Goal: Task Accomplishment & Management: Use online tool/utility

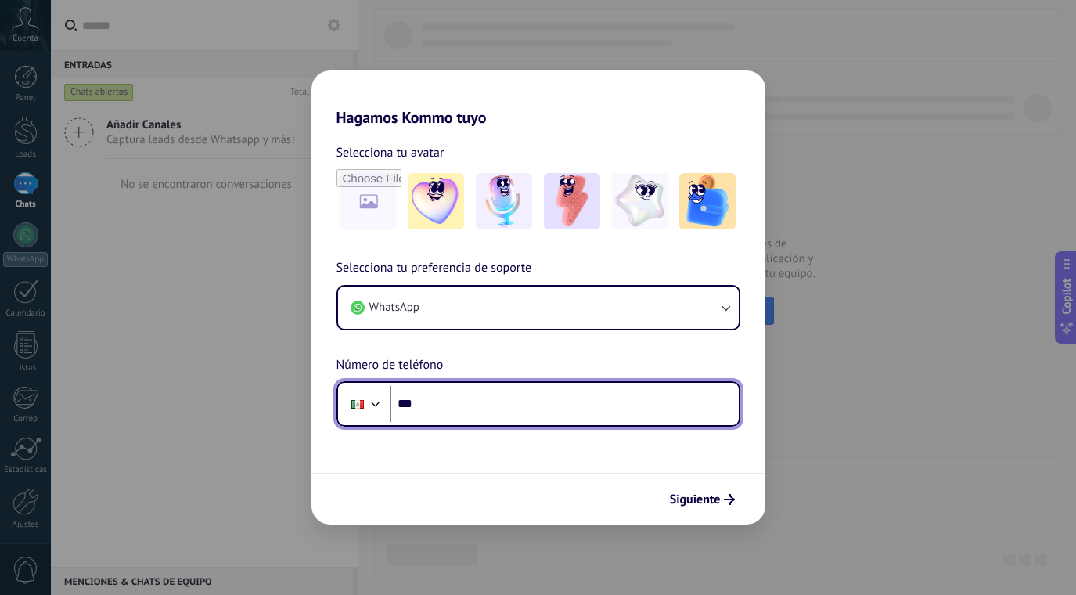
click at [549, 398] on input "***" at bounding box center [564, 404] width 349 height 36
type input "**********"
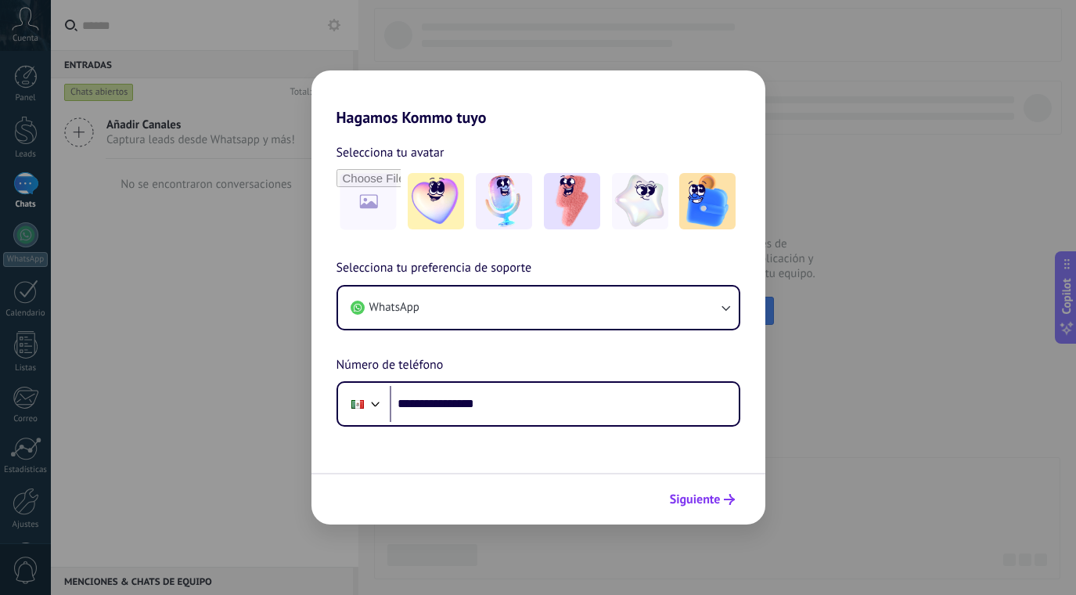
click at [701, 498] on span "Siguiente" at bounding box center [695, 499] width 51 height 11
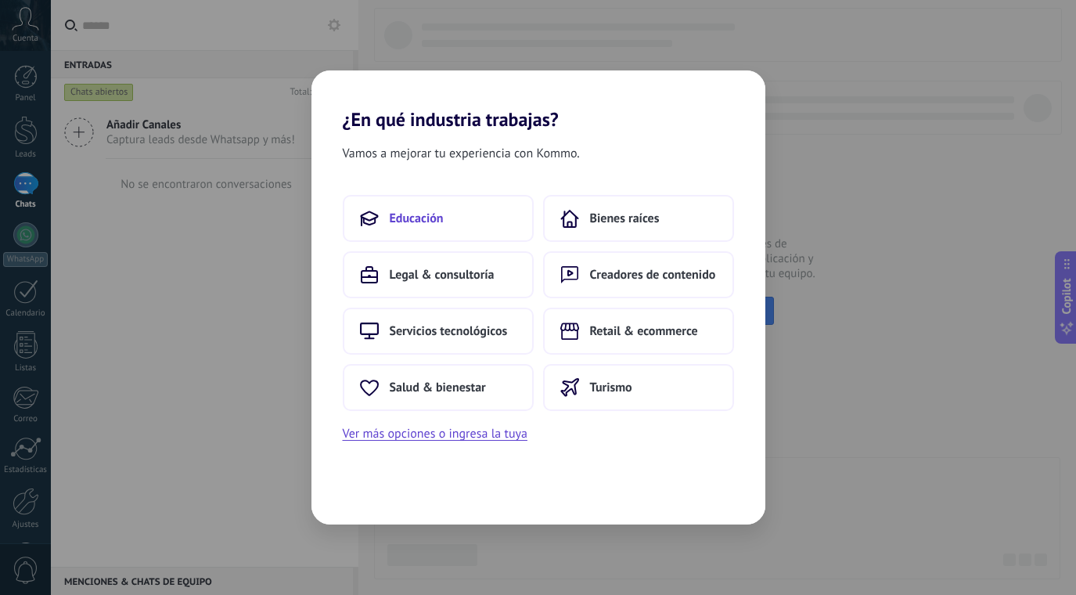
click at [449, 204] on button "Educación" at bounding box center [438, 218] width 191 height 47
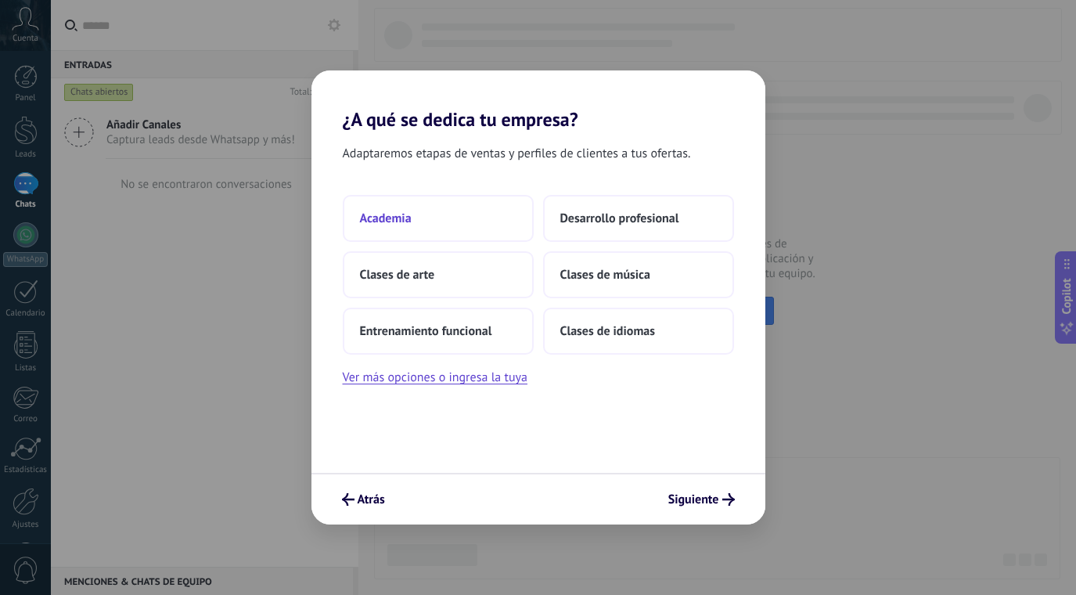
click at [434, 220] on button "Academia" at bounding box center [438, 218] width 191 height 47
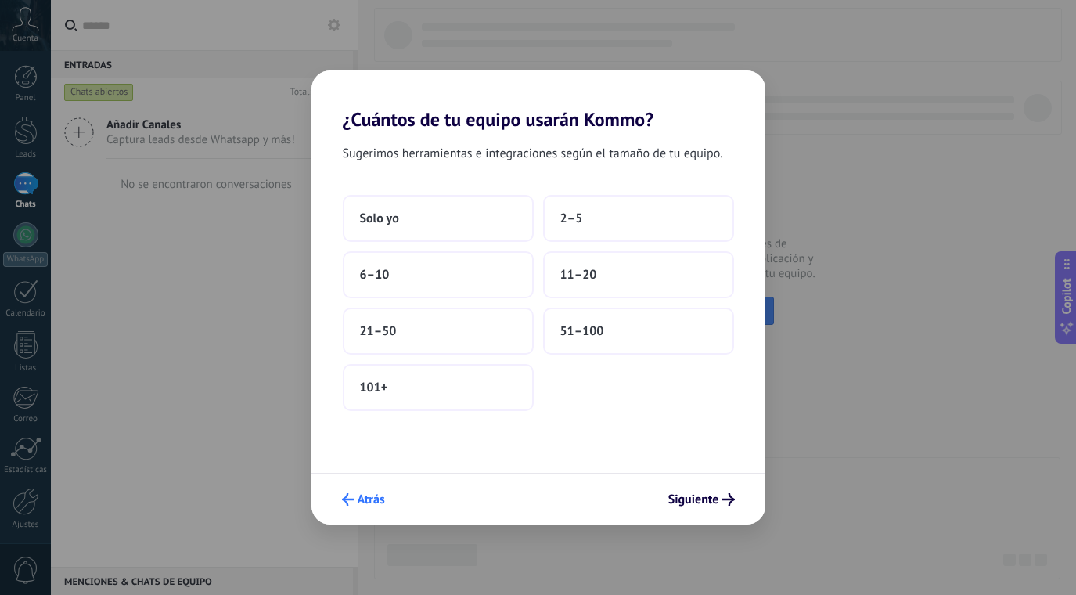
click at [376, 489] on button "Atrás" at bounding box center [363, 499] width 57 height 27
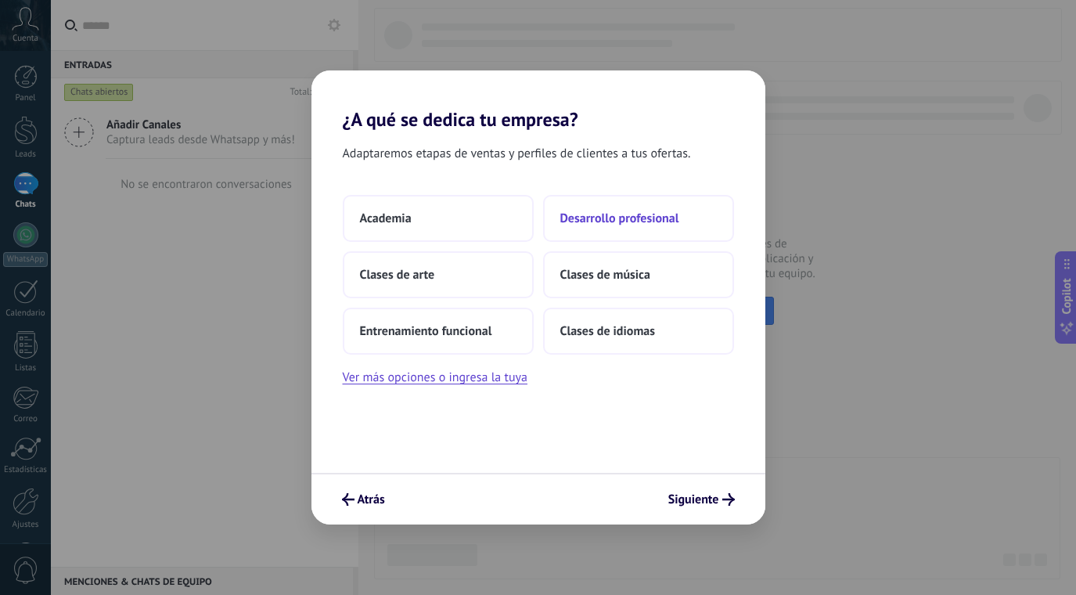
click at [574, 205] on button "Desarrollo profesional" at bounding box center [638, 218] width 191 height 47
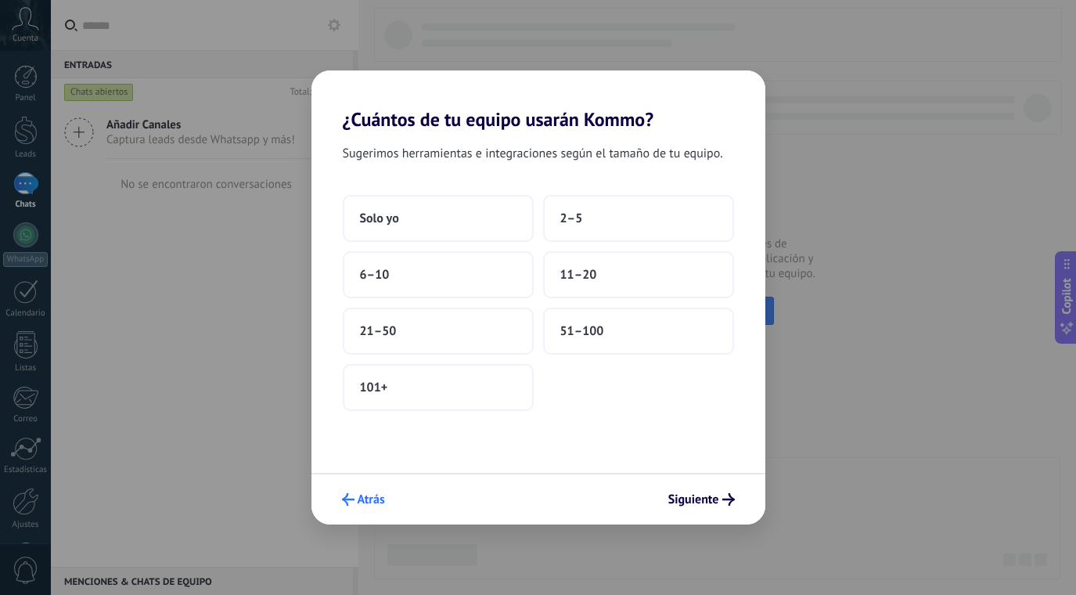
click at [363, 505] on span "Atrás" at bounding box center [371, 499] width 27 height 11
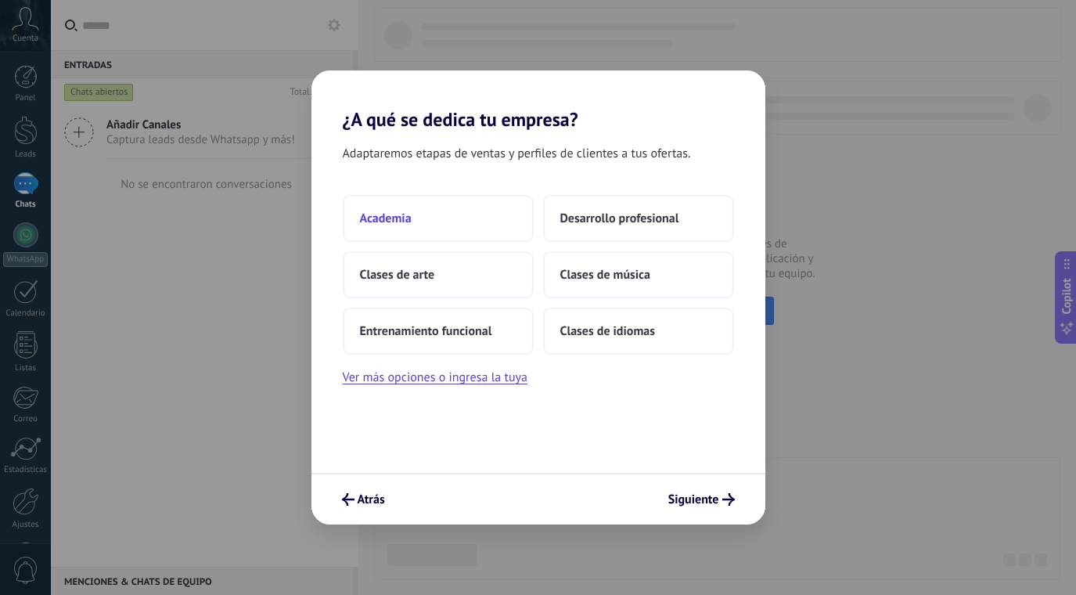
click at [429, 210] on button "Academia" at bounding box center [438, 218] width 191 height 47
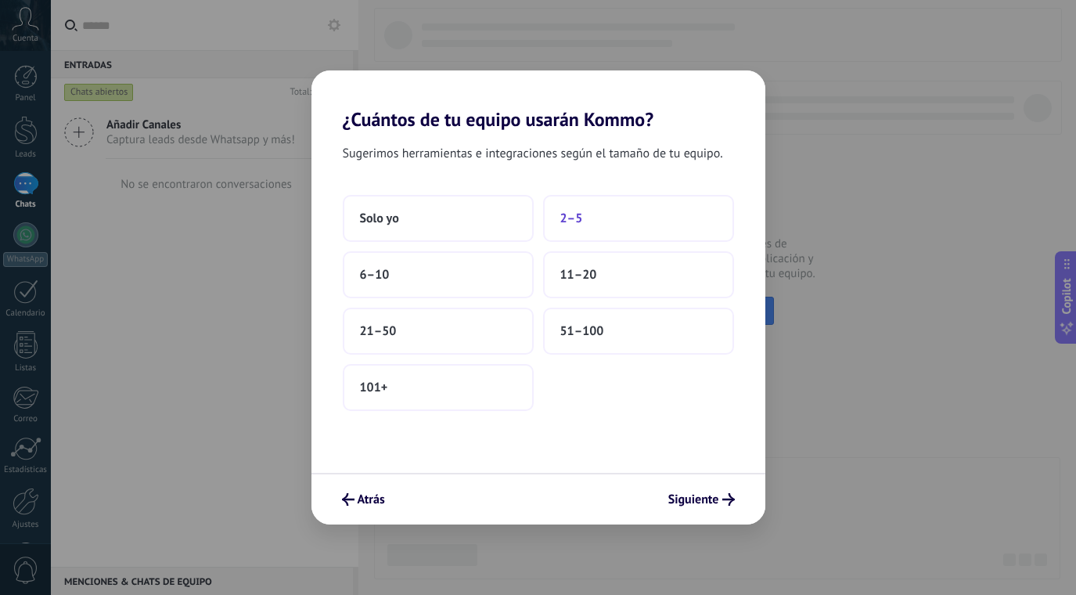
click at [599, 208] on button "2–5" at bounding box center [638, 218] width 191 height 47
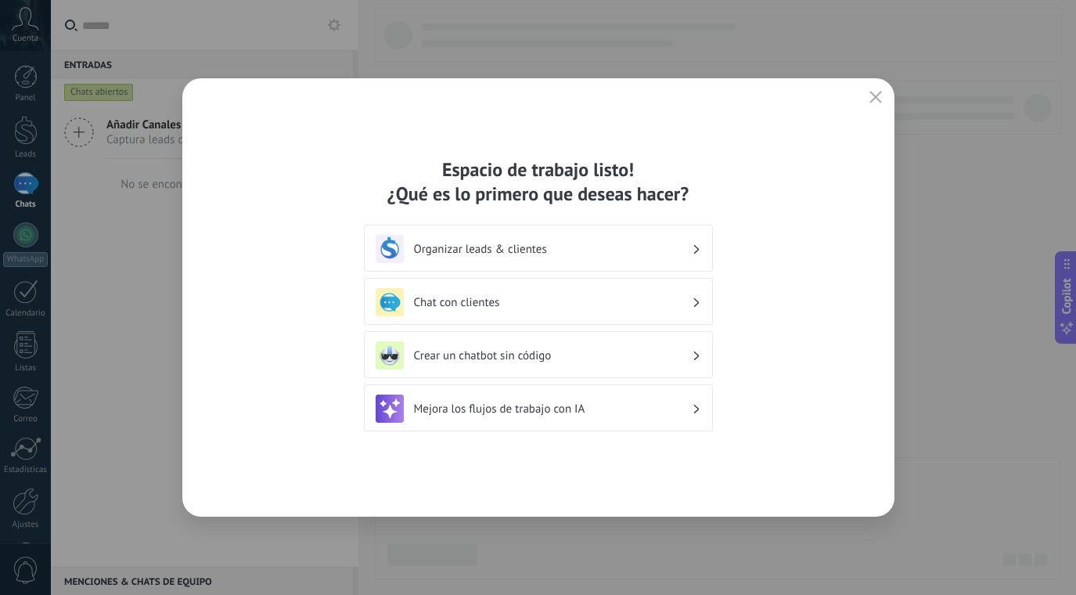
click at [542, 254] on h3 "Organizar leads & clientes" at bounding box center [553, 249] width 278 height 15
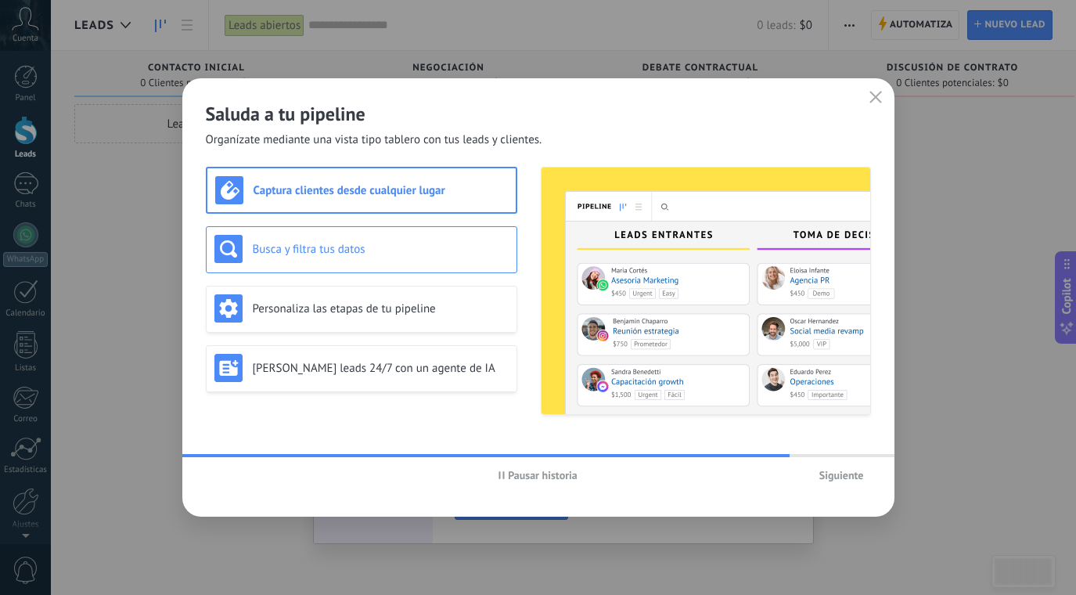
click at [364, 246] on h3 "Busca y filtra tus datos" at bounding box center [381, 249] width 256 height 15
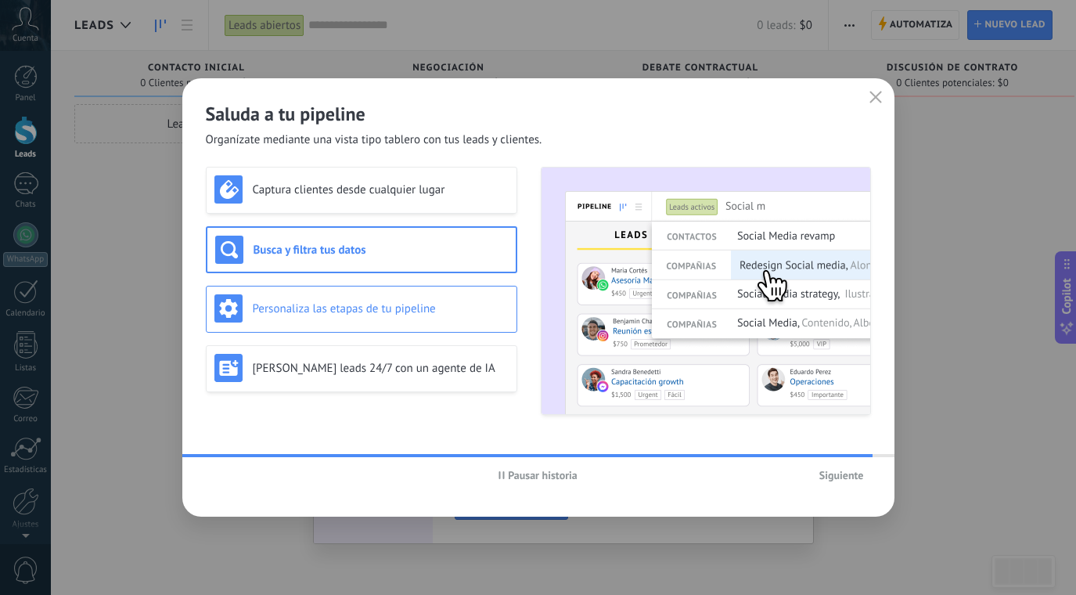
click at [361, 297] on div "Personaliza las etapas de tu pipeline" at bounding box center [361, 308] width 294 height 28
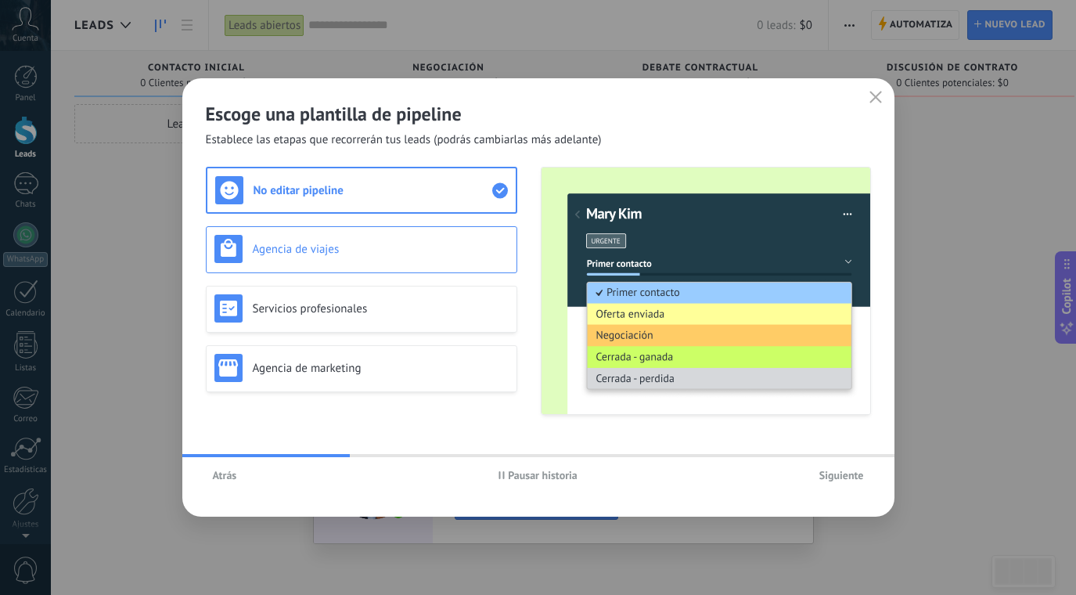
click at [348, 246] on h3 "Agencia de viajes" at bounding box center [381, 249] width 256 height 15
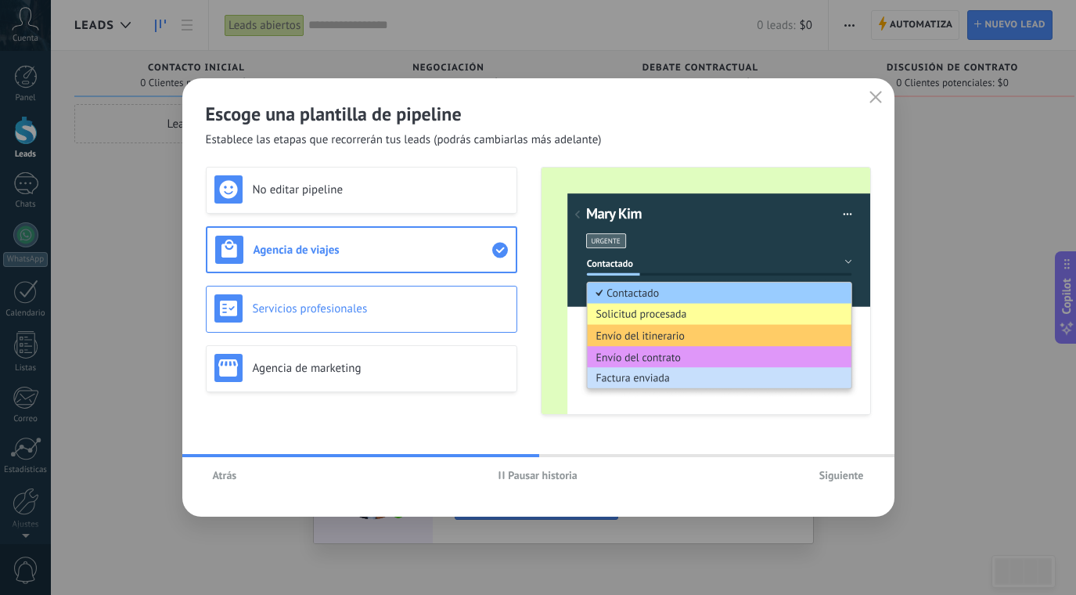
click at [365, 294] on div "Servicios profesionales" at bounding box center [361, 308] width 294 height 28
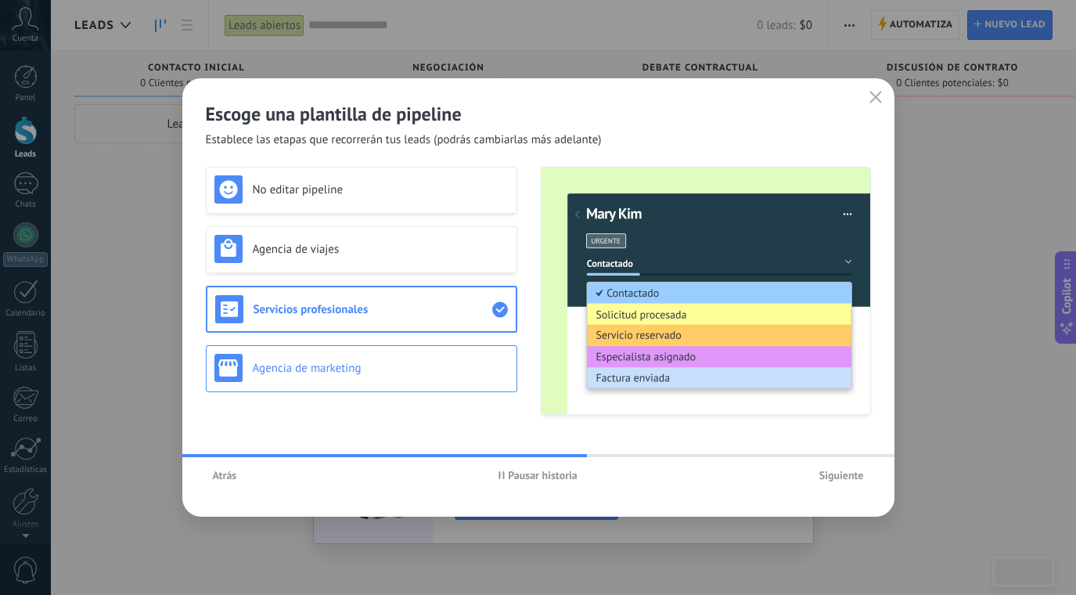
click at [368, 358] on div "Agencia de marketing" at bounding box center [361, 368] width 294 height 28
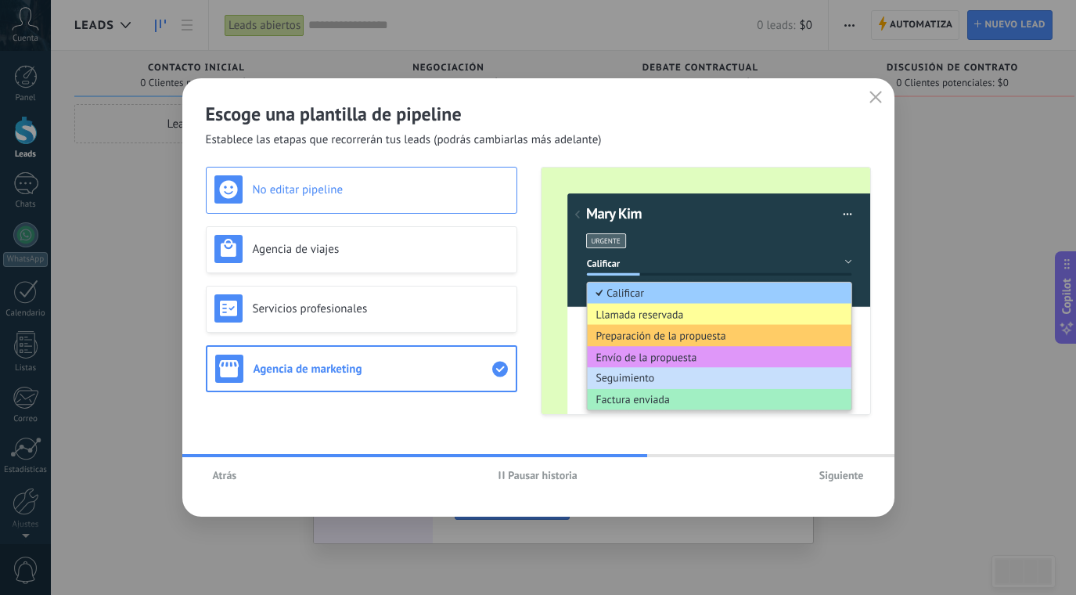
click at [326, 188] on h3 "No editar pipeline" at bounding box center [381, 189] width 256 height 15
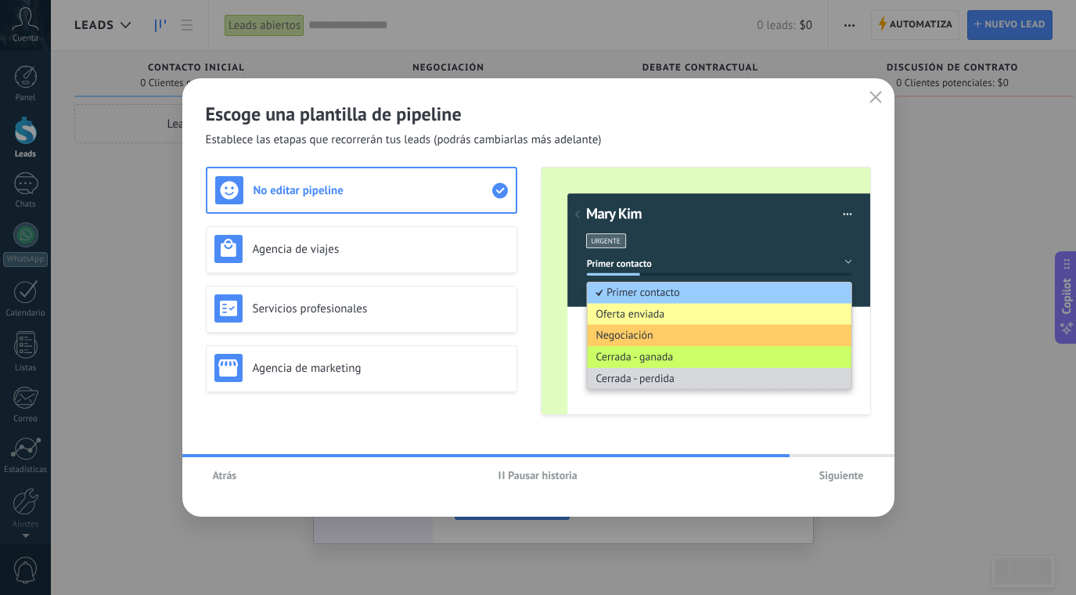
click at [220, 463] on div "Atrás" at bounding box center [316, 474] width 221 height 23
click at [224, 477] on span "Atrás" at bounding box center [225, 475] width 24 height 11
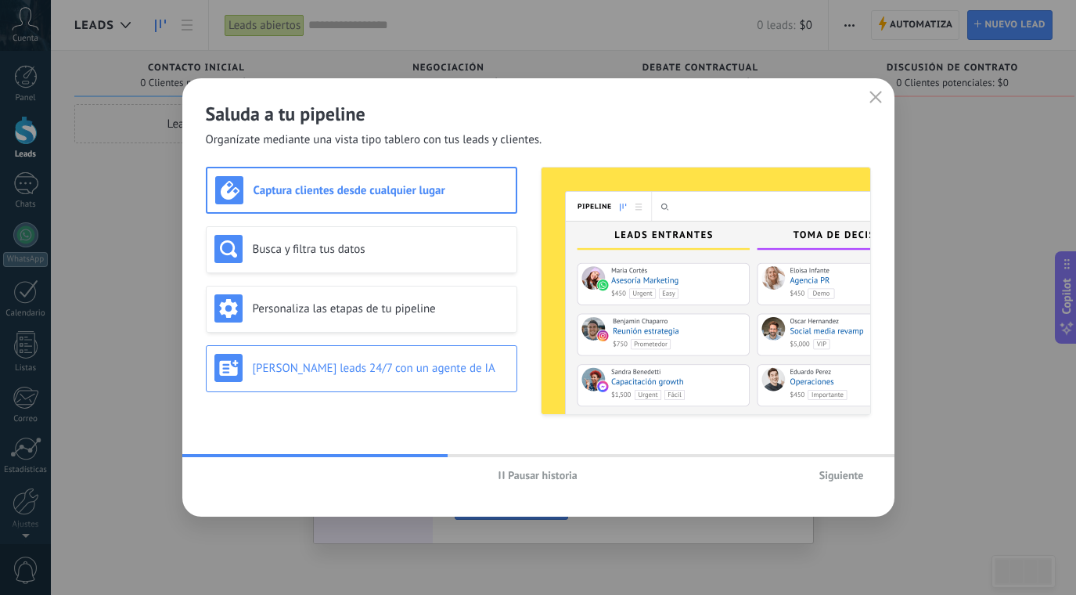
click at [385, 368] on h3 "Genera leads 24/7 con un agente de IA" at bounding box center [381, 368] width 256 height 15
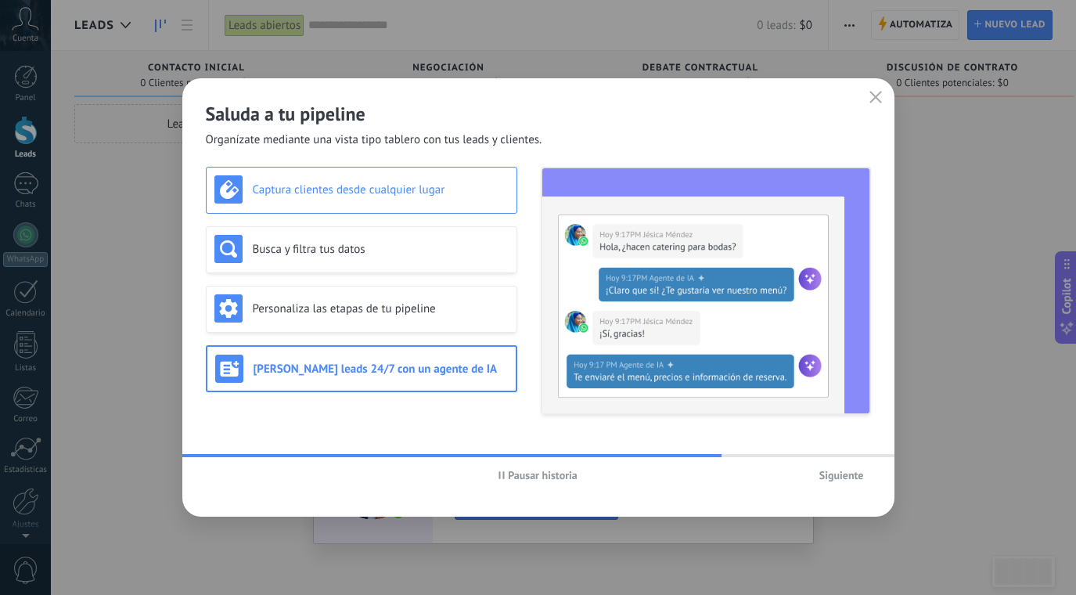
click at [365, 192] on h3 "Captura clientes desde cualquier lugar" at bounding box center [381, 189] width 256 height 15
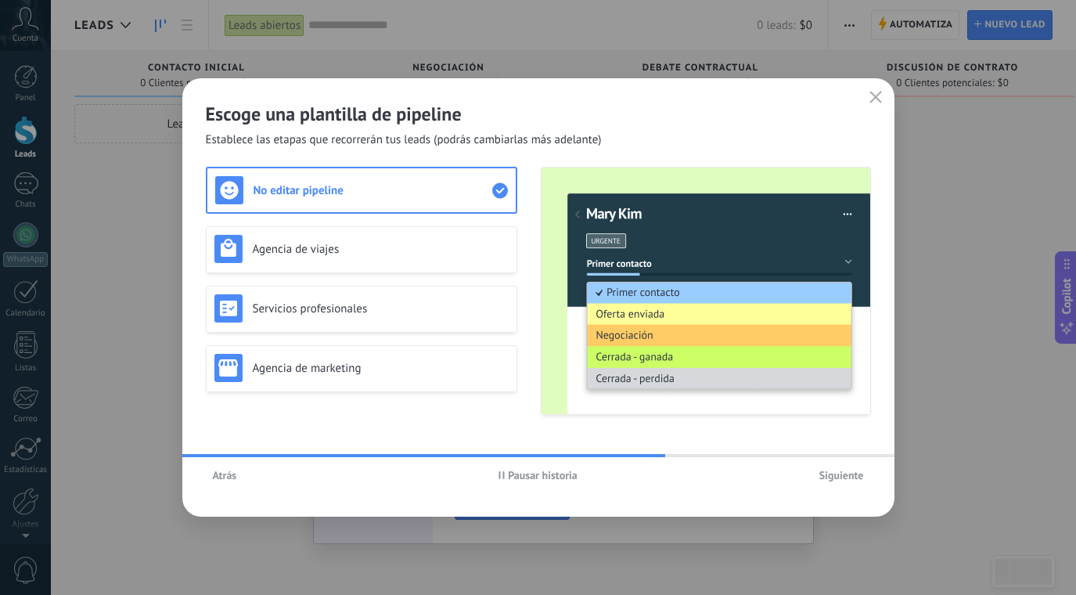
click at [845, 472] on span "Siguiente" at bounding box center [841, 475] width 45 height 11
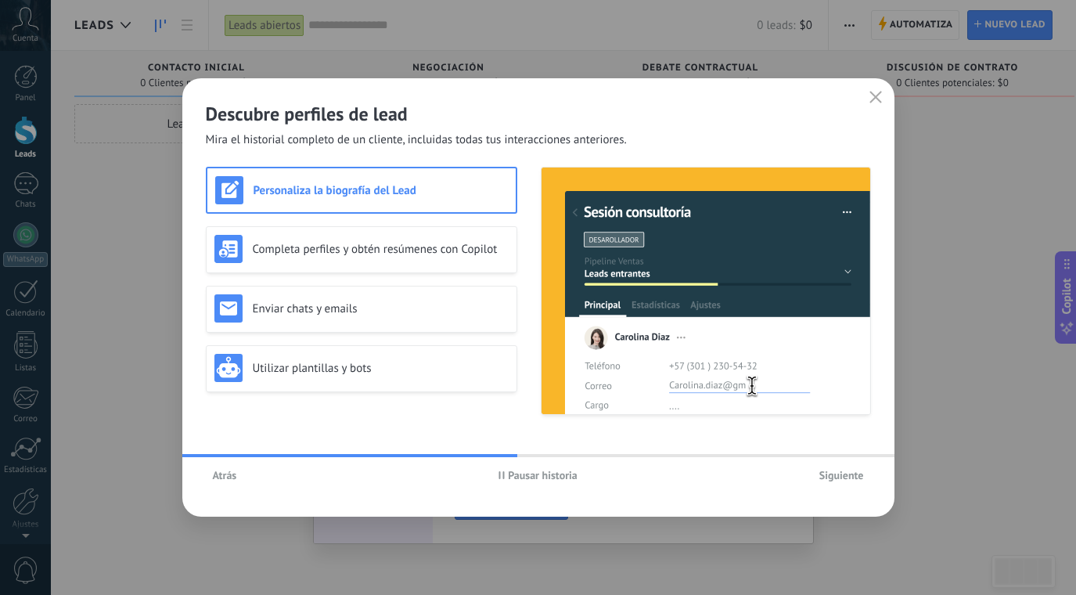
click at [845, 472] on span "Siguiente" at bounding box center [841, 475] width 45 height 11
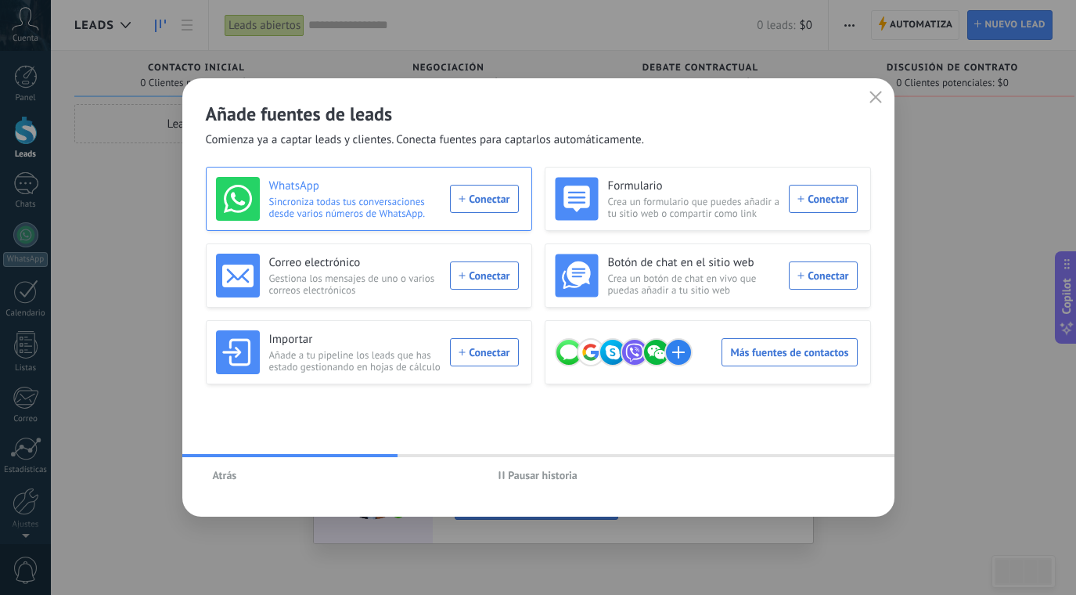
click at [481, 201] on div "WhatsApp Sincroniza todas tus conversaciones desde varios números de WhatsApp. …" at bounding box center [367, 199] width 303 height 44
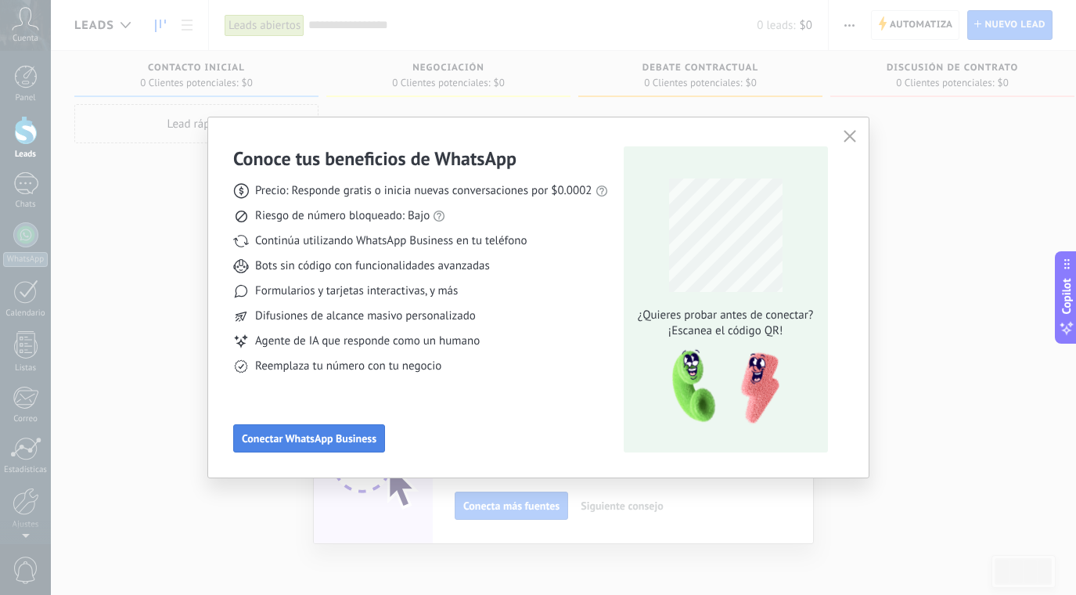
click at [339, 447] on button "Conectar WhatsApp Business" at bounding box center [309, 438] width 152 height 28
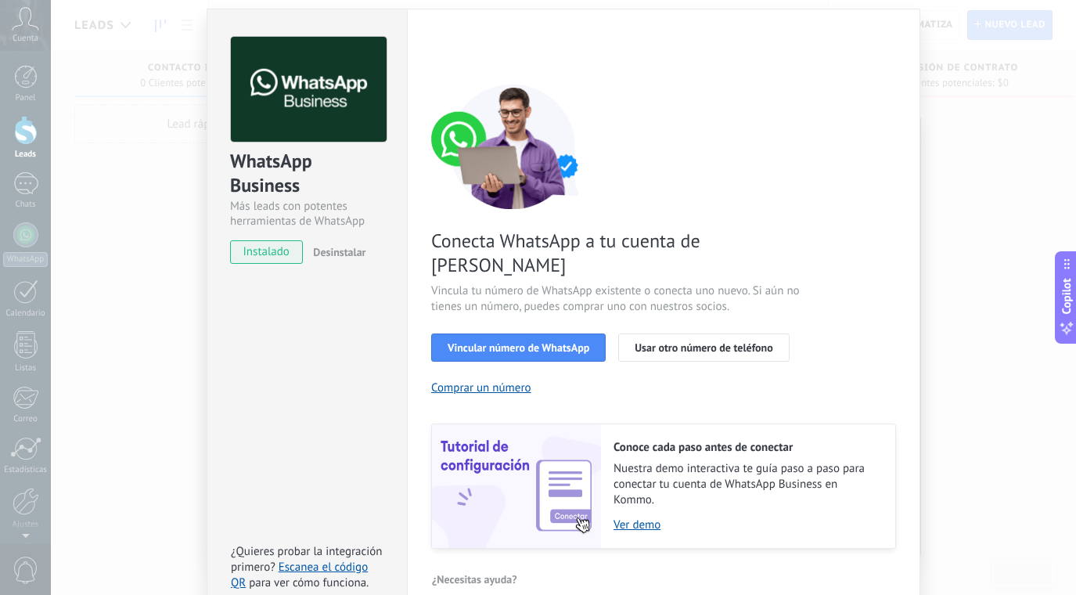
scroll to position [56, 0]
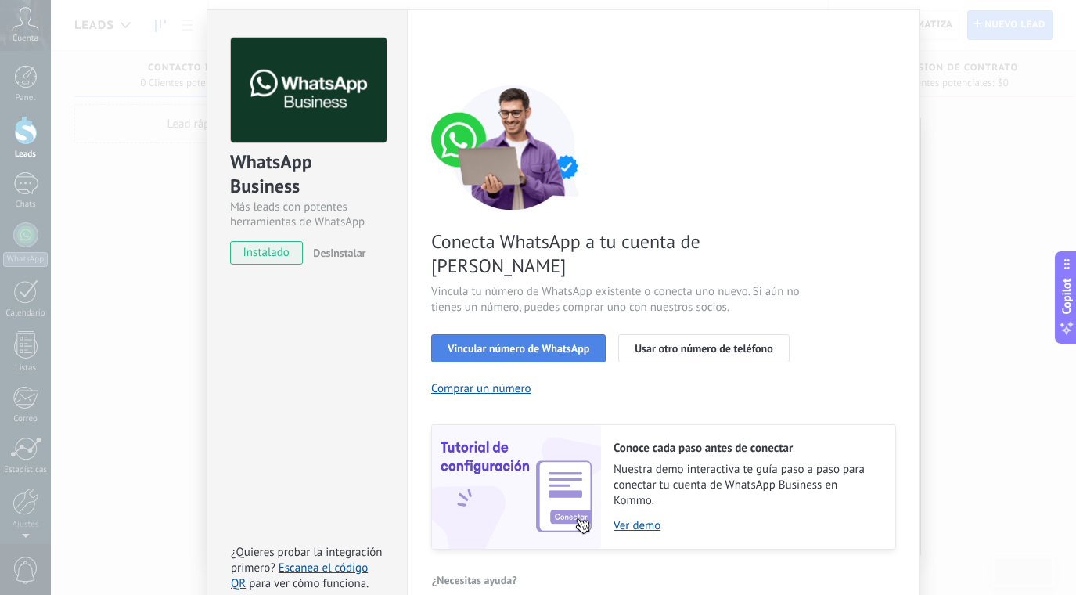
click at [538, 343] on span "Vincular número de WhatsApp" at bounding box center [519, 348] width 142 height 11
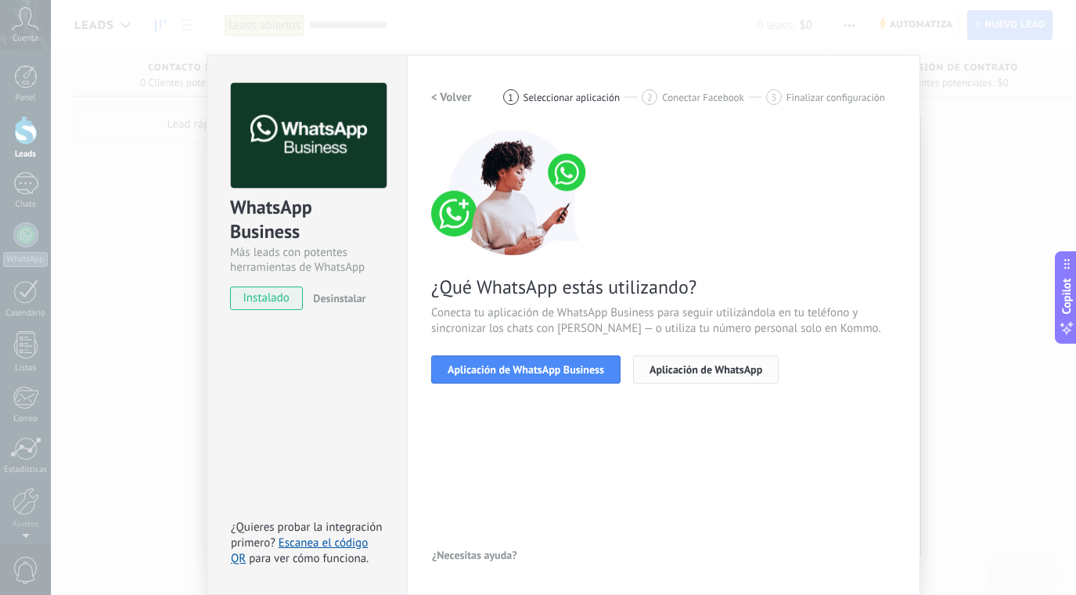
click at [674, 369] on span "Aplicación de WhatsApp" at bounding box center [705, 369] width 113 height 11
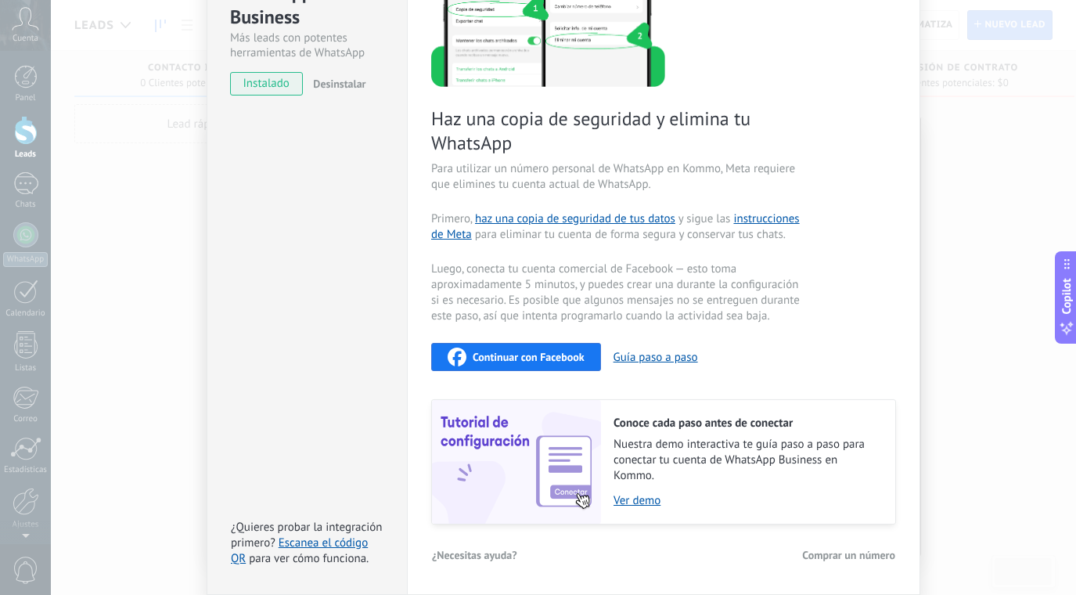
scroll to position [224, 0]
click at [350, 541] on link "Escanea el código QR" at bounding box center [299, 551] width 137 height 31
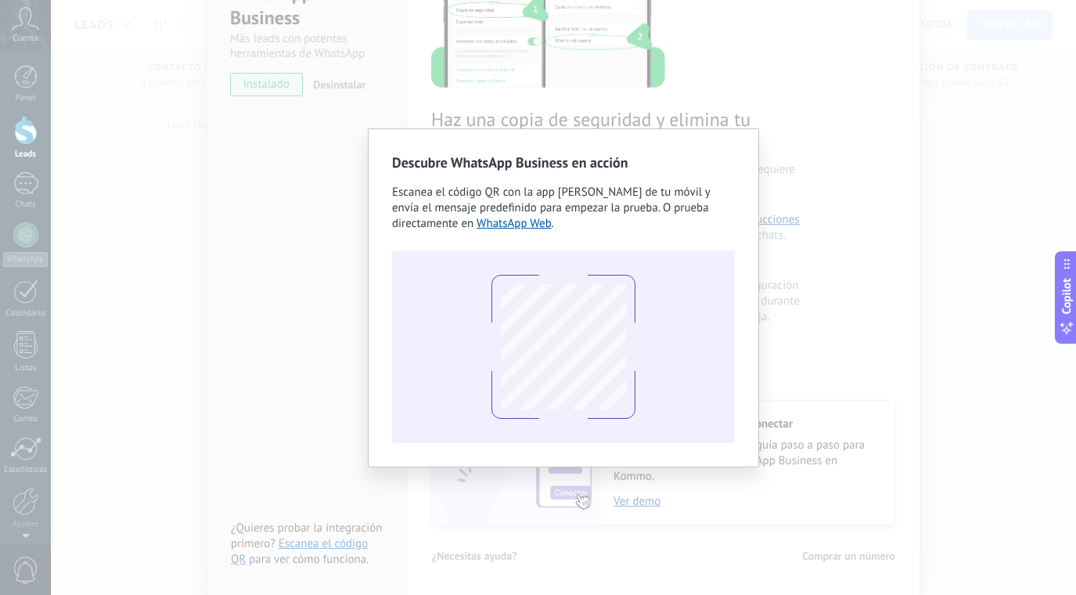
click at [885, 106] on div "Descubre WhatsApp Business en acción Escanea el código QR con la app de cámara …" at bounding box center [563, 297] width 1025 height 595
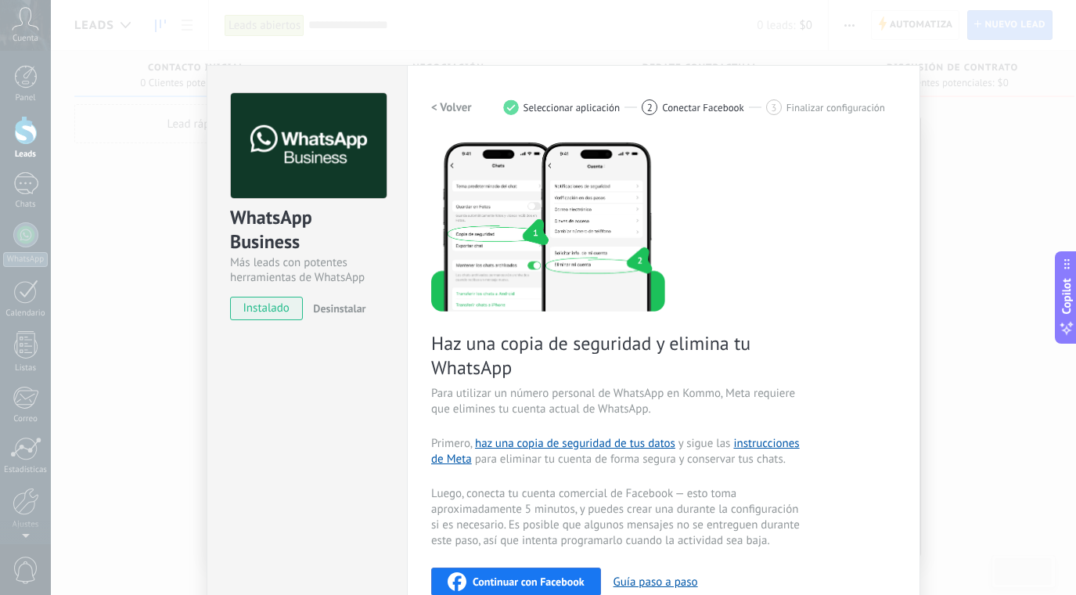
scroll to position [0, 0]
click at [444, 105] on h2 "< Volver" at bounding box center [451, 107] width 41 height 15
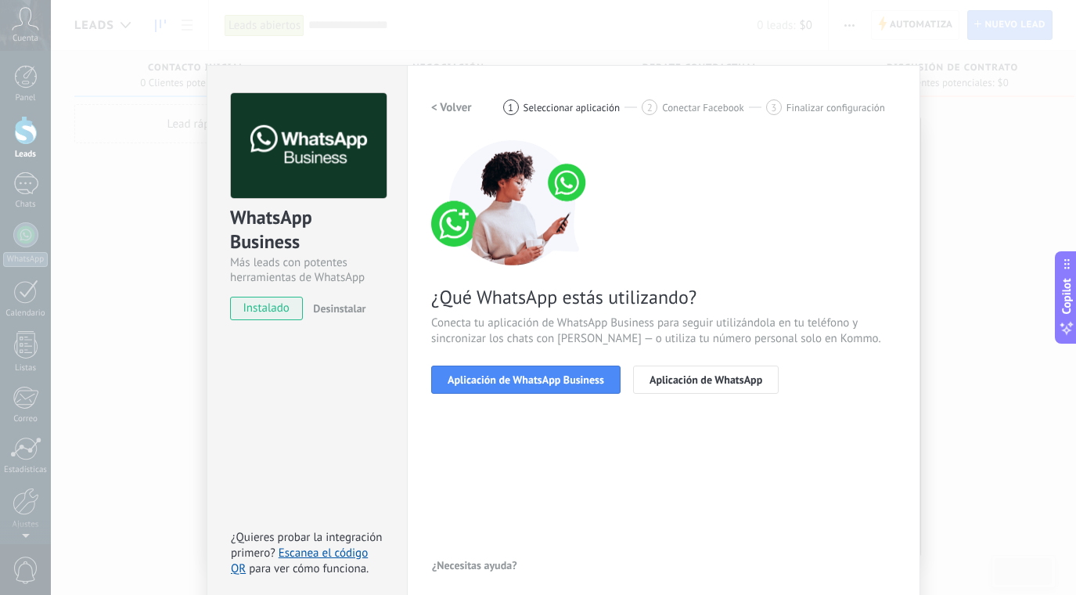
click at [157, 362] on div "WhatsApp Business Más leads con potentes herramientas de WhatsApp instalado Des…" at bounding box center [563, 297] width 1025 height 595
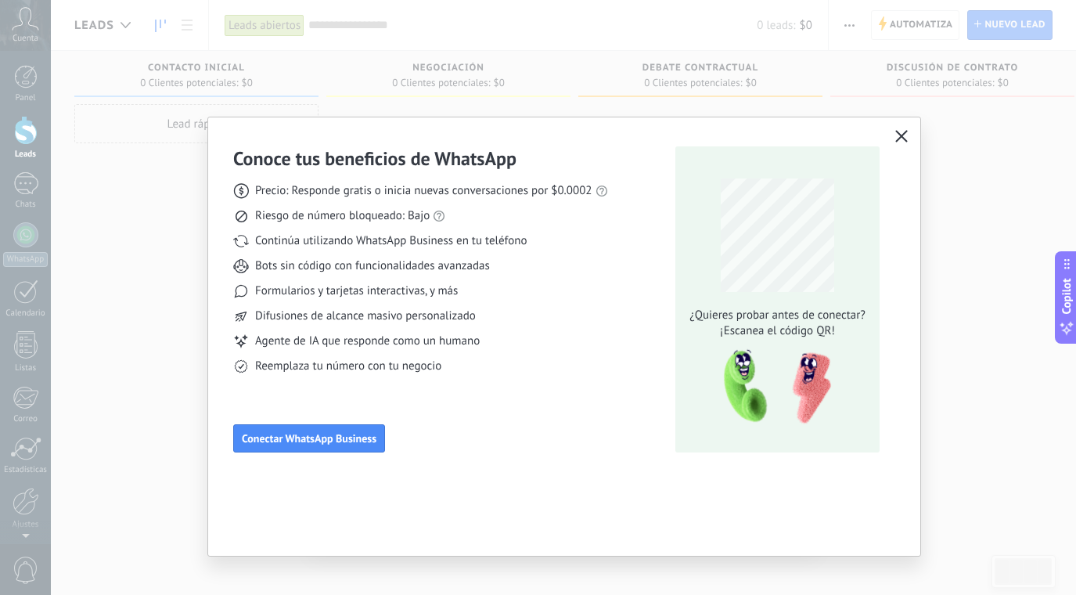
click at [901, 137] on use "button" at bounding box center [902, 136] width 12 height 12
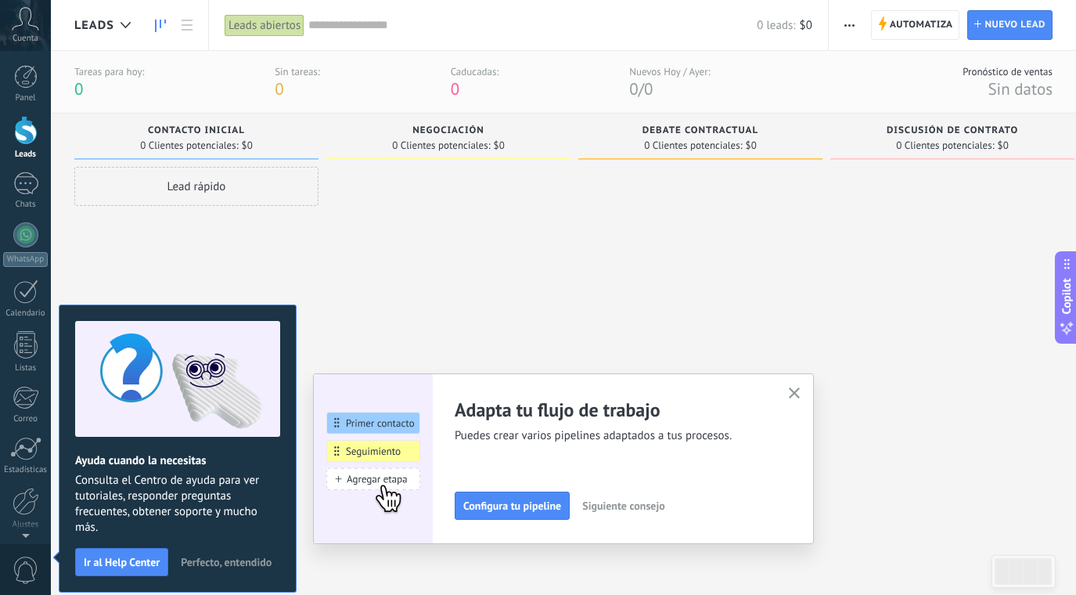
click at [794, 390] on icon "button" at bounding box center [795, 393] width 12 height 12
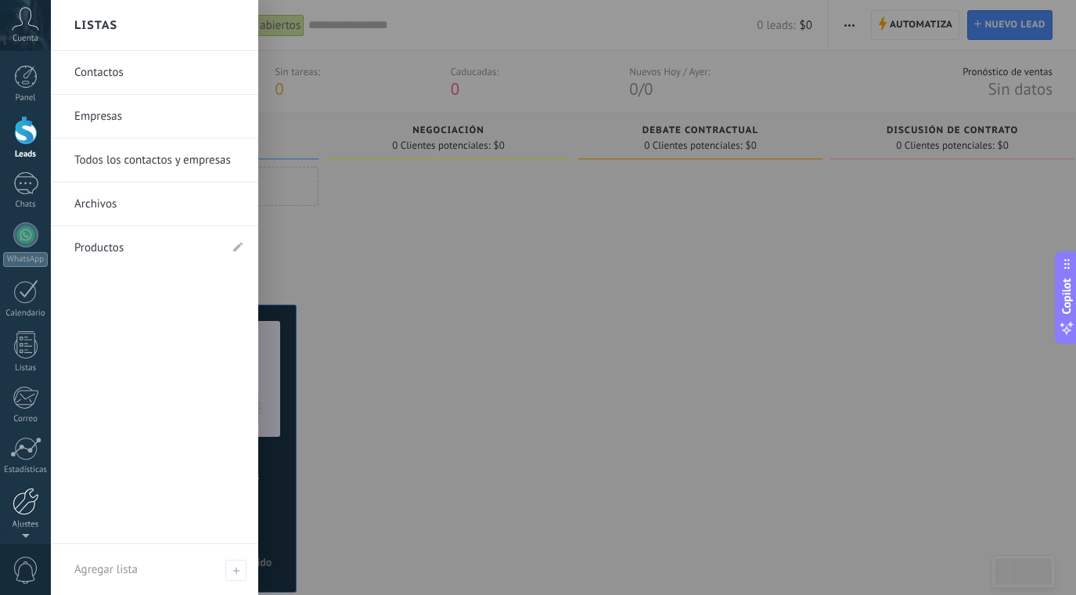
click at [27, 508] on div at bounding box center [26, 501] width 27 height 27
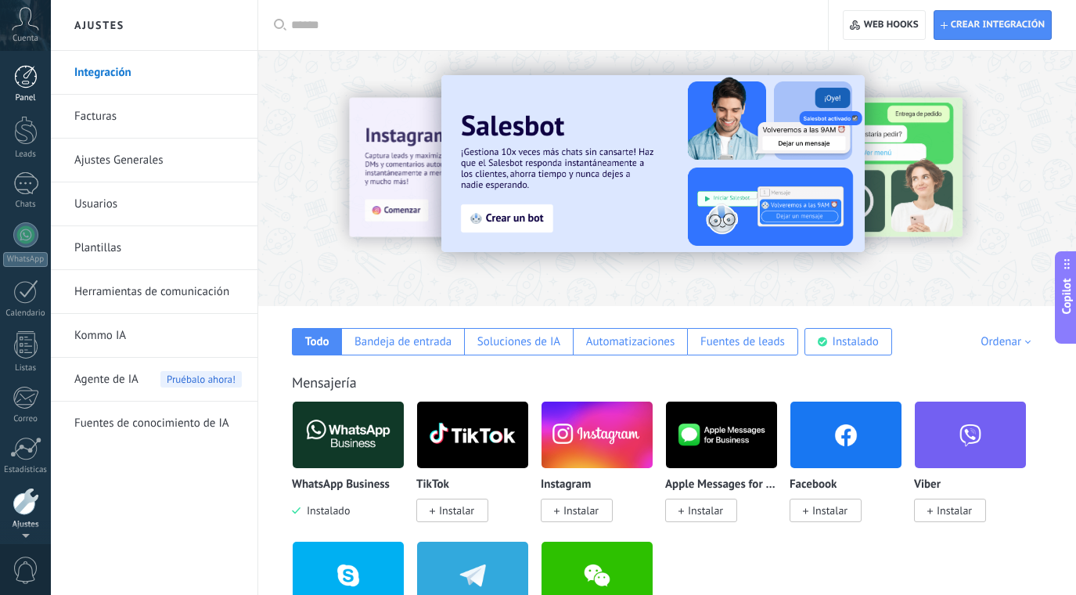
click at [26, 77] on div at bounding box center [25, 76] width 23 height 23
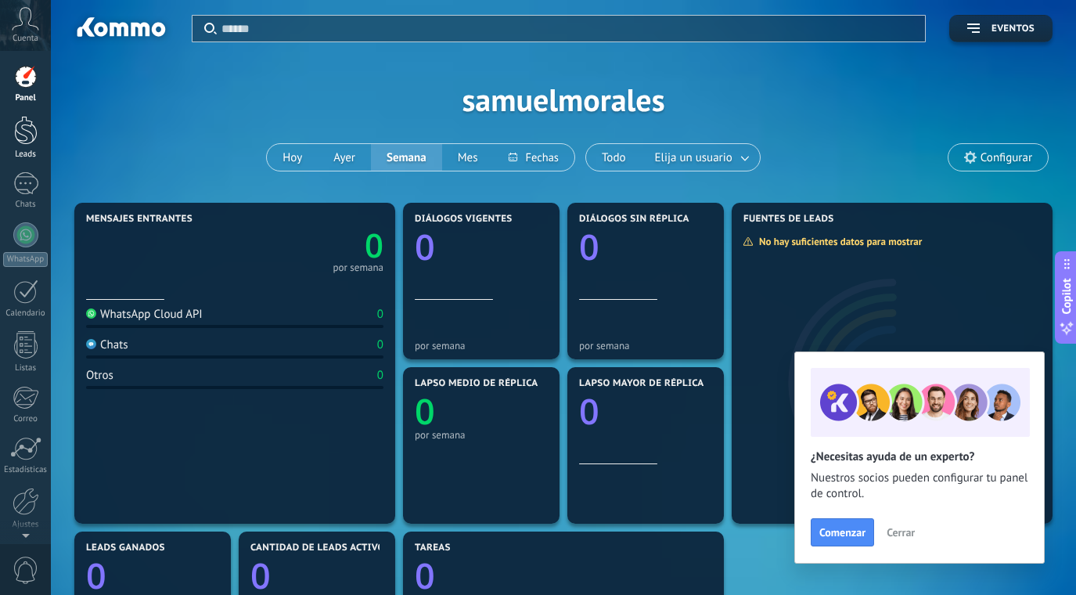
click at [23, 125] on div at bounding box center [25, 130] width 23 height 29
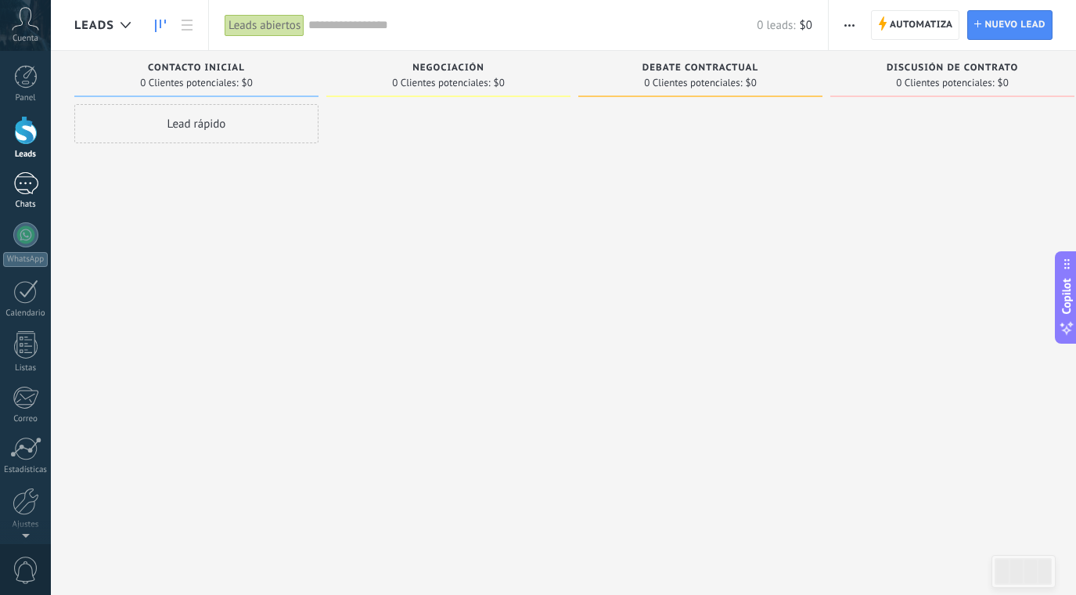
click at [25, 187] on div at bounding box center [25, 183] width 25 height 23
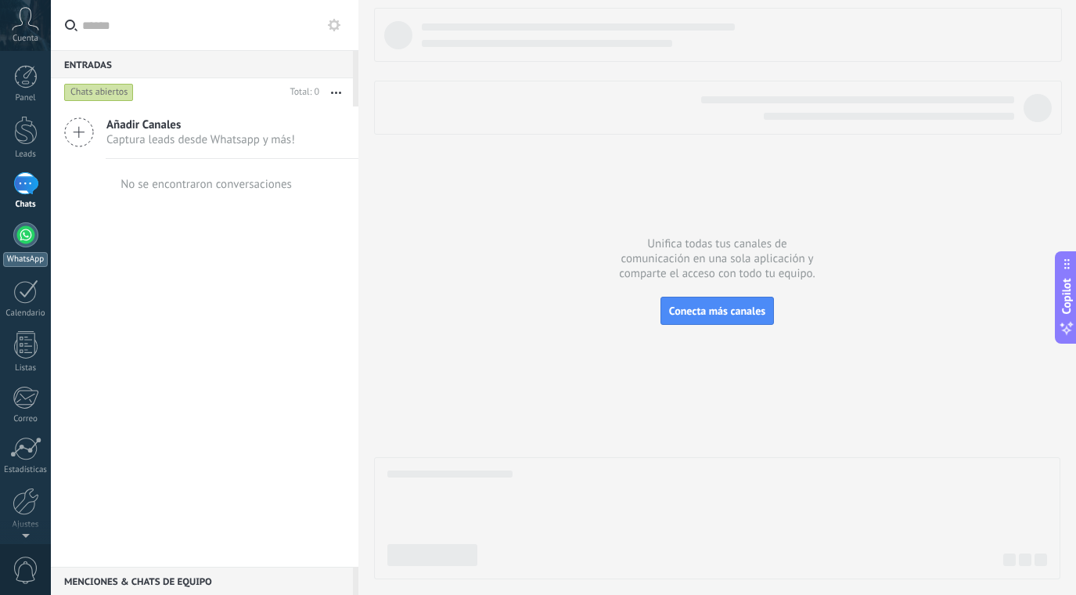
click at [25, 236] on div at bounding box center [25, 234] width 25 height 25
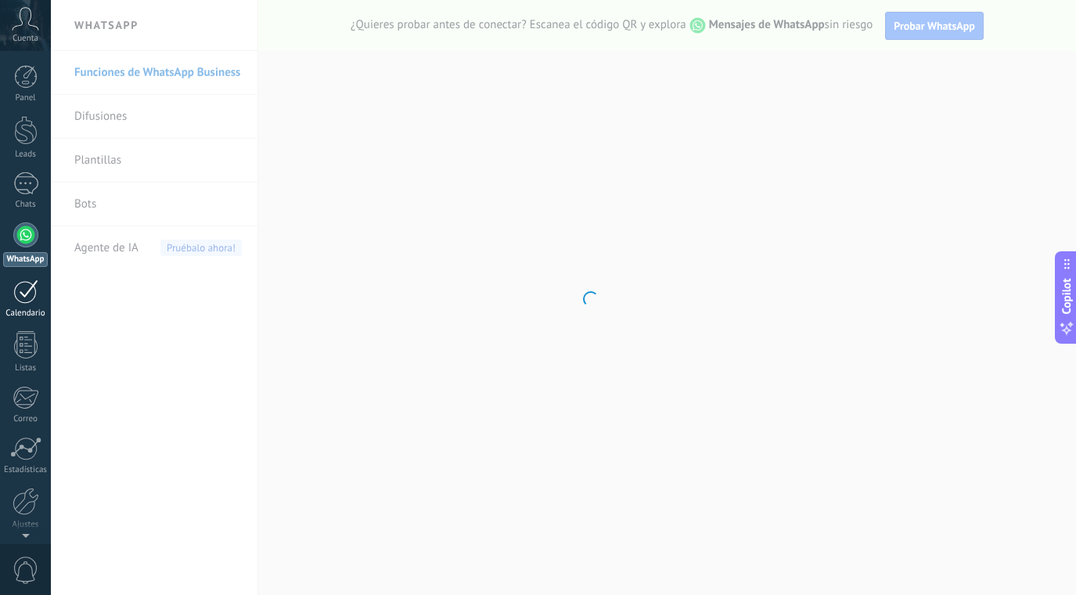
click at [27, 294] on div at bounding box center [25, 291] width 25 height 24
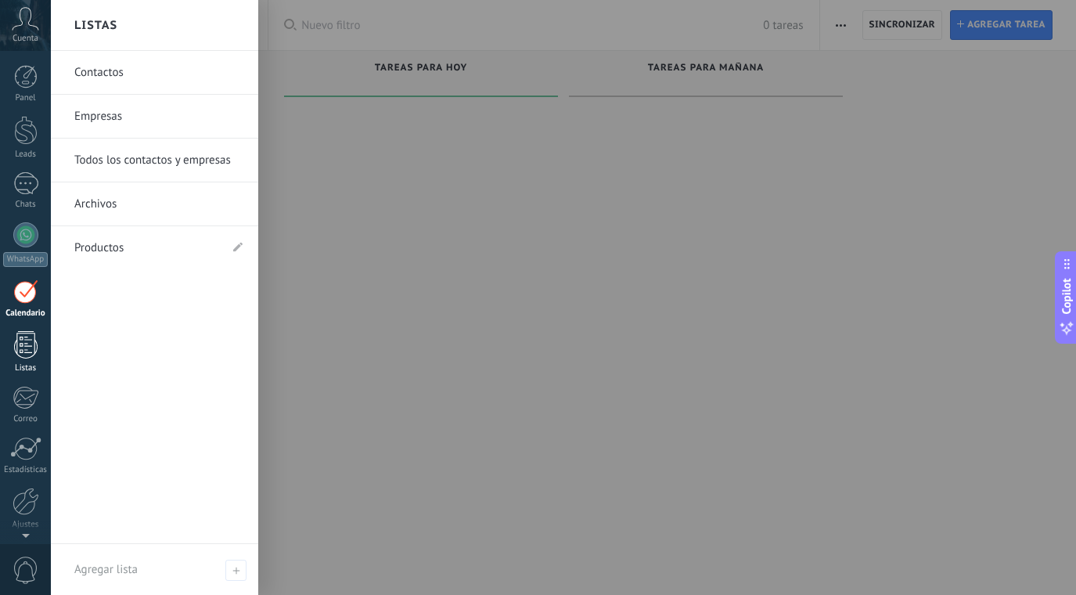
click at [29, 340] on div at bounding box center [25, 344] width 23 height 27
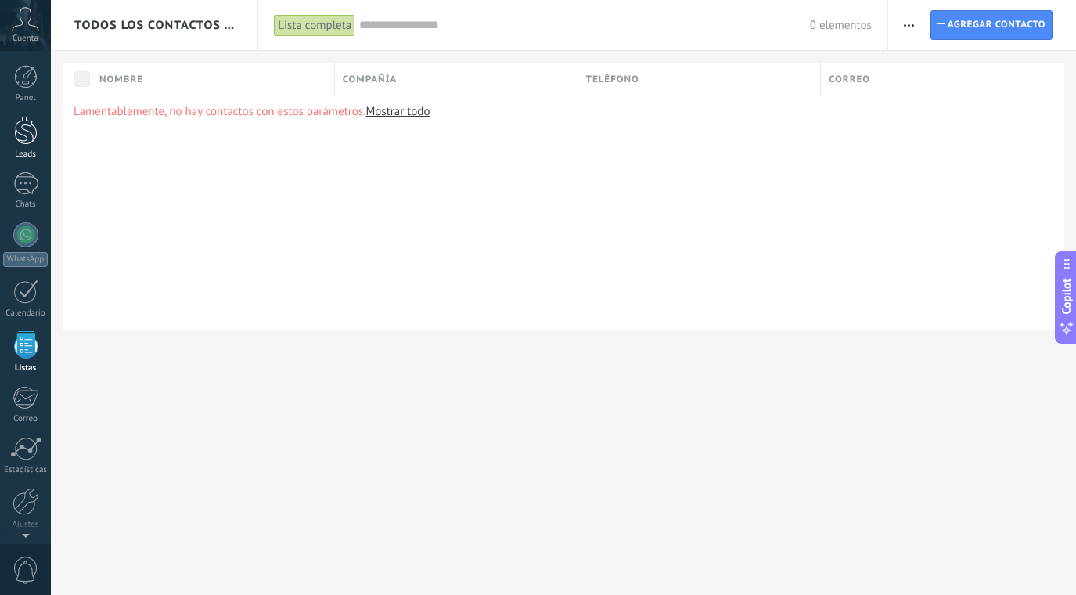
click at [28, 149] on link "Leads" at bounding box center [25, 138] width 51 height 44
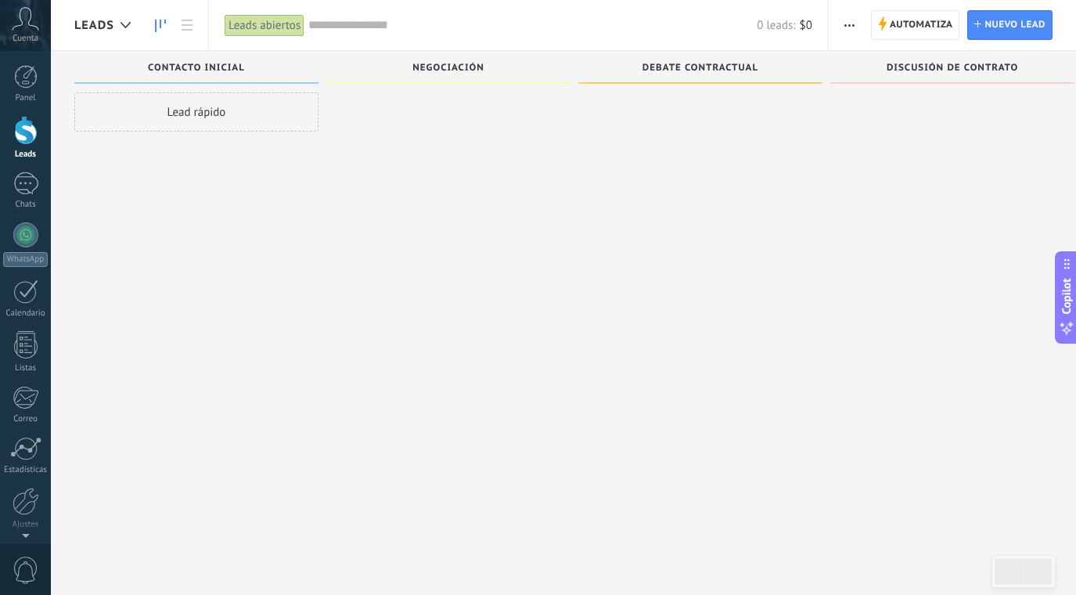
scroll to position [9, 0]
click at [38, 500] on div at bounding box center [26, 501] width 27 height 27
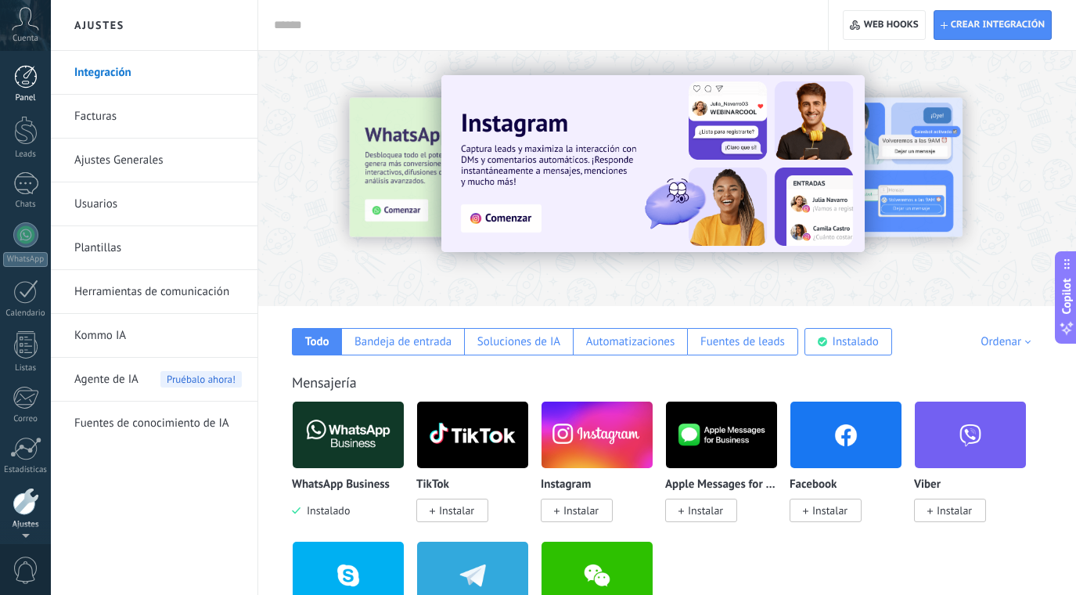
click at [23, 66] on div at bounding box center [25, 76] width 23 height 23
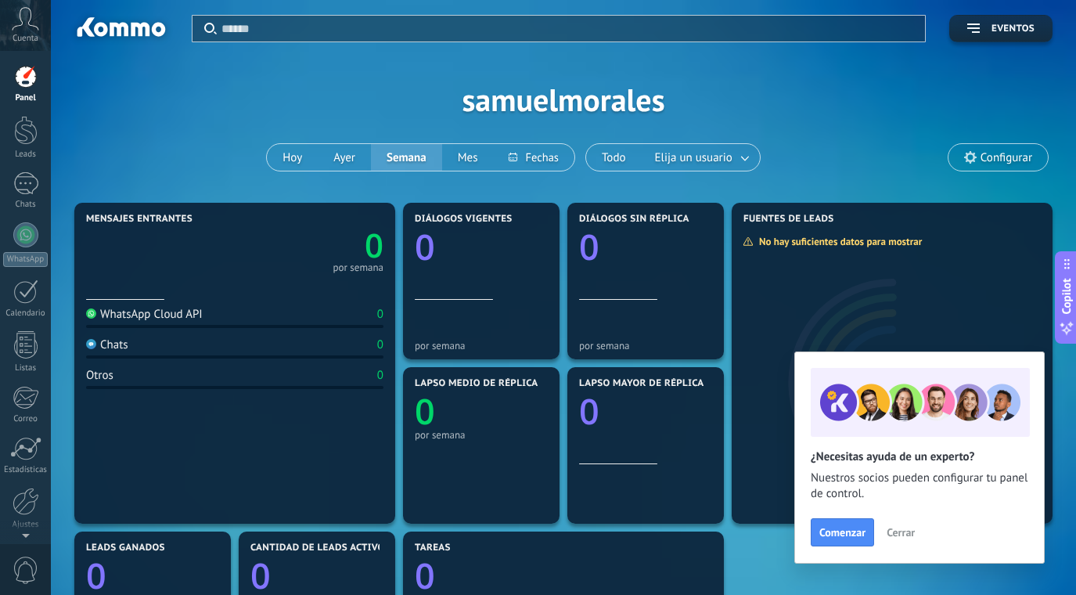
click at [961, 153] on span "Configurar" at bounding box center [997, 157] width 99 height 27
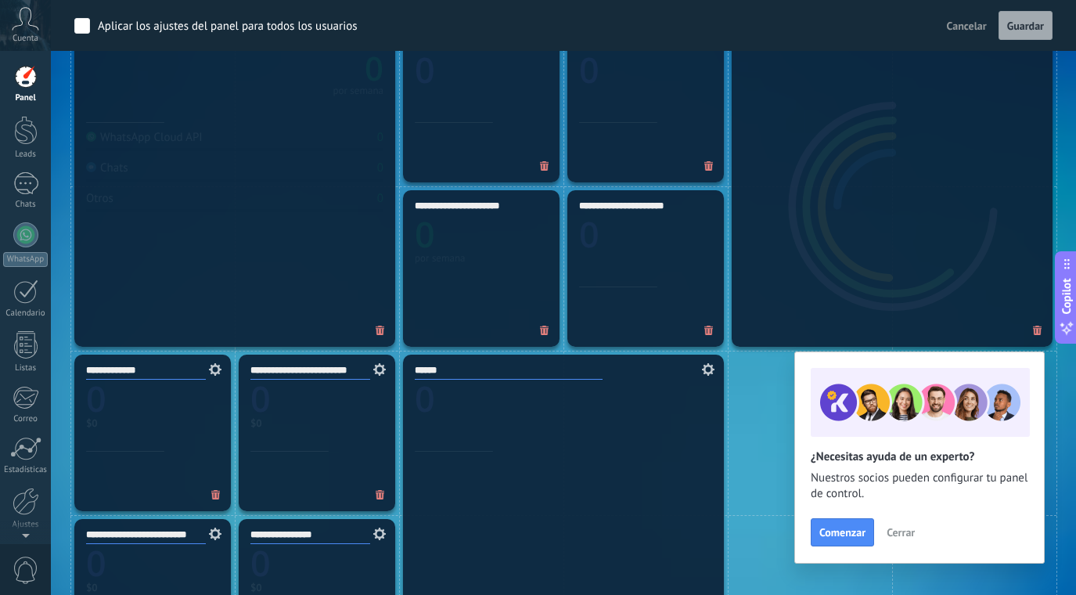
scroll to position [506, 0]
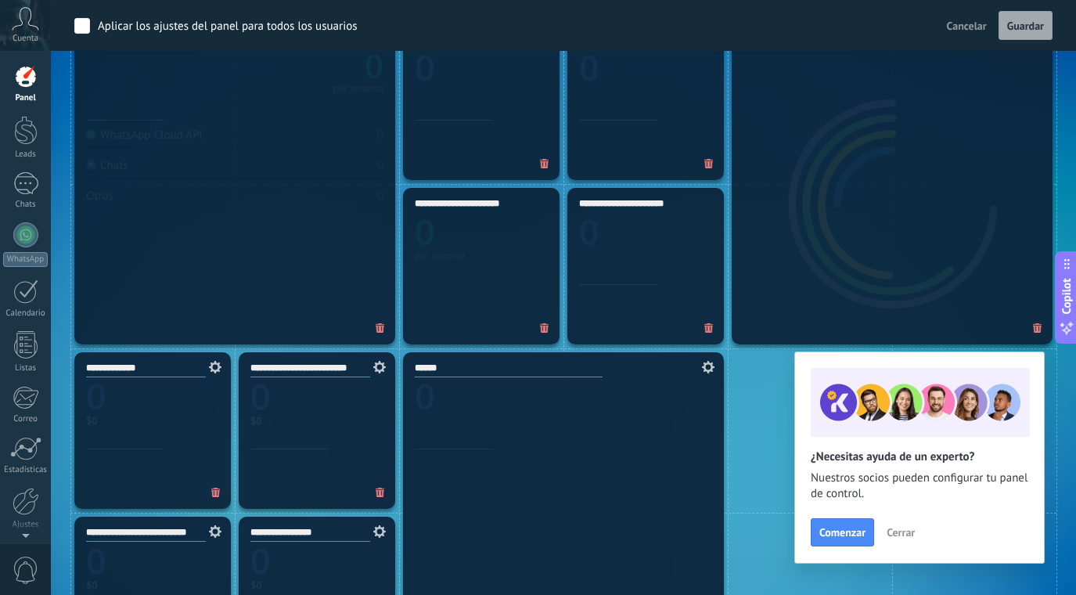
click at [900, 537] on span "Cerrar" at bounding box center [901, 532] width 28 height 11
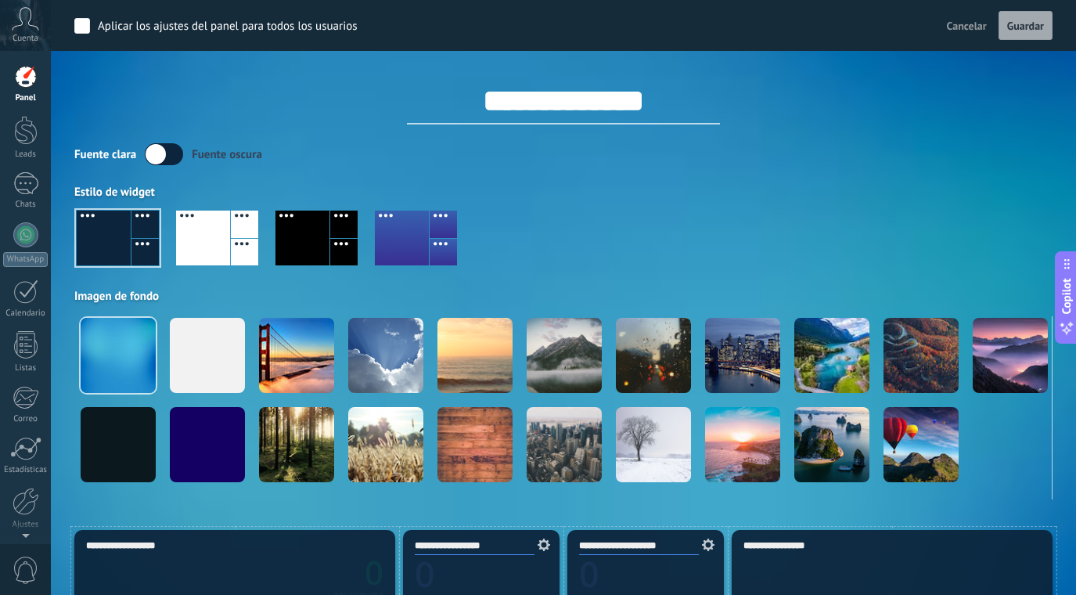
scroll to position [0, 0]
click at [11, 23] on div "Cuenta" at bounding box center [25, 25] width 51 height 51
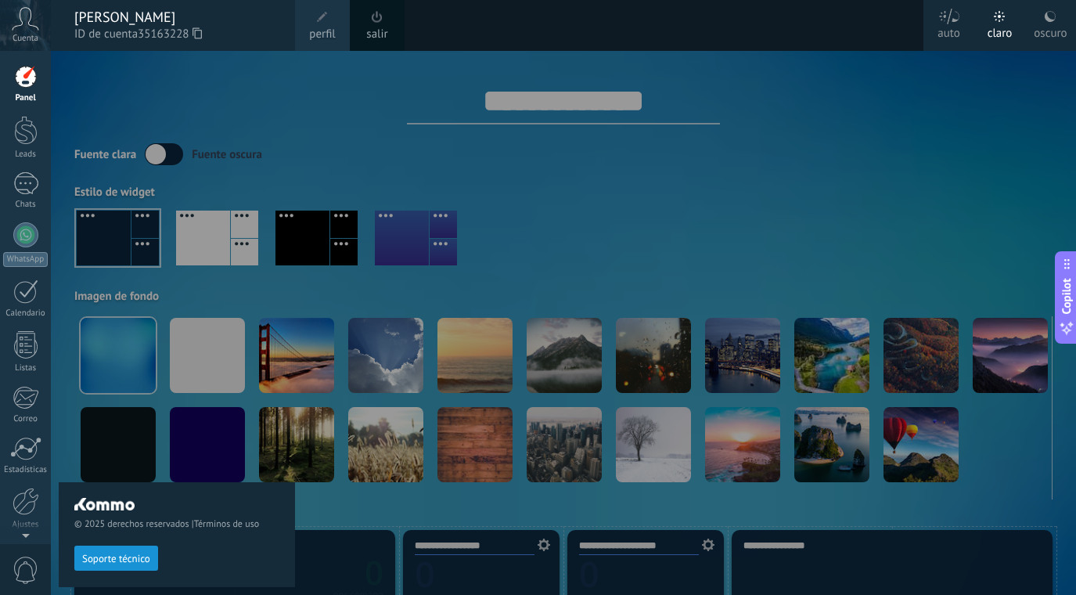
click at [695, 226] on div at bounding box center [589, 297] width 1076 height 595
click at [700, 211] on div at bounding box center [589, 297] width 1076 height 595
click at [940, 27] on div "auto" at bounding box center [948, 30] width 23 height 41
click at [1002, 24] on div "claro" at bounding box center [1000, 30] width 25 height 41
click at [23, 90] on link "Panel" at bounding box center [25, 84] width 51 height 38
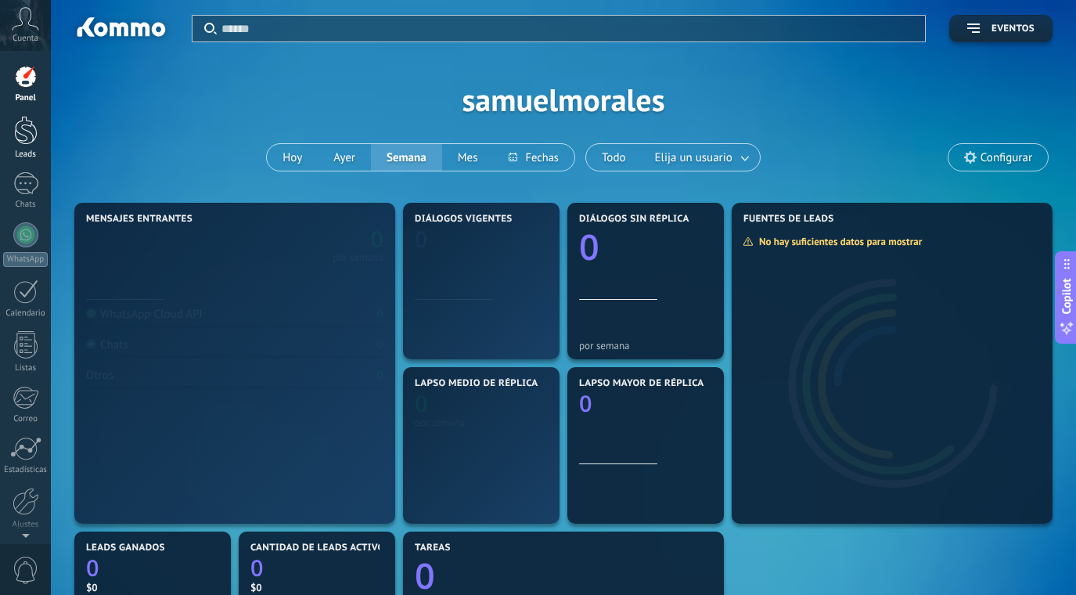
click at [25, 137] on div at bounding box center [25, 130] width 23 height 29
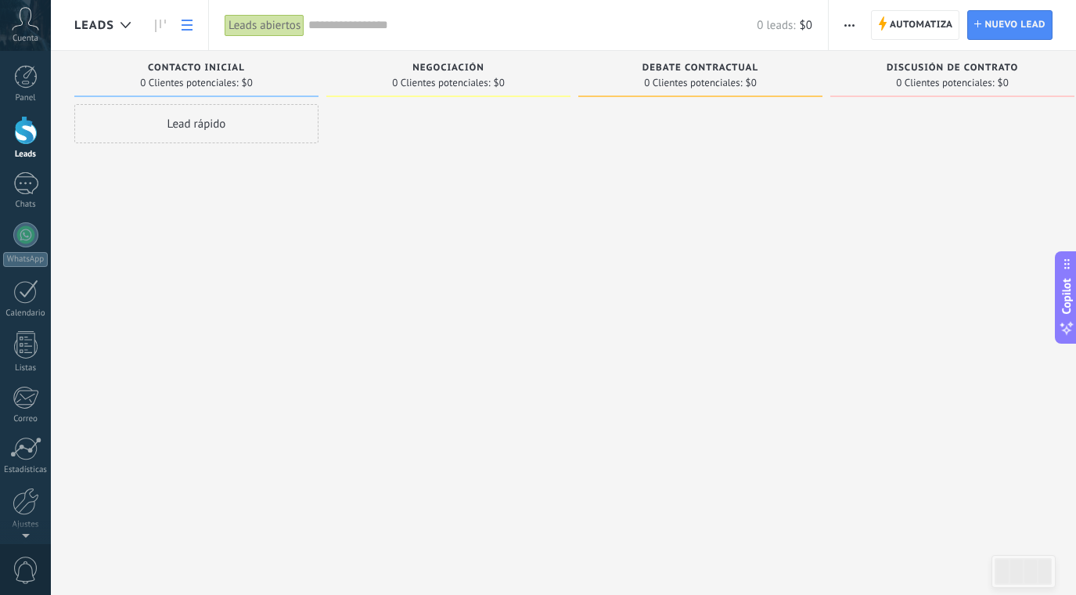
click at [187, 20] on use at bounding box center [187, 25] width 11 height 11
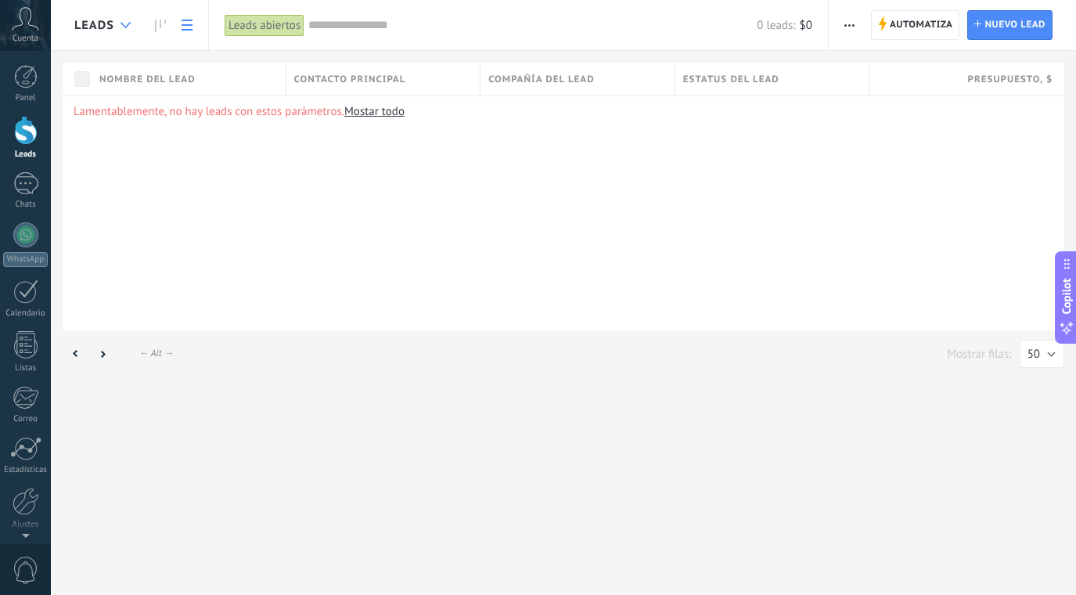
click at [119, 25] on div at bounding box center [126, 25] width 26 height 31
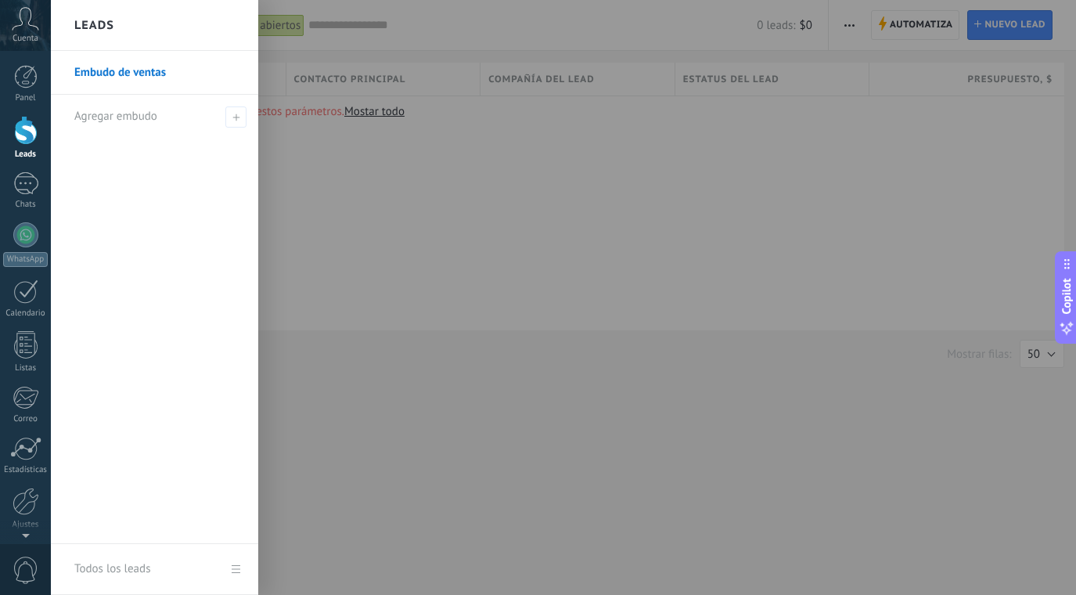
click at [423, 252] on div at bounding box center [589, 297] width 1076 height 595
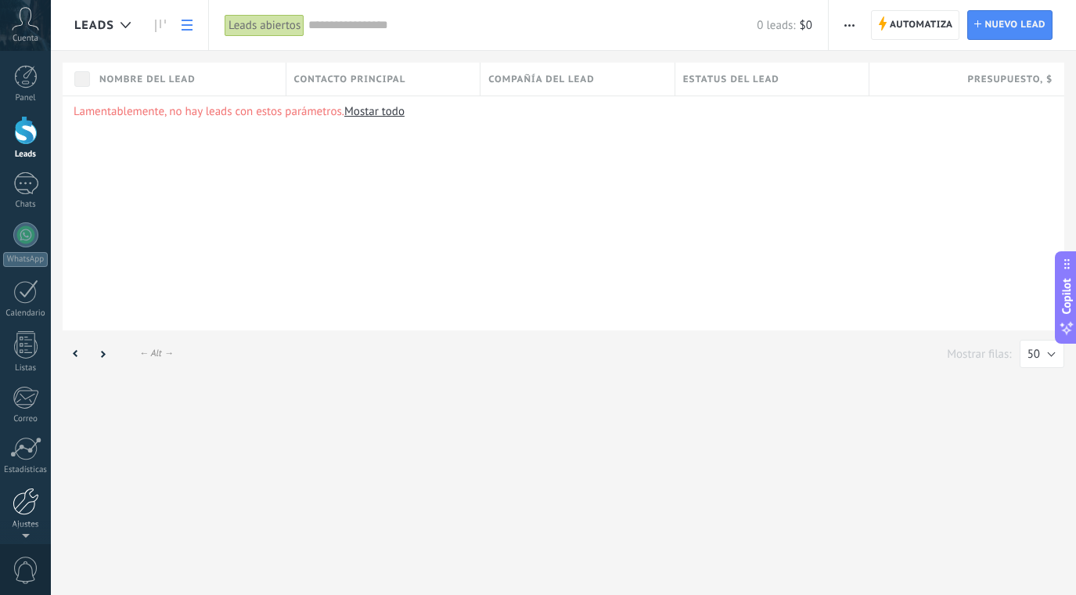
click at [16, 515] on link "Ajustes" at bounding box center [25, 509] width 51 height 42
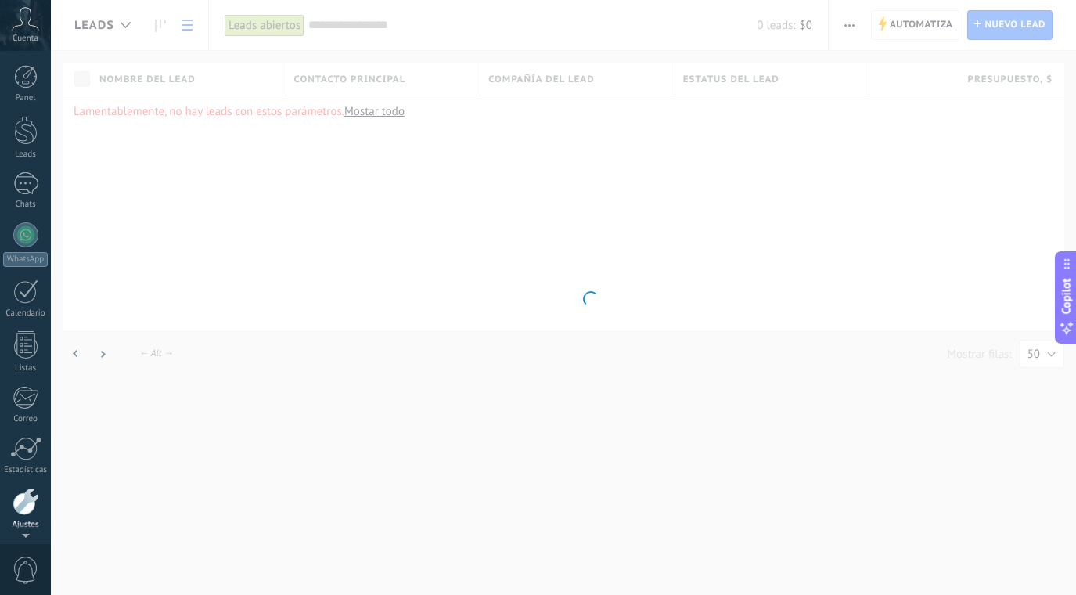
scroll to position [56, 0]
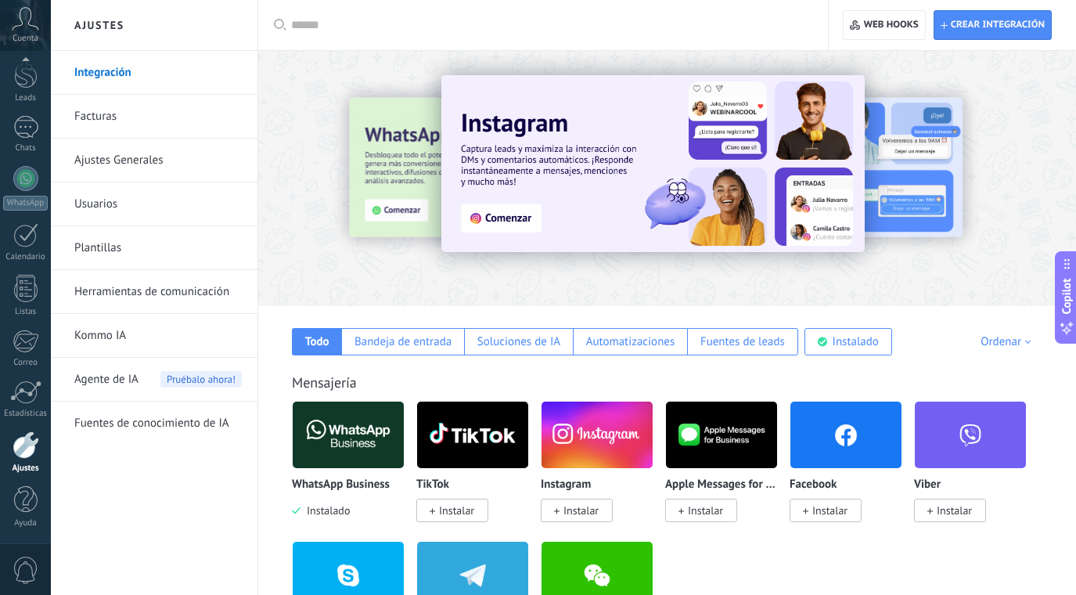
click at [144, 291] on link "Herramientas de comunicación" at bounding box center [157, 292] width 167 height 44
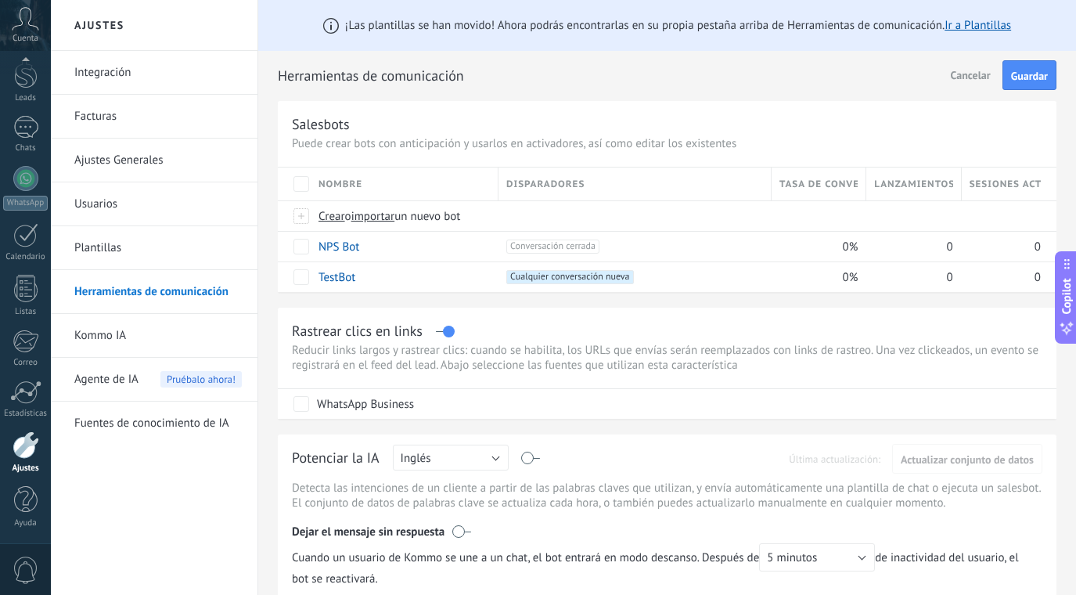
click at [28, 444] on div at bounding box center [26, 444] width 27 height 27
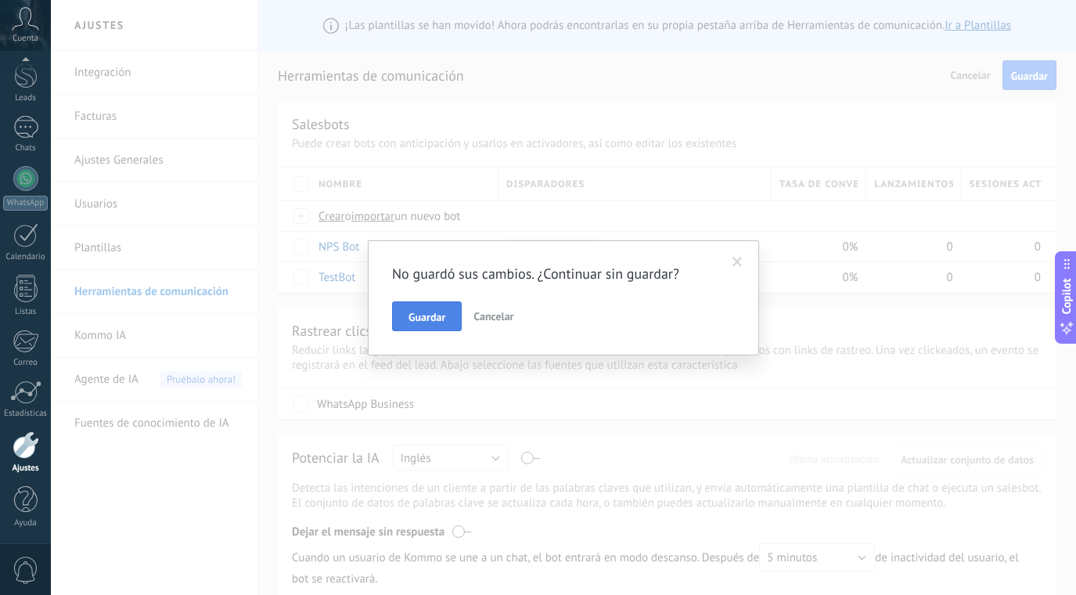
click at [448, 316] on button "Guardar" at bounding box center [427, 316] width 70 height 30
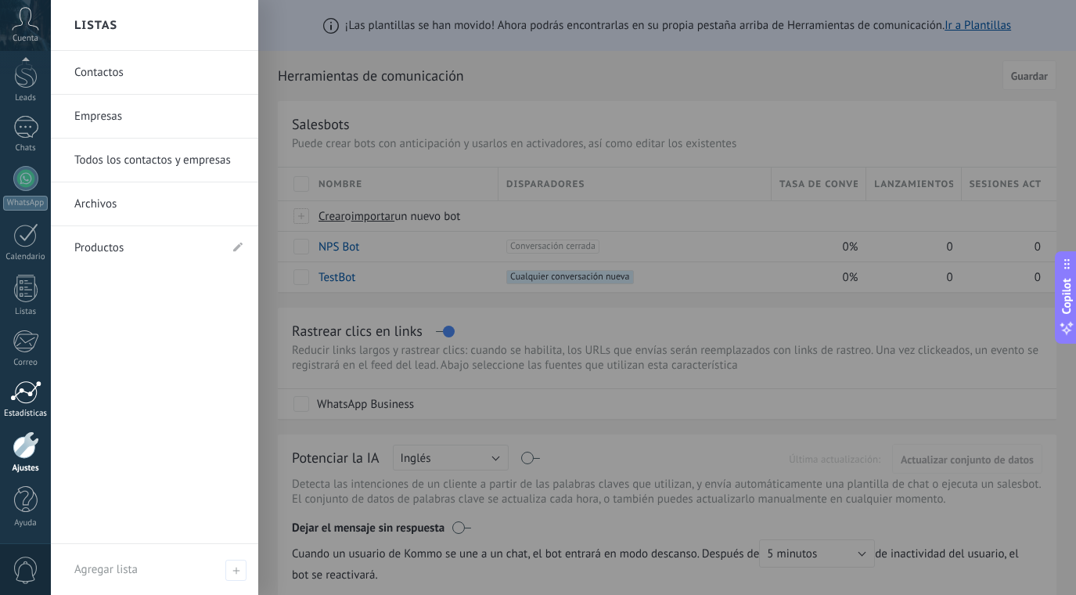
click at [28, 409] on div "Estadísticas" at bounding box center [25, 413] width 45 height 10
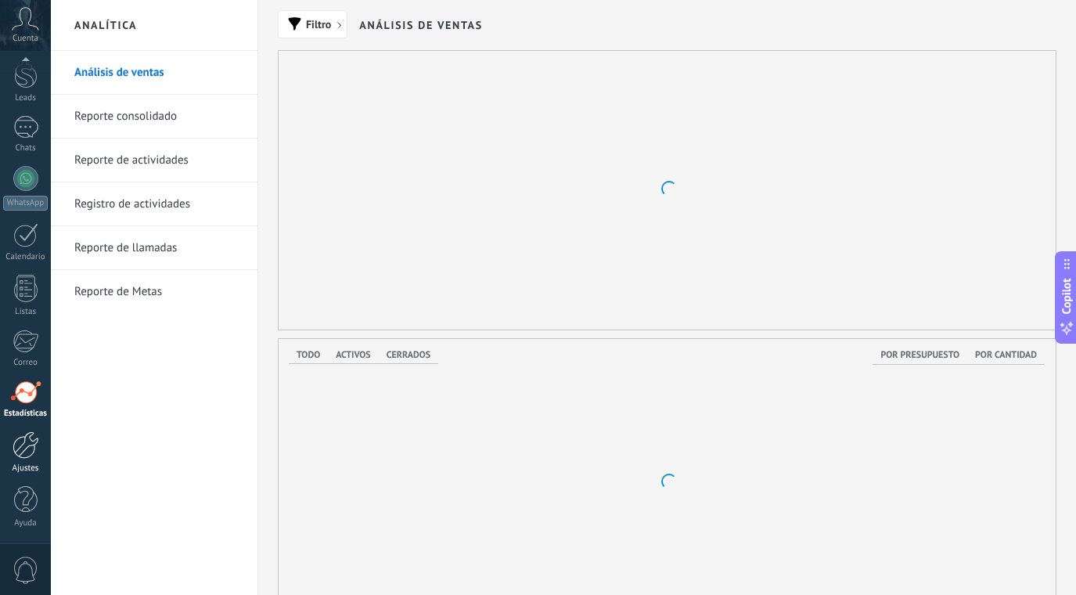
click at [28, 452] on div at bounding box center [26, 444] width 27 height 27
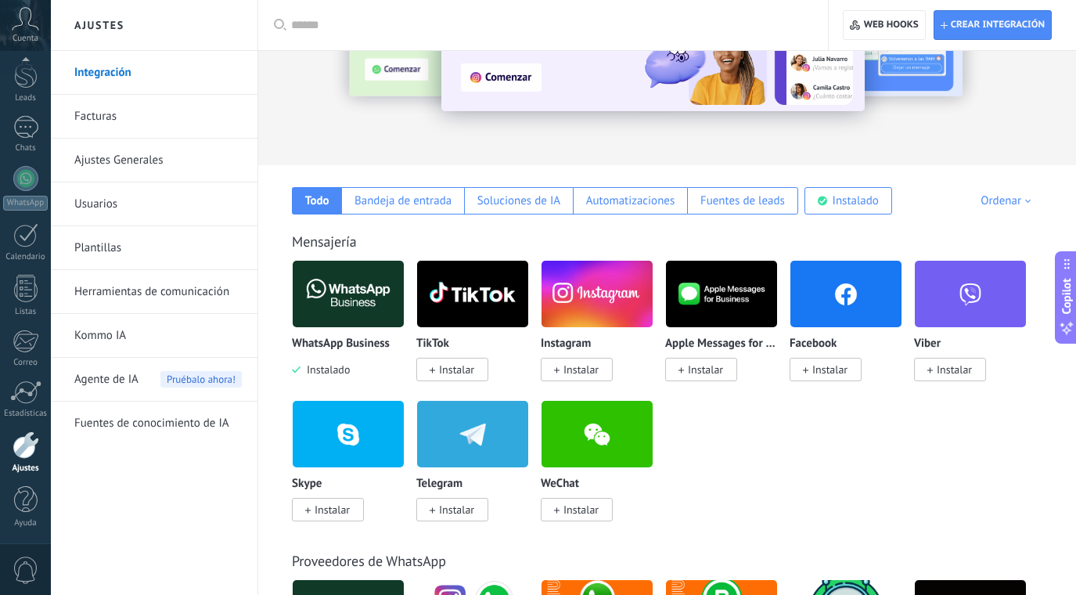
scroll to position [148, 0]
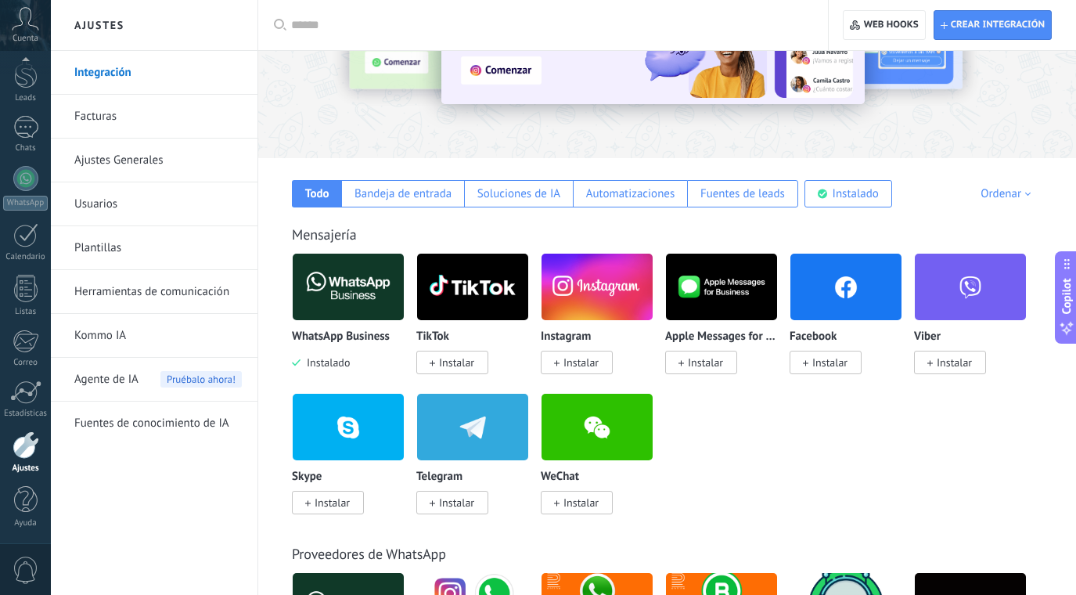
click at [338, 364] on span "Instalado" at bounding box center [324, 362] width 49 height 14
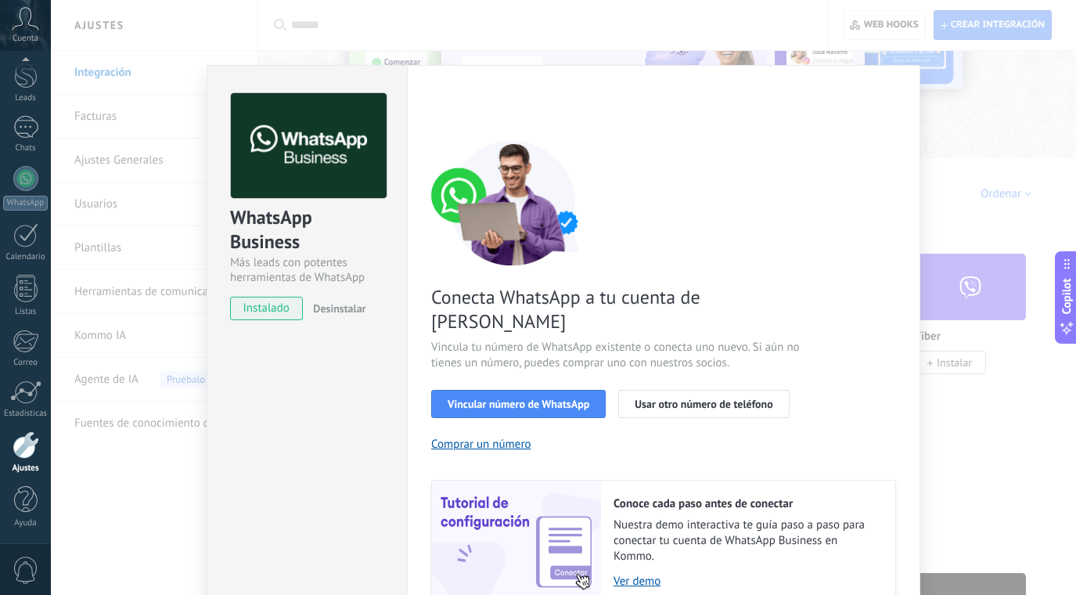
click at [337, 304] on span "Desinstalar" at bounding box center [339, 308] width 52 height 14
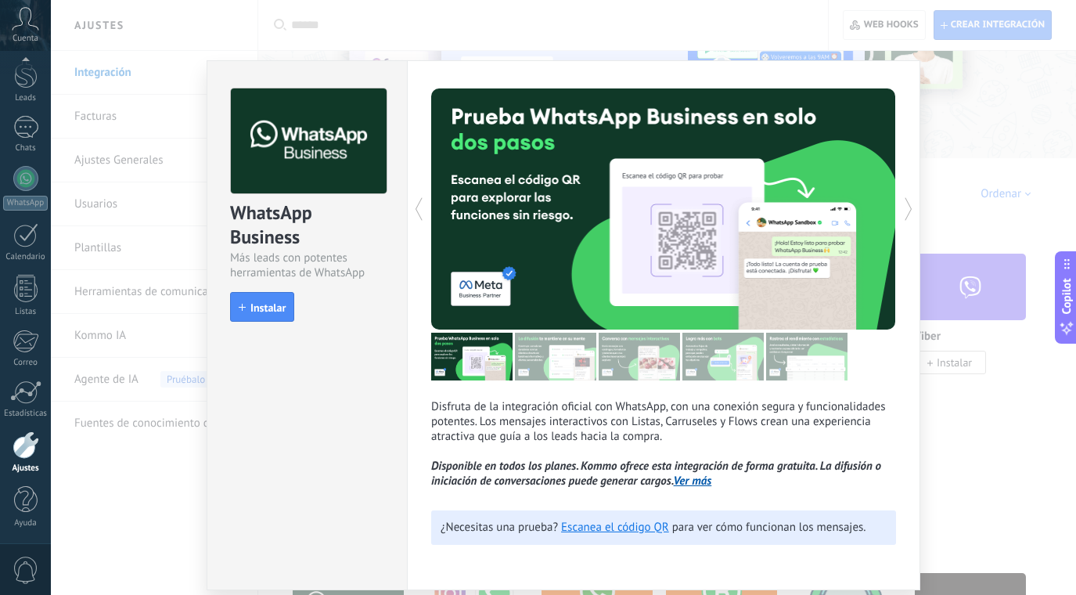
click at [1014, 293] on div "WhatsApp Business Más leads con potentes herramientas de WhatsApp install Insta…" at bounding box center [563, 297] width 1025 height 595
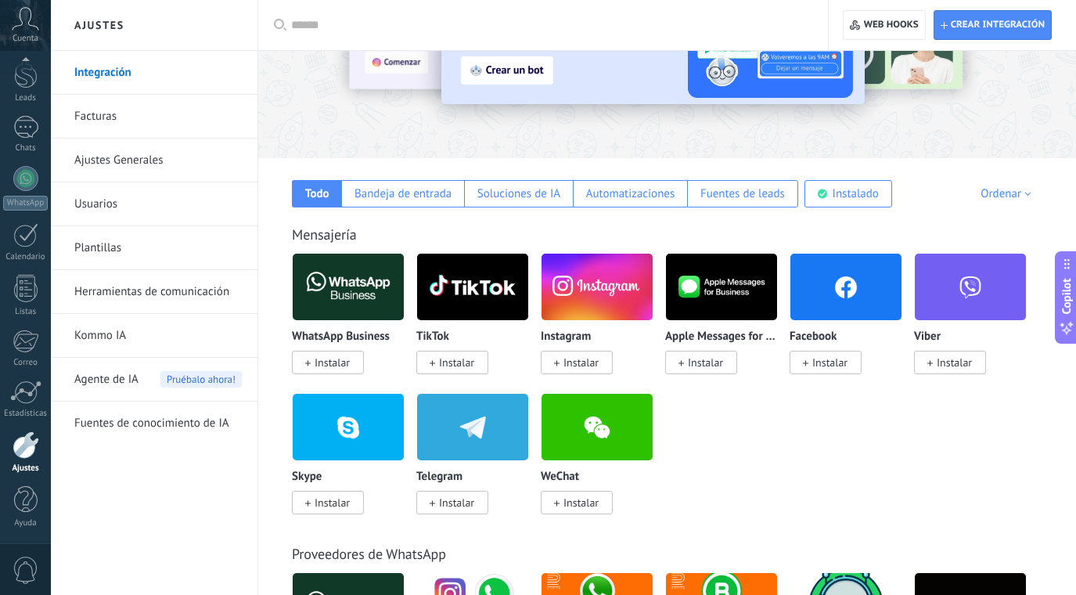
click at [136, 293] on link "Herramientas de comunicación" at bounding box center [157, 292] width 167 height 44
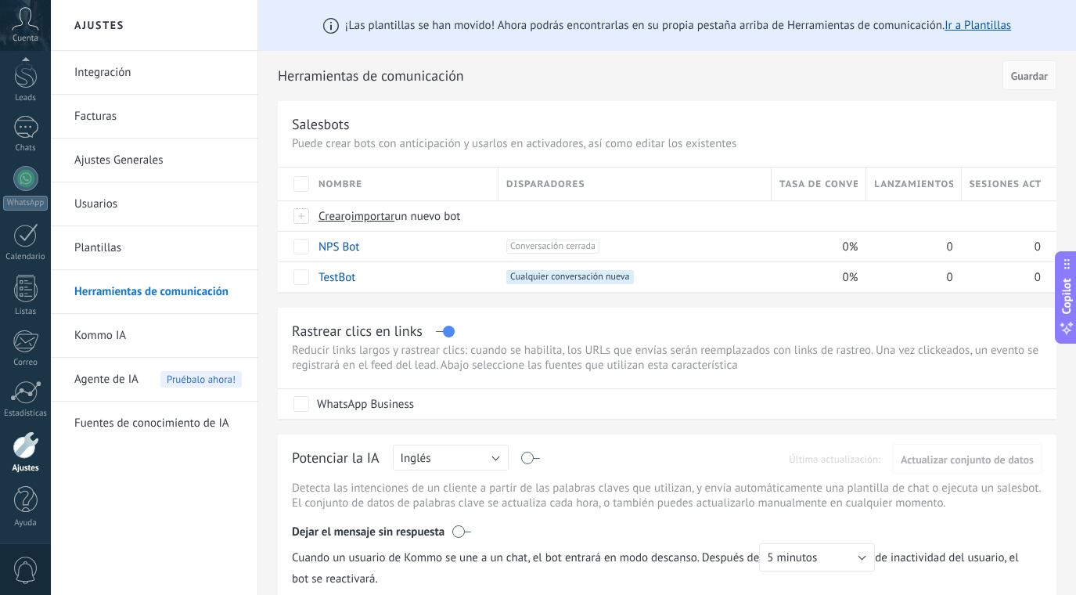
click at [176, 63] on link "Integración" at bounding box center [157, 73] width 167 height 44
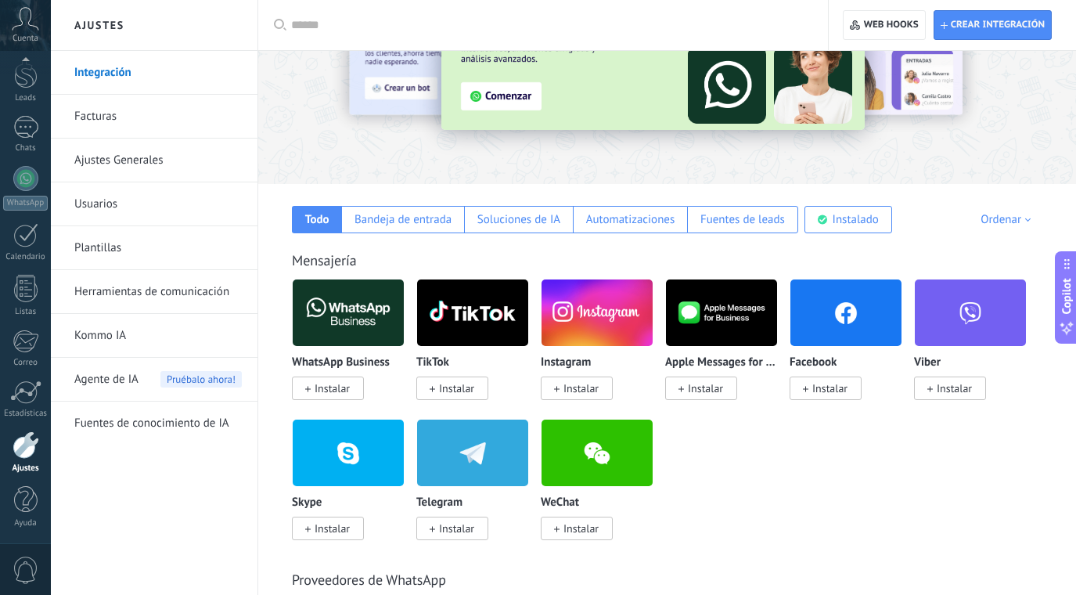
scroll to position [124, 0]
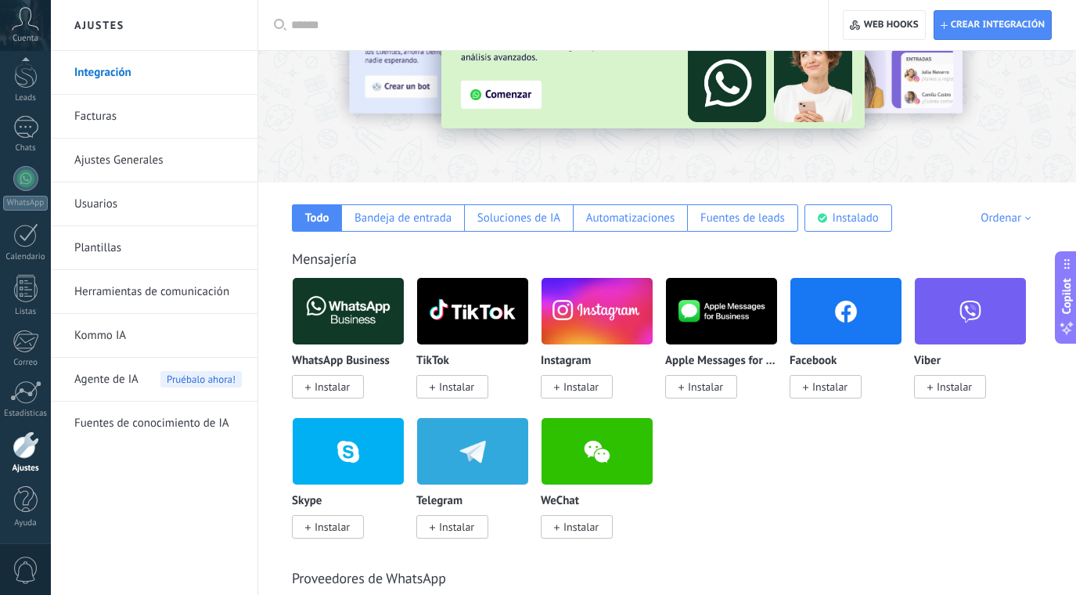
click at [34, 454] on div at bounding box center [26, 444] width 27 height 27
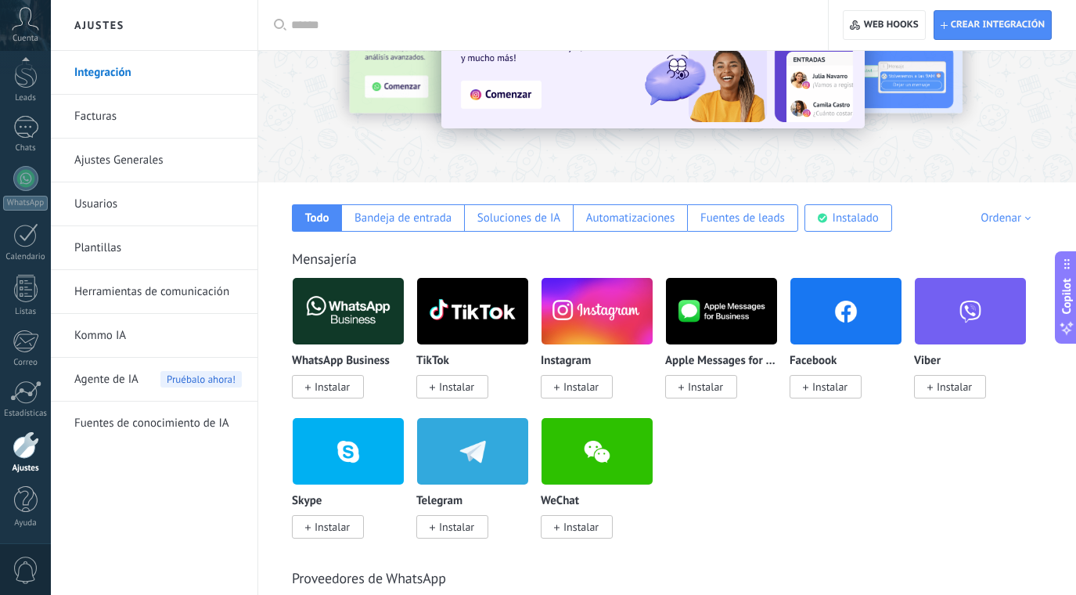
click at [23, 437] on div at bounding box center [26, 444] width 27 height 27
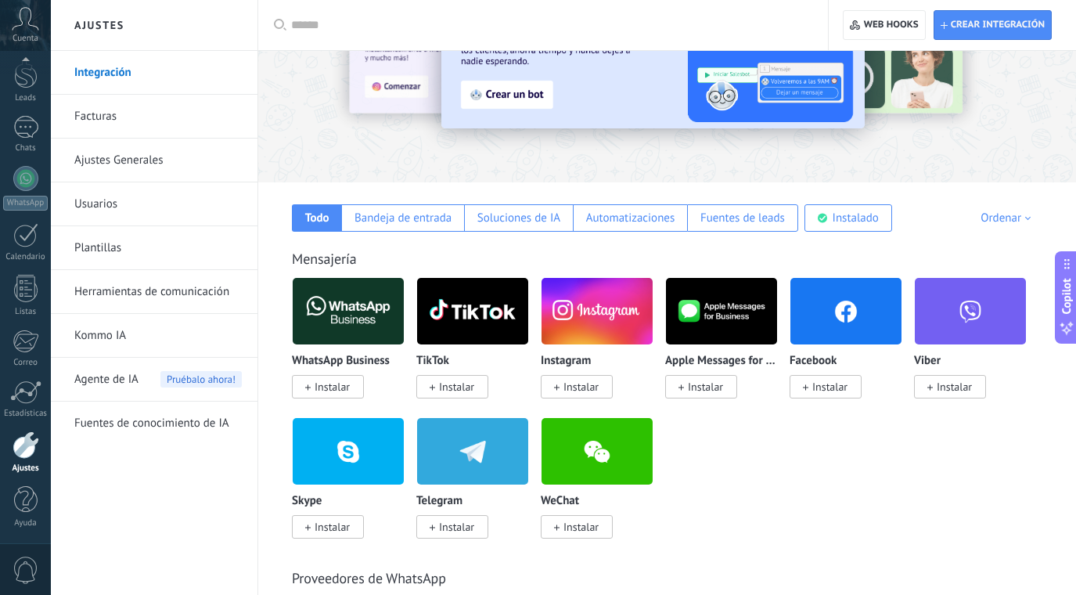
click at [131, 293] on link "Herramientas de comunicación" at bounding box center [157, 292] width 167 height 44
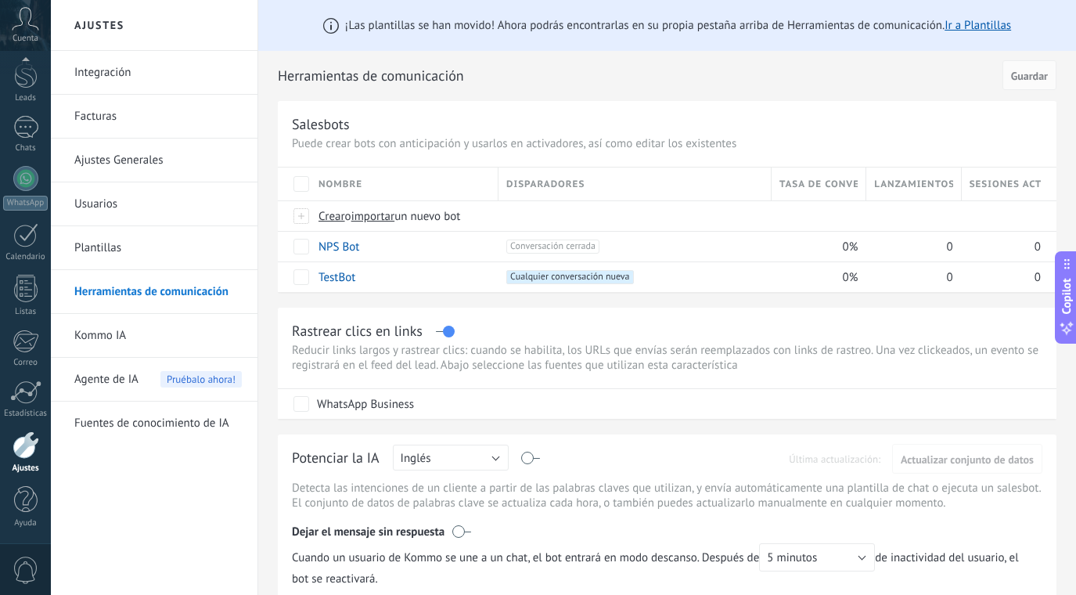
click at [108, 66] on link "Integración" at bounding box center [157, 73] width 167 height 44
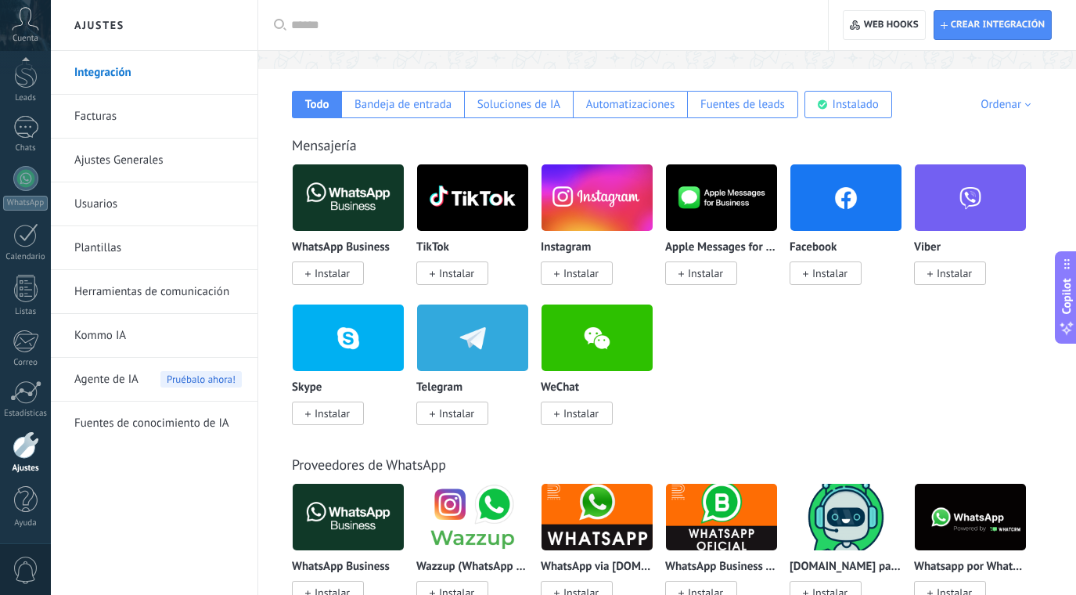
scroll to position [239, 0]
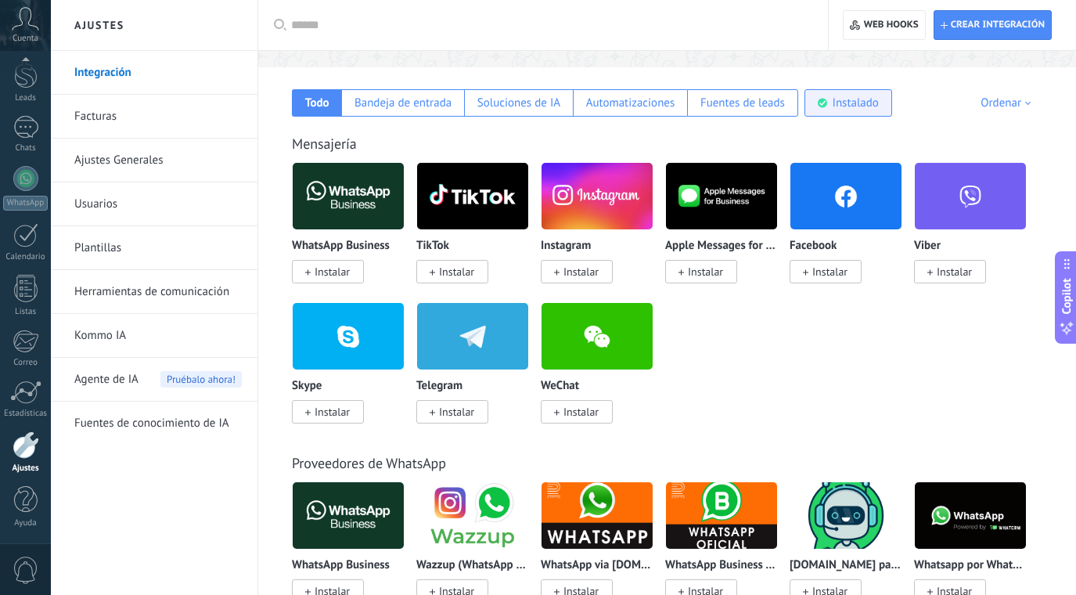
click at [869, 103] on div "Instalado" at bounding box center [856, 102] width 46 height 15
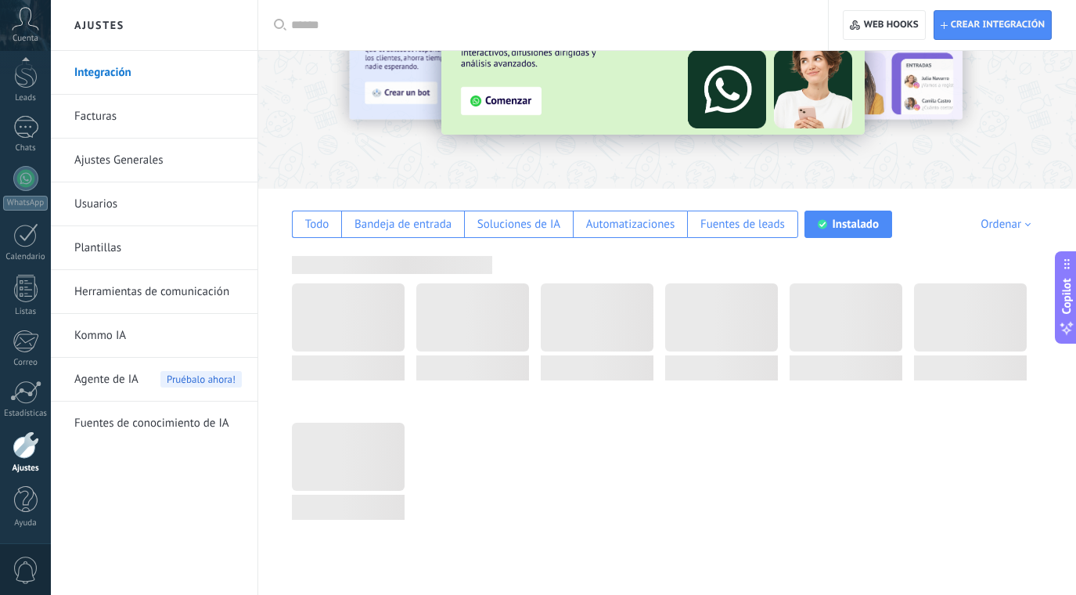
scroll to position [0, 0]
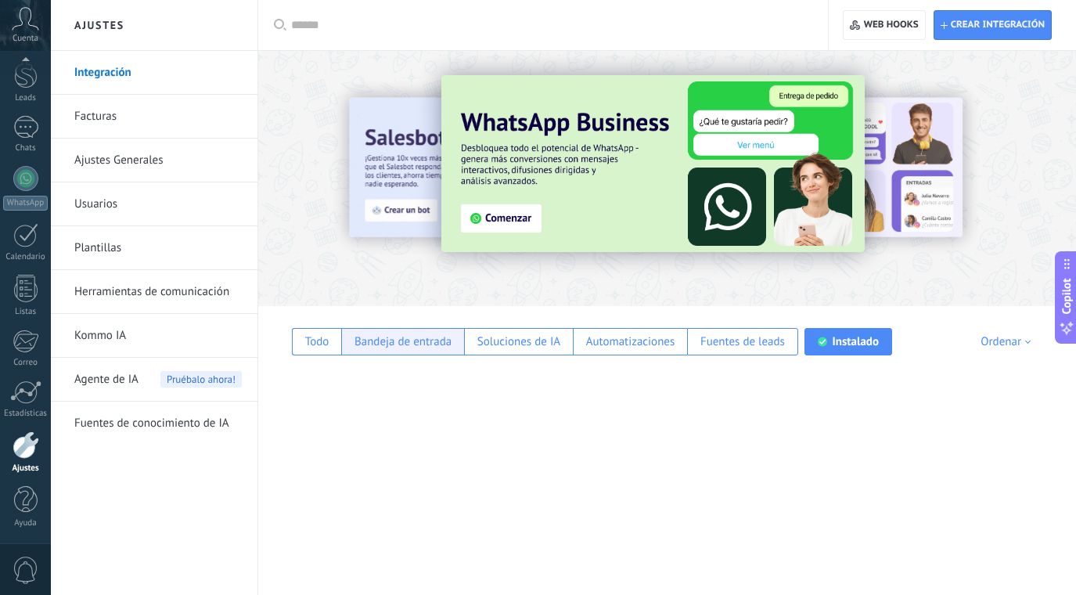
click at [385, 340] on div "Bandeja de entrada" at bounding box center [402, 341] width 97 height 15
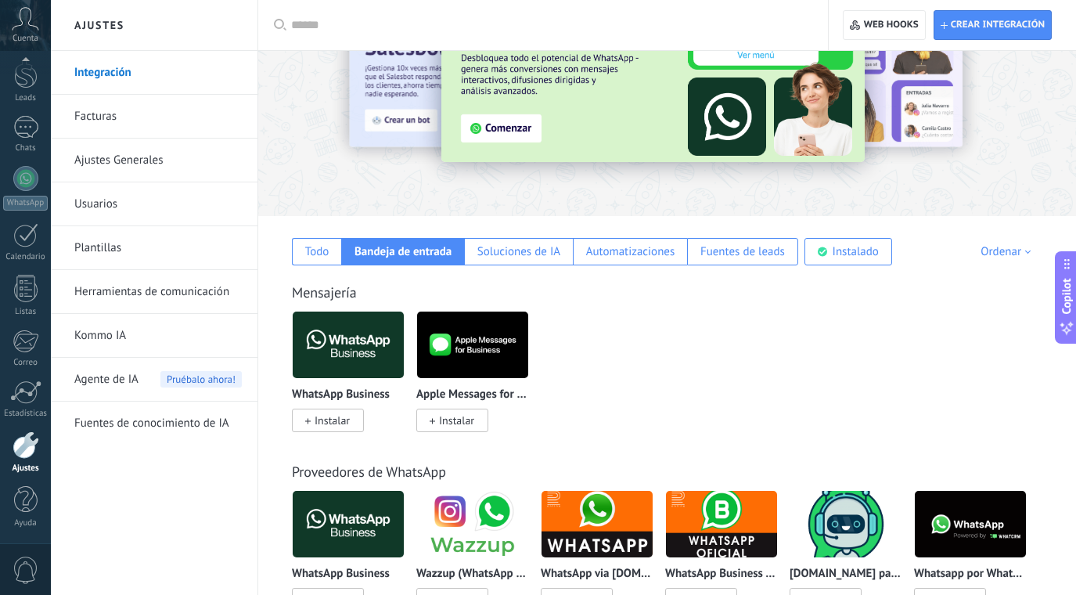
scroll to position [95, 0]
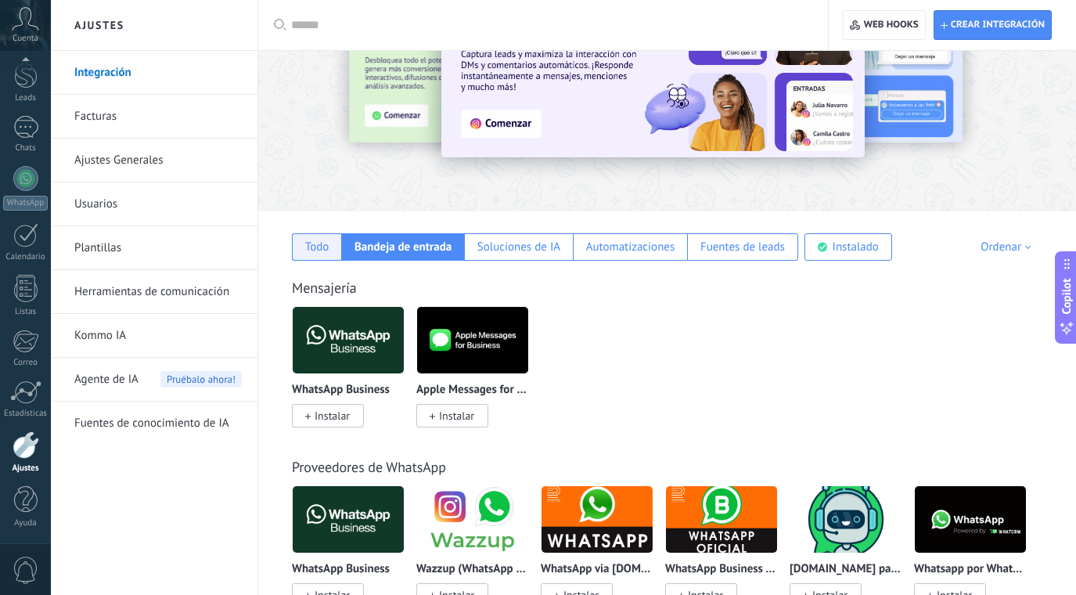
click at [321, 240] on div "Todo" at bounding box center [317, 246] width 24 height 15
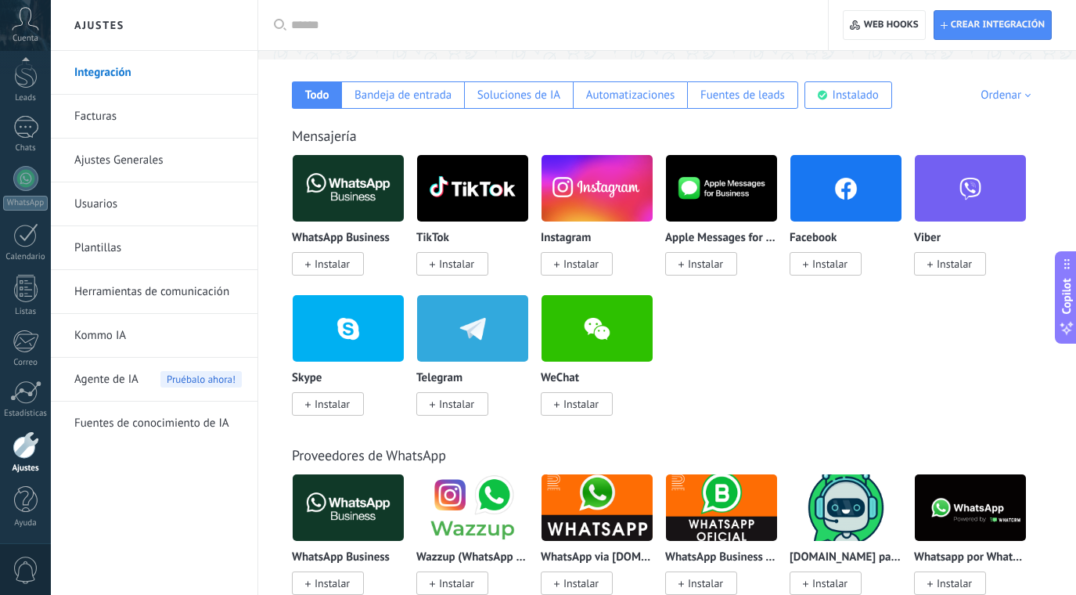
scroll to position [250, 0]
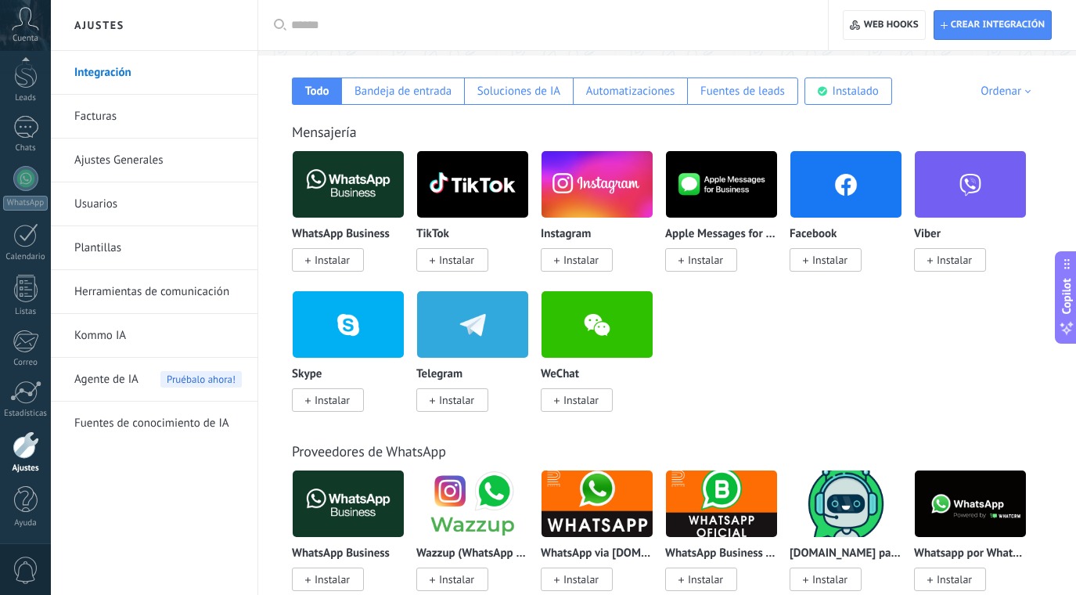
click at [316, 11] on div at bounding box center [548, 25] width 515 height 50
click at [320, 26] on input "text" at bounding box center [548, 25] width 515 height 16
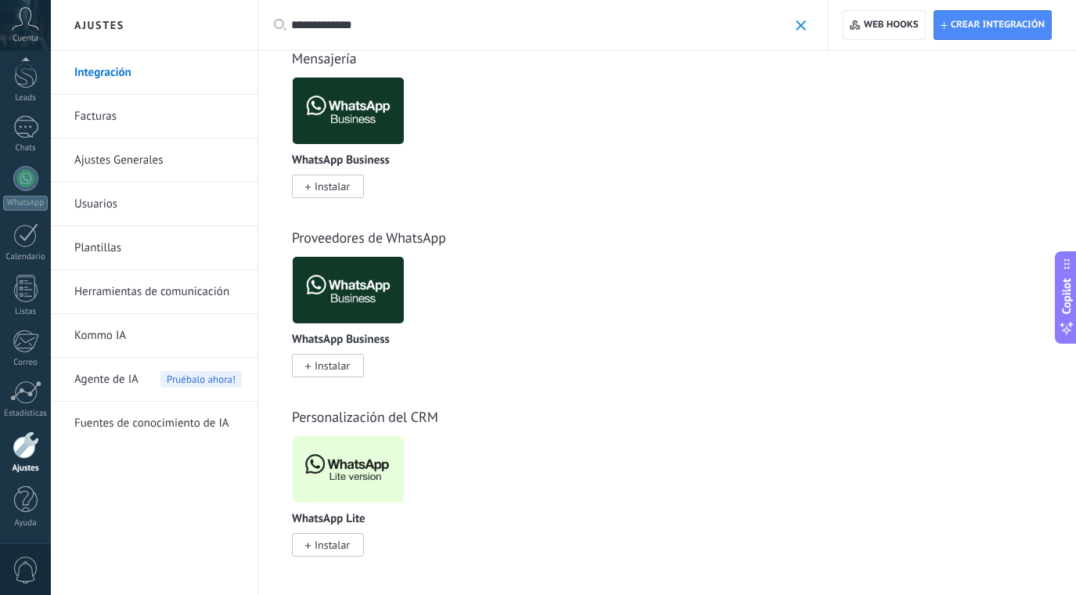
scroll to position [33, 0]
type input "**********"
click at [340, 548] on span "Instalar" at bounding box center [332, 545] width 35 height 14
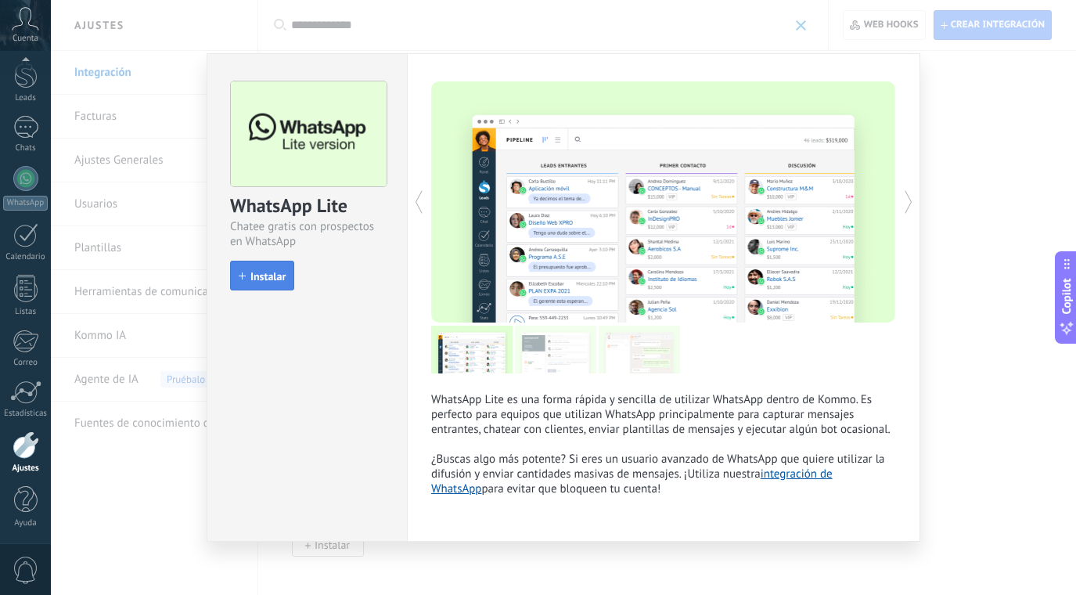
click at [271, 275] on span "Instalar" at bounding box center [267, 276] width 35 height 11
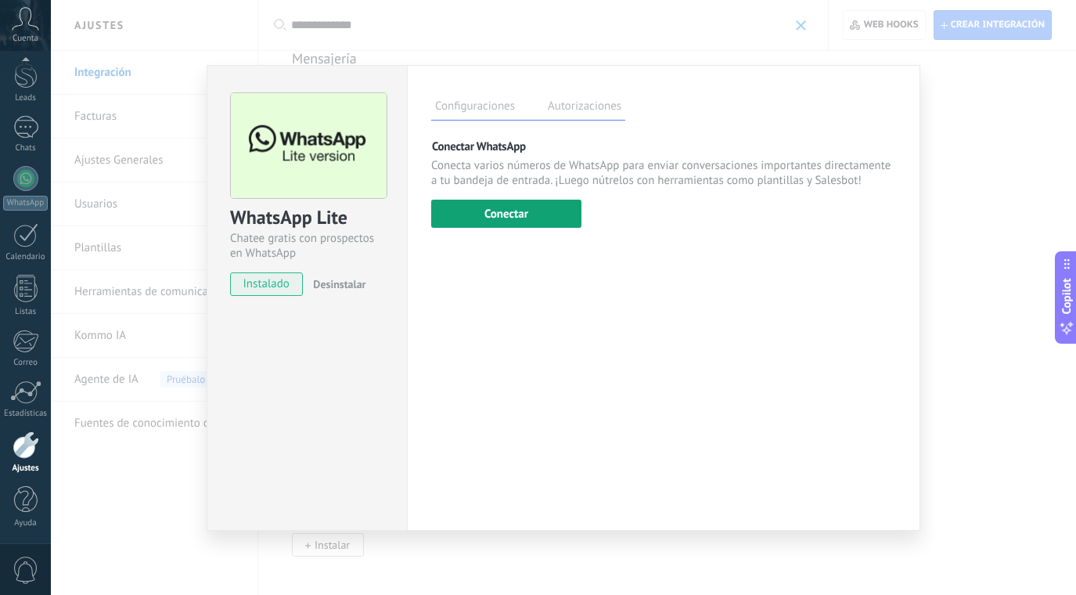
click at [568, 207] on button "Conectar" at bounding box center [506, 214] width 150 height 28
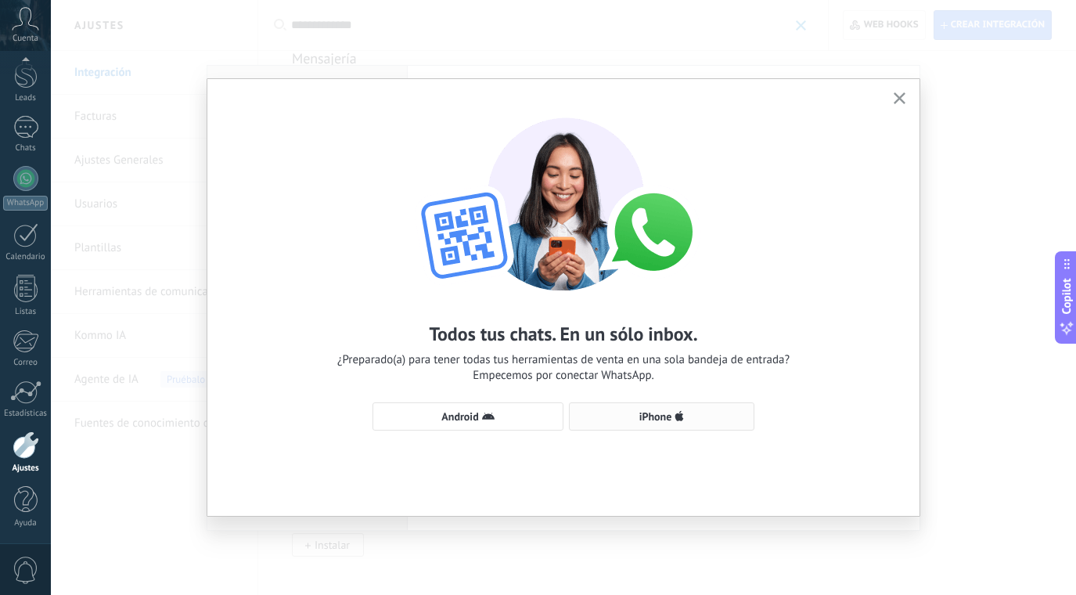
click at [660, 411] on span "iPhone" at bounding box center [655, 416] width 33 height 11
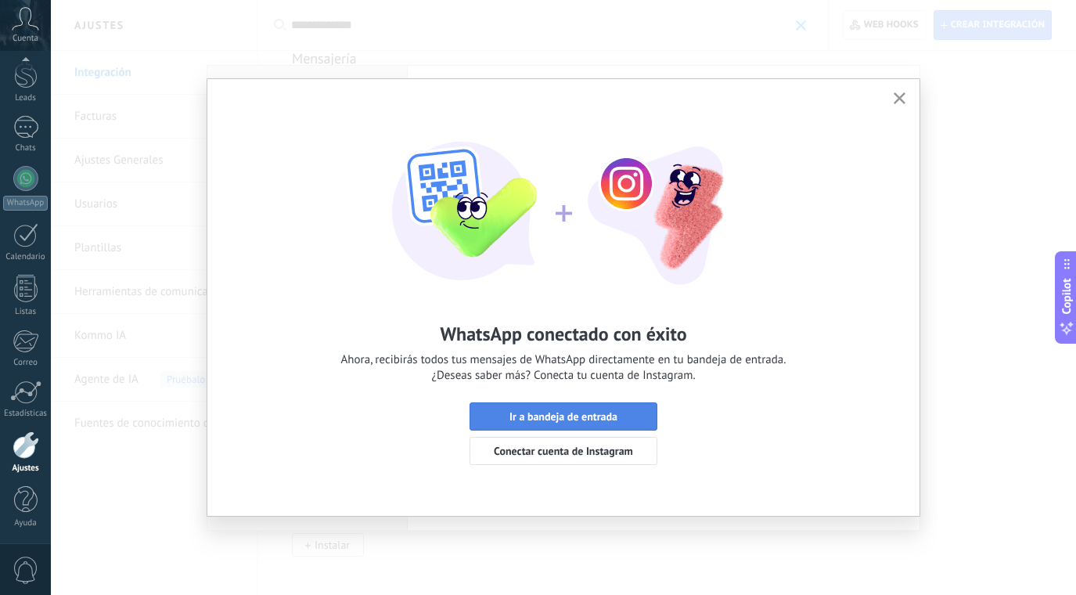
click at [610, 419] on span "Ir a bandeja de entrada" at bounding box center [563, 416] width 108 height 11
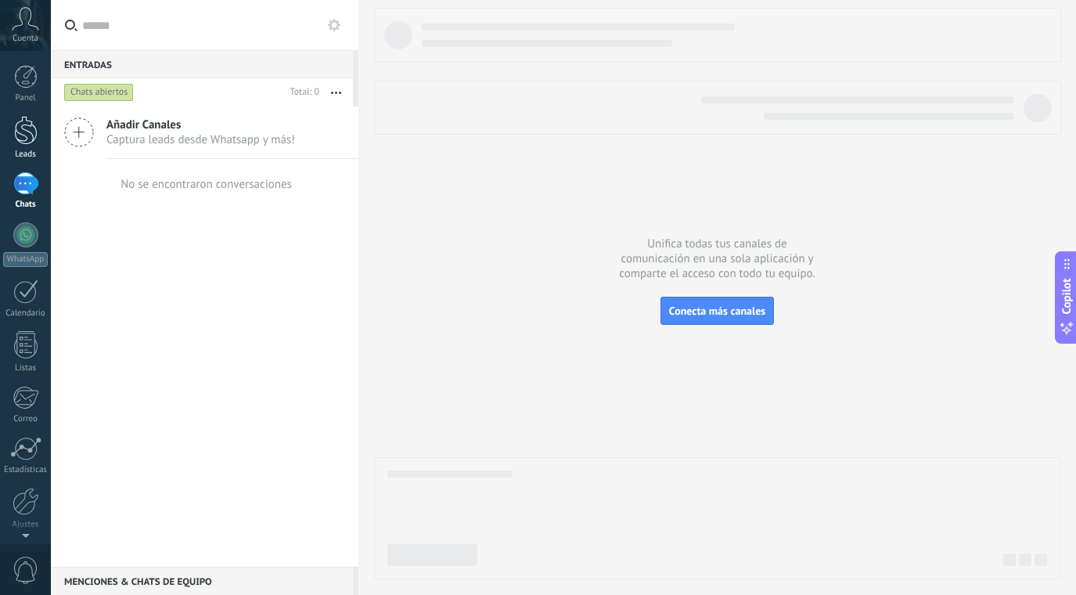
click at [23, 139] on div at bounding box center [25, 130] width 23 height 29
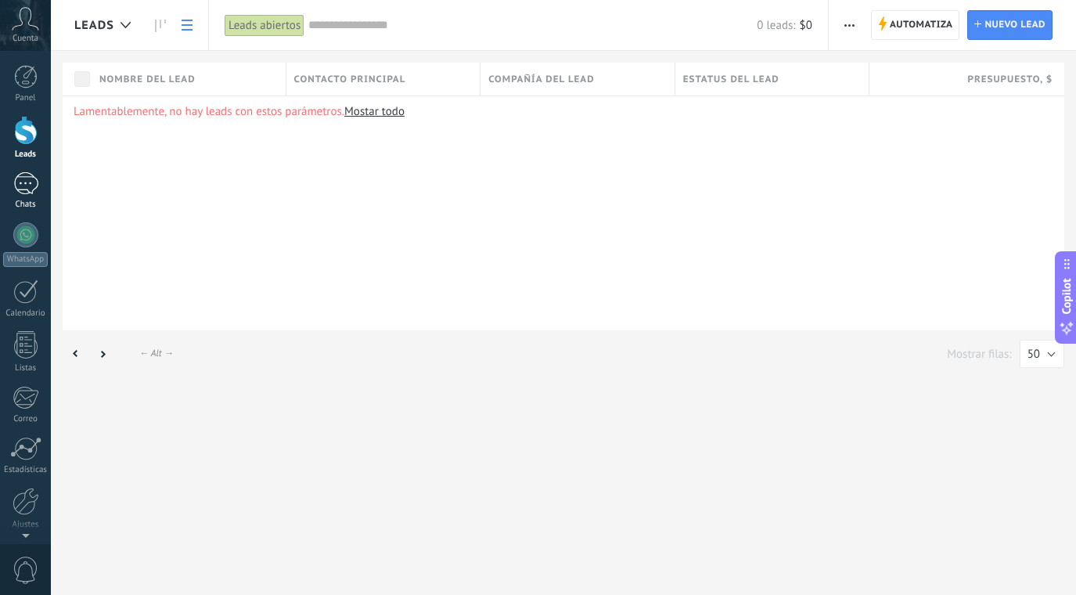
click at [22, 193] on div at bounding box center [25, 183] width 25 height 23
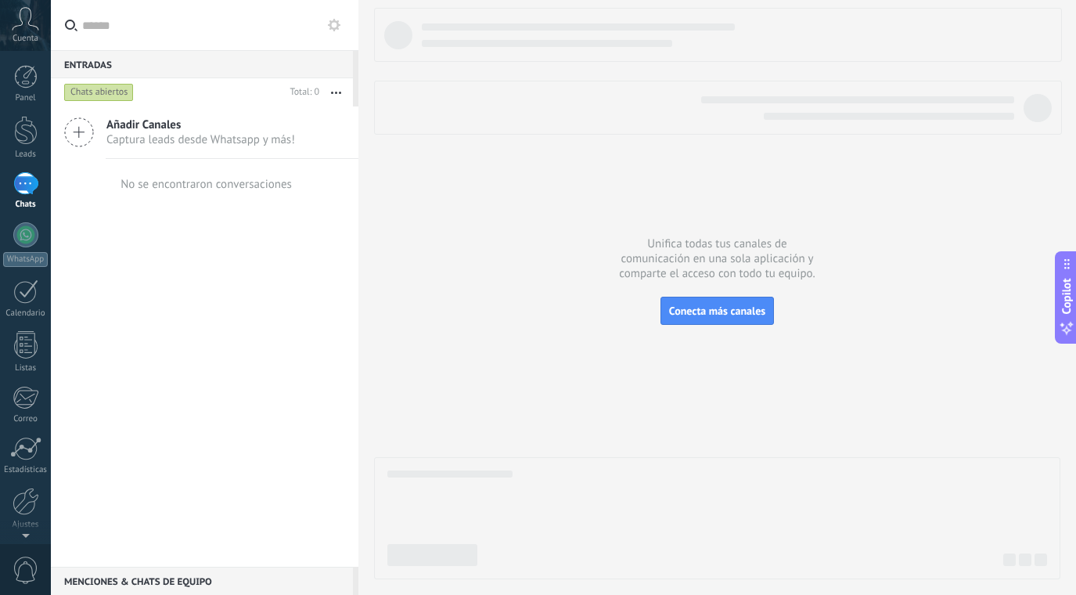
click at [335, 92] on icon "button" at bounding box center [336, 93] width 10 height 2
click at [176, 232] on div "Añadir Canales Captura leads desde Whatsapp y más! No se encontraron conversaci…" at bounding box center [205, 336] width 308 height 460
click at [336, 23] on icon at bounding box center [334, 25] width 13 height 13
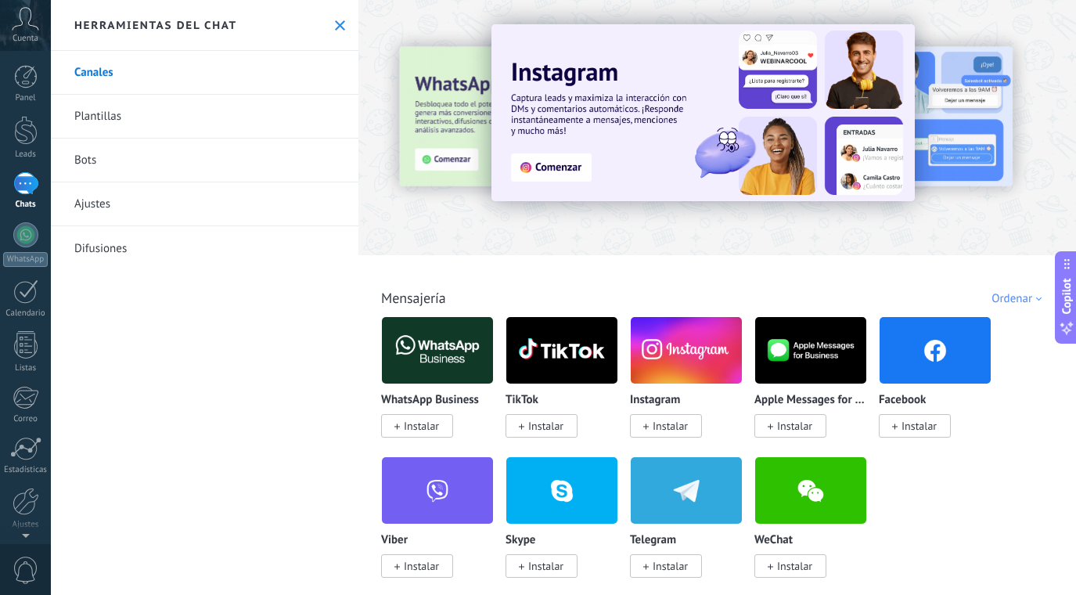
click at [156, 113] on link "Plantillas" at bounding box center [205, 117] width 308 height 44
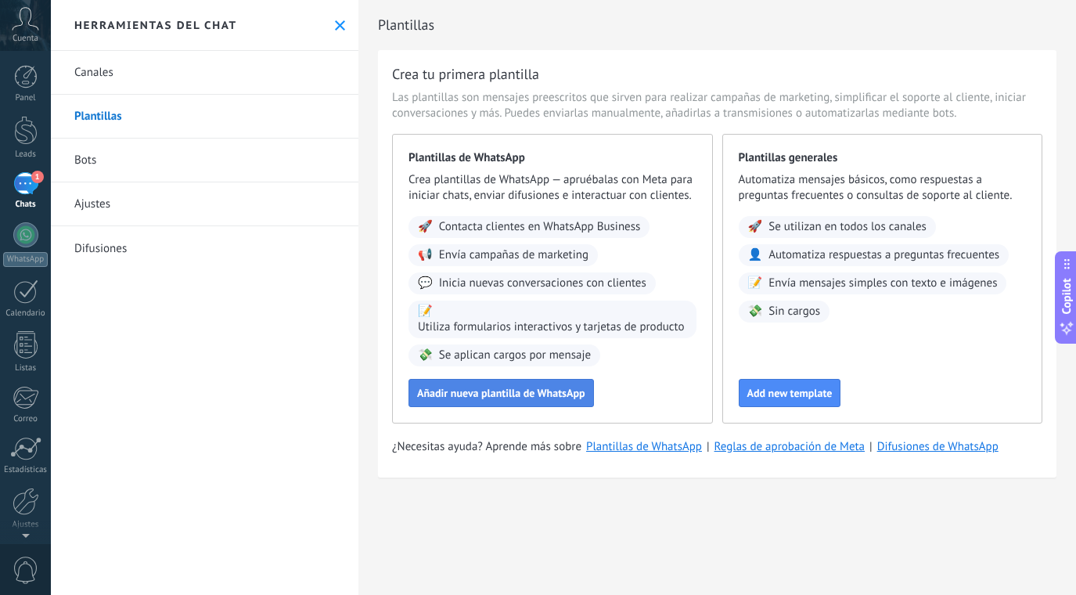
click at [508, 398] on span "Añadir nueva plantilla de WhatsApp" at bounding box center [501, 392] width 168 height 11
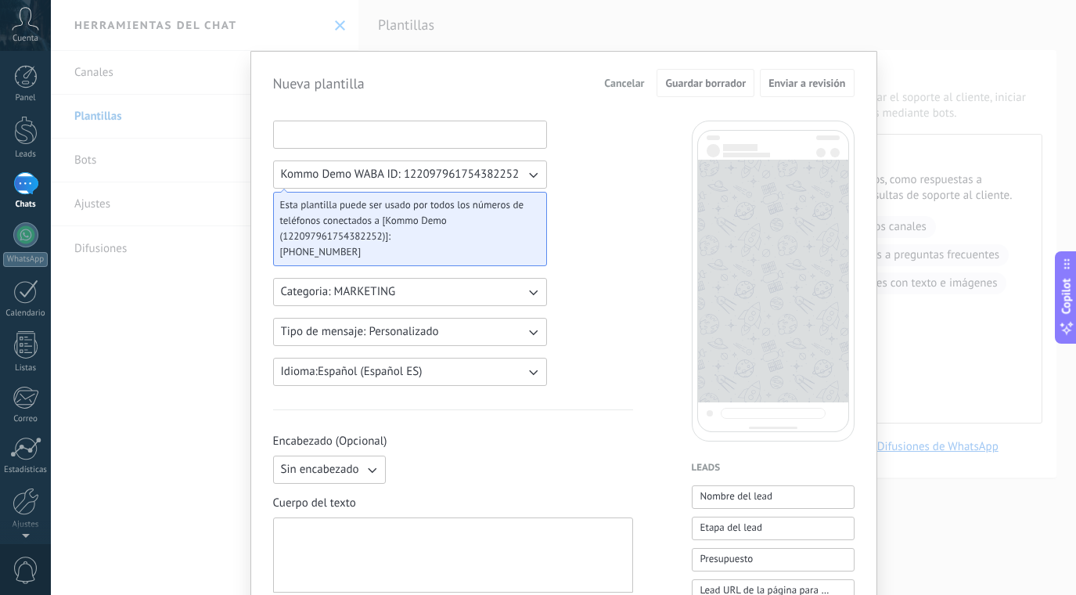
click at [330, 135] on input at bounding box center [410, 133] width 272 height 25
type input "**********"
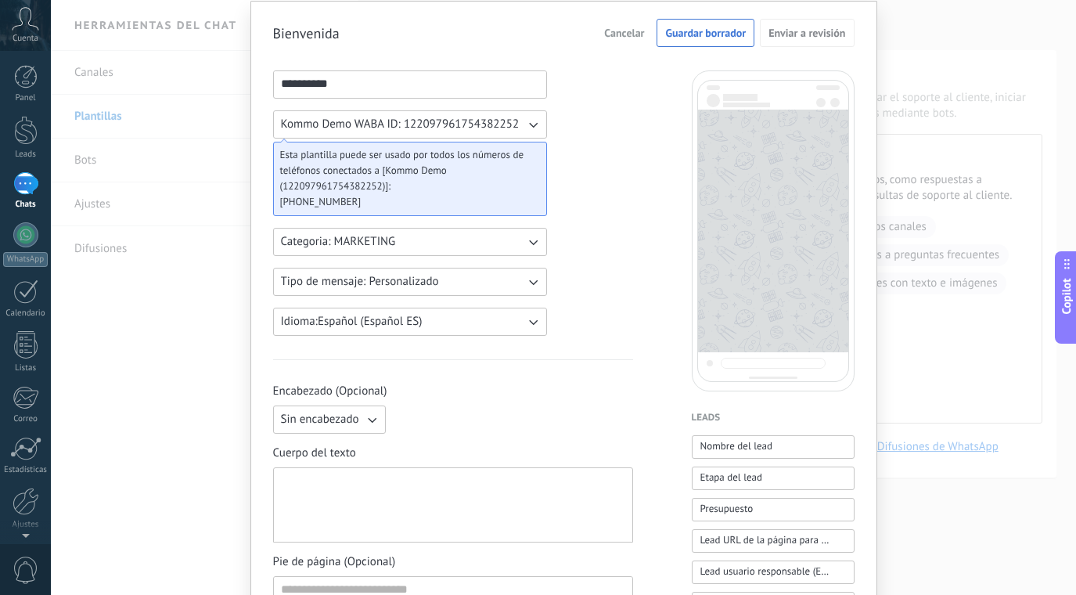
scroll to position [53, 0]
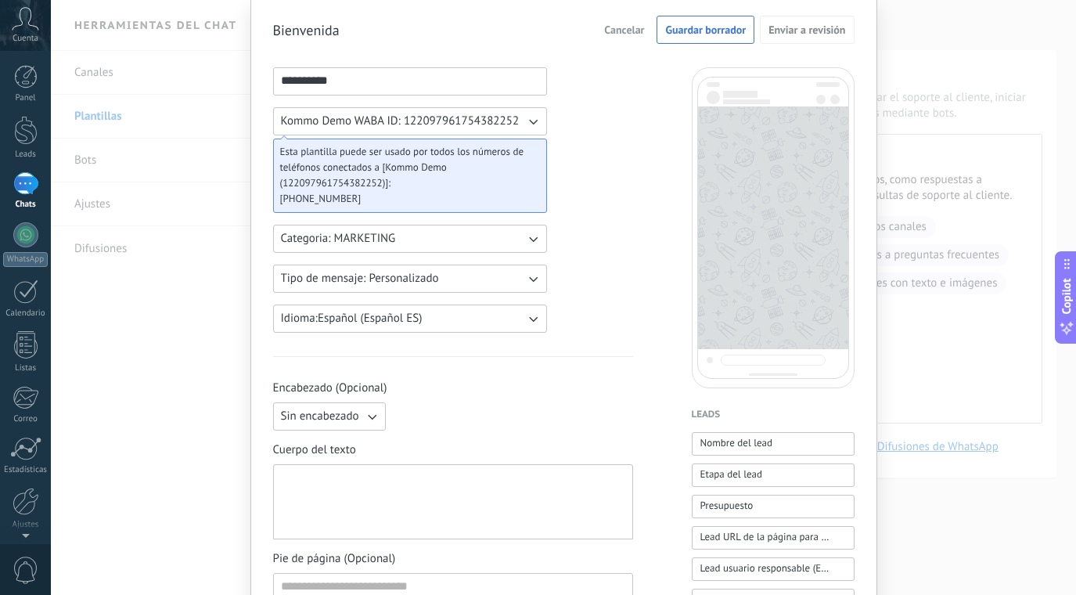
click at [358, 238] on span "Categoria: MARKETING" at bounding box center [338, 239] width 115 height 16
click at [358, 238] on li "UTILITY" at bounding box center [405, 238] width 282 height 27
click at [371, 274] on span "Tipo de mensaje: Personalizado" at bounding box center [360, 279] width 158 height 16
click at [371, 274] on li "Personalizado" at bounding box center [405, 278] width 282 height 27
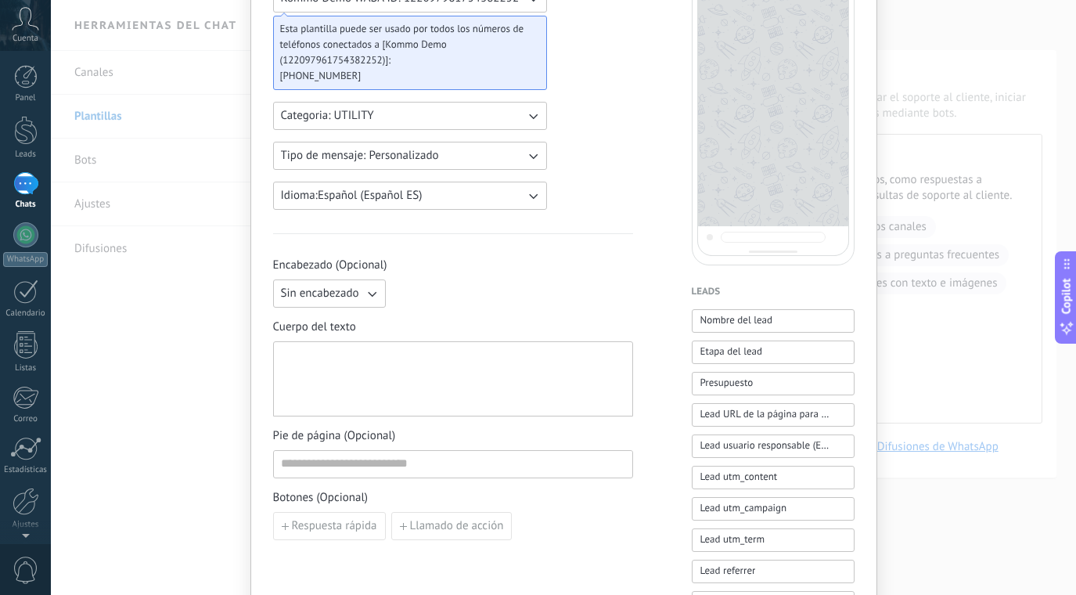
scroll to position [188, 0]
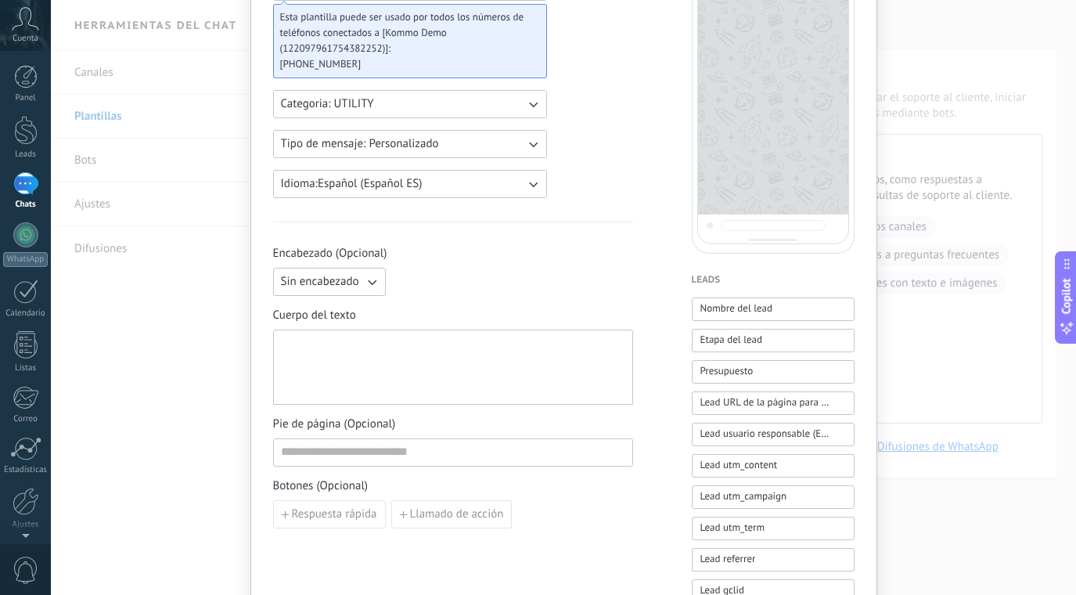
click at [371, 273] on button "Sin encabezado" at bounding box center [329, 282] width 113 height 28
click at [344, 334] on span "Imagen o archivo" at bounding box center [324, 335] width 87 height 16
click at [392, 268] on input "Imagen o archivo" at bounding box center [392, 268] width 0 height 0
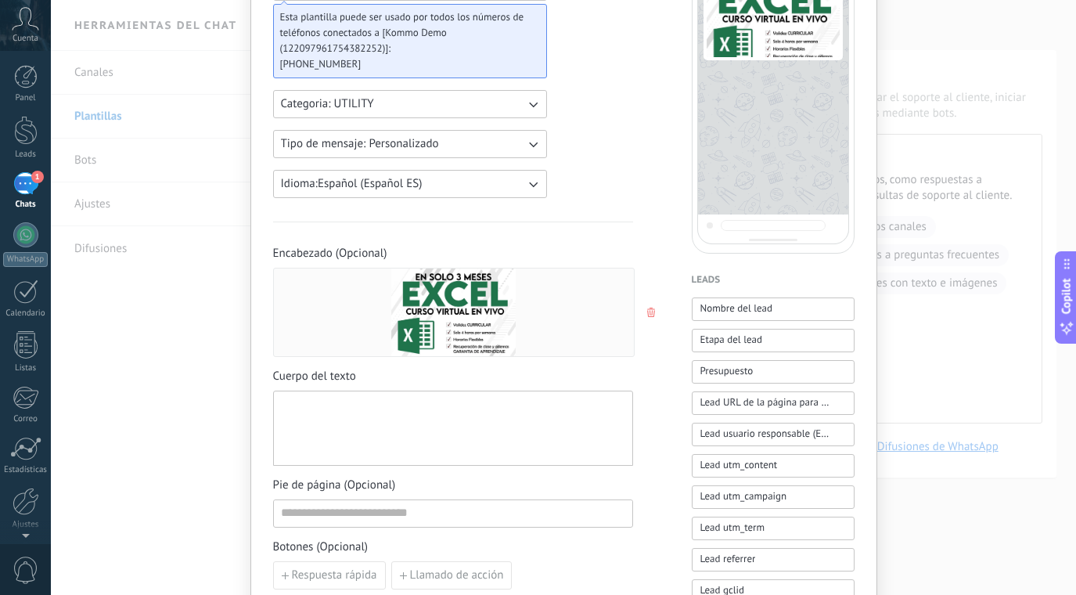
click at [354, 396] on div at bounding box center [453, 427] width 360 height 75
paste div
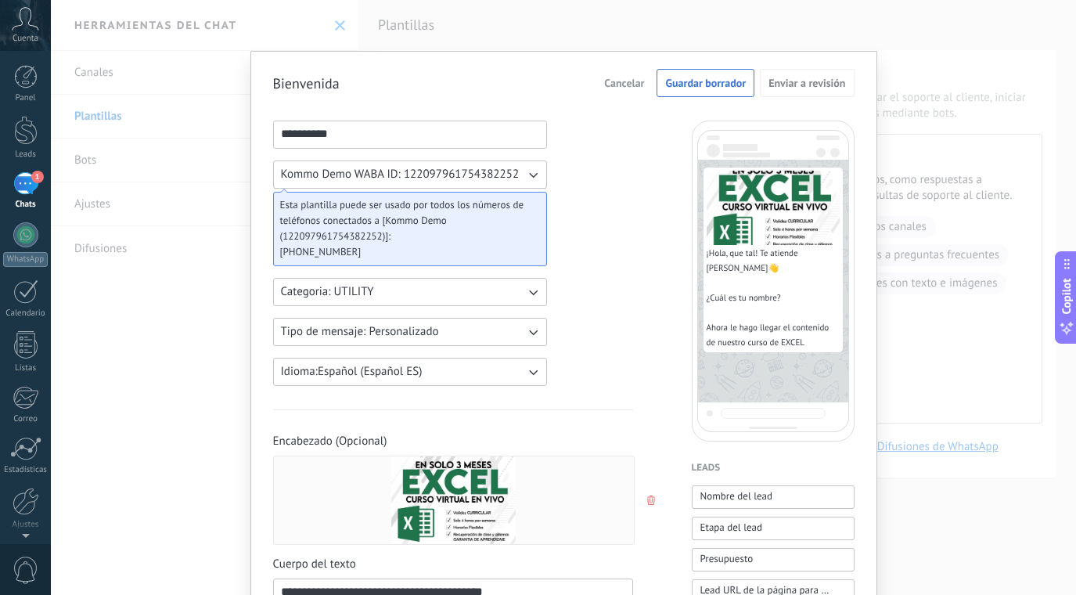
scroll to position [0, 0]
click at [534, 177] on icon "button" at bounding box center [533, 175] width 16 height 16
click at [534, 177] on li "Kommo Demo WABA ID: 122097961754382252" at bounding box center [405, 174] width 282 height 27
click at [501, 294] on button "Categoria: UTILITY" at bounding box center [410, 292] width 274 height 28
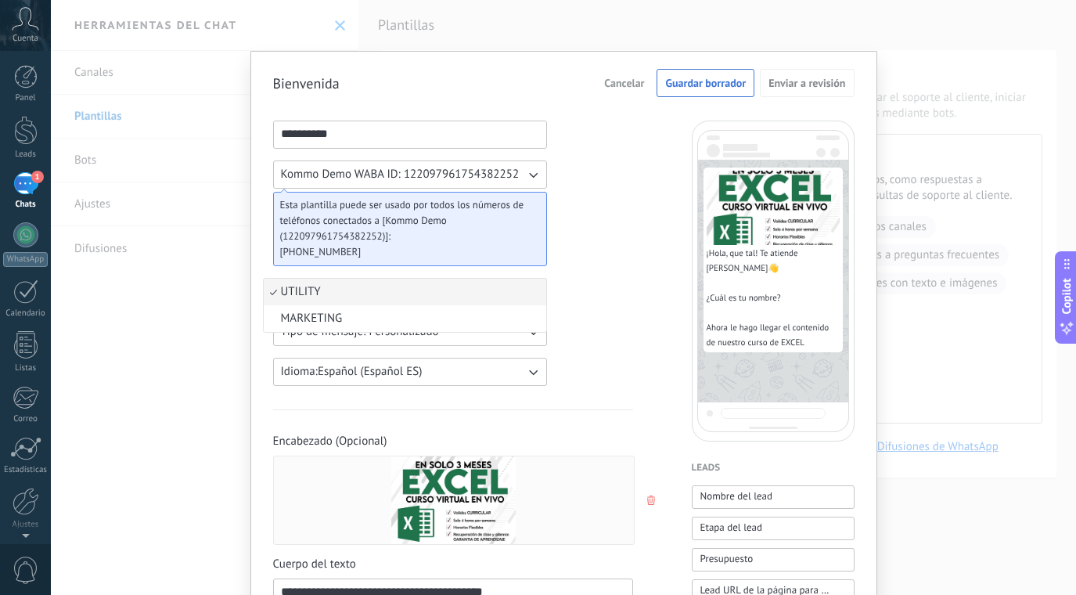
click at [501, 294] on li "UTILITY" at bounding box center [405, 292] width 282 height 27
click at [501, 294] on button "Categoria: UTILITY" at bounding box center [410, 292] width 274 height 28
click at [504, 317] on li "MARKETING" at bounding box center [405, 318] width 282 height 27
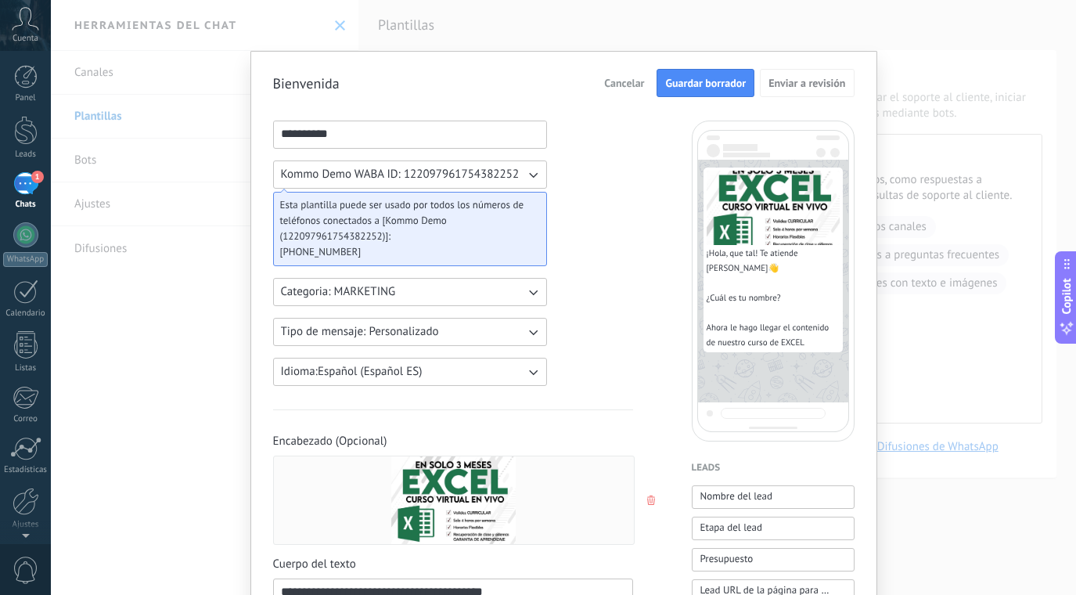
click at [715, 82] on span "Guardar borrador" at bounding box center [705, 82] width 81 height 11
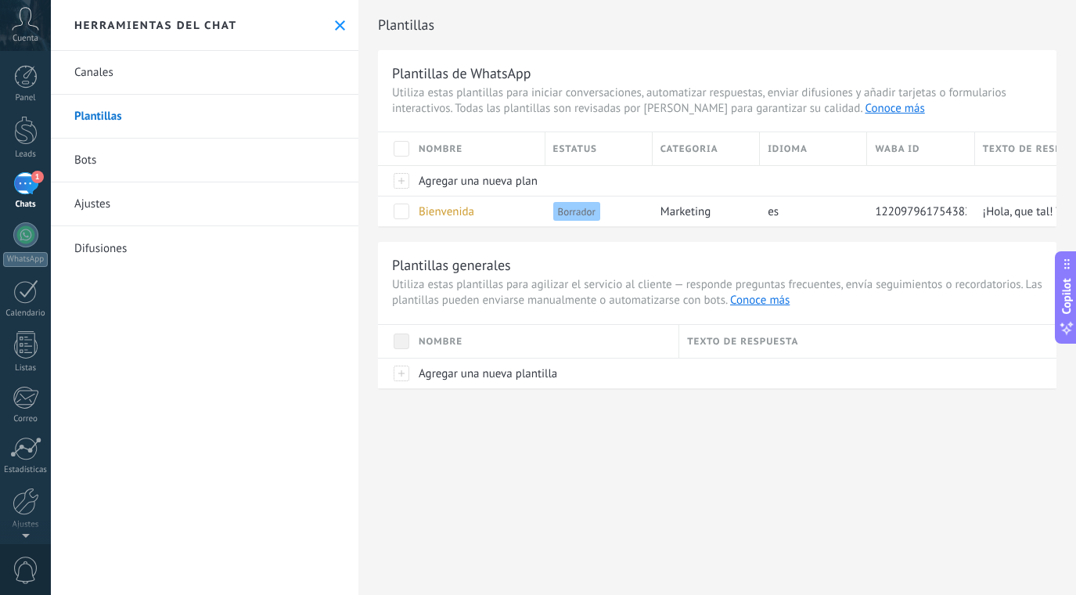
click at [26, 182] on div "1" at bounding box center [25, 183] width 25 height 23
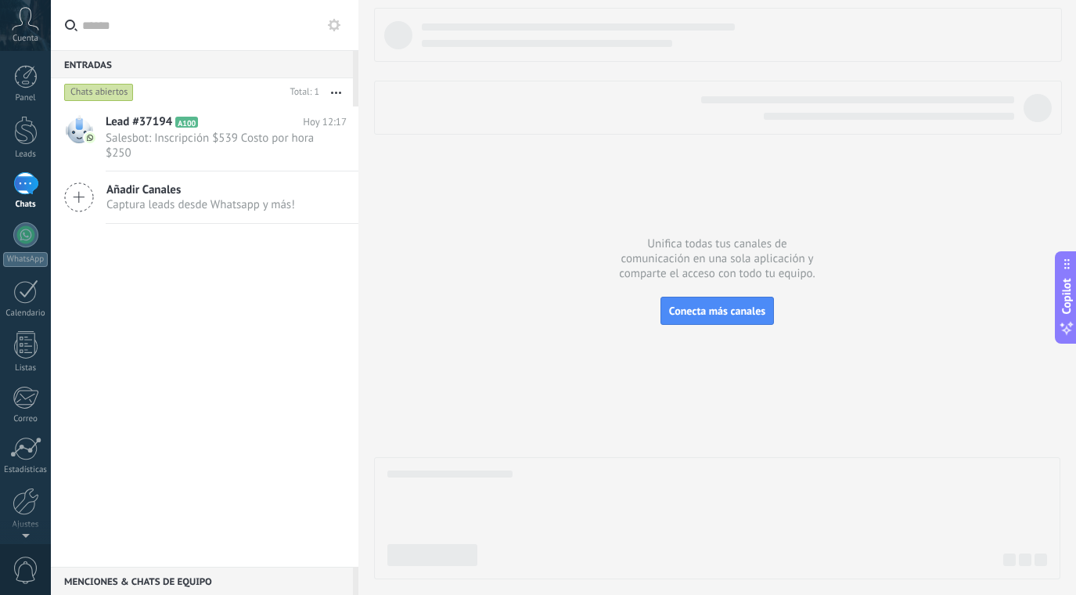
click at [337, 101] on button "button" at bounding box center [336, 92] width 34 height 28
click at [426, 113] on div at bounding box center [694, 107] width 639 height 23
click at [24, 127] on div at bounding box center [25, 130] width 23 height 29
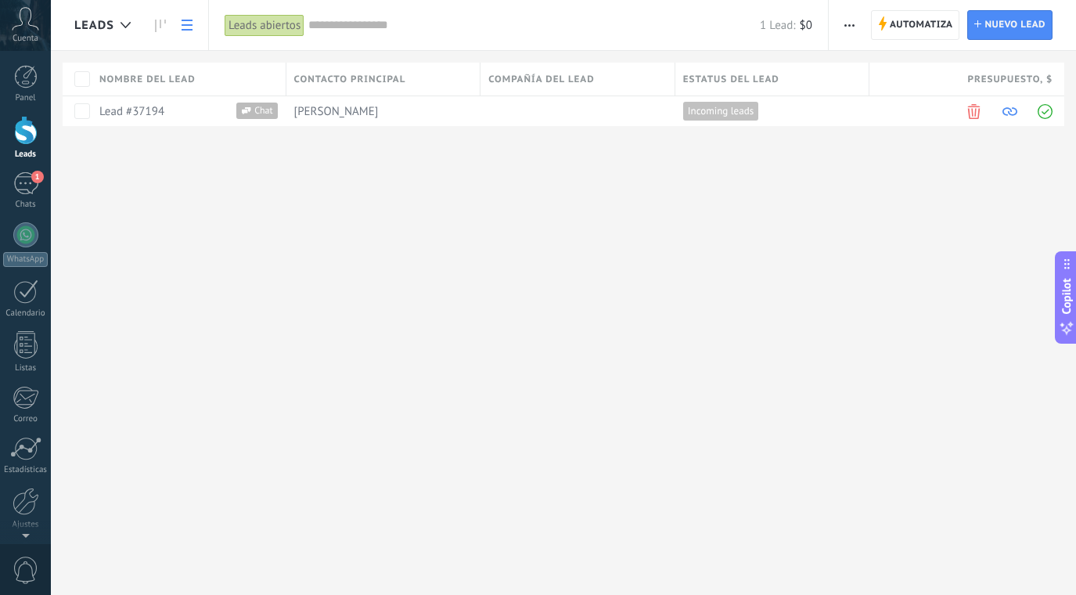
click at [189, 26] on use at bounding box center [187, 25] width 11 height 11
click at [261, 25] on div "Leads abiertos" at bounding box center [265, 25] width 80 height 23
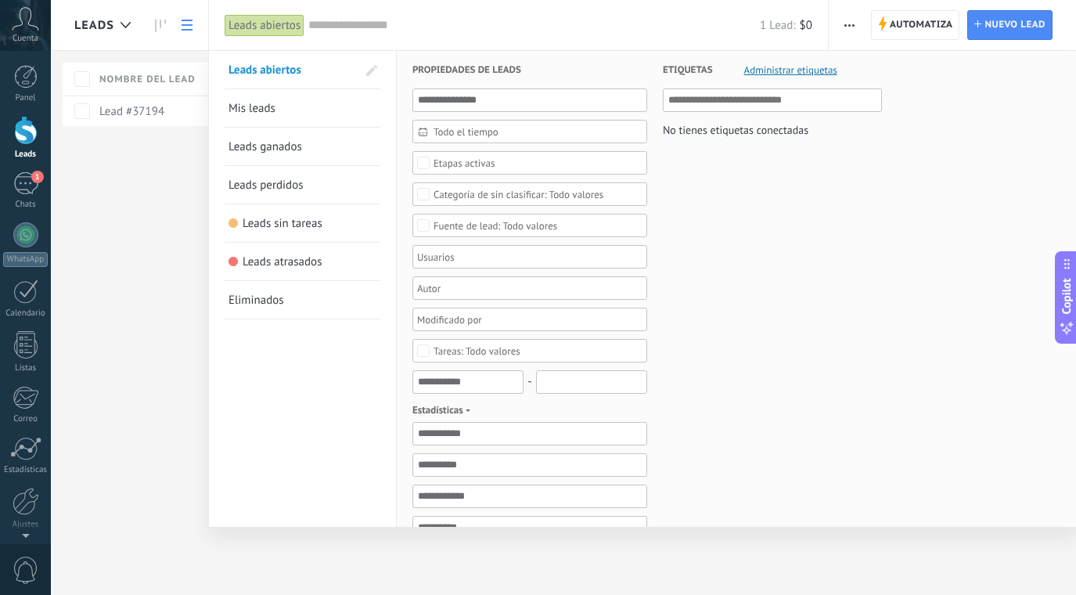
click at [821, 78] on h3 "Etiquetas Administrar etiquetas" at bounding box center [772, 70] width 219 height 38
click at [801, 61] on h3 "Etiquetas Administrar etiquetas" at bounding box center [772, 70] width 219 height 38
click at [802, 68] on span "Administrar etiquetas" at bounding box center [790, 70] width 93 height 10
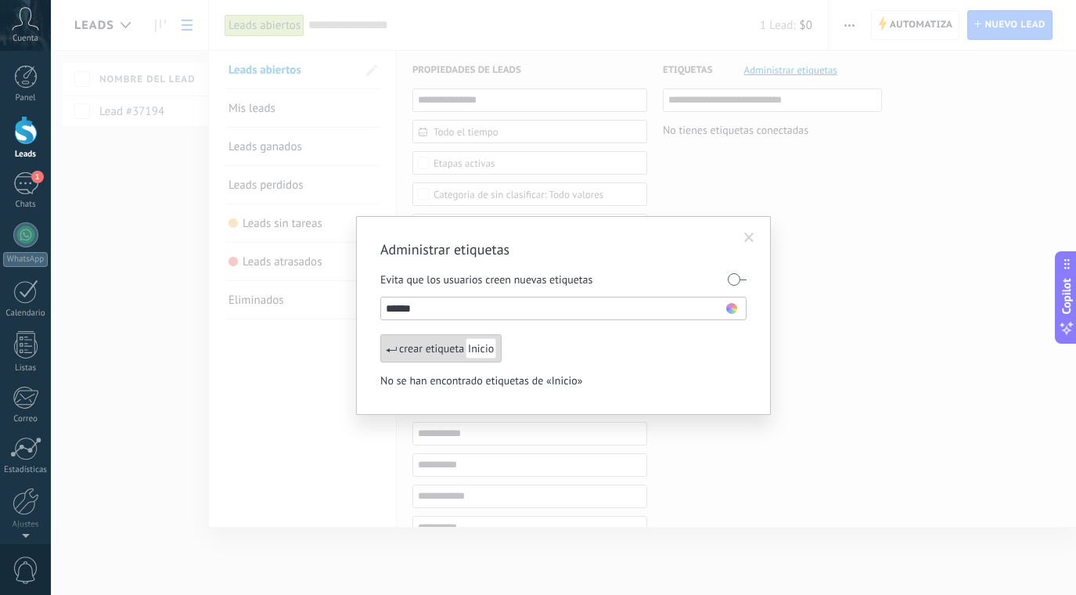
type input "******"
click at [746, 232] on span at bounding box center [749, 237] width 10 height 11
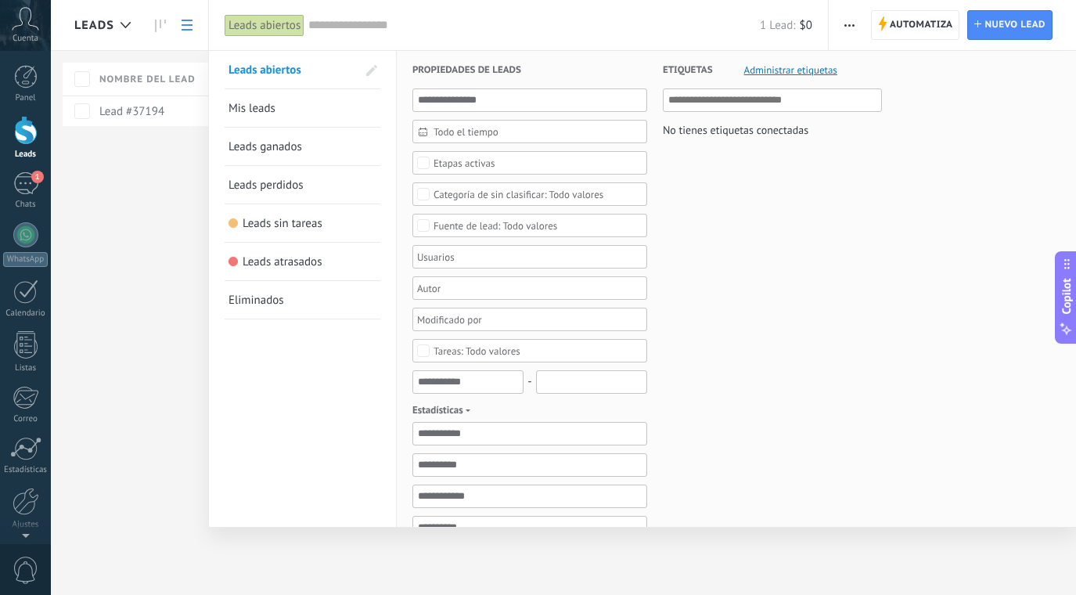
click at [264, 104] on span "Mis leads" at bounding box center [251, 108] width 47 height 15
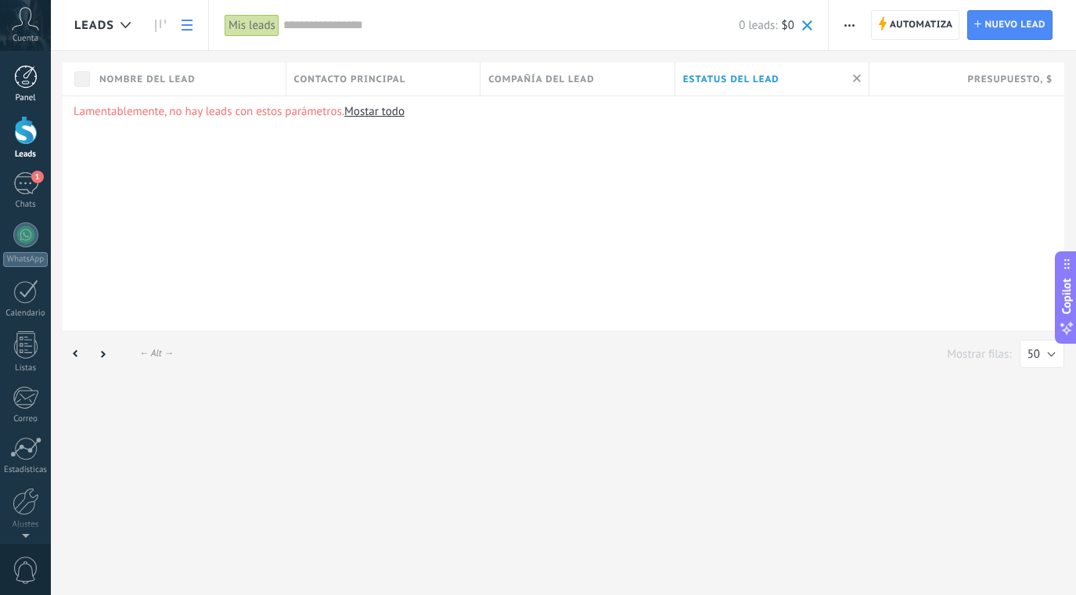
click at [25, 85] on div at bounding box center [25, 76] width 23 height 23
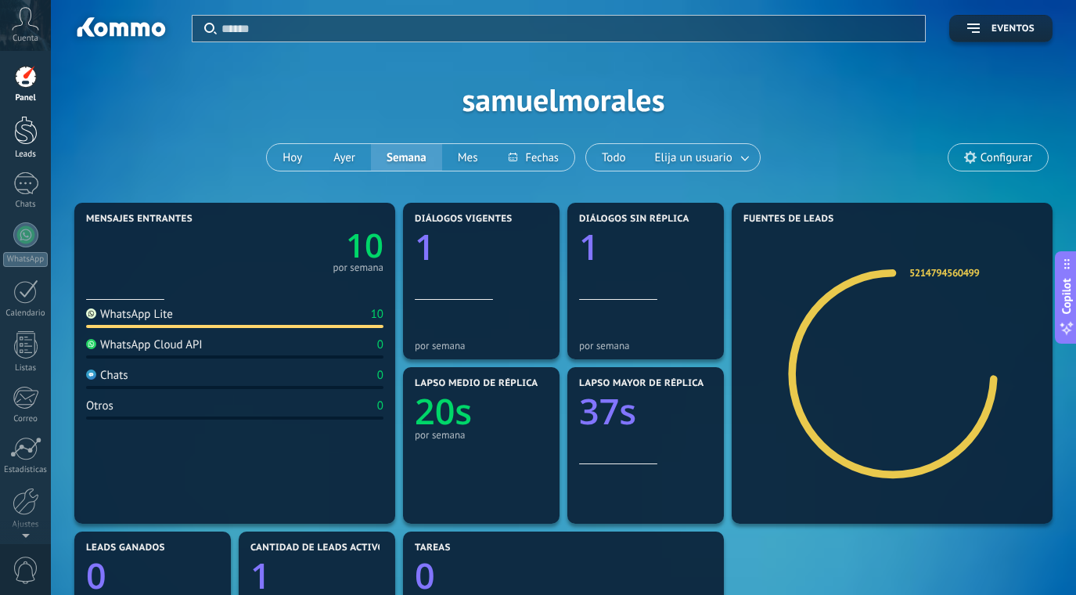
click at [24, 131] on div at bounding box center [25, 130] width 23 height 29
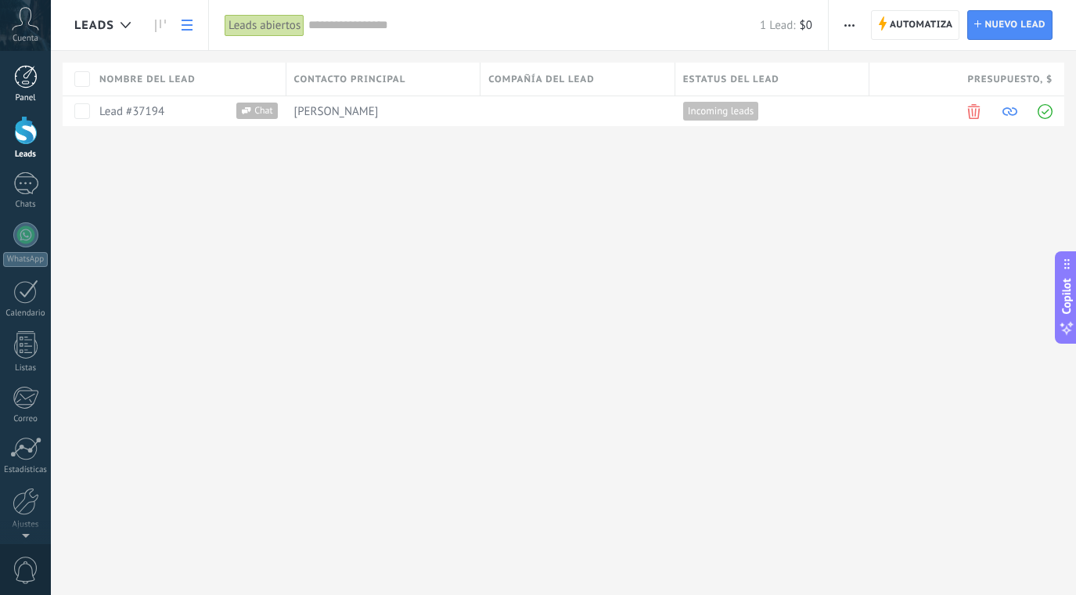
click at [27, 93] on div "Panel" at bounding box center [25, 98] width 45 height 10
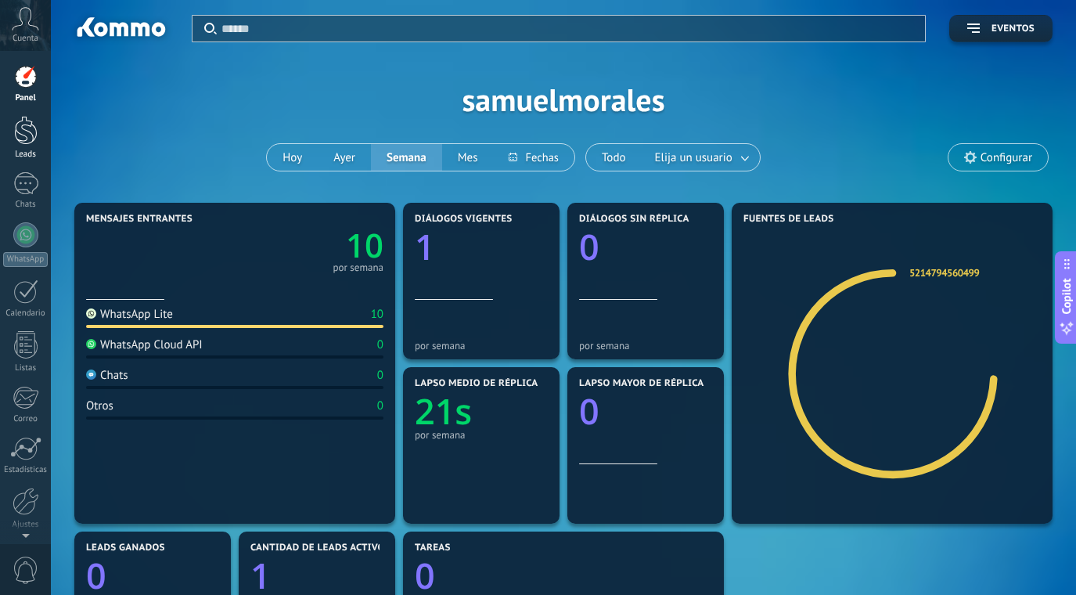
click at [25, 139] on div at bounding box center [25, 130] width 23 height 29
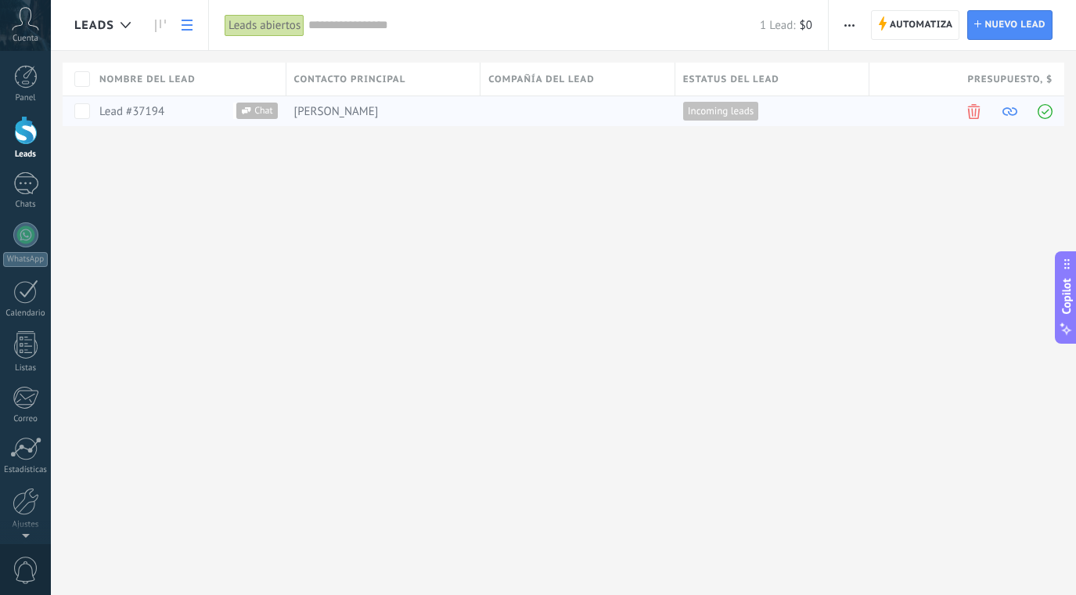
click at [346, 106] on span "[PERSON_NAME]" at bounding box center [336, 111] width 85 height 15
click at [25, 503] on div at bounding box center [26, 501] width 27 height 27
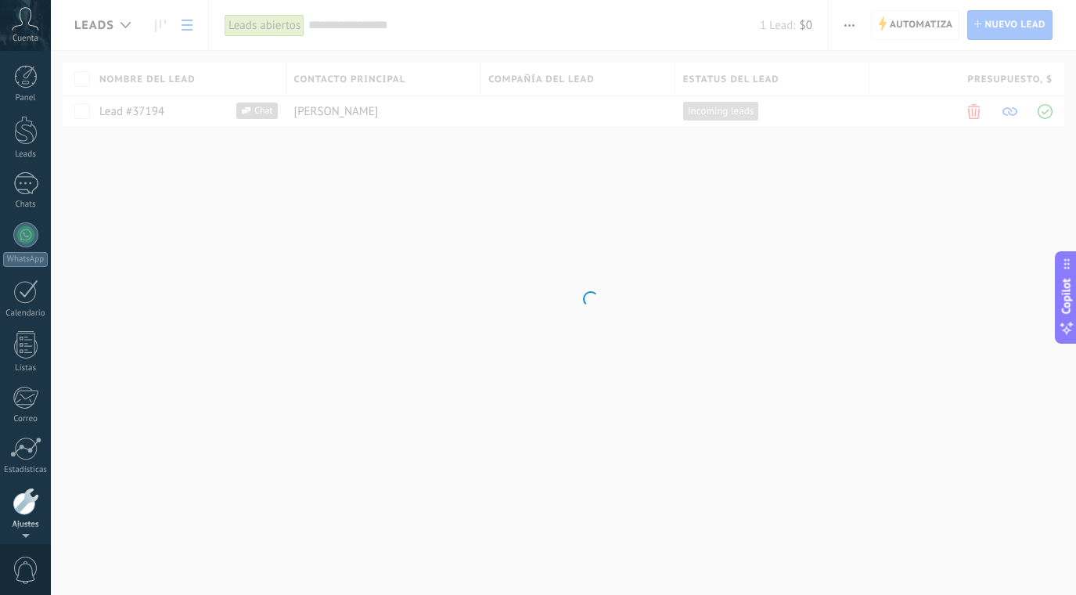
scroll to position [56, 0]
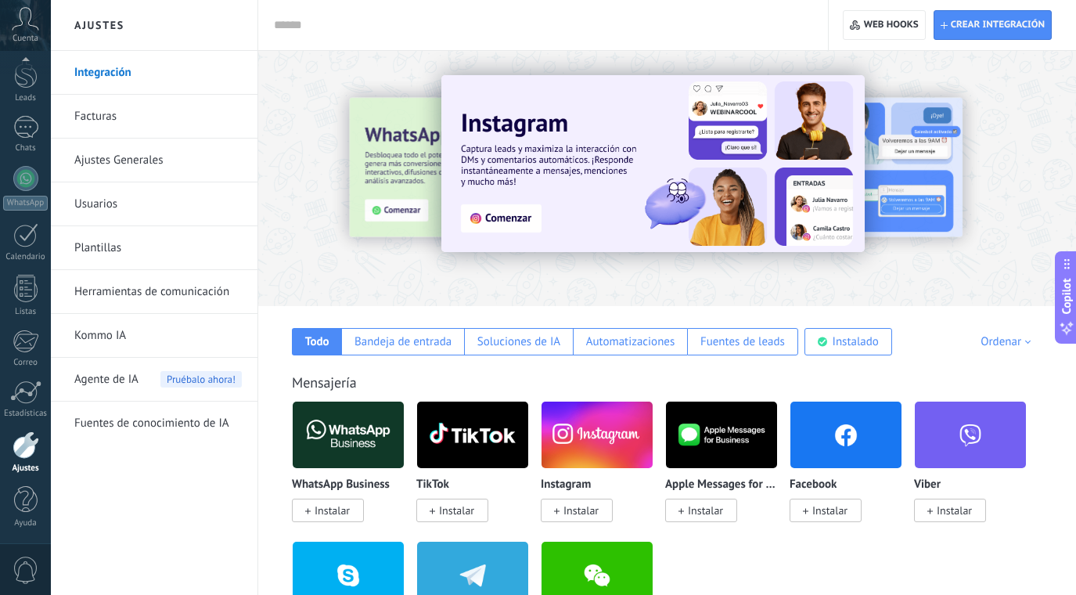
click at [130, 162] on link "Ajustes Generales" at bounding box center [157, 161] width 167 height 44
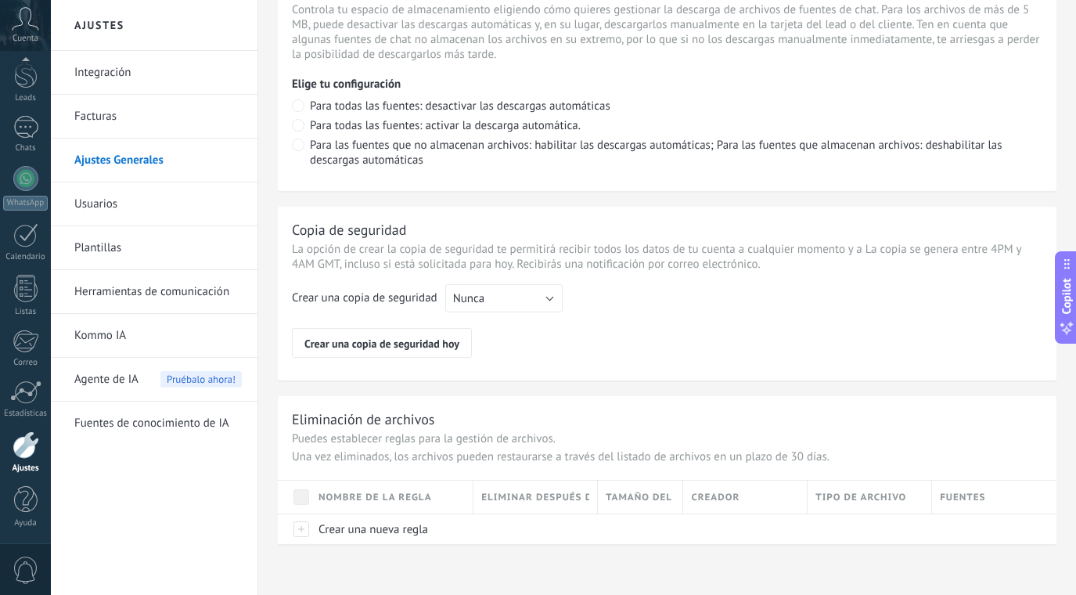
scroll to position [1159, 0]
click at [34, 89] on link "Leads" at bounding box center [25, 81] width 51 height 44
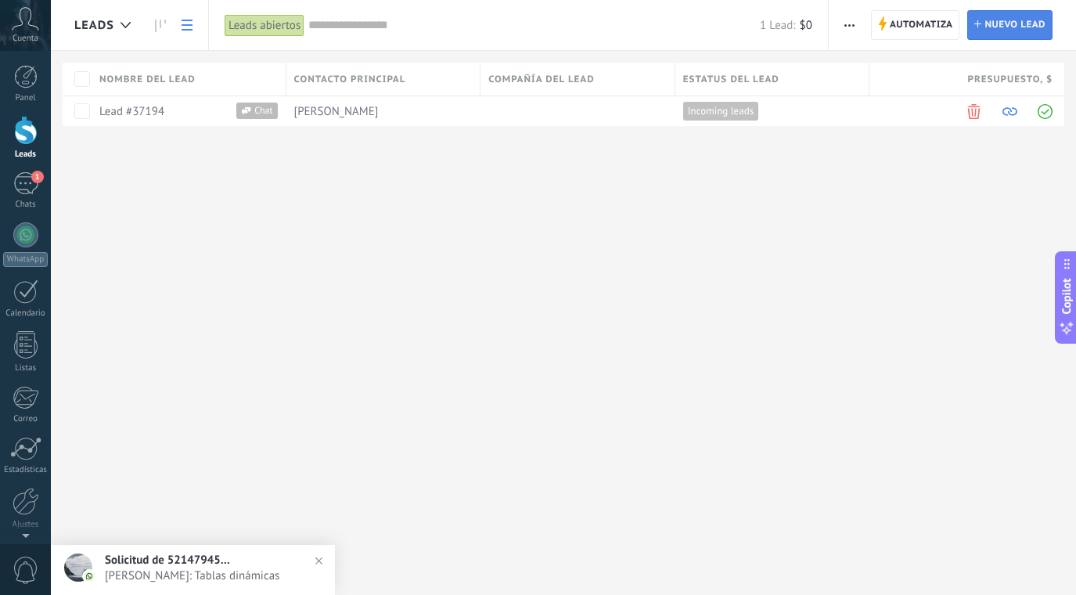
click at [998, 27] on span "Nuevo lead" at bounding box center [1014, 25] width 61 height 28
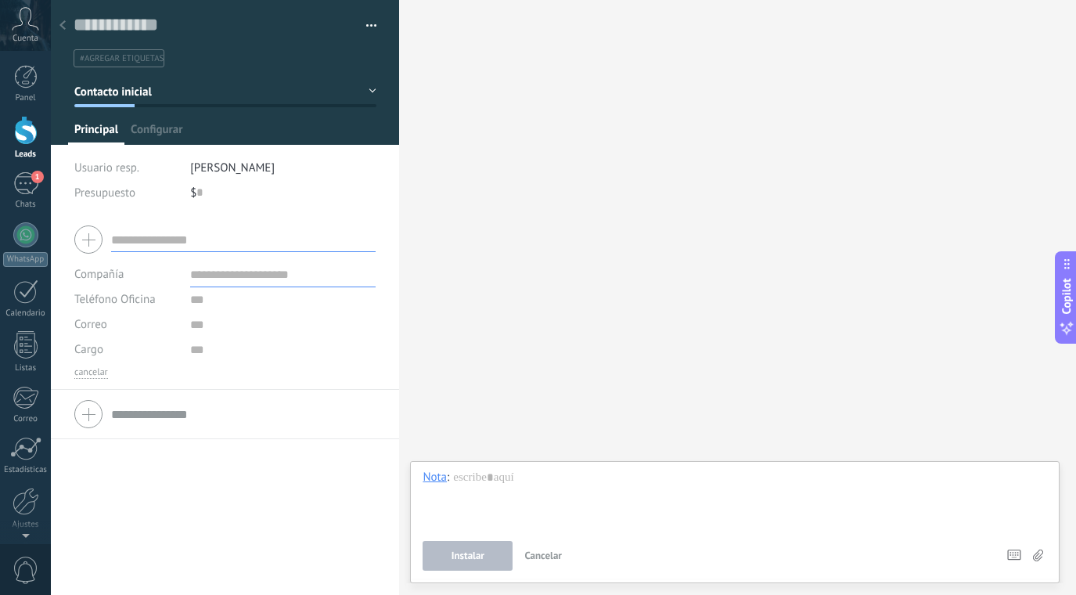
click at [62, 21] on icon at bounding box center [62, 24] width 6 height 9
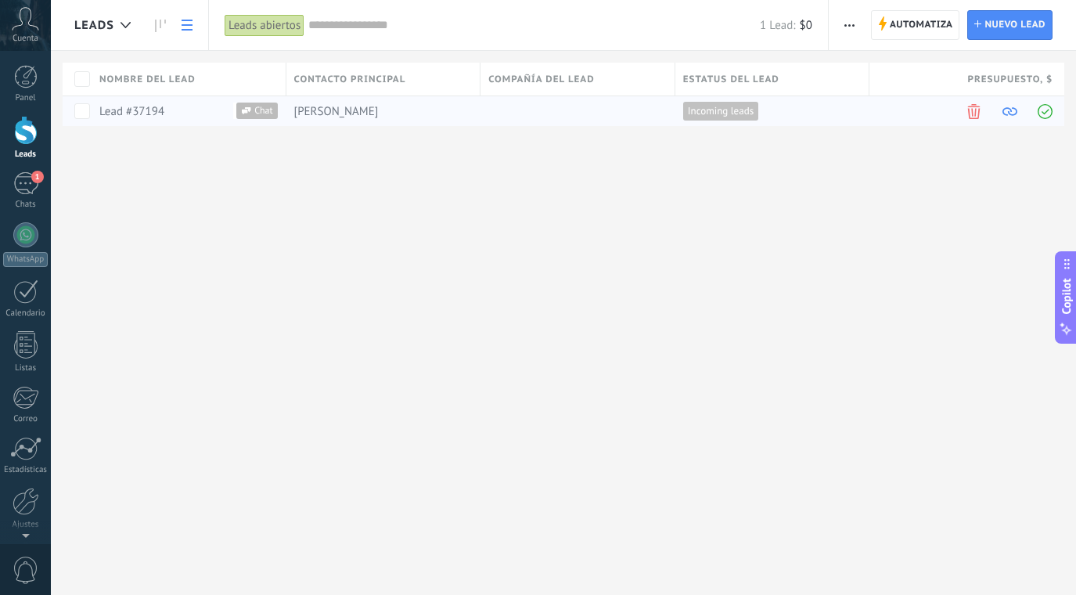
click at [335, 111] on span "Valente Olivo" at bounding box center [336, 111] width 85 height 15
click at [147, 108] on link "Lead #37194" at bounding box center [131, 111] width 65 height 15
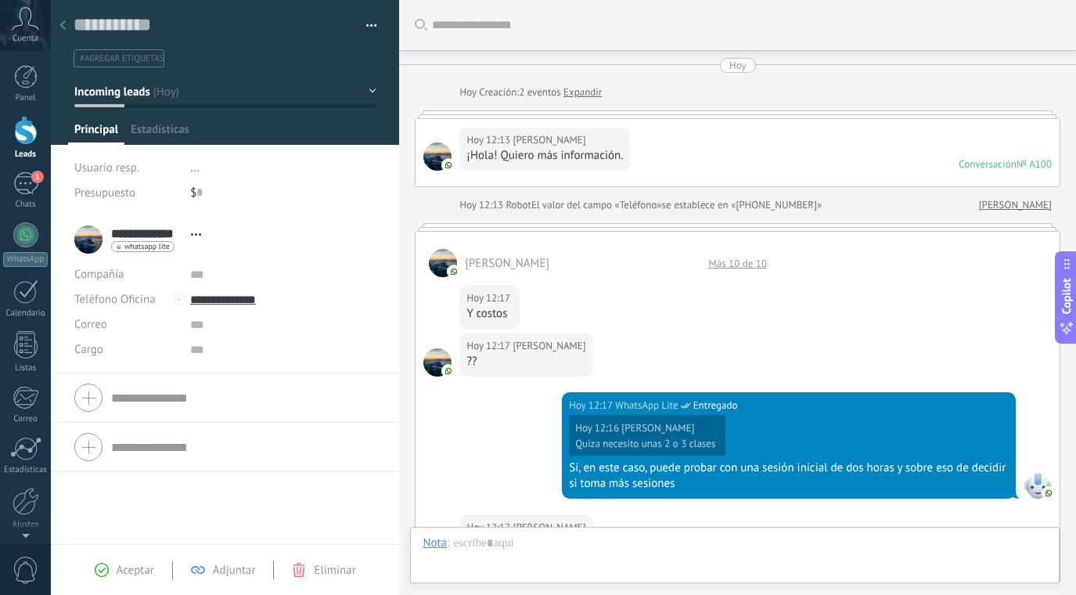
scroll to position [743, 0]
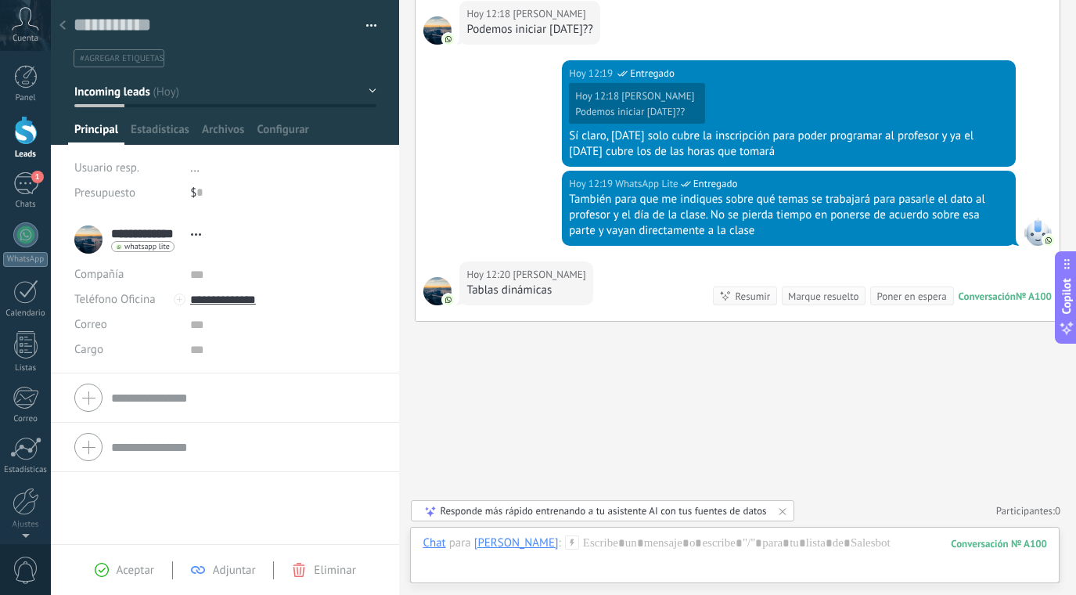
click at [195, 236] on span "Abrir detalle Copie el nombre Desatar Contacto principal" at bounding box center [196, 234] width 26 height 12
click at [334, 186] on div "$ 0" at bounding box center [283, 192] width 186 height 25
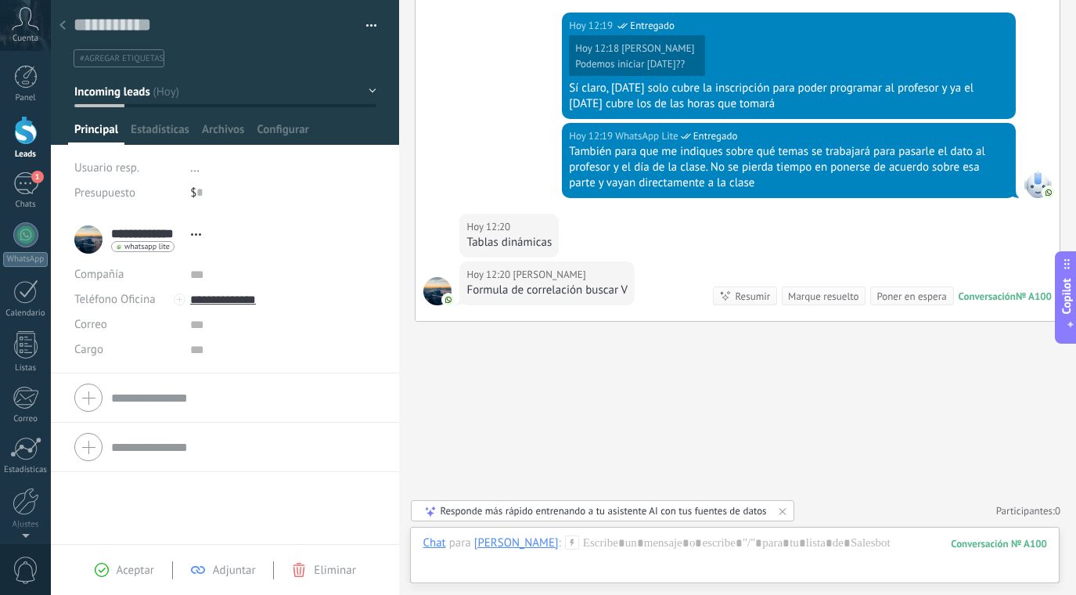
click at [368, 90] on button "Incoming leads" at bounding box center [225, 91] width 302 height 28
click at [346, 336] on input "text" at bounding box center [283, 324] width 186 height 25
click at [290, 130] on span "Configurar" at bounding box center [283, 133] width 52 height 23
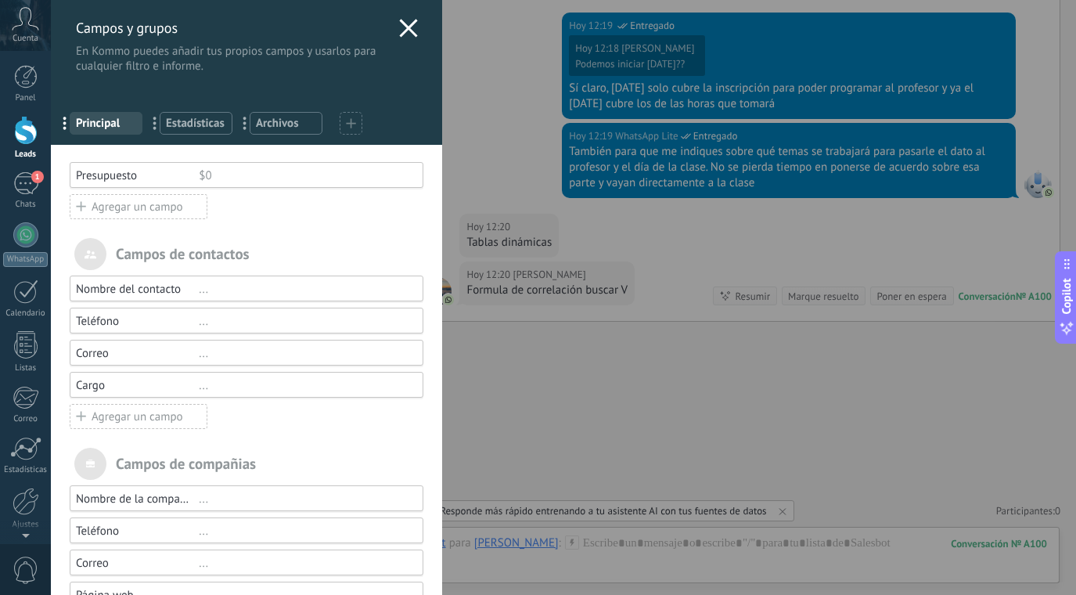
scroll to position [0, 0]
click at [411, 26] on icon at bounding box center [408, 28] width 19 height 19
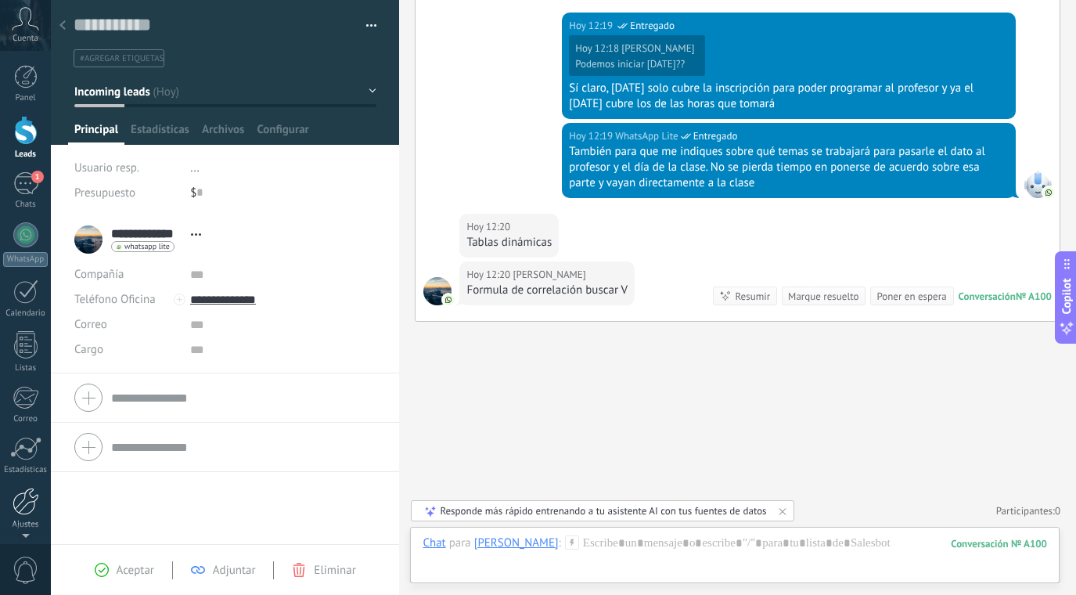
click at [16, 518] on link "Ajustes" at bounding box center [25, 509] width 51 height 42
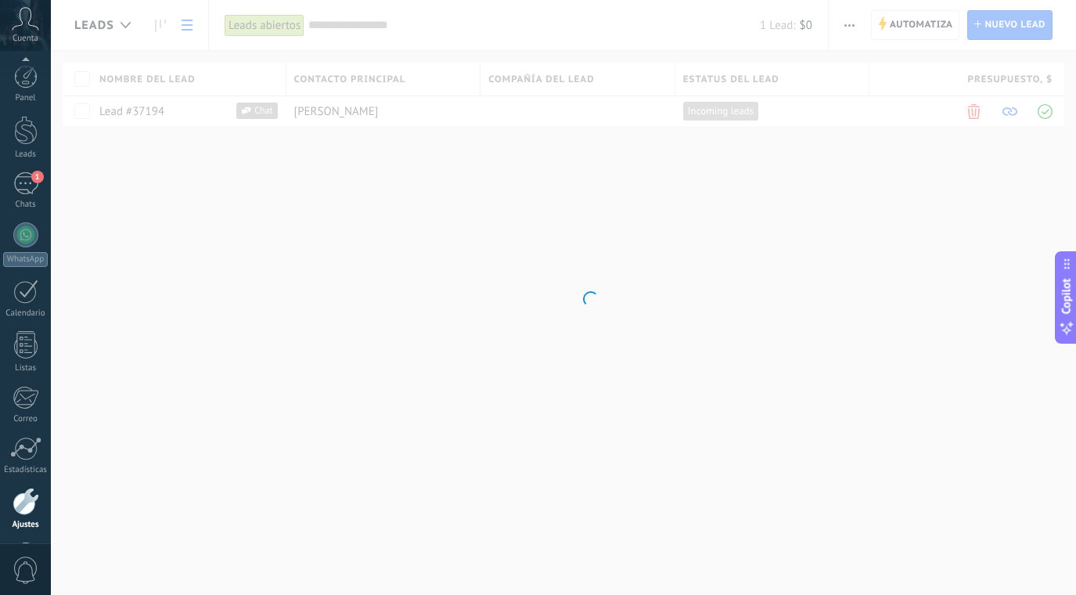
scroll to position [56, 0]
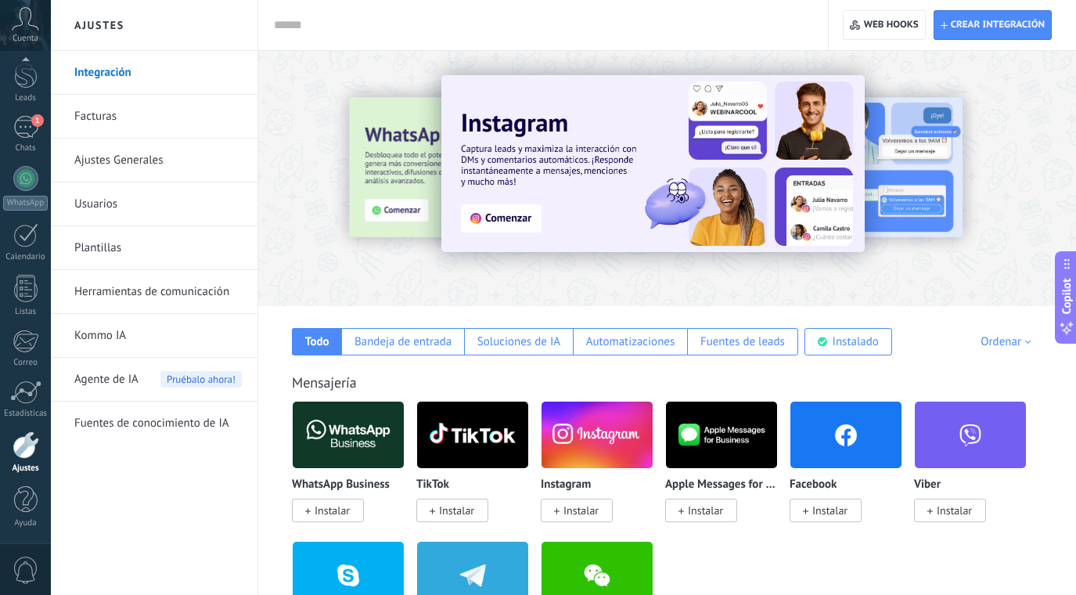
click at [110, 203] on link "Usuarios" at bounding box center [157, 204] width 167 height 44
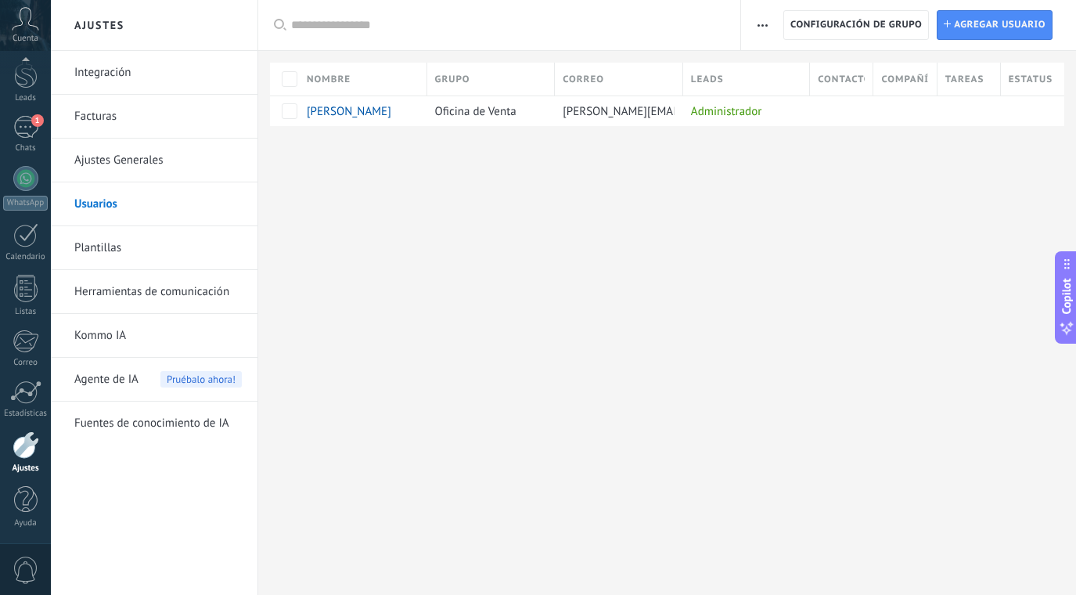
click at [116, 241] on link "Plantillas" at bounding box center [157, 248] width 167 height 44
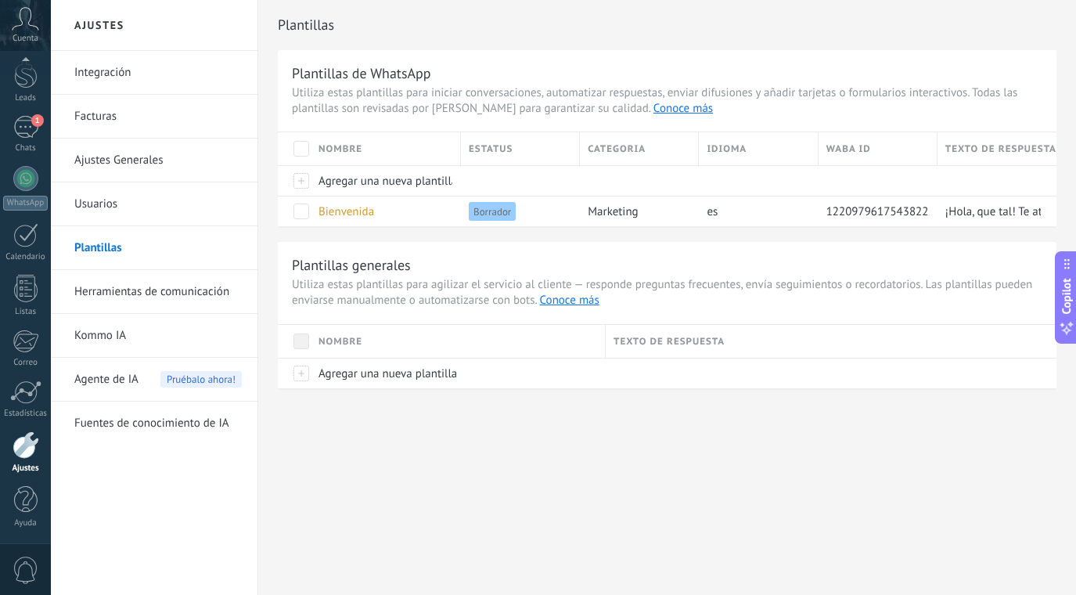
click at [142, 280] on link "Herramientas de comunicación" at bounding box center [157, 292] width 167 height 44
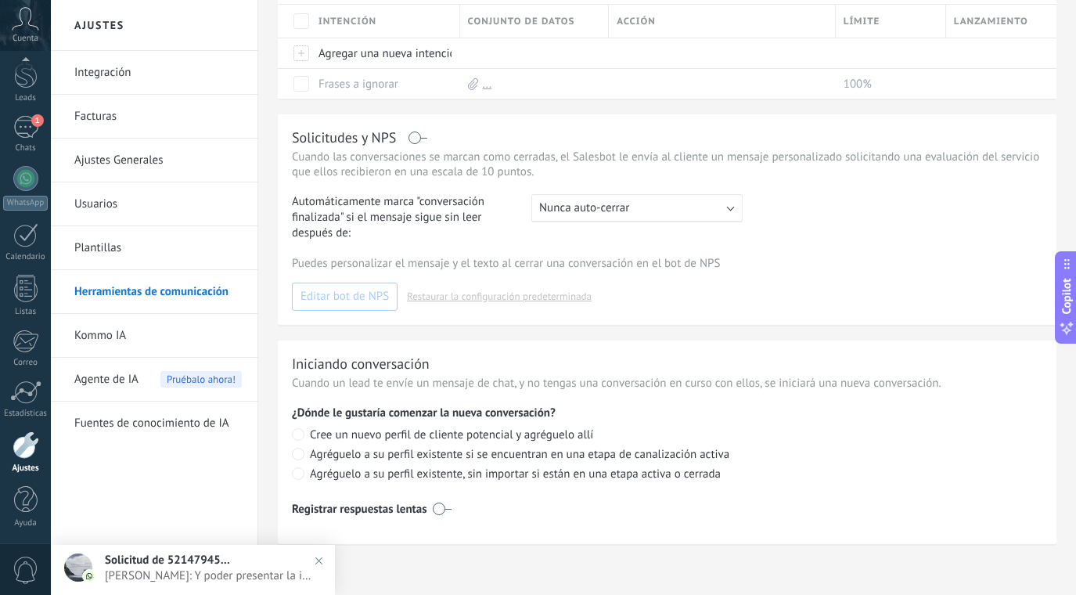
scroll to position [629, 0]
click at [136, 158] on link "Ajustes Generales" at bounding box center [157, 161] width 167 height 44
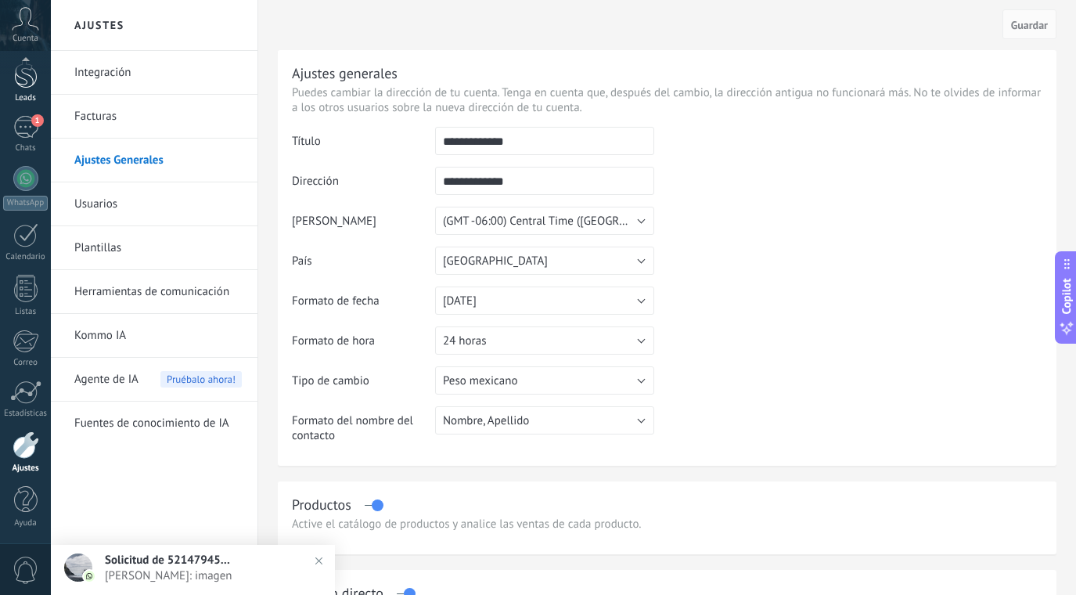
click at [36, 78] on div at bounding box center [25, 73] width 23 height 29
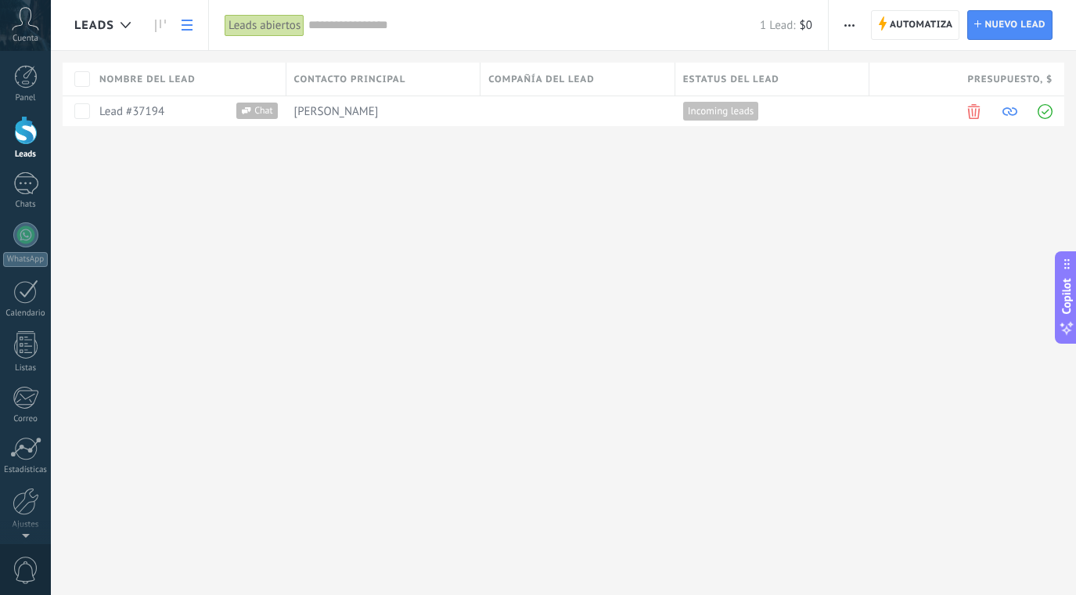
click at [25, 153] on div "Leads" at bounding box center [25, 154] width 45 height 10
click at [263, 24] on div "Leads abiertos" at bounding box center [265, 25] width 80 height 23
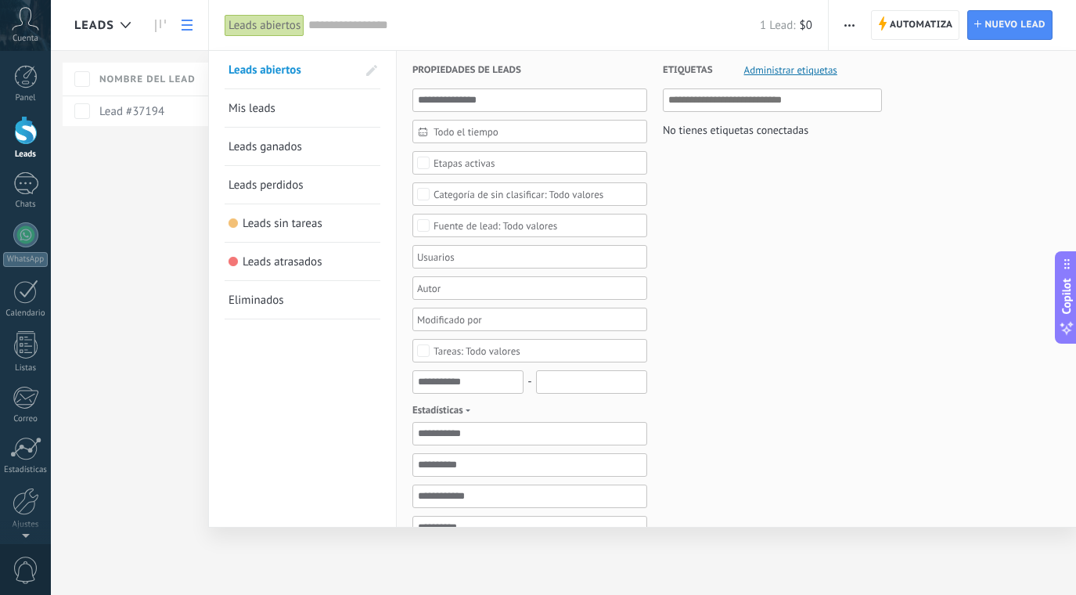
click at [808, 71] on span "Administrar etiquetas" at bounding box center [790, 70] width 93 height 10
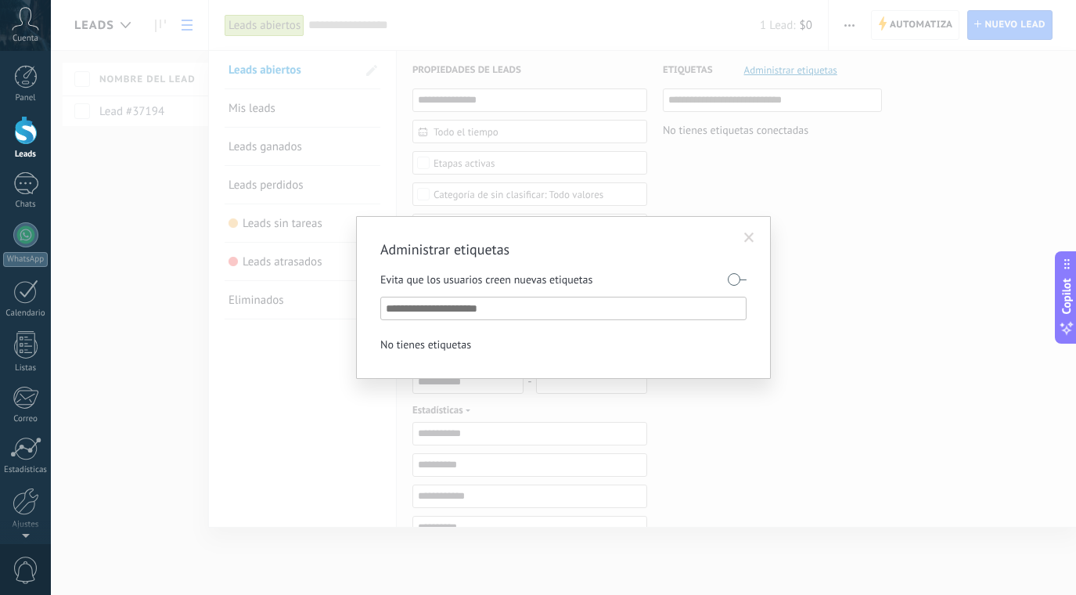
click at [420, 311] on input "text" at bounding box center [564, 308] width 357 height 19
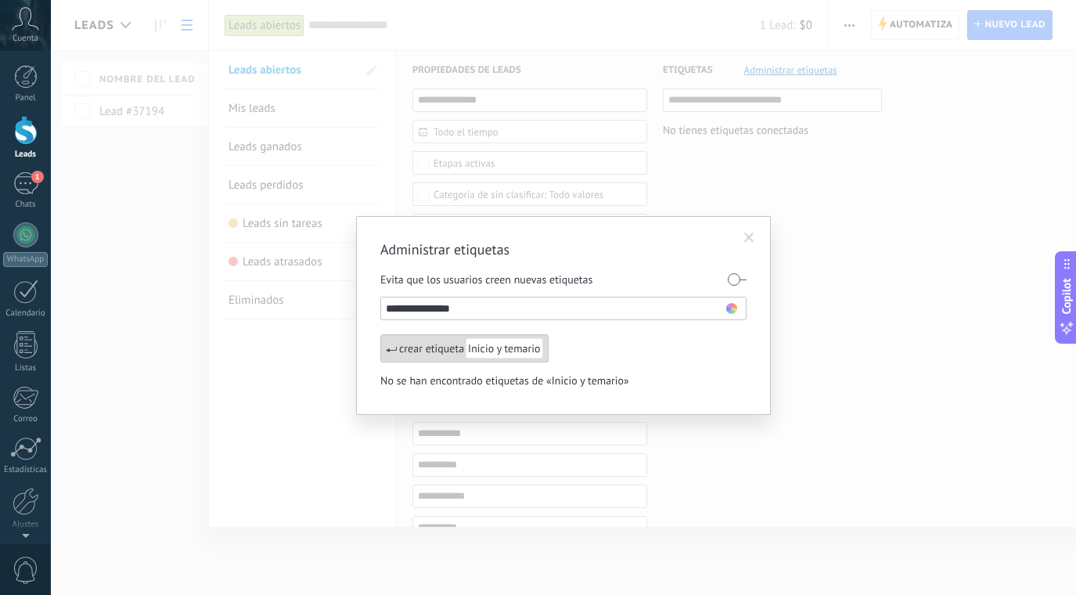
type input "**********"
click at [736, 310] on use at bounding box center [731, 308] width 11 height 11
click at [675, 332] on span at bounding box center [672, 330] width 10 height 10
click at [804, 370] on div "**********" at bounding box center [563, 297] width 1025 height 595
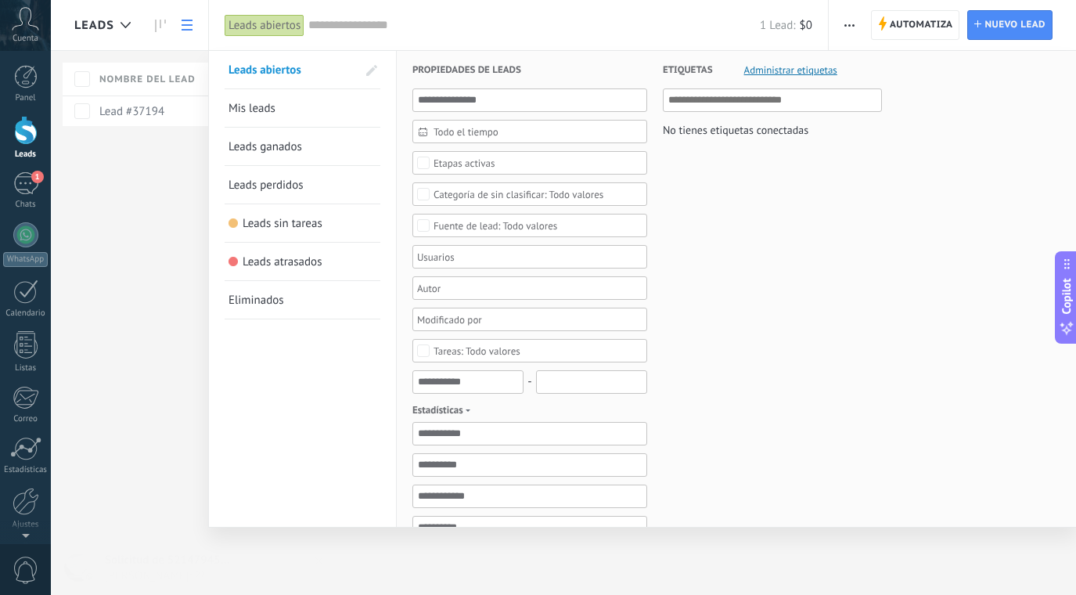
click at [789, 66] on span "Administrar etiquetas" at bounding box center [790, 70] width 93 height 10
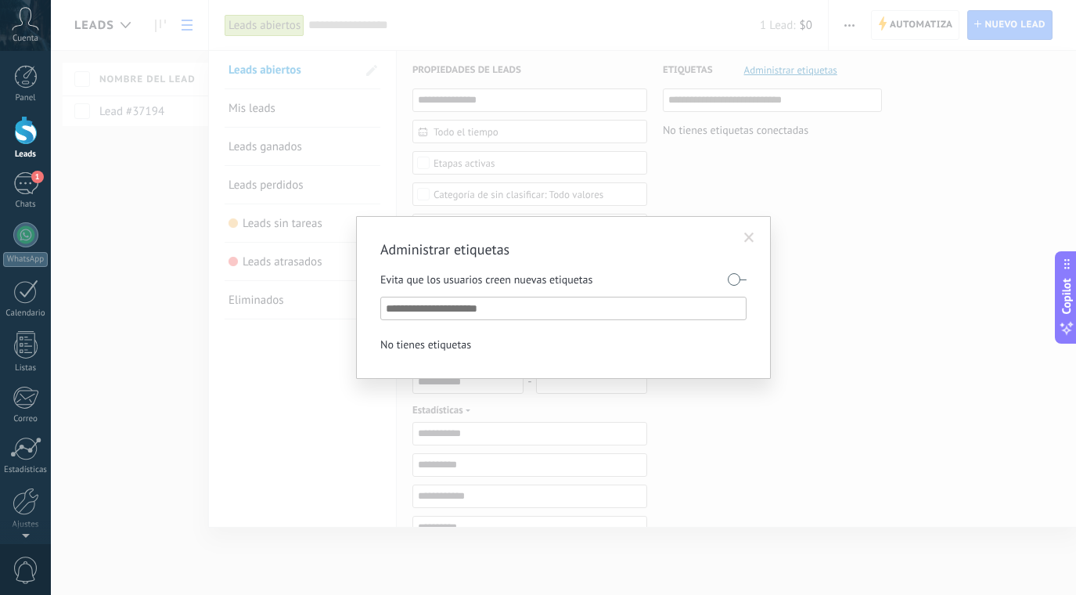
click at [779, 265] on div "Administrar etiquetas Evita que los usuarios creen nuevas etiquetas No tienes e…" at bounding box center [563, 297] width 1025 height 595
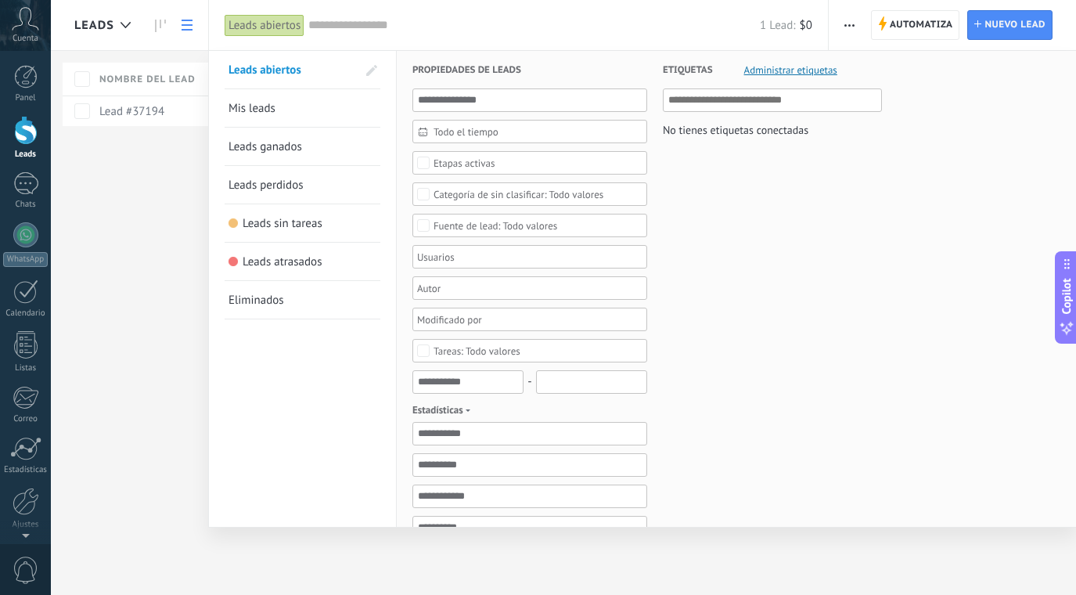
click at [372, 72] on span at bounding box center [371, 70] width 11 height 11
click at [372, 72] on span at bounding box center [370, 70] width 14 height 11
click at [347, 23] on input "text" at bounding box center [534, 25] width 452 height 16
click at [186, 32] on div at bounding box center [538, 297] width 1076 height 595
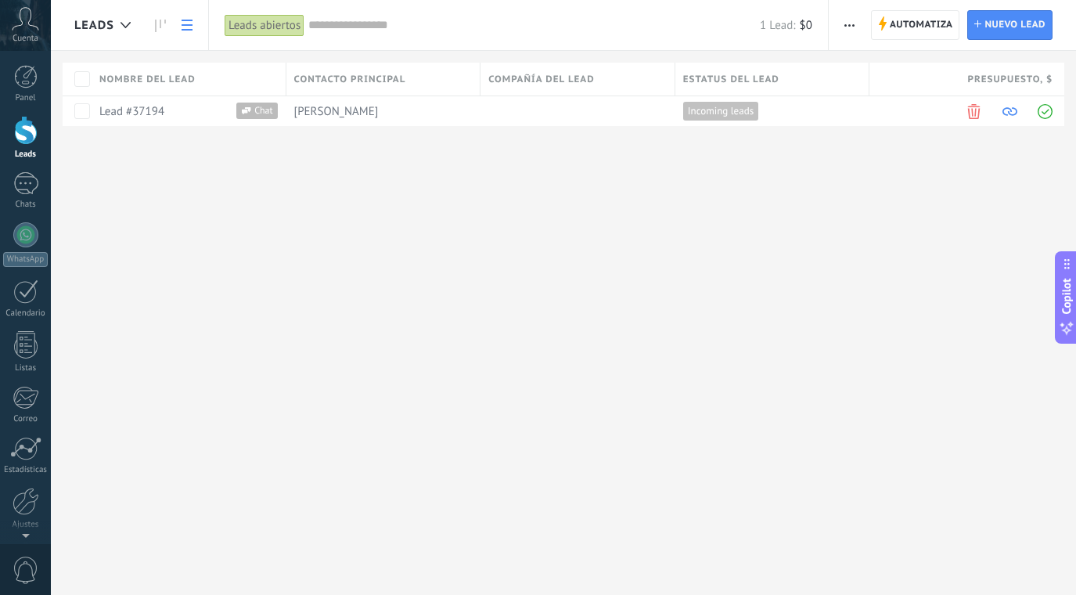
click at [186, 32] on link at bounding box center [187, 25] width 27 height 31
click at [148, 111] on link "Lead #37194" at bounding box center [131, 111] width 65 height 15
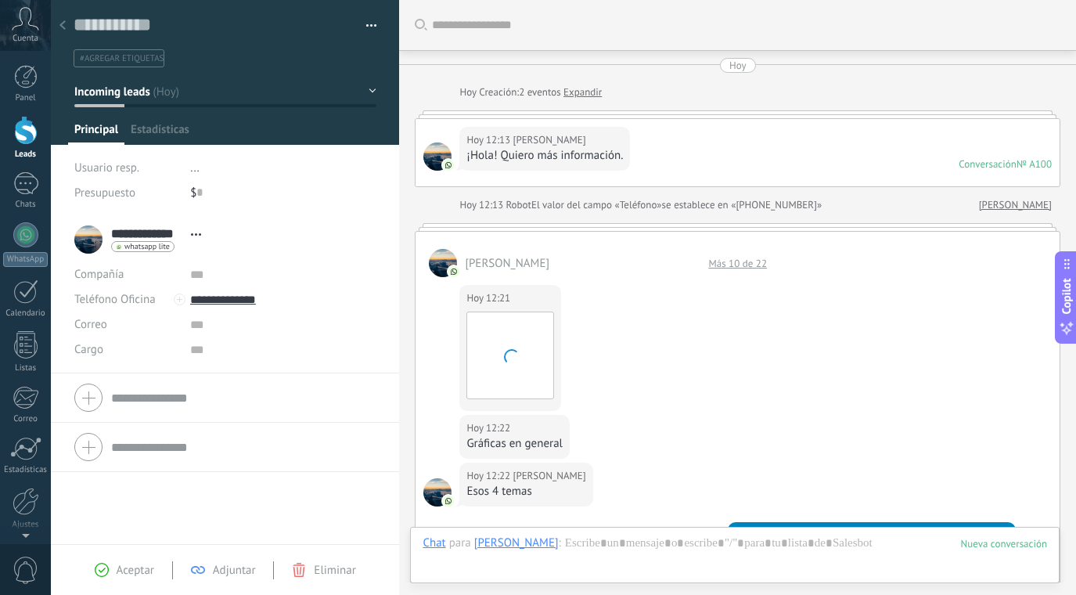
scroll to position [748, 0]
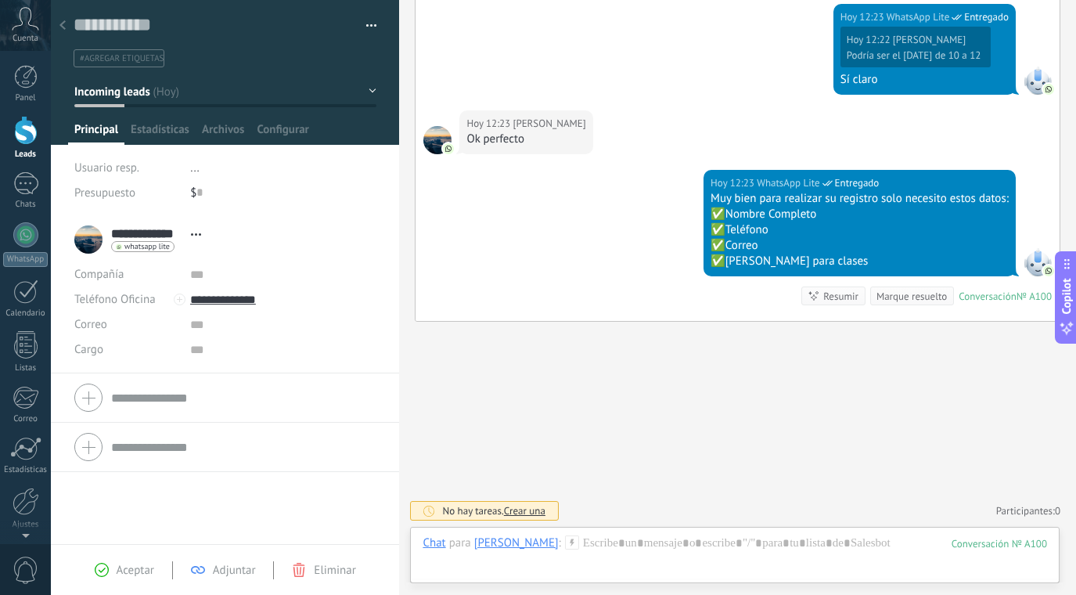
click at [362, 26] on button "button" at bounding box center [365, 25] width 23 height 23
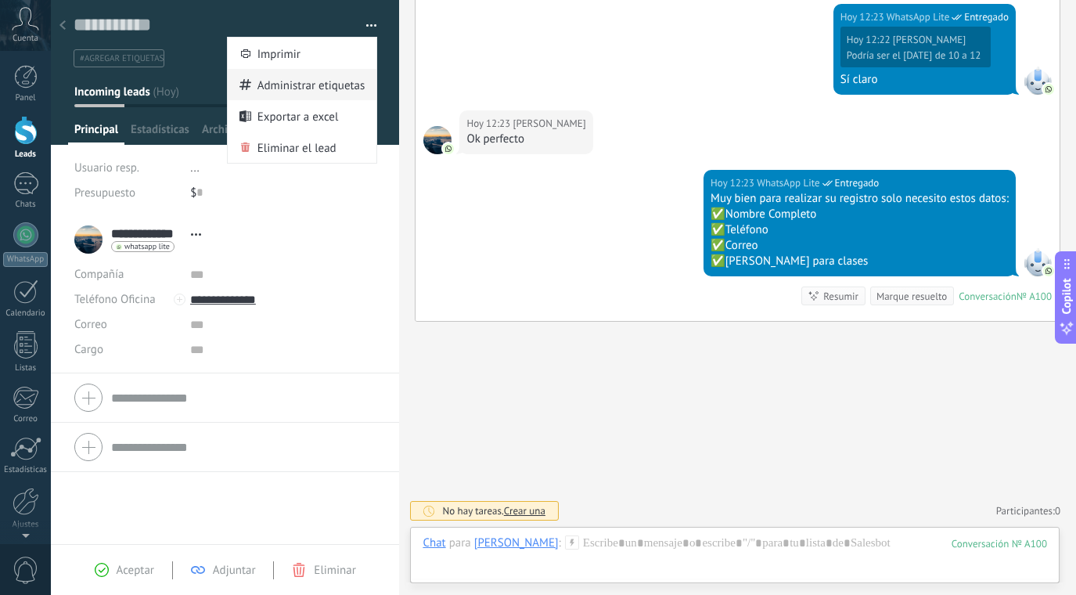
click at [309, 91] on span "Administrar etiquetas" at bounding box center [311, 84] width 108 height 31
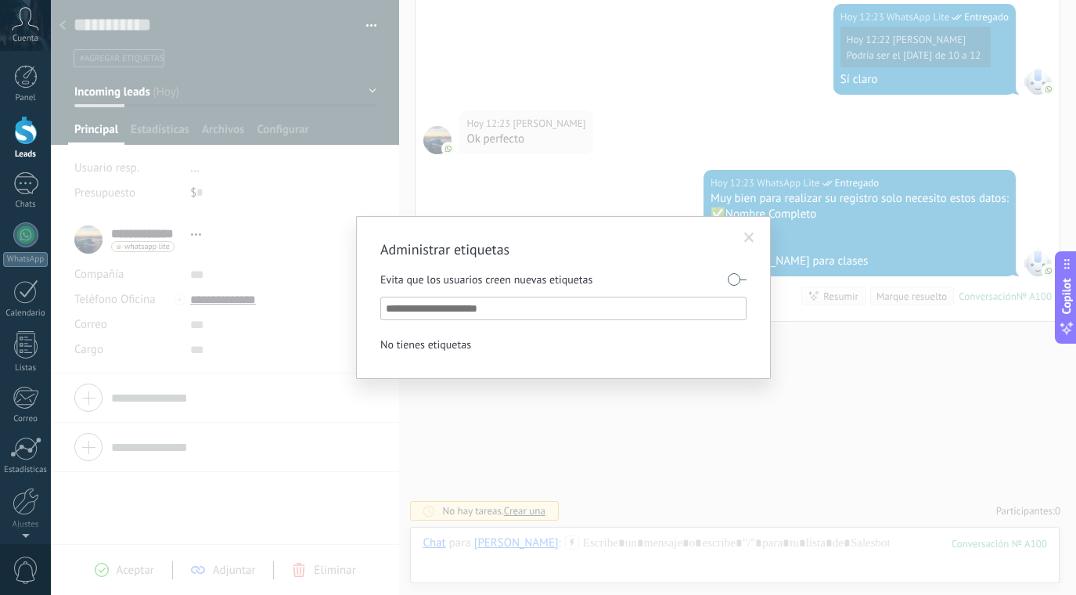
click at [739, 285] on label at bounding box center [737, 279] width 19 height 25
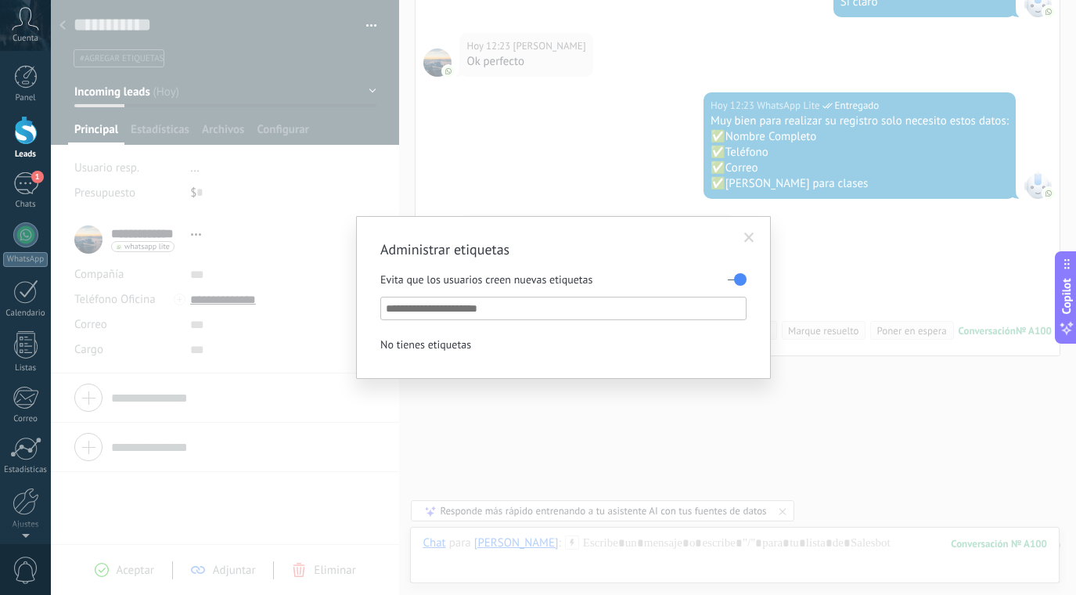
click at [739, 285] on label at bounding box center [737, 279] width 19 height 25
click at [751, 235] on span at bounding box center [749, 237] width 10 height 11
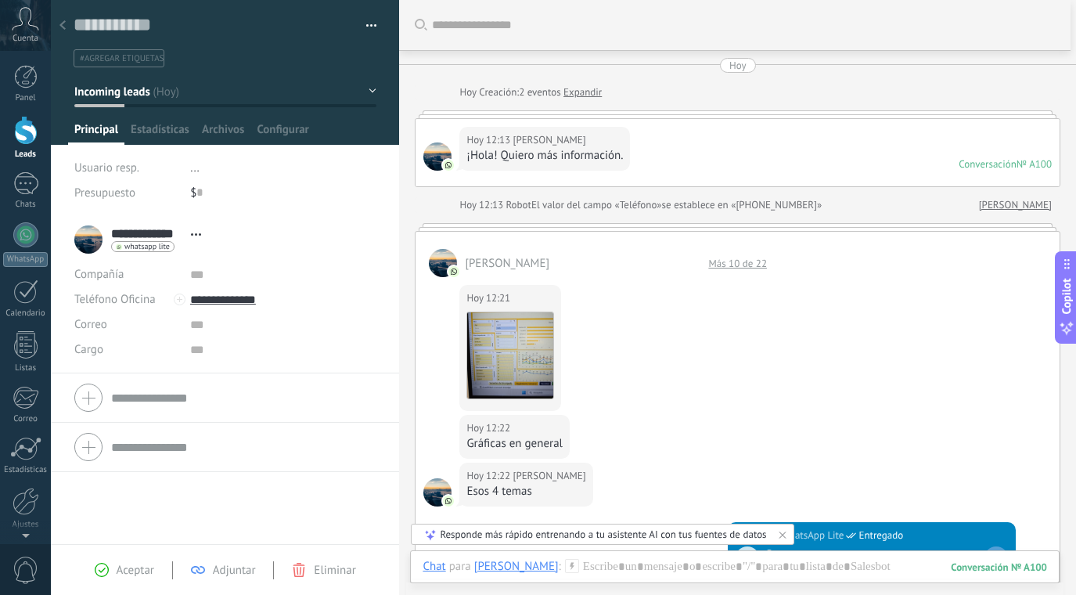
scroll to position [0, 0]
click at [589, 92] on link "Expandir" at bounding box center [582, 93] width 38 height 16
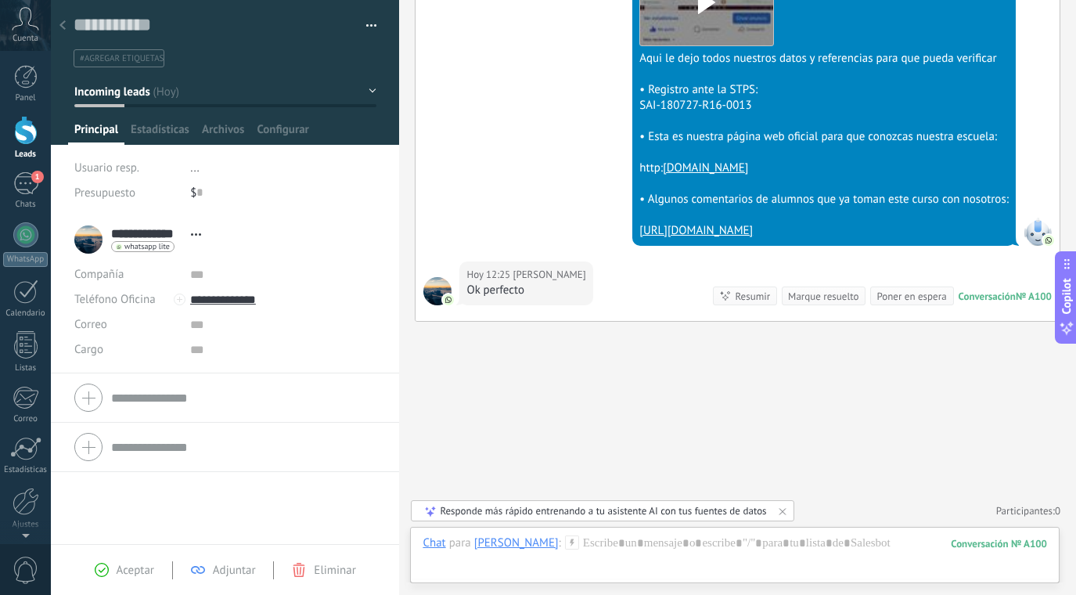
scroll to position [1283, 0]
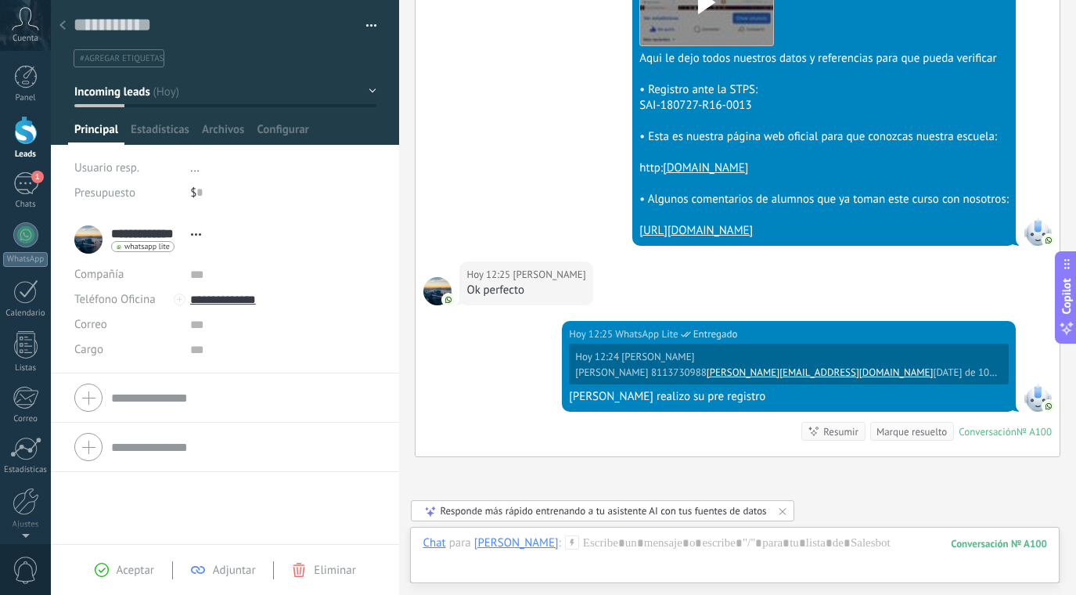
scroll to position [1419, 0]
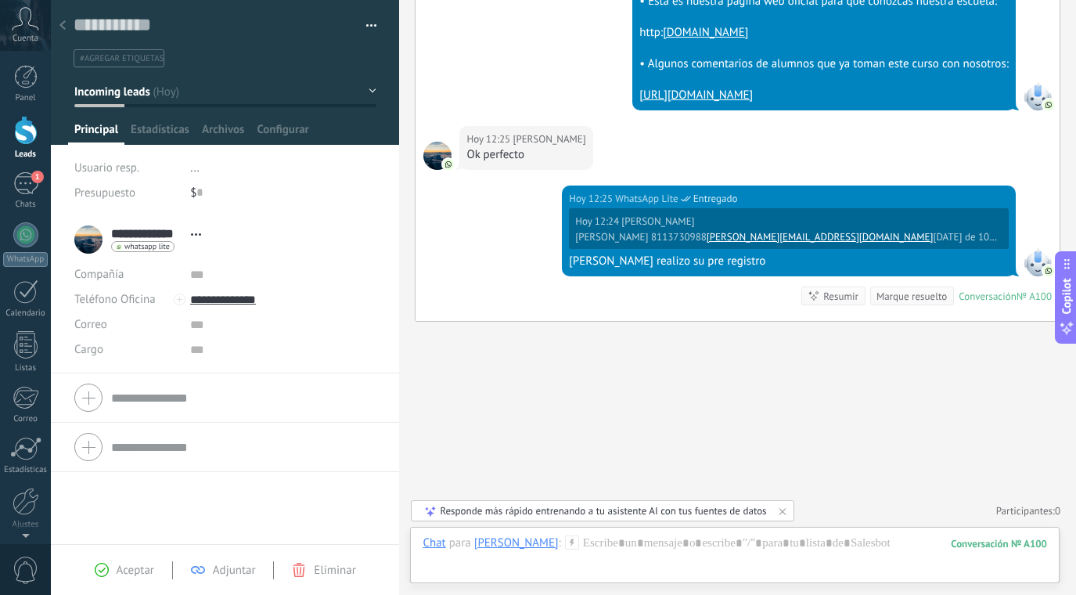
click at [370, 103] on button "Incoming leads" at bounding box center [225, 91] width 302 height 28
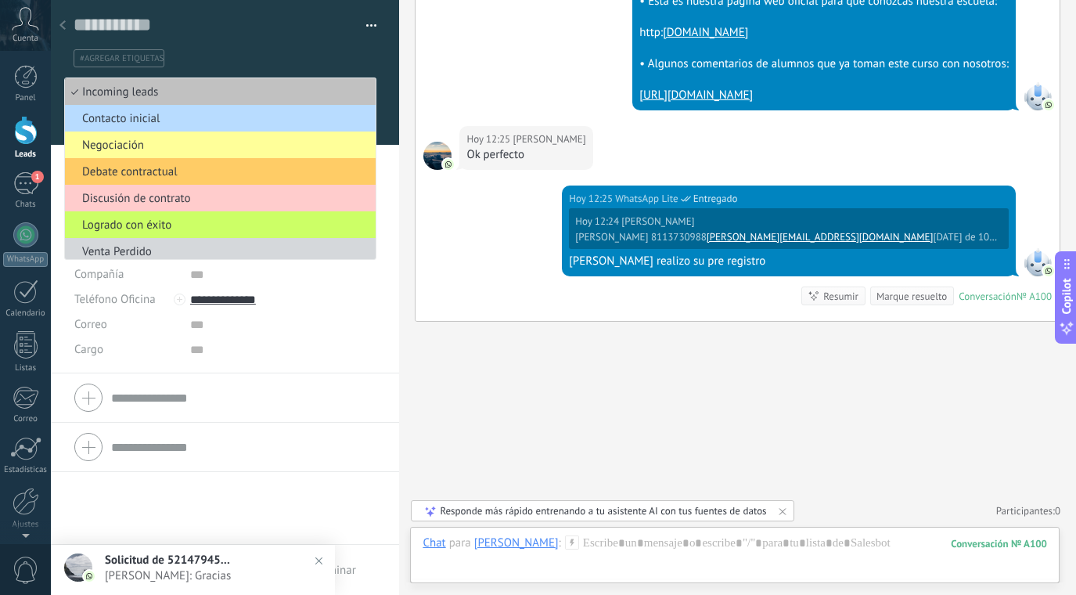
click at [176, 106] on li "Contacto inicial" at bounding box center [220, 118] width 311 height 27
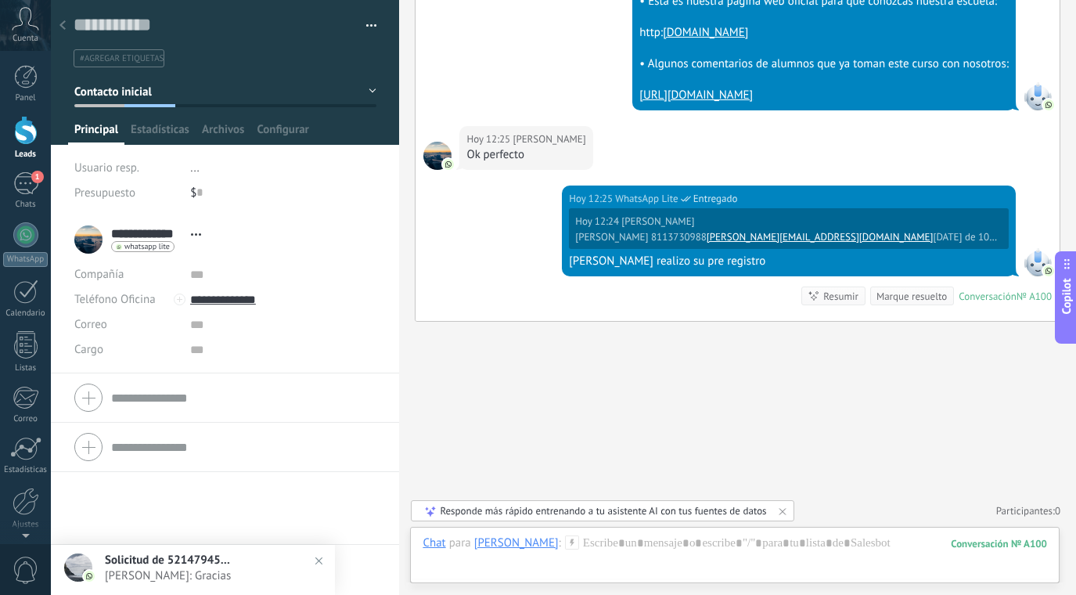
click at [369, 92] on button "Contacto inicial" at bounding box center [225, 91] width 302 height 28
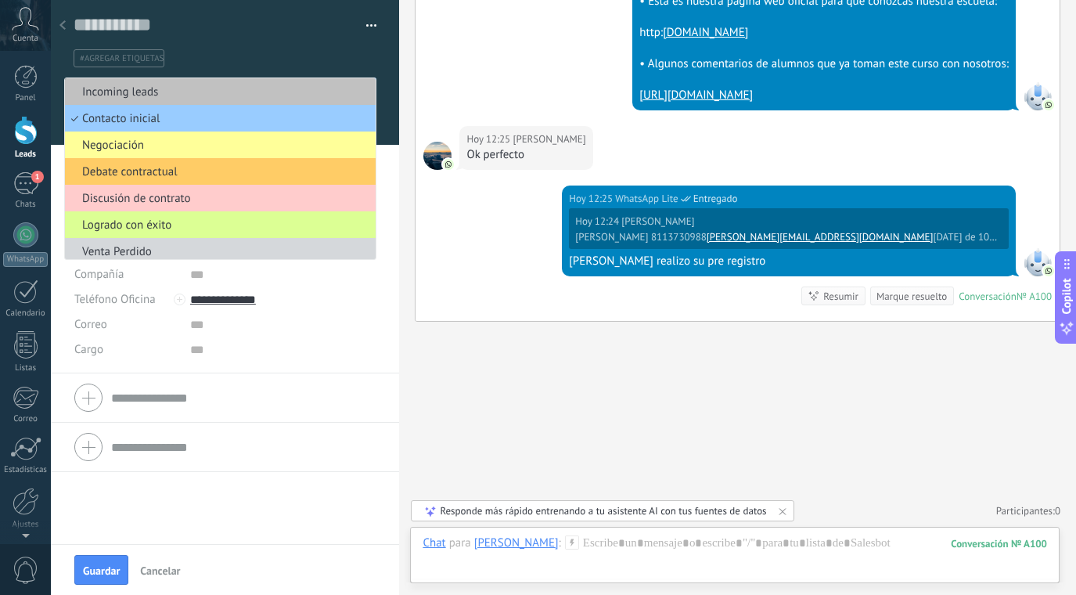
click at [191, 226] on span "Logrado con éxito" at bounding box center [218, 225] width 306 height 15
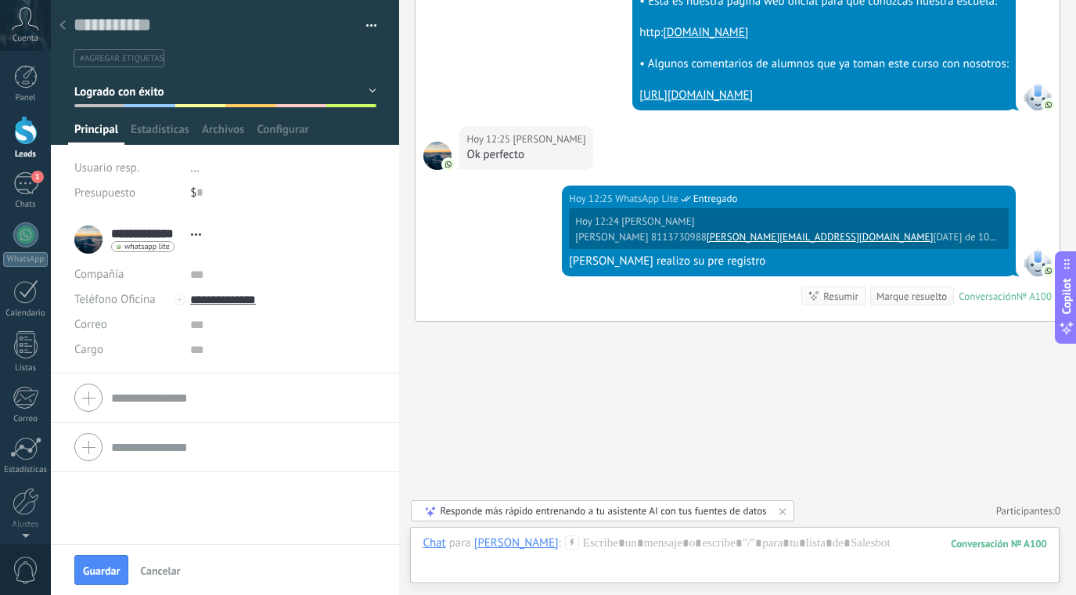
click at [366, 93] on button "Logrado con éxito" at bounding box center [225, 91] width 302 height 28
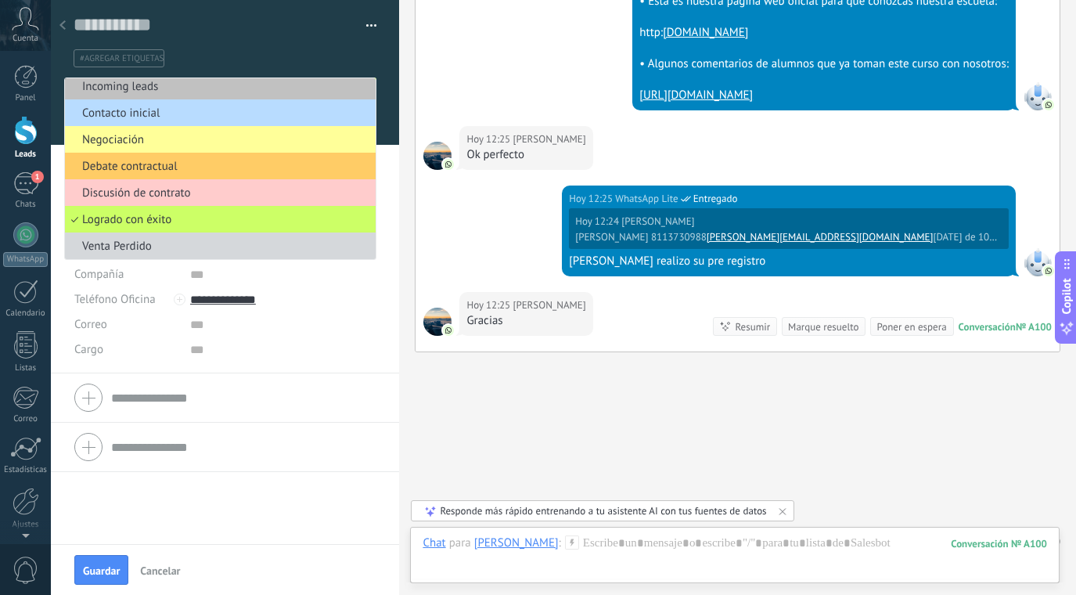
scroll to position [1449, 0]
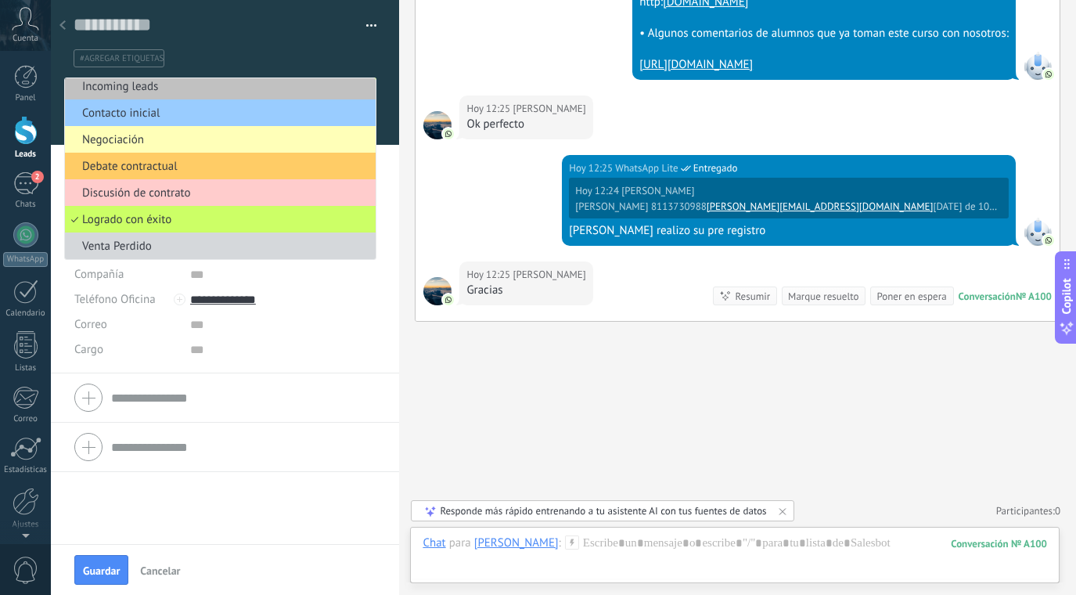
click at [270, 142] on span "Negociación" at bounding box center [218, 139] width 306 height 15
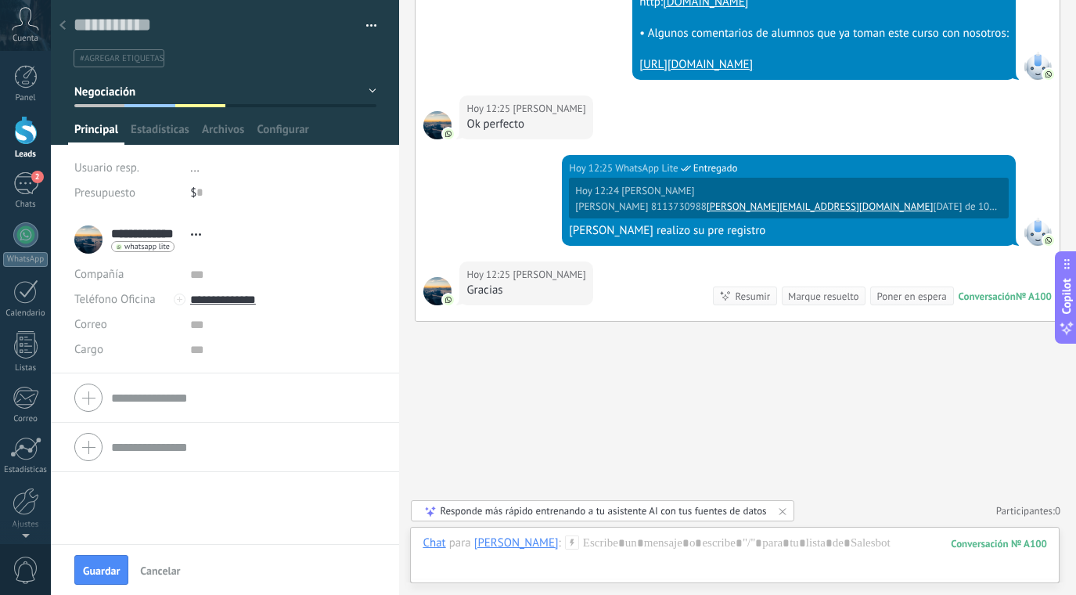
click at [332, 196] on div "$ 0" at bounding box center [283, 192] width 186 height 25
click at [27, 146] on link "Leads" at bounding box center [25, 138] width 51 height 44
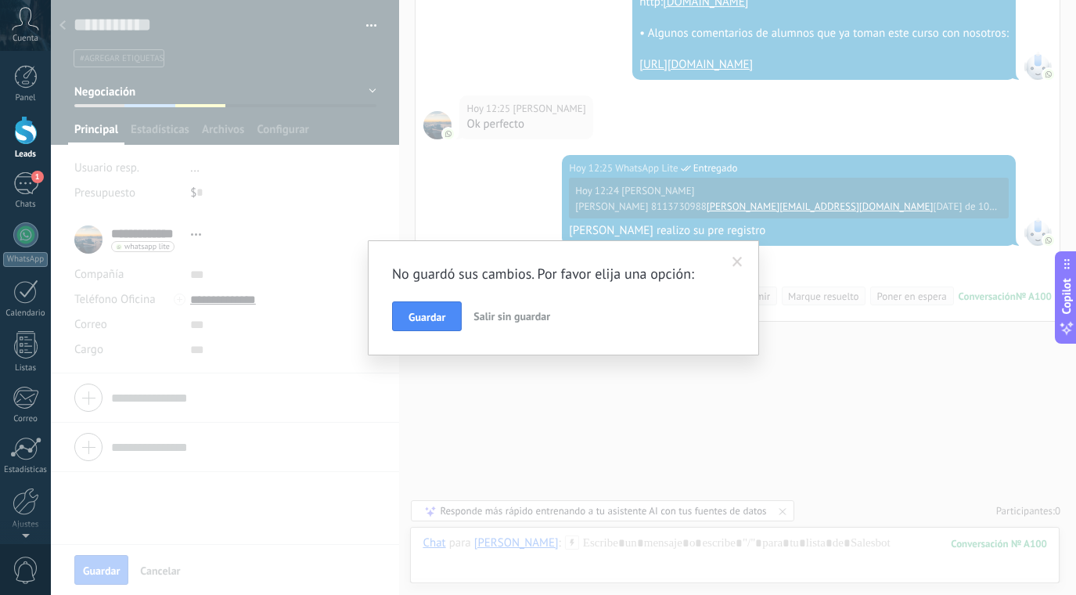
click at [27, 146] on link "Leads" at bounding box center [25, 138] width 51 height 44
click at [739, 263] on span at bounding box center [737, 262] width 10 height 11
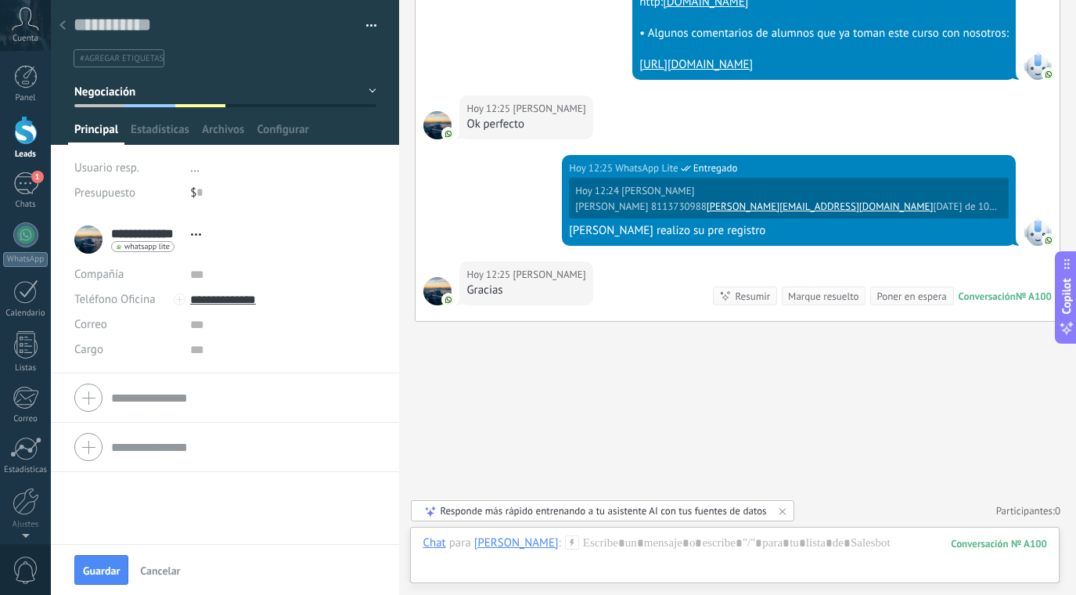
click at [36, 135] on div at bounding box center [25, 130] width 23 height 29
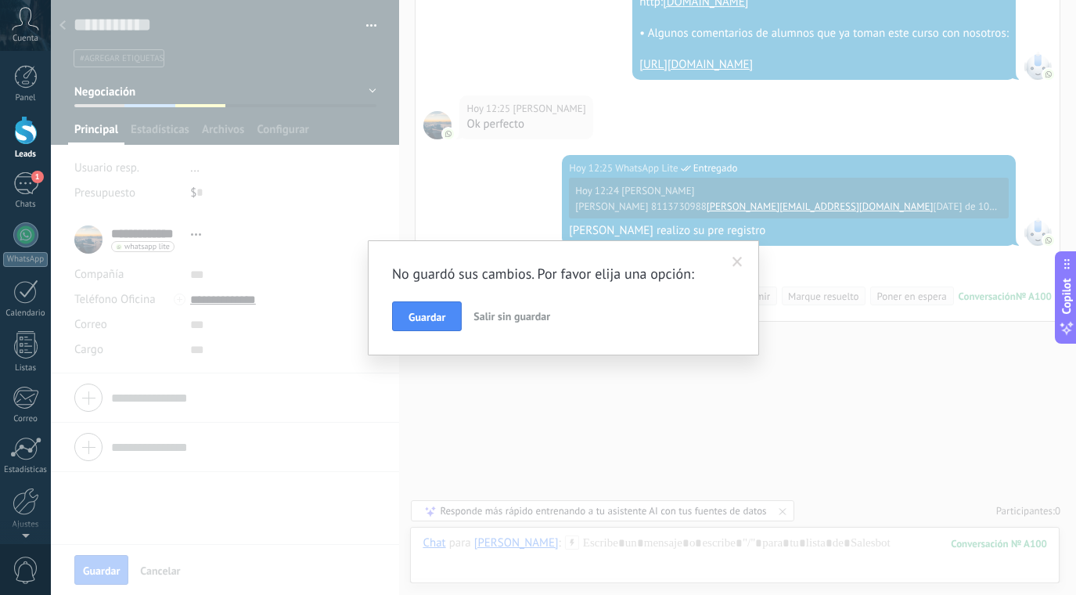
click at [504, 315] on span "Salir sin guardar" at bounding box center [511, 316] width 77 height 14
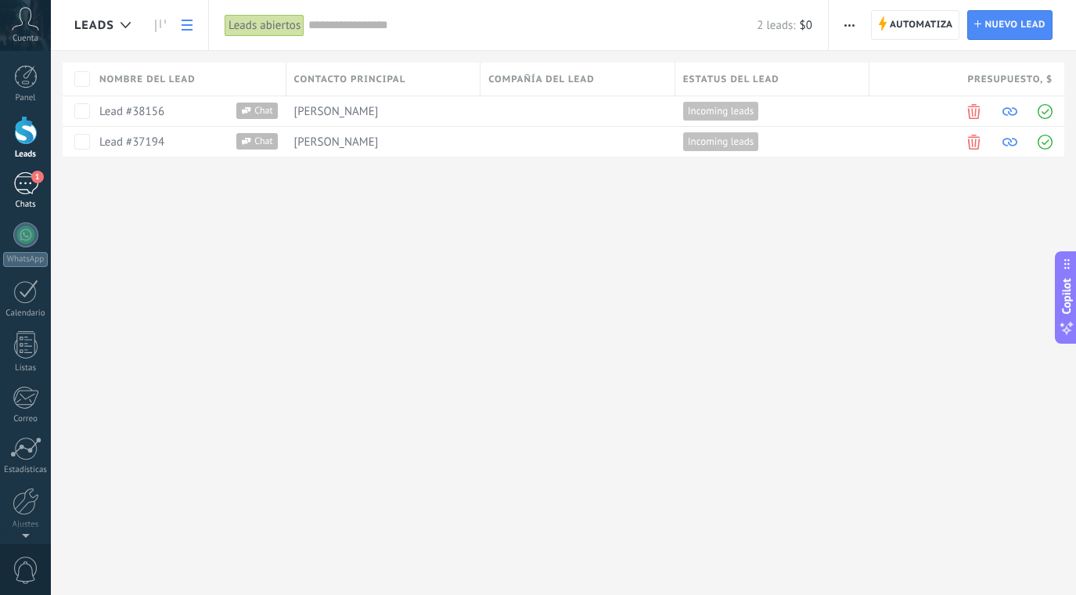
click at [41, 184] on link "1 Chats" at bounding box center [25, 191] width 51 height 38
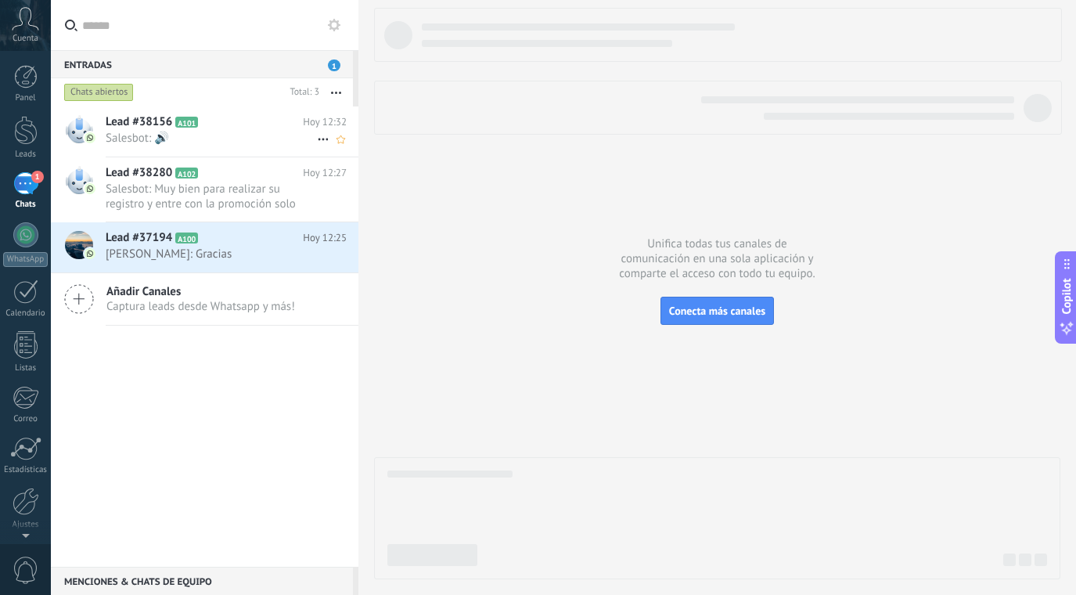
click at [228, 135] on span "Salesbot: 🔊" at bounding box center [211, 138] width 211 height 15
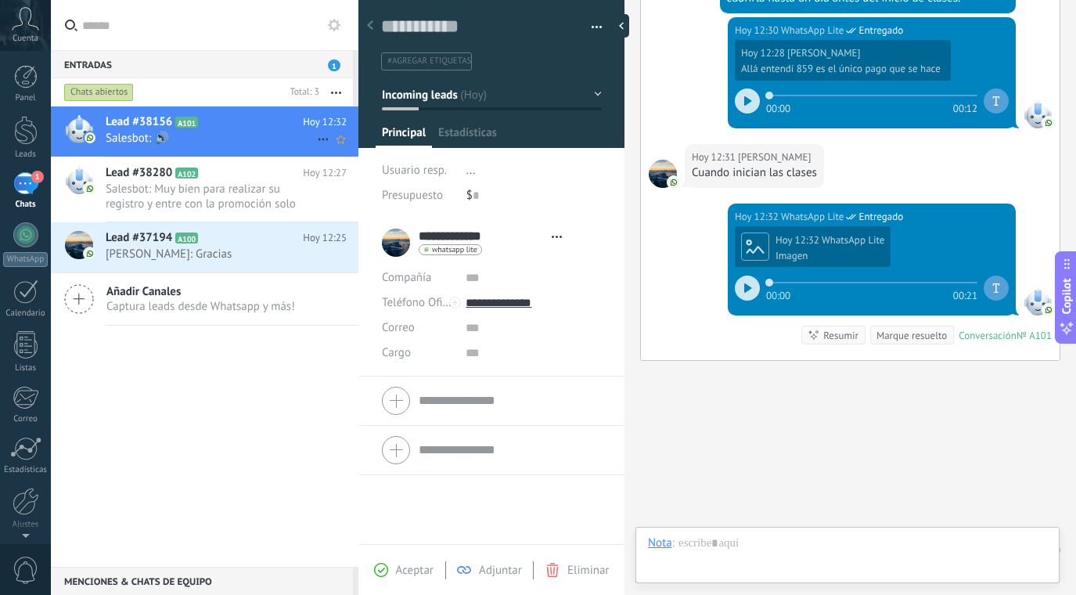
scroll to position [23, 0]
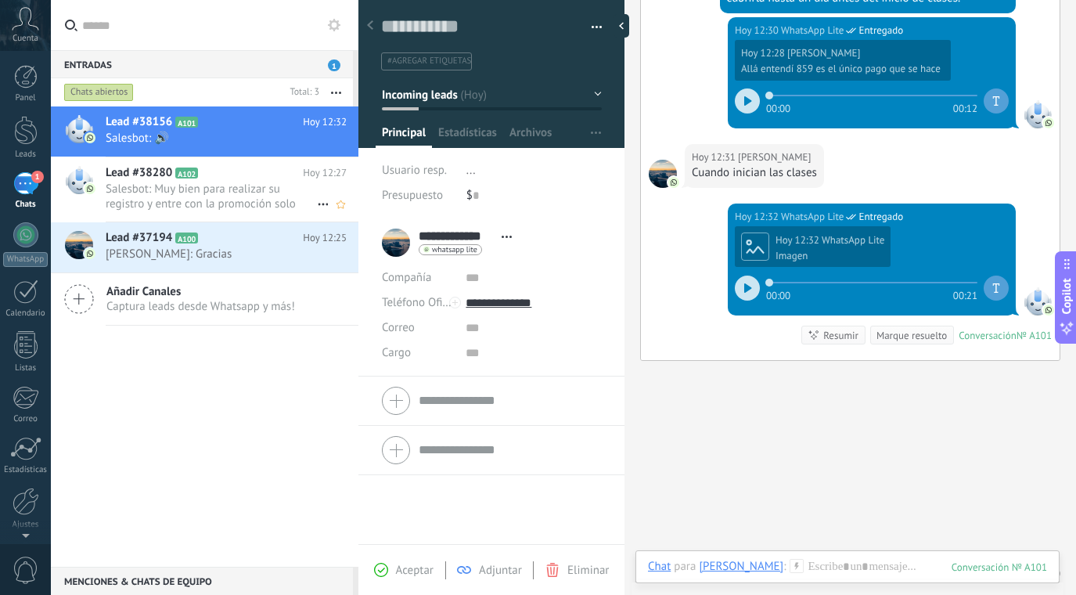
click at [254, 200] on span "Salesbot: Muy bien para realizar su registro y entre con la promoción solo nece…" at bounding box center [211, 197] width 211 height 30
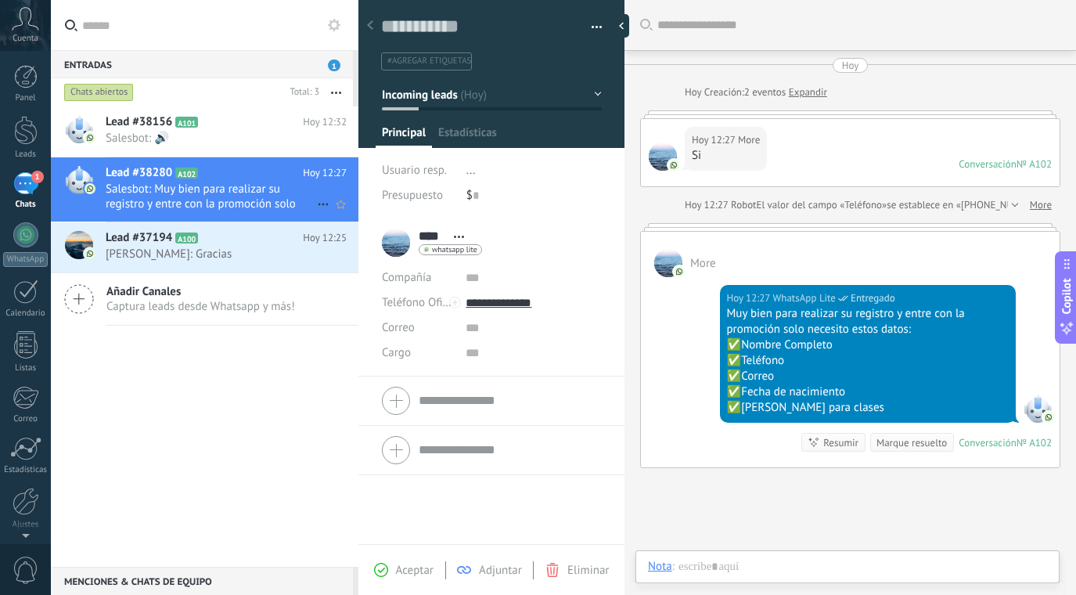
scroll to position [48, 0]
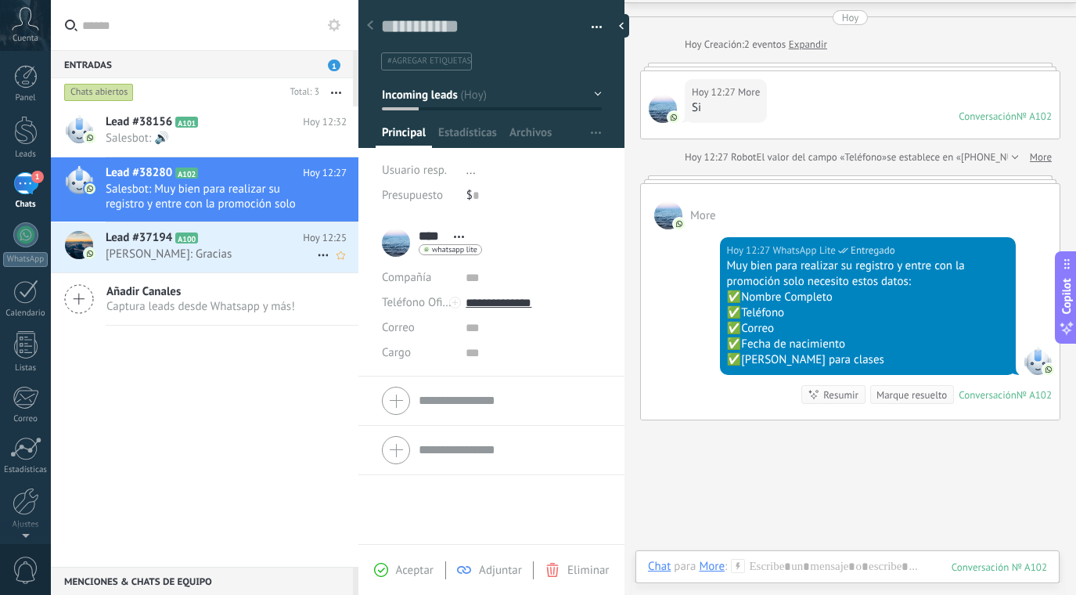
click at [241, 250] on span "Valente Olivo: Gracias" at bounding box center [211, 253] width 211 height 15
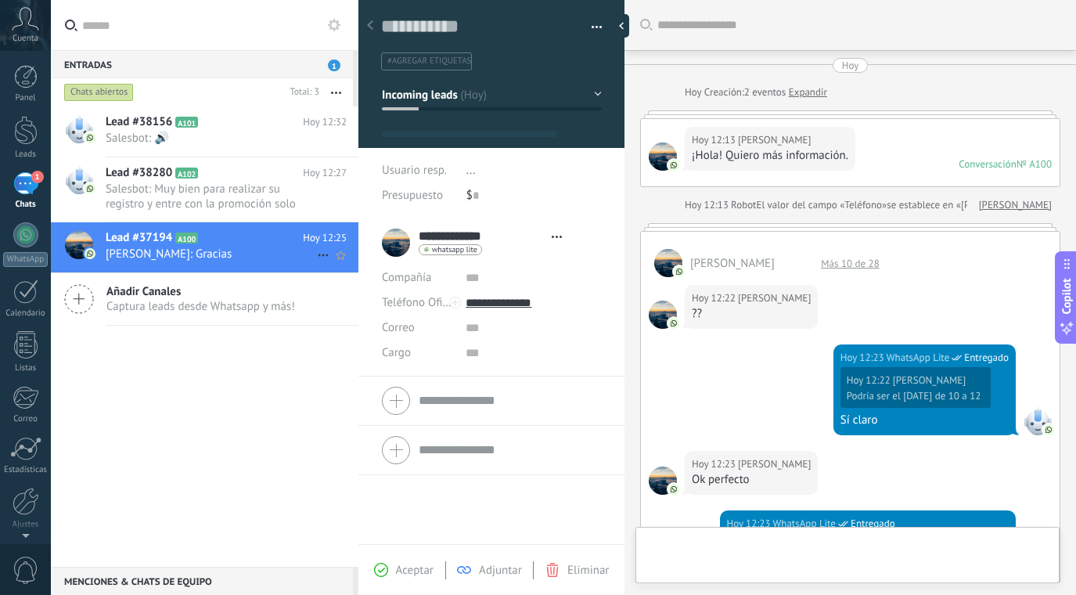
scroll to position [23, 0]
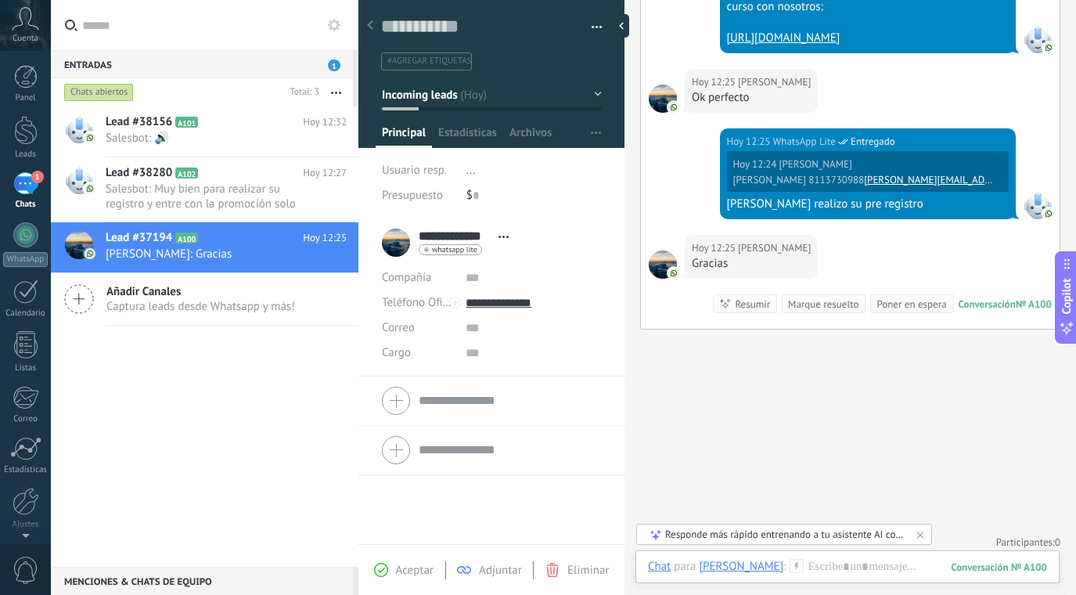
click at [332, 63] on span "1" at bounding box center [334, 65] width 13 height 12
click at [333, 68] on span "1" at bounding box center [334, 65] width 13 height 12
click at [40, 172] on span "1" at bounding box center [37, 177] width 13 height 13
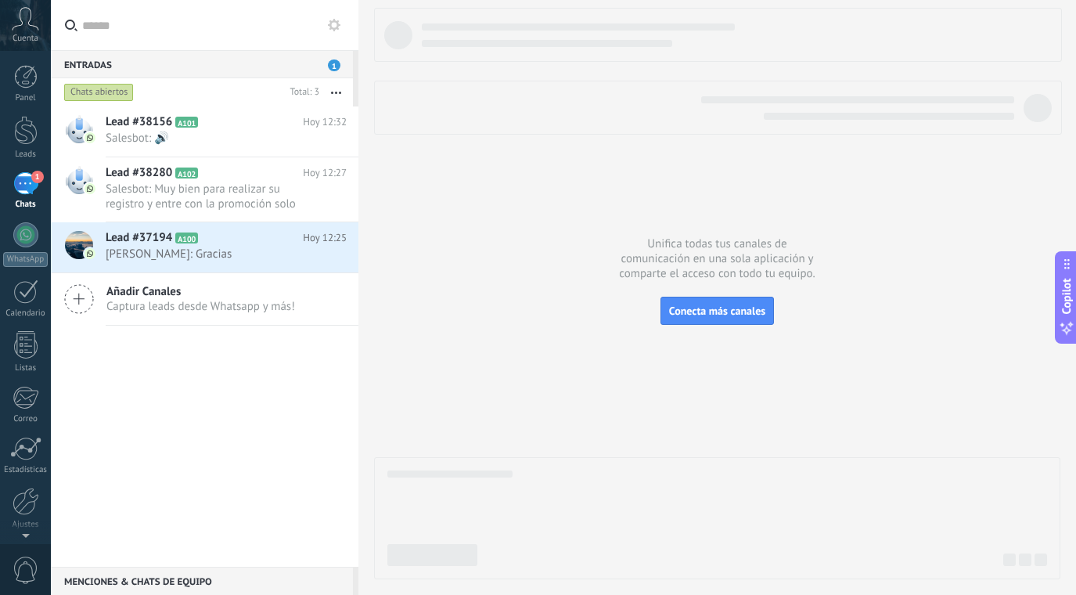
click at [31, 179] on span "1" at bounding box center [37, 177] width 13 height 13
click at [27, 130] on div at bounding box center [25, 130] width 23 height 29
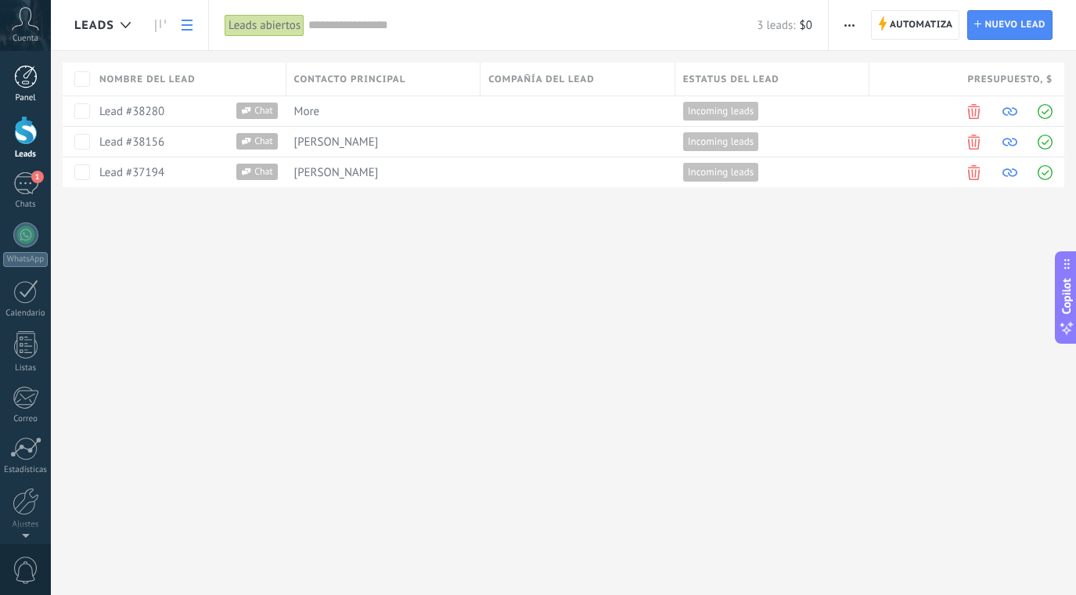
click at [24, 65] on div at bounding box center [25, 76] width 23 height 23
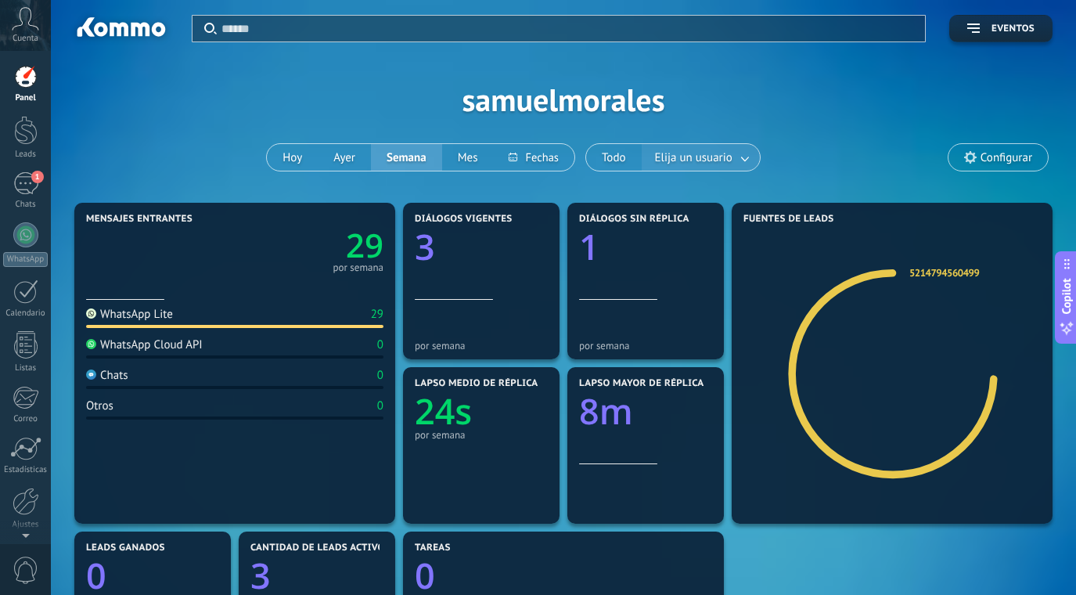
click at [735, 158] on link at bounding box center [746, 158] width 28 height 26
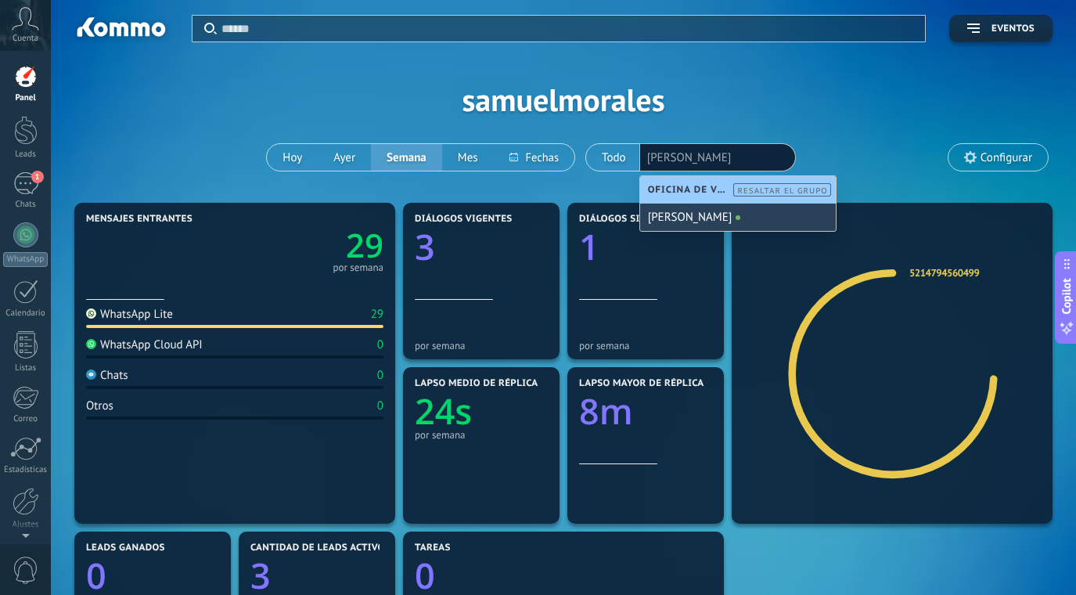
click at [743, 219] on div "[PERSON_NAME]" at bounding box center [738, 216] width 196 height 27
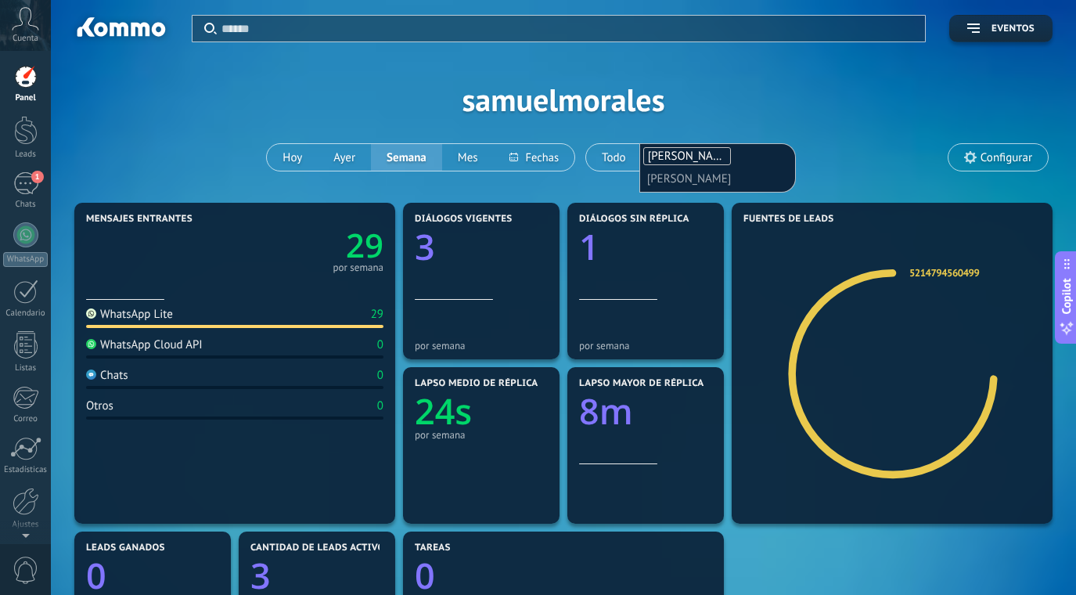
click at [847, 113] on div "Aplicar Eventos samuelmorales Hoy Ayer Semana Mes Todo Elija un usuario Samuel …" at bounding box center [563, 99] width 978 height 199
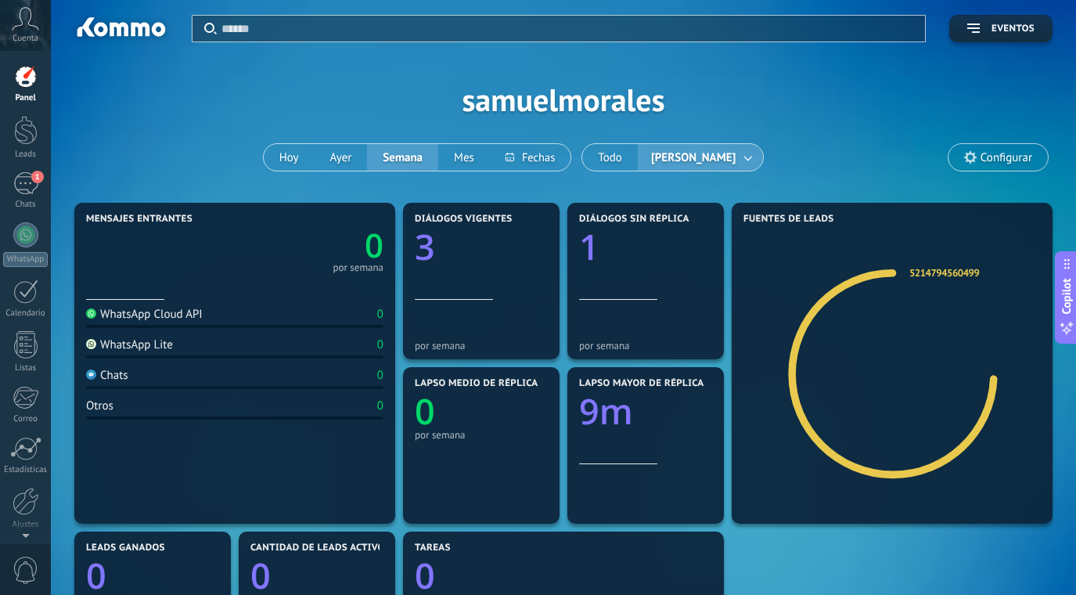
click at [737, 161] on span "[PERSON_NAME]" at bounding box center [693, 157] width 91 height 21
click at [763, 159] on link at bounding box center [749, 158] width 28 height 26
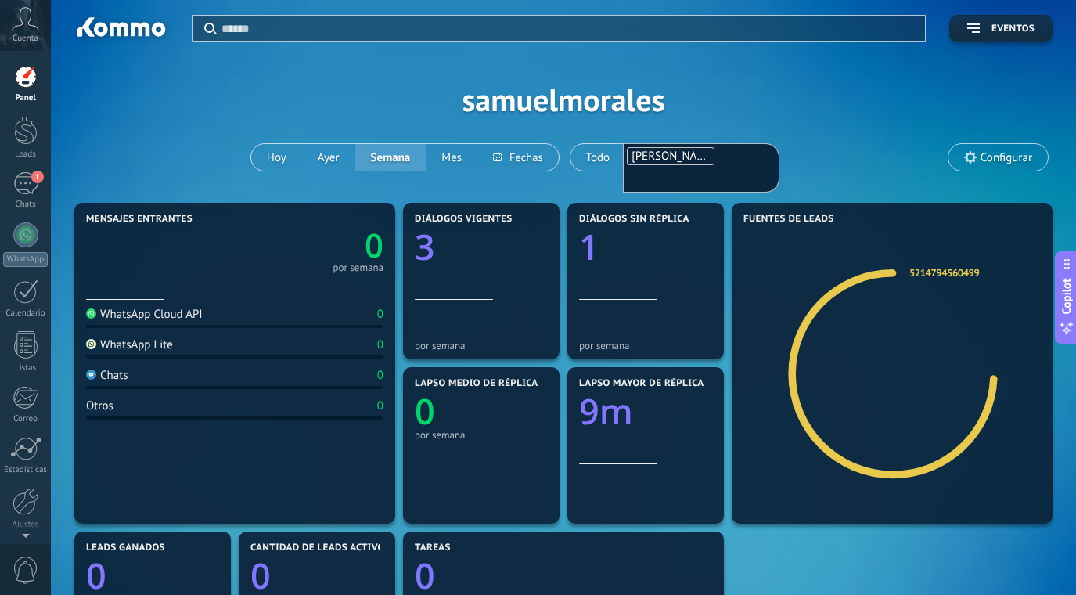
click at [687, 158] on span "[PERSON_NAME]" at bounding box center [674, 156] width 85 height 15
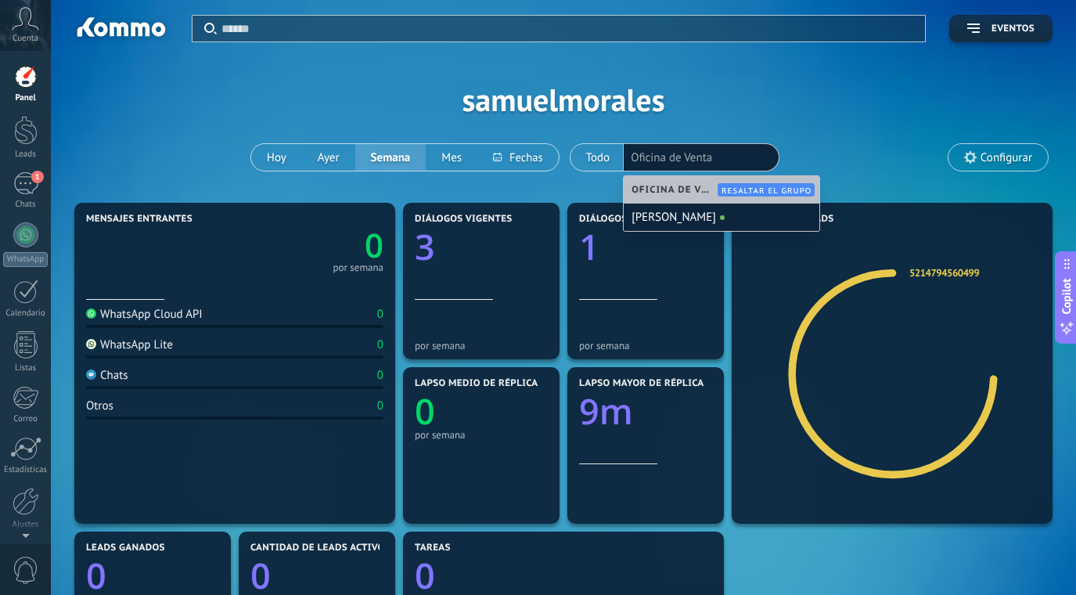
click at [671, 186] on span "Oficina de Venta" at bounding box center [677, 190] width 90 height 12
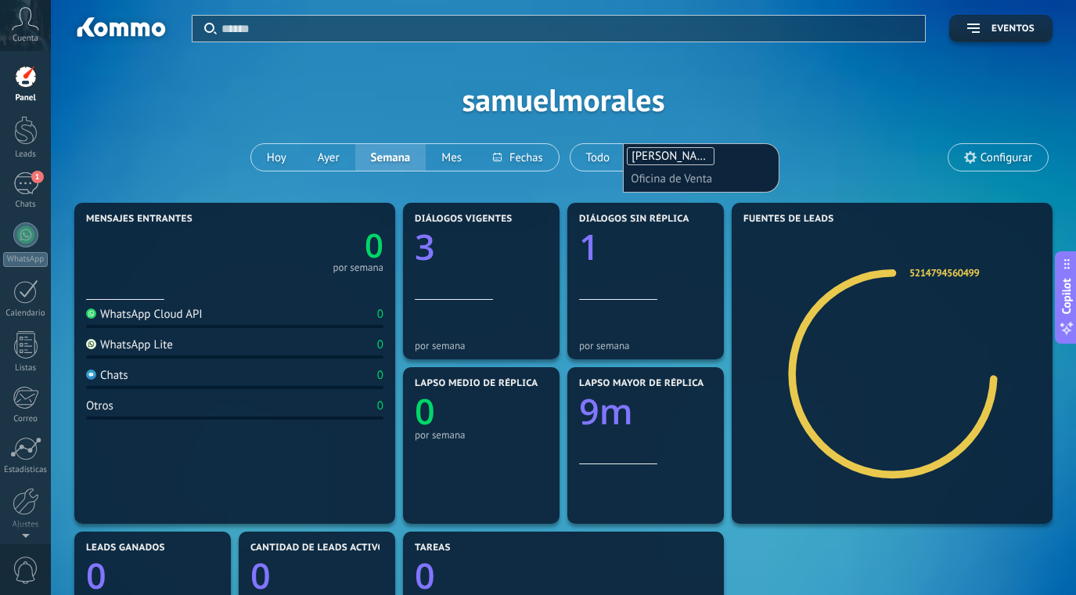
click at [784, 144] on div "Aplicar Eventos samuelmorales Hoy Ayer Semana Mes Todo Samuel Morales Florian S…" at bounding box center [563, 99] width 978 height 199
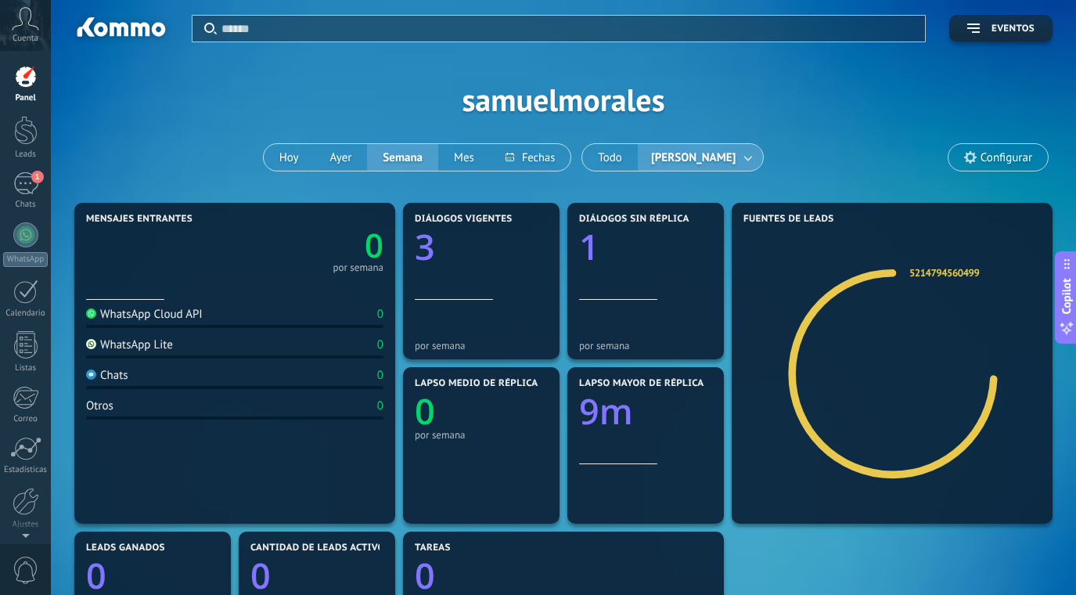
click at [819, 106] on div "Aplicar Eventos samuelmorales Hoy Ayer Semana Mes Todo Samuel Morales Florian C…" at bounding box center [563, 99] width 978 height 199
click at [717, 163] on span "[PERSON_NAME]" at bounding box center [693, 157] width 91 height 21
click at [689, 155] on span "[PERSON_NAME]" at bounding box center [693, 157] width 91 height 21
click at [761, 158] on link at bounding box center [749, 158] width 28 height 26
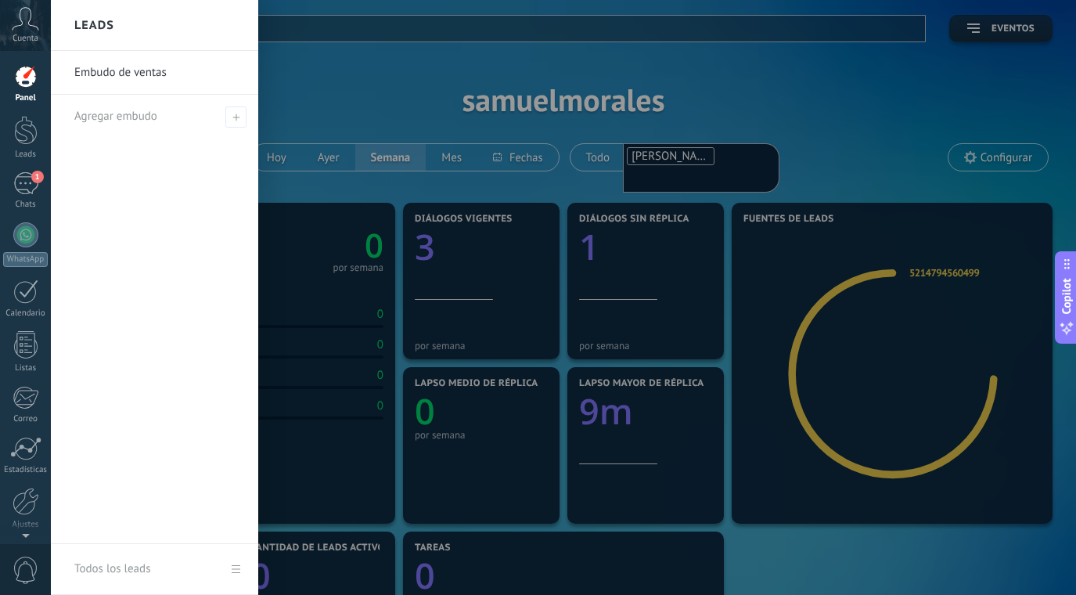
click at [157, 69] on link "Embudo de ventas" at bounding box center [158, 73] width 168 height 44
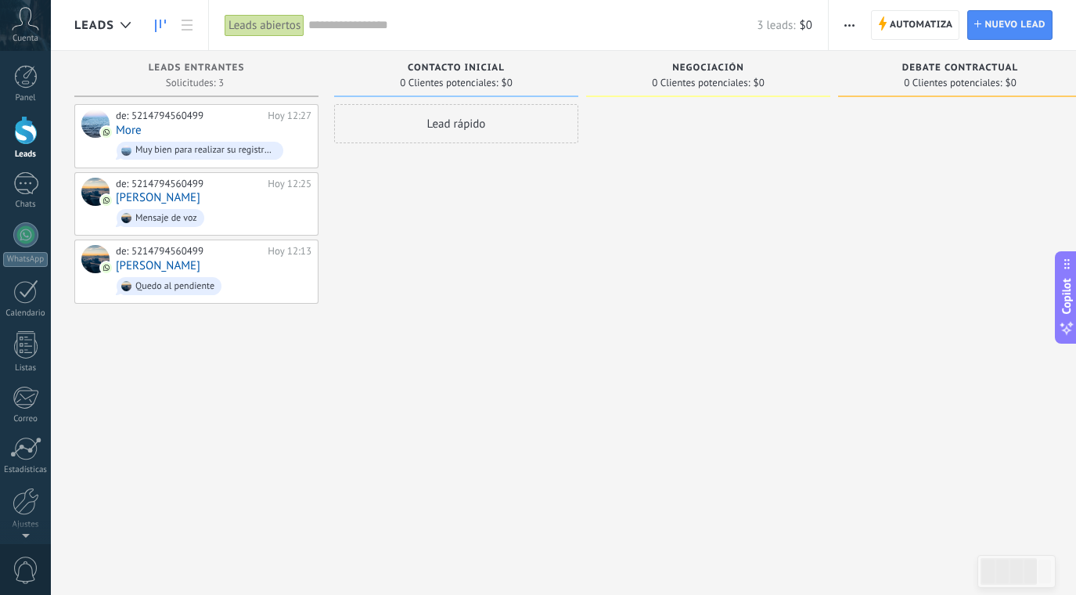
click at [463, 66] on span "Contacto inicial" at bounding box center [456, 68] width 97 height 11
click at [721, 60] on div "Negociación 0 Clientes potenciales: $0" at bounding box center [708, 74] width 244 height 46
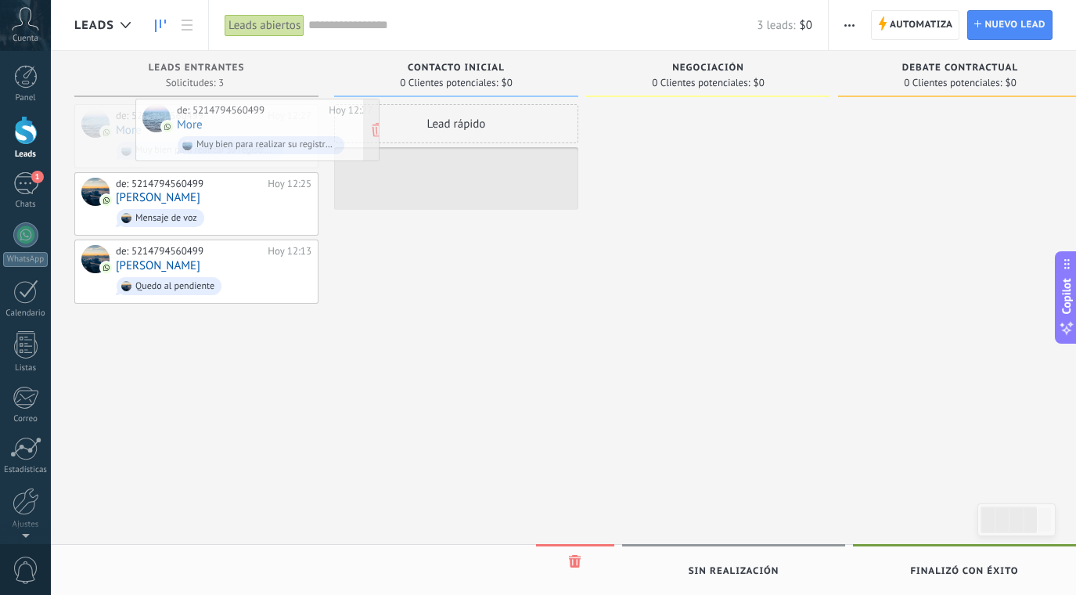
drag, startPoint x: 279, startPoint y: 127, endPoint x: 328, endPoint y: 124, distance: 49.4
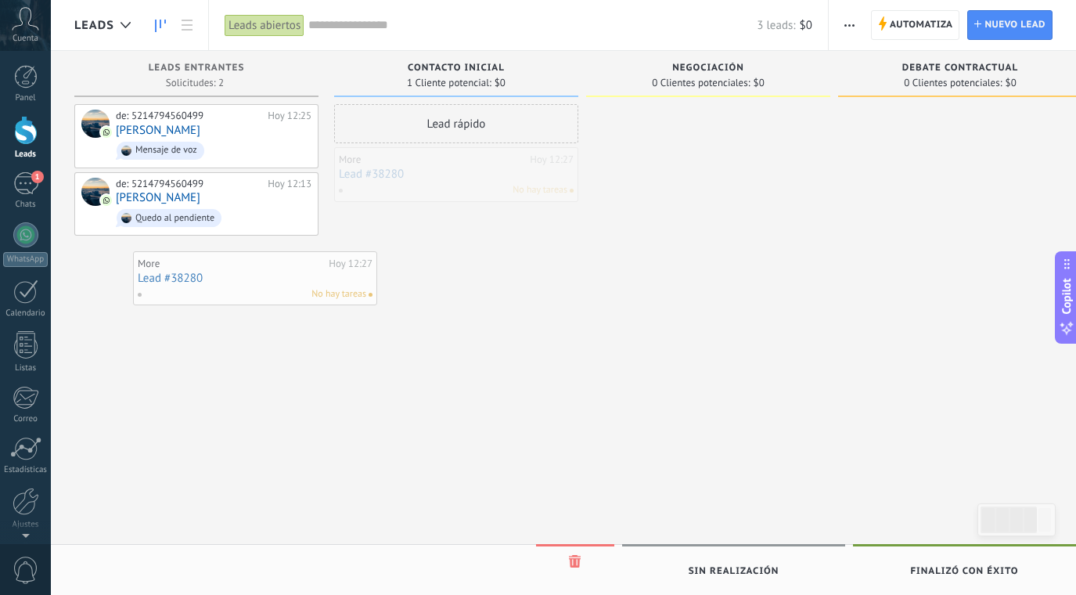
drag, startPoint x: 480, startPoint y: 182, endPoint x: 268, endPoint y: 288, distance: 238.0
drag, startPoint x: 434, startPoint y: 168, endPoint x: 398, endPoint y: 103, distance: 73.9
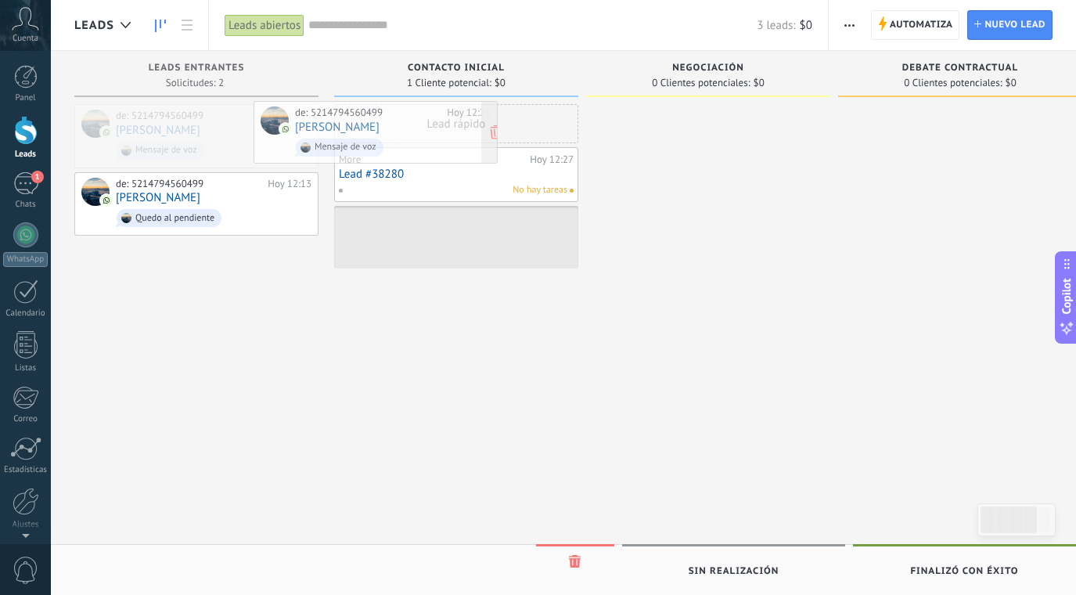
drag, startPoint x: 247, startPoint y: 135, endPoint x: 441, endPoint y: 132, distance: 194.1
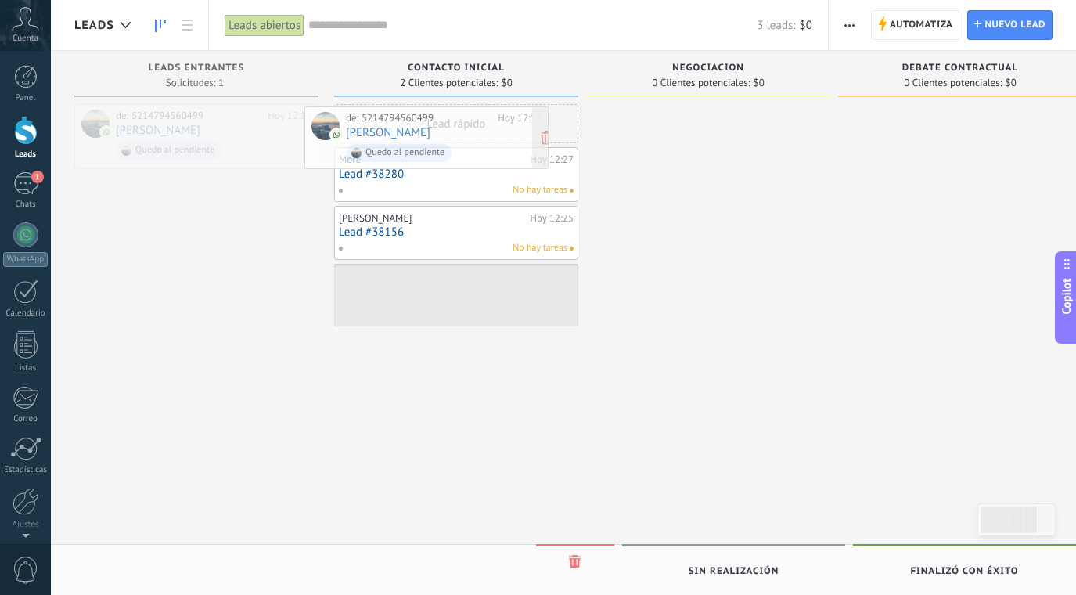
drag, startPoint x: 233, startPoint y: 142, endPoint x: 463, endPoint y: 144, distance: 230.1
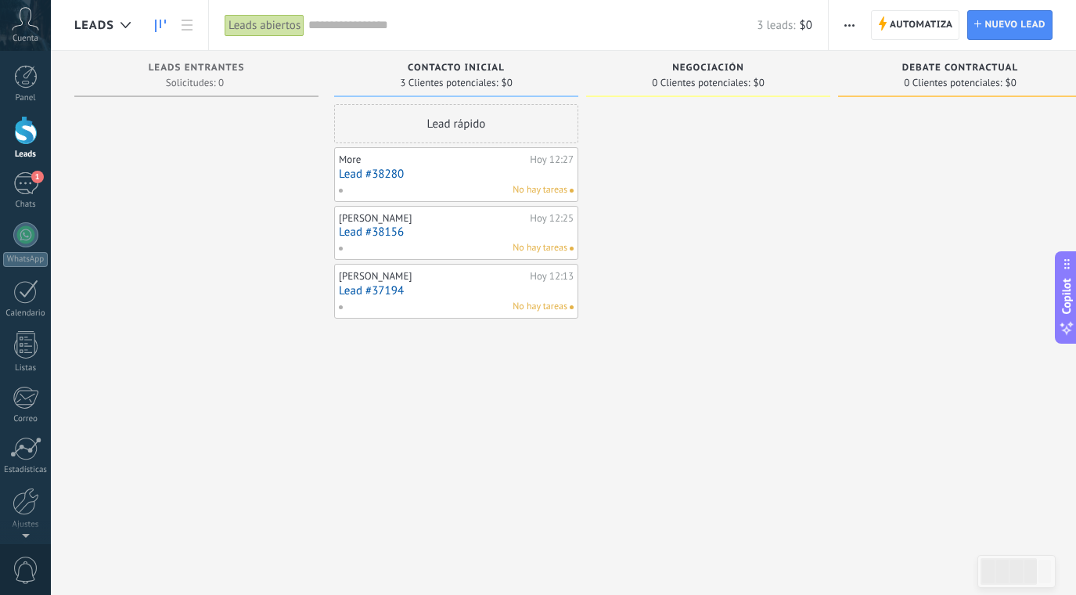
click at [513, 170] on link "Lead #38280" at bounding box center [456, 173] width 235 height 13
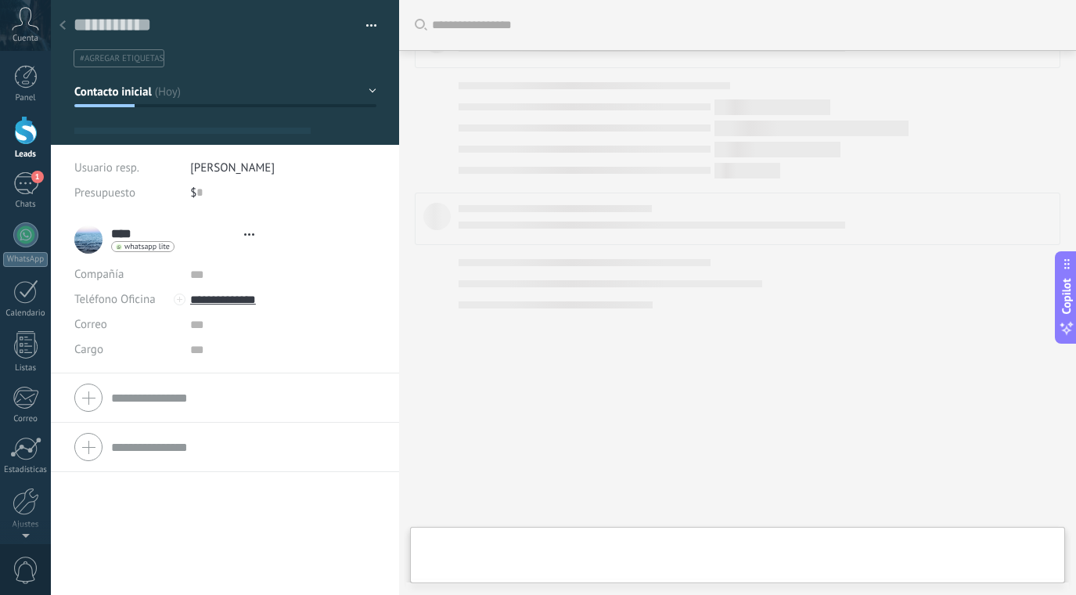
type textarea "**********"
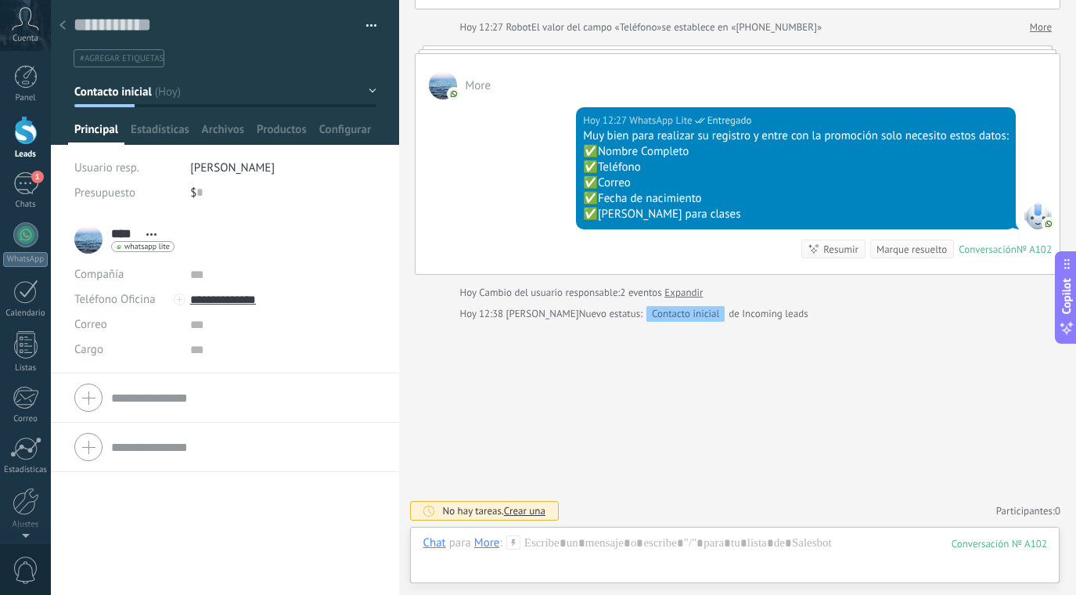
click at [60, 23] on icon at bounding box center [62, 24] width 6 height 9
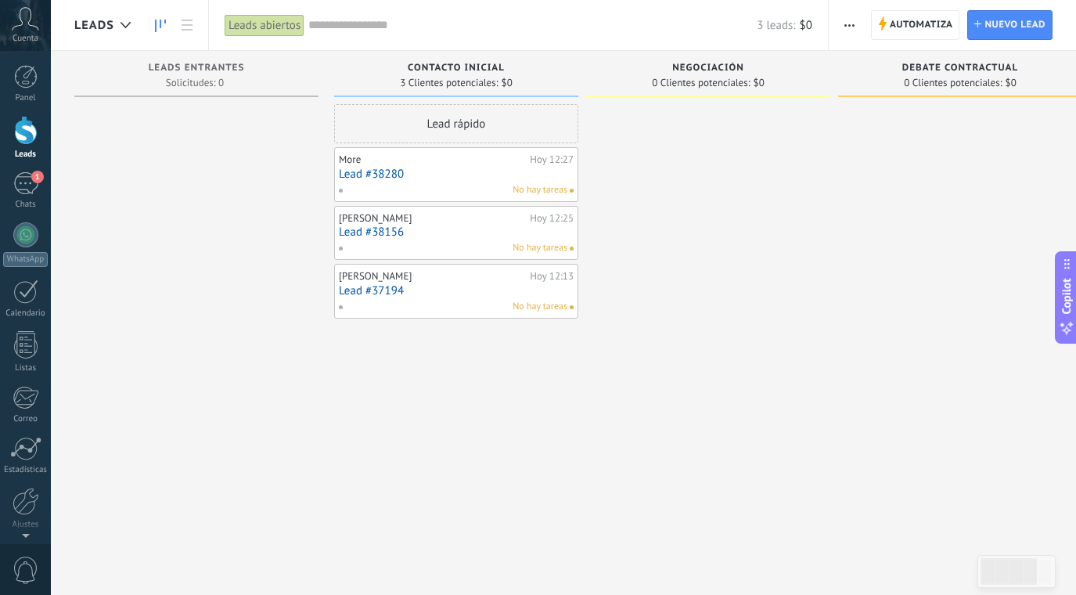
click at [981, 74] on div "Debate contractual" at bounding box center [960, 69] width 228 height 13
click at [130, 18] on div at bounding box center [126, 25] width 26 height 31
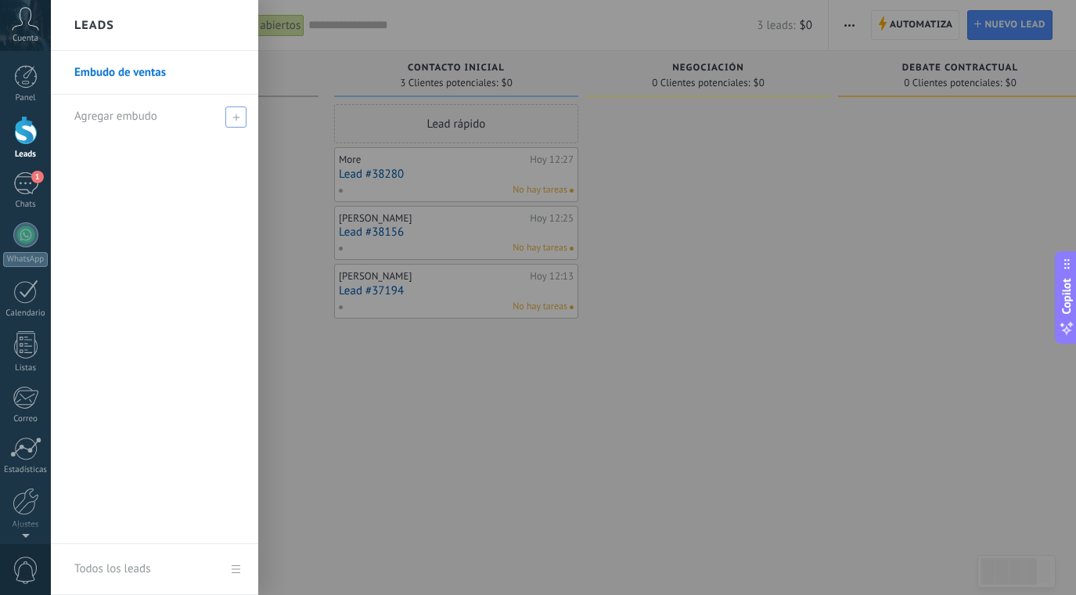
click at [163, 119] on div "Agregar embudo" at bounding box center [158, 116] width 168 height 43
type input "*****"
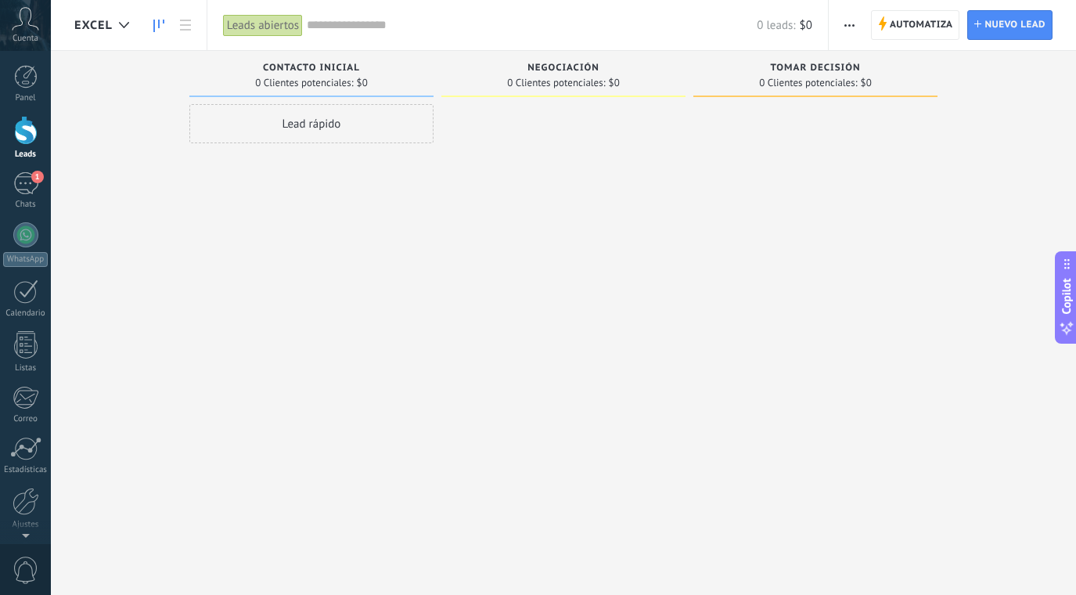
click at [302, 67] on span "Contacto inicial" at bounding box center [311, 68] width 97 height 11
click at [128, 30] on div at bounding box center [124, 25] width 26 height 31
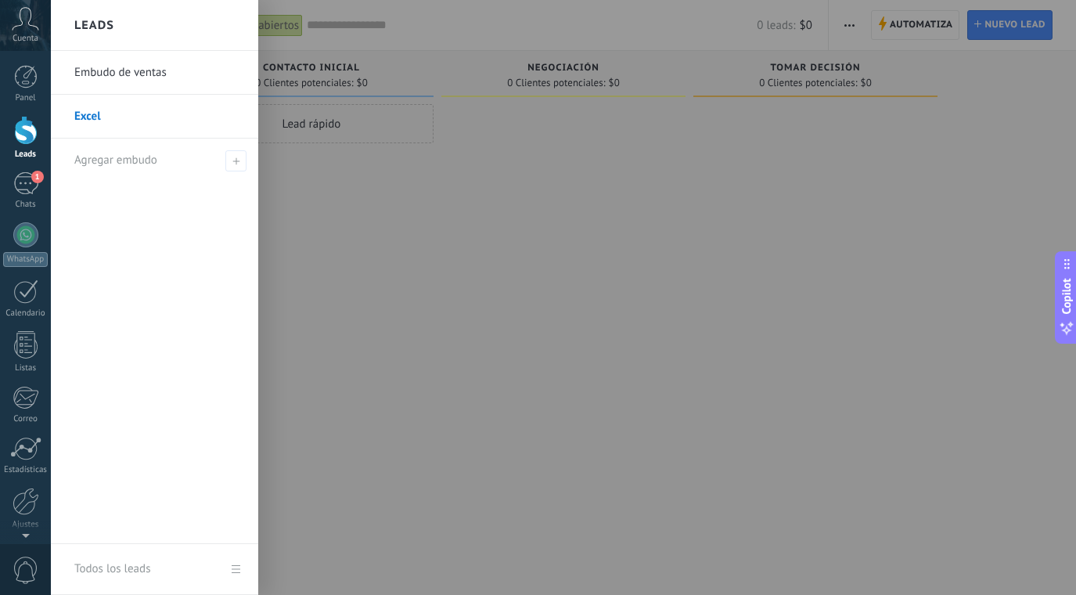
click at [109, 116] on link "Excel" at bounding box center [158, 117] width 168 height 44
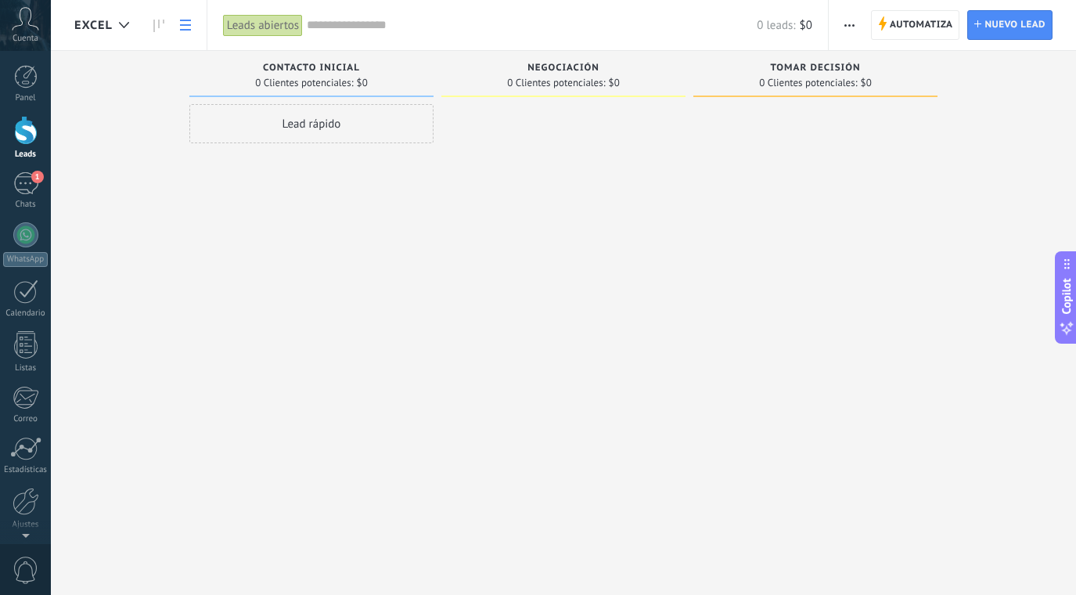
click at [190, 27] on icon at bounding box center [185, 25] width 11 height 11
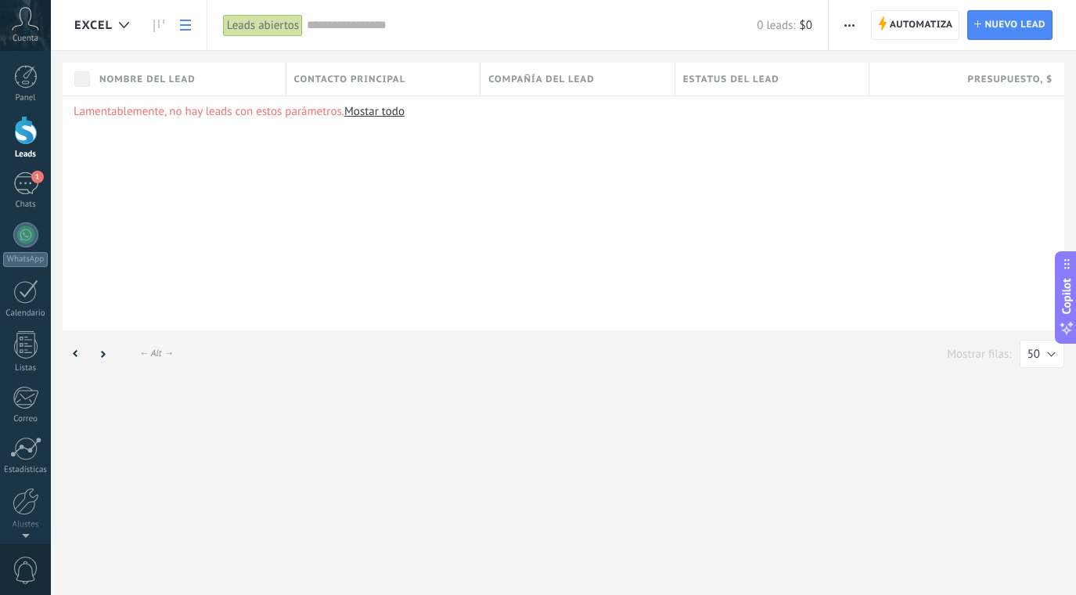
click at [366, 82] on span "Contacto principal" at bounding box center [350, 79] width 112 height 15
click at [565, 171] on div "Lamentablemente, no hay leads con estos parámetros. Mostar todo" at bounding box center [564, 212] width 1002 height 235
click at [126, 24] on icon at bounding box center [124, 25] width 10 height 6
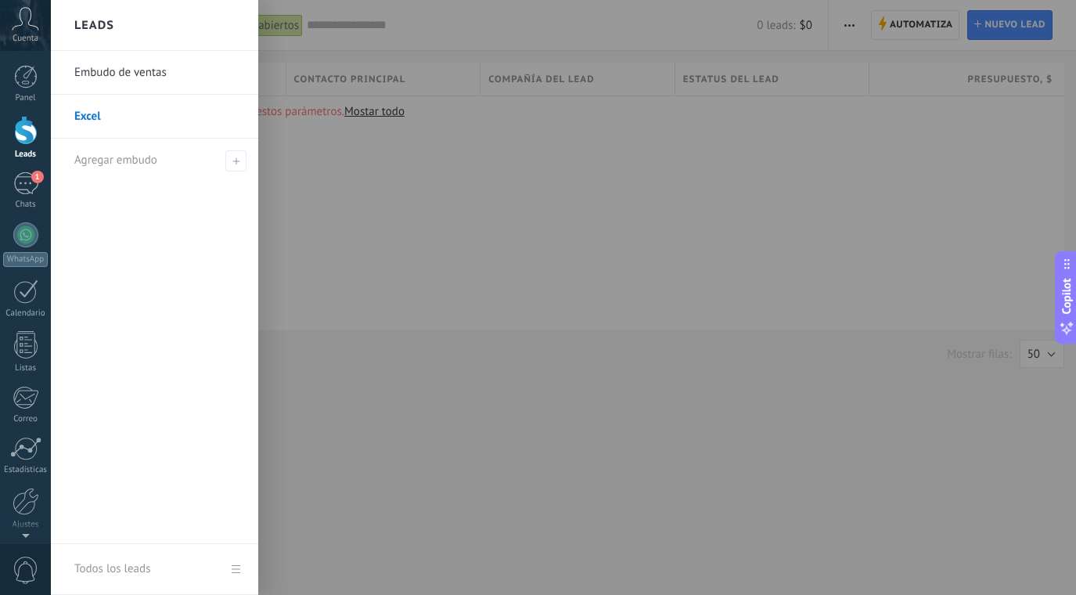
click at [236, 574] on link "Todos los leads" at bounding box center [154, 569] width 207 height 51
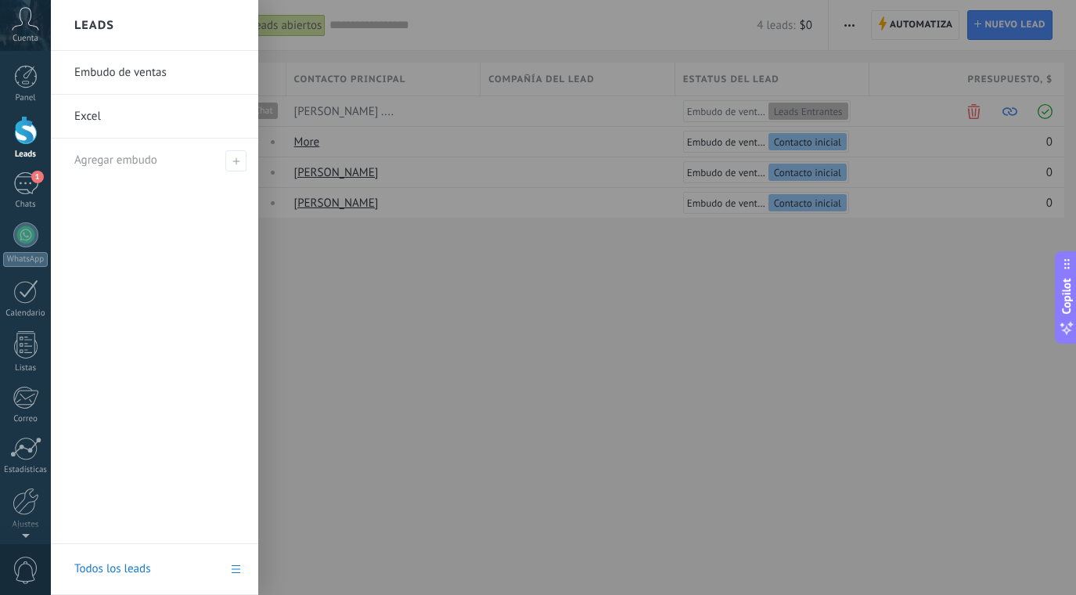
click at [112, 104] on link "Excel" at bounding box center [158, 117] width 168 height 44
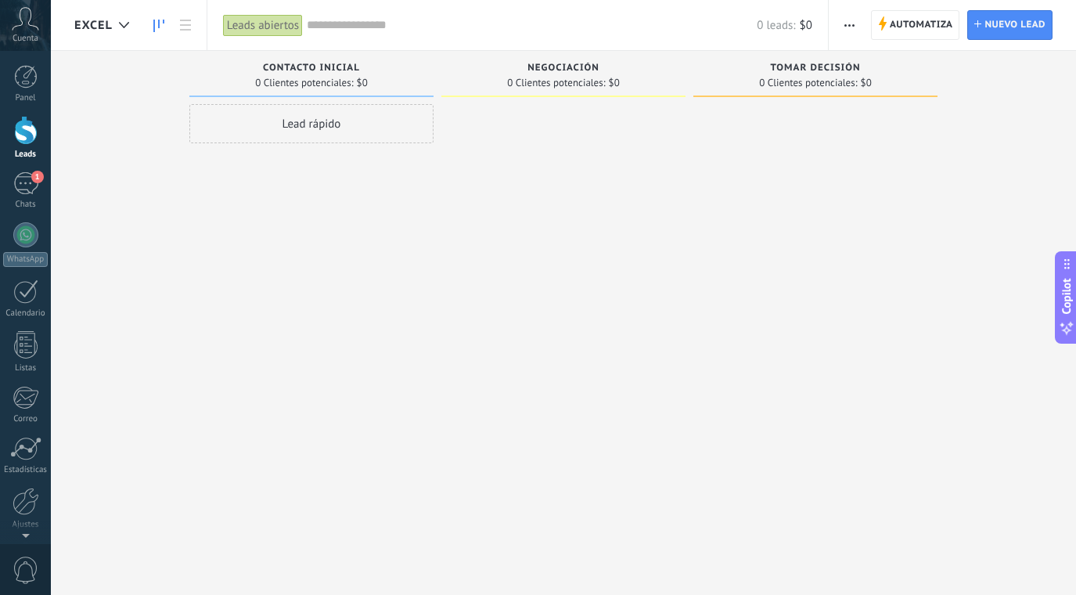
click at [850, 34] on span "button" at bounding box center [849, 25] width 10 height 30
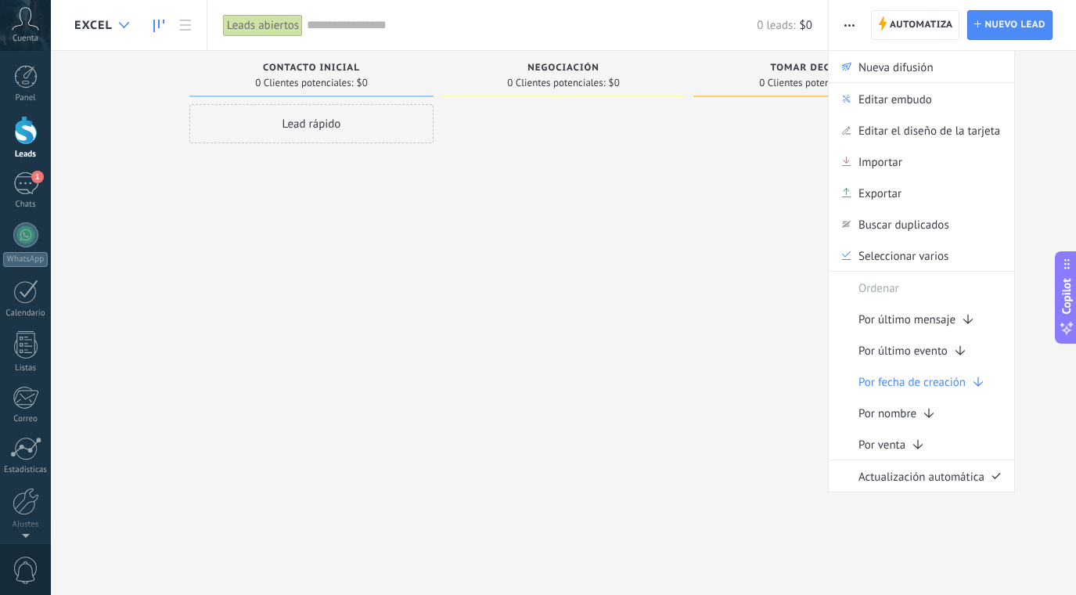
click at [123, 20] on div at bounding box center [124, 25] width 26 height 31
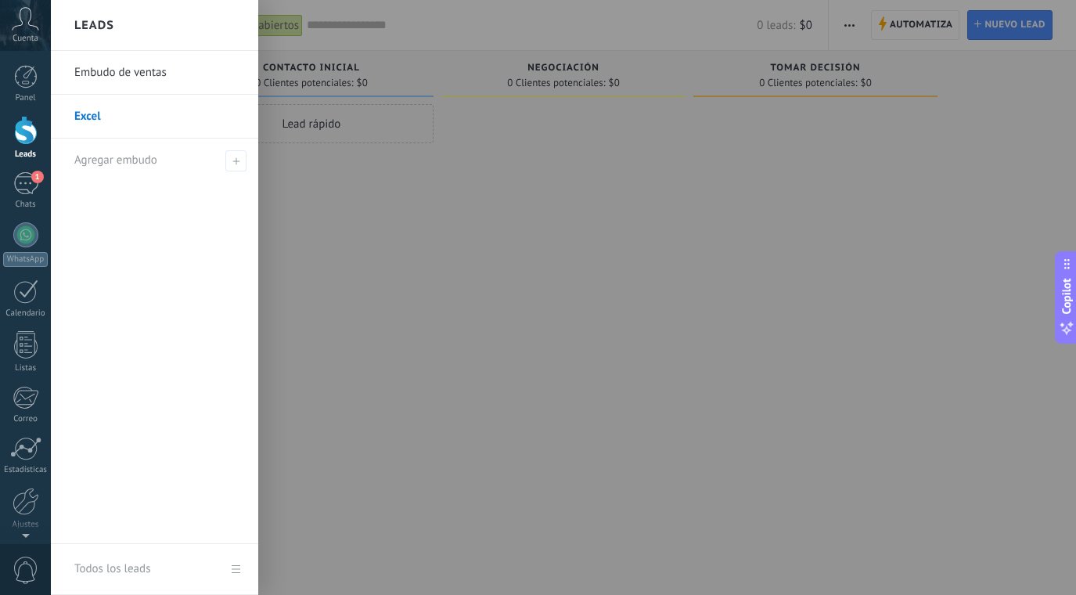
click at [121, 61] on link "Embudo de ventas" at bounding box center [158, 73] width 168 height 44
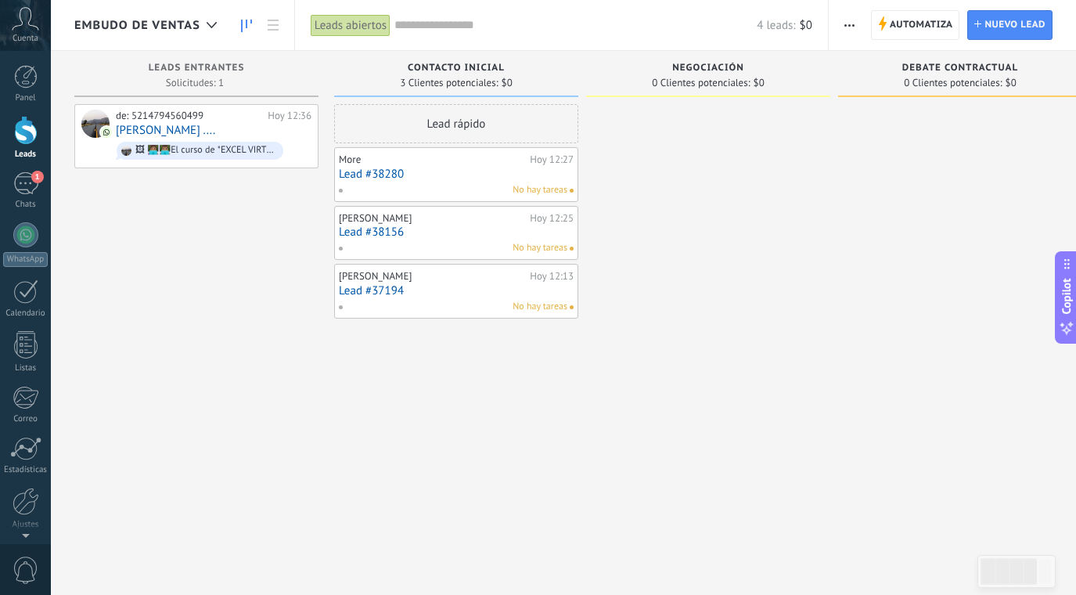
click at [851, 26] on use "button" at bounding box center [849, 25] width 10 height 2
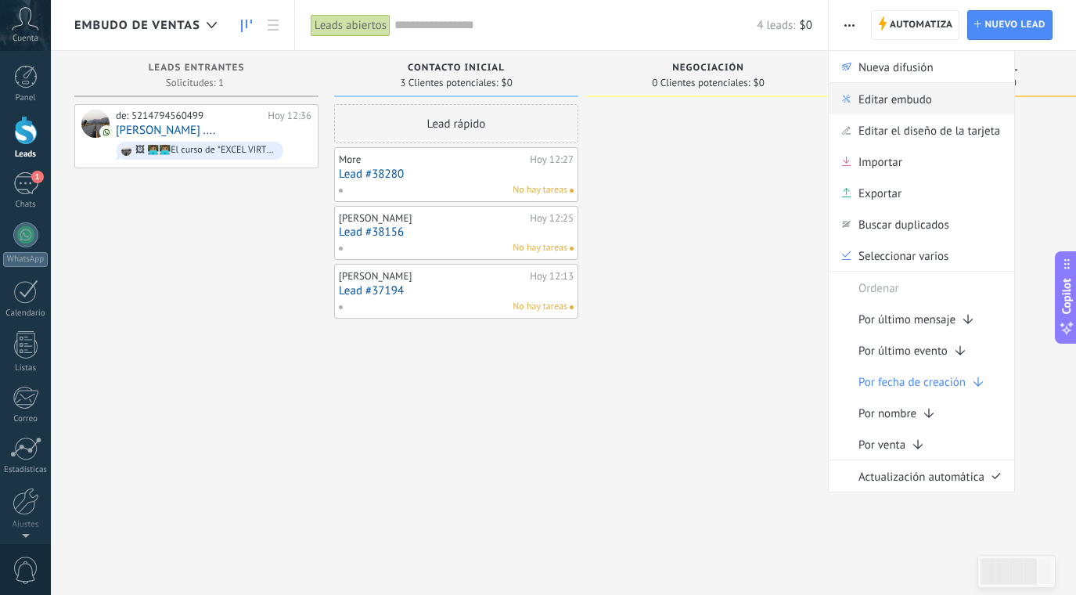
click at [879, 102] on span "Editar embudo" at bounding box center [895, 98] width 74 height 31
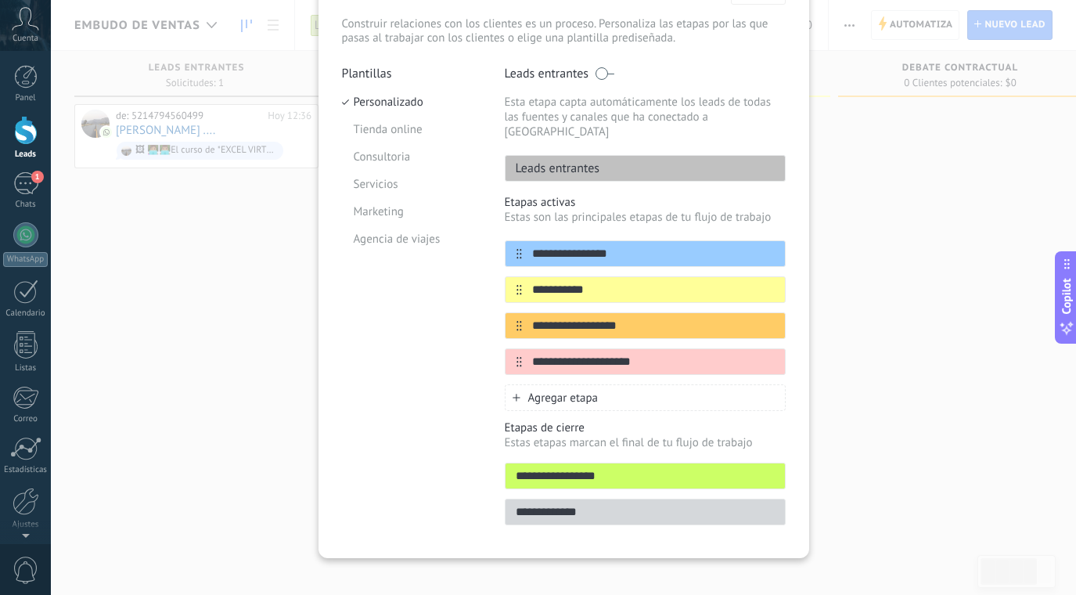
scroll to position [97, 0]
click at [603, 246] on input "**********" at bounding box center [635, 254] width 227 height 16
type input "**********"
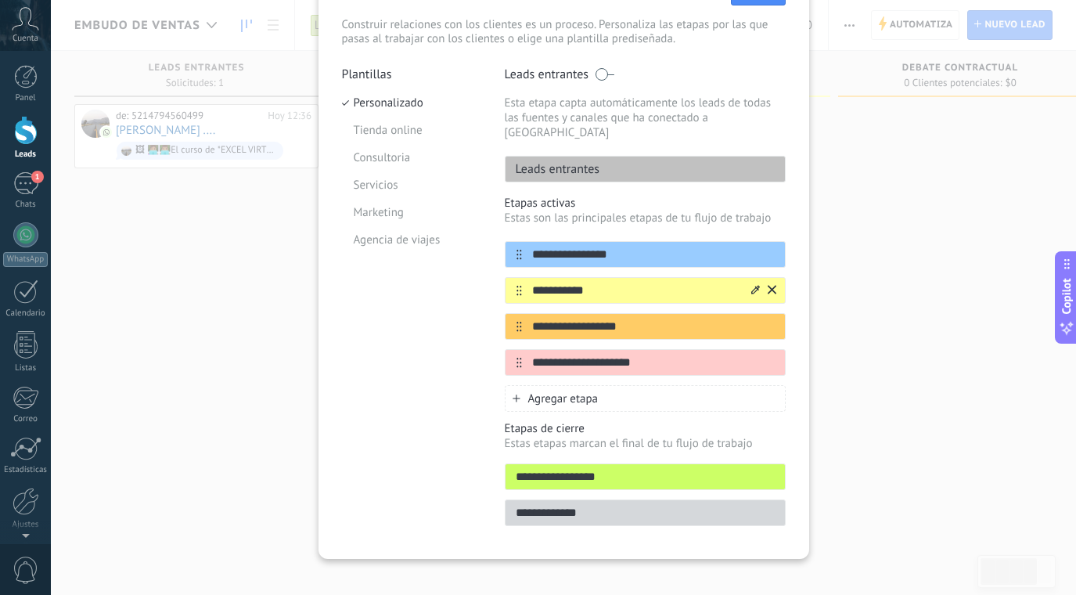
click at [602, 282] on input "**********" at bounding box center [635, 290] width 227 height 16
type input "**********"
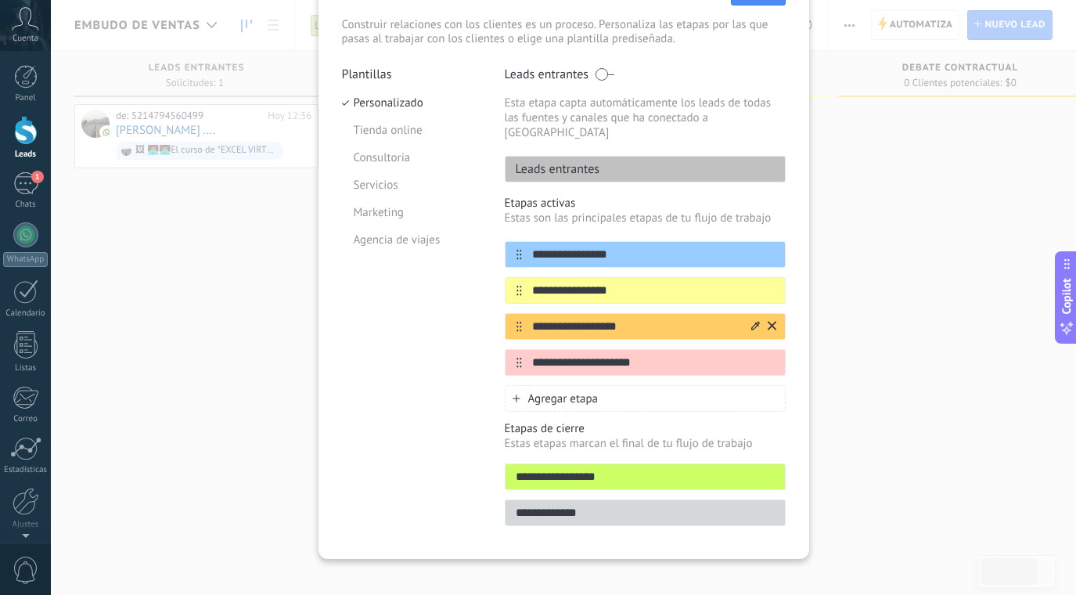
click at [603, 318] on input "**********" at bounding box center [635, 326] width 227 height 16
type input "*********"
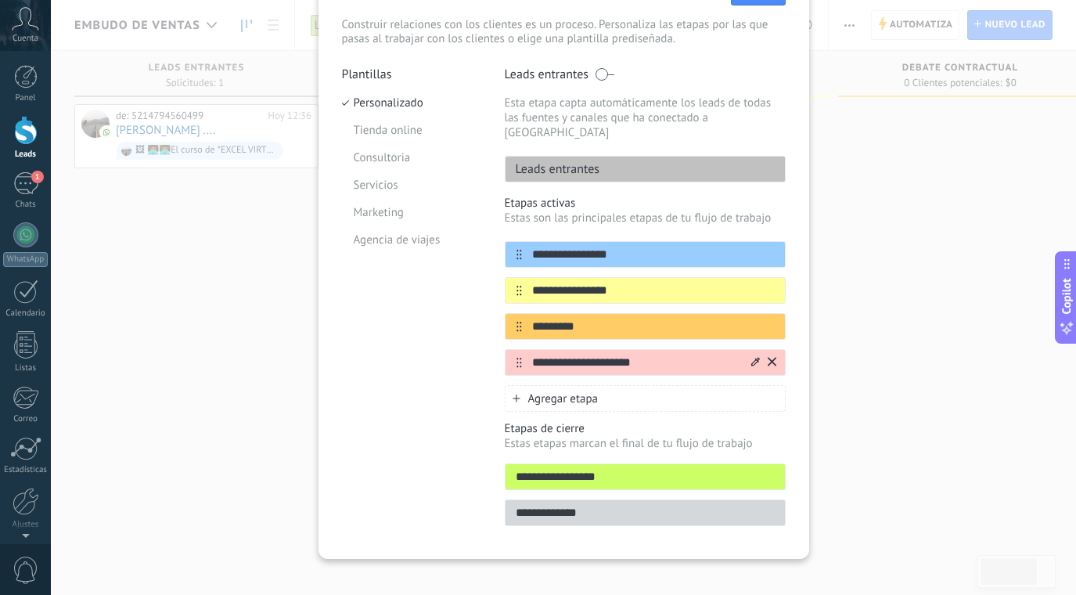
click at [617, 354] on input "**********" at bounding box center [635, 362] width 227 height 16
type input "*******"
click at [589, 391] on span "Agregar etapa" at bounding box center [563, 398] width 70 height 15
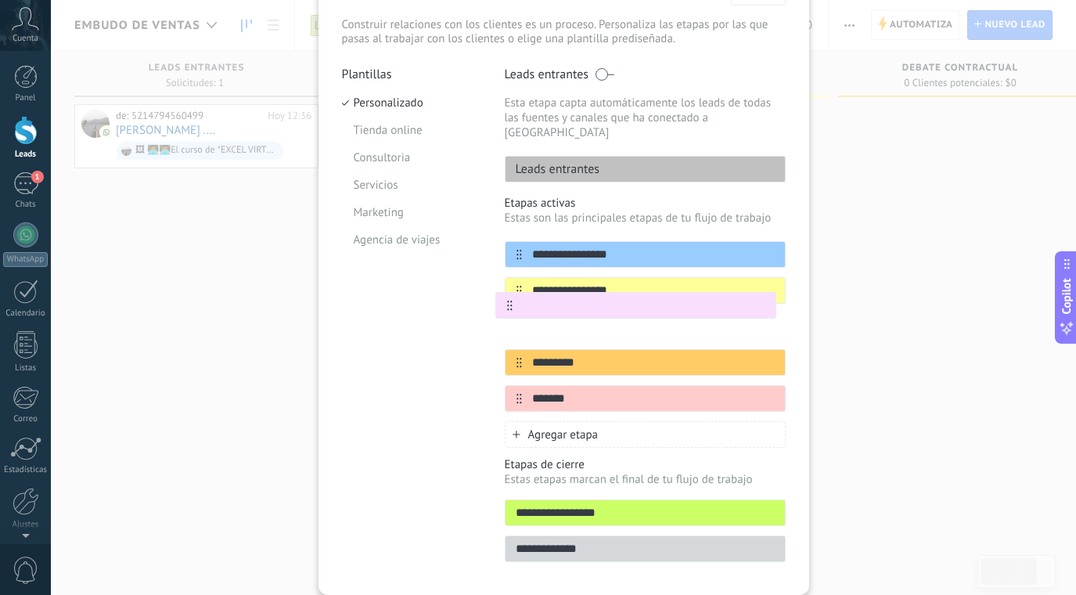
drag, startPoint x: 513, startPoint y: 384, endPoint x: 508, endPoint y: 304, distance: 80.8
click at [508, 304] on div "**********" at bounding box center [645, 326] width 281 height 171
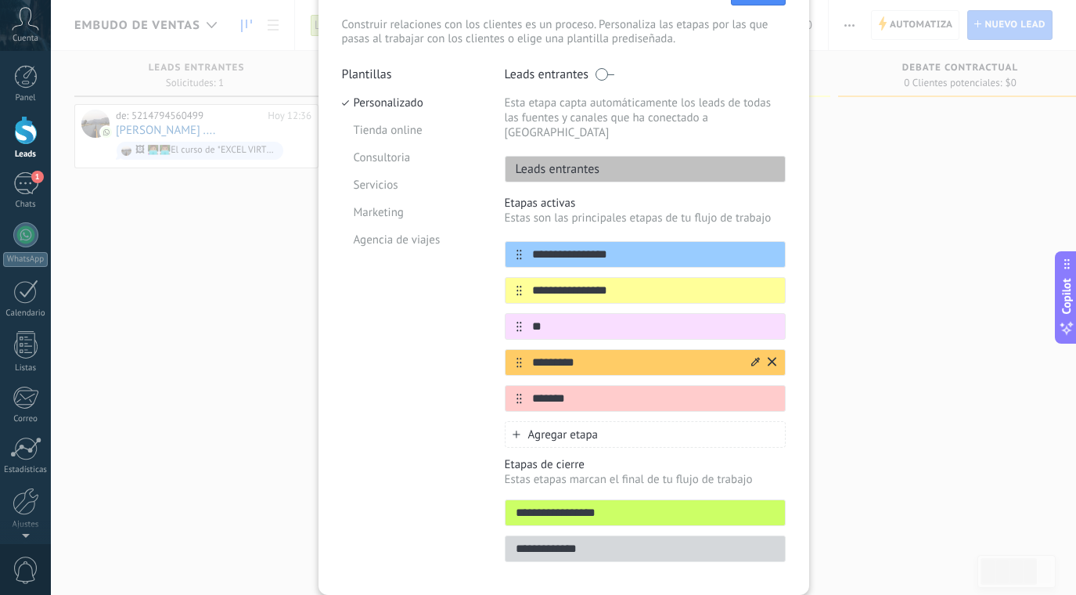
type input "*"
type input "**********"
click at [915, 289] on div "**********" at bounding box center [563, 297] width 1025 height 595
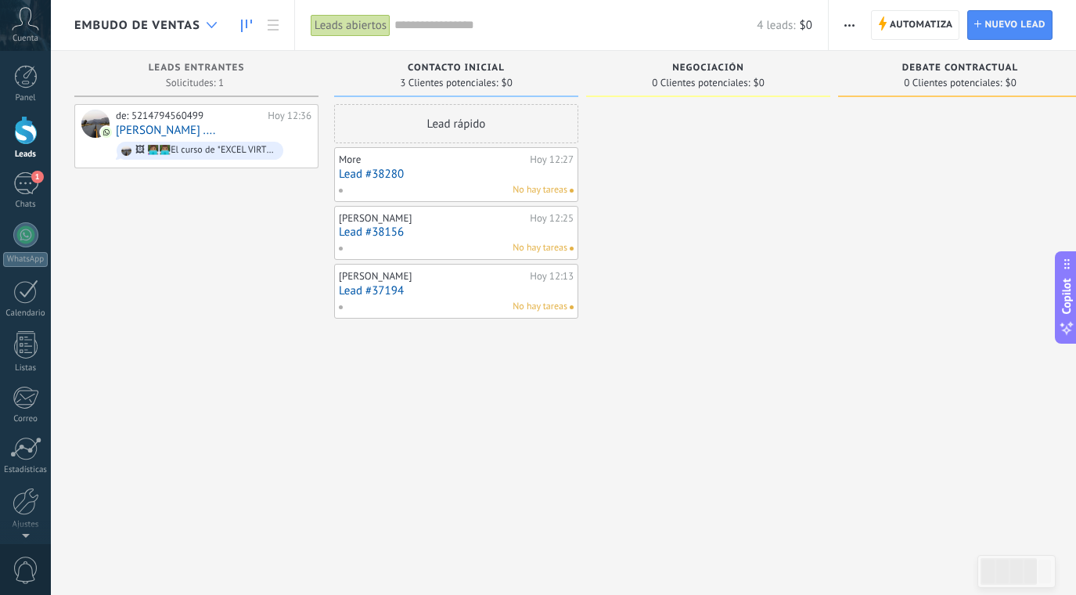
click at [215, 19] on div at bounding box center [212, 25] width 26 height 31
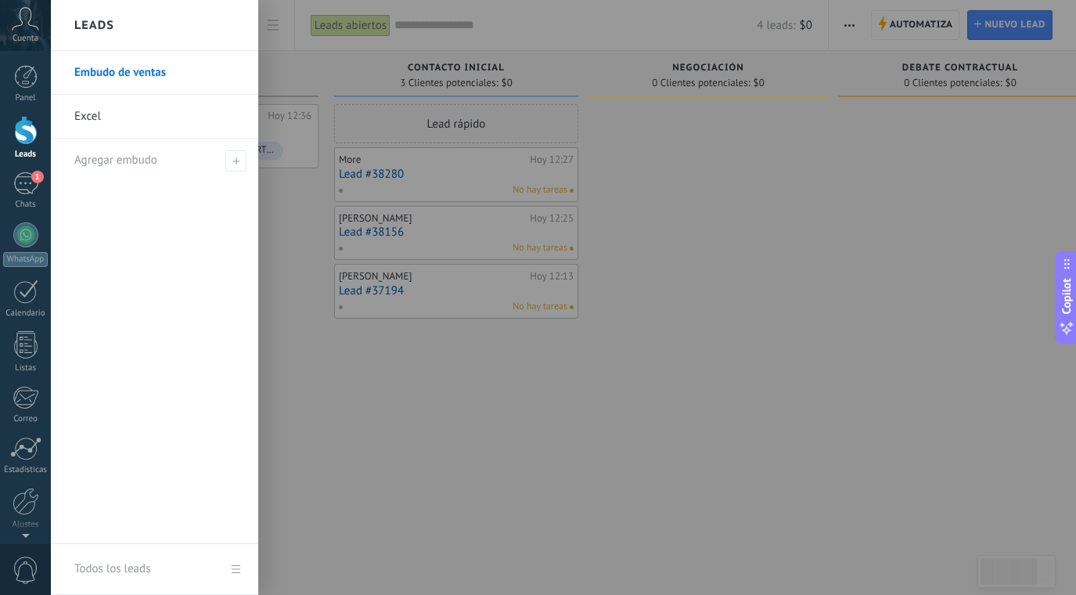
click at [146, 114] on link "Excel" at bounding box center [158, 117] width 168 height 44
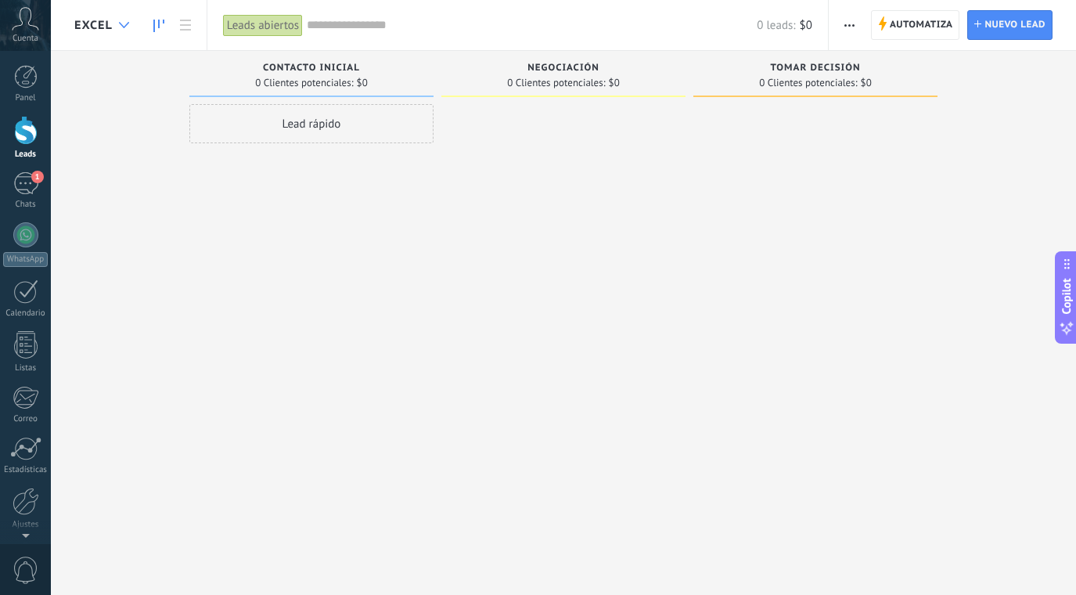
click at [124, 29] on div at bounding box center [124, 25] width 26 height 31
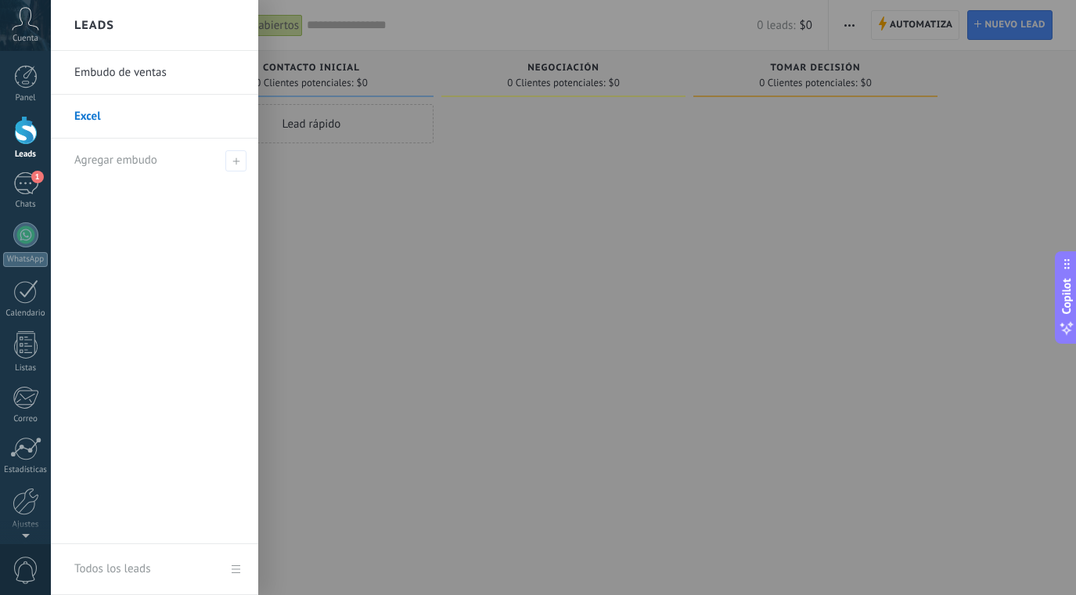
click at [132, 67] on link "Embudo de ventas" at bounding box center [158, 73] width 168 height 44
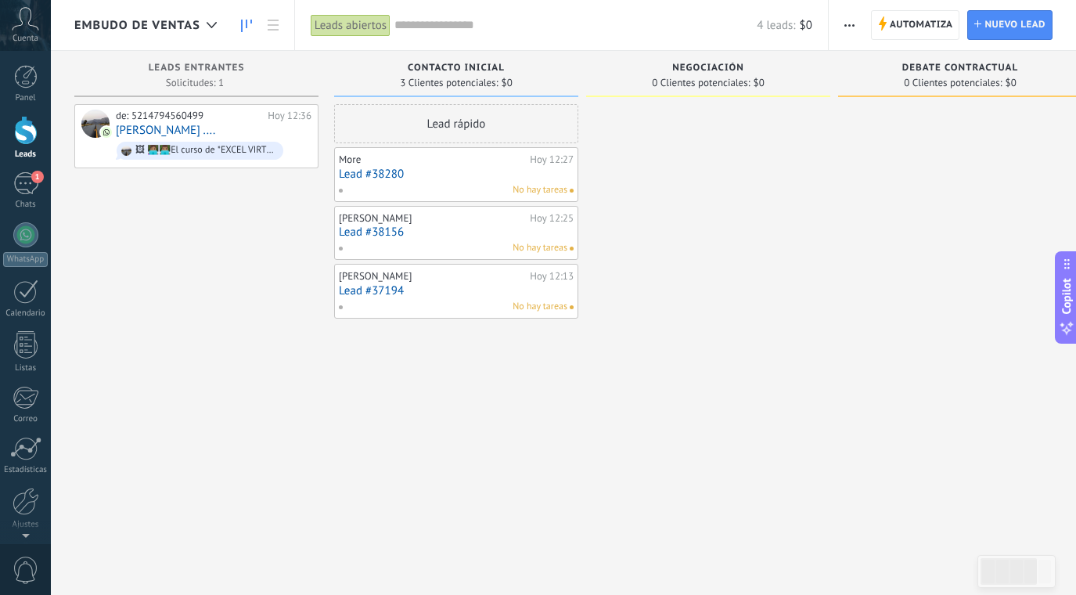
click at [855, 26] on button "button" at bounding box center [849, 25] width 23 height 30
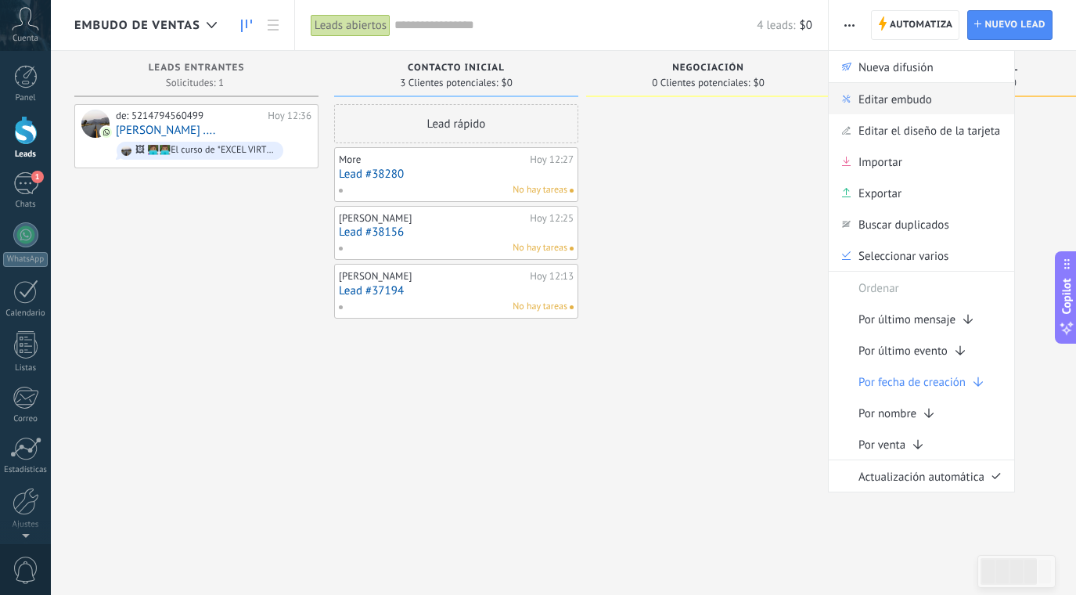
click at [887, 99] on span "Editar embudo" at bounding box center [895, 98] width 74 height 31
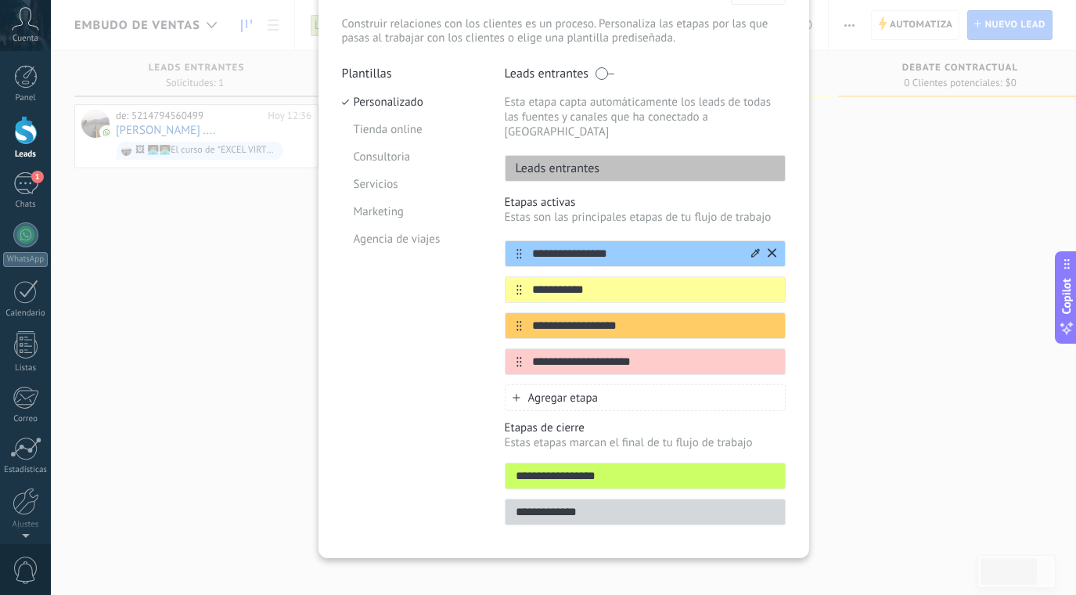
scroll to position [97, 0]
click at [599, 246] on input "**********" at bounding box center [635, 254] width 227 height 16
type input "**********"
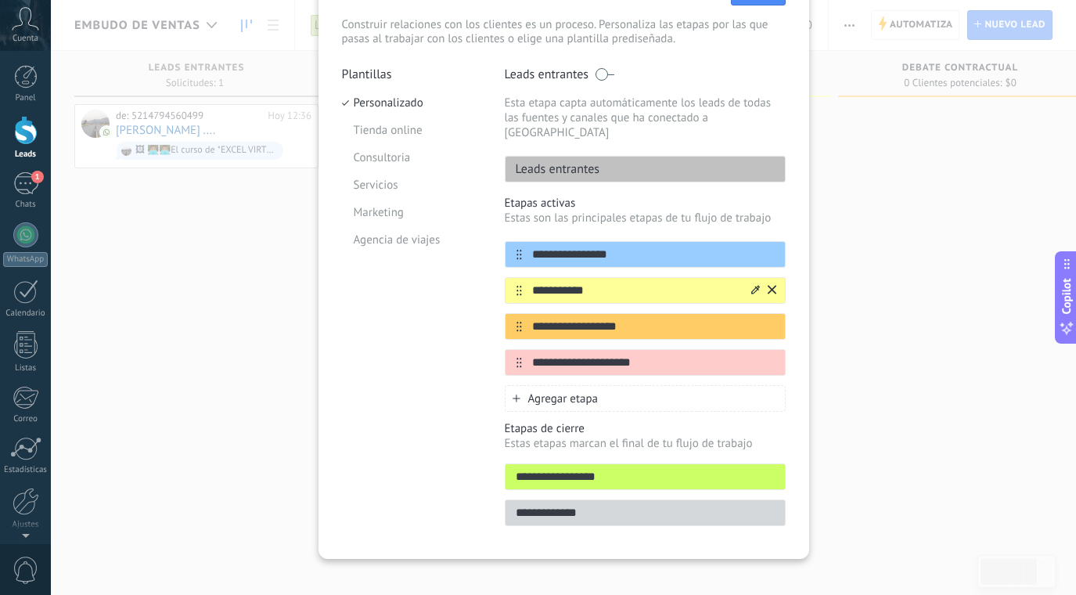
click at [611, 282] on input "**********" at bounding box center [635, 290] width 227 height 16
type input "*"
type input "**********"
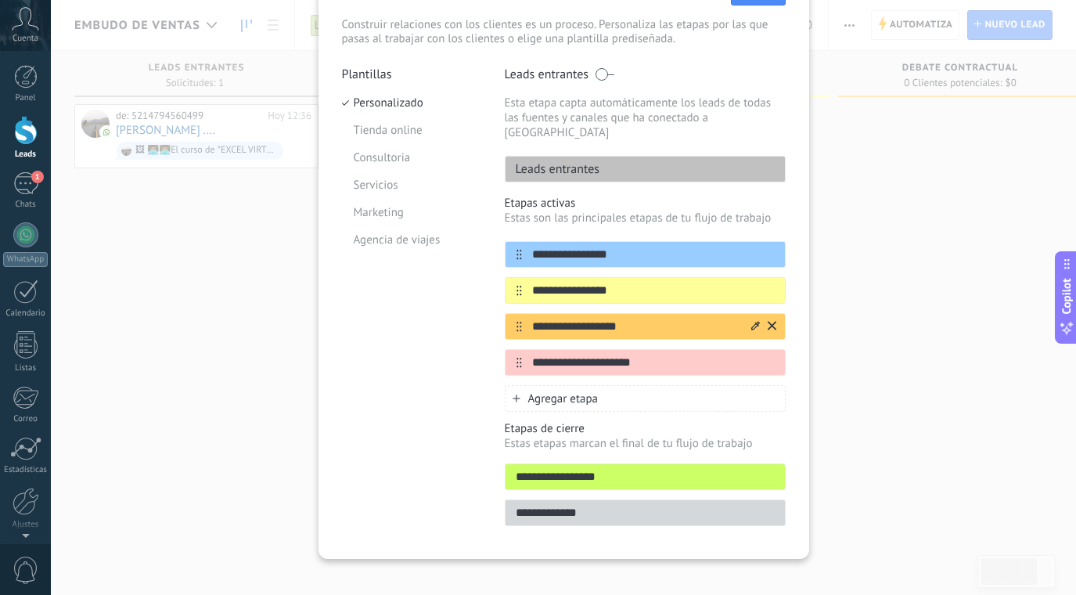
click at [625, 318] on input "**********" at bounding box center [635, 326] width 227 height 16
type input "**********"
click at [624, 354] on input "**********" at bounding box center [635, 362] width 227 height 16
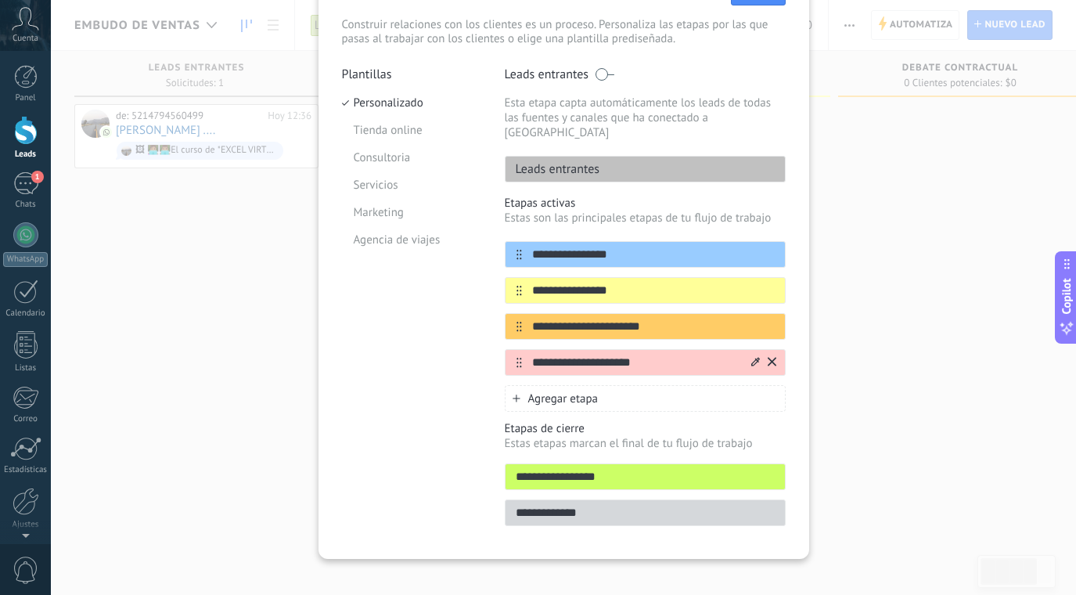
click at [624, 354] on input "**********" at bounding box center [635, 362] width 227 height 16
type input "*********"
click at [844, 367] on div "**********" at bounding box center [563, 297] width 1025 height 595
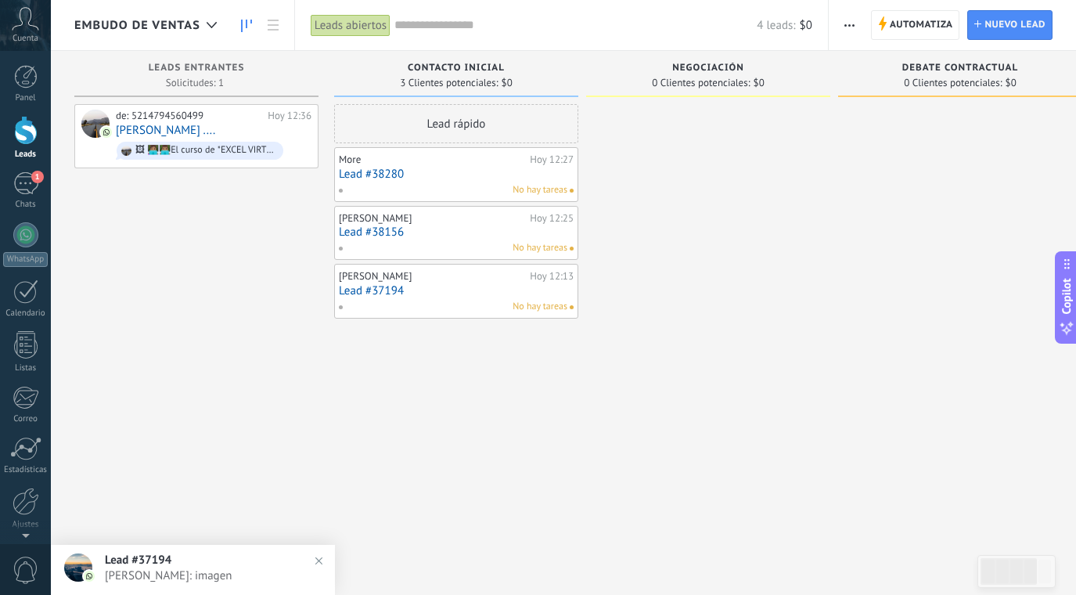
scroll to position [0, 0]
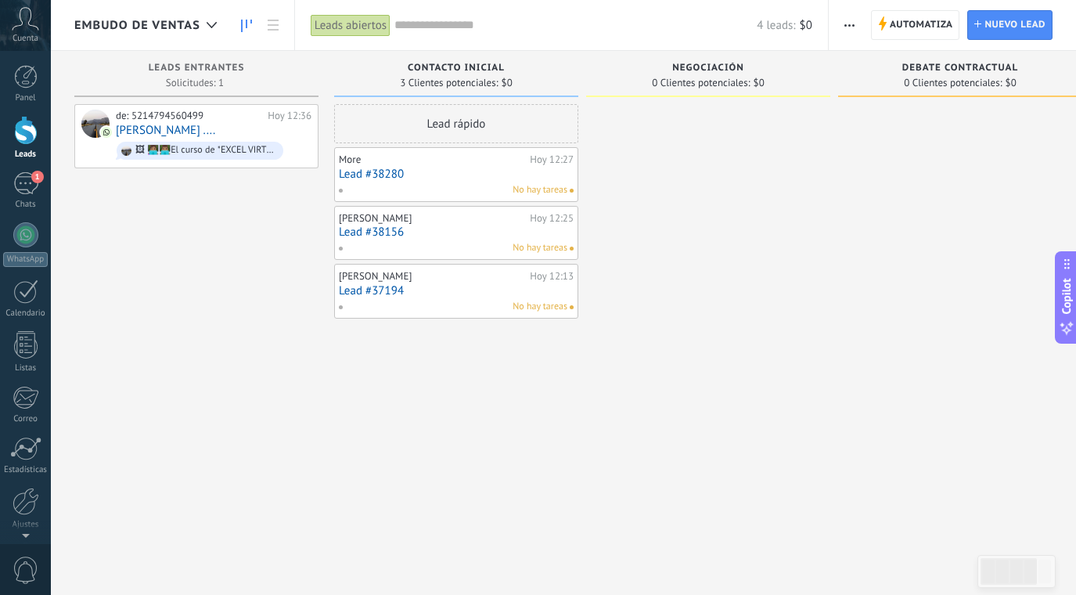
click at [856, 23] on button "button" at bounding box center [849, 25] width 23 height 30
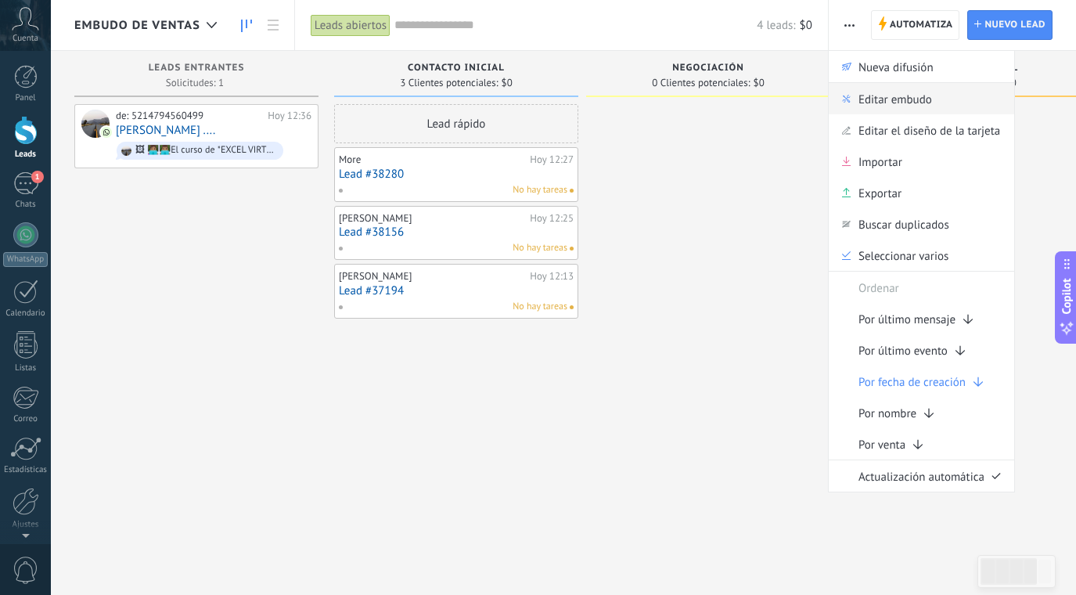
click at [876, 92] on span "Editar embudo" at bounding box center [895, 98] width 74 height 31
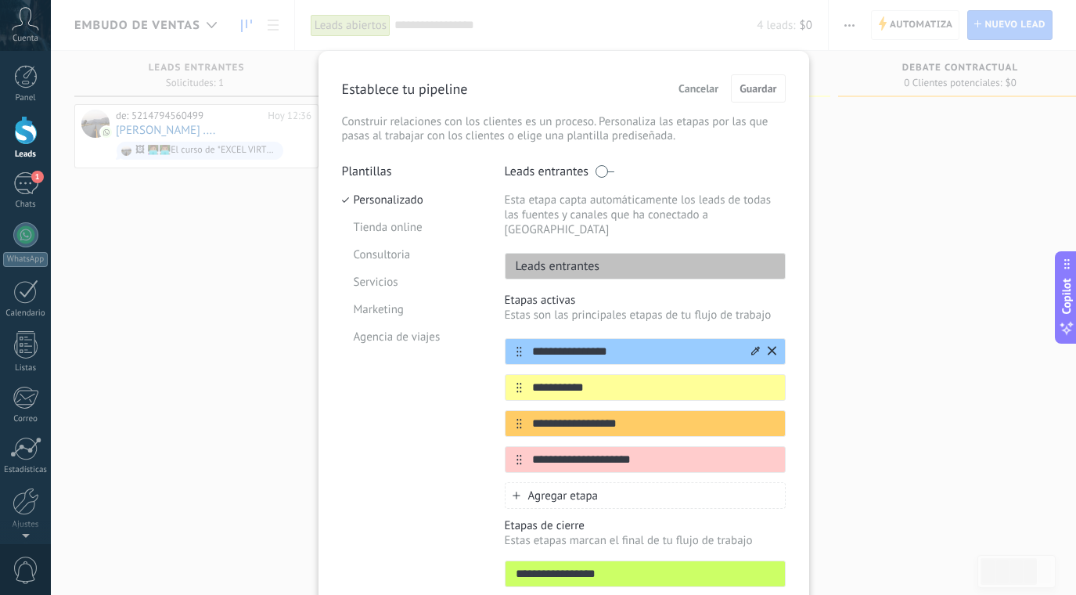
click at [581, 344] on input "**********" at bounding box center [635, 352] width 227 height 16
type input "**********"
click at [597, 380] on input "**********" at bounding box center [635, 388] width 227 height 16
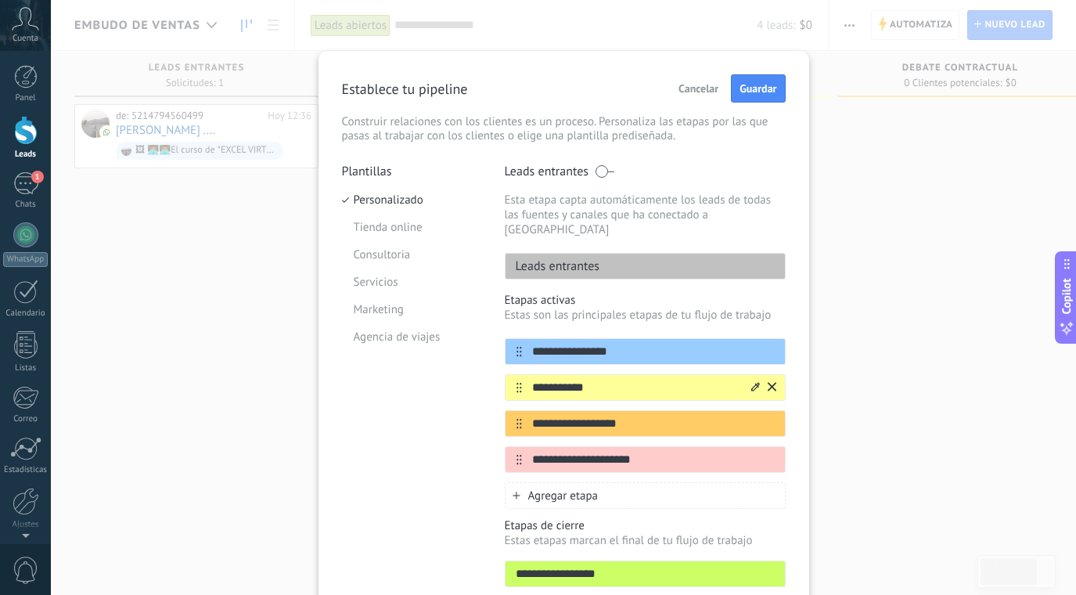
click at [597, 380] on input "**********" at bounding box center [635, 388] width 227 height 16
type input "**********"
click at [633, 416] on input "**********" at bounding box center [635, 424] width 227 height 16
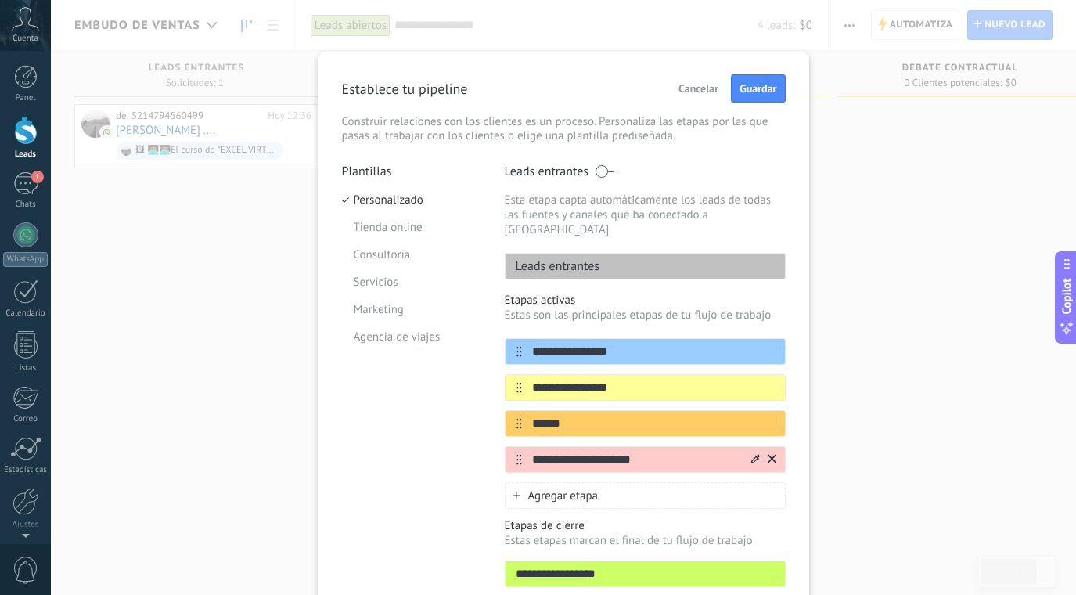
type input "******"
click at [664, 452] on input "**********" at bounding box center [635, 460] width 227 height 16
type input "**********"
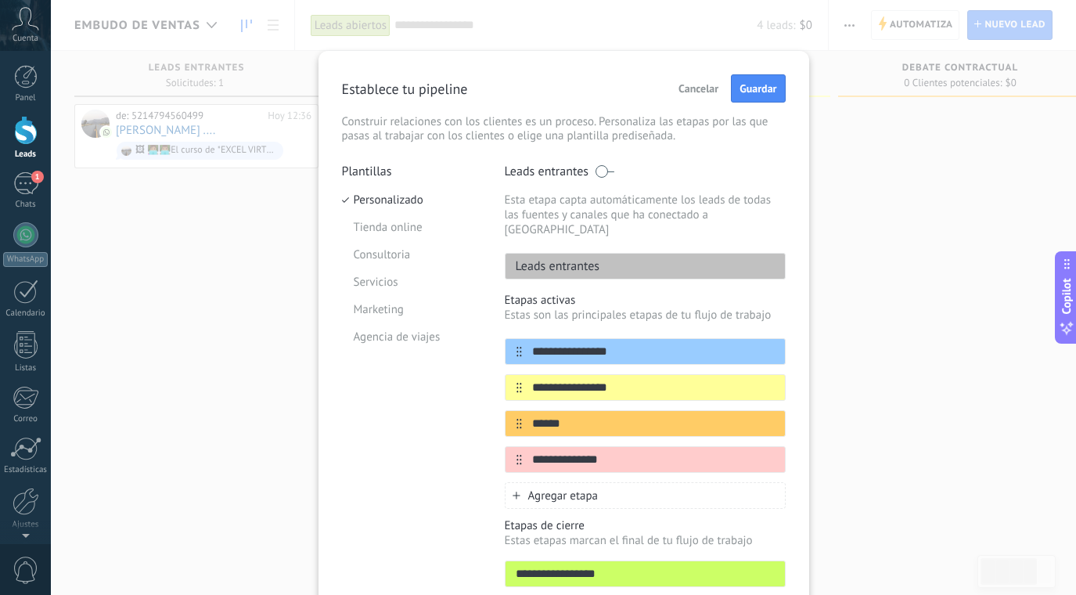
click at [570, 488] on span "Agregar etapa" at bounding box center [563, 495] width 70 height 15
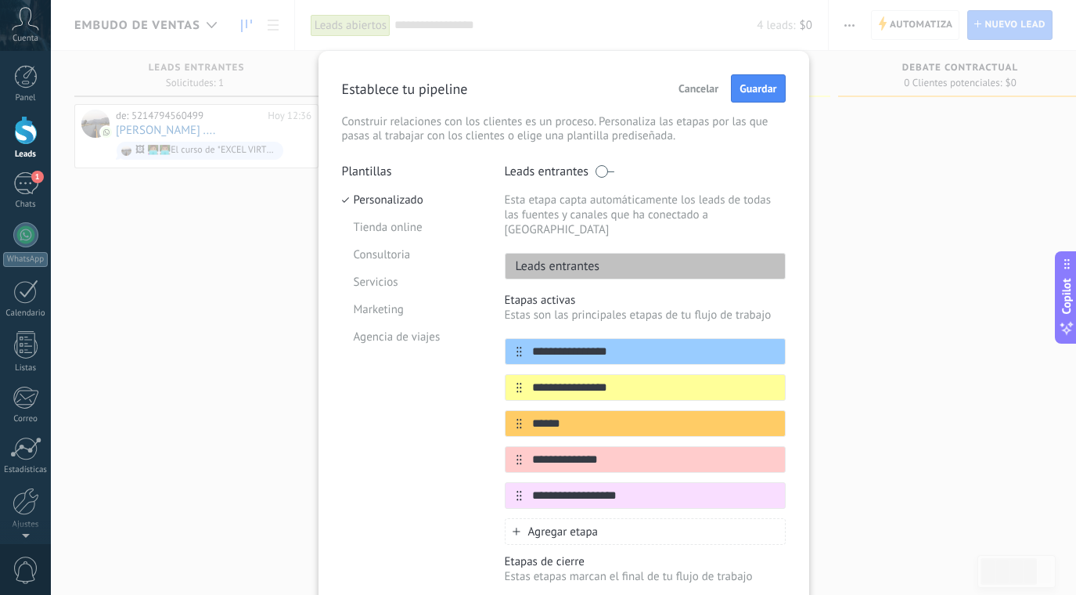
type input "**********"
click at [567, 524] on span "Agregar etapa" at bounding box center [563, 531] width 70 height 15
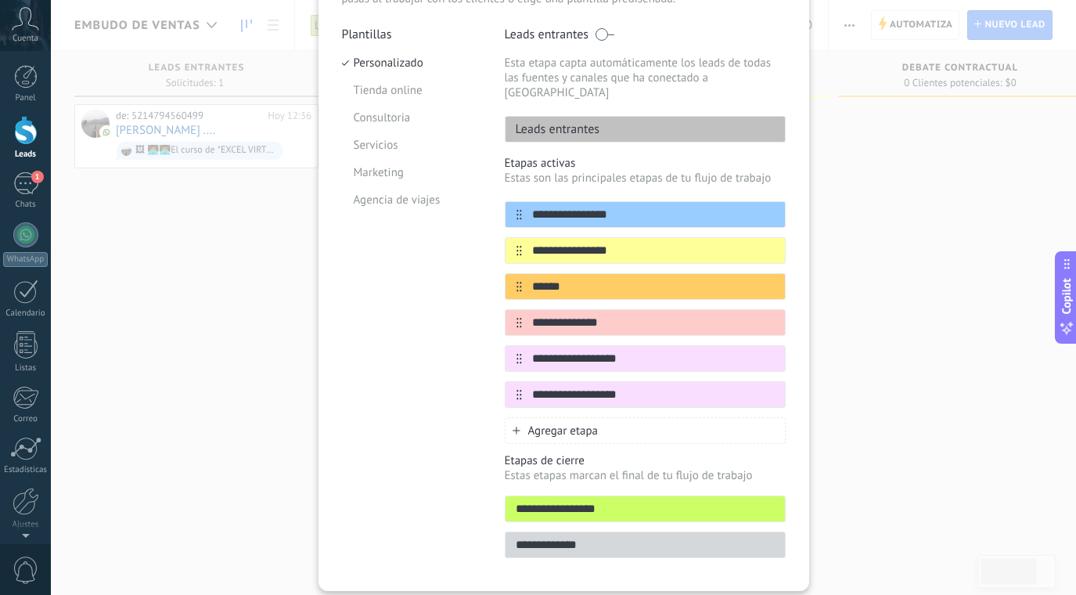
scroll to position [160, 0]
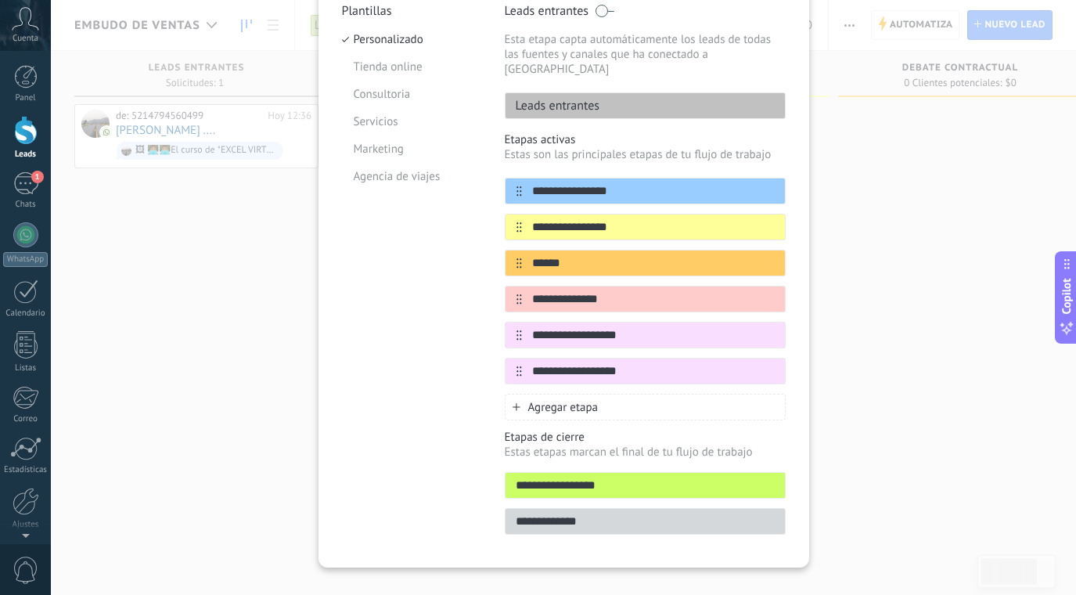
type input "**********"
click at [580, 400] on span "Agregar etapa" at bounding box center [563, 407] width 70 height 15
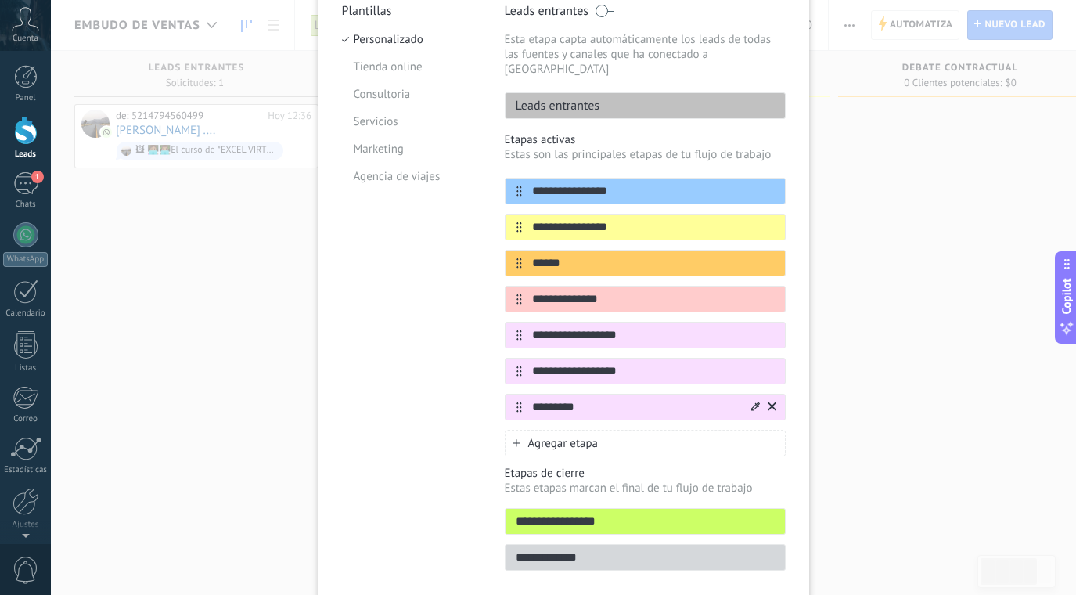
type input "*********"
click at [753, 401] on icon at bounding box center [755, 405] width 9 height 9
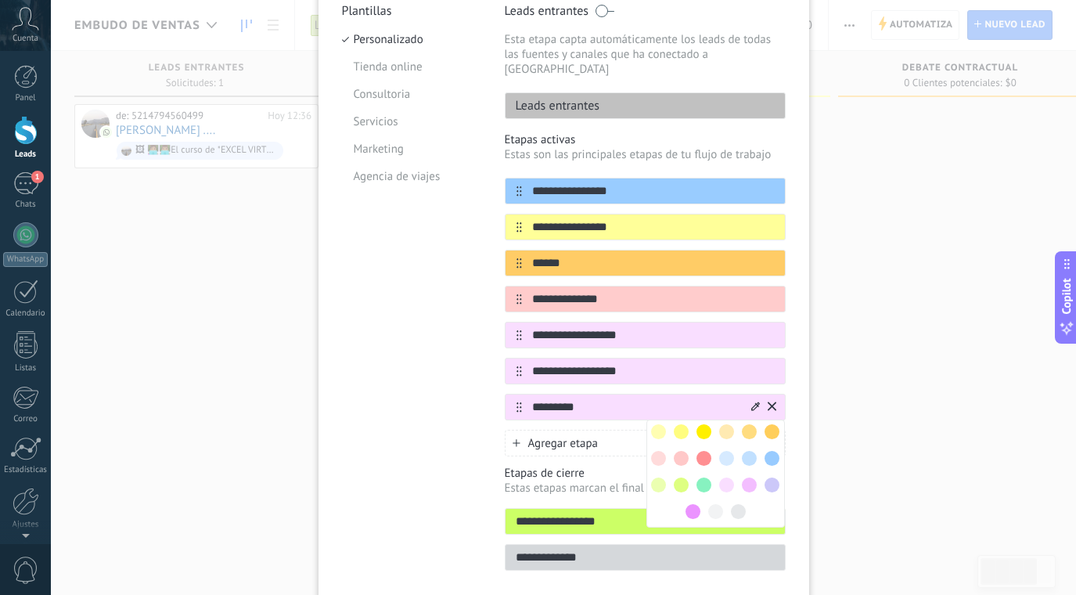
click at [704, 477] on span at bounding box center [703, 484] width 15 height 15
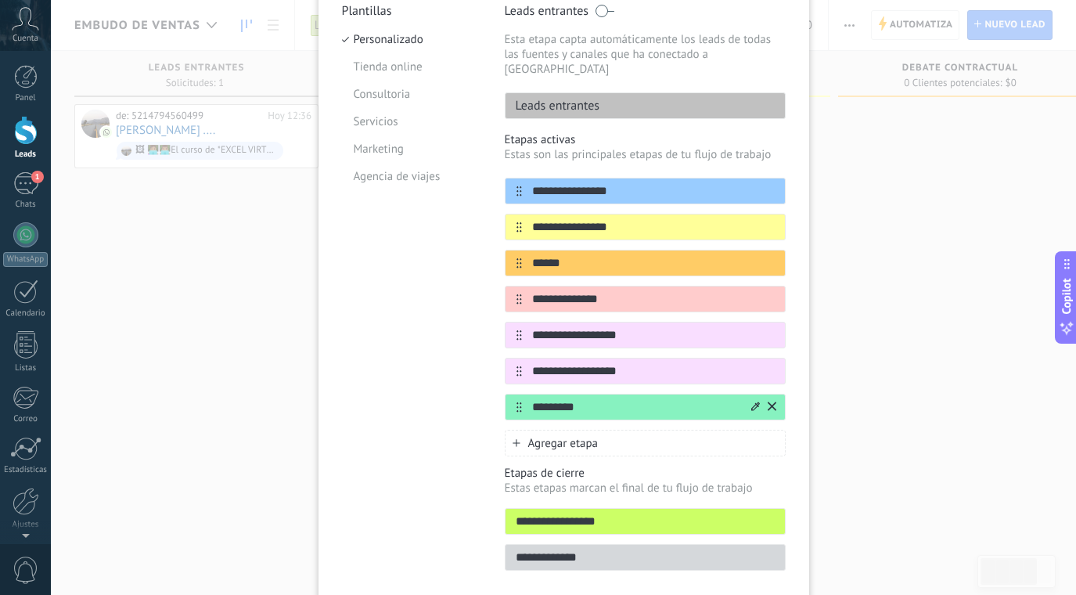
click at [627, 513] on input "**********" at bounding box center [645, 521] width 279 height 16
type input "********"
click at [844, 457] on div "**********" at bounding box center [563, 297] width 1025 height 595
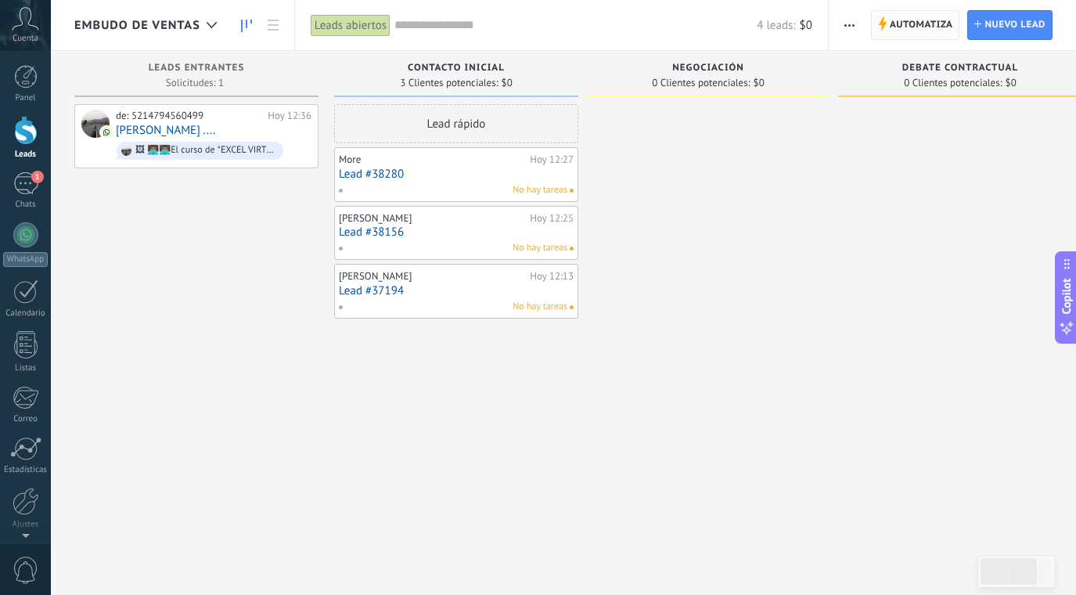
click at [932, 32] on span "Automatiza" at bounding box center [921, 25] width 63 height 28
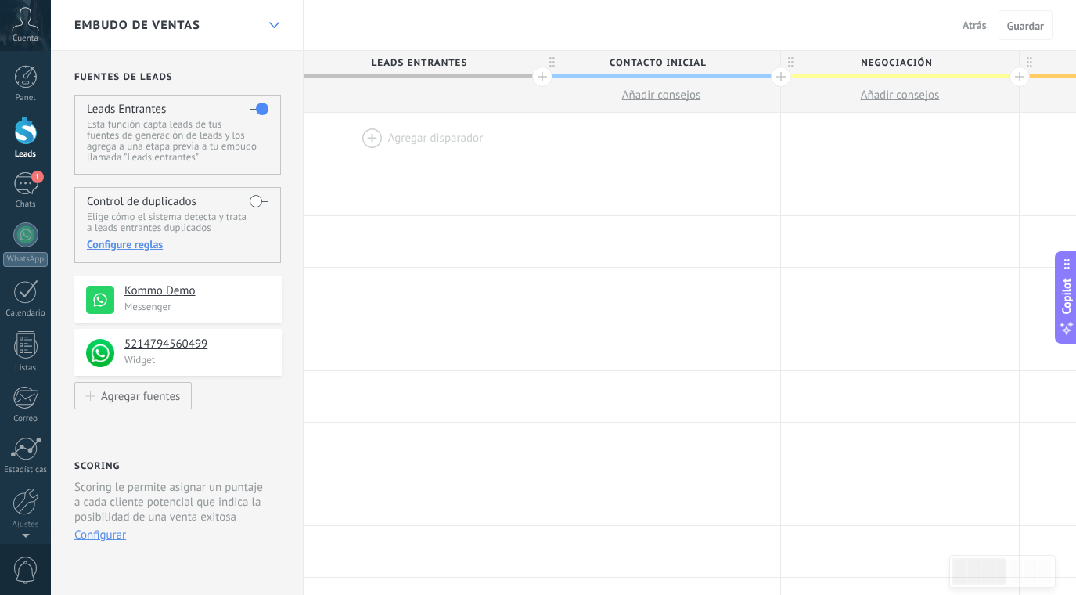
click at [267, 21] on div at bounding box center [274, 25] width 27 height 31
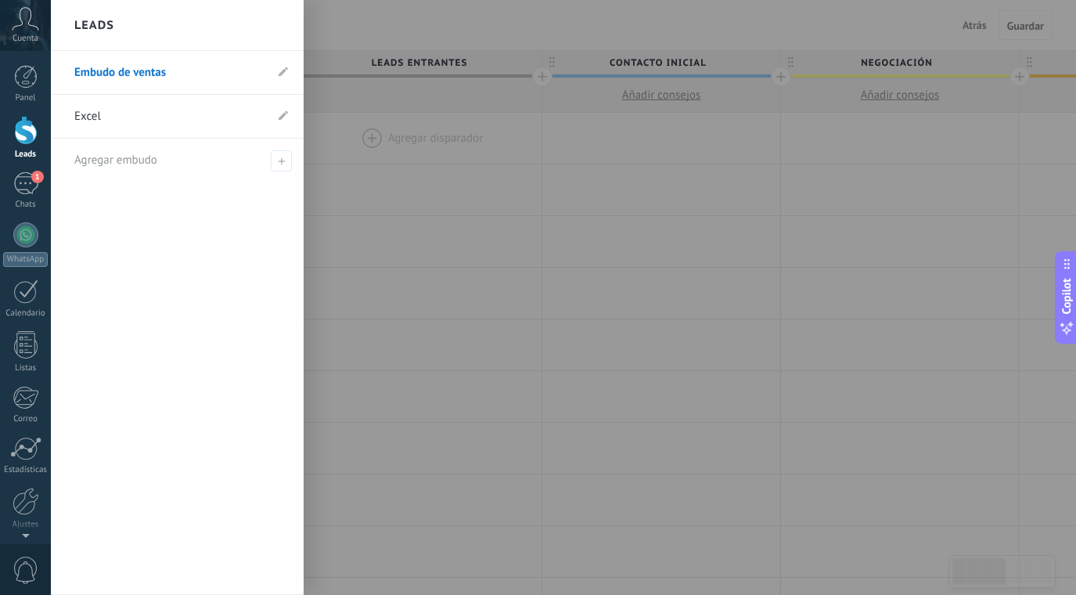
click at [146, 78] on link "Embudo de ventas" at bounding box center [169, 73] width 190 height 44
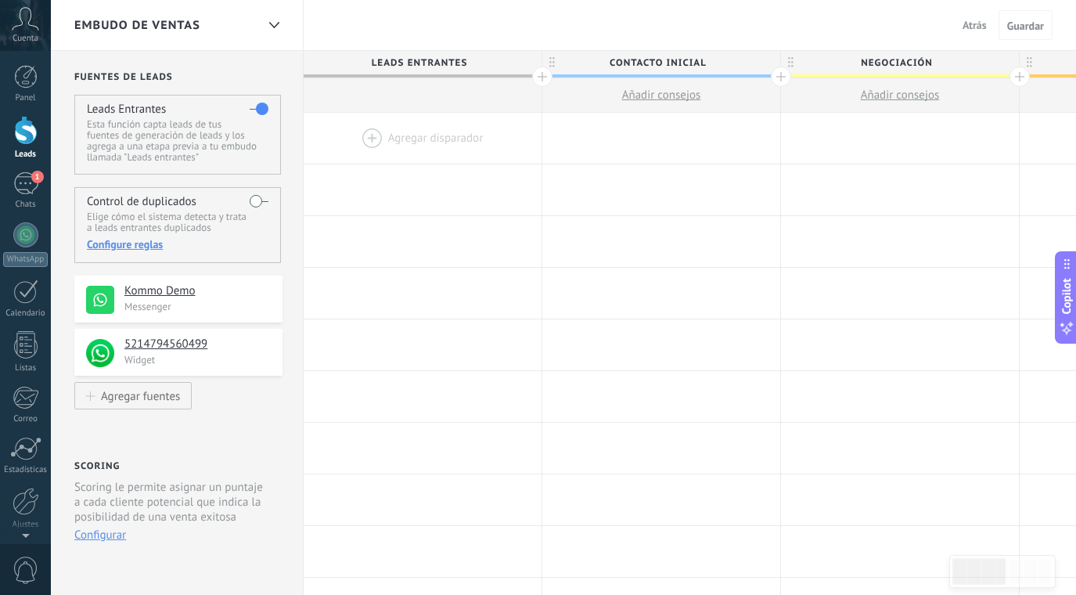
click at [984, 20] on span "Atrás" at bounding box center [975, 25] width 24 height 14
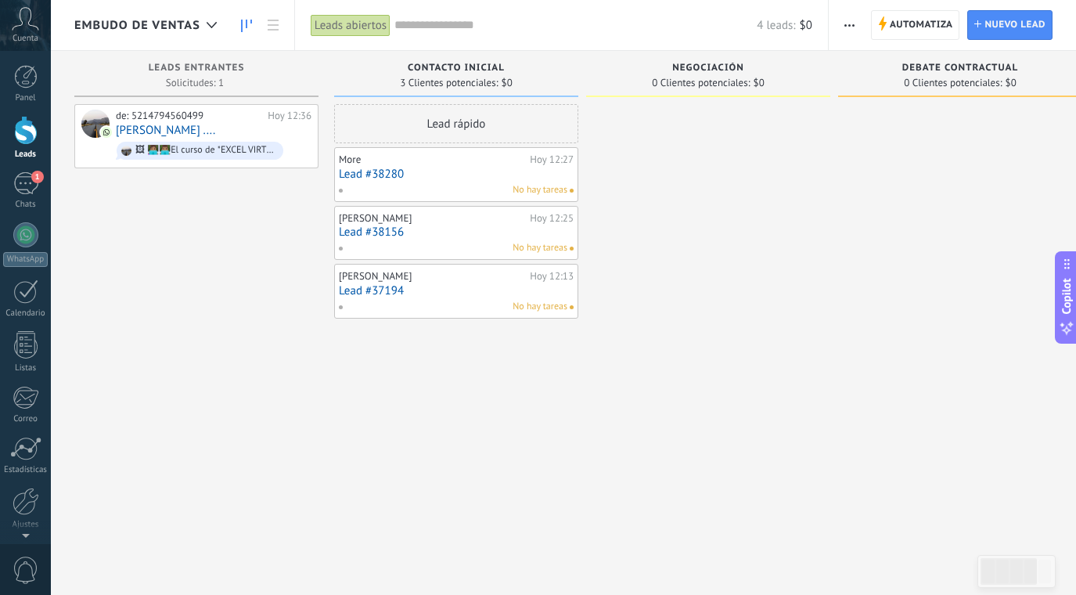
click at [853, 21] on span "button" at bounding box center [849, 25] width 10 height 30
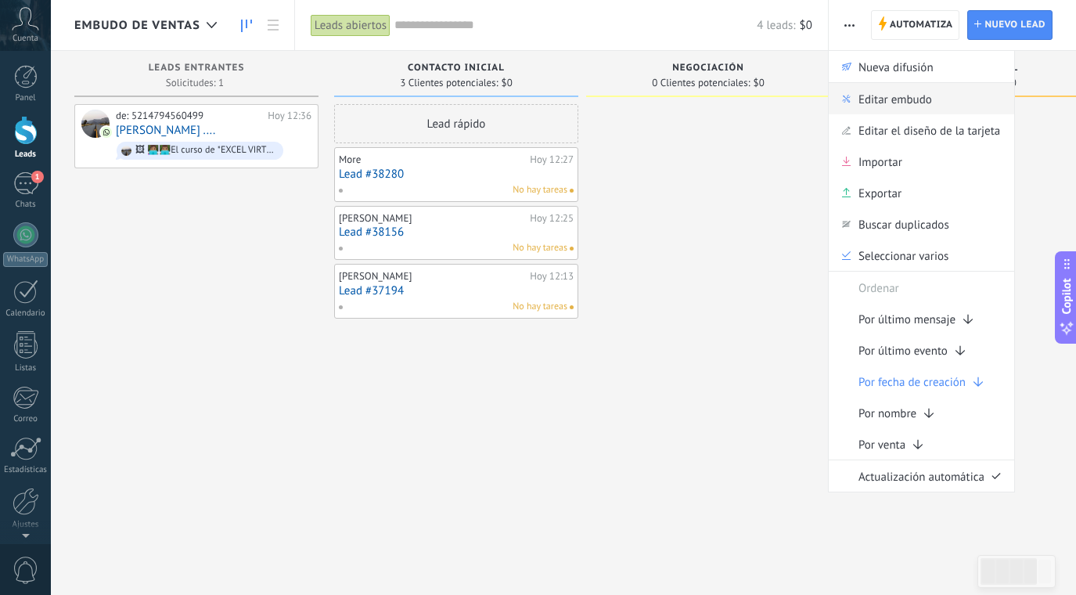
click at [880, 98] on span "Editar embudo" at bounding box center [895, 98] width 74 height 31
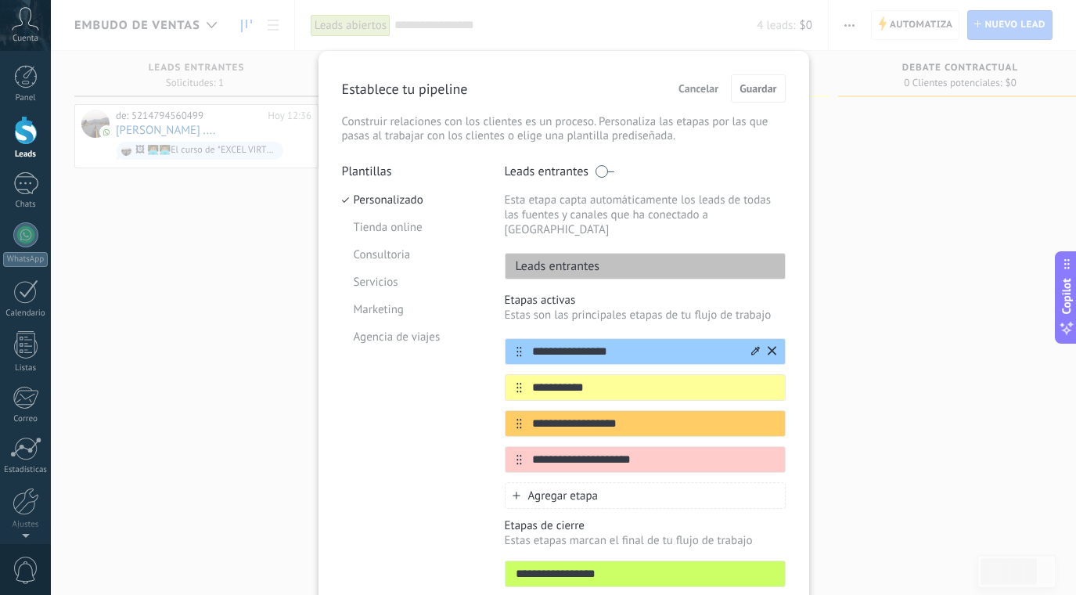
click at [577, 344] on input "**********" at bounding box center [635, 352] width 227 height 16
type input "**********"
click at [580, 380] on input "**********" at bounding box center [635, 388] width 227 height 16
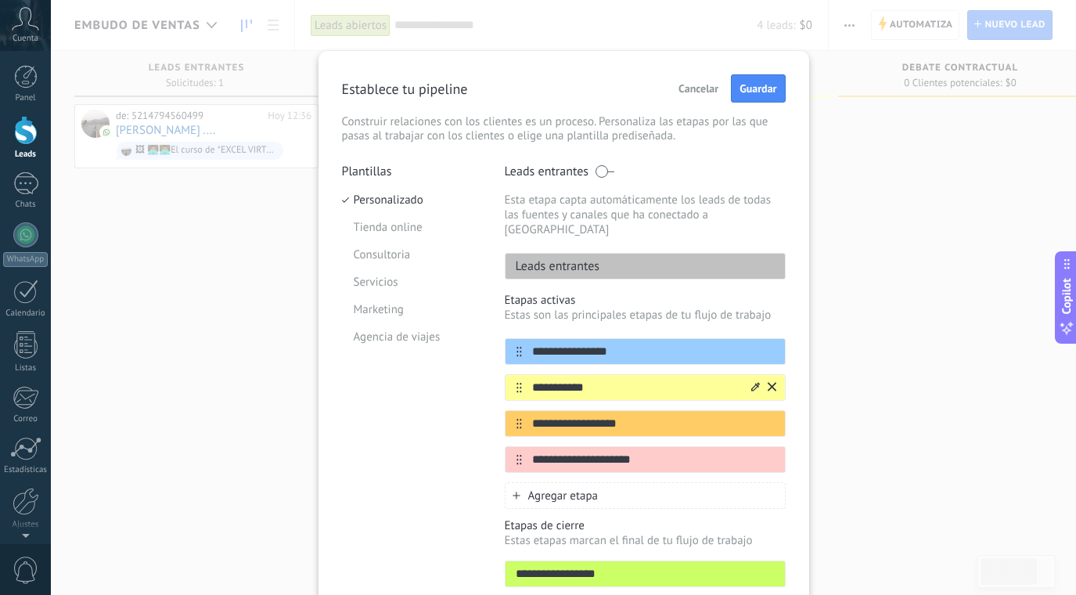
click at [580, 380] on input "**********" at bounding box center [635, 388] width 227 height 16
type input "**********"
click at [585, 416] on input "**********" at bounding box center [635, 424] width 227 height 16
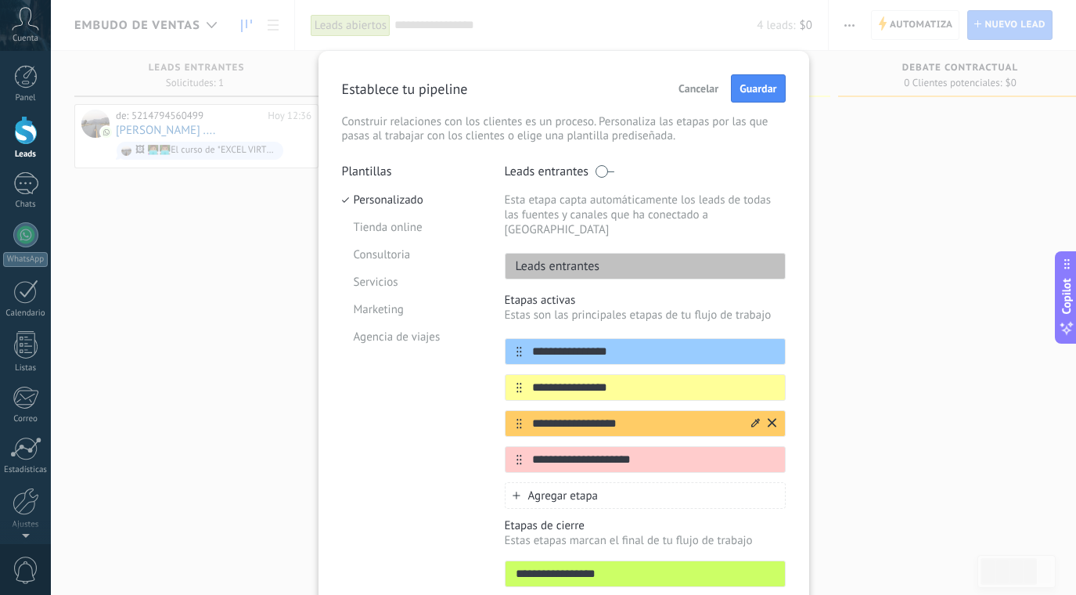
click at [585, 416] on input "**********" at bounding box center [635, 424] width 227 height 16
type input "*"
type input "**********"
click at [587, 452] on input "**********" at bounding box center [635, 460] width 227 height 16
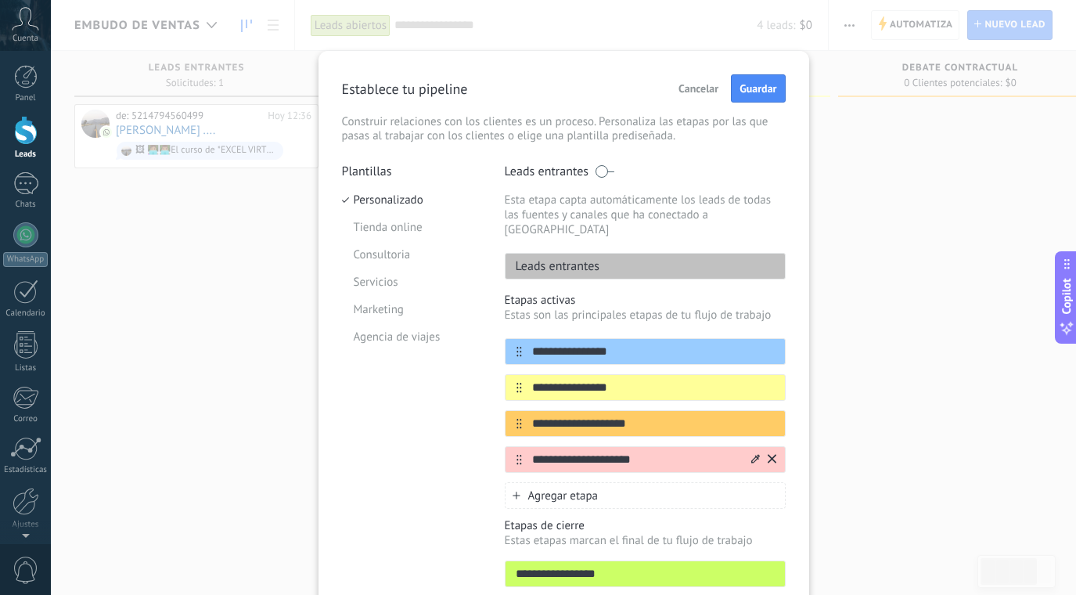
click at [587, 452] on input "**********" at bounding box center [635, 460] width 227 height 16
type input "**********"
click at [594, 488] on span "Agregar etapa" at bounding box center [563, 495] width 70 height 15
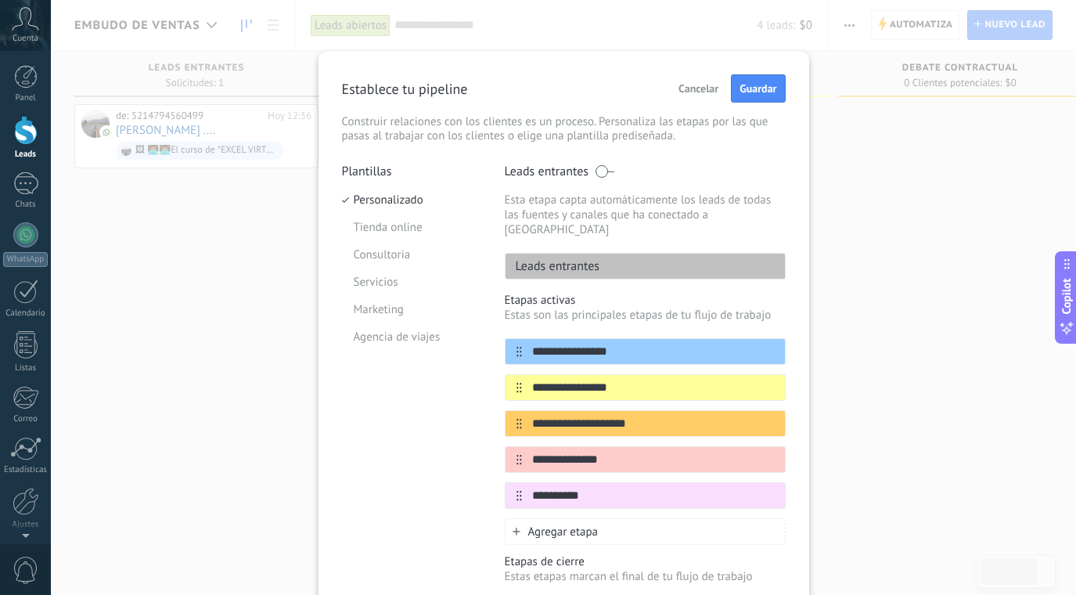
type input "**********"
click at [588, 524] on span "Agregar etapa" at bounding box center [563, 531] width 70 height 15
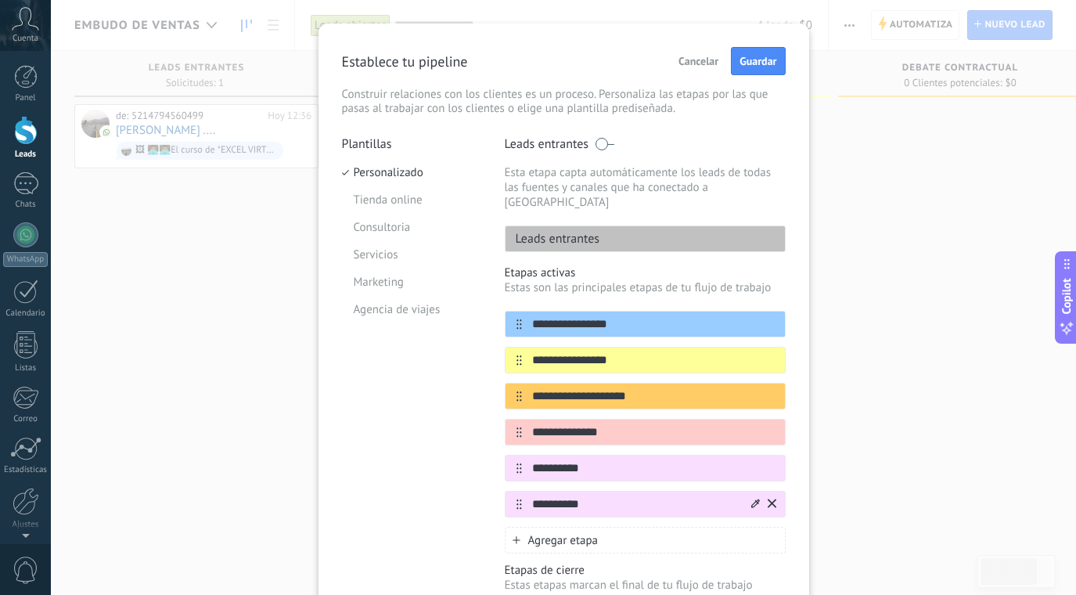
scroll to position [37, 0]
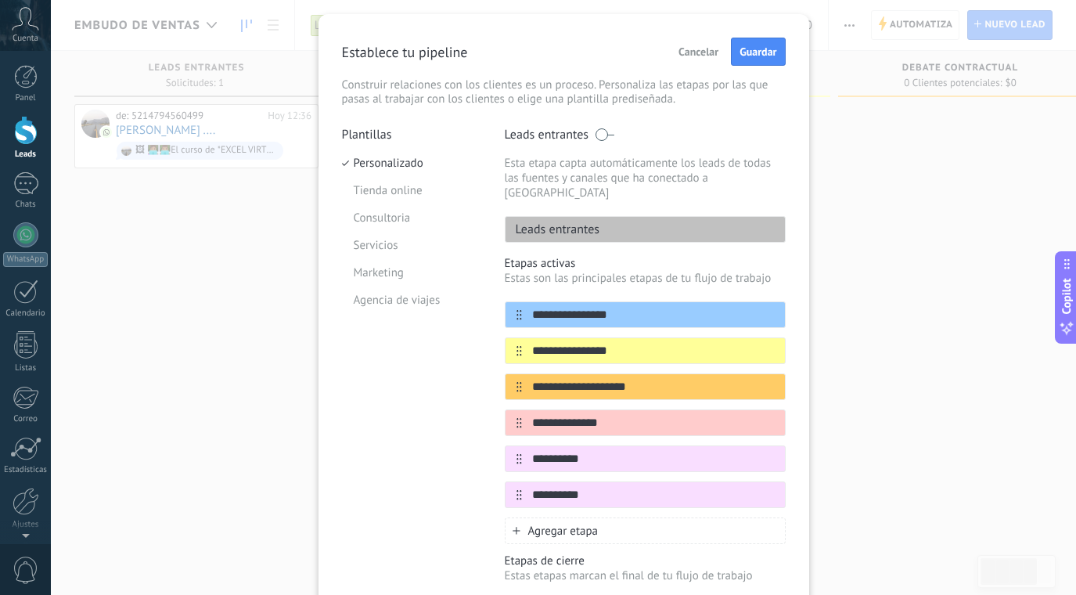
type input "**********"
click at [578, 524] on span "Agregar etapa" at bounding box center [563, 531] width 70 height 15
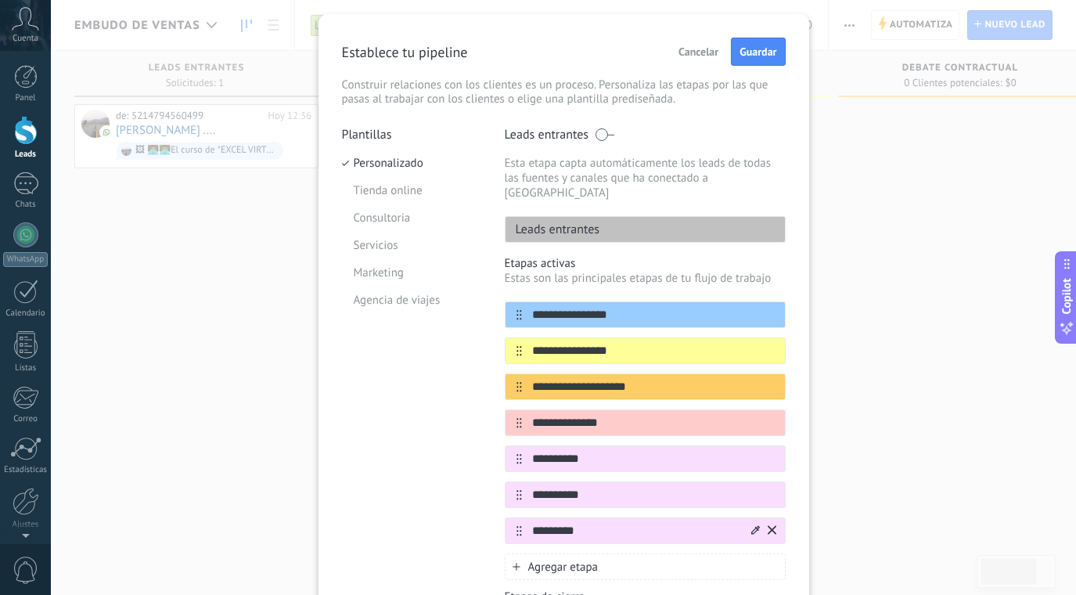
type input "*********"
click at [754, 525] on icon at bounding box center [755, 529] width 9 height 9
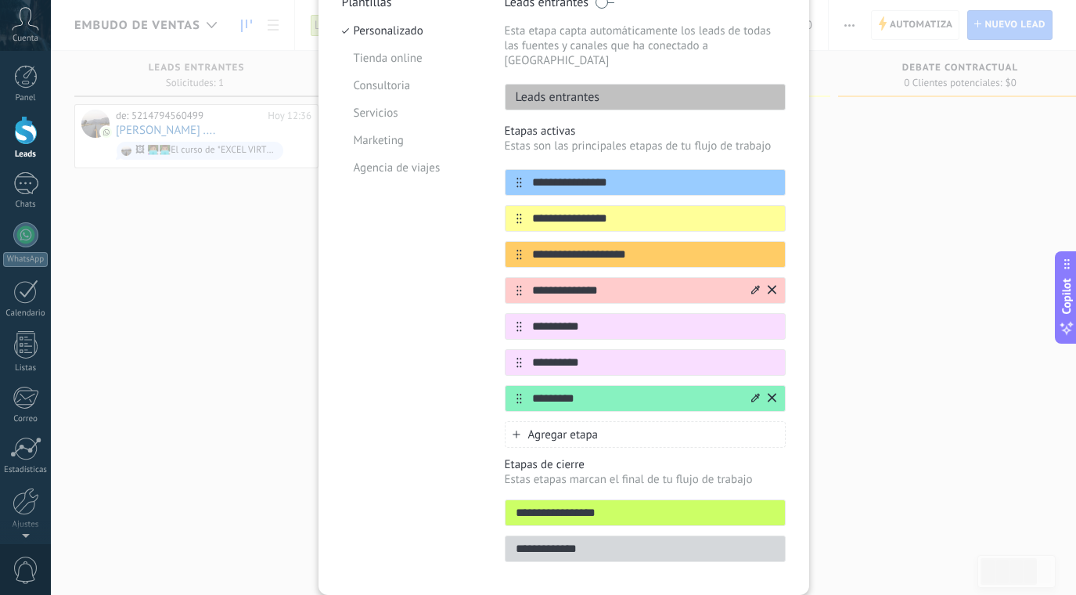
scroll to position [171, 0]
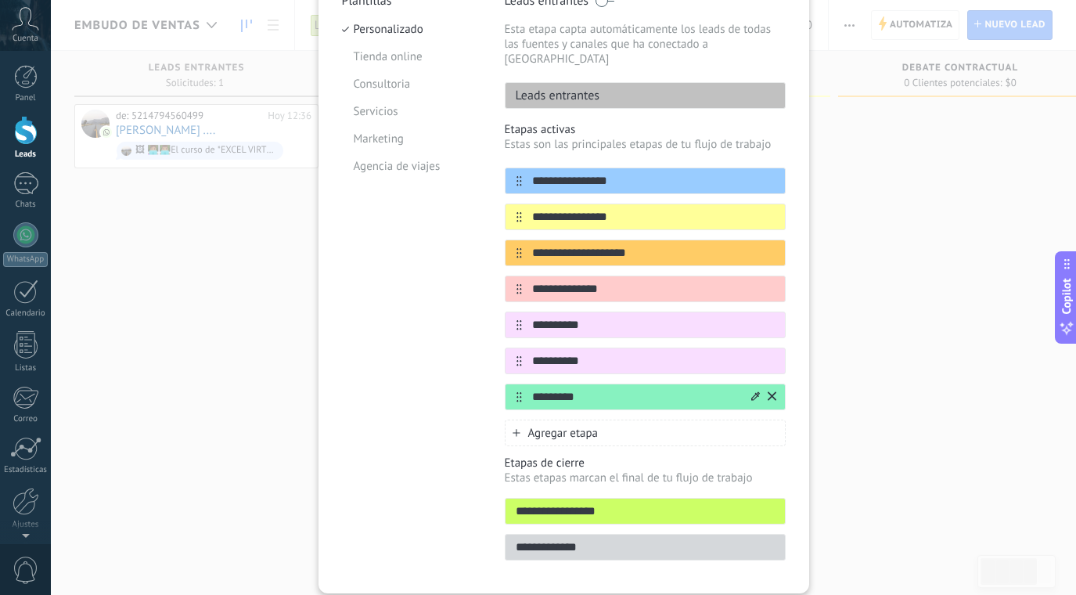
click at [585, 503] on input "**********" at bounding box center [645, 511] width 279 height 16
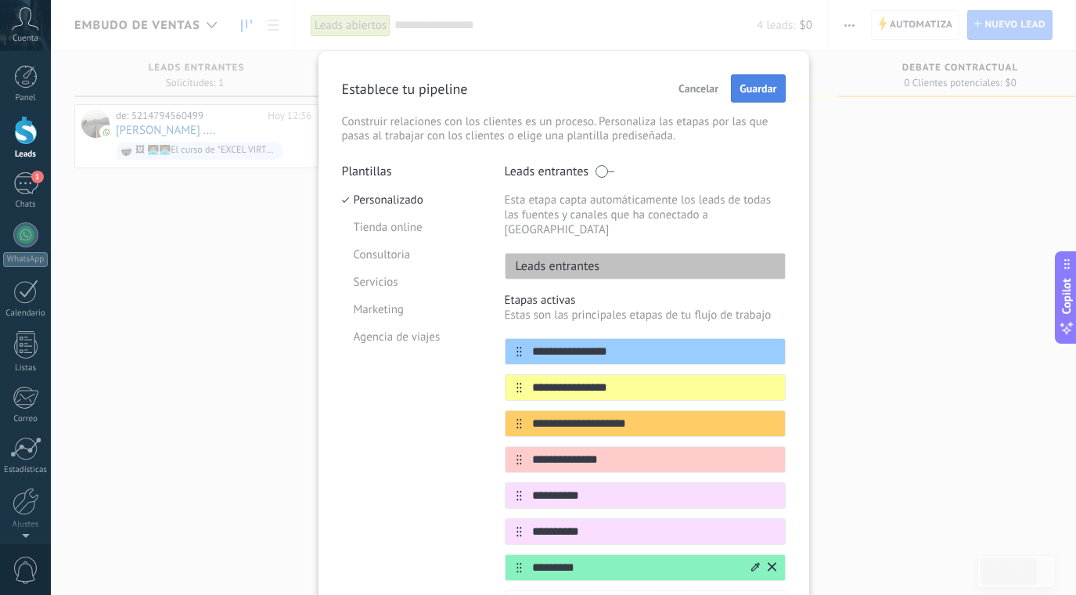
scroll to position [0, 0]
type input "********"
click at [750, 94] on span "Guardar" at bounding box center [757, 88] width 37 height 11
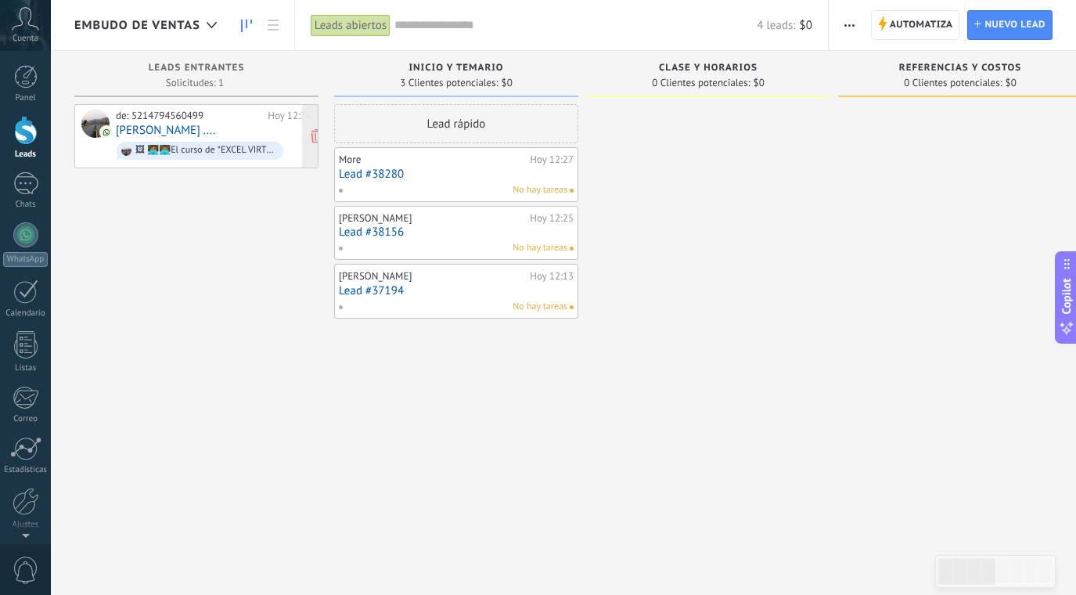
click at [228, 127] on div "de: 5214794560499 Hoy 12:36 Geovanni Franco .... 🖼 👩🏽‍💻👨🏽‍💻El curso de *EXCEL V…" at bounding box center [214, 136] width 196 height 53
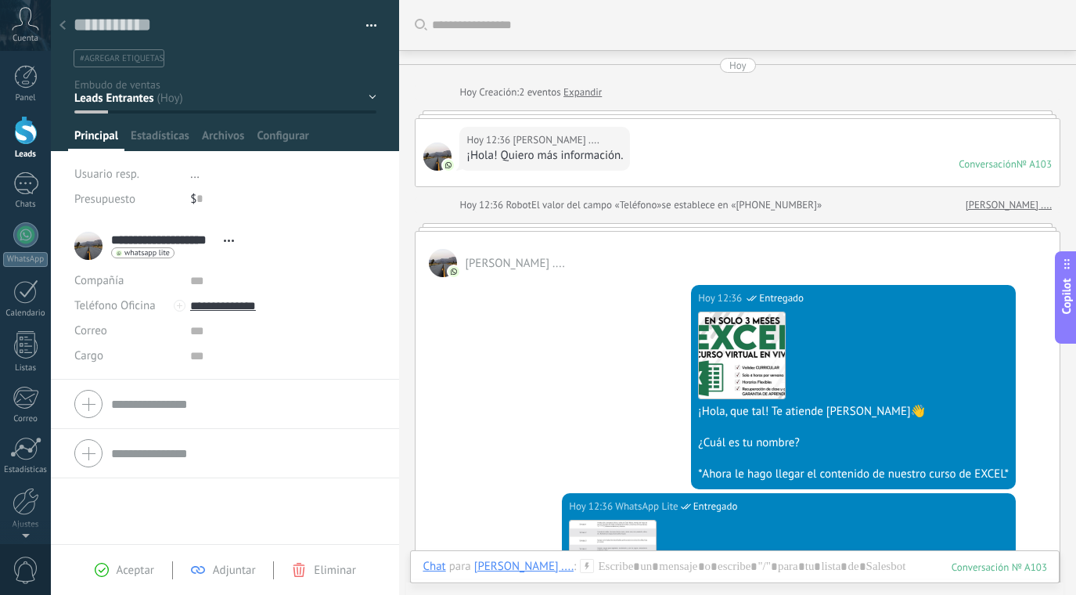
click at [67, 20] on div at bounding box center [63, 26] width 22 height 31
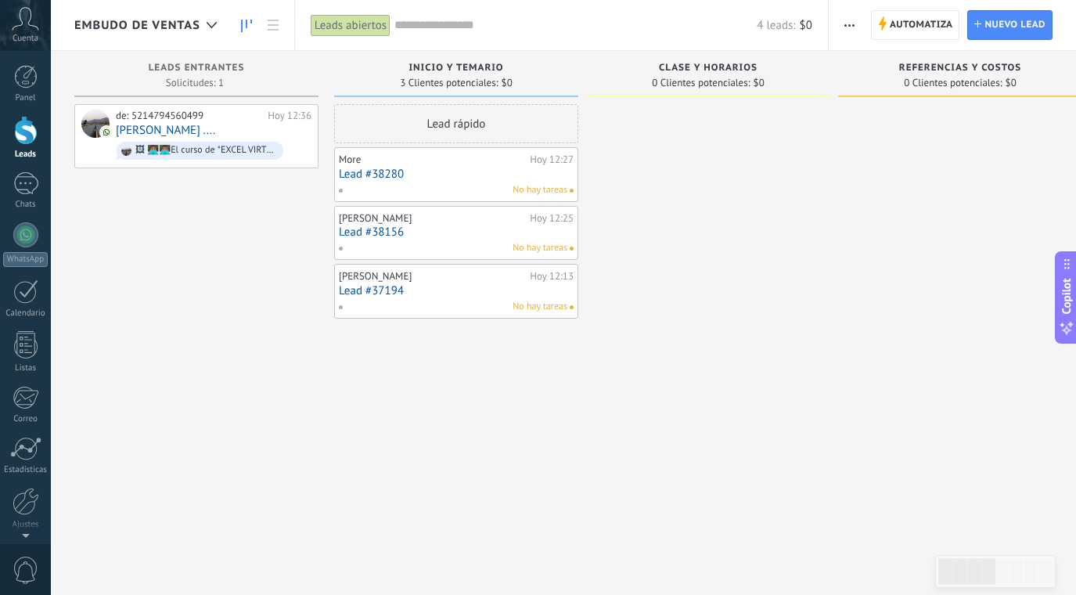
click at [525, 289] on link "Lead #37194" at bounding box center [456, 290] width 235 height 13
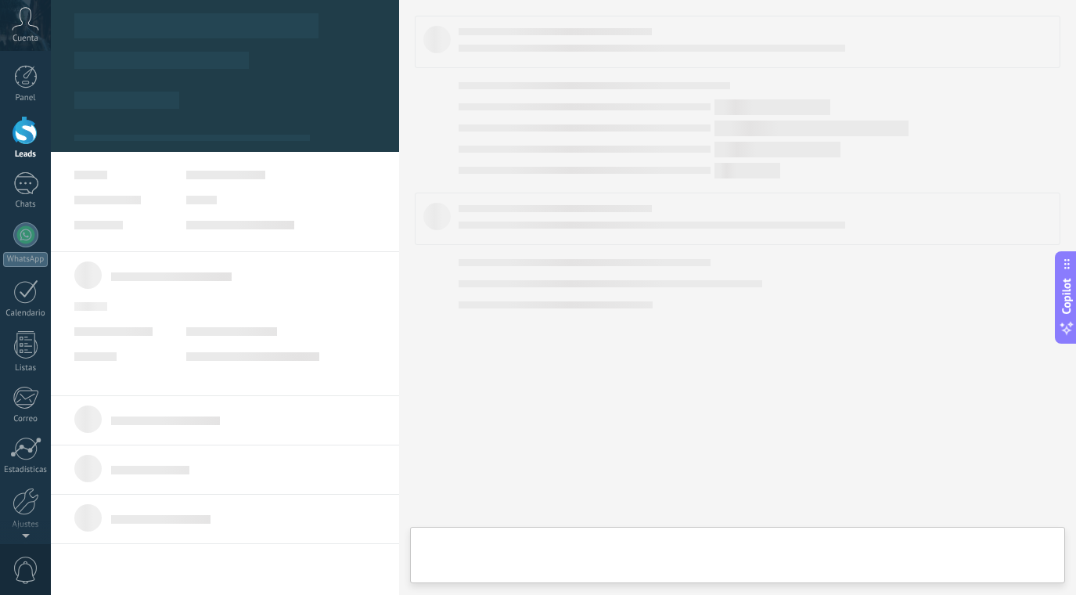
type textarea "**********"
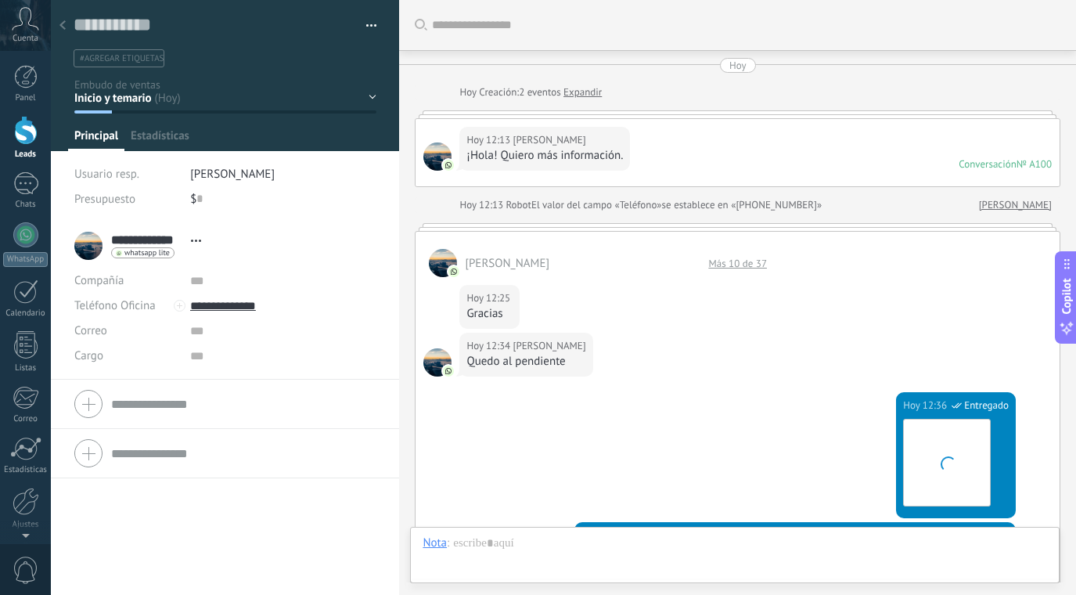
scroll to position [1928, 0]
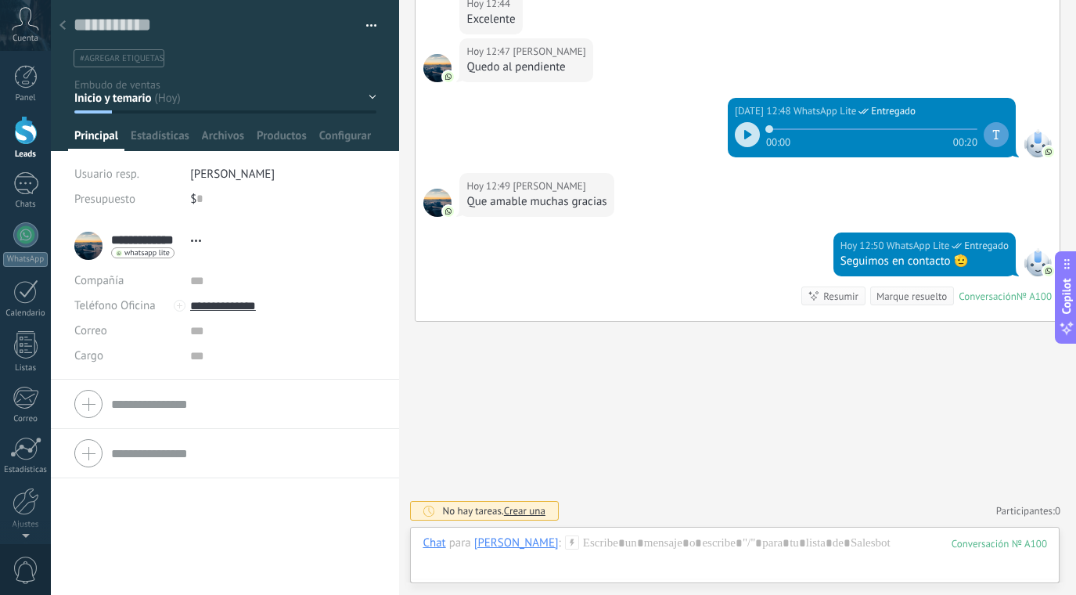
click at [373, 93] on div at bounding box center [225, 75] width 349 height 151
click at [0, 0] on div "Inicio y temario clase y horarios referencias y costos Formas de pago Rec Diari…" at bounding box center [0, 0] width 0 height 0
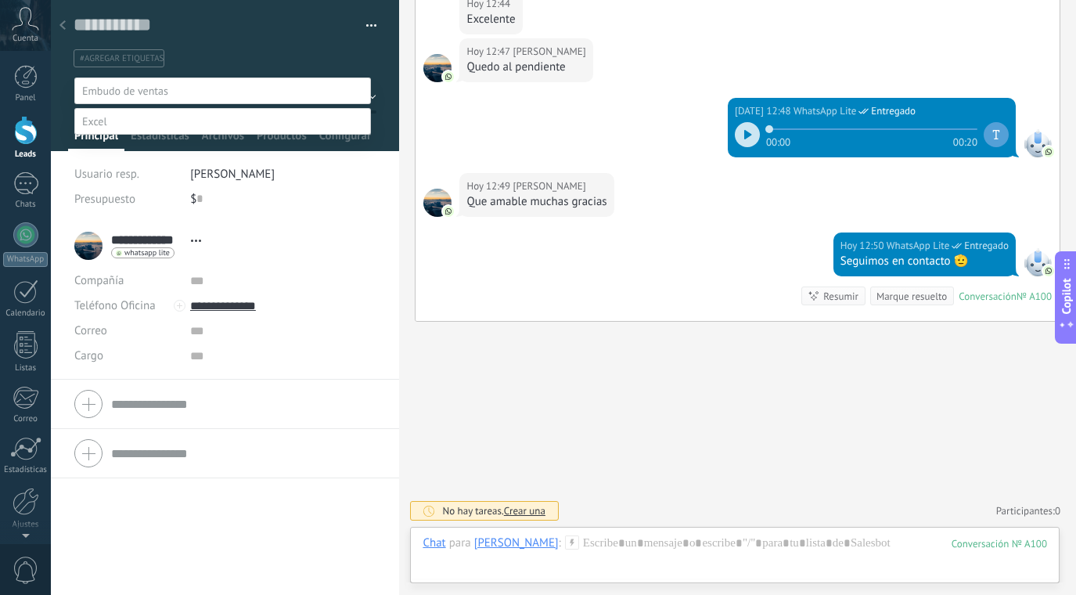
click at [0, 0] on label "INSCRITO" at bounding box center [0, 0] width 0 height 0
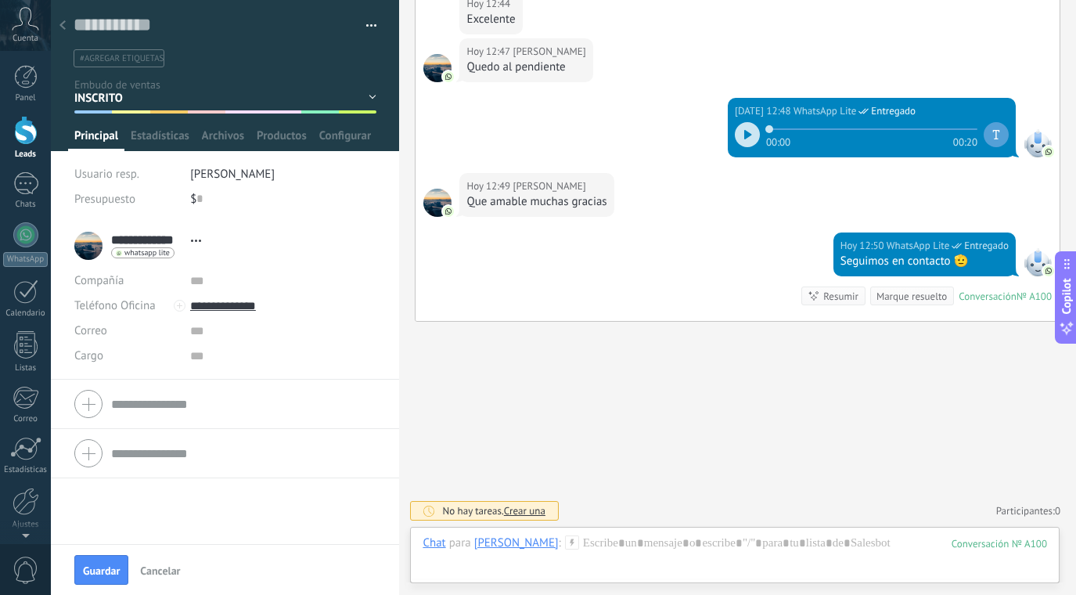
click at [66, 27] on div at bounding box center [63, 26] width 22 height 31
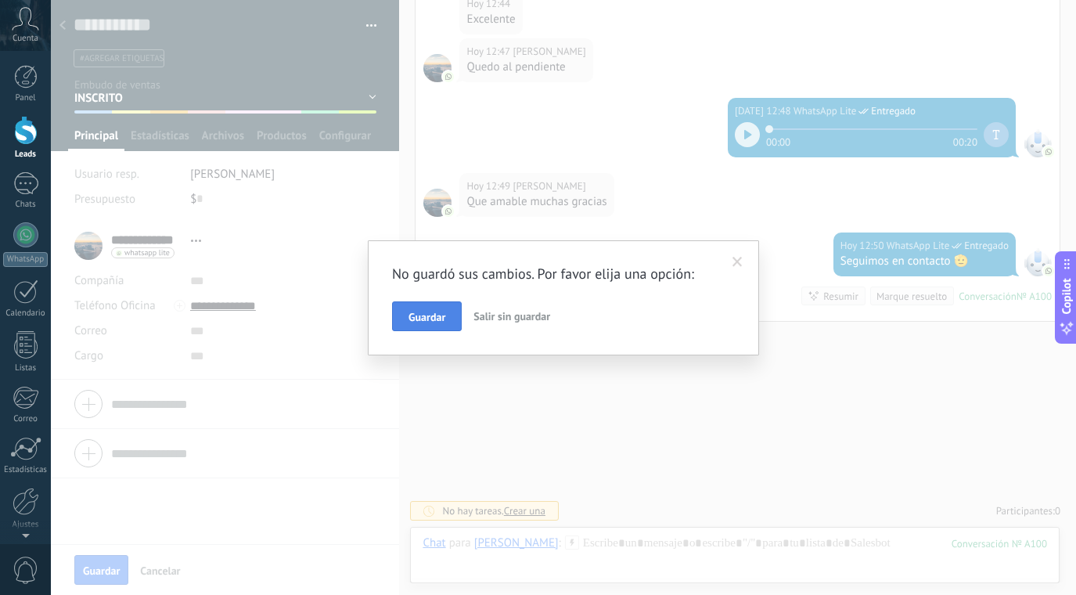
click at [438, 316] on span "Guardar" at bounding box center [426, 316] width 37 height 11
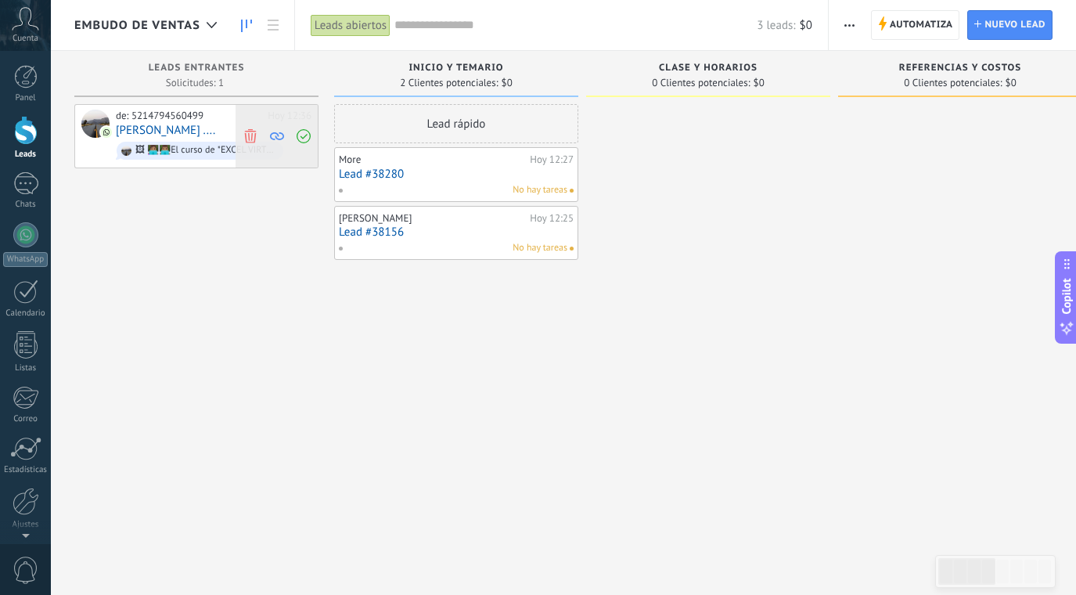
scroll to position [23, 0]
click at [469, 235] on link "Lead #38156" at bounding box center [456, 231] width 235 height 13
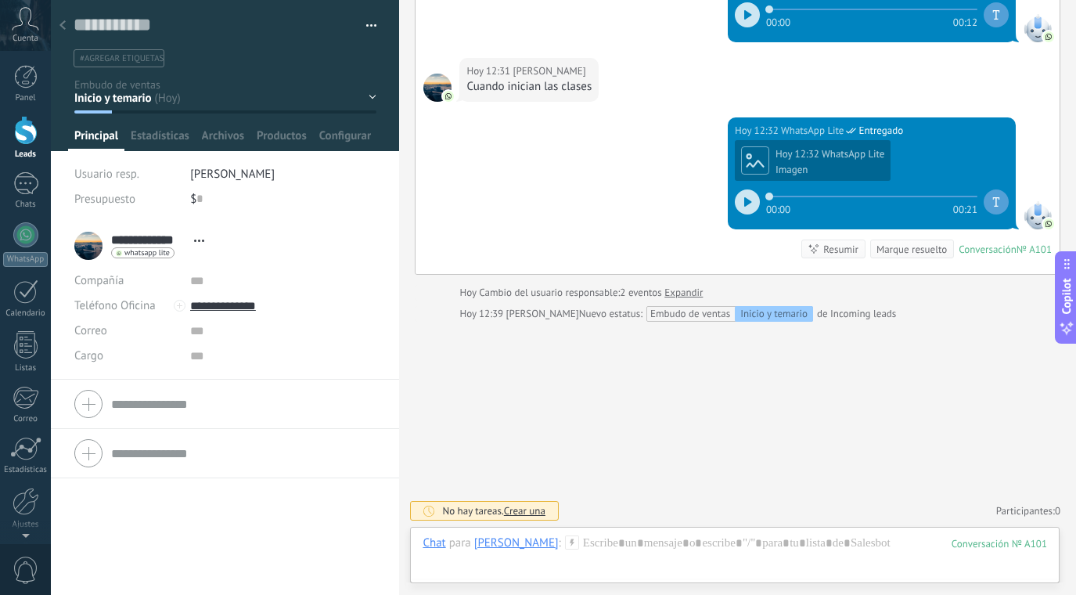
scroll to position [1035, 0]
click at [0, 0] on div "Inicio y temario clase y horarios referencias y costos Formas de pago Rec Diari…" at bounding box center [0, 0] width 0 height 0
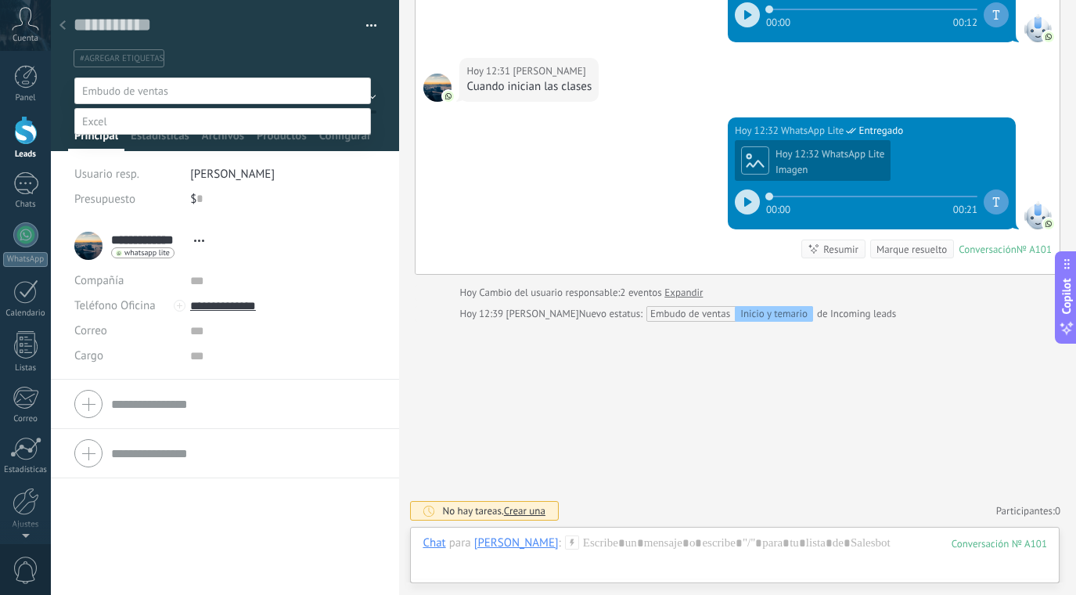
click at [0, 0] on label "referencias y costos" at bounding box center [0, 0] width 0 height 0
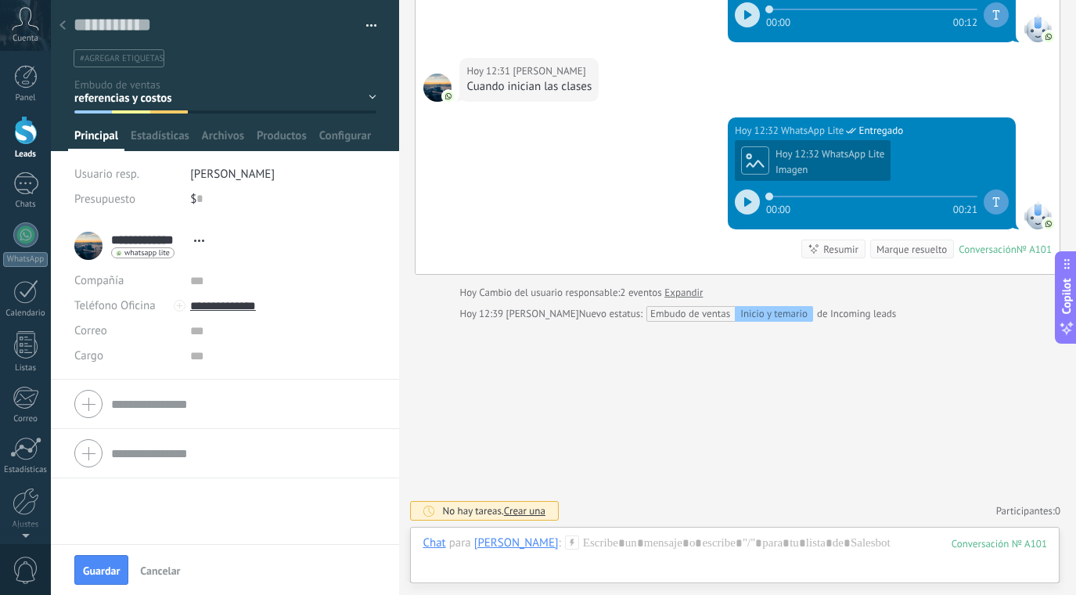
click at [68, 24] on div at bounding box center [63, 26] width 22 height 31
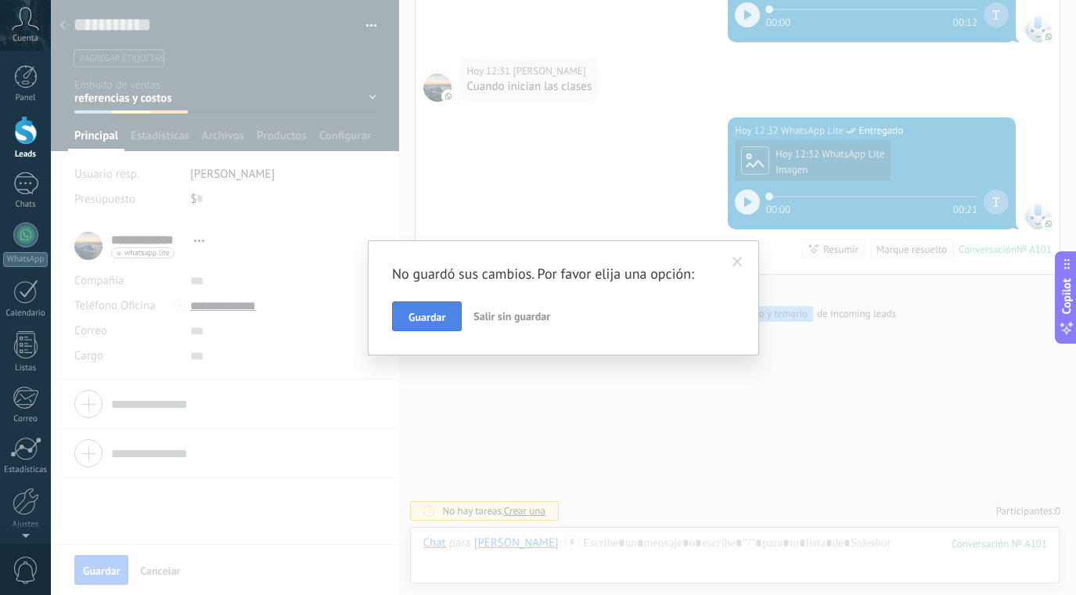
click at [423, 312] on span "Guardar" at bounding box center [426, 316] width 37 height 11
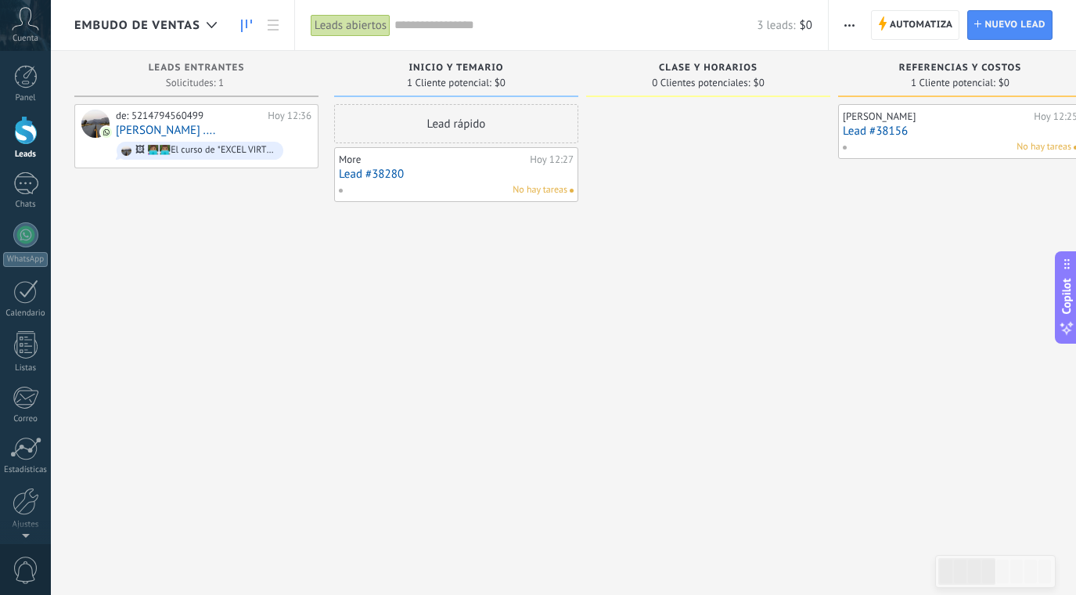
click at [508, 179] on link "Lead #38280" at bounding box center [456, 173] width 235 height 13
click at [508, 179] on body ".abccls-1,.abccls-2{fill-rule:evenodd}.abccls-2{fill:#fff} .abfcls-1{fill:none}…" at bounding box center [538, 297] width 1076 height 595
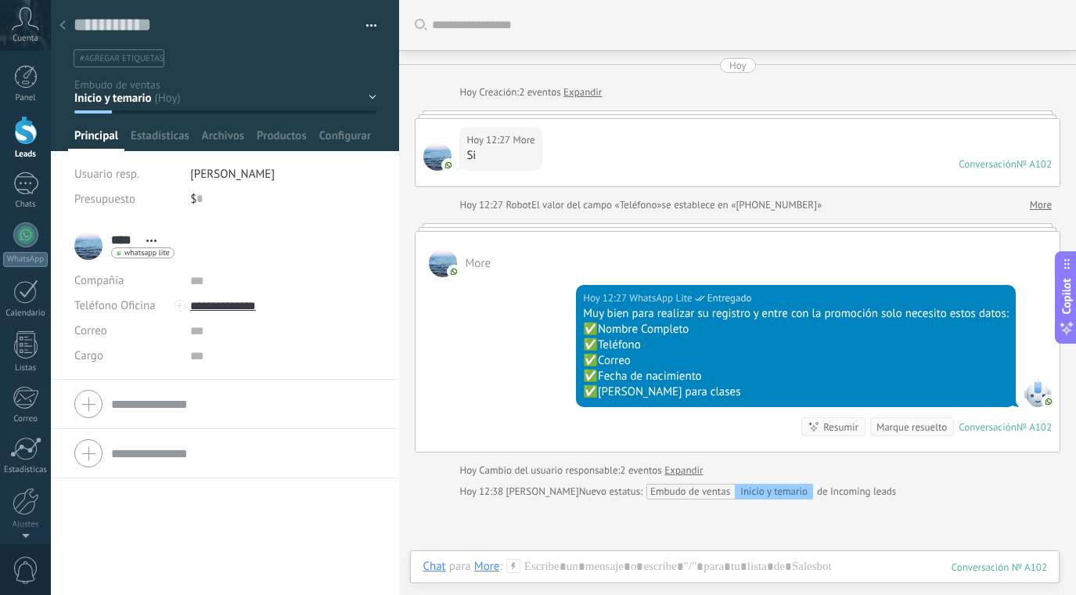
scroll to position [171, 0]
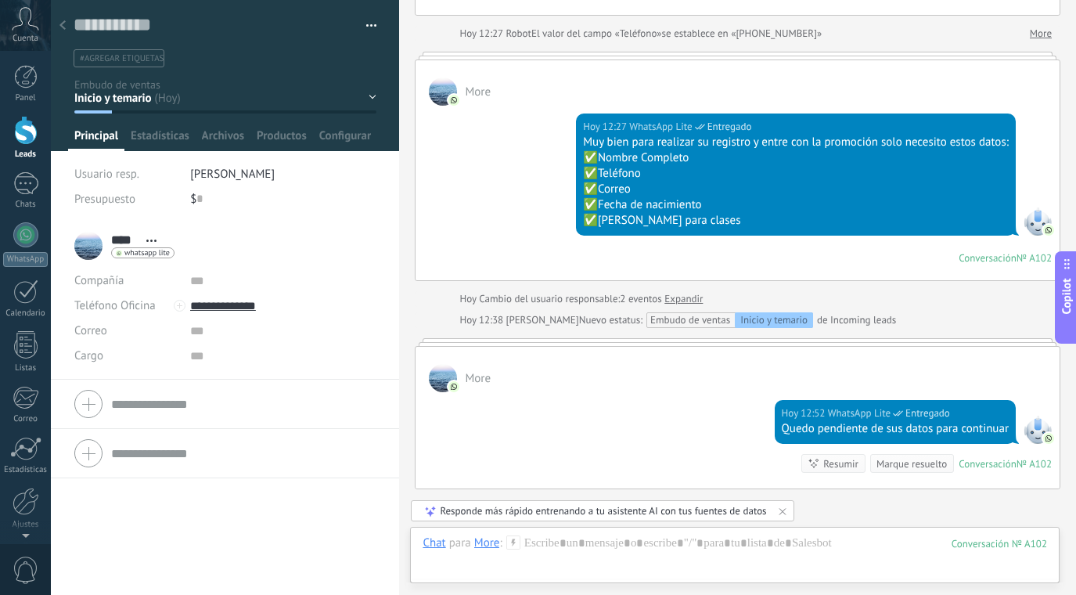
click at [0, 0] on div "Inicio y temario clase y horarios referencias y costos Formas de pago Rec Diari…" at bounding box center [0, 0] width 0 height 0
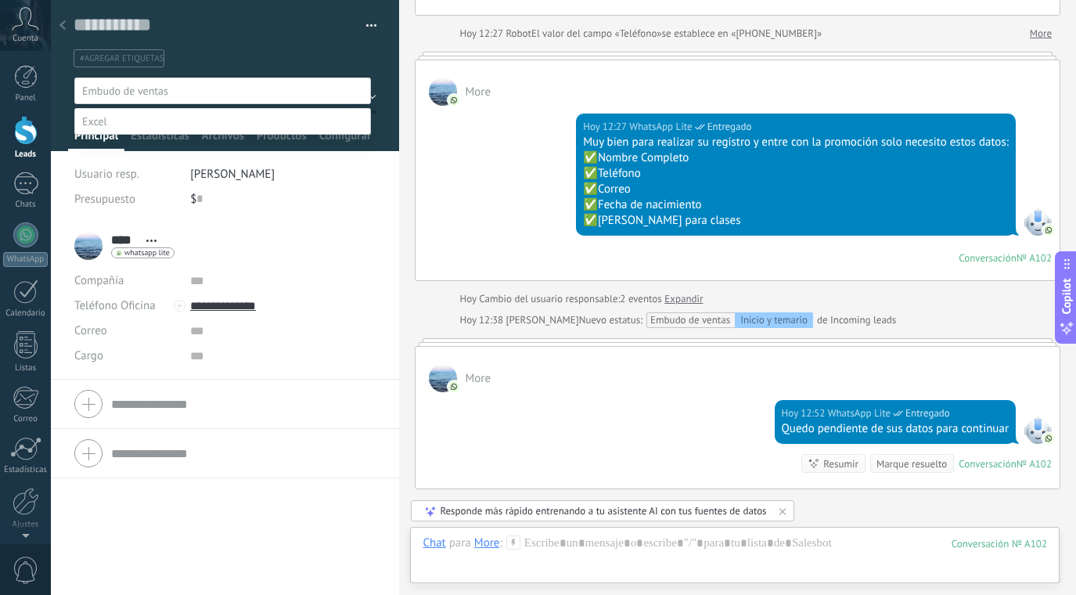
click at [0, 0] on label "Rec Diario" at bounding box center [0, 0] width 0 height 0
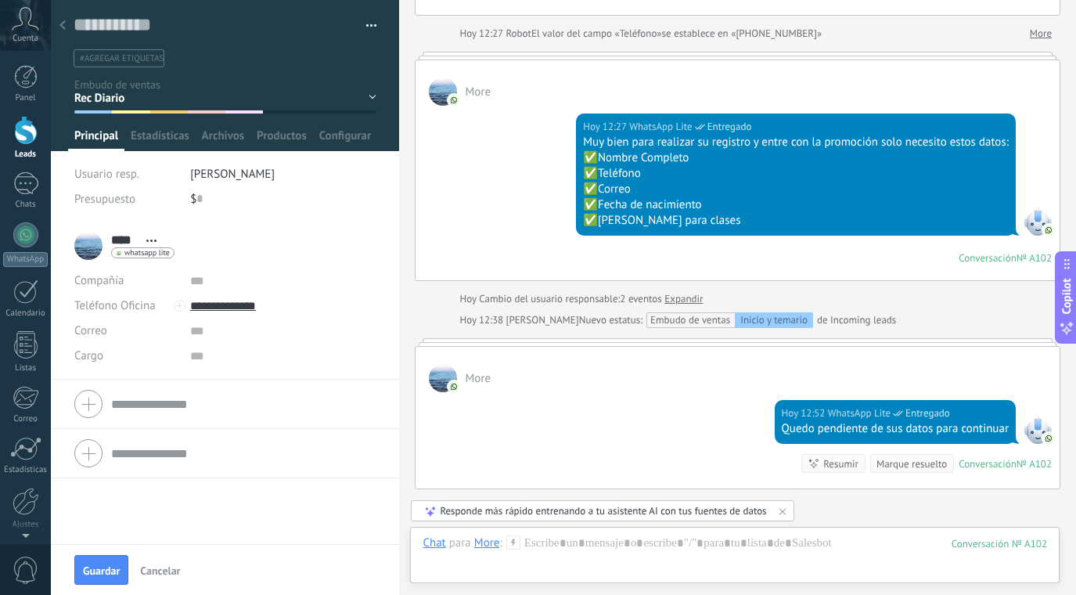
click at [69, 29] on div at bounding box center [63, 26] width 22 height 31
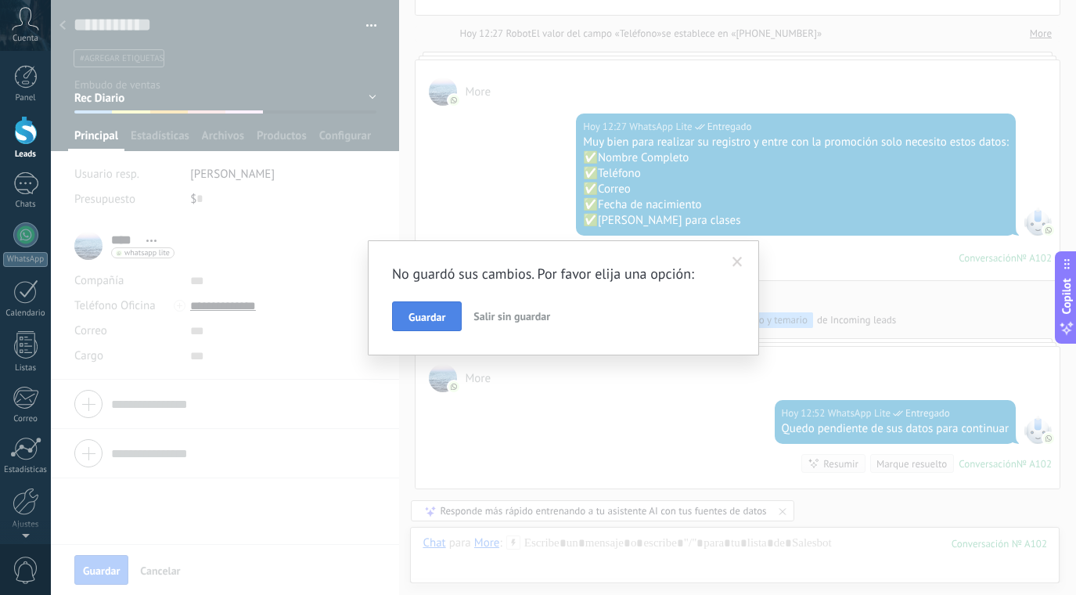
click at [436, 321] on span "Guardar" at bounding box center [426, 316] width 37 height 11
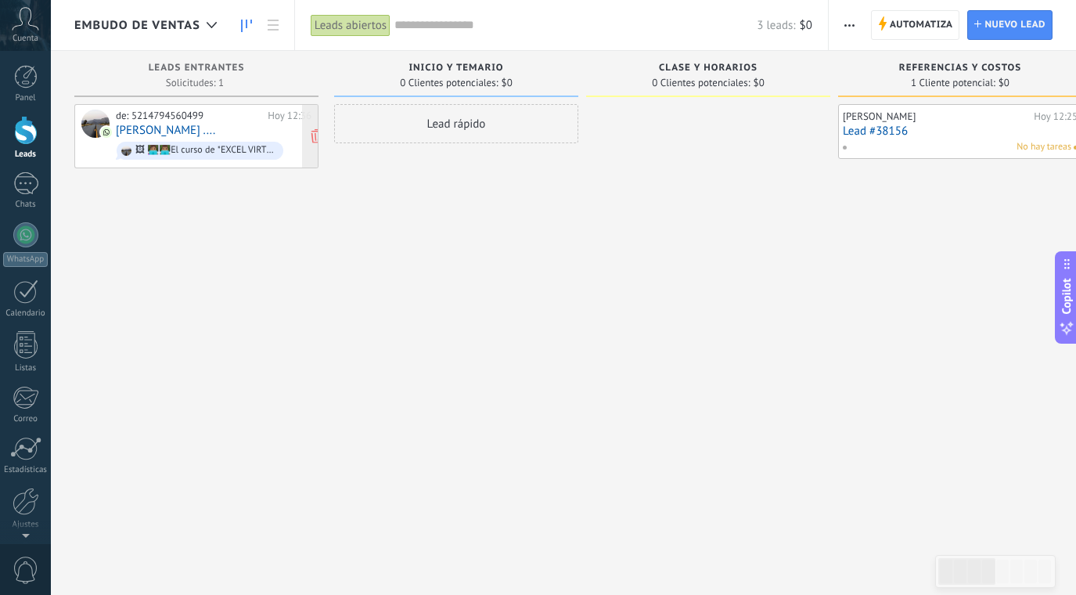
click at [282, 121] on div "Hoy 12:36" at bounding box center [290, 116] width 44 height 13
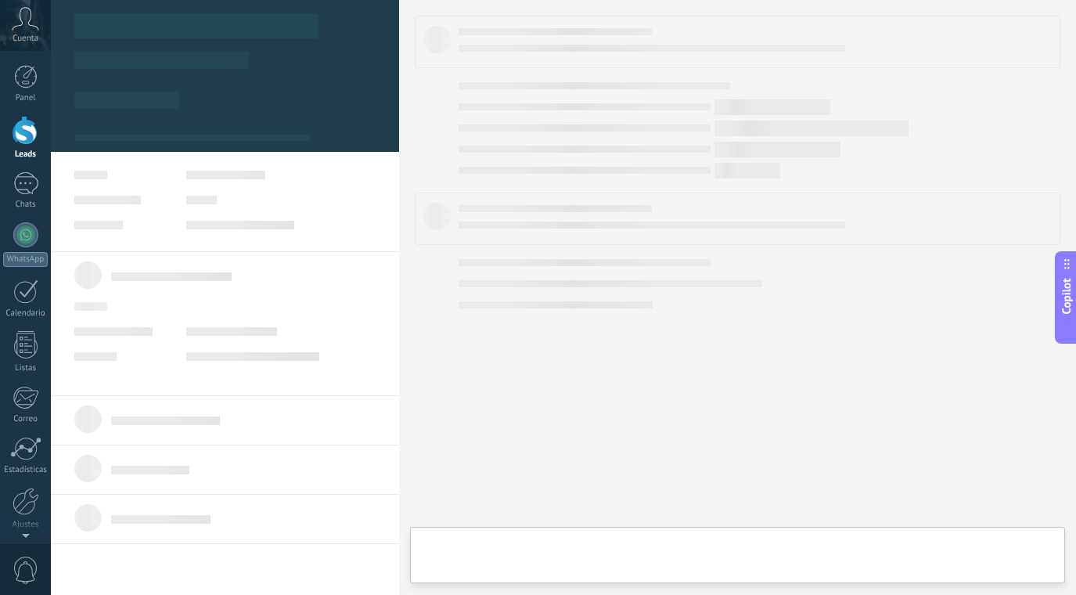
type textarea "**********"
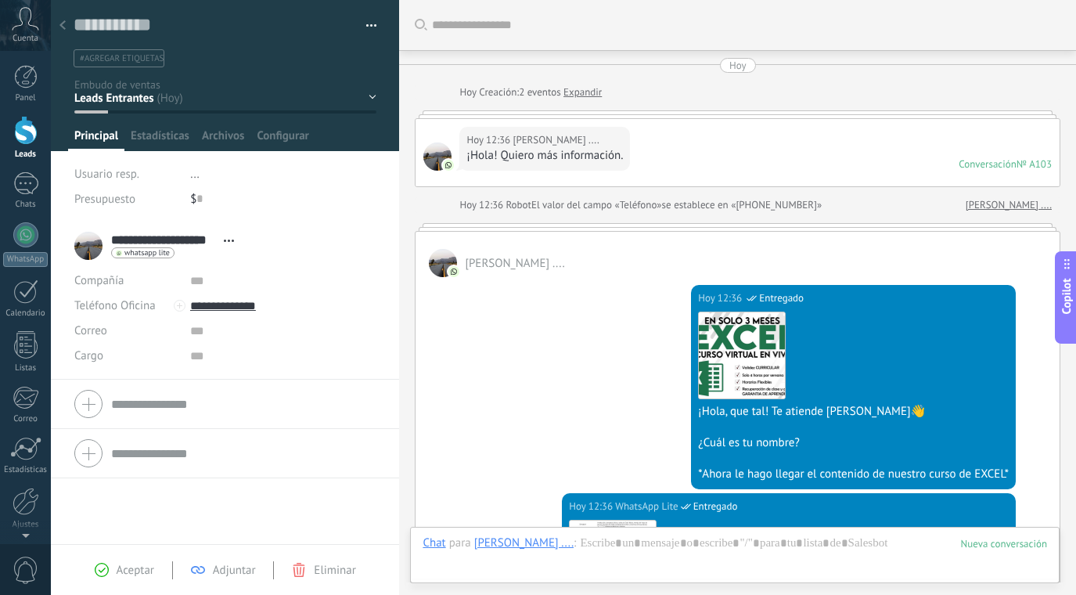
scroll to position [484, 0]
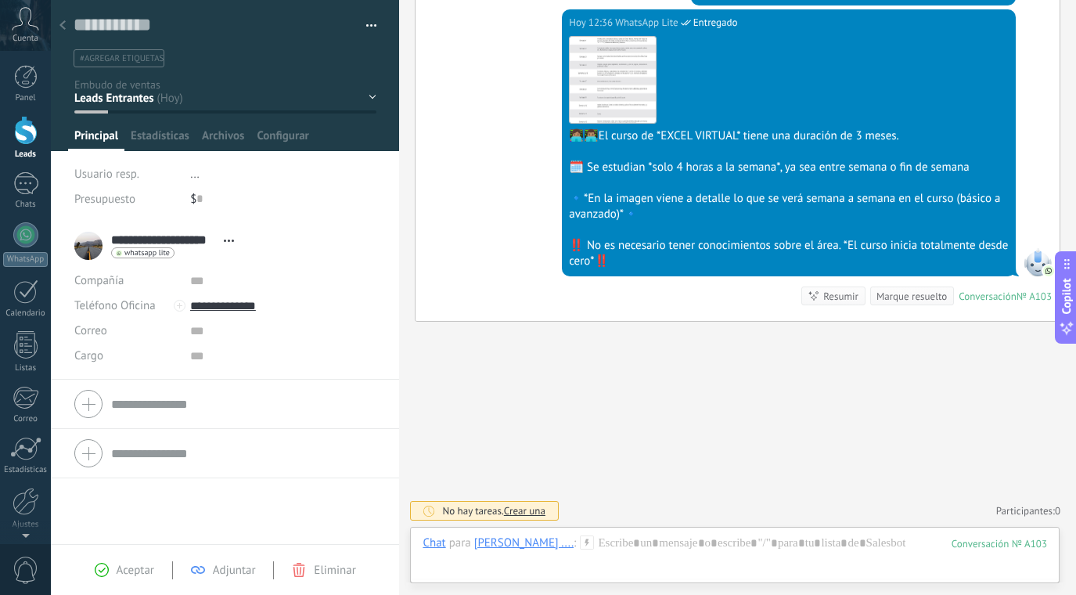
click at [0, 0] on div "Inicio y temario clase y horarios referencias y costos Formas de pago Rec Diario" at bounding box center [0, 0] width 0 height 0
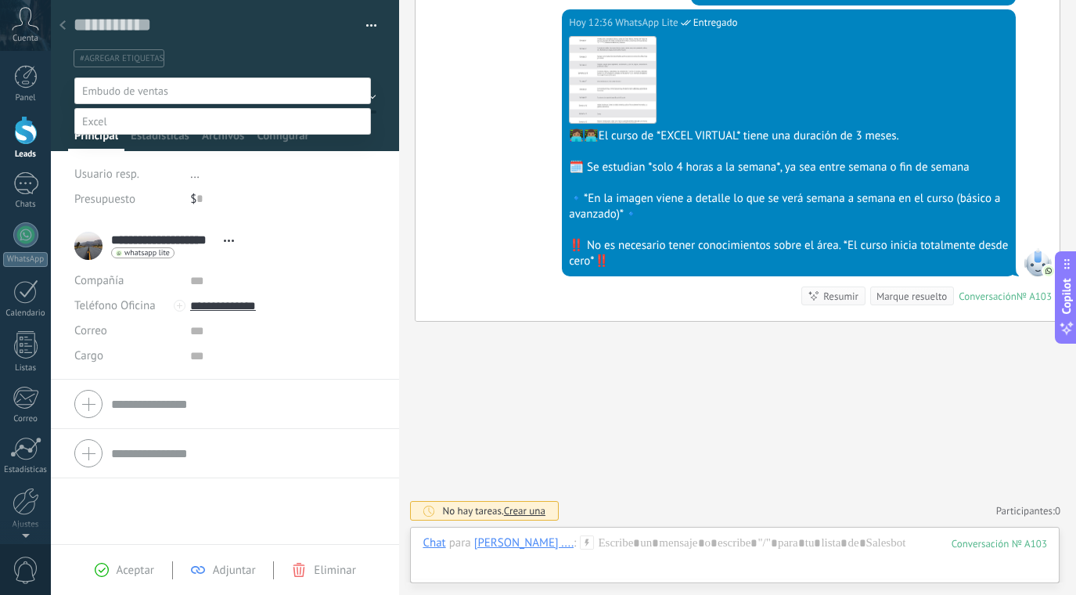
click at [0, 0] on label "Inicio y temario" at bounding box center [0, 0] width 0 height 0
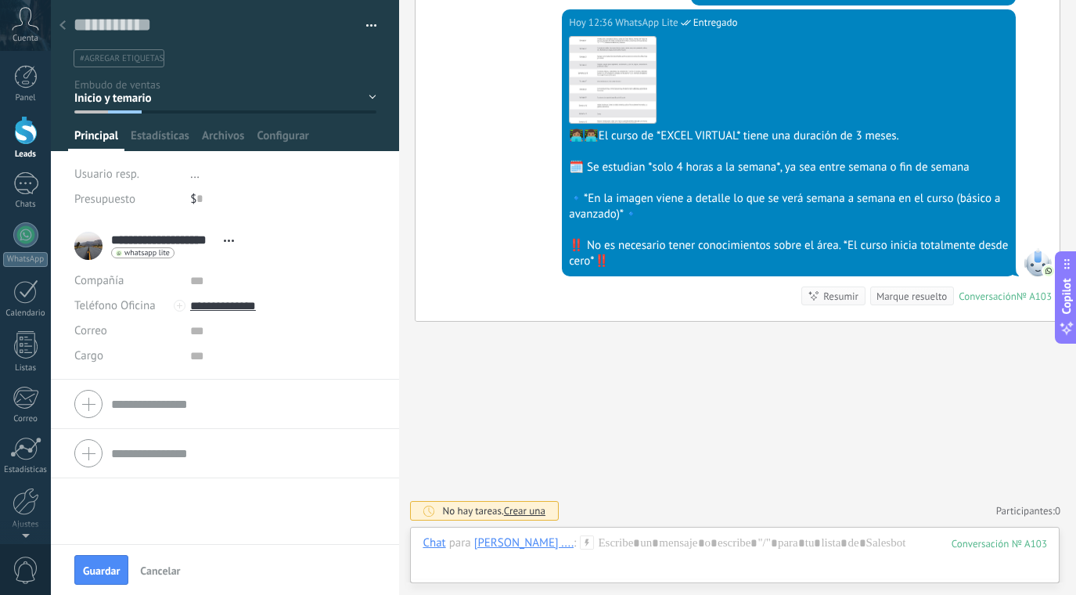
click at [64, 28] on use at bounding box center [62, 24] width 6 height 9
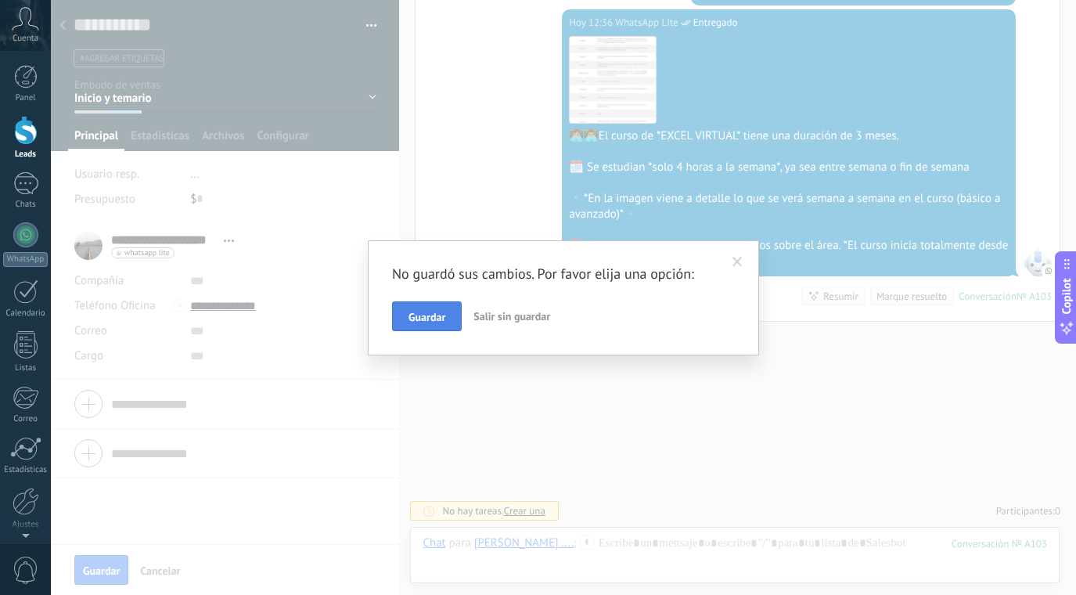
click at [430, 314] on span "Guardar" at bounding box center [426, 316] width 37 height 11
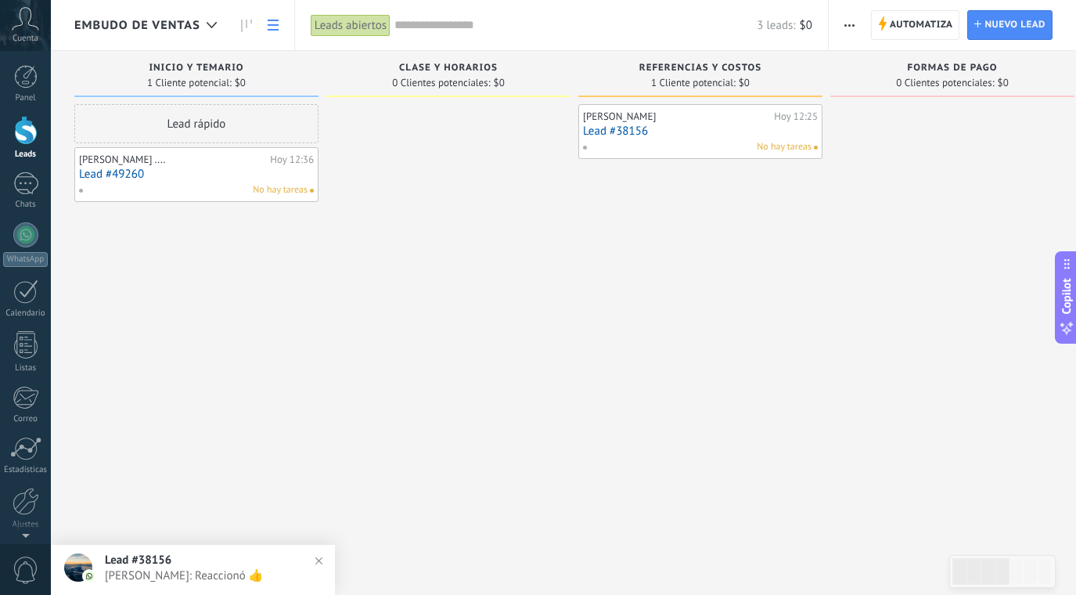
click at [275, 24] on icon at bounding box center [273, 25] width 11 height 11
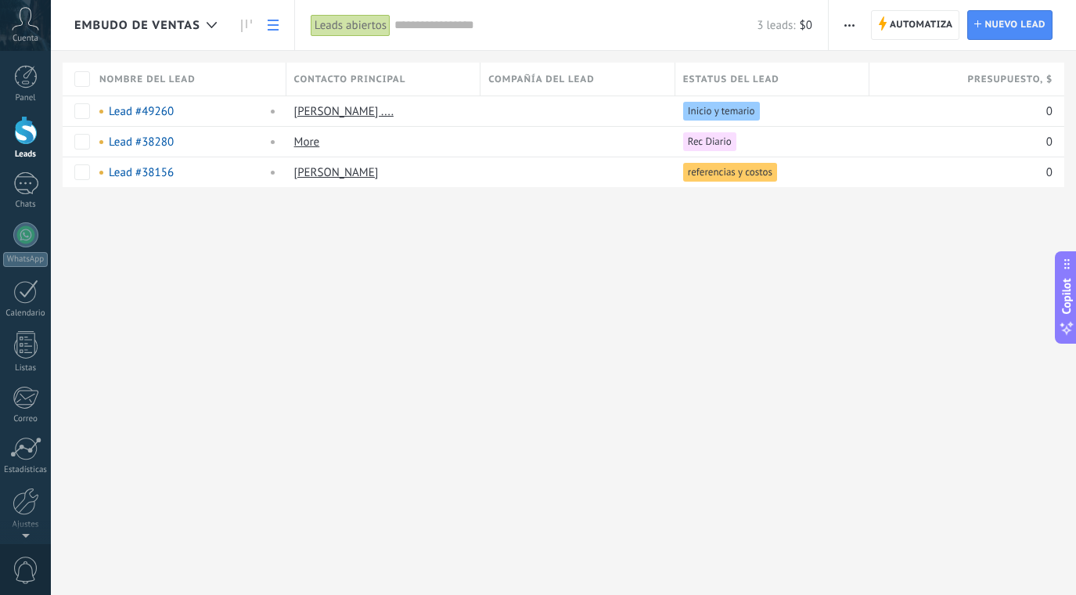
click at [367, 30] on div "Leads abiertos" at bounding box center [351, 25] width 80 height 23
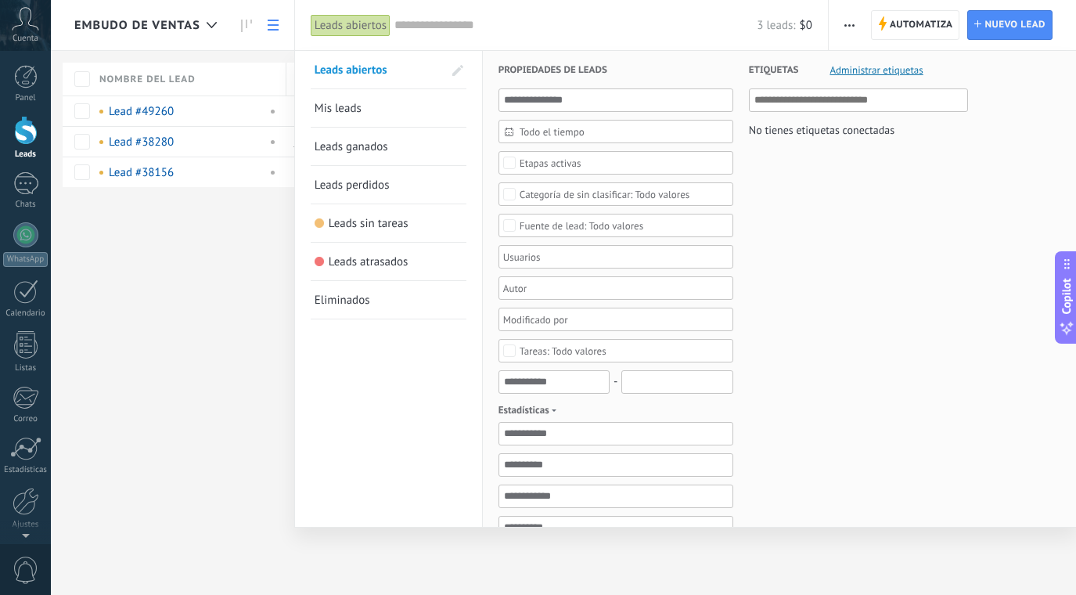
click at [358, 152] on span "Leads ganados" at bounding box center [352, 146] width 74 height 15
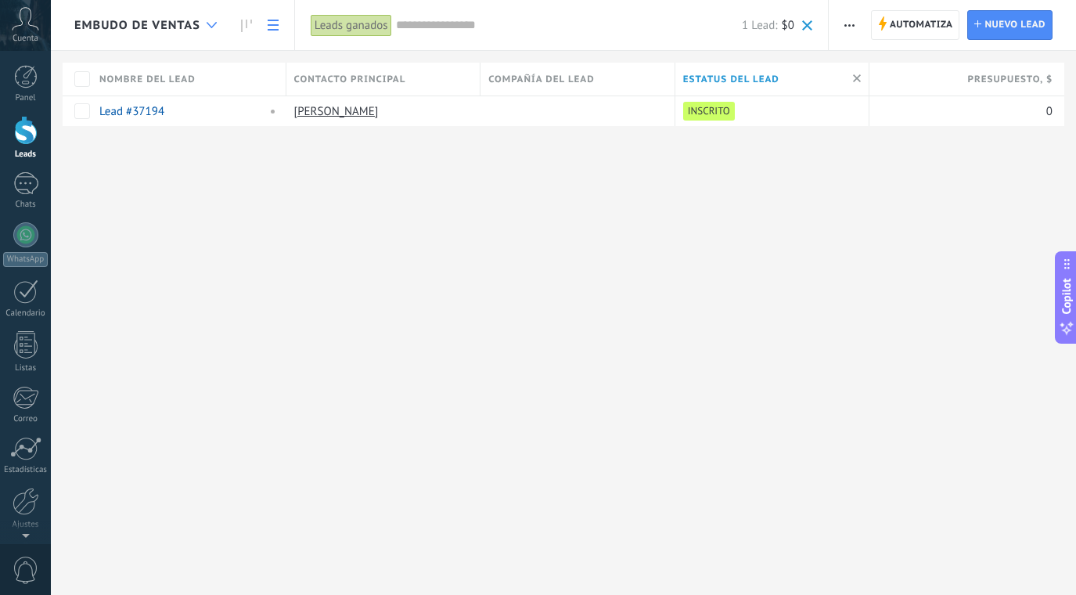
click at [215, 27] on icon at bounding box center [212, 25] width 10 height 6
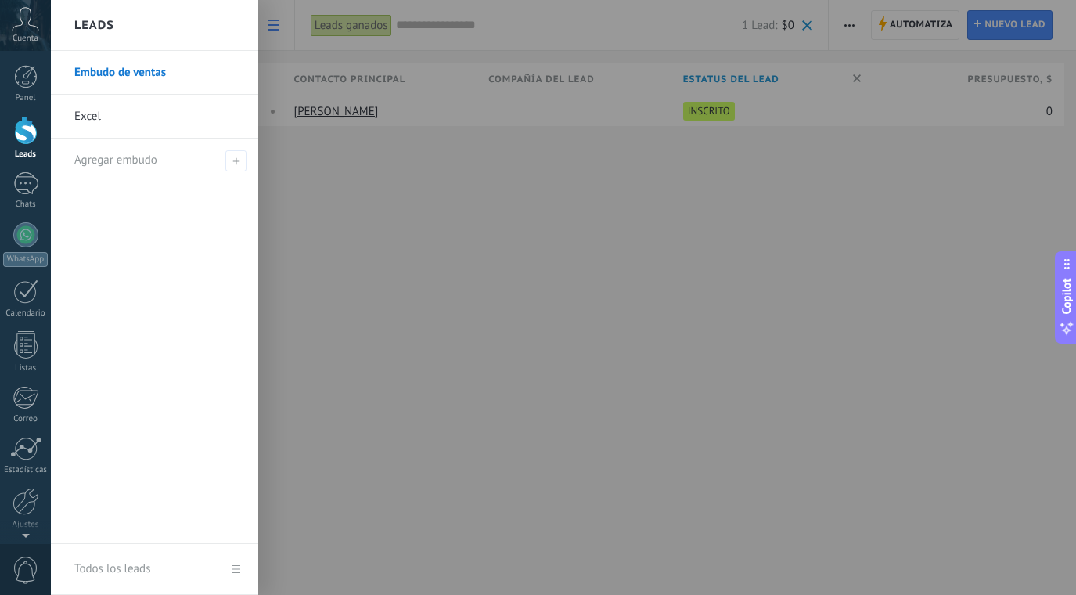
click at [196, 72] on link "Embudo de ventas" at bounding box center [158, 73] width 168 height 44
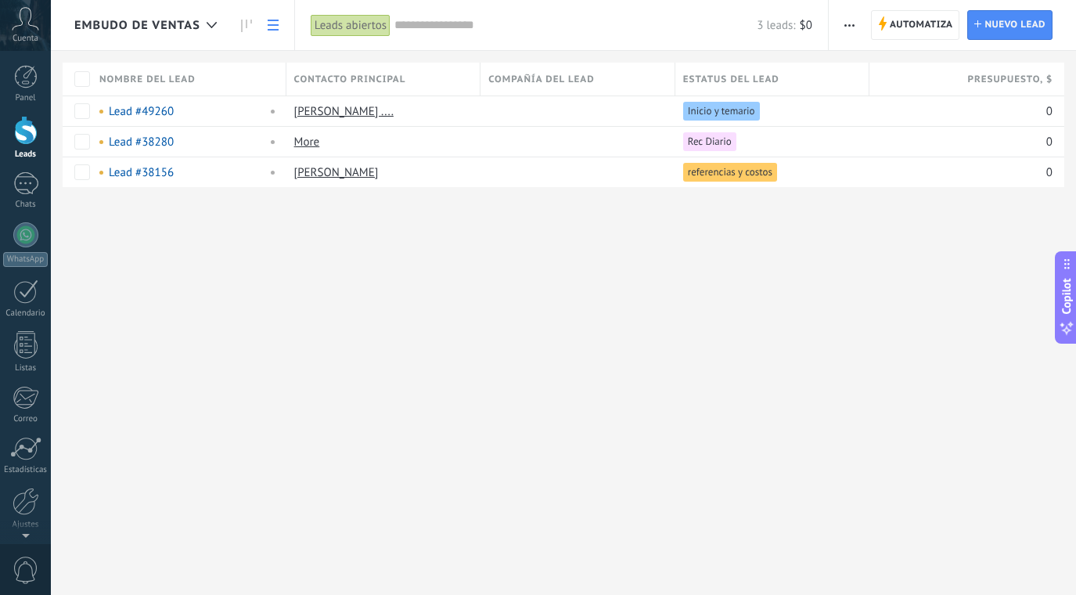
click at [278, 29] on icon at bounding box center [273, 25] width 11 height 11
click at [243, 25] on icon at bounding box center [246, 26] width 11 height 13
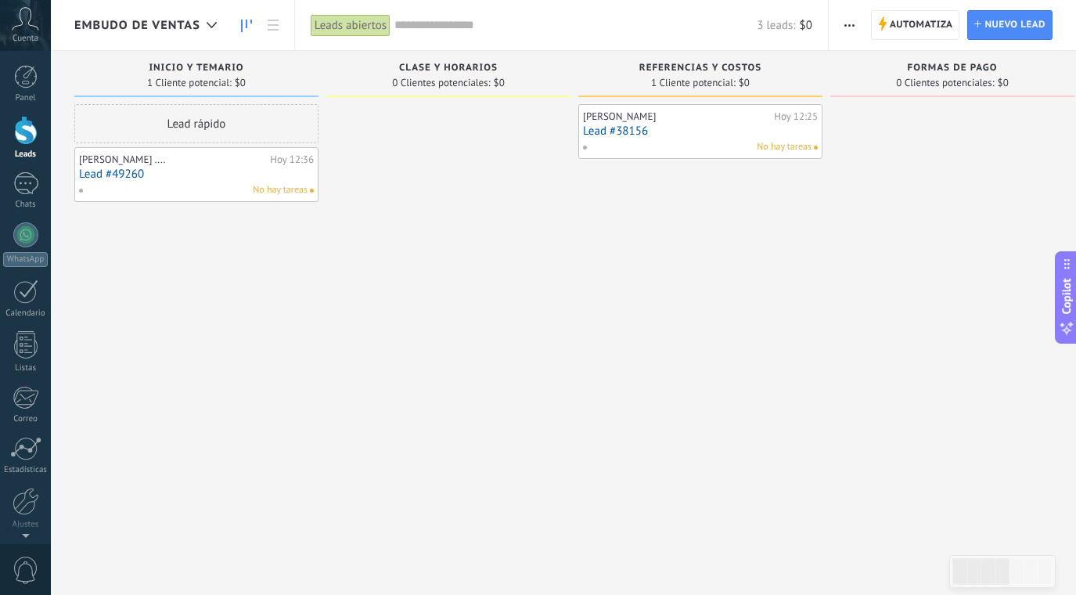
click at [450, 326] on div at bounding box center [448, 299] width 244 height 390
click at [279, 25] on link at bounding box center [273, 25] width 27 height 31
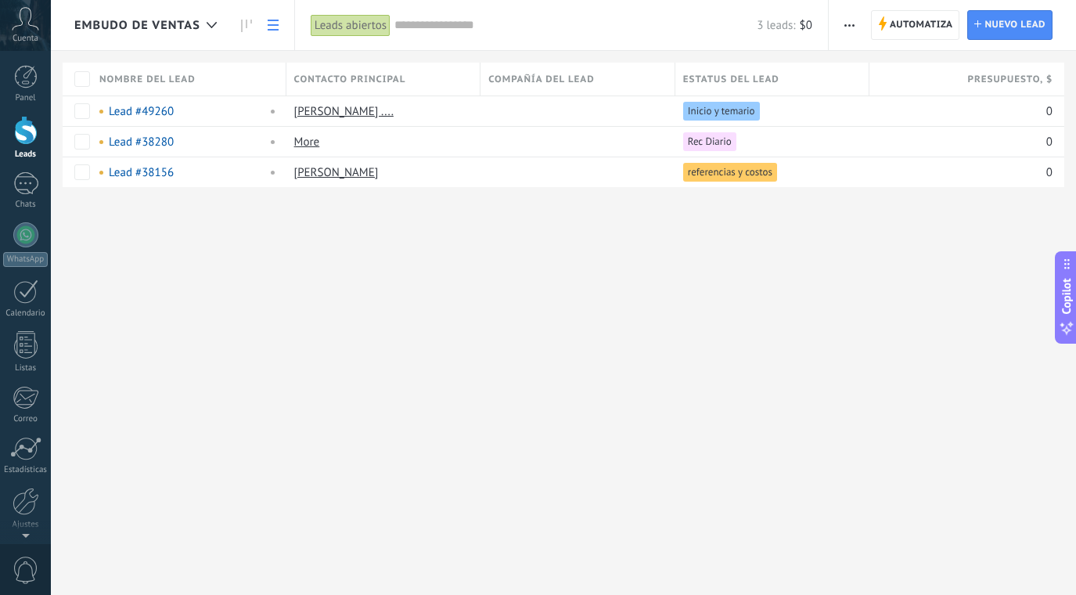
click at [279, 25] on link at bounding box center [273, 25] width 27 height 31
click at [255, 23] on link at bounding box center [246, 25] width 27 height 31
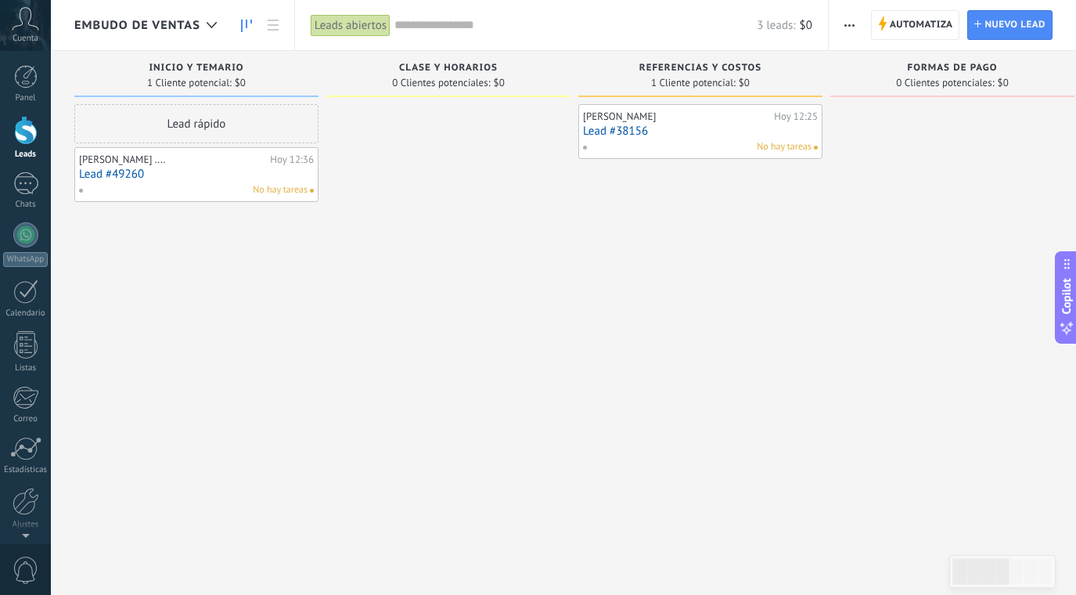
click at [348, 31] on div "Leads abiertos" at bounding box center [351, 25] width 80 height 23
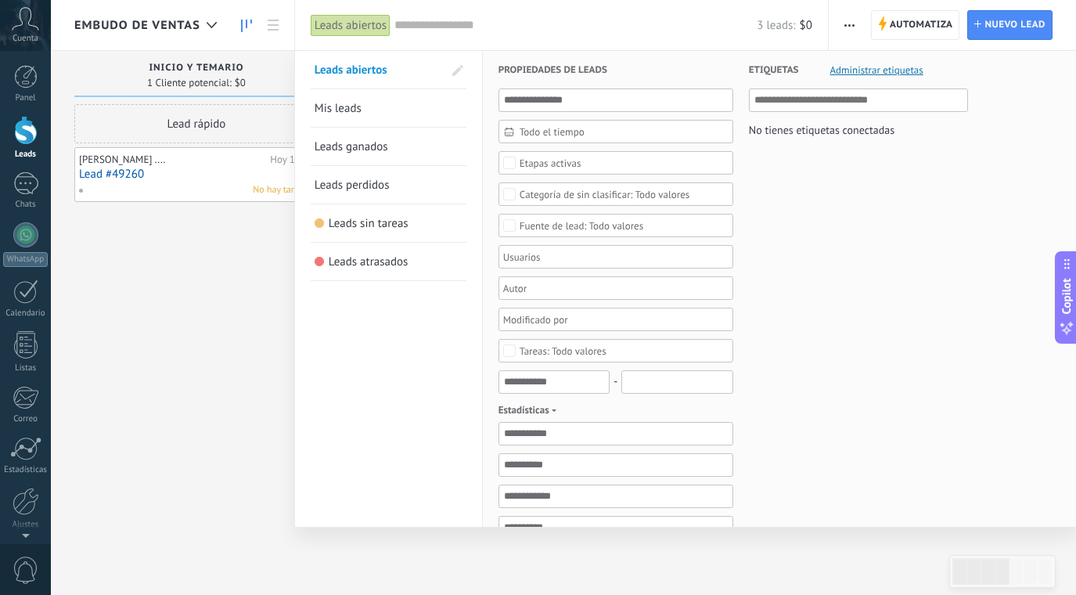
click at [909, 69] on span "Administrar etiquetas" at bounding box center [875, 70] width 93 height 10
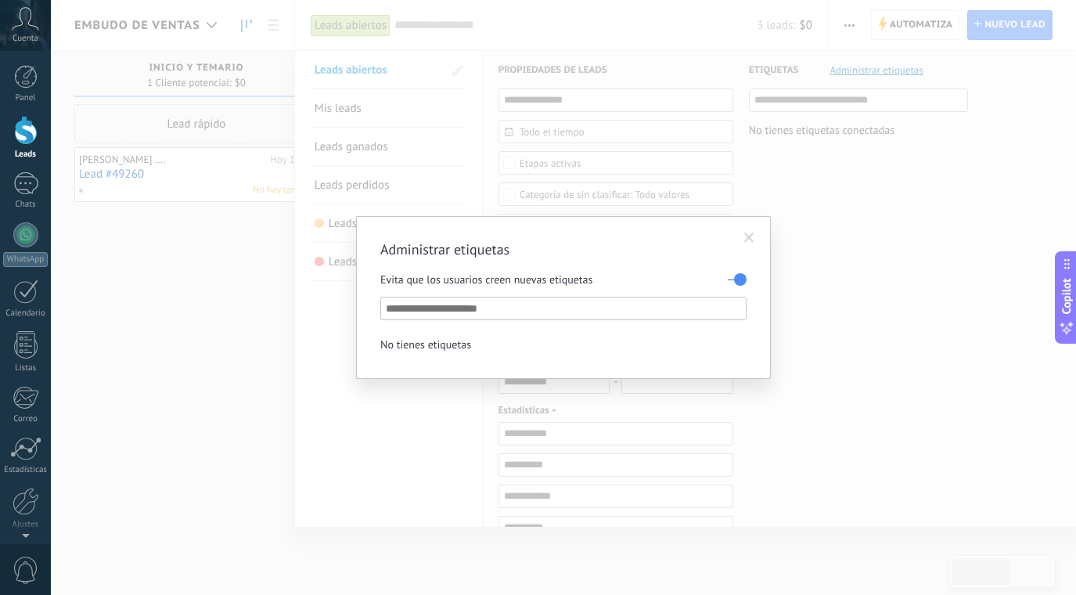
click at [748, 234] on span at bounding box center [749, 237] width 10 height 11
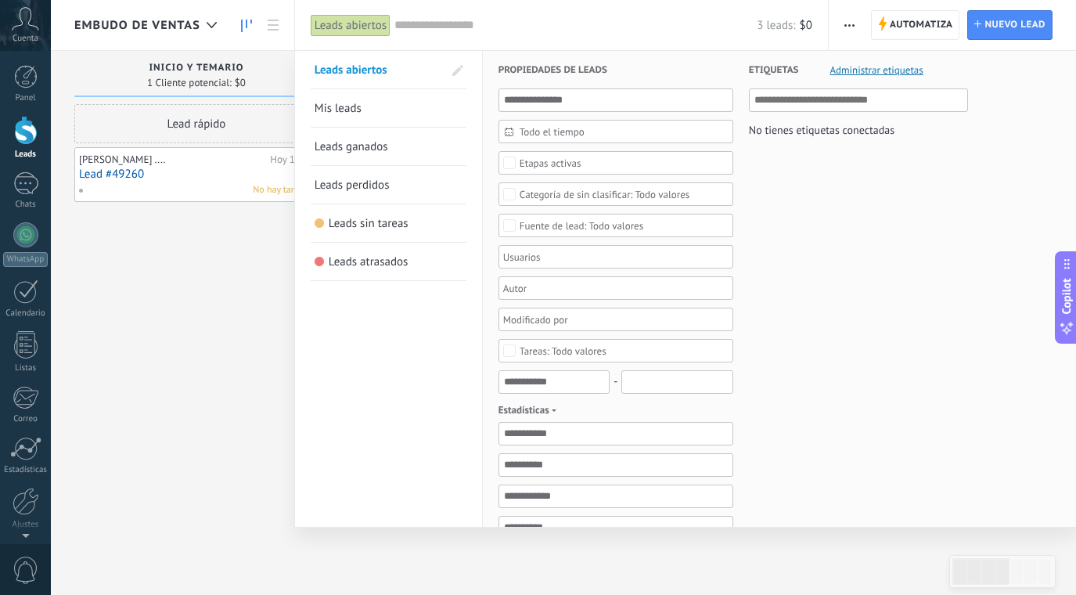
click at [881, 73] on span "Administrar etiquetas" at bounding box center [875, 70] width 93 height 10
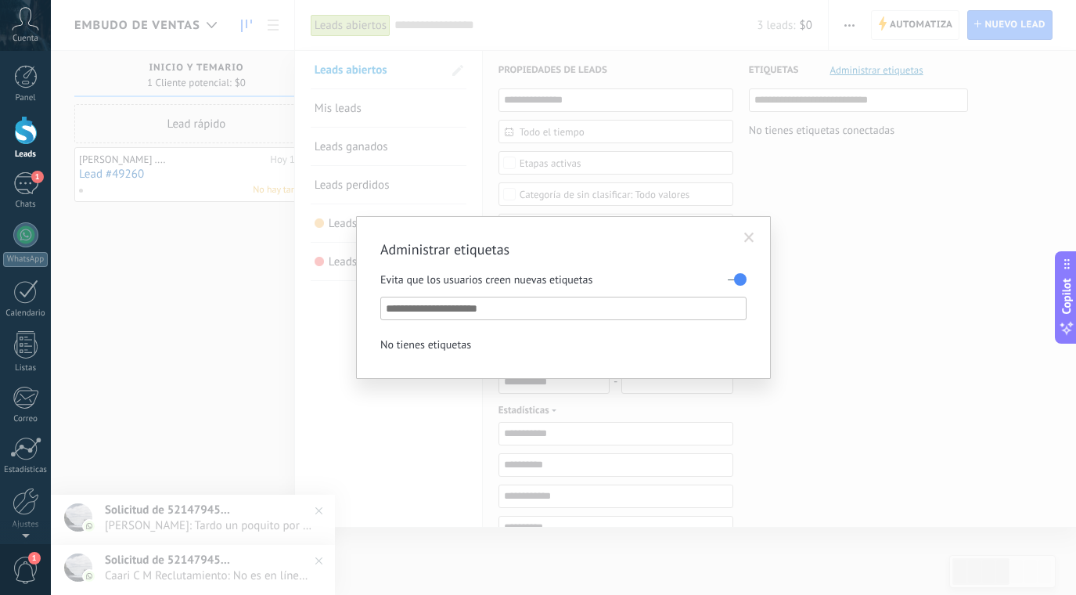
click at [745, 239] on span at bounding box center [749, 237] width 10 height 11
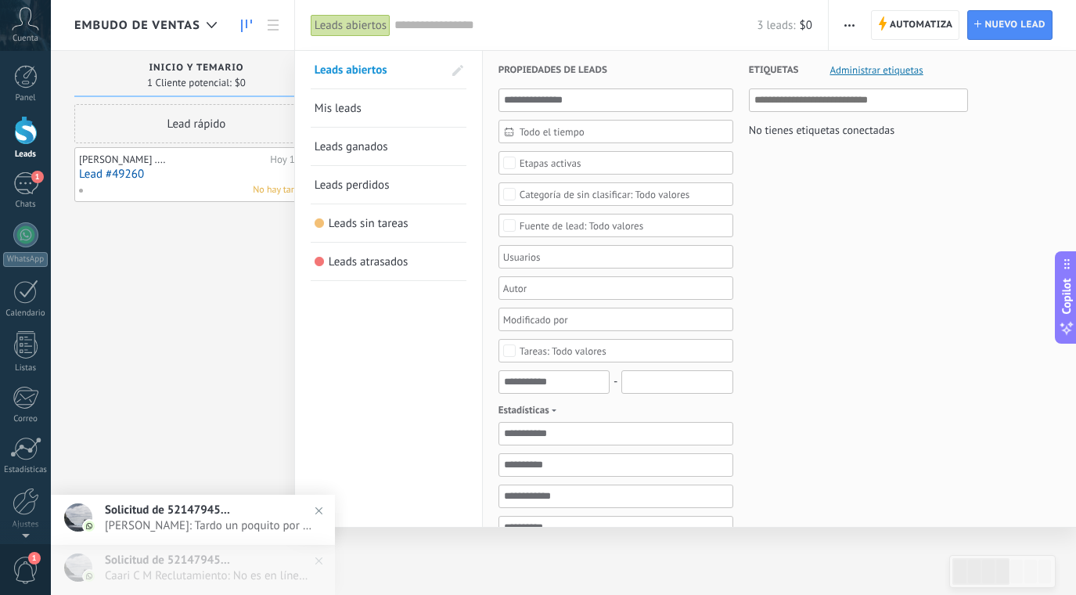
click at [243, 19] on div at bounding box center [538, 297] width 1076 height 595
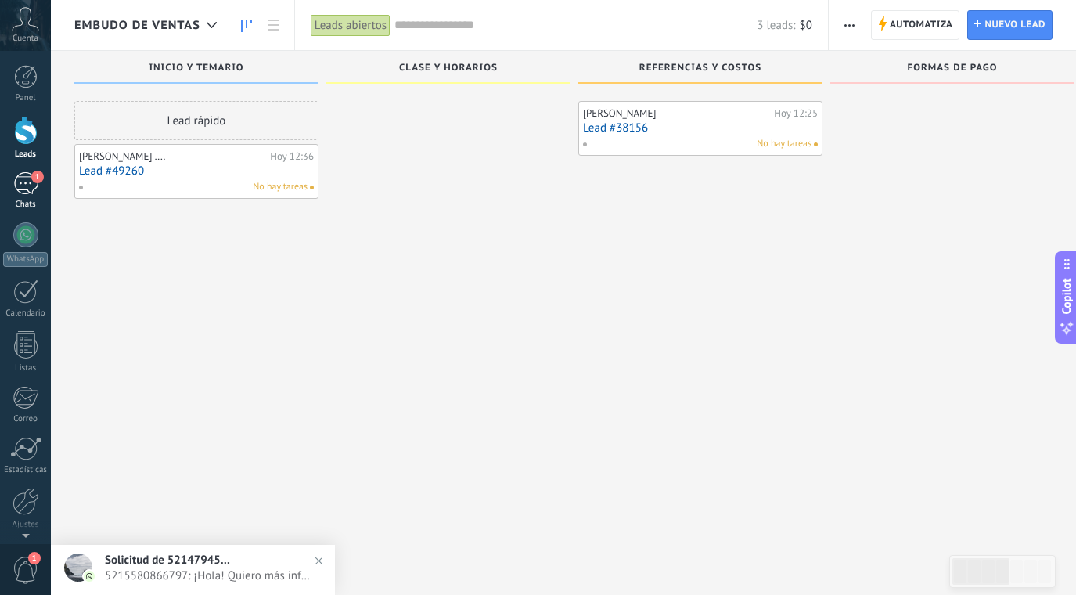
click at [35, 189] on div "1" at bounding box center [25, 183] width 25 height 23
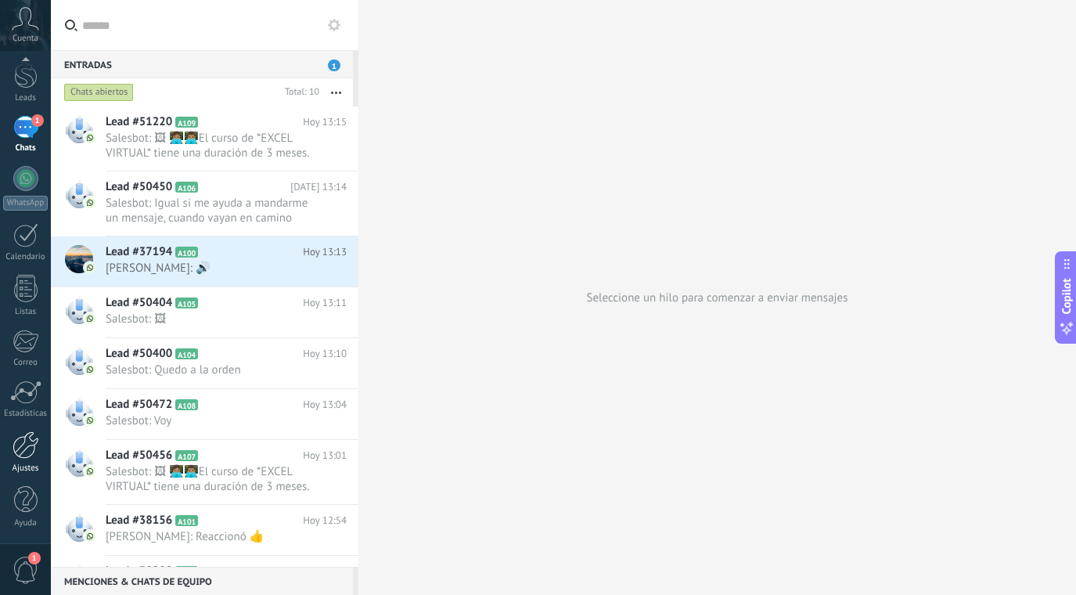
click at [28, 453] on div at bounding box center [26, 444] width 27 height 27
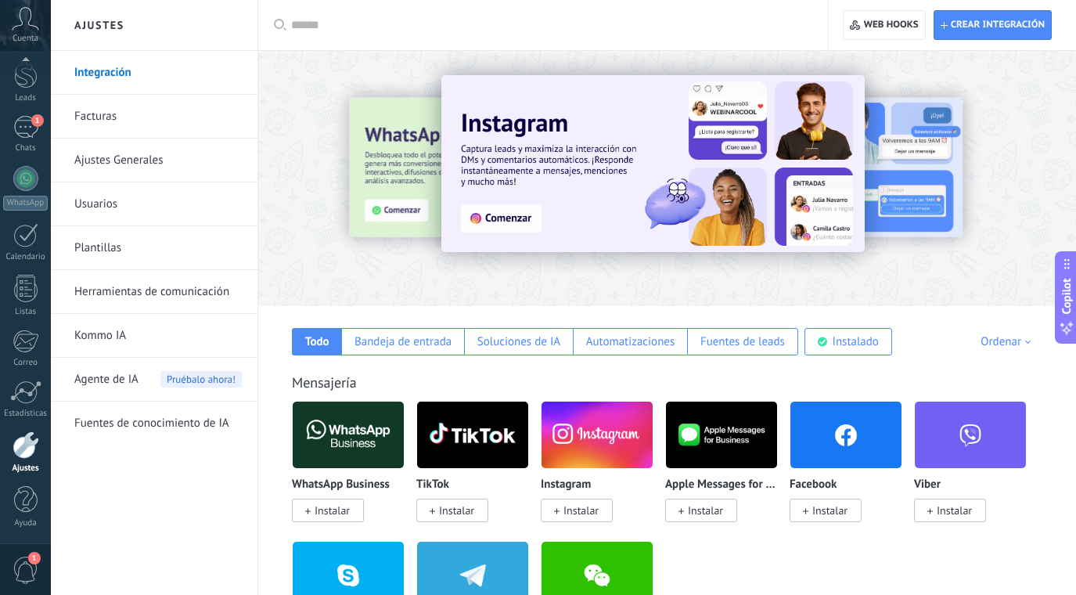
click at [105, 261] on link "Plantillas" at bounding box center [157, 248] width 167 height 44
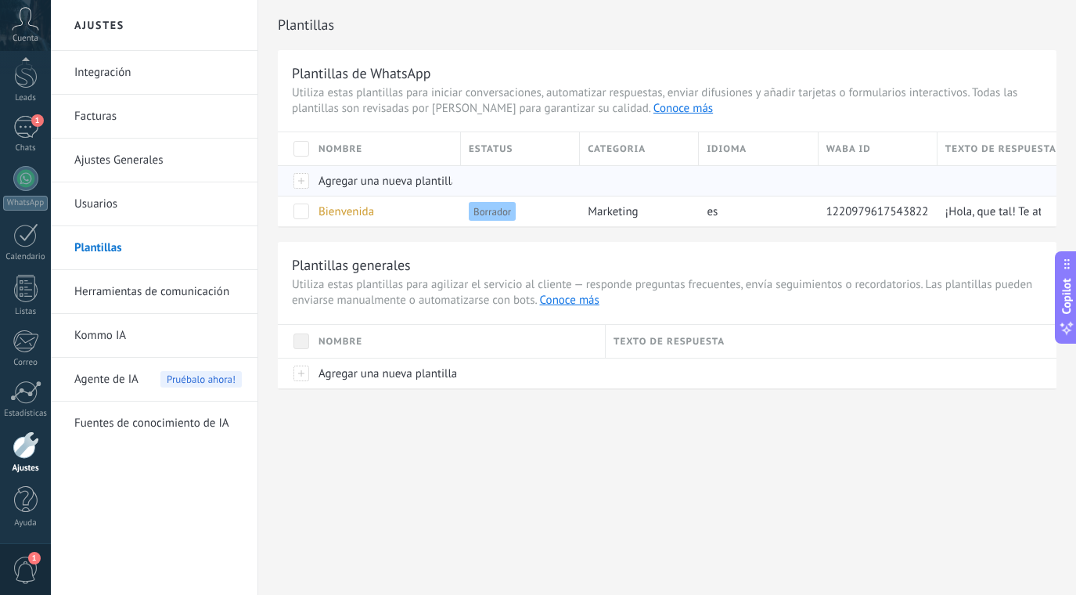
click at [365, 179] on span "Agregar una nueva plantilla" at bounding box center [387, 181] width 139 height 15
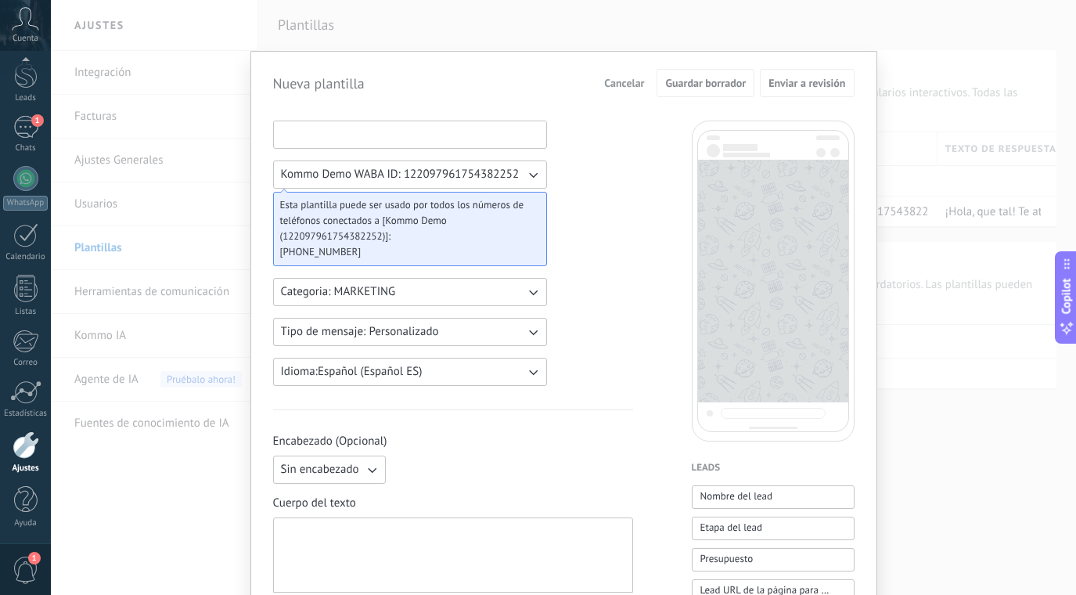
click at [336, 128] on input at bounding box center [410, 133] width 272 height 25
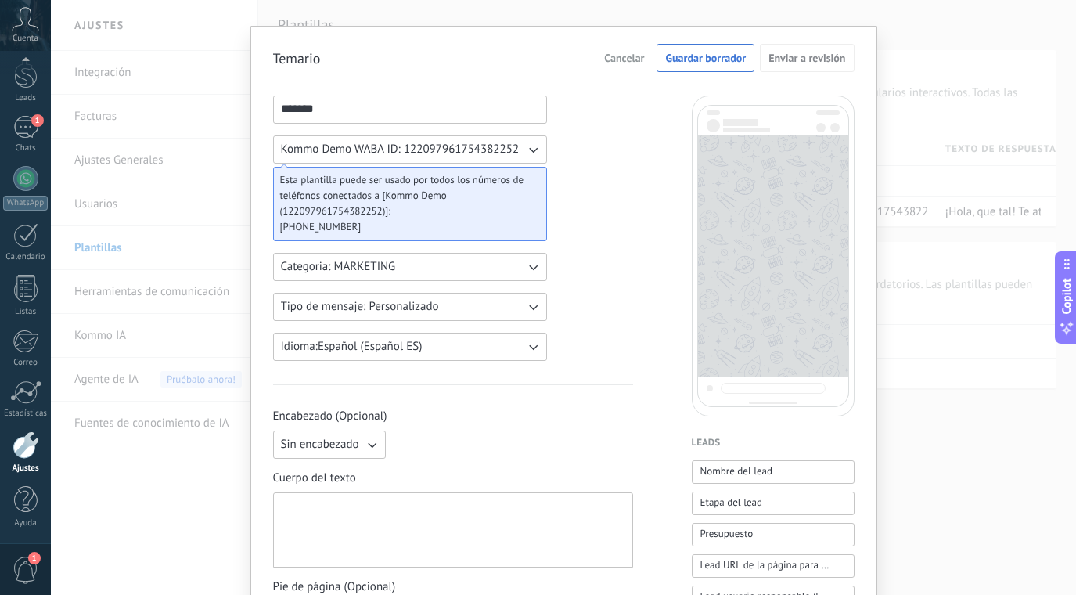
type input "*******"
click at [365, 454] on button "Sin encabezado" at bounding box center [329, 444] width 113 height 28
click at [315, 496] on span "Imagen o archivo" at bounding box center [324, 498] width 87 height 16
click at [337, 505] on div at bounding box center [453, 530] width 344 height 62
paste div
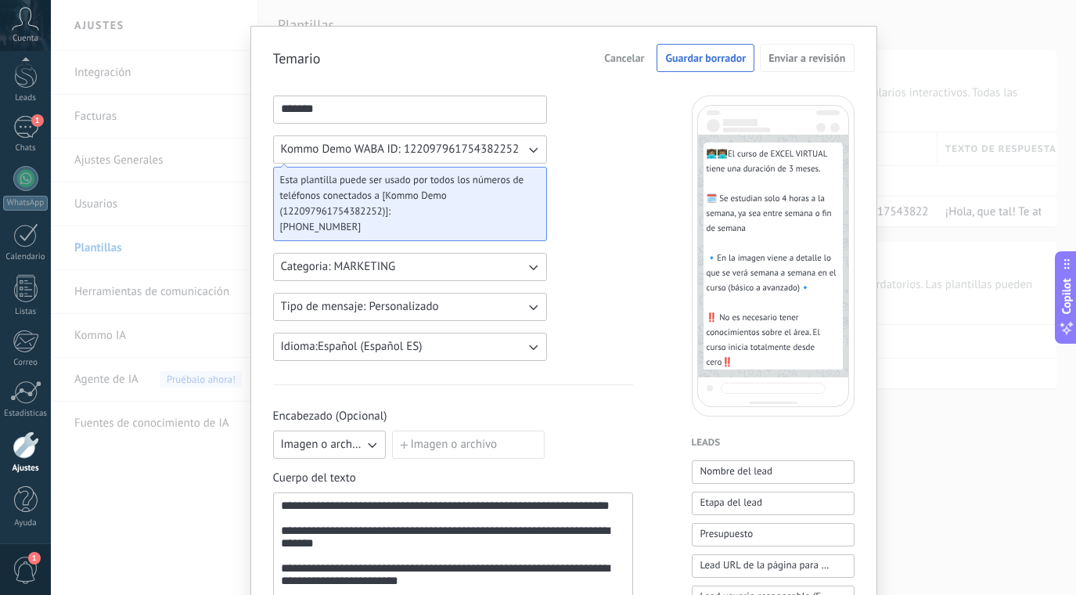
click at [437, 428] on div "Encabezado (Opcional) Imagen o archivo Imagen o archivo" at bounding box center [453, 433] width 360 height 50
click at [392, 430] on input "Imagen o archivo" at bounding box center [392, 430] width 0 height 0
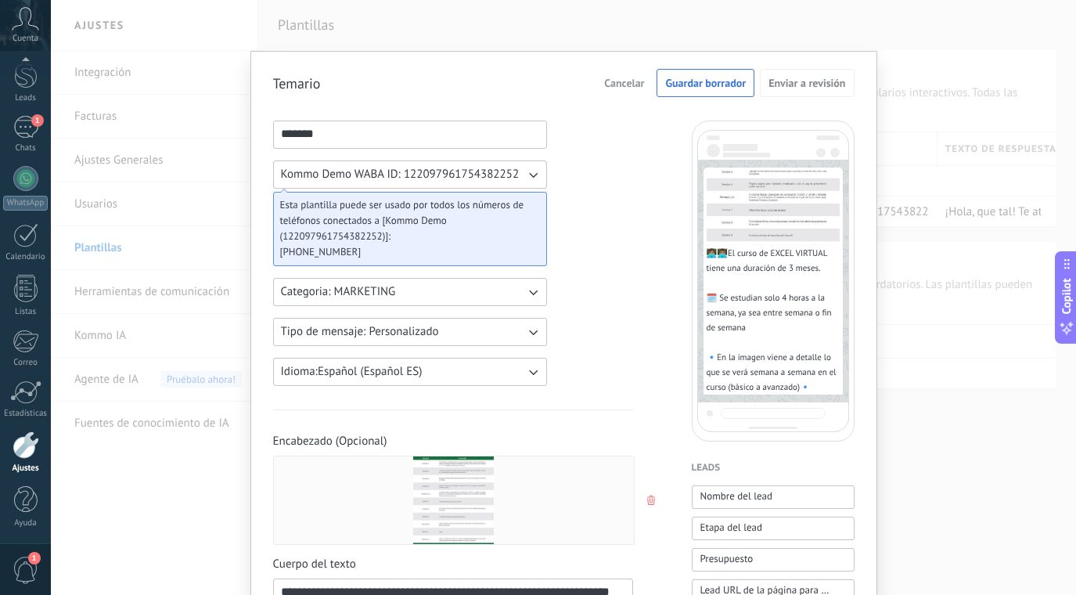
scroll to position [0, 0]
click at [718, 83] on span "Guardar borrador" at bounding box center [705, 82] width 81 height 11
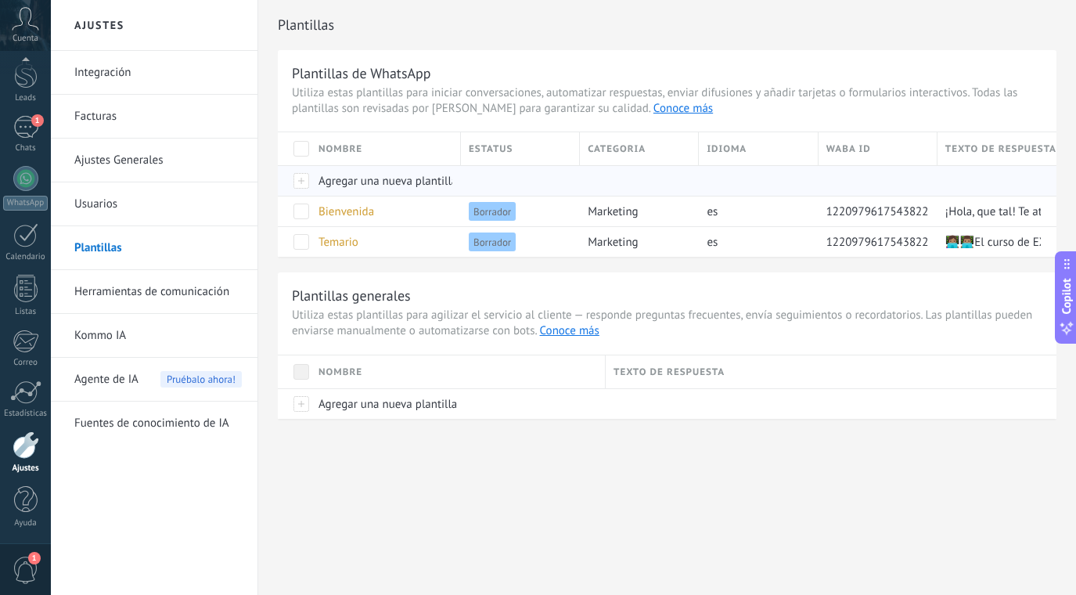
click at [388, 176] on span "Agregar una nueva plantilla" at bounding box center [387, 181] width 139 height 15
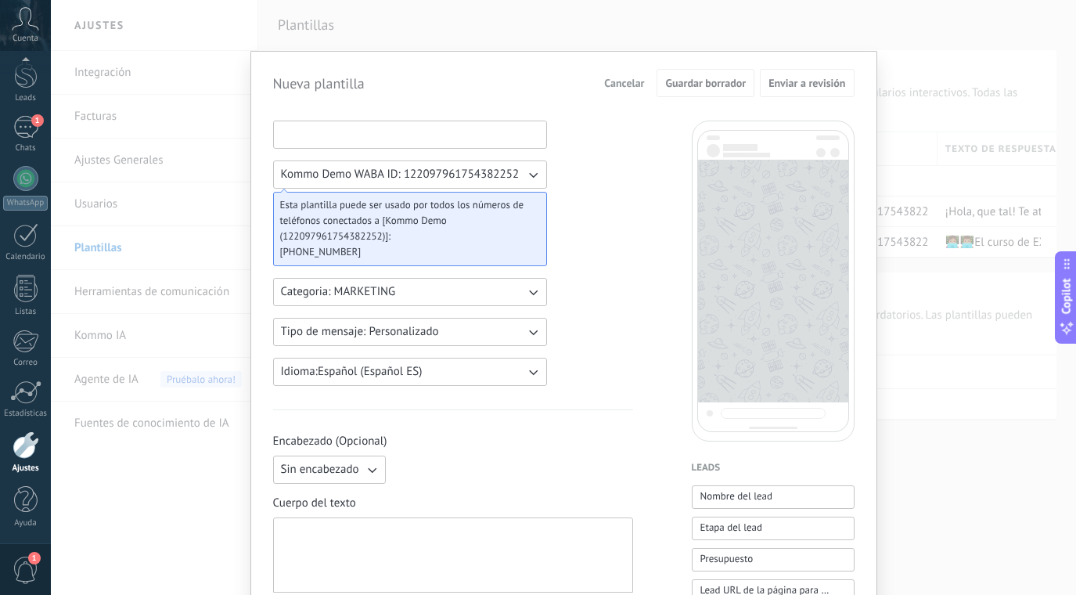
click at [340, 128] on input at bounding box center [410, 133] width 272 height 25
type input "***"
click at [379, 531] on div at bounding box center [453, 555] width 344 height 62
paste div
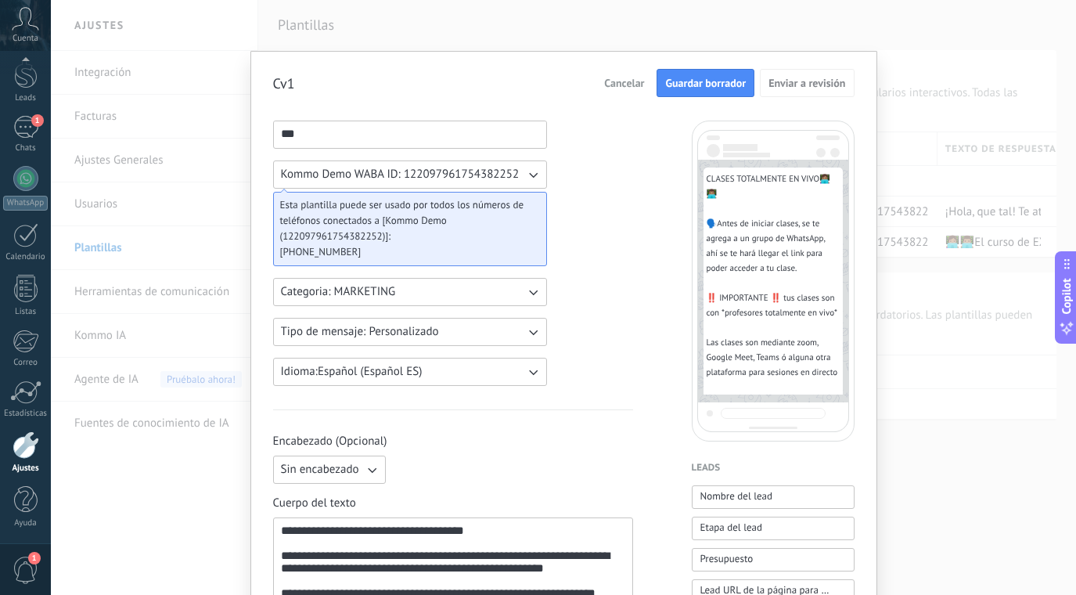
click at [721, 70] on button "Guardar borrador" at bounding box center [706, 83] width 98 height 28
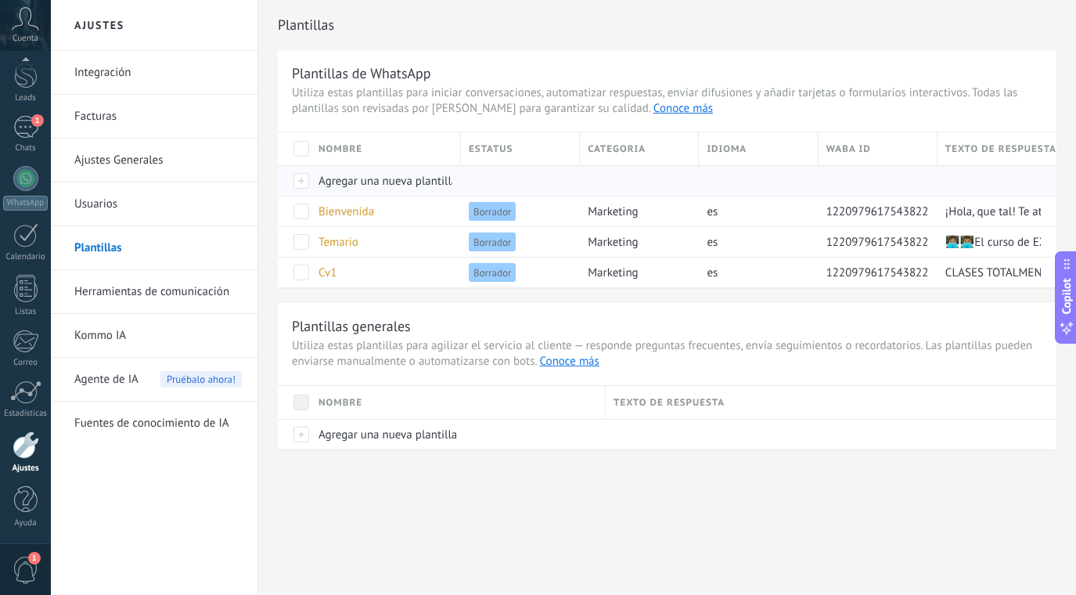
click at [347, 178] on span "Agregar una nueva plantilla" at bounding box center [387, 181] width 139 height 15
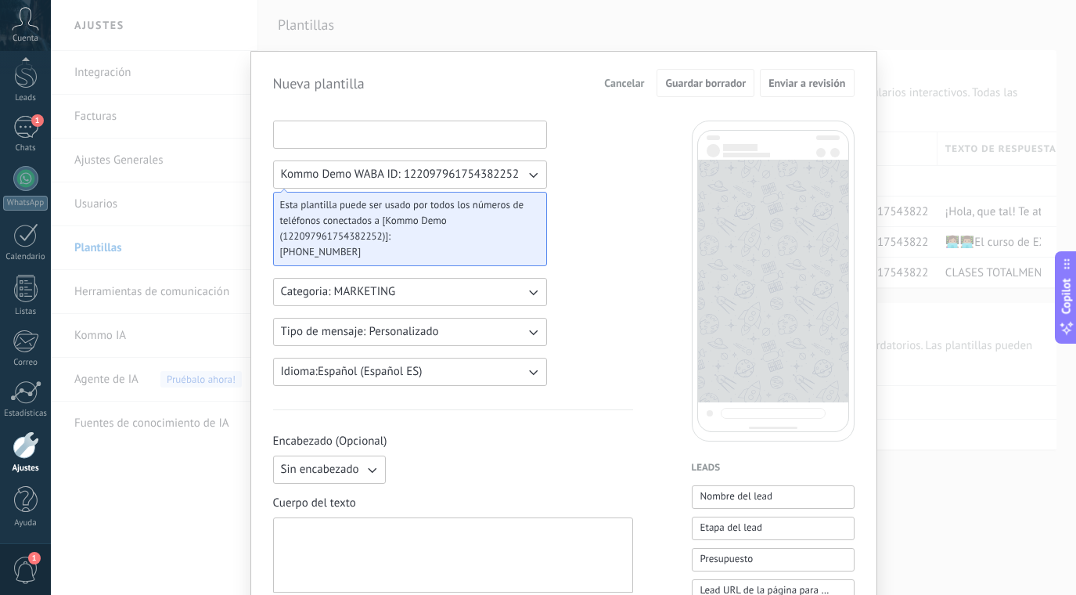
click at [360, 132] on input at bounding box center [410, 133] width 272 height 25
type input "*******"
click at [385, 532] on div at bounding box center [453, 555] width 344 height 62
click at [366, 465] on icon "button" at bounding box center [372, 470] width 16 height 16
click at [321, 522] on span "Imagen o archivo" at bounding box center [324, 523] width 87 height 16
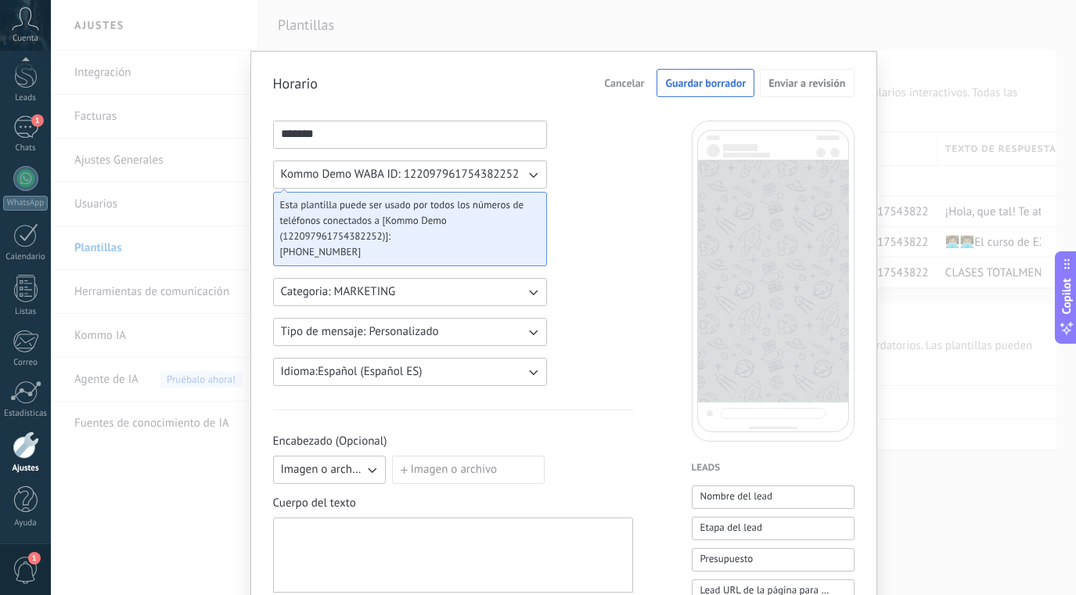
click at [392, 455] on input "Imagen o archivo" at bounding box center [392, 455] width 0 height 0
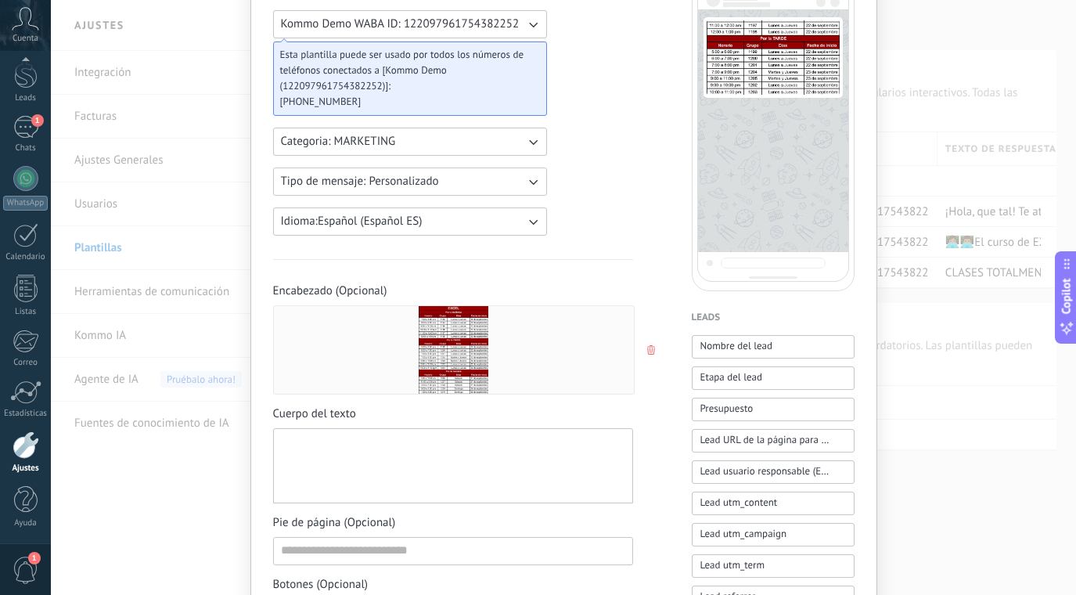
scroll to position [162, 0]
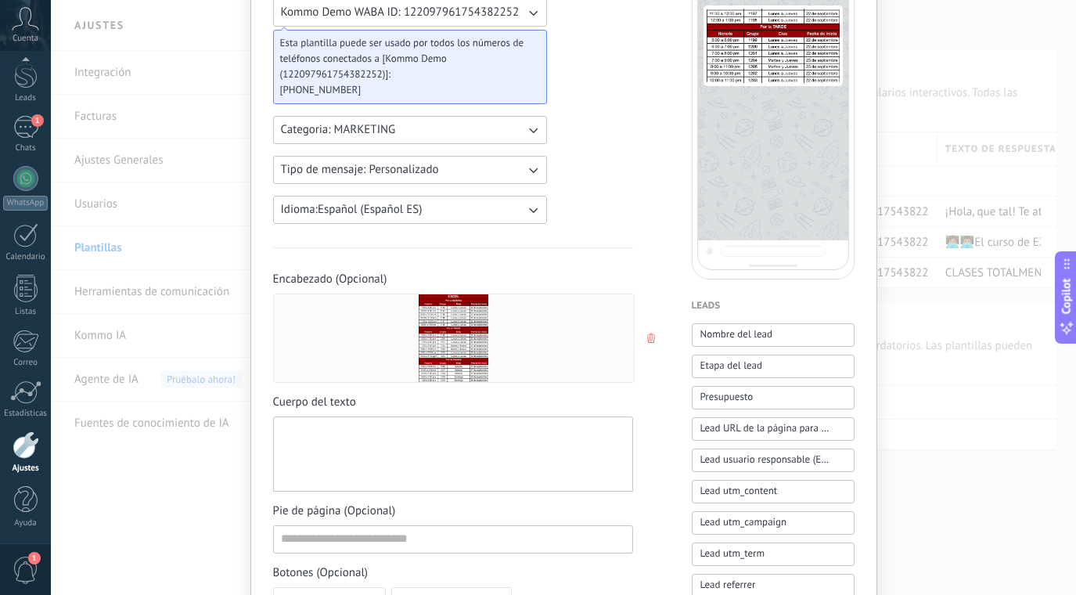
click at [333, 439] on div at bounding box center [453, 454] width 344 height 62
paste div
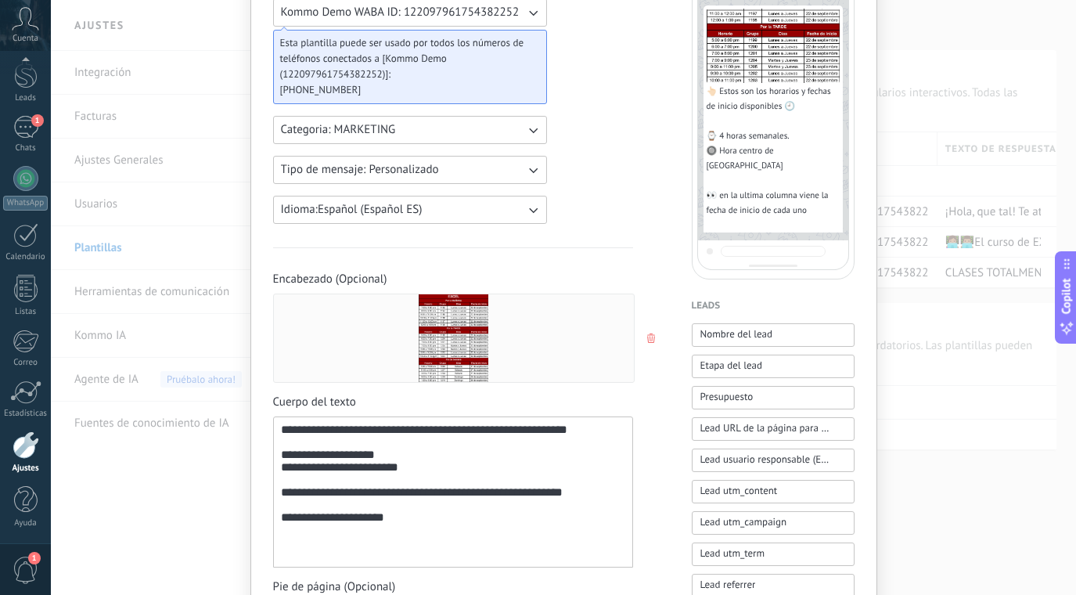
click at [281, 556] on div "**********" at bounding box center [453, 492] width 344 height 138
click at [385, 553] on div "**********" at bounding box center [453, 492] width 344 height 138
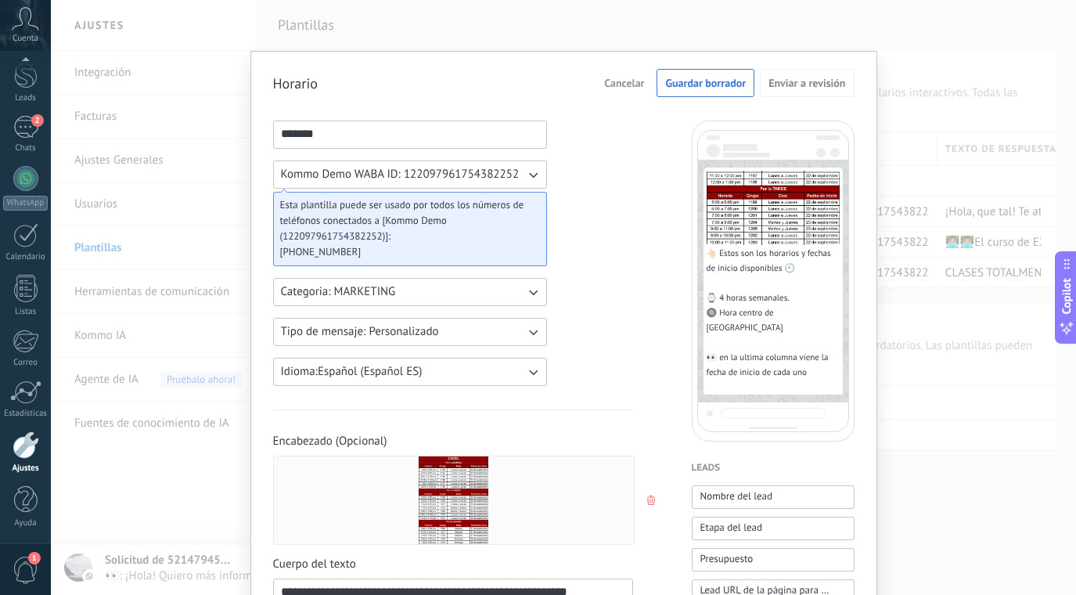
scroll to position [0, 0]
click at [691, 87] on span "Guardar borrador" at bounding box center [705, 82] width 81 height 11
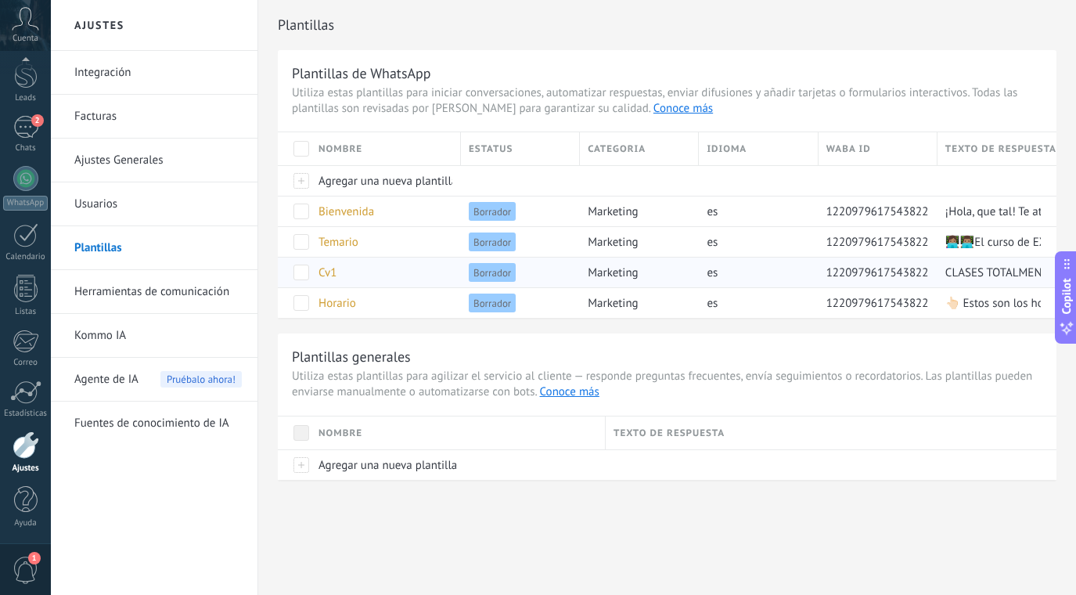
click at [348, 274] on div "Cv1" at bounding box center [382, 272] width 142 height 30
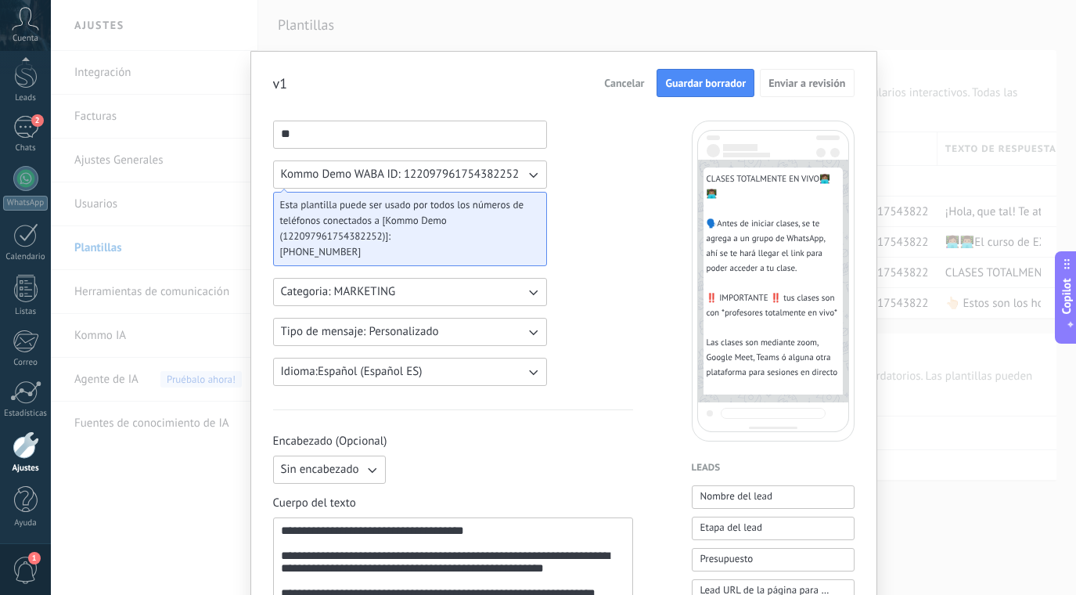
type input "**"
click at [676, 88] on span "Guardar borrador" at bounding box center [705, 82] width 81 height 11
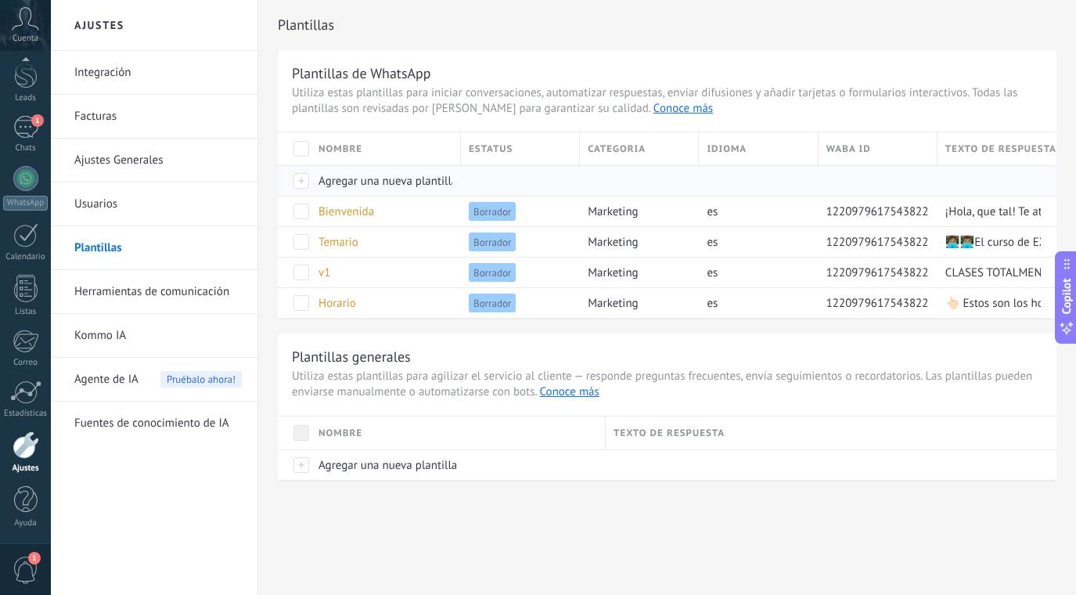
click at [418, 185] on span "Agregar una nueva plantilla" at bounding box center [387, 181] width 139 height 15
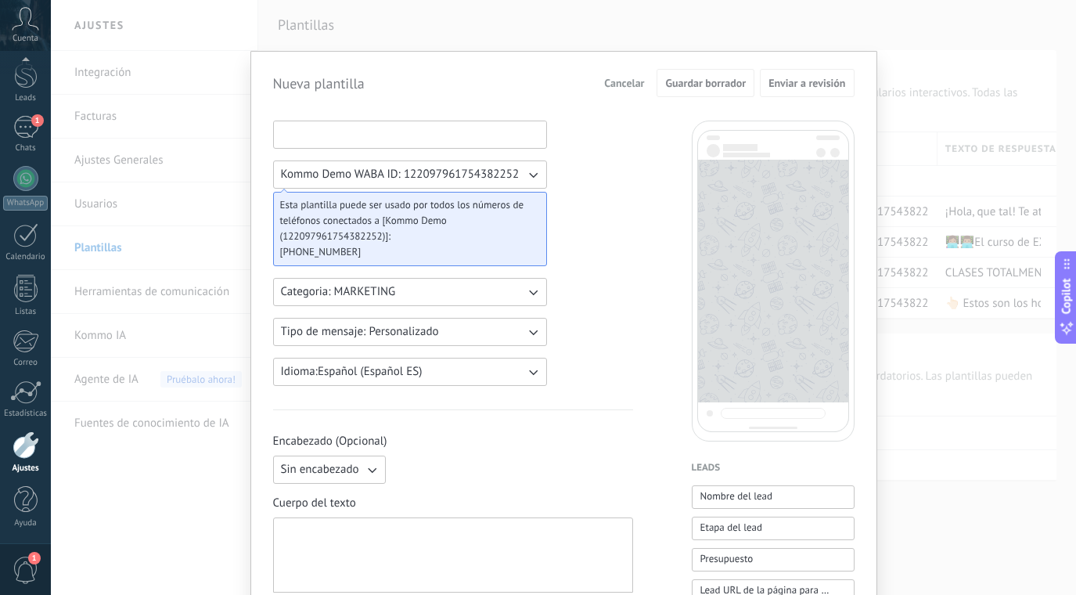
click at [346, 139] on input at bounding box center [410, 133] width 272 height 25
type input "**"
click at [437, 530] on div at bounding box center [453, 555] width 344 height 62
click at [356, 470] on span "Sin encabezado" at bounding box center [320, 470] width 78 height 16
click at [344, 516] on span "Imagen o archivo" at bounding box center [324, 523] width 87 height 16
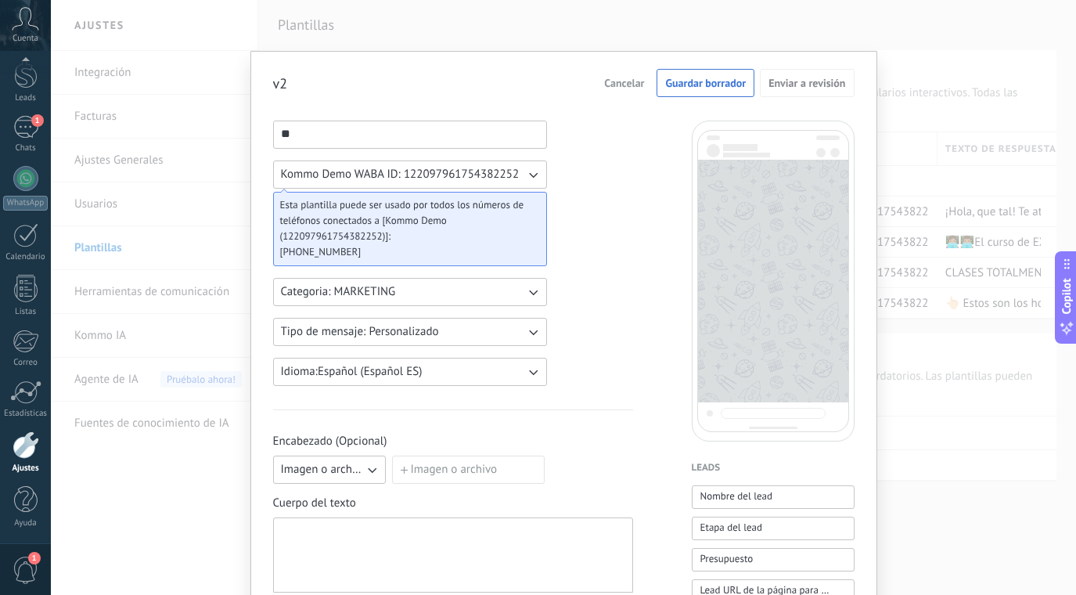
click at [436, 477] on label "Imagen o archivo" at bounding box center [468, 469] width 153 height 28
click at [392, 455] on input "Imagen o archivo" at bounding box center [392, 455] width 0 height 0
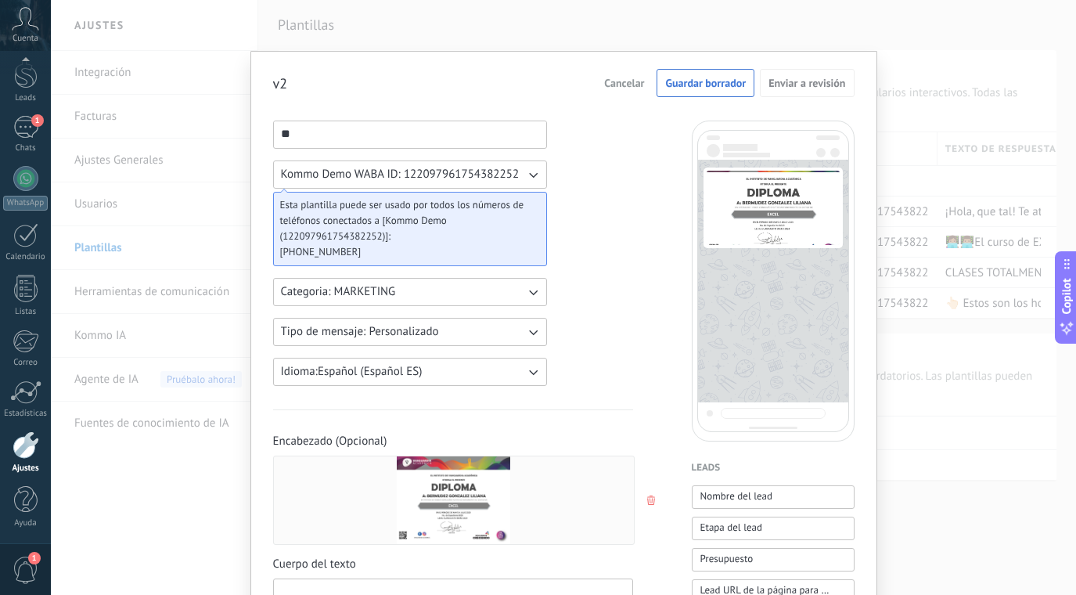
click at [390, 545] on div "Encabezado (Opcional) Cuerpo del texto Pie de página (Opcional) Botones (Opcion…" at bounding box center [453, 606] width 360 height 344
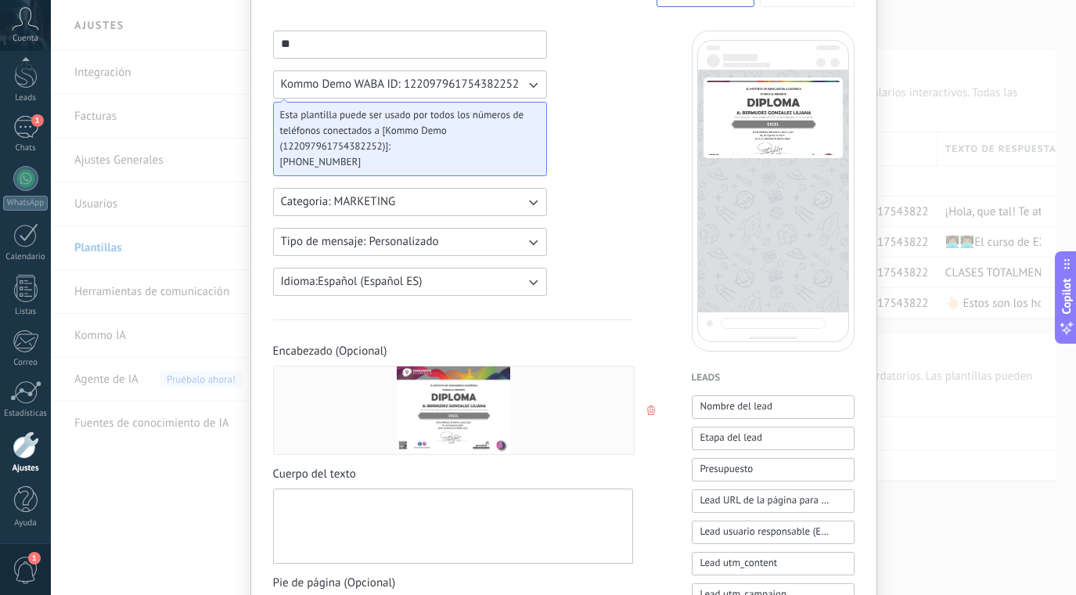
scroll to position [120, 0]
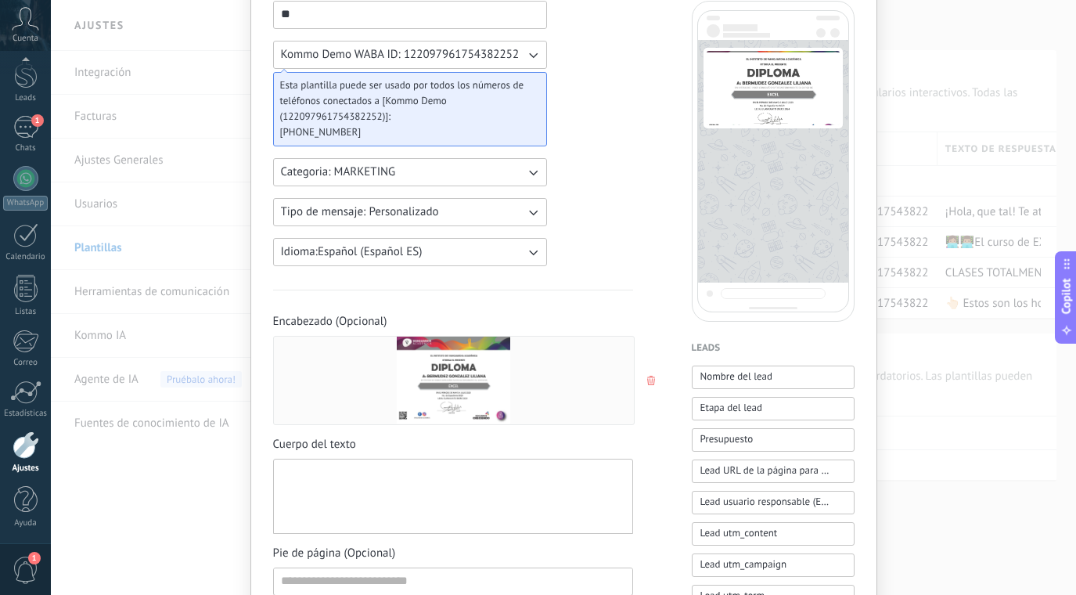
click at [362, 495] on div at bounding box center [453, 497] width 344 height 62
paste div
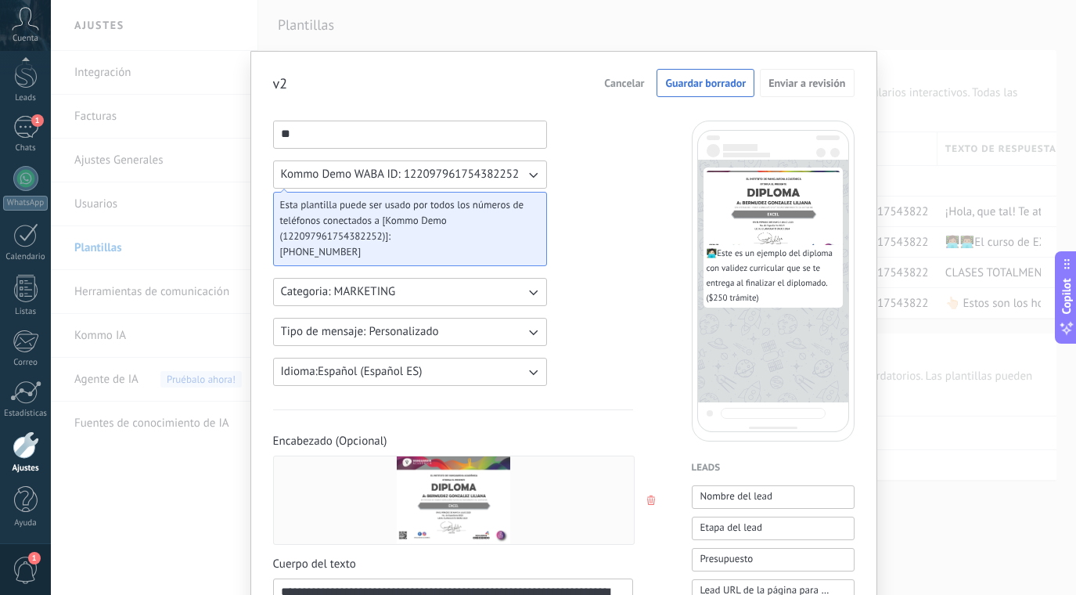
scroll to position [0, 0]
click at [708, 86] on span "Guardar borrador" at bounding box center [705, 82] width 81 height 11
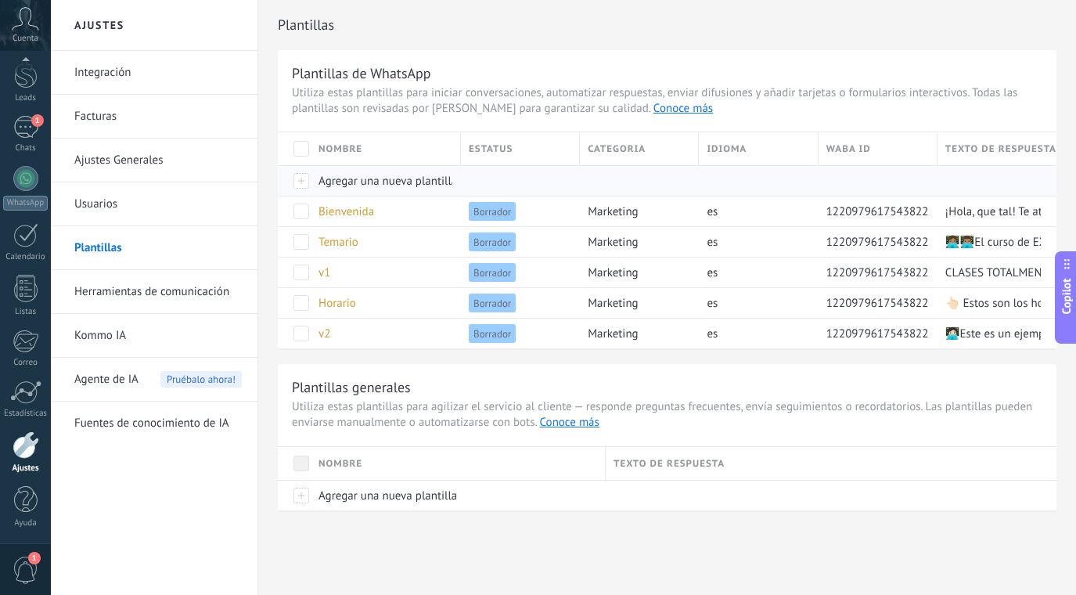
click at [366, 183] on span "Agregar una nueva plantilla" at bounding box center [387, 181] width 139 height 15
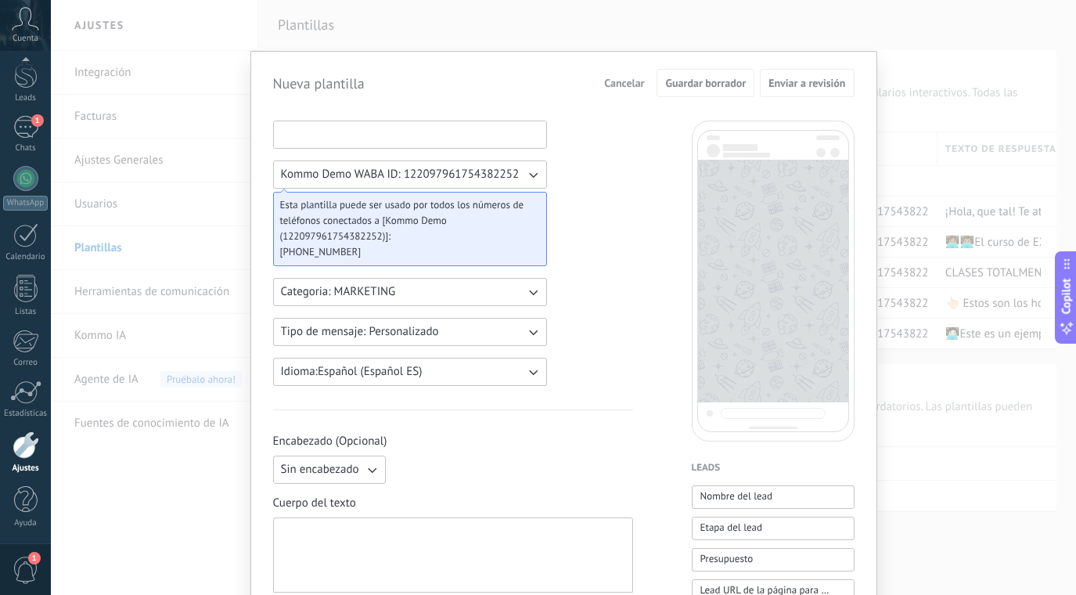
click at [345, 137] on input at bounding box center [410, 133] width 272 height 25
type input "**"
click at [373, 477] on button "Sin encabezado" at bounding box center [329, 469] width 113 height 28
click at [353, 520] on span "Imagen o archivo" at bounding box center [324, 523] width 87 height 16
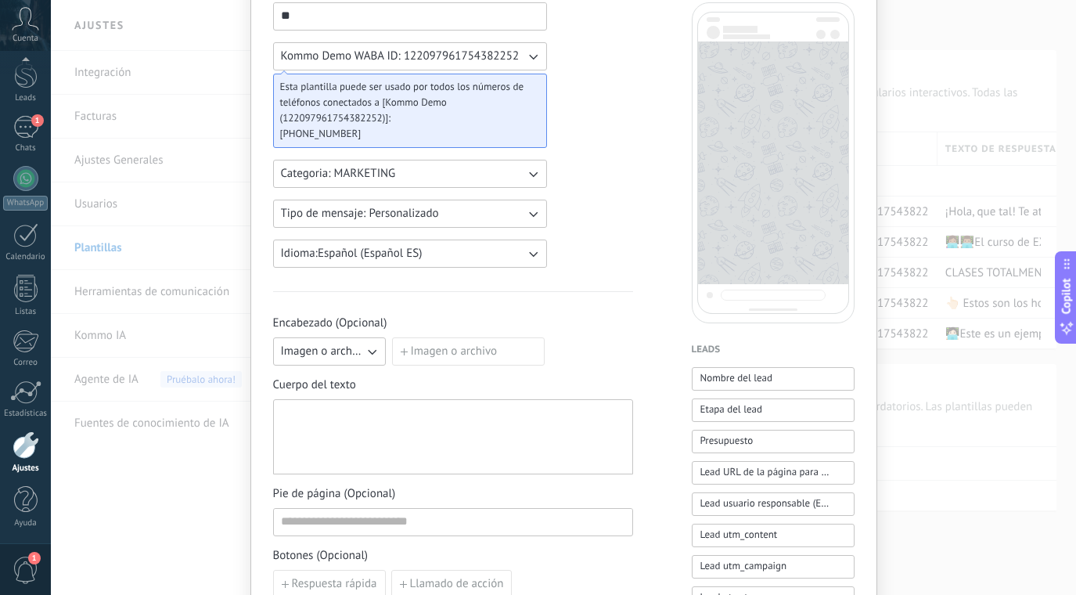
scroll to position [119, 0]
click at [392, 336] on input "Imagen o archivo" at bounding box center [392, 336] width 0 height 0
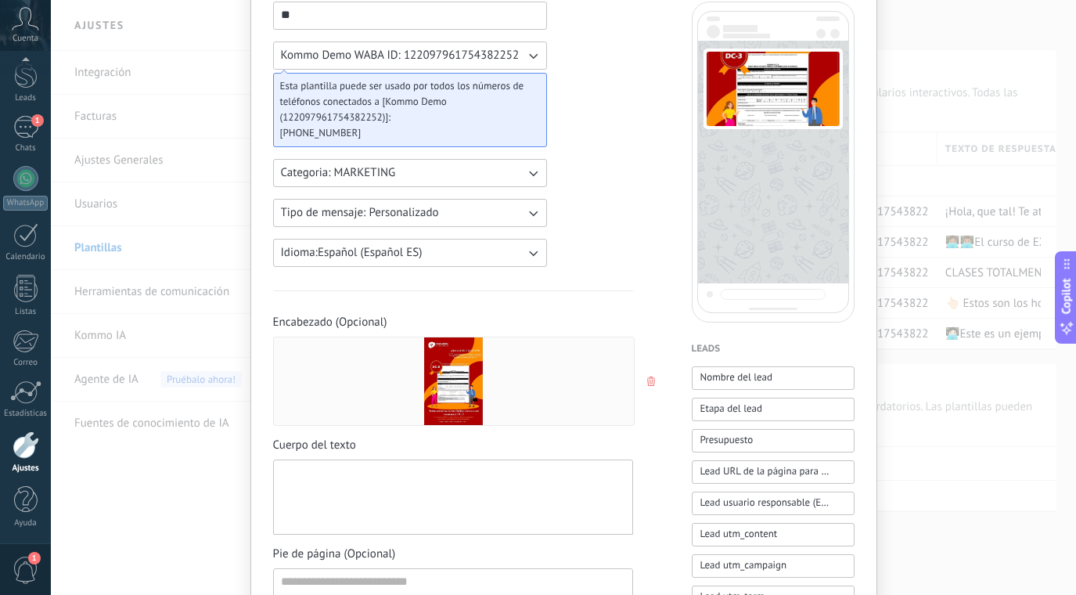
click at [346, 495] on div at bounding box center [453, 497] width 344 height 62
paste div
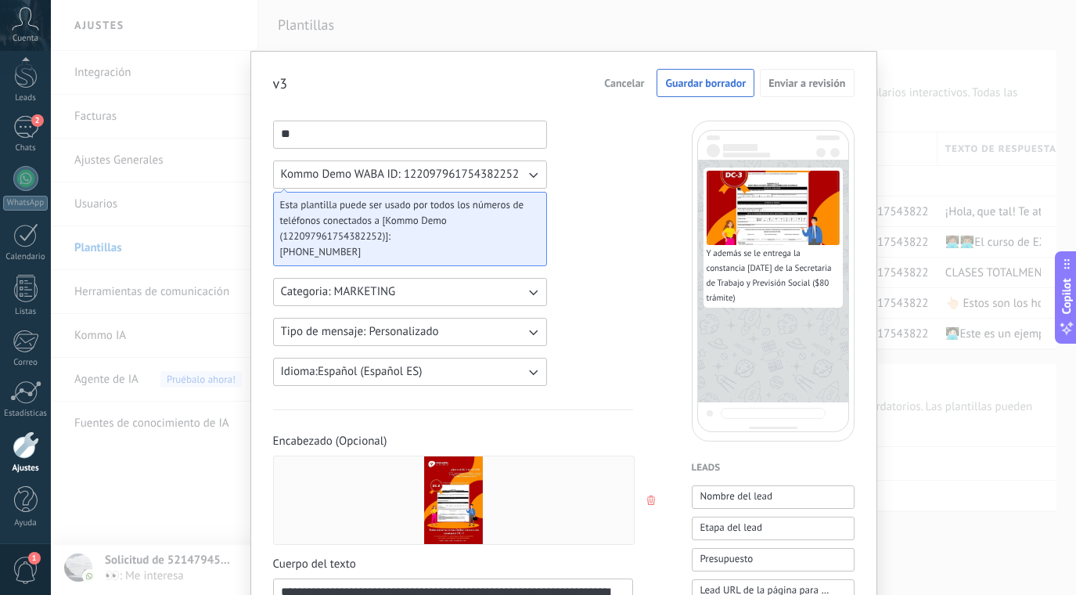
scroll to position [0, 0]
click at [720, 74] on button "Guardar borrador" at bounding box center [706, 83] width 98 height 28
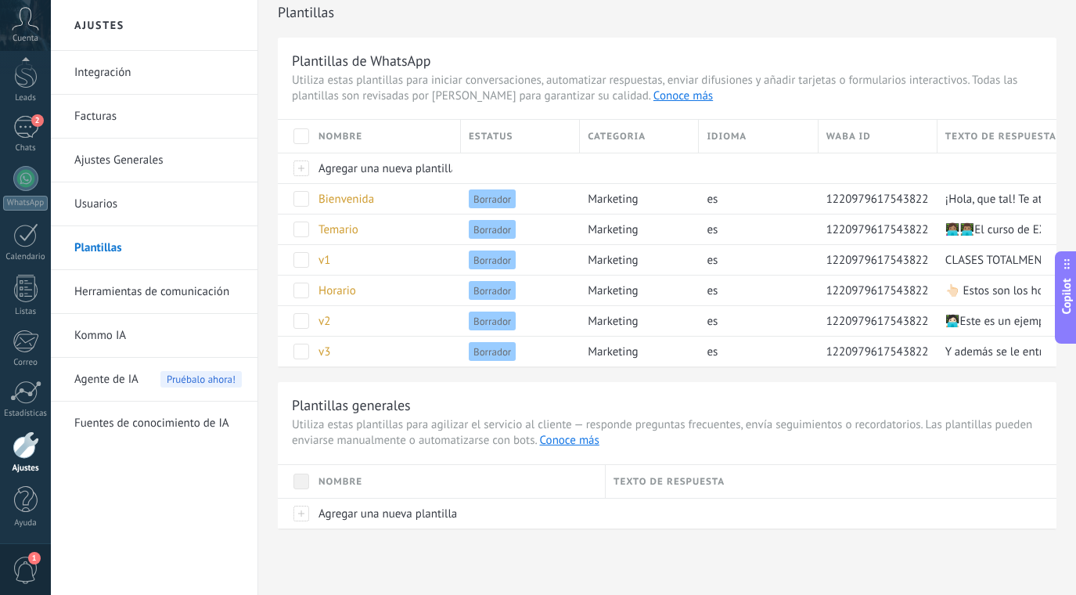
scroll to position [13, 0]
click at [362, 164] on span "Agregar una nueva plantilla" at bounding box center [387, 168] width 139 height 15
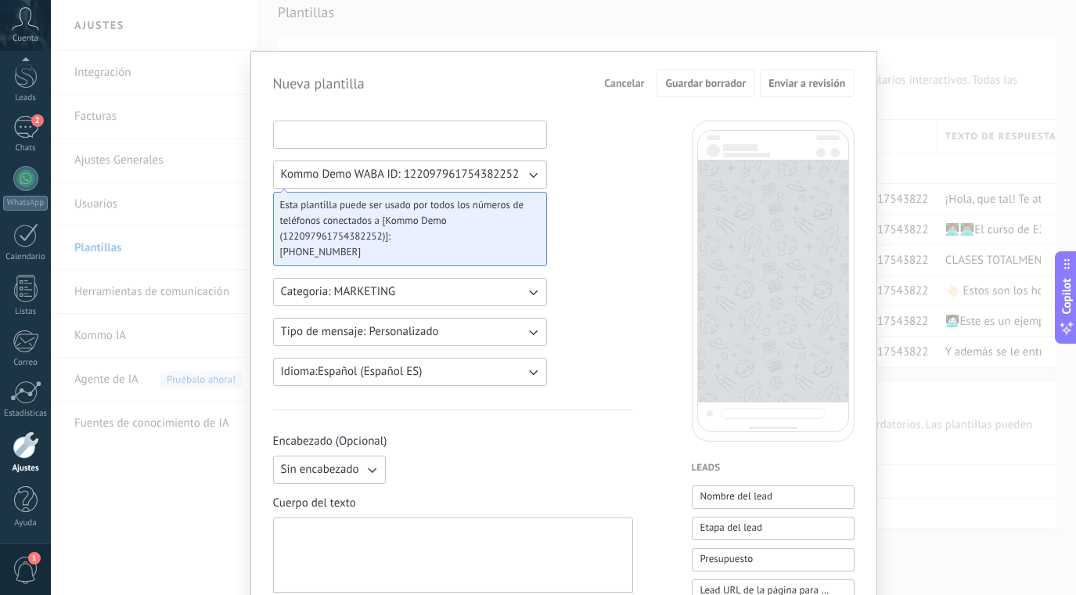
click at [383, 131] on input at bounding box center [410, 133] width 272 height 25
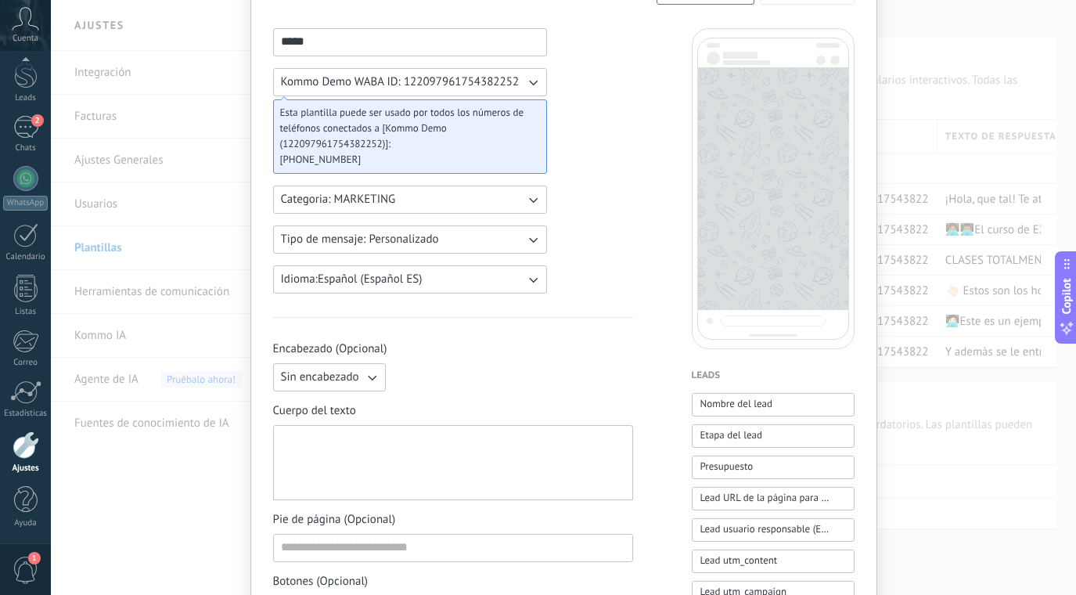
scroll to position [111, 0]
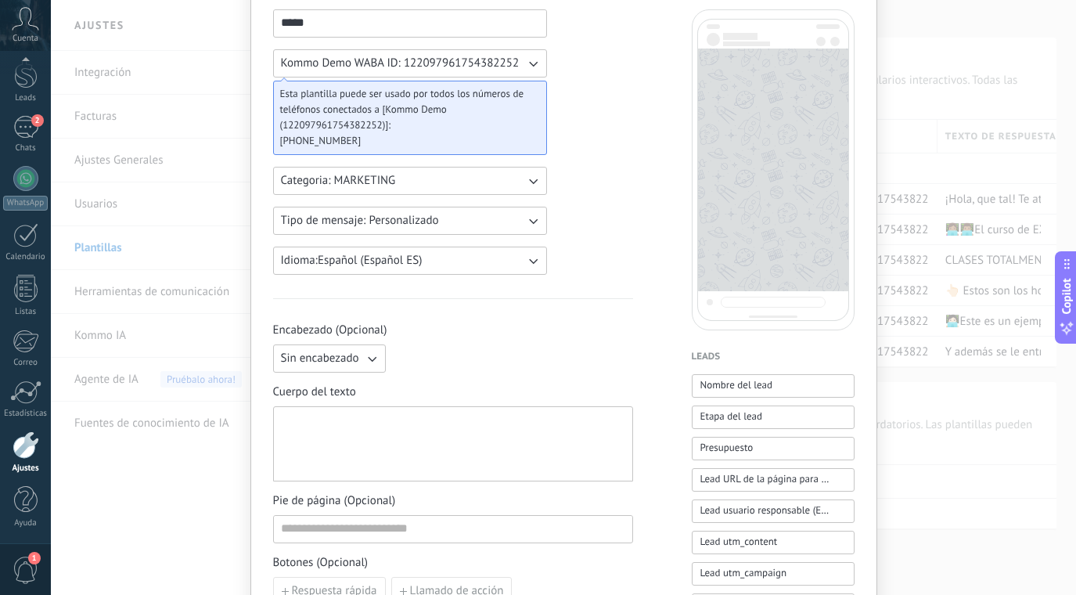
type input "*****"
click at [370, 354] on icon "button" at bounding box center [372, 359] width 16 height 16
click at [340, 408] on span "Imagen o archivo" at bounding box center [324, 412] width 87 height 16
click at [455, 362] on label "Imagen o archivo" at bounding box center [468, 358] width 153 height 28
click at [392, 344] on input "Imagen o archivo" at bounding box center [392, 344] width 0 height 0
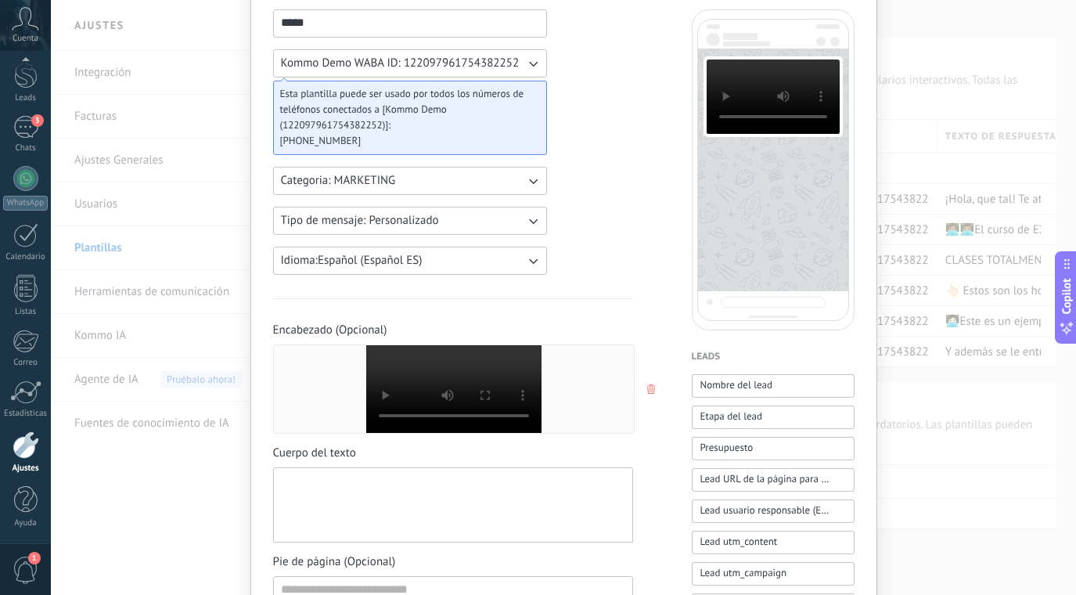
click at [365, 491] on div at bounding box center [453, 505] width 344 height 62
paste div
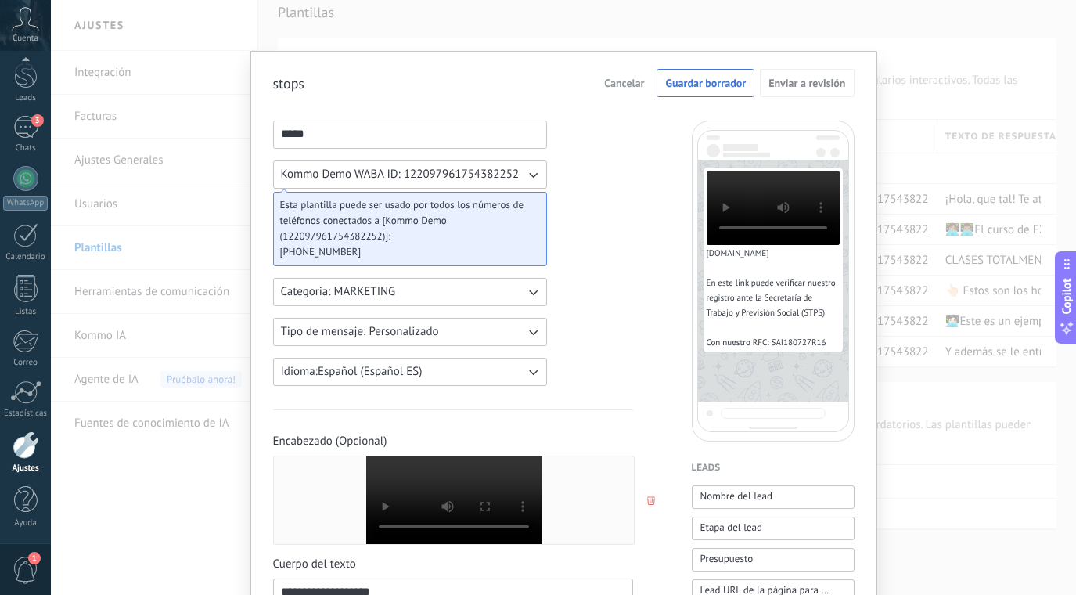
scroll to position [0, 0]
click at [712, 91] on button "Guardar borrador" at bounding box center [706, 83] width 98 height 28
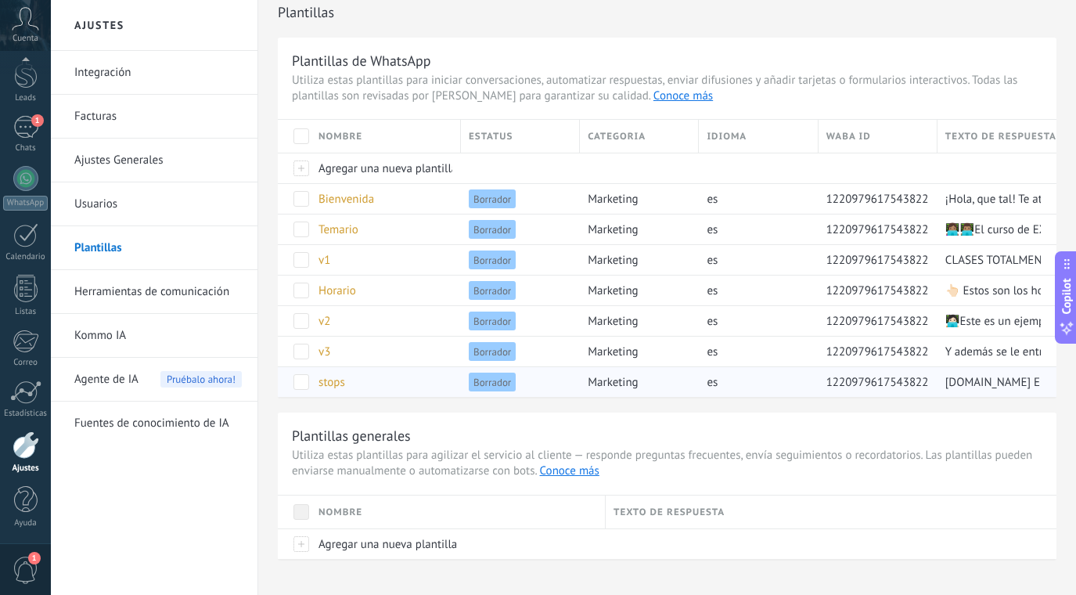
click at [336, 380] on span "stops" at bounding box center [331, 382] width 27 height 15
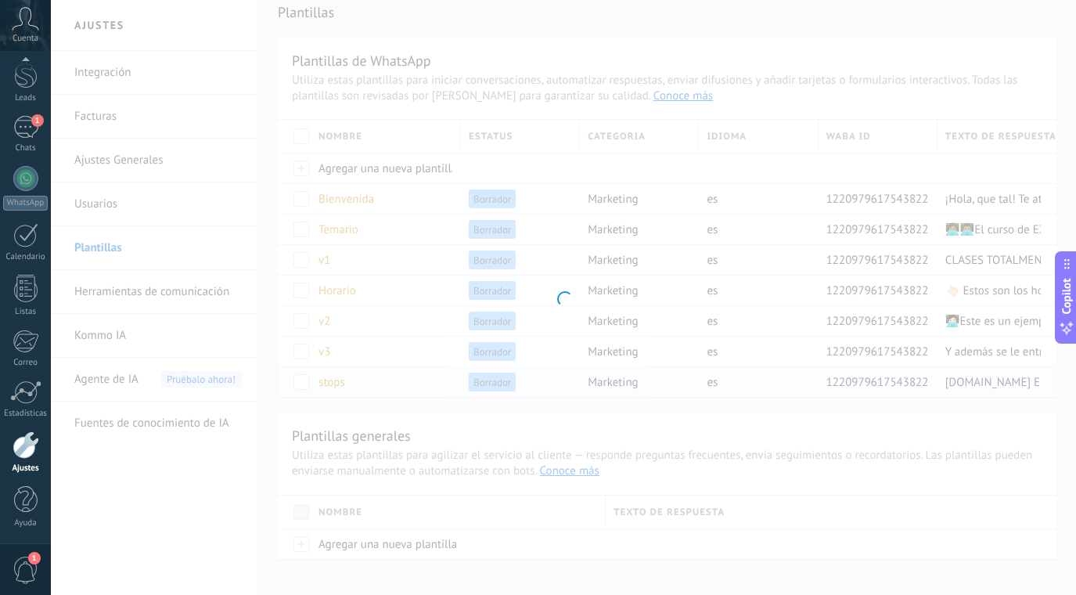
click at [336, 380] on div at bounding box center [563, 297] width 1025 height 595
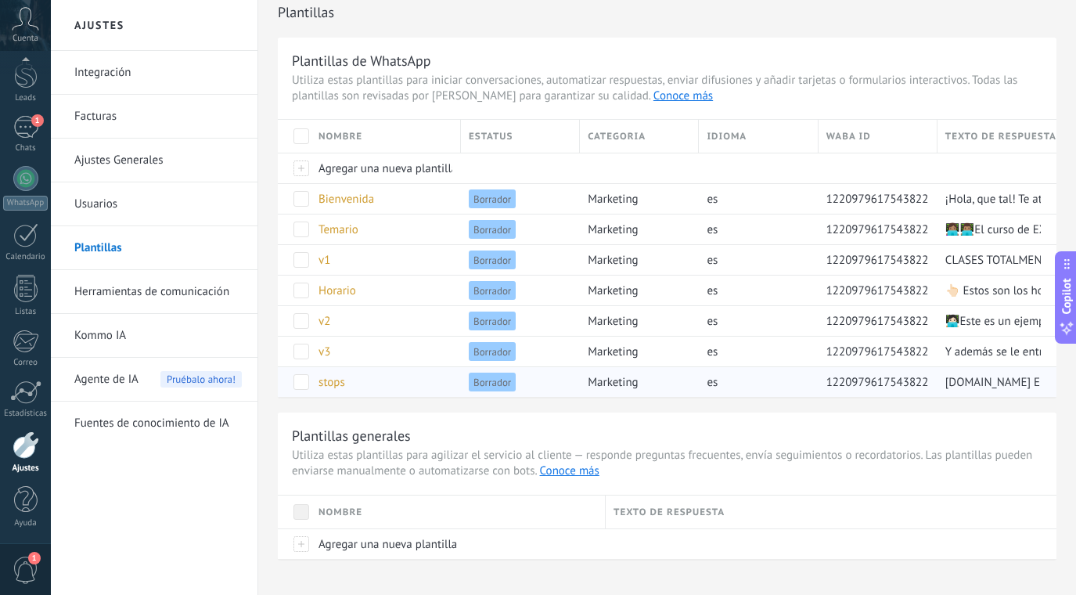
click at [329, 383] on span "stops" at bounding box center [331, 382] width 27 height 15
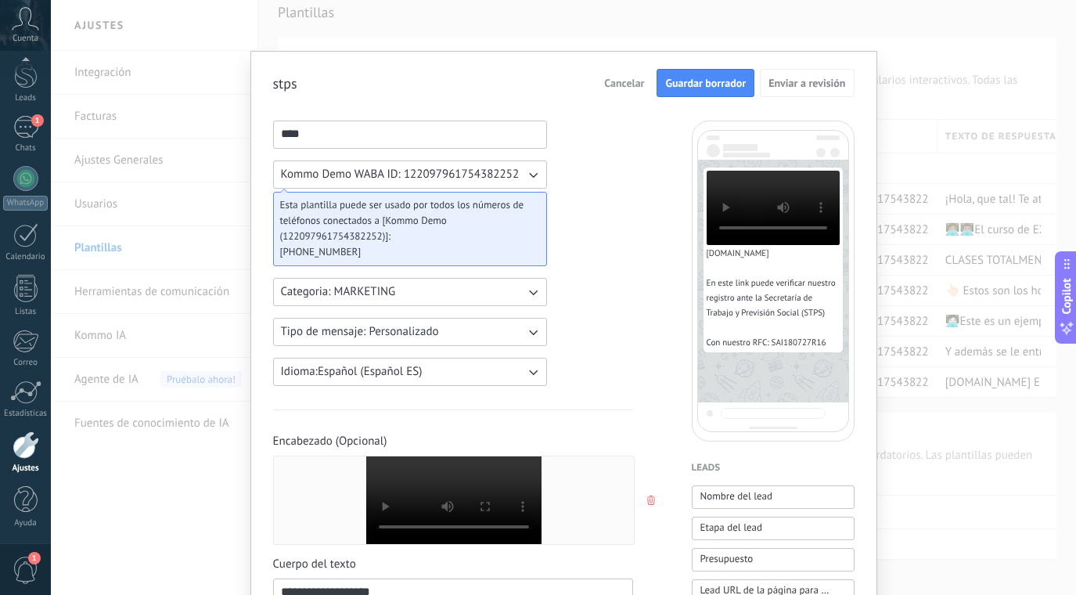
type input "****"
click at [682, 75] on button "Guardar borrador" at bounding box center [706, 83] width 98 height 28
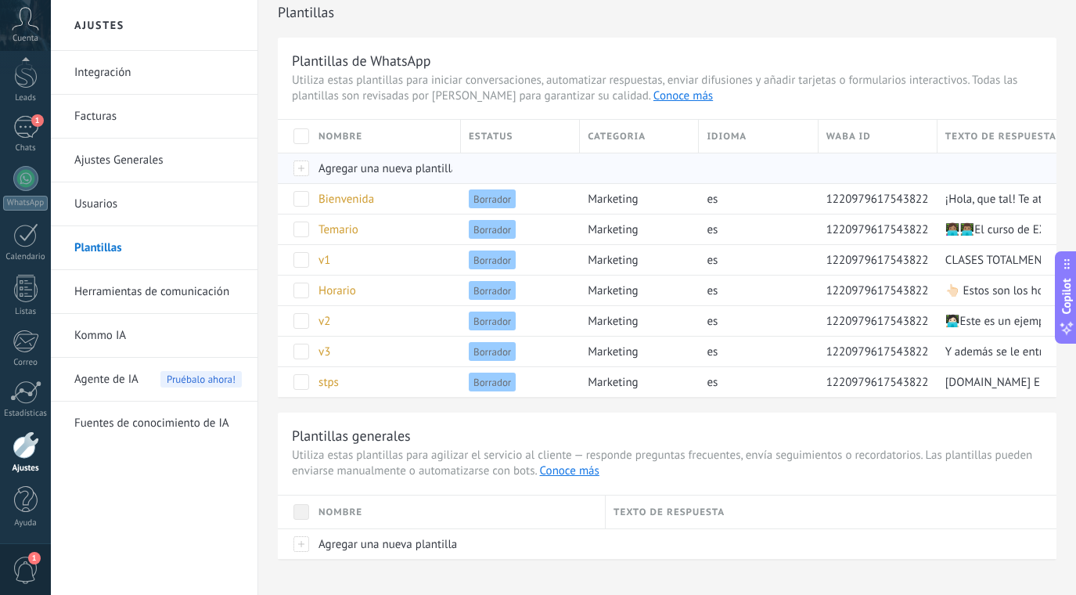
click at [367, 166] on span "Agregar una nueva plantilla" at bounding box center [387, 168] width 139 height 15
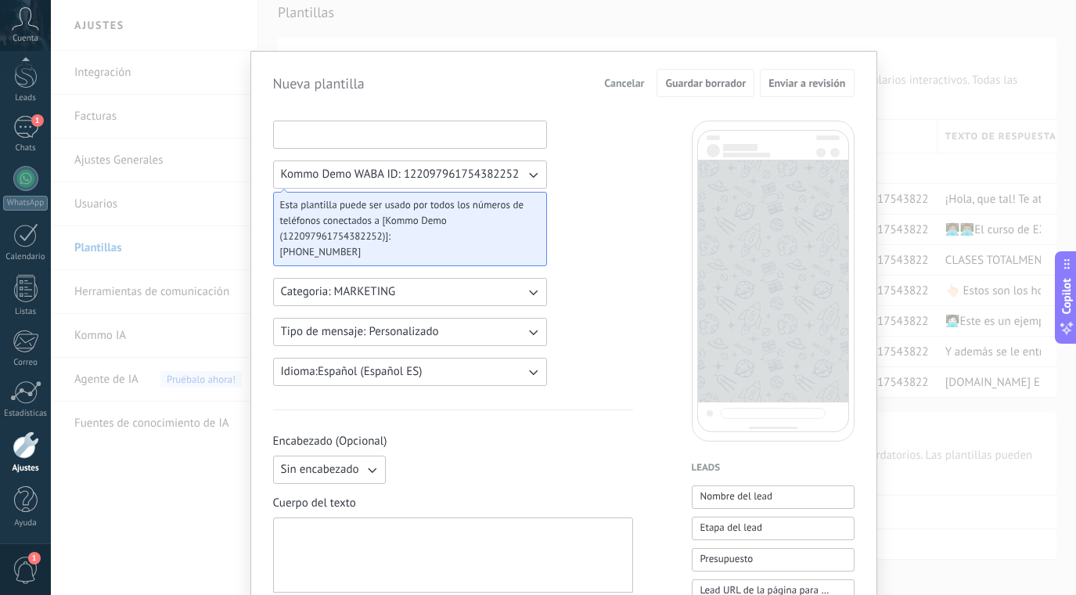
click at [337, 135] on input at bounding box center [410, 133] width 272 height 25
type input "******"
click at [362, 459] on button "Sin encabezado" at bounding box center [329, 469] width 113 height 28
click at [502, 472] on div "Sin encabezado Sin encabezado Texto Imagen o archivo" at bounding box center [453, 469] width 360 height 28
click at [389, 558] on div at bounding box center [453, 555] width 344 height 62
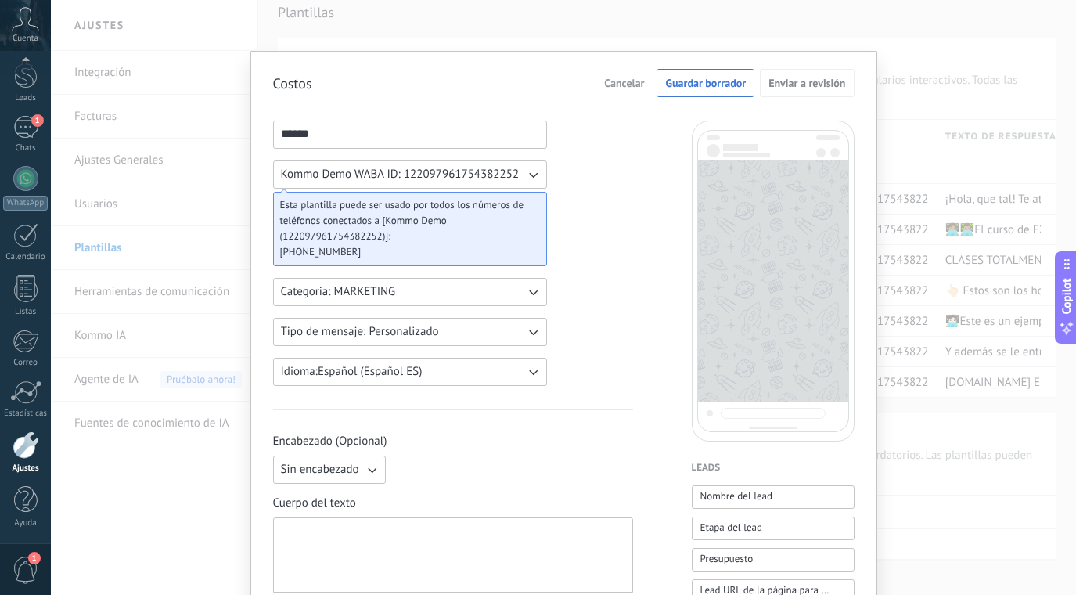
paste div
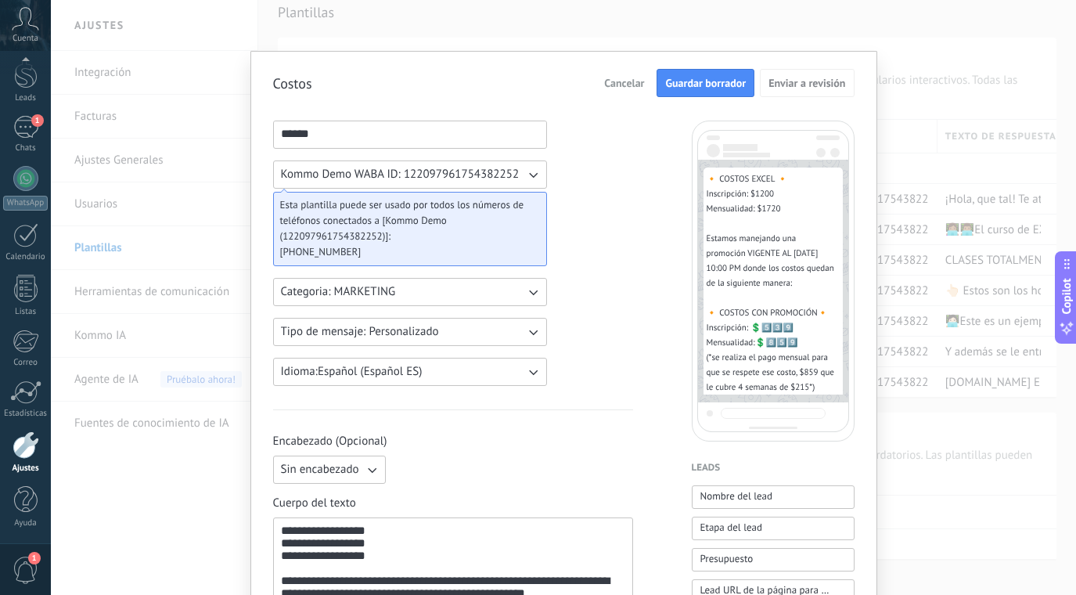
click at [706, 81] on span "Guardar borrador" at bounding box center [705, 82] width 81 height 11
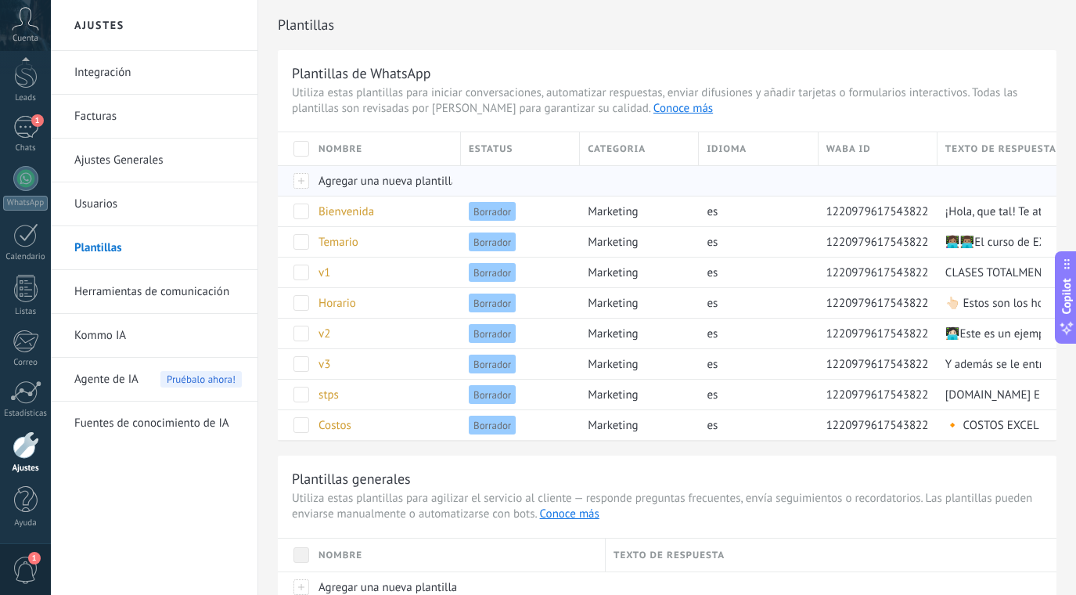
click at [358, 178] on span "Agregar una nueva plantilla" at bounding box center [387, 181] width 139 height 15
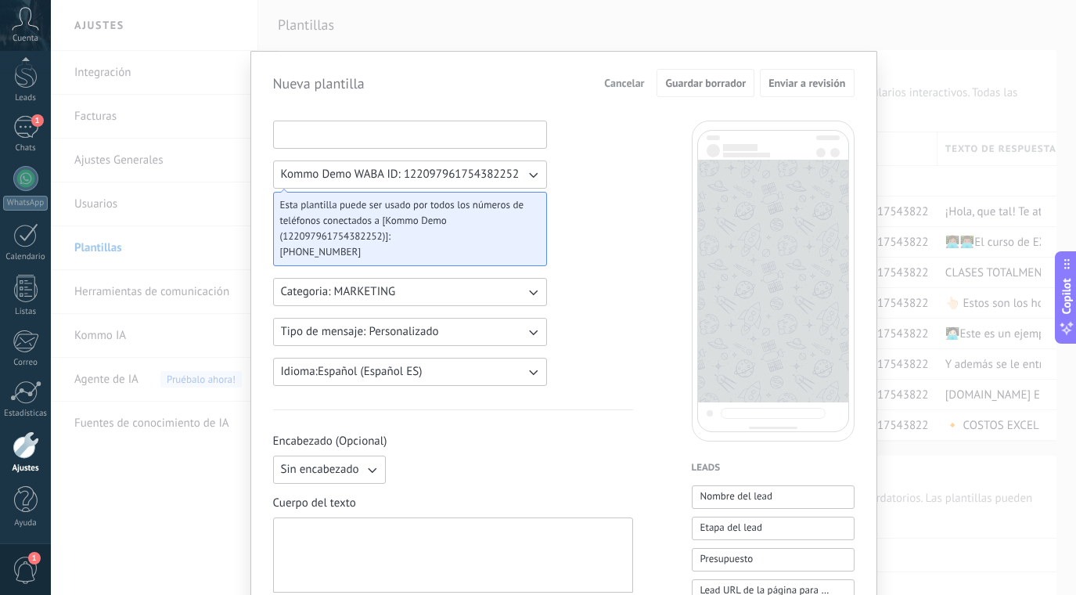
click at [359, 135] on input at bounding box center [410, 133] width 272 height 25
type input "****"
click at [343, 468] on span "Sin encabezado" at bounding box center [320, 470] width 78 height 16
click at [329, 525] on span "Imagen o archivo" at bounding box center [324, 523] width 87 height 16
click at [392, 455] on input "Imagen o archivo" at bounding box center [392, 455] width 0 height 0
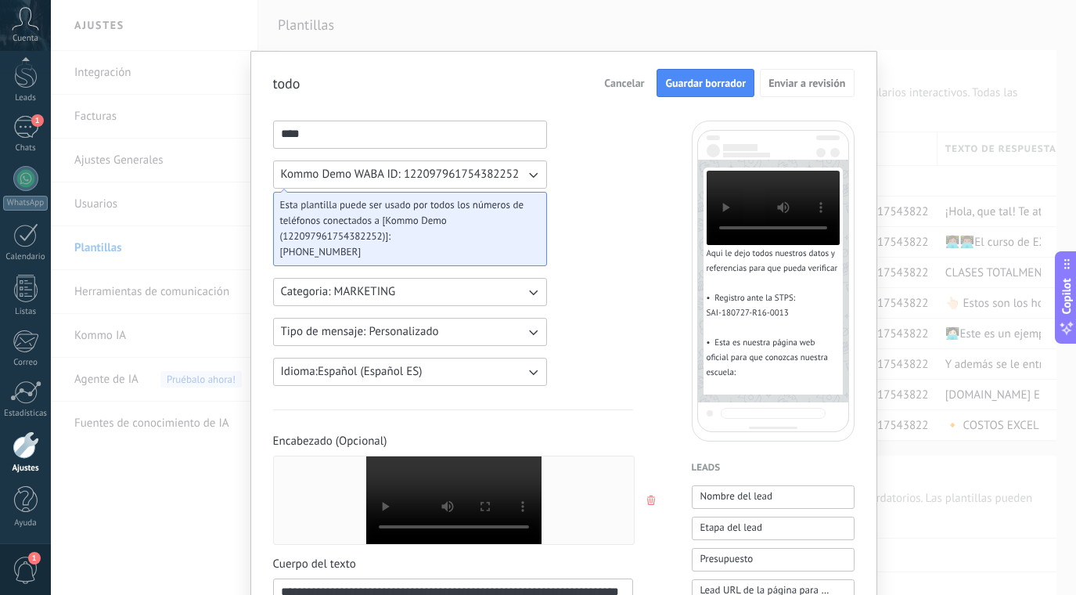
click at [695, 79] on span "Guardar borrador" at bounding box center [705, 82] width 81 height 11
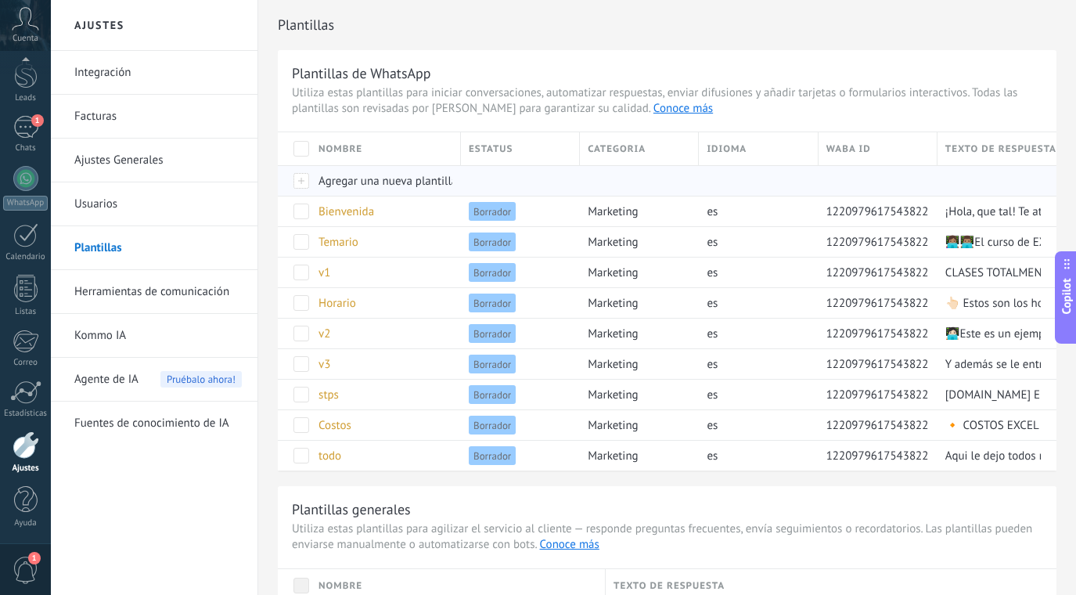
click at [357, 180] on span "Agregar una nueva plantilla" at bounding box center [387, 181] width 139 height 15
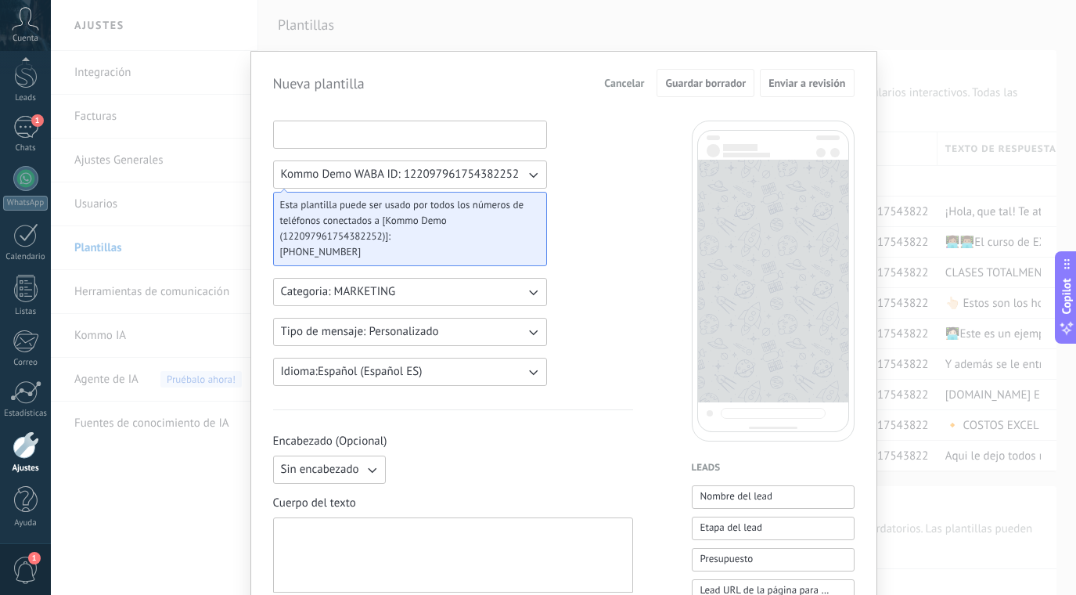
click at [407, 139] on input at bounding box center [410, 133] width 272 height 25
type input "******"
click at [439, 379] on button "Idioma: Español (Español ES)" at bounding box center [410, 372] width 274 height 28
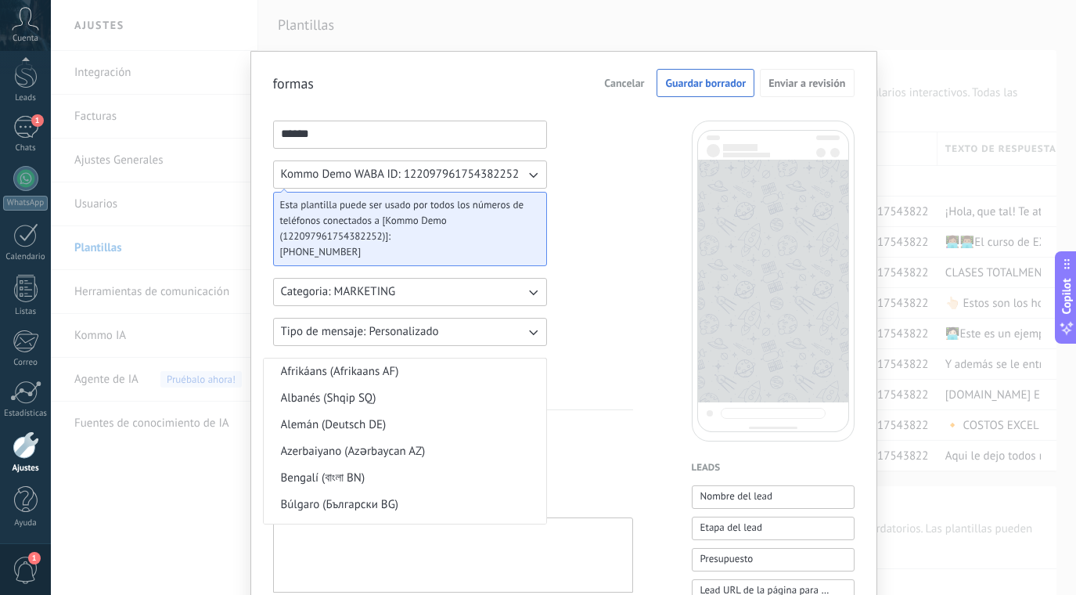
scroll to position [383, 0]
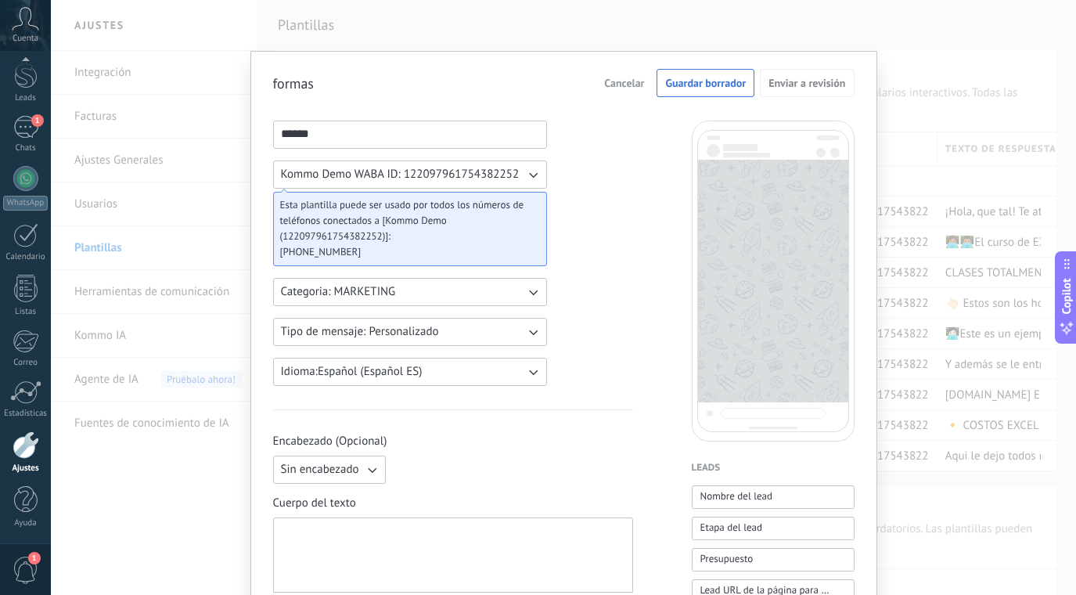
click at [360, 465] on button "Sin encabezado" at bounding box center [329, 469] width 113 height 28
click at [336, 515] on span "Imagen o archivo" at bounding box center [324, 523] width 87 height 16
click at [349, 559] on div at bounding box center [453, 555] width 344 height 62
paste div
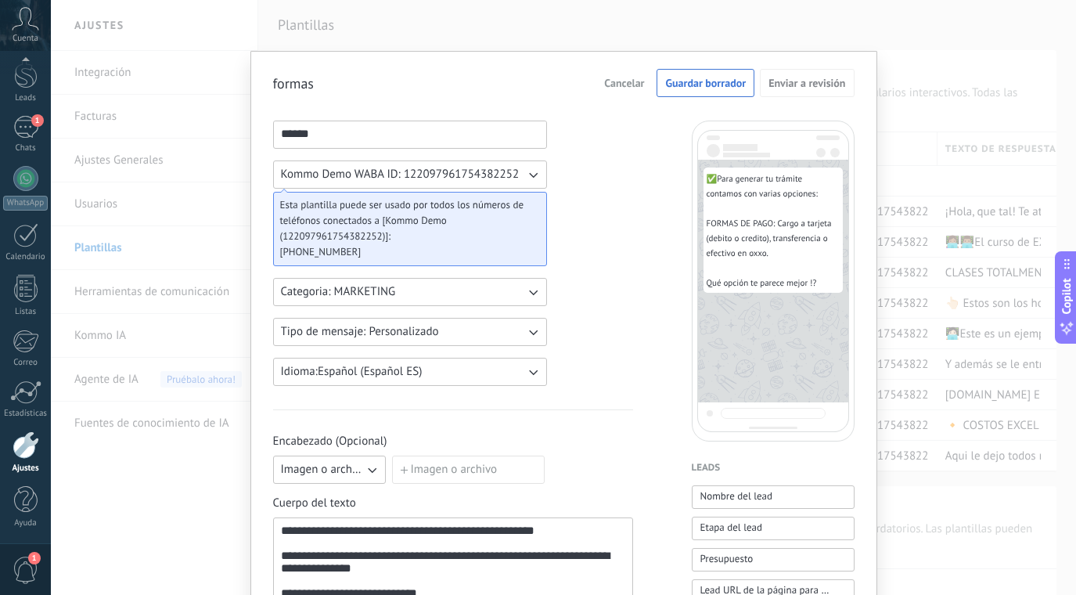
click at [392, 455] on input "Imagen o archivo" at bounding box center [392, 455] width 0 height 0
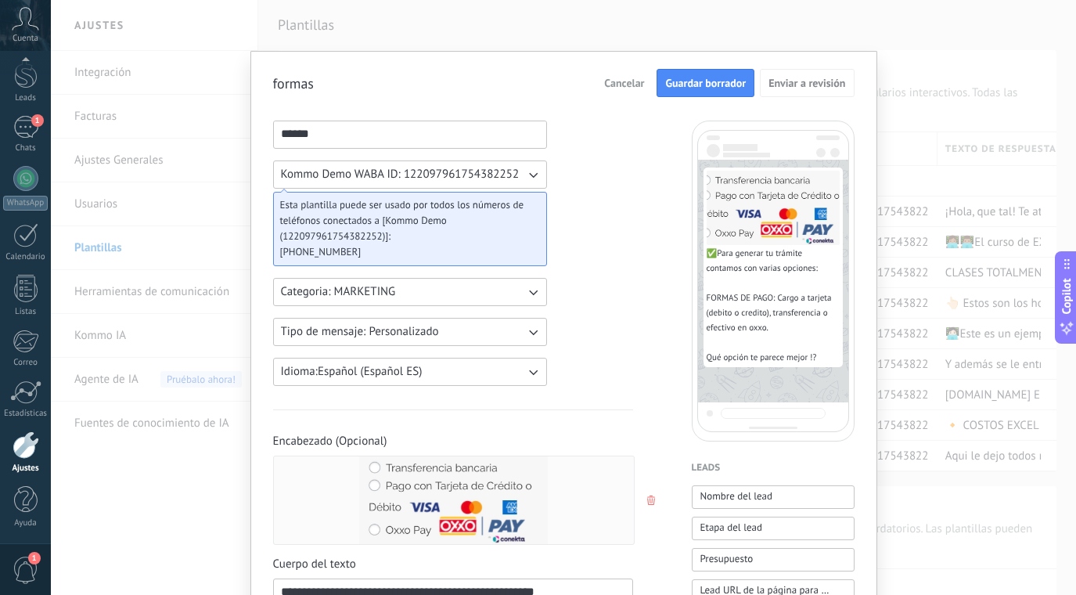
click at [723, 84] on span "Guardar borrador" at bounding box center [705, 82] width 81 height 11
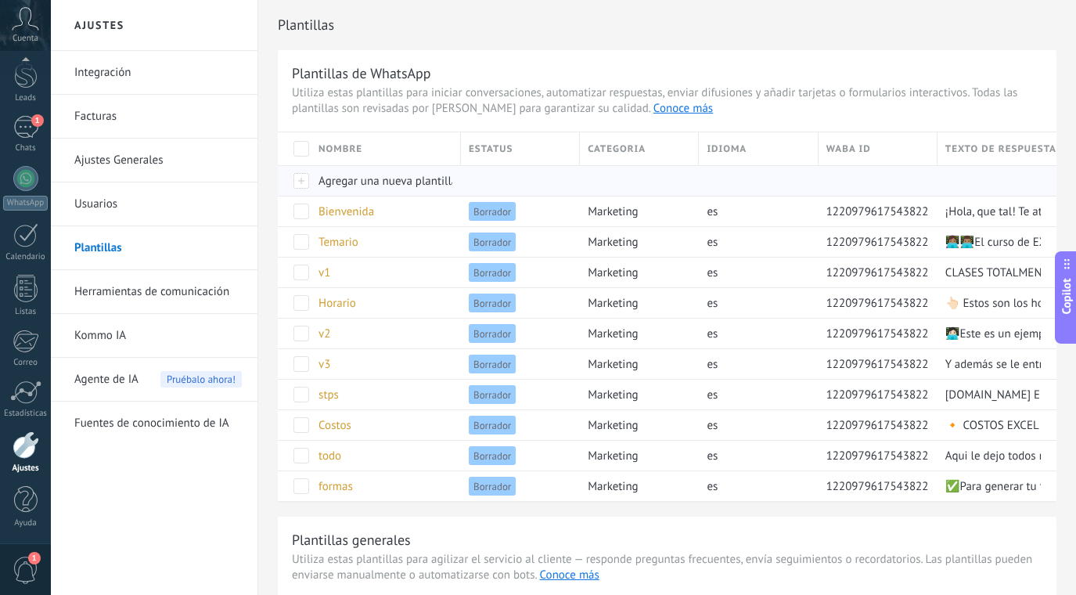
click at [380, 182] on span "Agregar una nueva plantilla" at bounding box center [387, 181] width 139 height 15
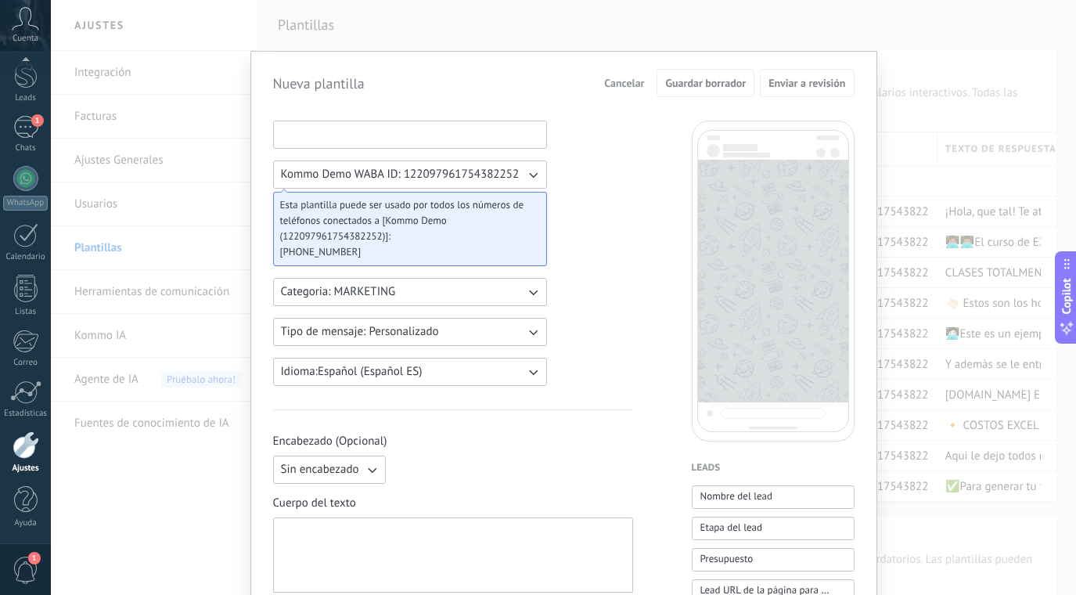
click at [338, 131] on input at bounding box center [410, 133] width 272 height 25
type input "*****"
click at [335, 549] on div at bounding box center [453, 555] width 344 height 62
paste div
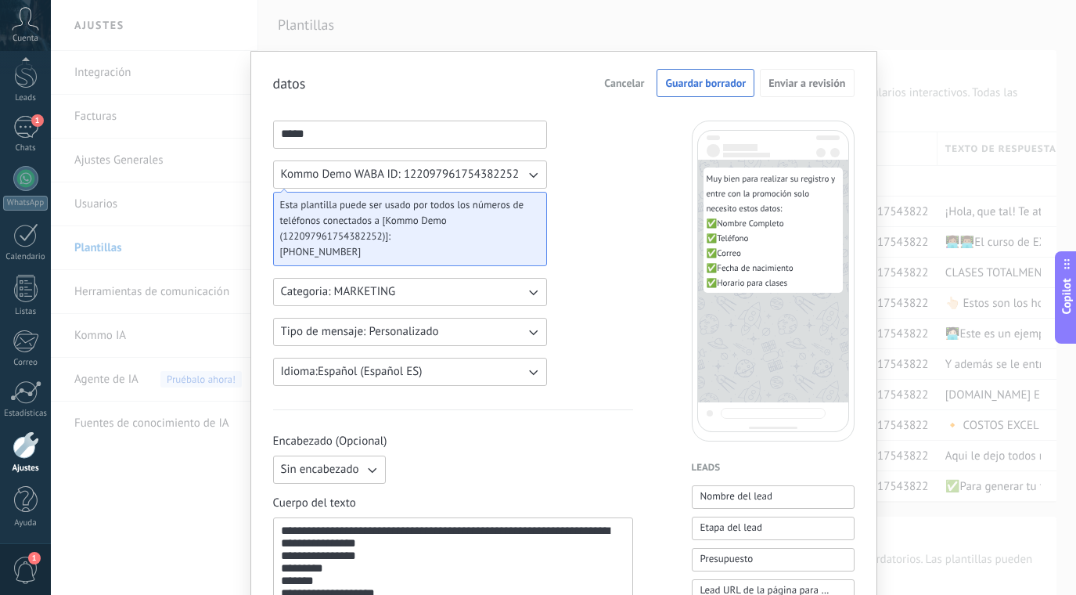
scroll to position [71, 0]
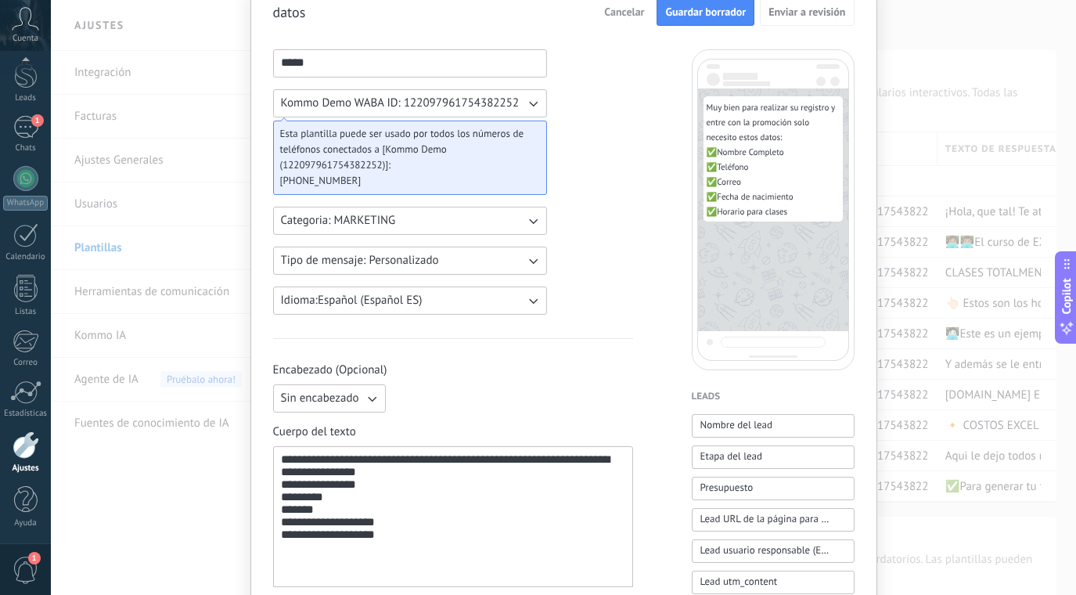
click at [706, 13] on span "Guardar borrador" at bounding box center [705, 11] width 81 height 11
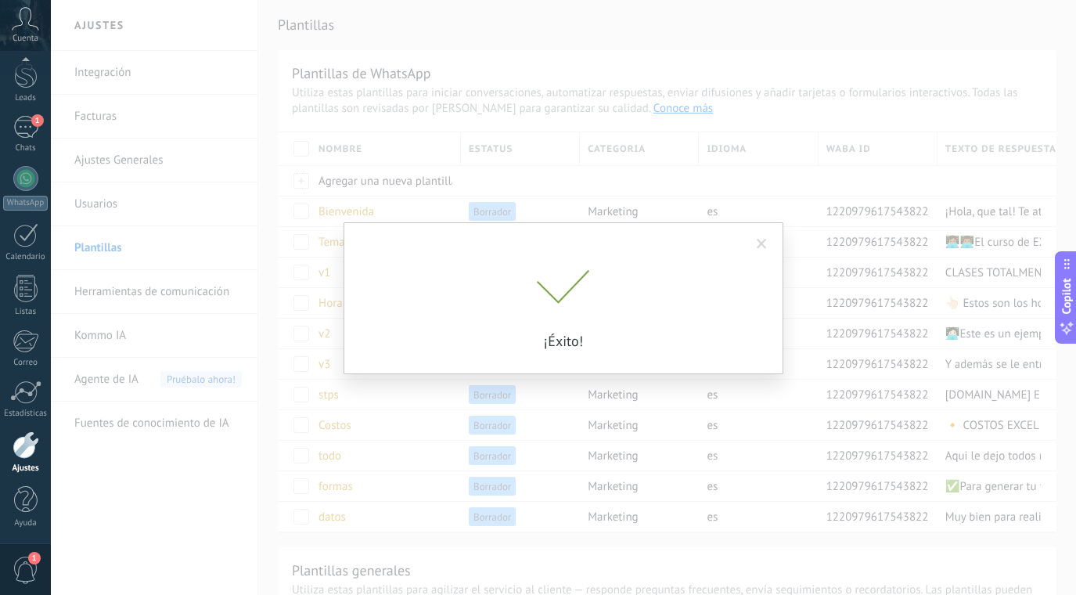
scroll to position [0, 0]
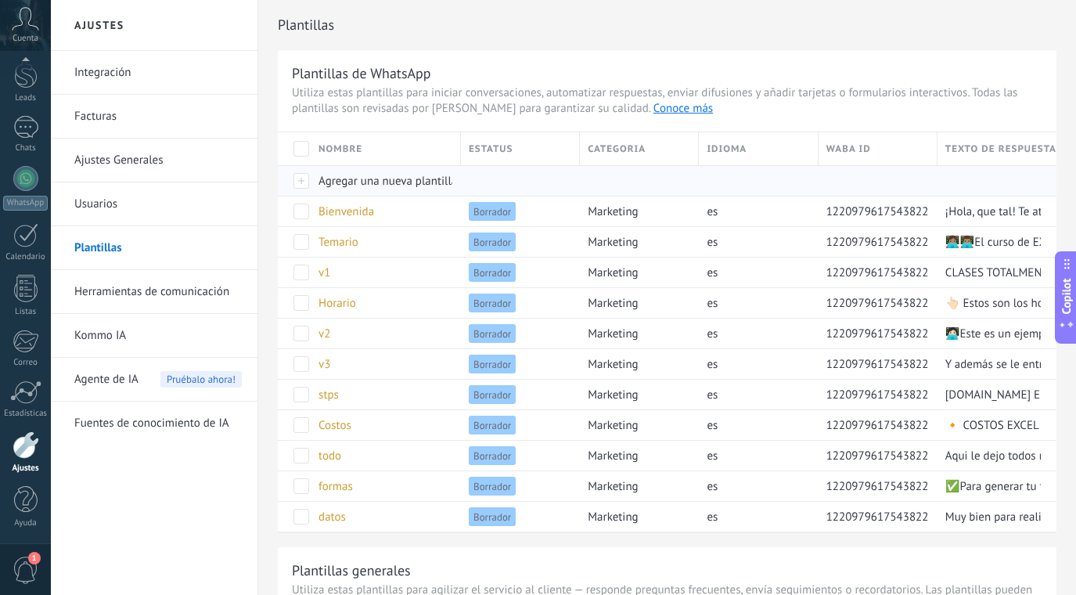
click at [378, 177] on span "Agregar una nueva plantilla" at bounding box center [387, 181] width 139 height 15
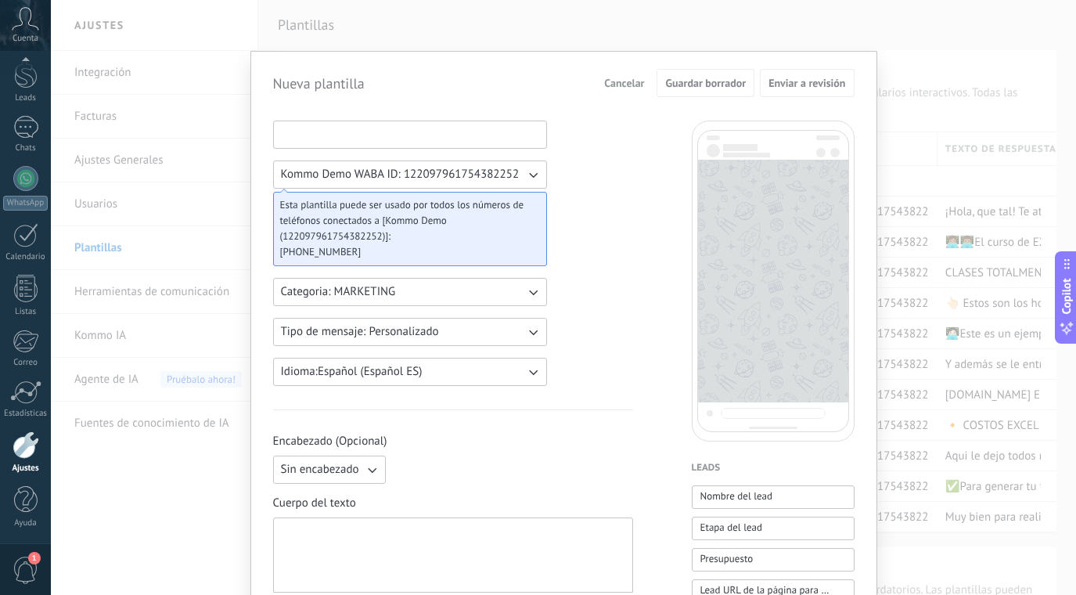
click at [336, 128] on input at bounding box center [410, 133] width 272 height 25
type input "******"
click at [455, 409] on hr at bounding box center [453, 409] width 360 height 1
click at [358, 466] on button "Sin encabezado" at bounding box center [329, 469] width 113 height 28
click at [345, 522] on span "Imagen o archivo" at bounding box center [324, 523] width 87 height 16
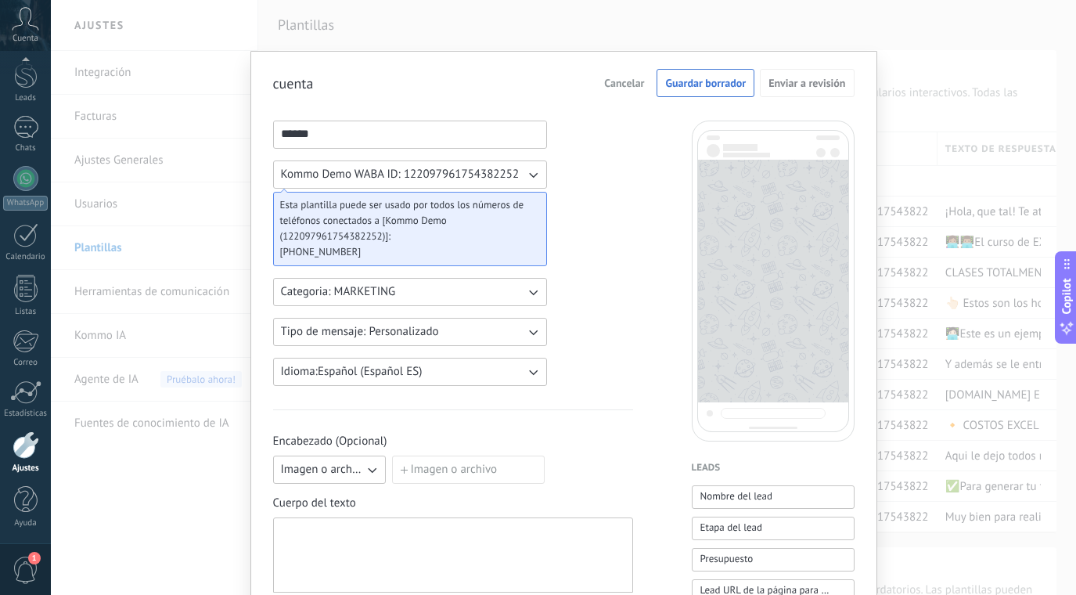
click at [392, 455] on input "Imagen o archivo" at bounding box center [392, 455] width 0 height 0
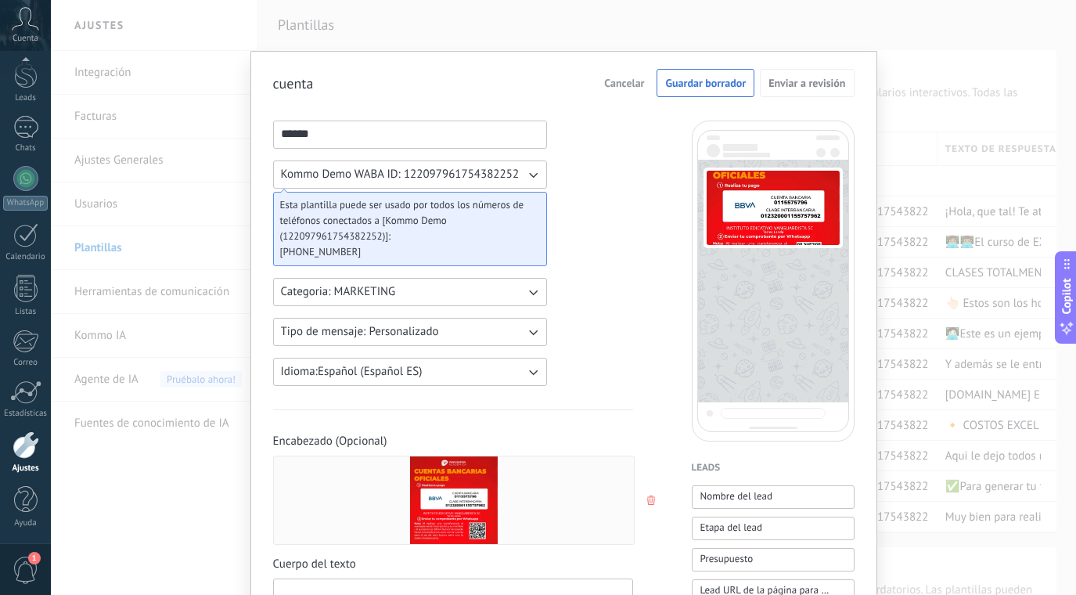
click at [405, 533] on div at bounding box center [454, 500] width 360 height 88
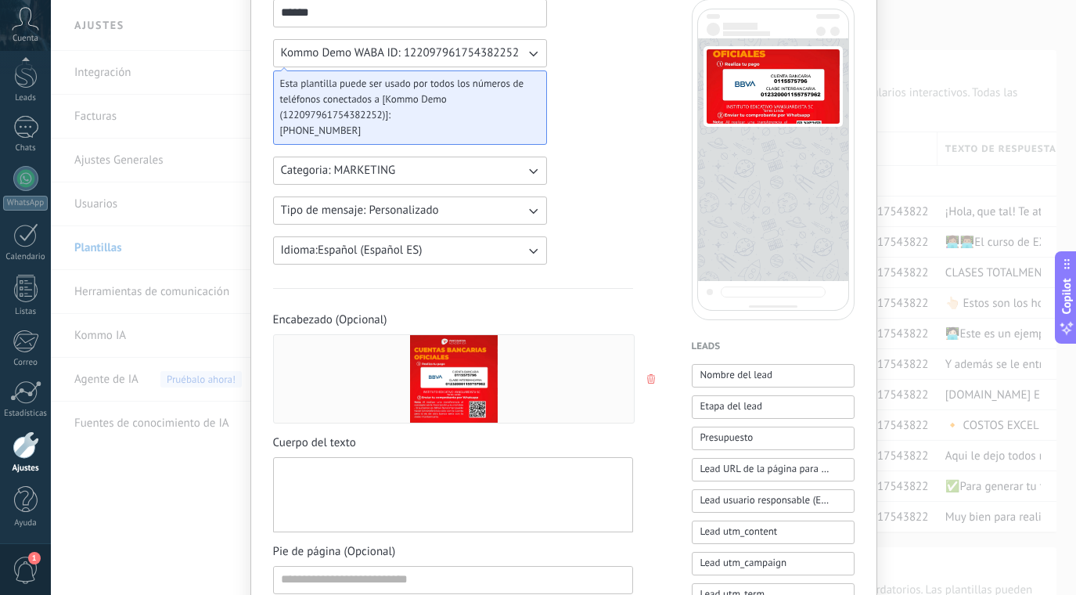
scroll to position [130, 0]
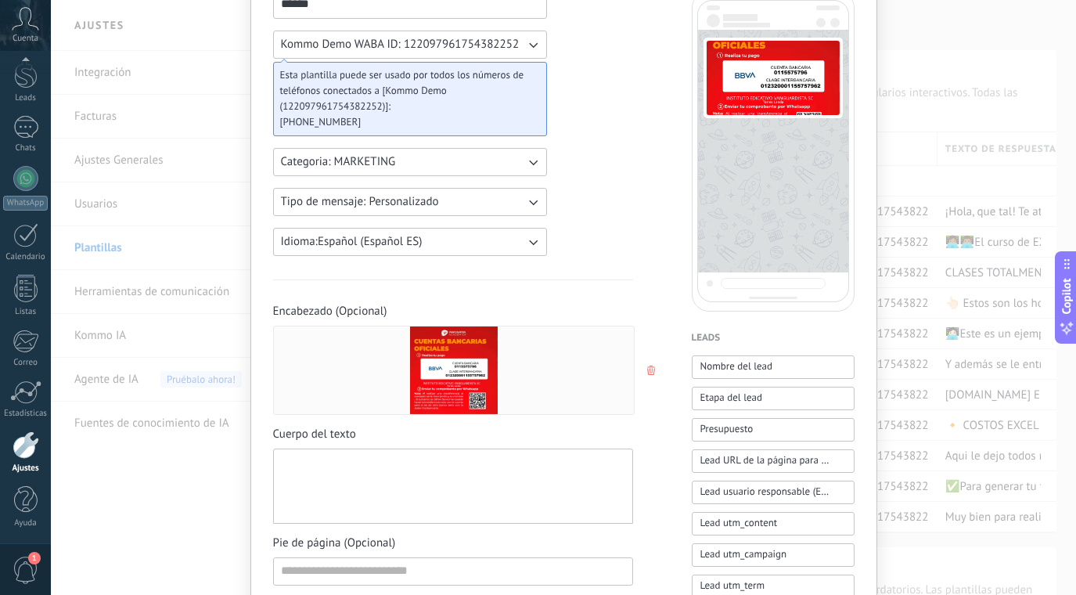
click at [357, 464] on div at bounding box center [453, 486] width 344 height 62
paste div
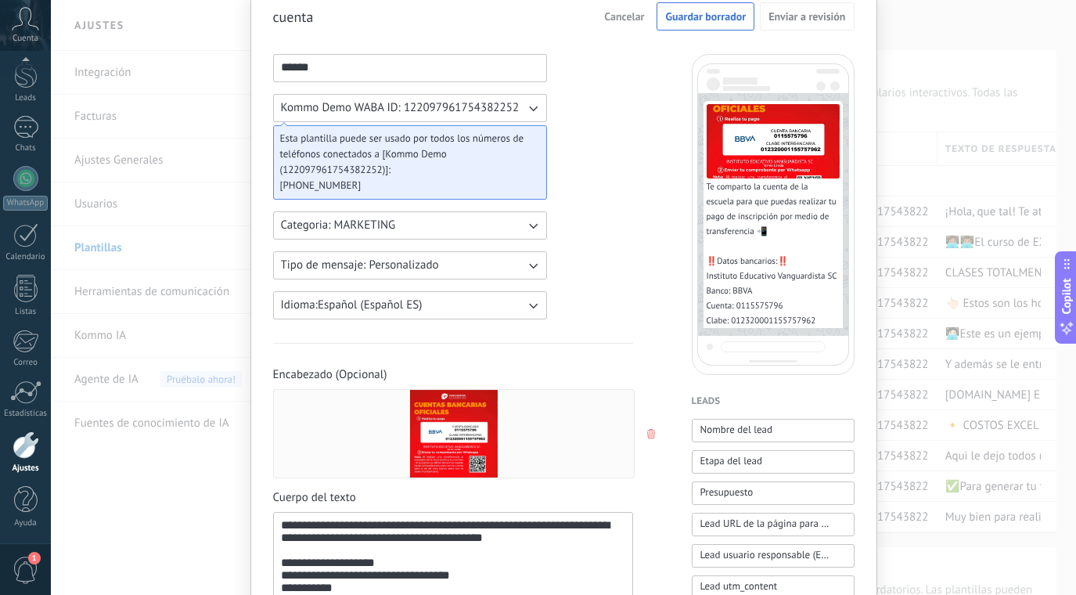
scroll to position [60, 0]
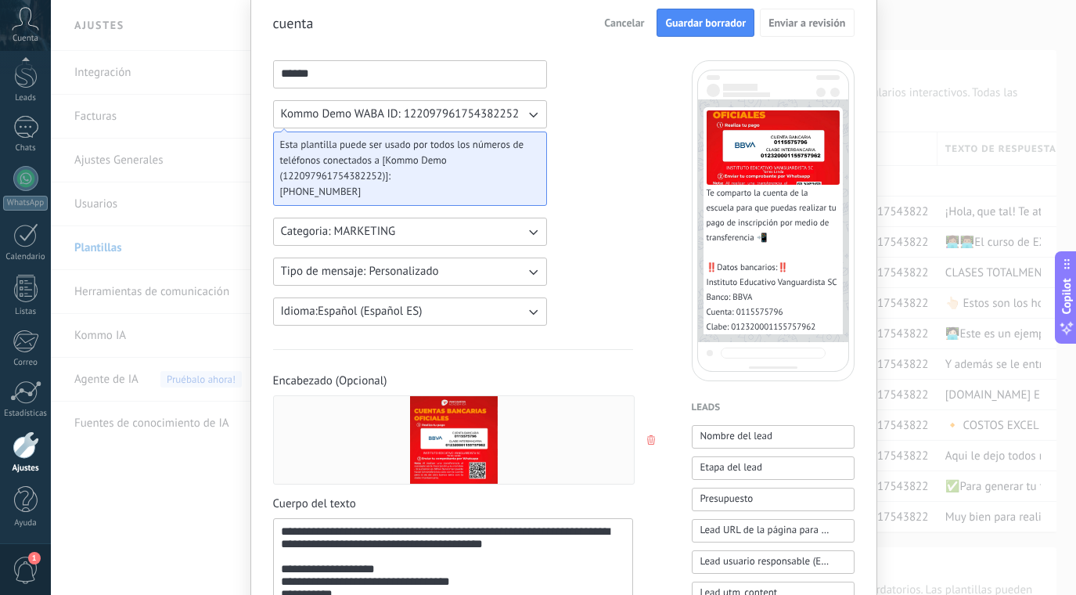
click at [715, 17] on span "Guardar borrador" at bounding box center [705, 22] width 81 height 11
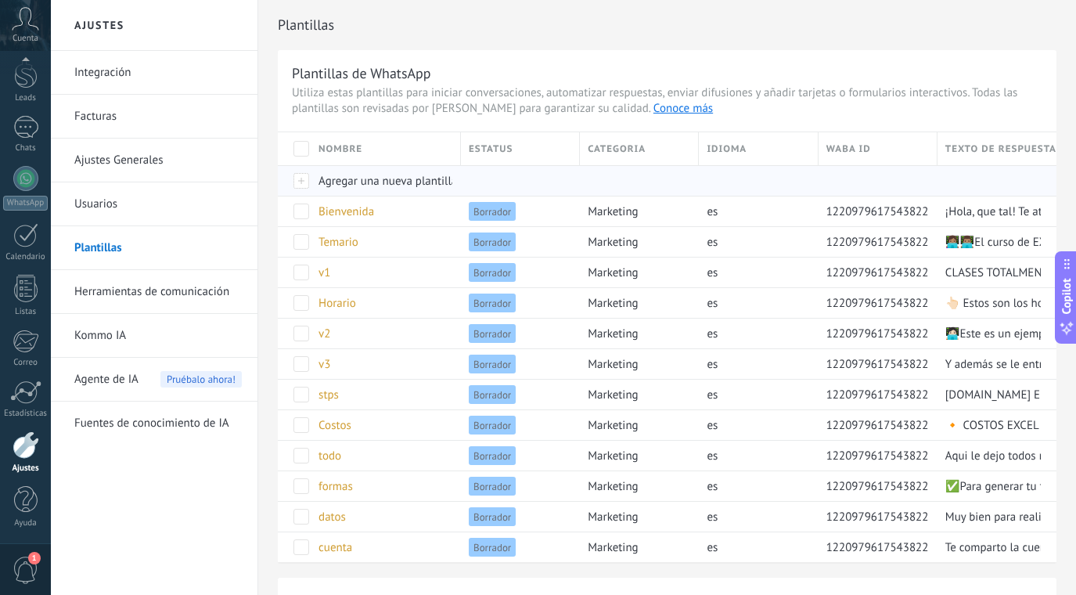
click at [394, 182] on span "Agregar una nueva plantilla" at bounding box center [387, 181] width 139 height 15
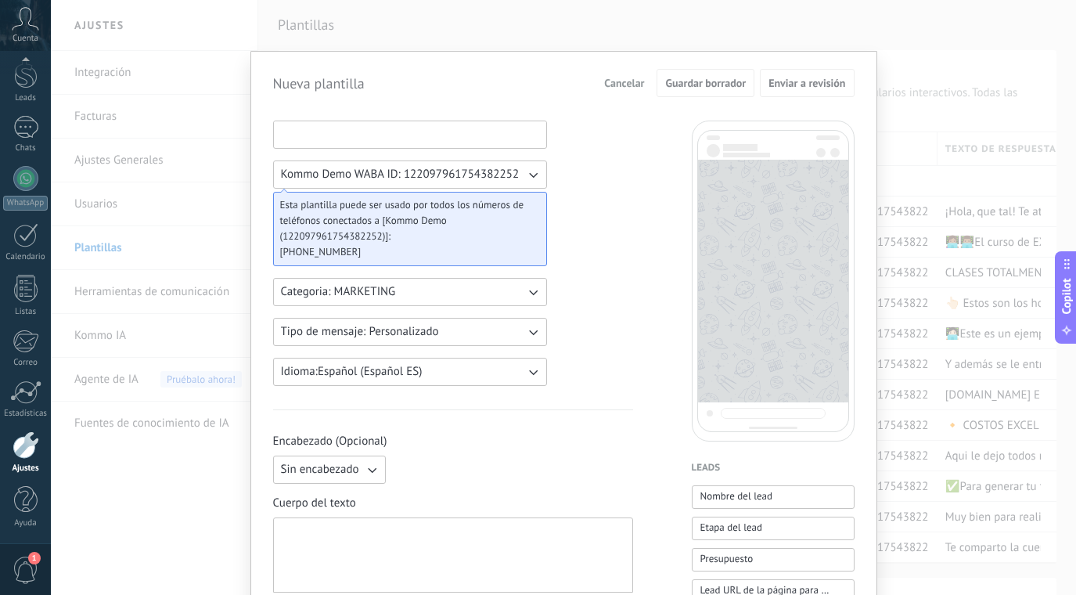
click at [344, 129] on input at bounding box center [410, 133] width 272 height 25
type input "**********"
click at [351, 545] on div at bounding box center [453, 555] width 344 height 62
paste div
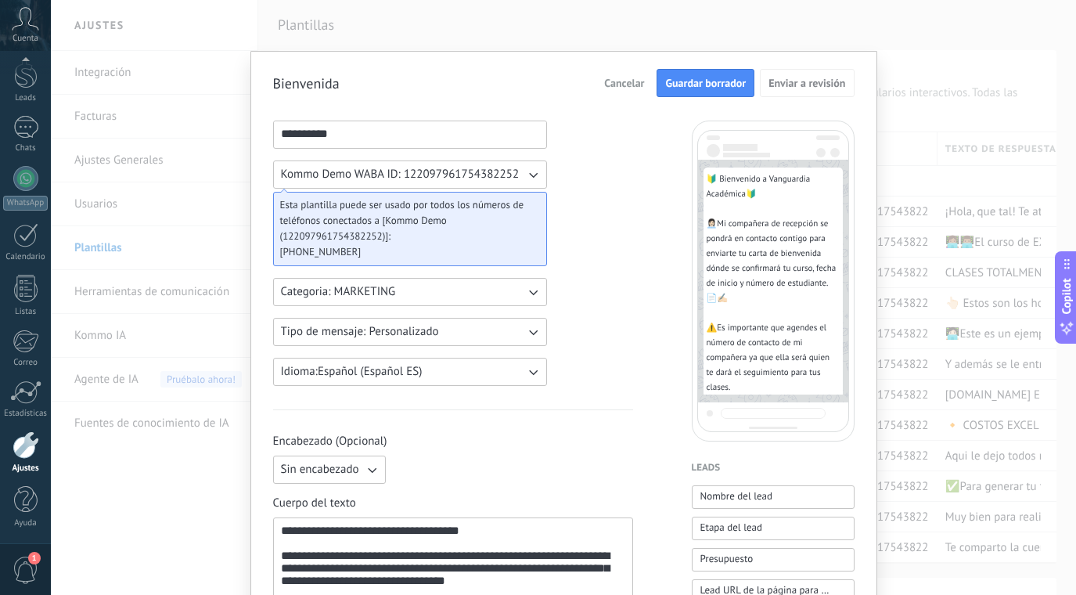
click at [715, 88] on span "Guardar borrador" at bounding box center [705, 82] width 81 height 11
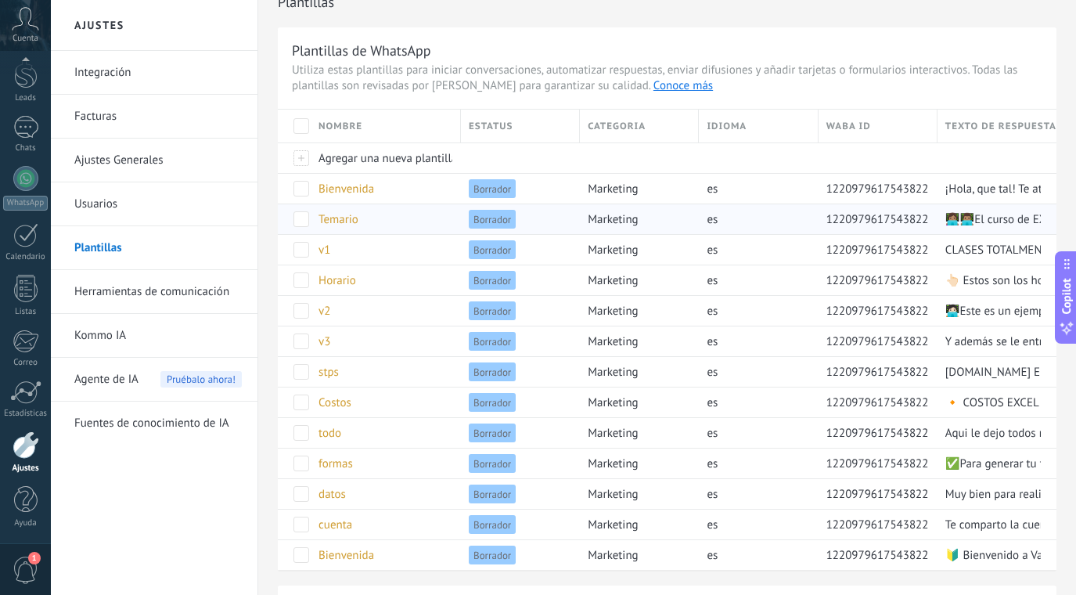
scroll to position [22, 0]
click at [404, 162] on span "Agregar una nueva plantilla" at bounding box center [387, 159] width 139 height 15
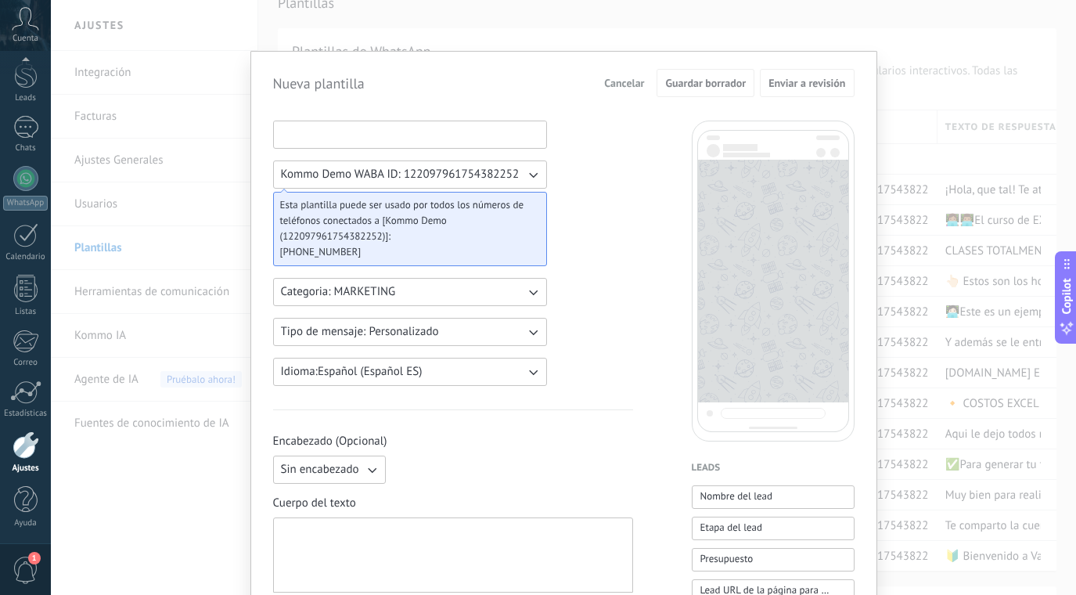
click at [362, 134] on input at bounding box center [410, 133] width 272 height 25
type input "*****"
click at [346, 473] on span "Sin encabezado" at bounding box center [320, 470] width 78 height 16
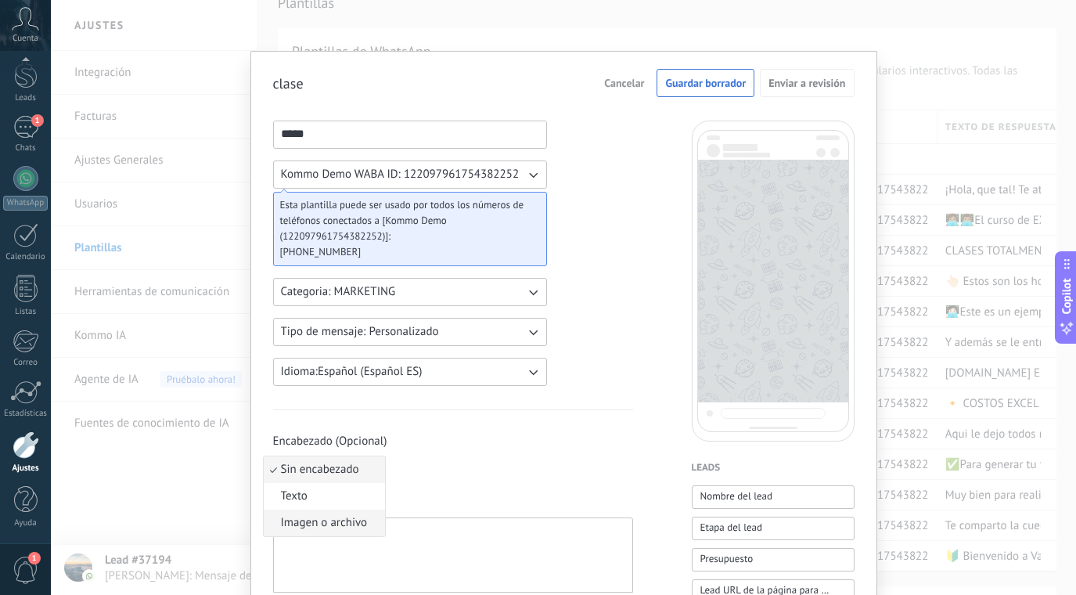
click at [334, 516] on span "Imagen o archivo" at bounding box center [324, 523] width 87 height 16
click at [392, 455] on input "Imagen o archivo" at bounding box center [392, 455] width 0 height 0
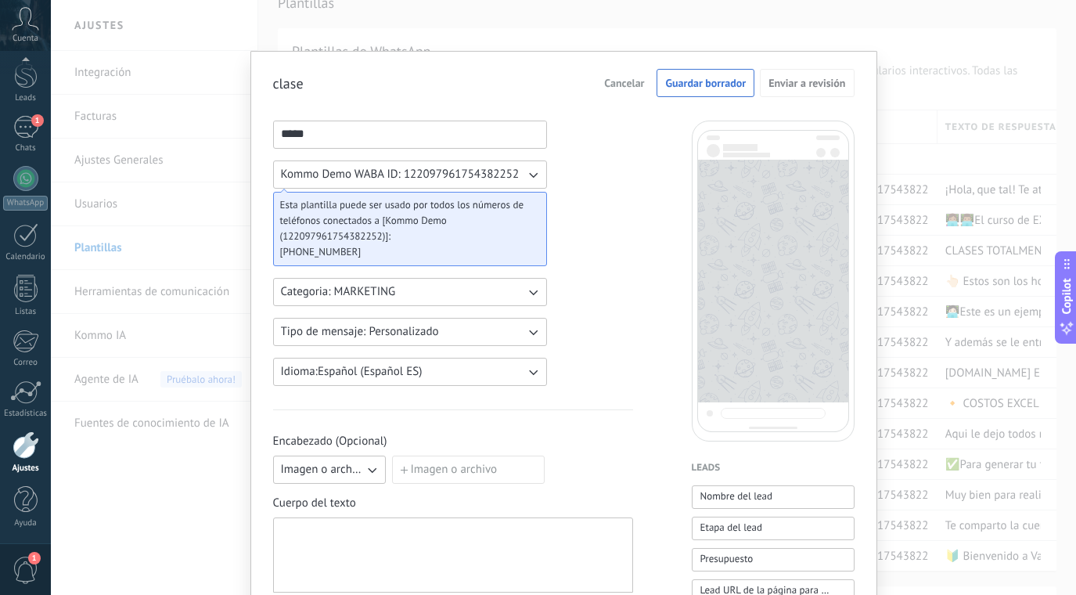
click at [415, 540] on div at bounding box center [453, 555] width 344 height 62
paste div
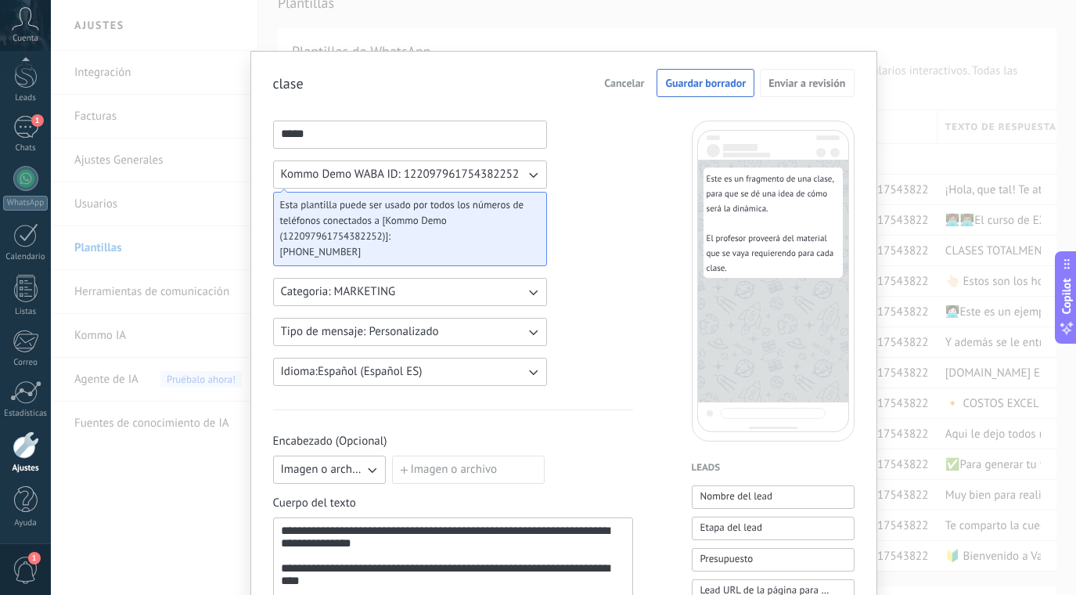
click at [392, 455] on input "Imagen o archivo" at bounding box center [392, 455] width 0 height 0
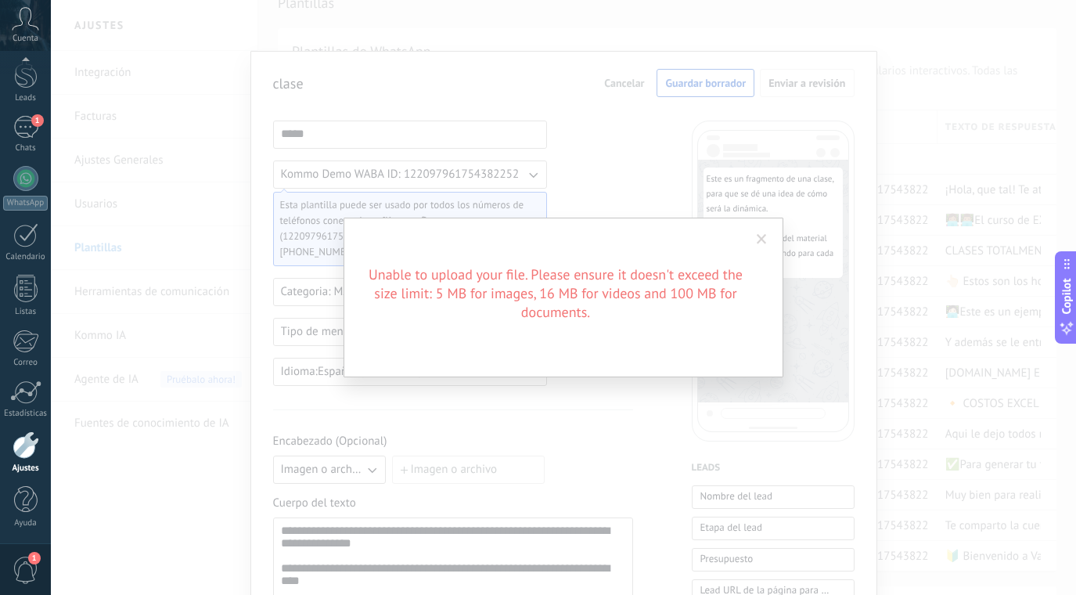
click at [762, 236] on span at bounding box center [762, 239] width 10 height 11
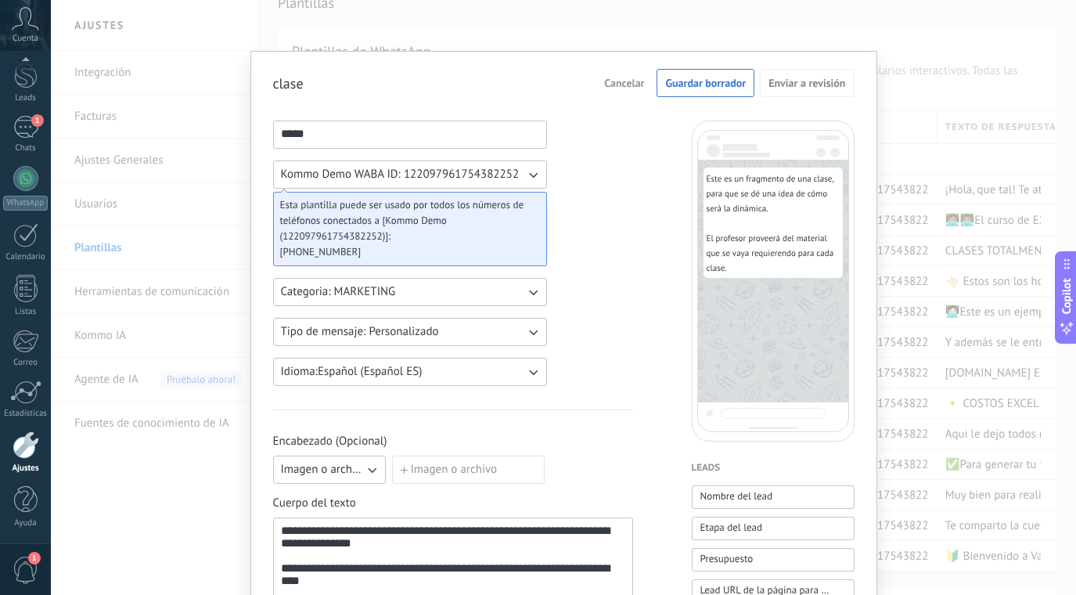
click at [392, 455] on input "Imagen o archivo" at bounding box center [392, 455] width 0 height 0
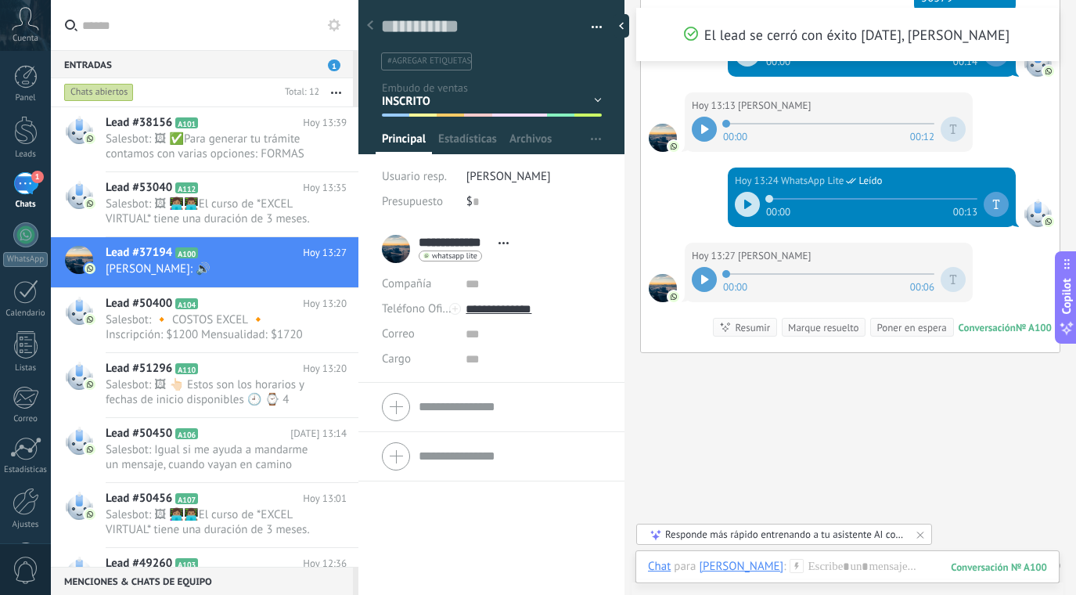
scroll to position [299, 0]
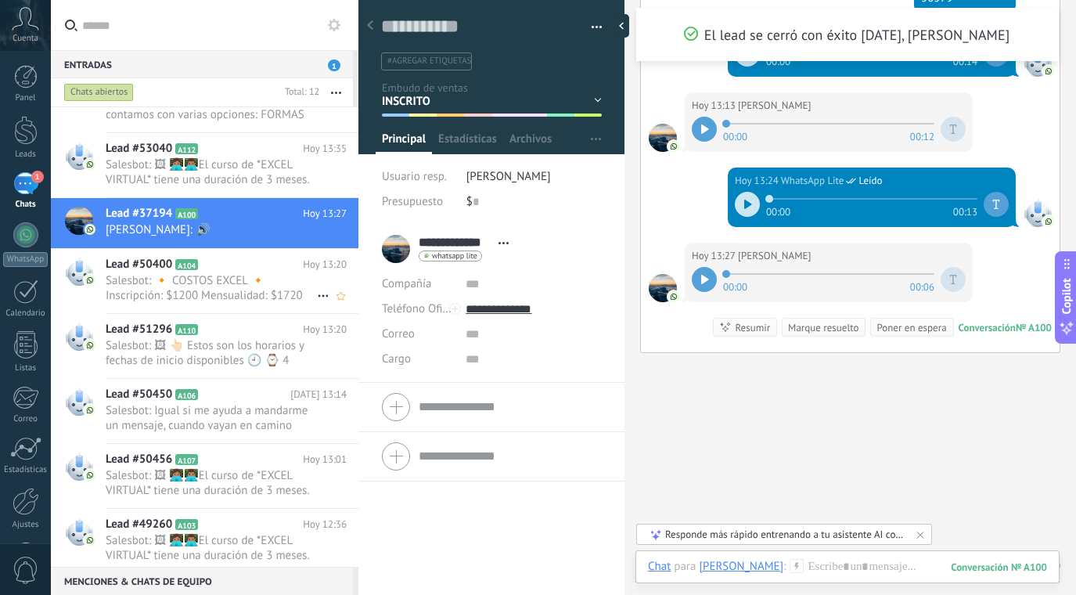
click at [239, 282] on span "Salesbot: 🔸 COSTOS EXCEL 🔸 Inscripción: $1200 Mensualidad: $1720 Estamos maneja…" at bounding box center [211, 288] width 211 height 30
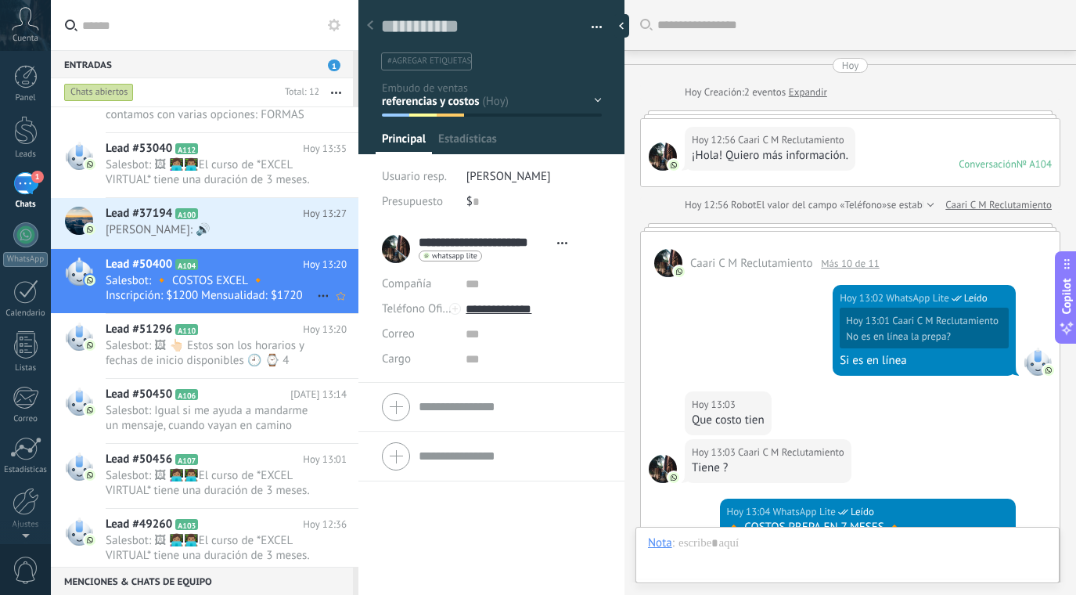
scroll to position [1757, 0]
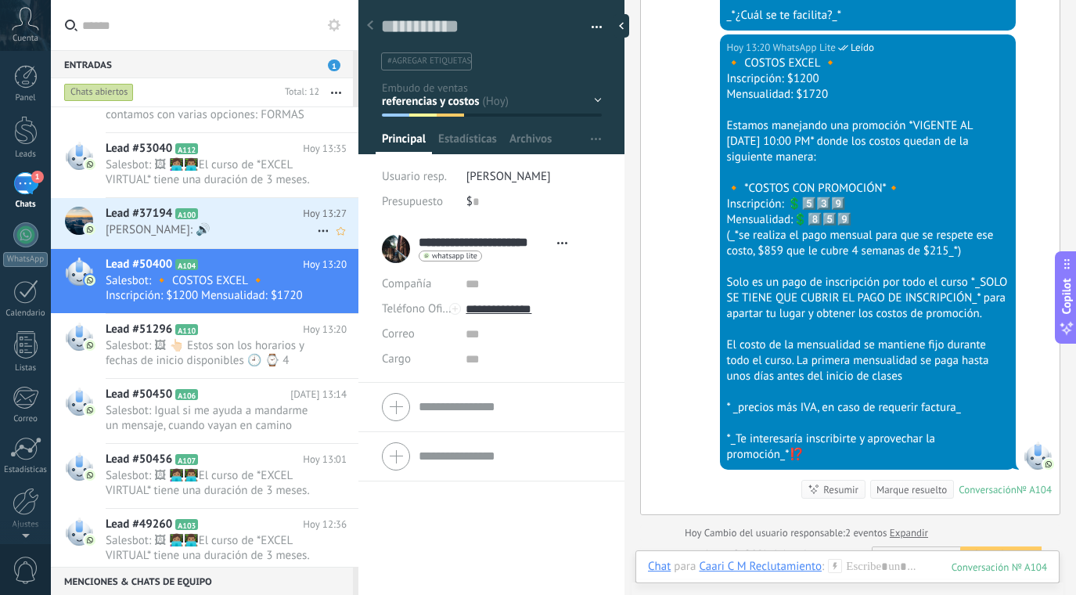
click at [255, 224] on span "[PERSON_NAME]: 🔊" at bounding box center [211, 229] width 211 height 15
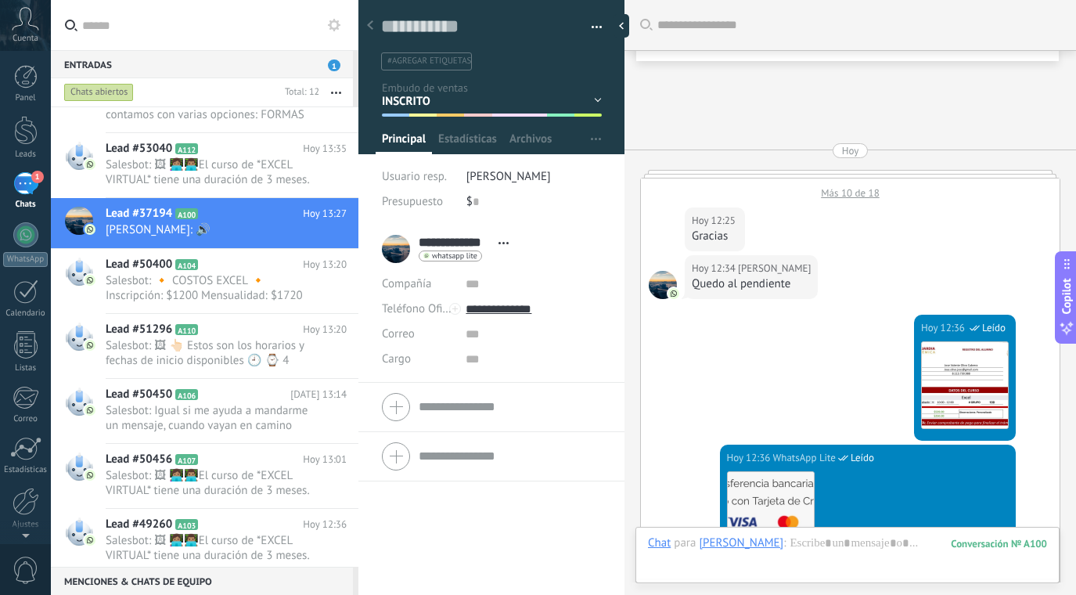
scroll to position [2508, 0]
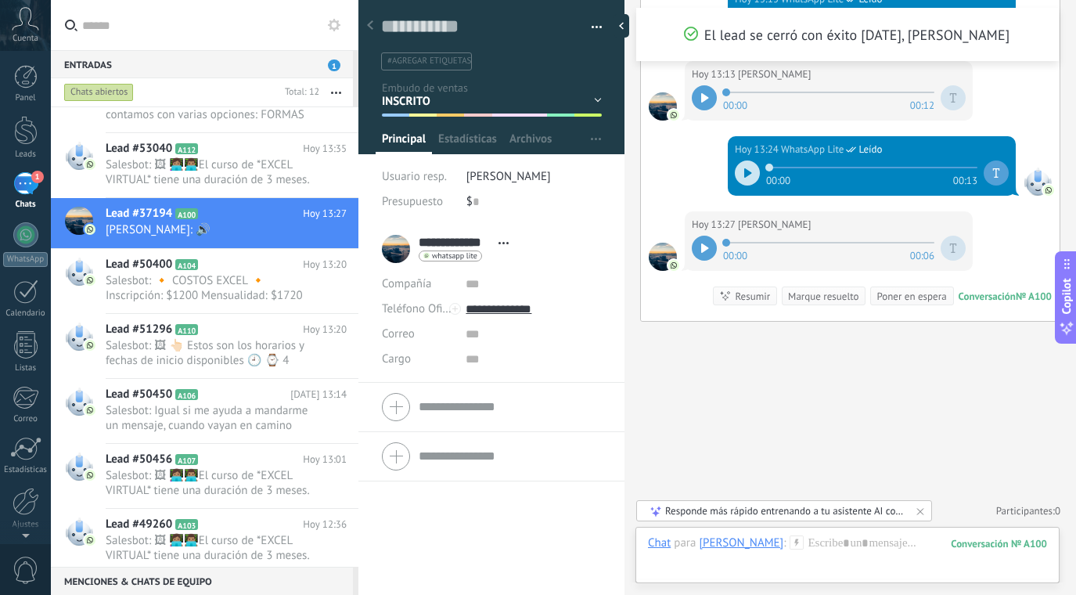
click at [815, 291] on div "Marque resuelto" at bounding box center [823, 296] width 70 height 15
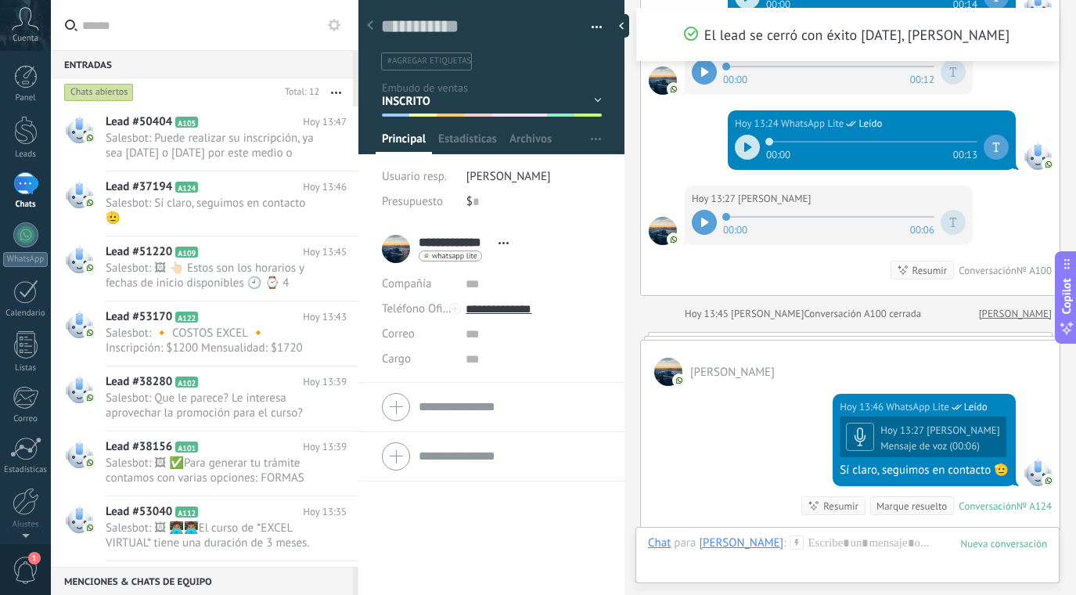
scroll to position [0, 0]
click at [628, 21] on div at bounding box center [625, 25] width 23 height 23
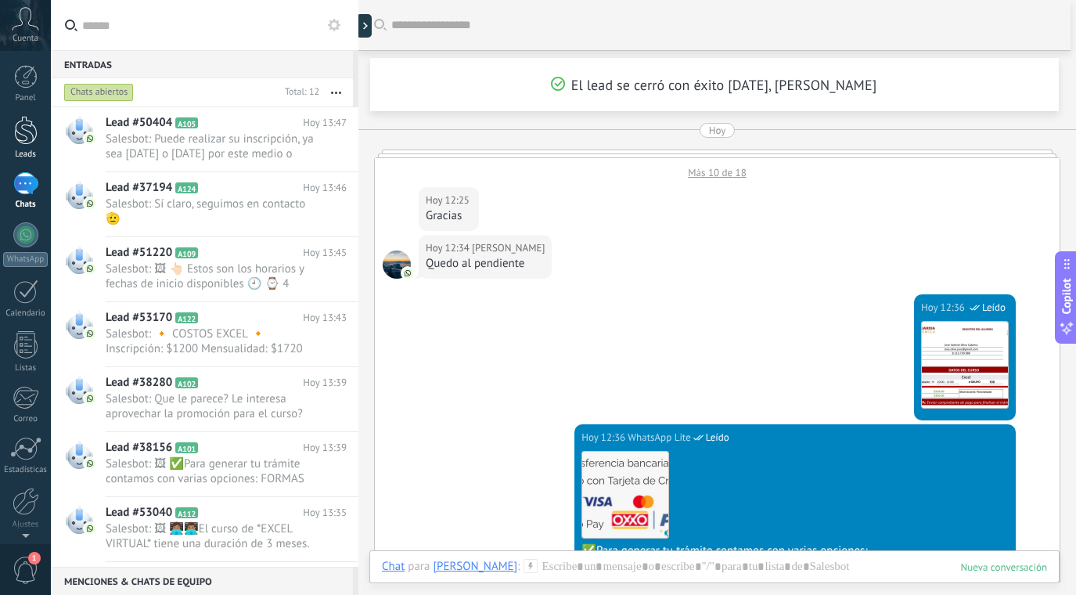
click at [29, 120] on div at bounding box center [25, 130] width 23 height 29
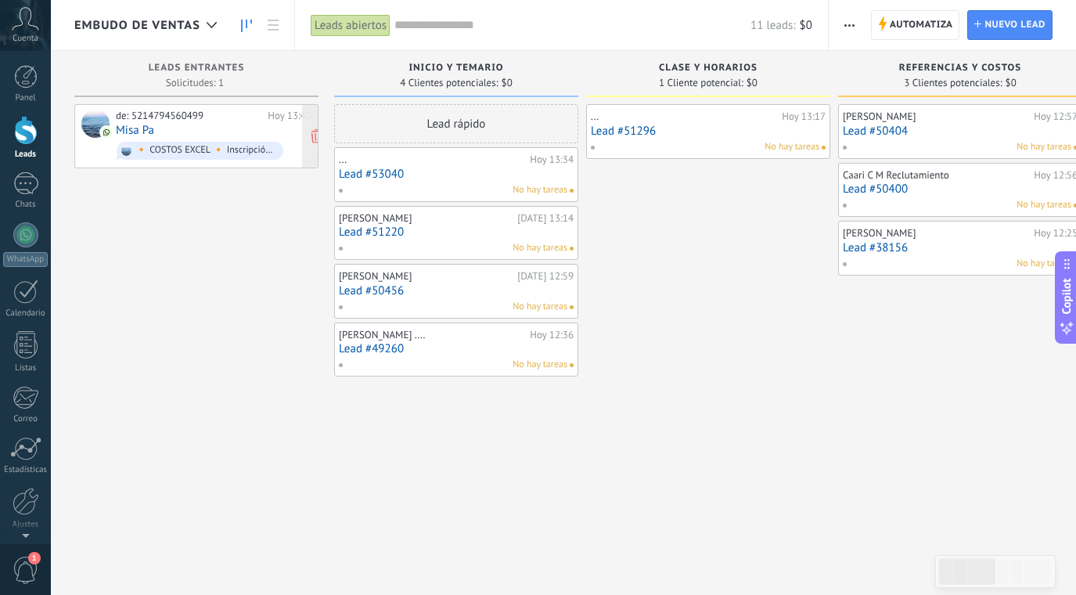
click at [238, 118] on div "de: 5214794560499" at bounding box center [189, 116] width 146 height 13
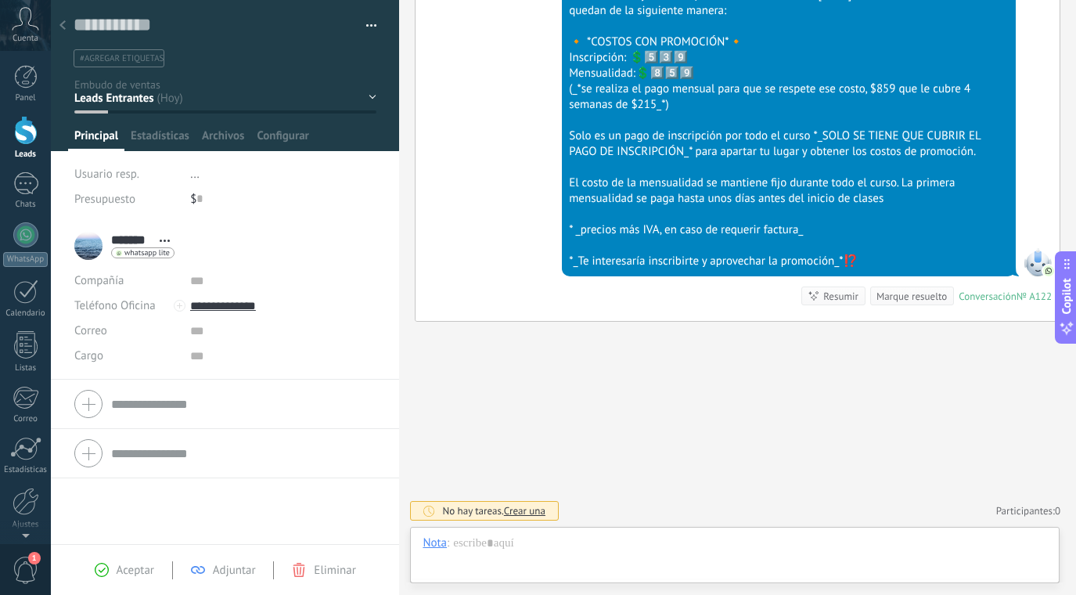
scroll to position [23, 0]
click at [0, 0] on div "Inicio y temario clase y horarios referencias y costos Formas de pago Rec Diario" at bounding box center [0, 0] width 0 height 0
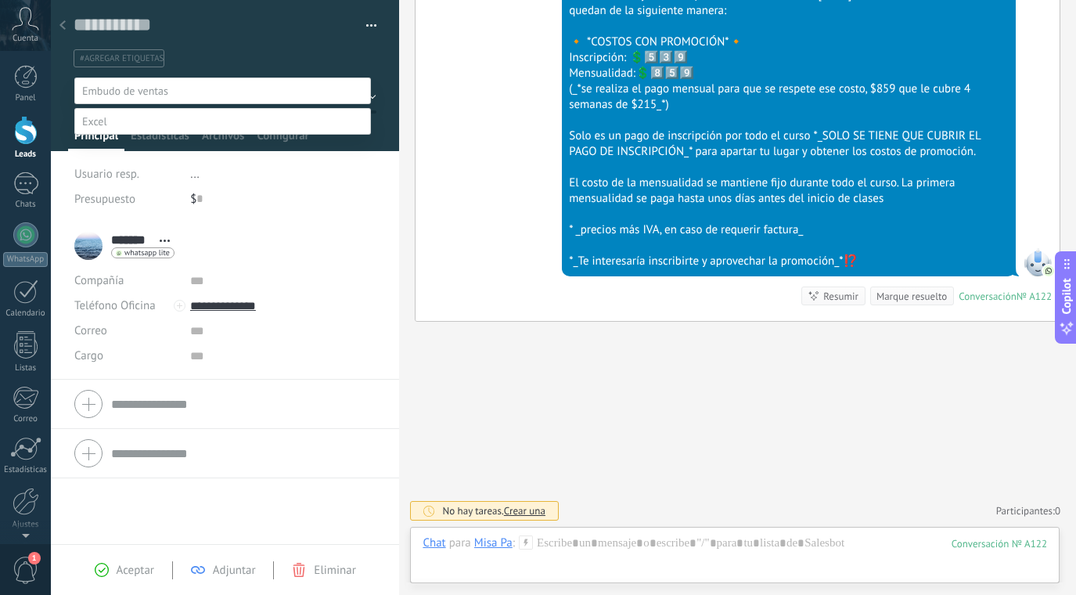
click at [0, 0] on label "clase y horarios" at bounding box center [0, 0] width 0 height 0
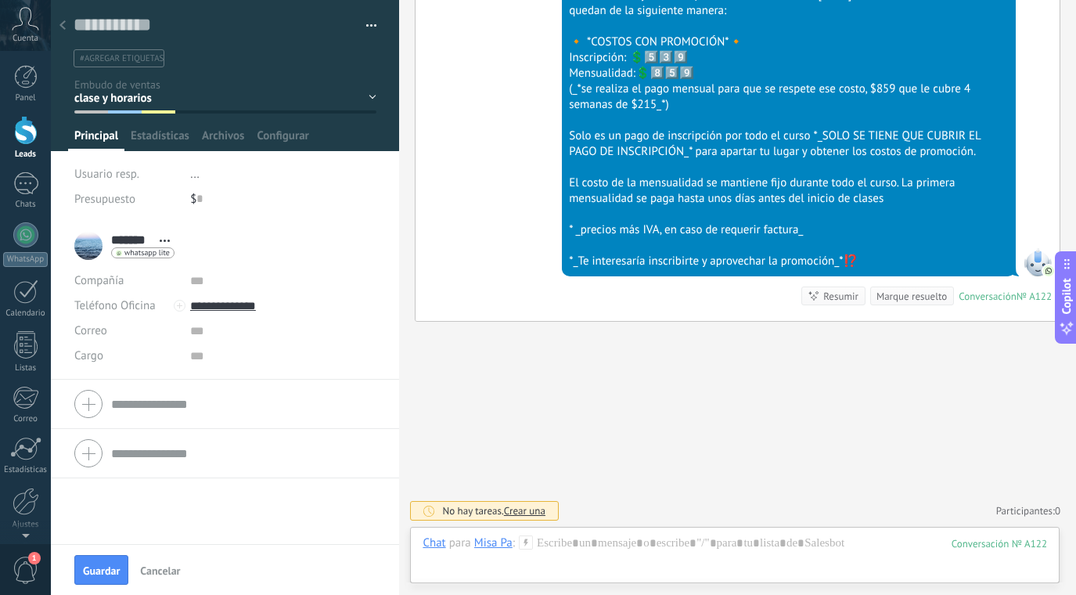
click at [0, 0] on div "Inicio y temario clase y horarios referencias y costos Formas de pago Rec Diario" at bounding box center [0, 0] width 0 height 0
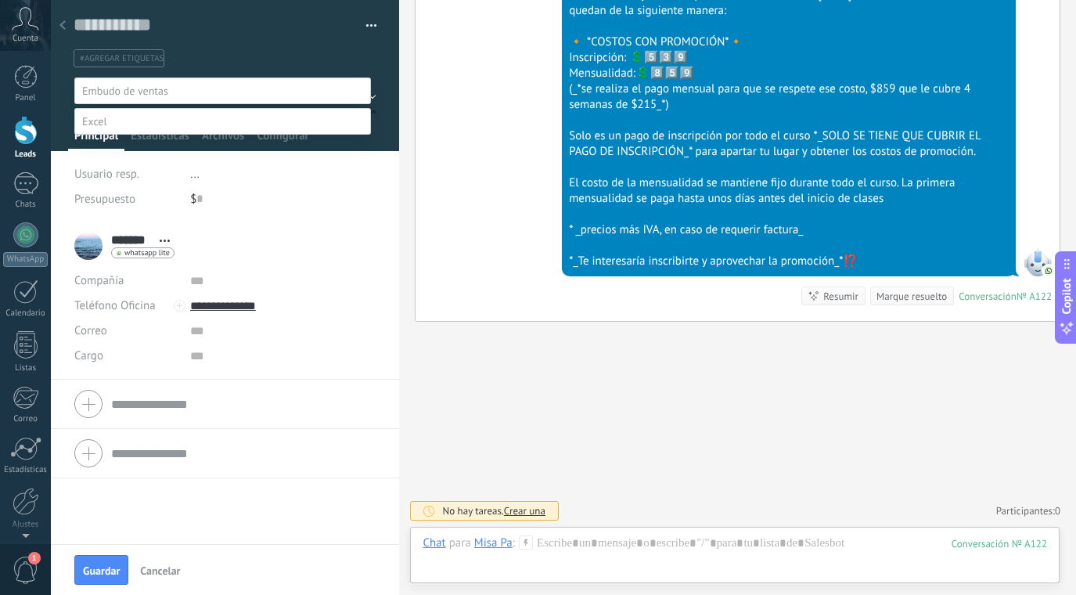
click at [0, 0] on label "referencias y costos" at bounding box center [0, 0] width 0 height 0
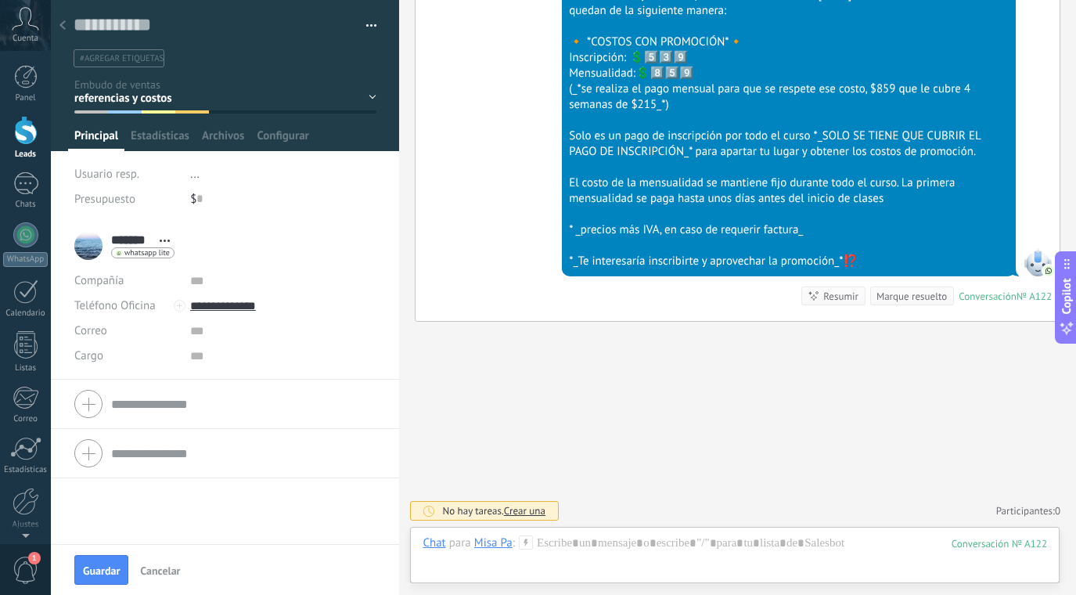
click at [64, 26] on icon at bounding box center [62, 24] width 6 height 9
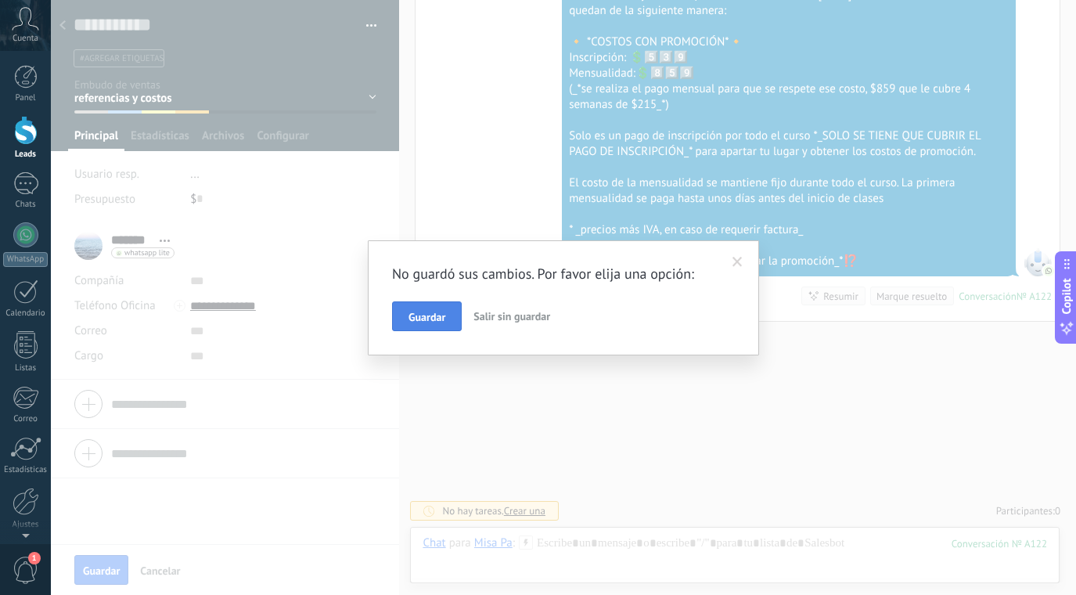
click at [441, 307] on button "Guardar" at bounding box center [427, 316] width 70 height 30
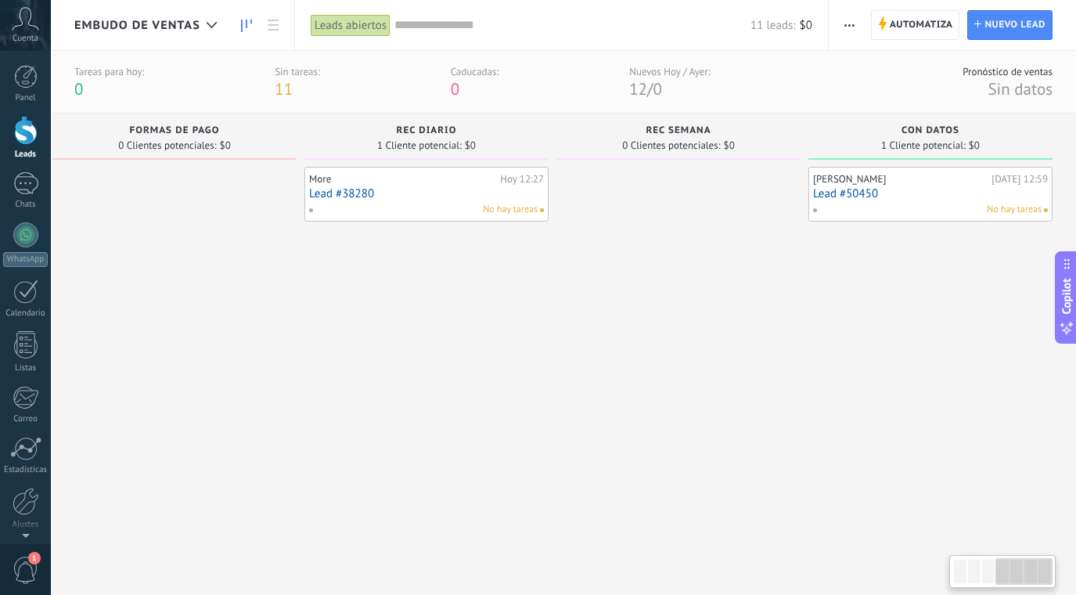
scroll to position [0, 778]
click at [456, 193] on link "Lead #38280" at bounding box center [426, 193] width 235 height 13
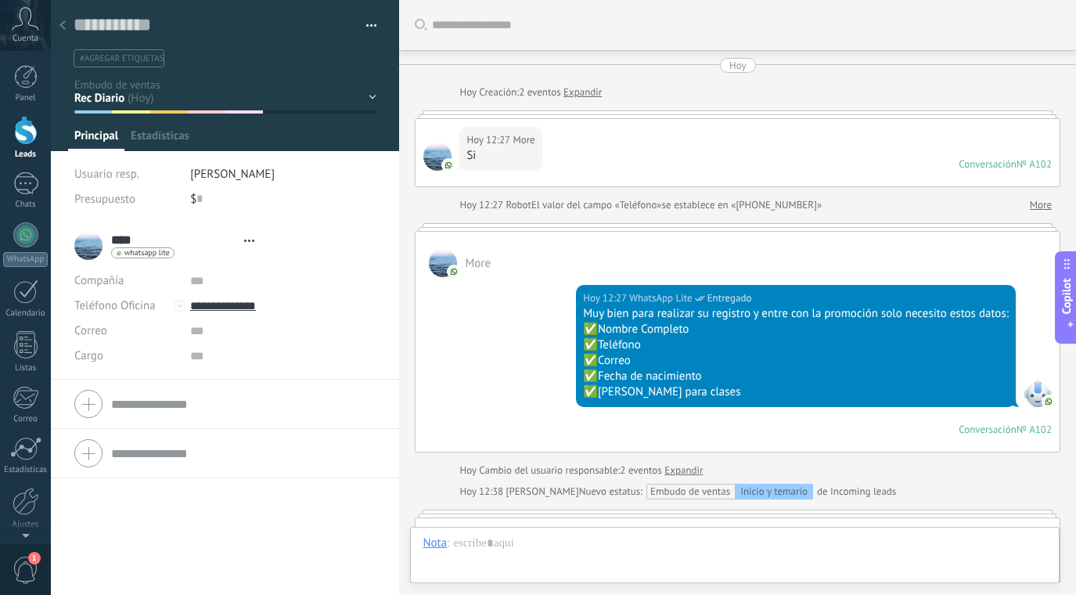
scroll to position [526, 0]
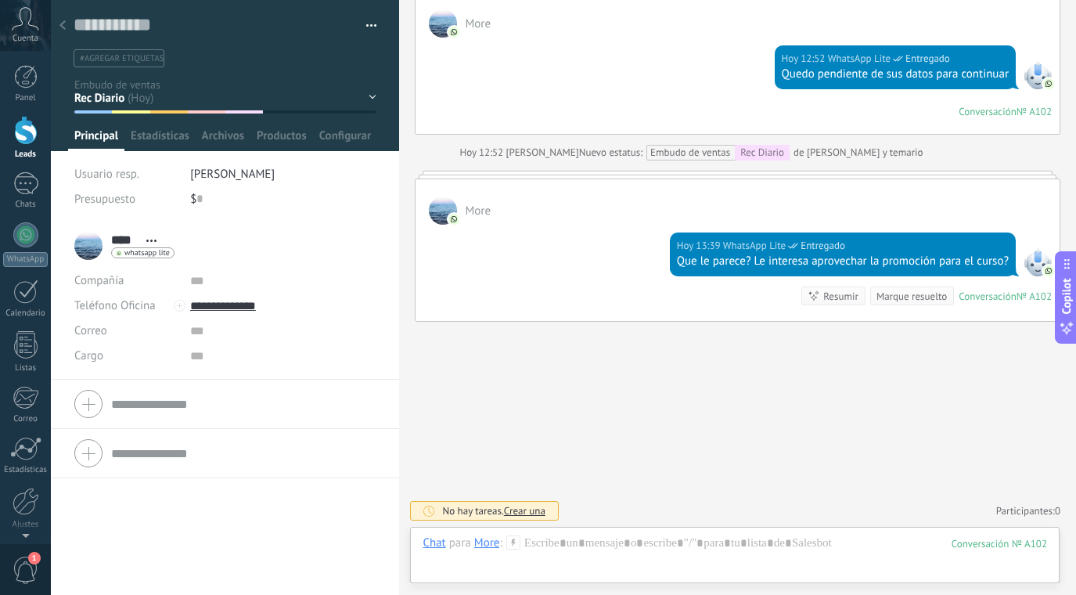
click at [0, 0] on div "Inicio y temario clase y horarios referencias y costos Formas de pago Rec Diari…" at bounding box center [0, 0] width 0 height 0
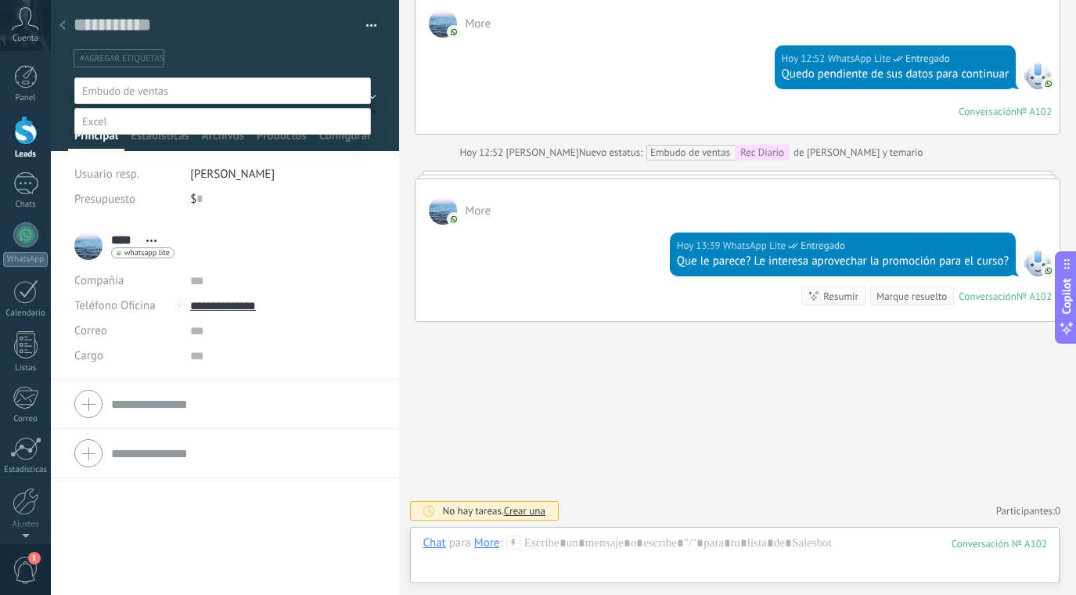
click at [341, 52] on div at bounding box center [563, 297] width 1025 height 595
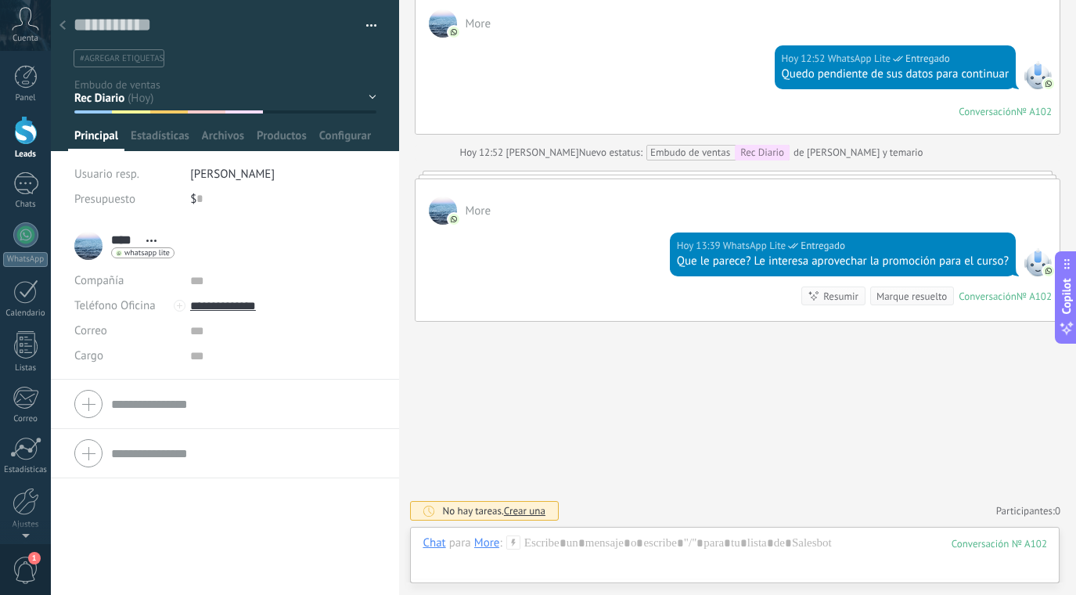
click at [361, 20] on button "button" at bounding box center [365, 25] width 23 height 23
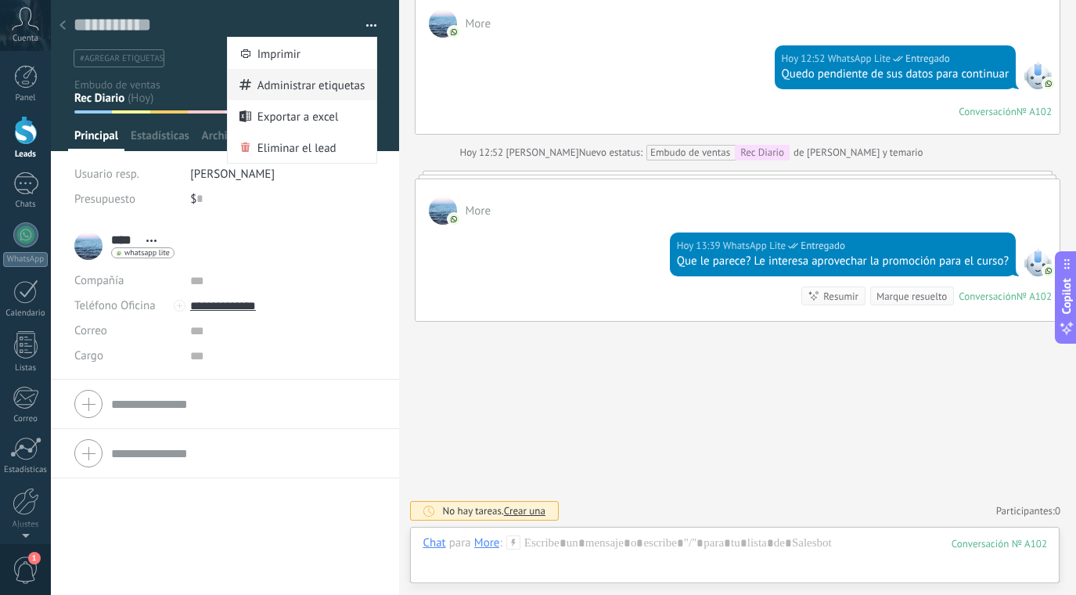
click at [332, 81] on span "Administrar etiquetas" at bounding box center [311, 84] width 108 height 31
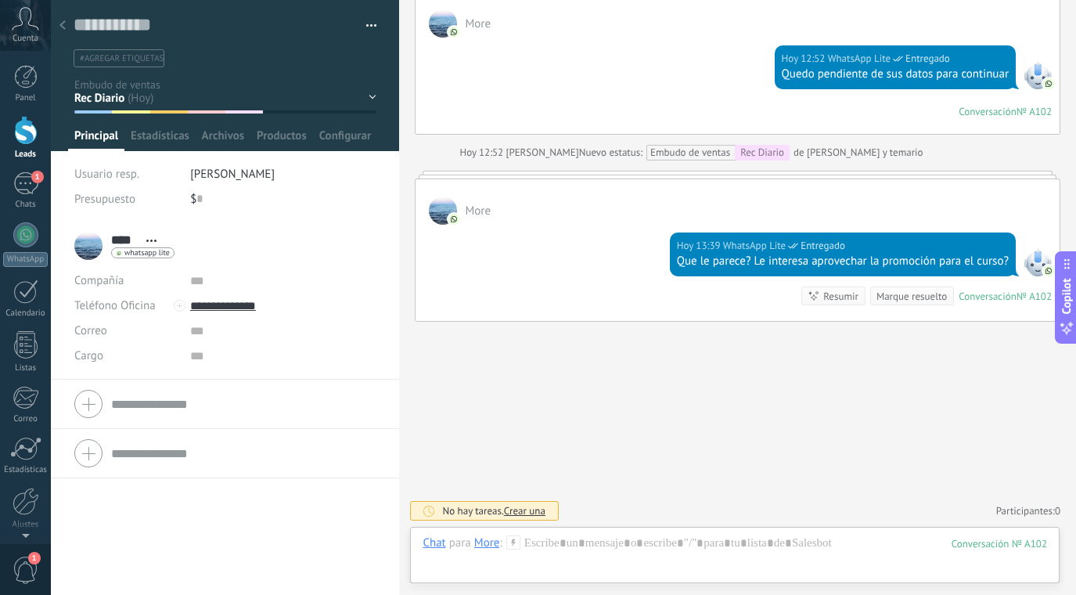
click at [68, 24] on div at bounding box center [63, 26] width 22 height 31
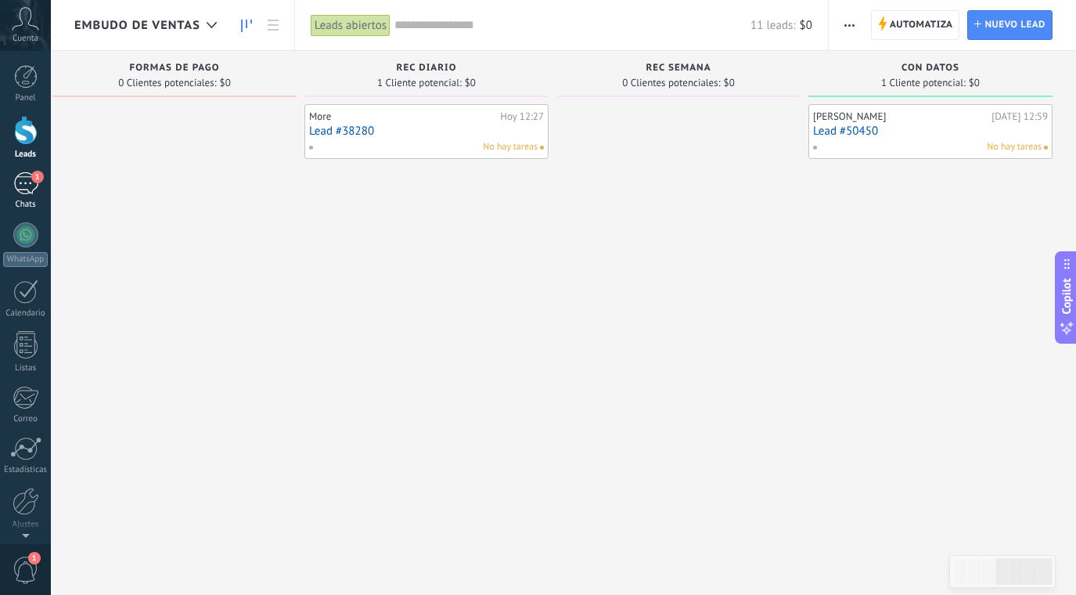
click at [20, 183] on div "1" at bounding box center [25, 183] width 25 height 23
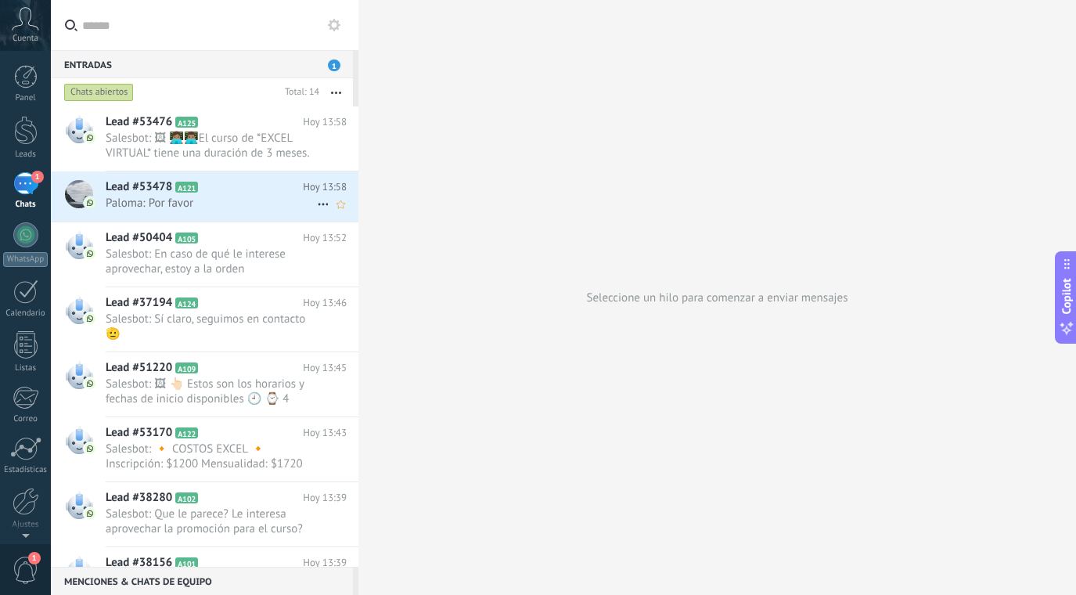
click at [297, 195] on div "Lead #53478 A121 [DATE] 13:58 Paloma: Por favor" at bounding box center [232, 195] width 253 height 49
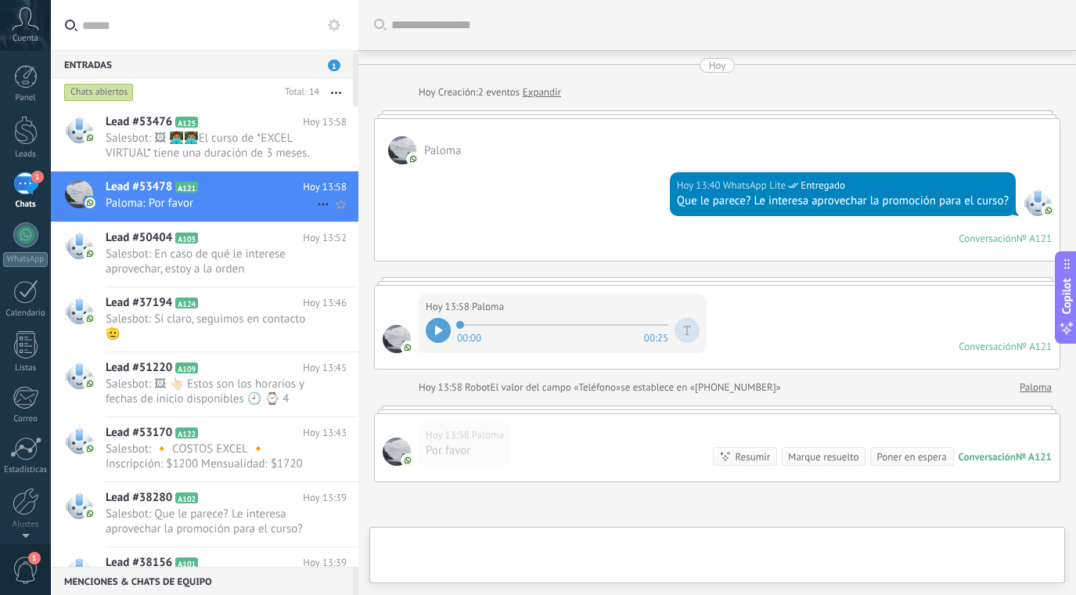
scroll to position [160, 0]
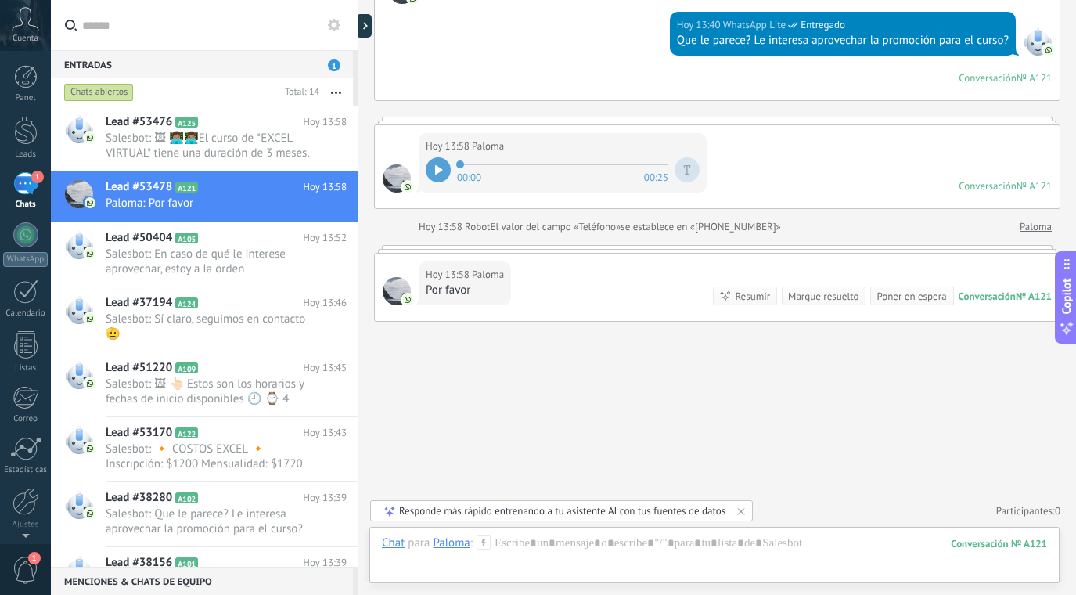
click at [595, 291] on div "[DATE] 13:58 Paloma Por favor Conversación № A121 Conversación № A121 Resumir R…" at bounding box center [717, 287] width 685 height 67
click at [533, 258] on div "[DATE] 13:58 Paloma Por favor Conversación № A121 Conversación № A121 Resumir R…" at bounding box center [717, 287] width 685 height 67
click at [1042, 315] on div "[DATE] 13:58 Paloma Por favor Conversación № A121 Conversación № A121 Resumir R…" at bounding box center [717, 287] width 685 height 67
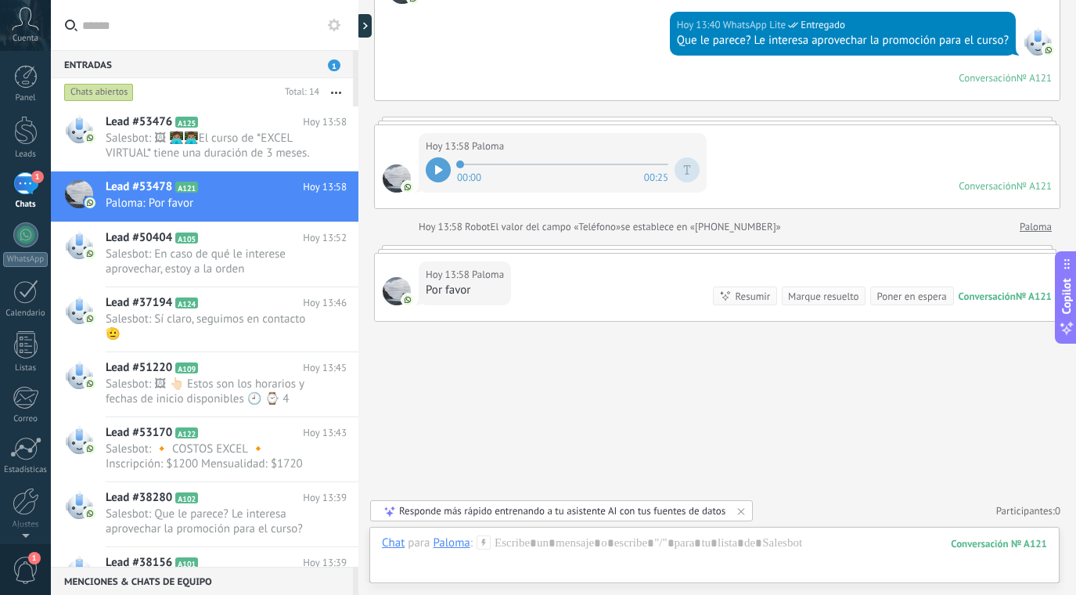
click at [1033, 227] on link "Paloma" at bounding box center [1036, 227] width 32 height 16
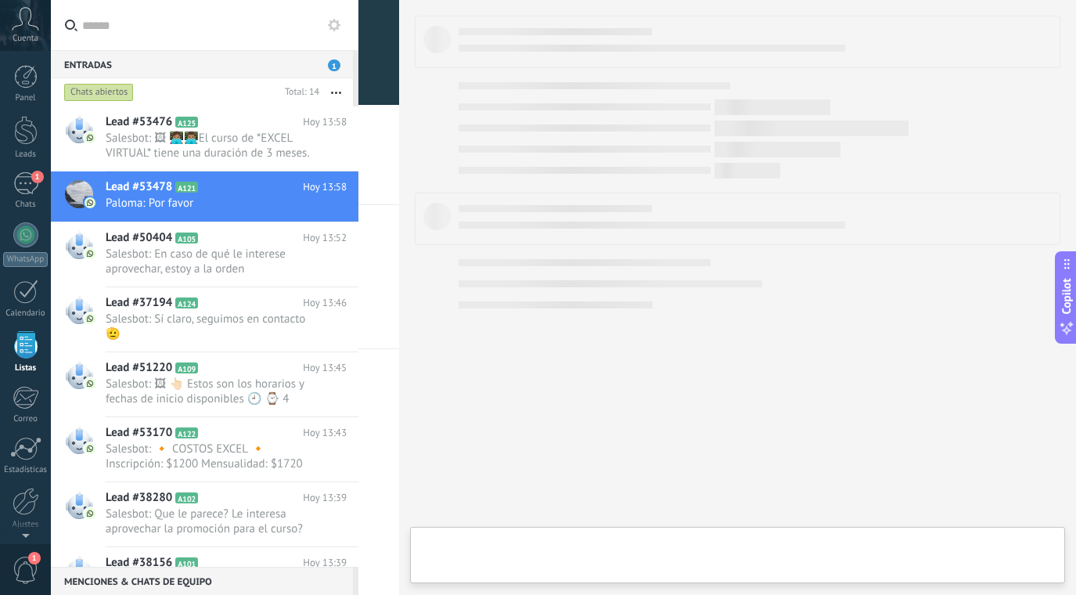
scroll to position [41, 0]
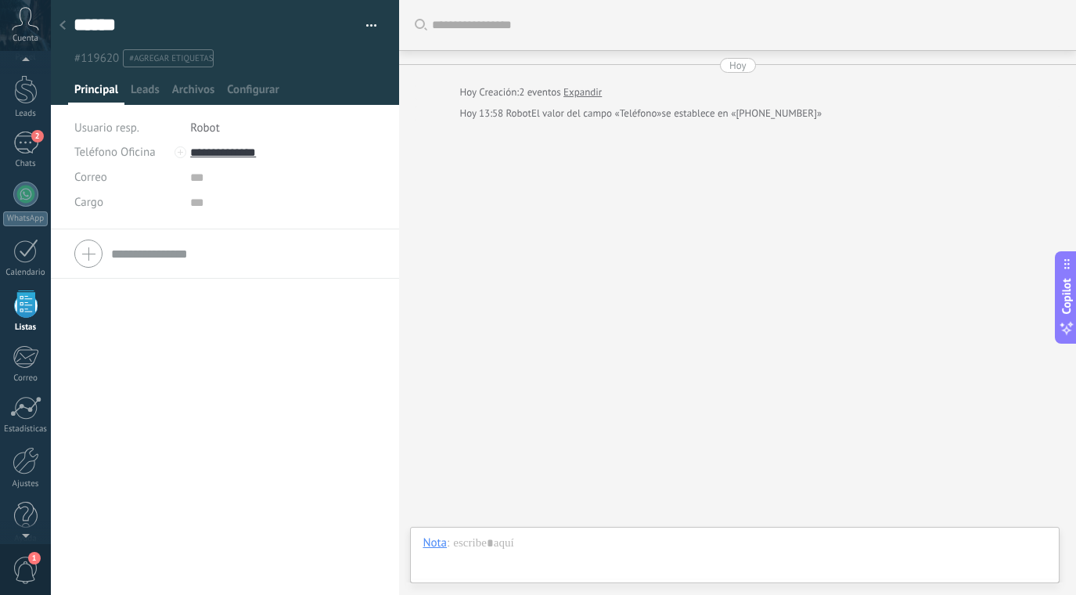
click at [588, 93] on link "Expandir" at bounding box center [582, 93] width 38 height 16
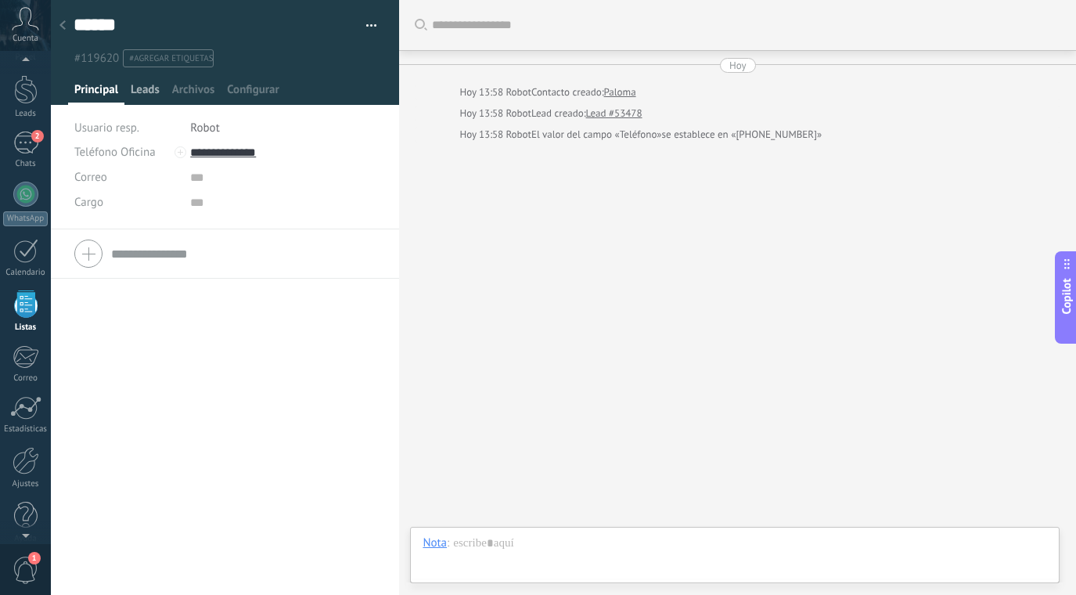
click at [152, 88] on span "Leads" at bounding box center [145, 93] width 29 height 23
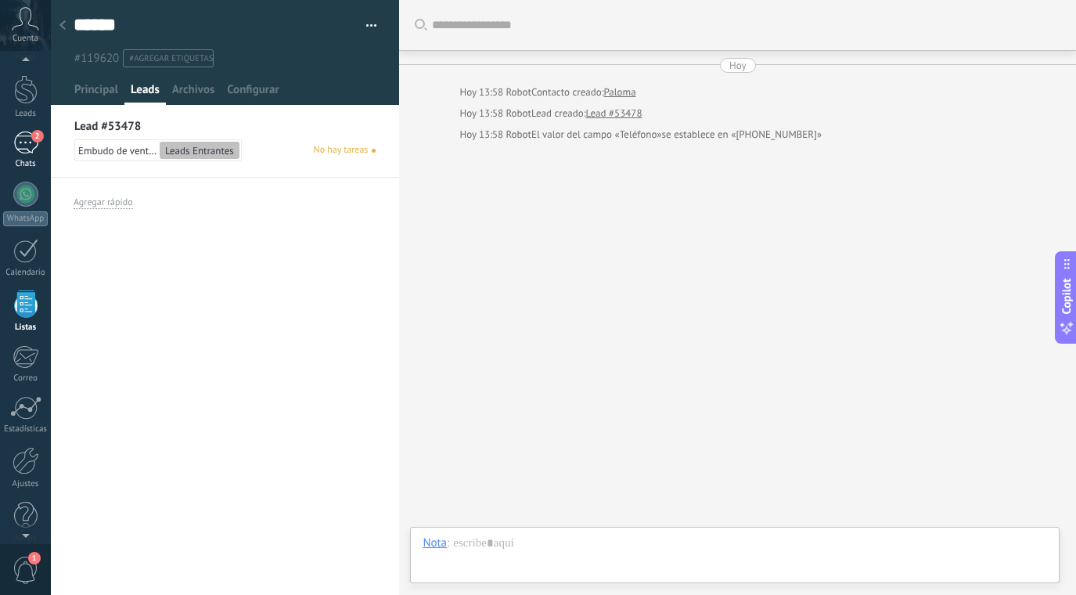
click at [30, 136] on div "2" at bounding box center [25, 142] width 25 height 23
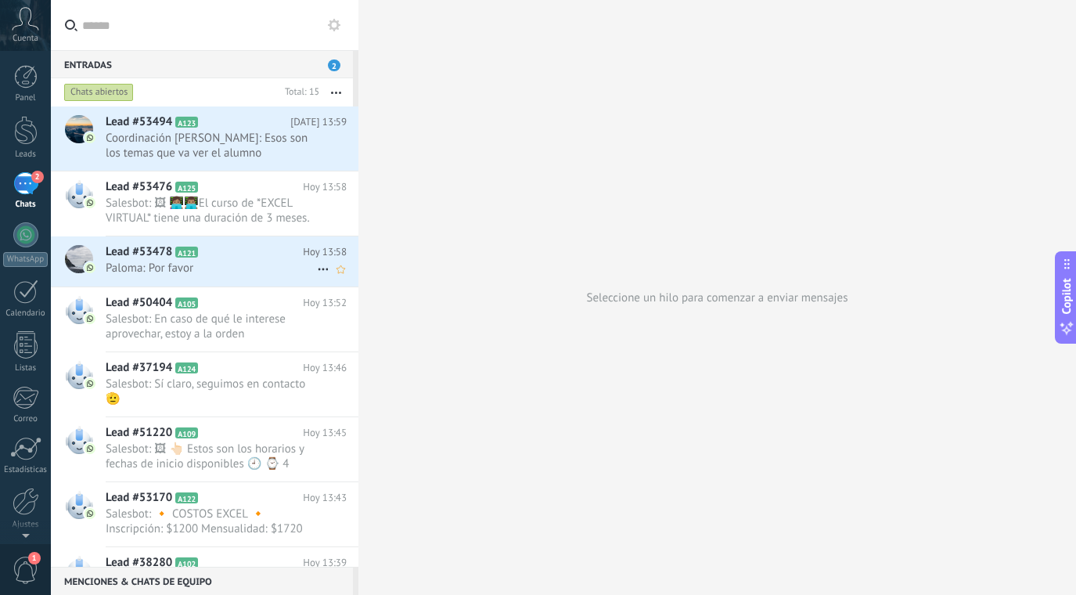
click at [249, 259] on h2 "Lead #53478 A121" at bounding box center [204, 252] width 197 height 16
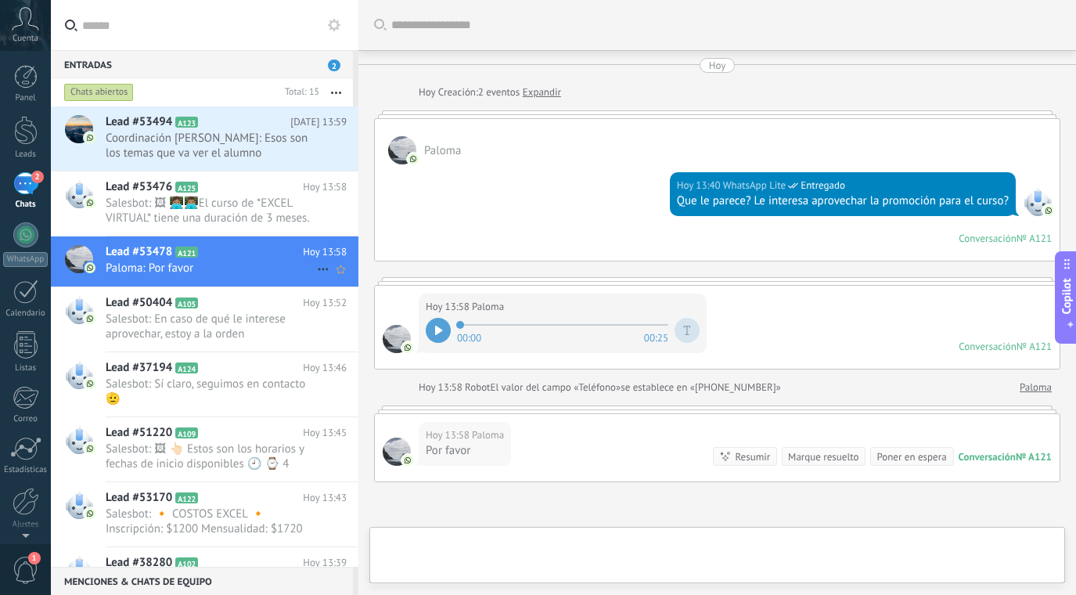
scroll to position [160, 0]
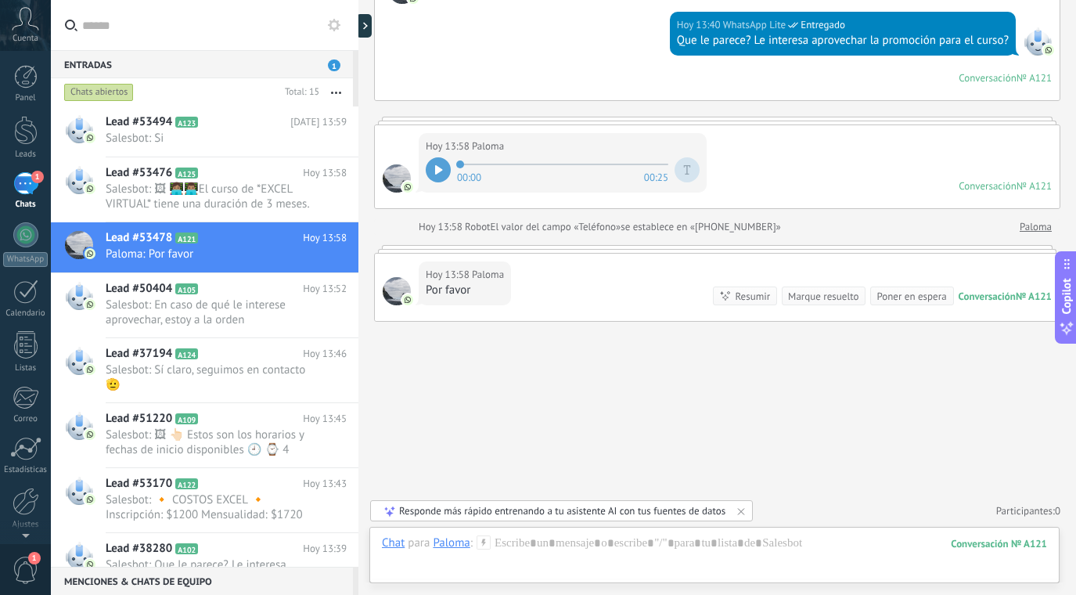
click at [450, 169] on div at bounding box center [438, 169] width 25 height 25
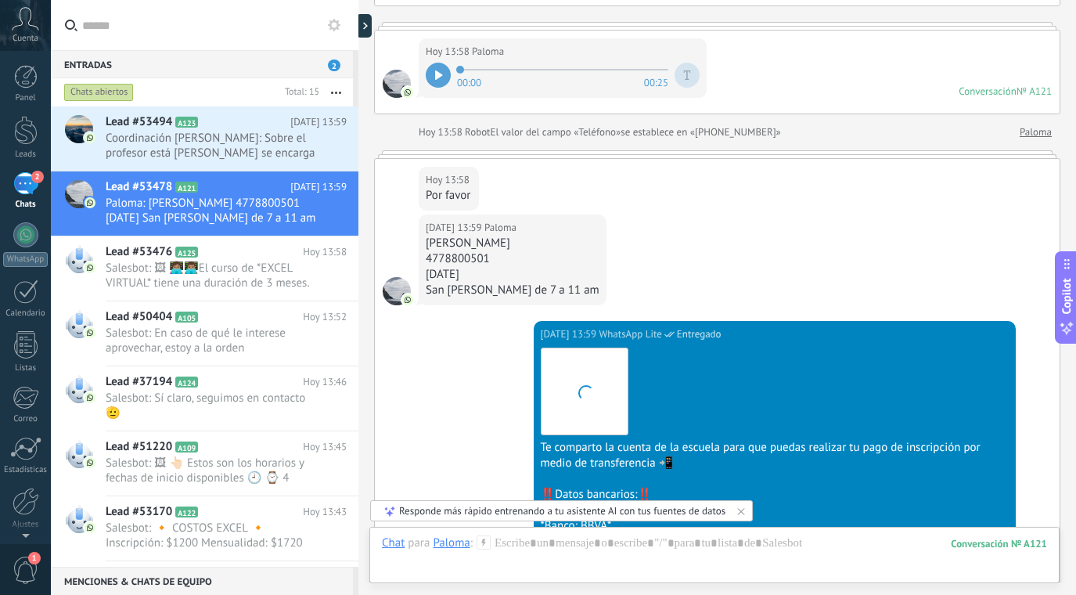
scroll to position [692, 0]
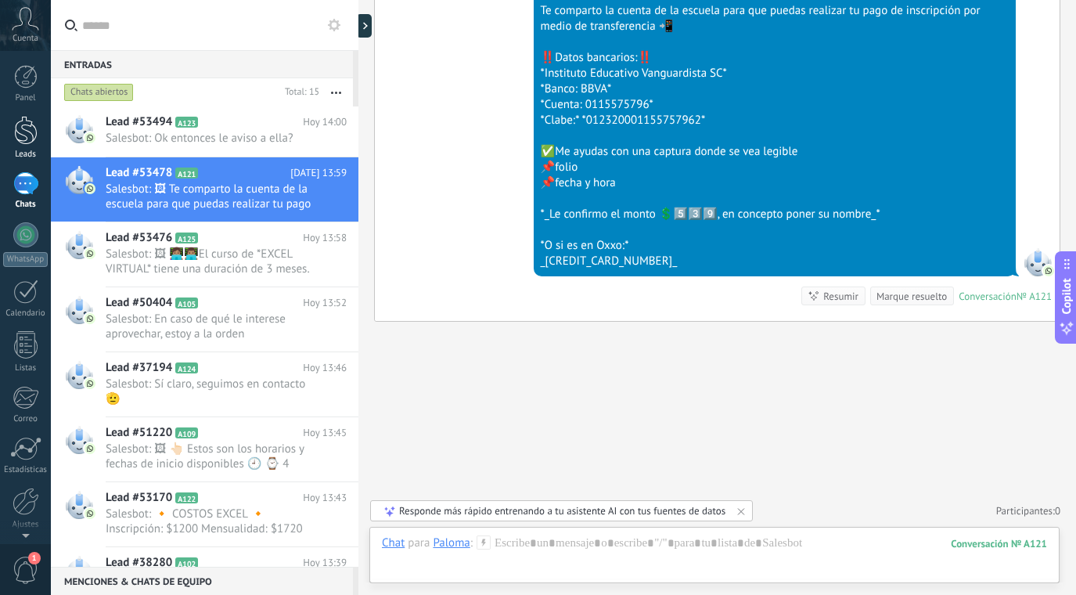
click at [28, 136] on div at bounding box center [25, 130] width 23 height 29
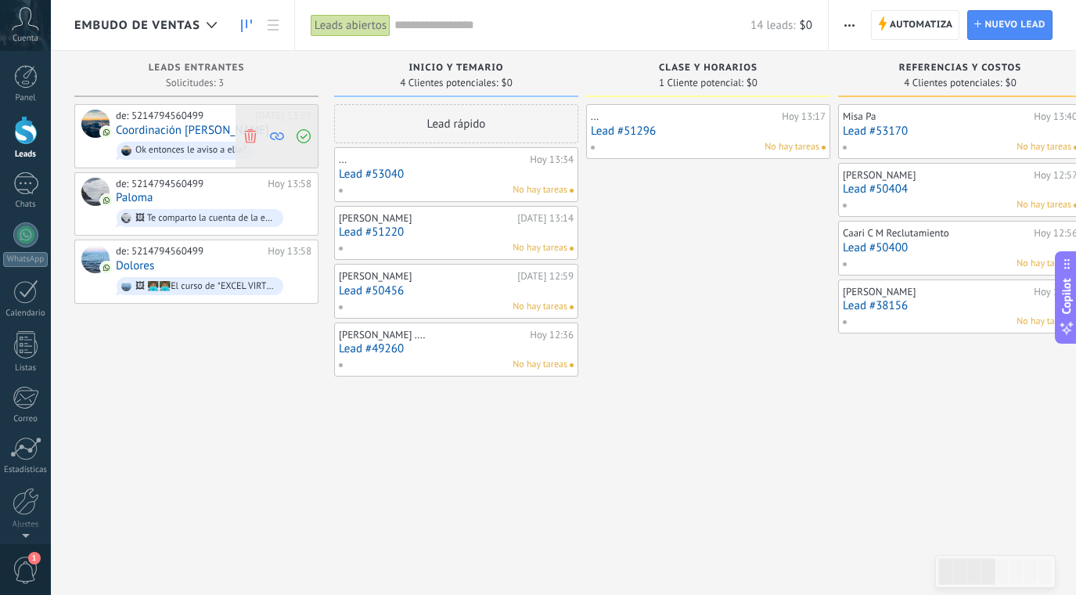
click at [252, 135] on use at bounding box center [250, 135] width 12 height 14
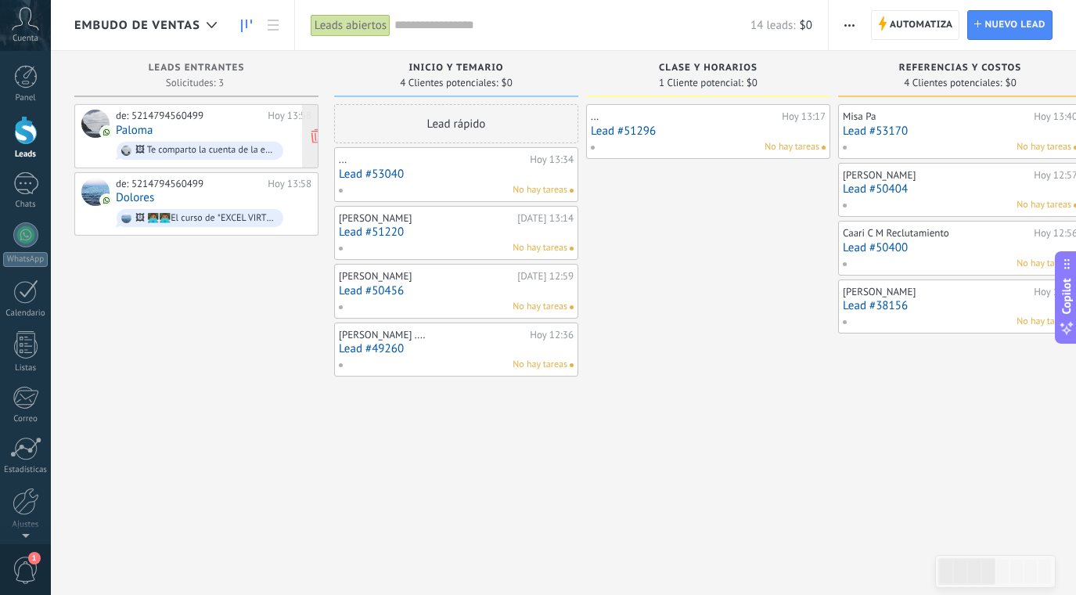
click at [243, 124] on div "de: 5214794560499 Hoy 13:58 Paloma 🖼 Te comparto la cuenta de la escuela para q…" at bounding box center [214, 136] width 196 height 53
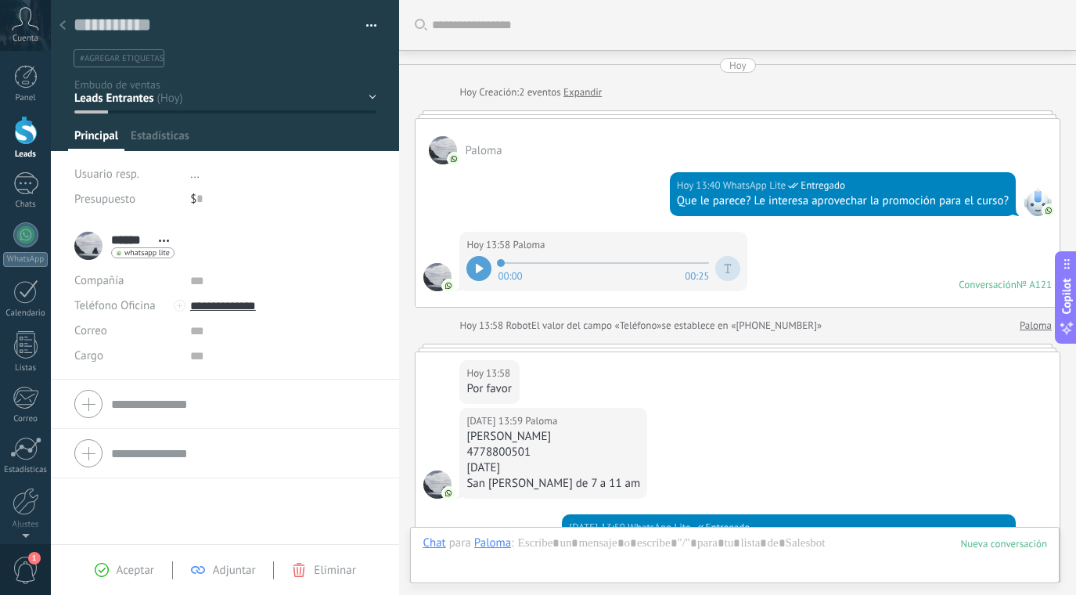
scroll to position [23, 0]
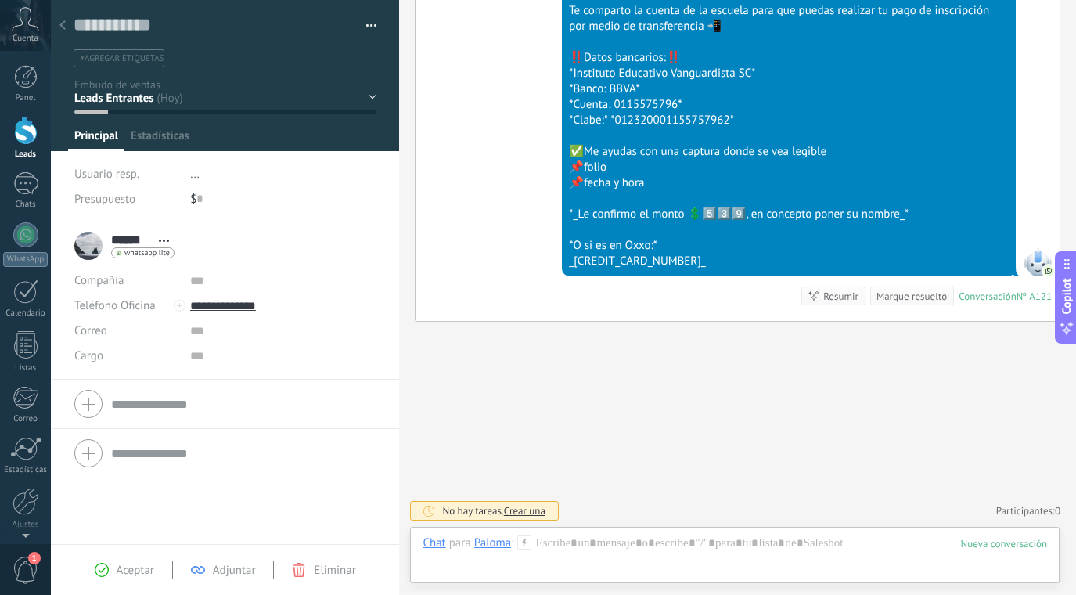
click at [0, 0] on div "Inicio y temario clase y horarios referencias y costos Formas de pago Rec Diario" at bounding box center [0, 0] width 0 height 0
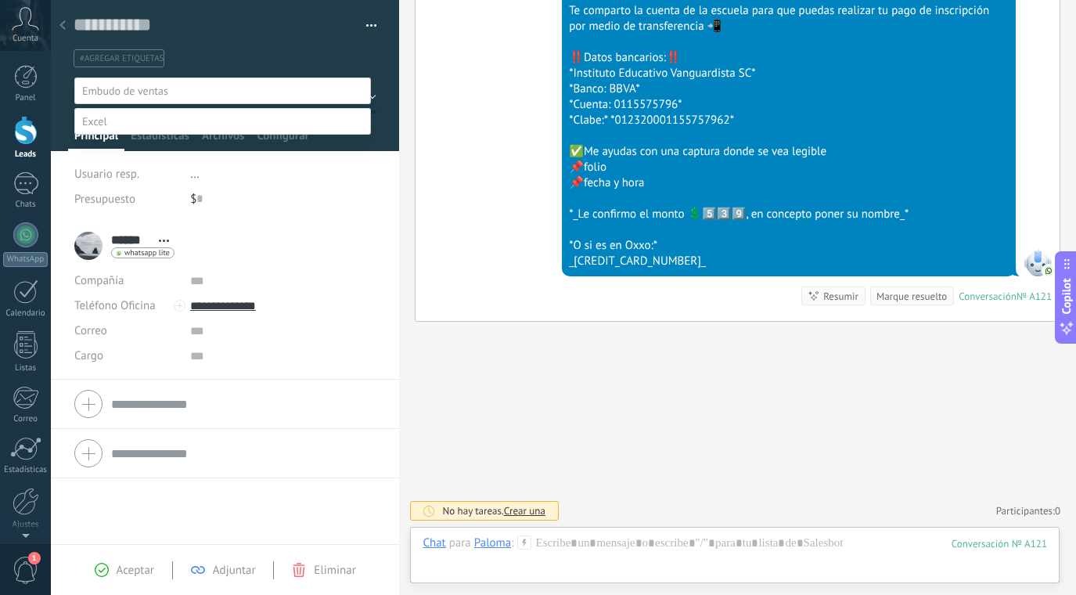
click at [0, 0] on label "CON DATOS" at bounding box center [0, 0] width 0 height 0
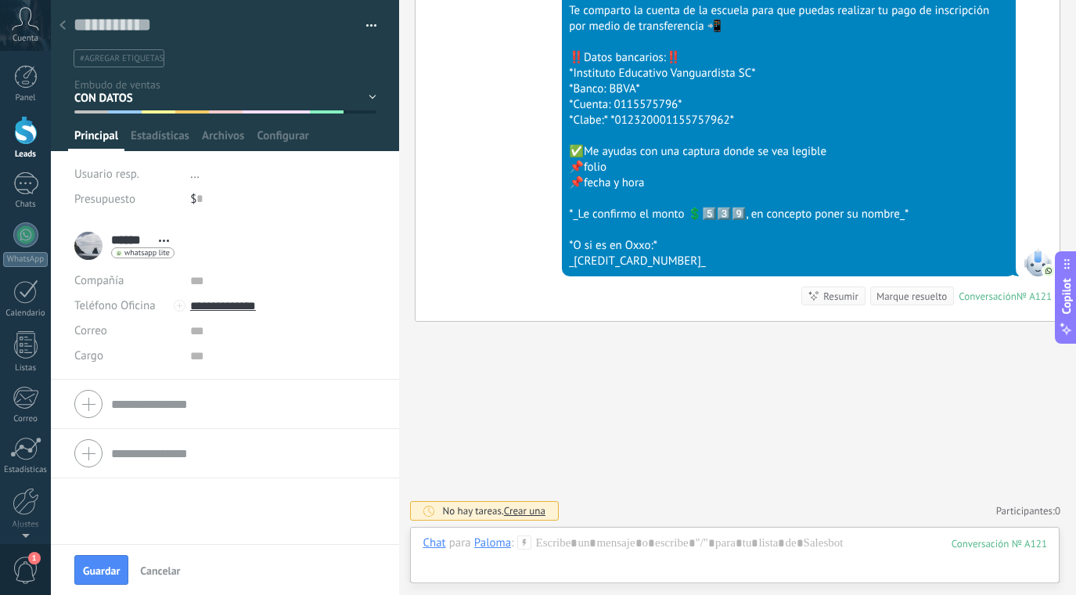
click at [69, 21] on div at bounding box center [63, 26] width 22 height 31
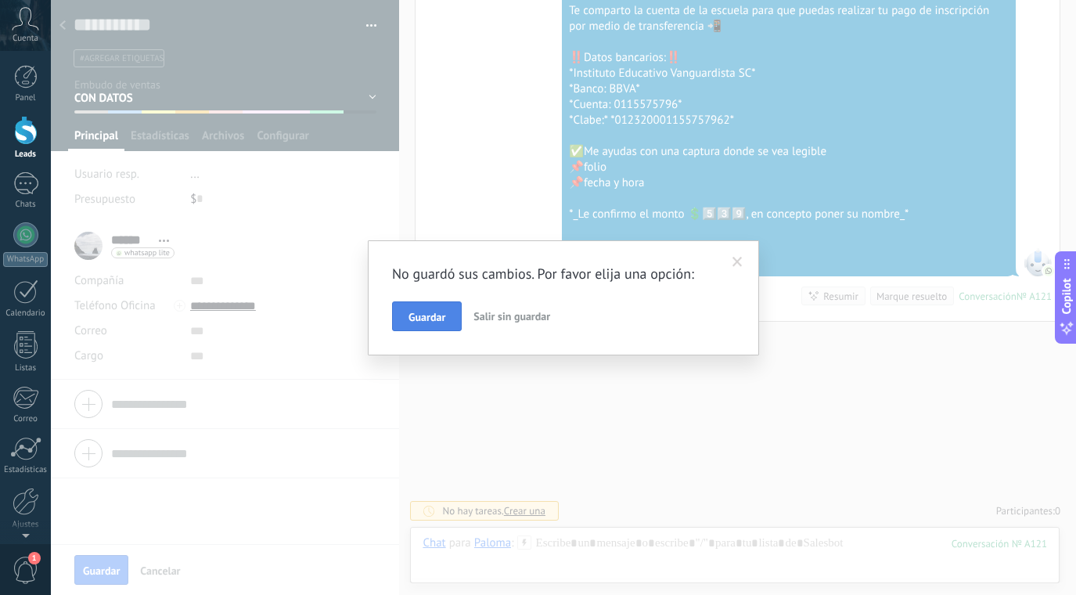
click at [430, 318] on span "Guardar" at bounding box center [426, 316] width 37 height 11
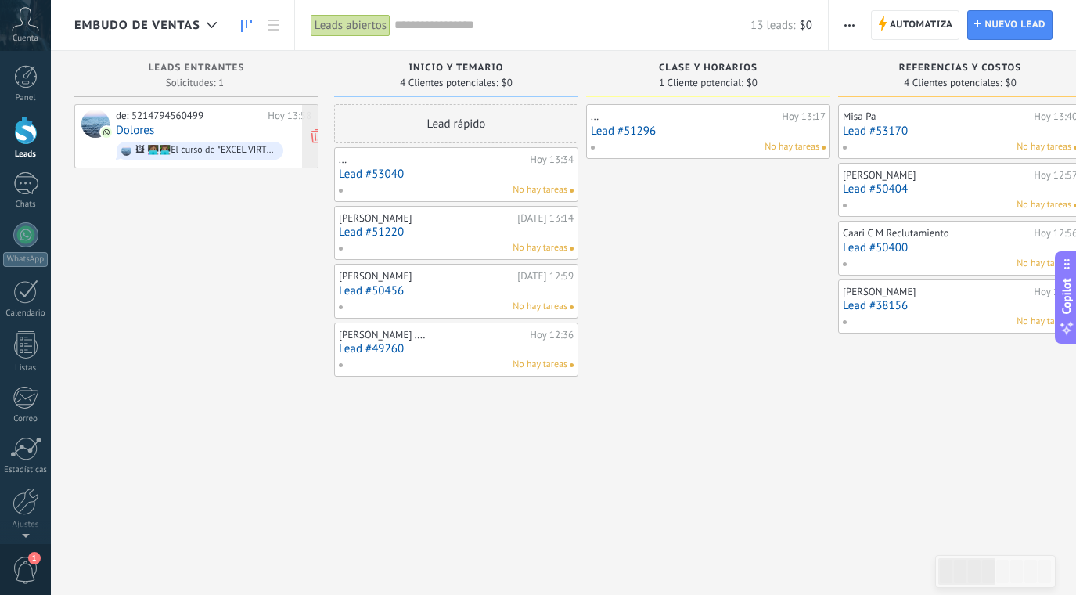
click at [232, 124] on div "de: 5214794560499 Hoy 13:58 Dolores 🖼 👩🏽‍💻👨🏽‍💻El curso de *EXCEL VIRTUAL* tiene…" at bounding box center [214, 136] width 196 height 53
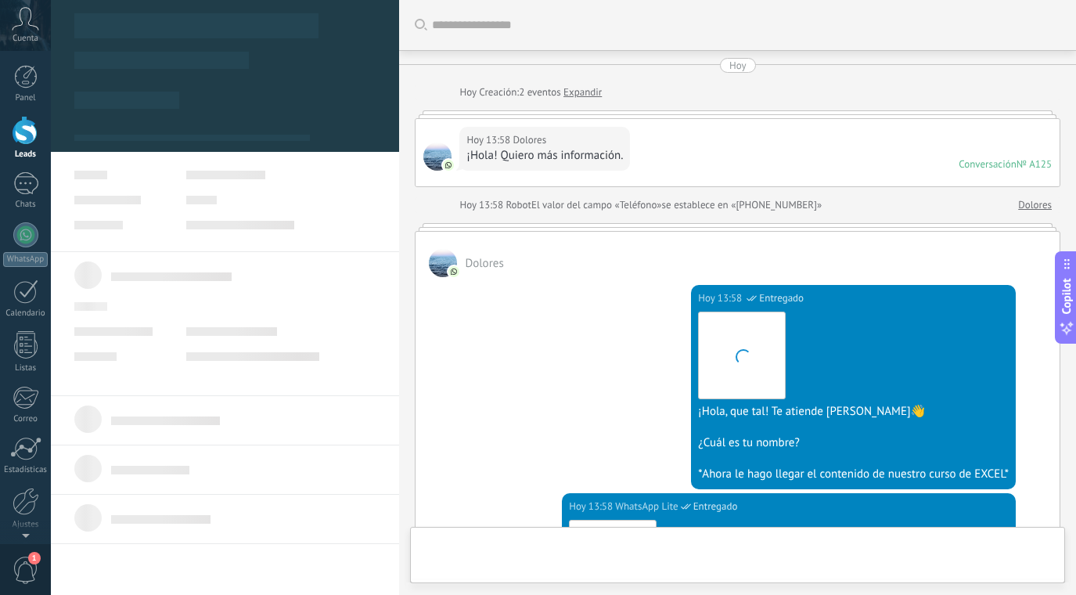
scroll to position [484, 0]
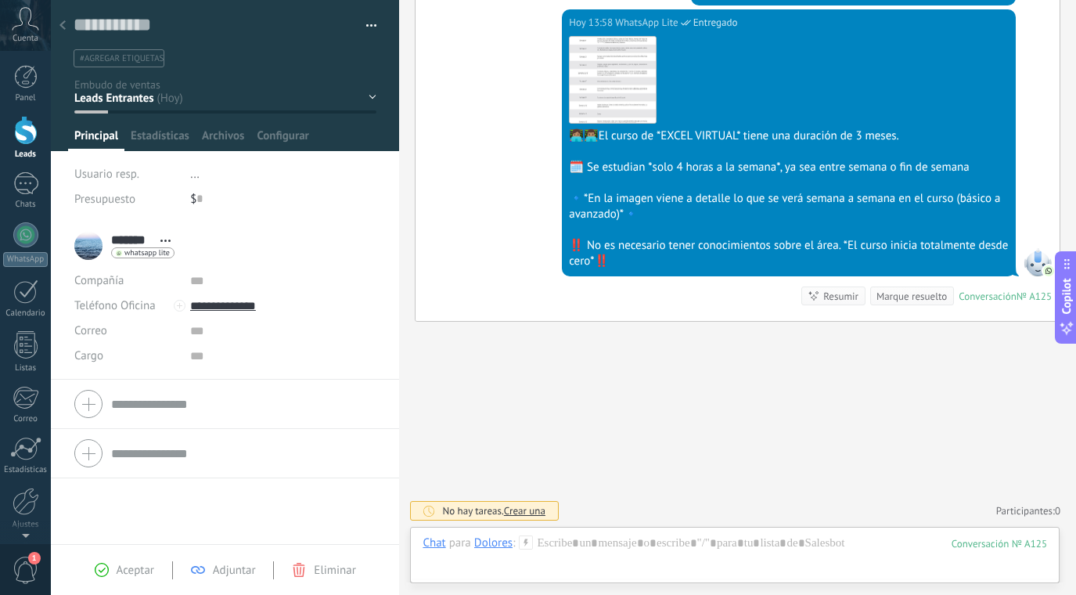
click at [0, 0] on div "Inicio y temario clase y horarios referencias y costos Formas de pago Rec Diario" at bounding box center [0, 0] width 0 height 0
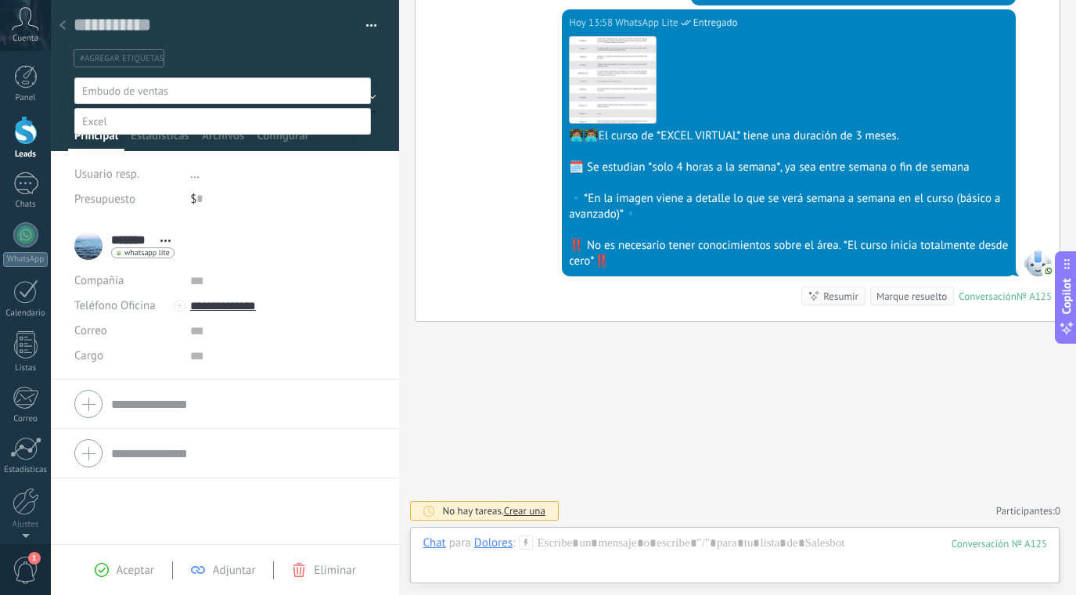
click at [0, 0] on label "Inicio y temario" at bounding box center [0, 0] width 0 height 0
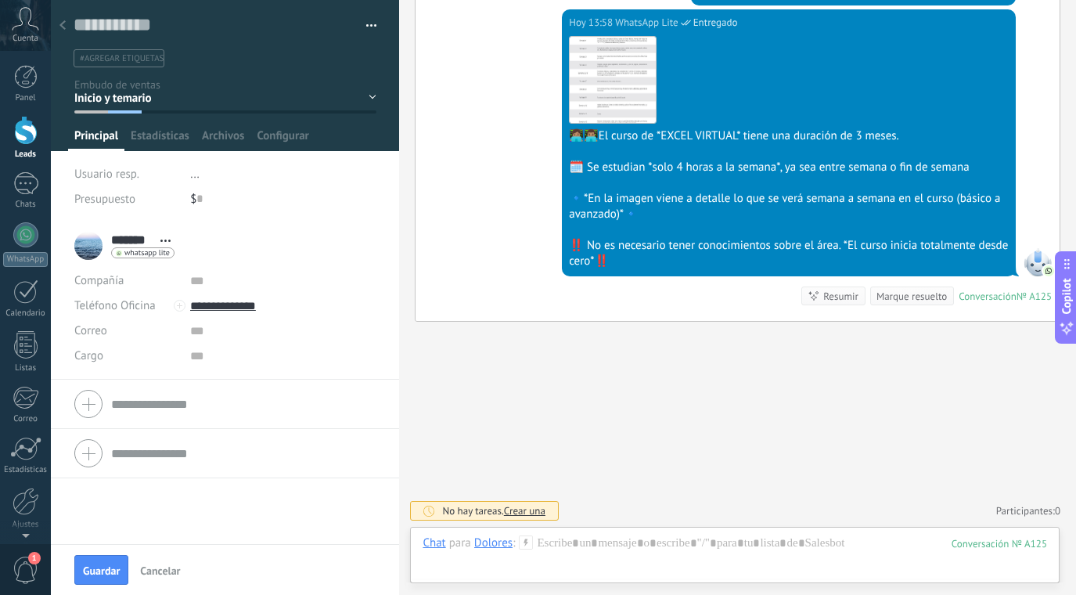
click at [63, 23] on use at bounding box center [62, 24] width 6 height 9
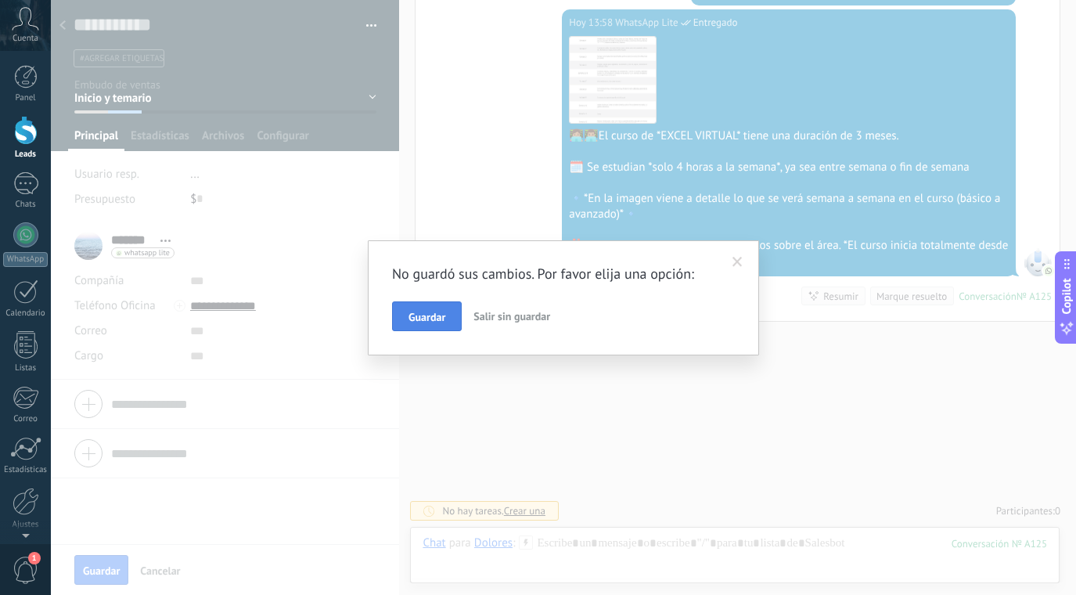
click at [441, 319] on span "Guardar" at bounding box center [426, 316] width 37 height 11
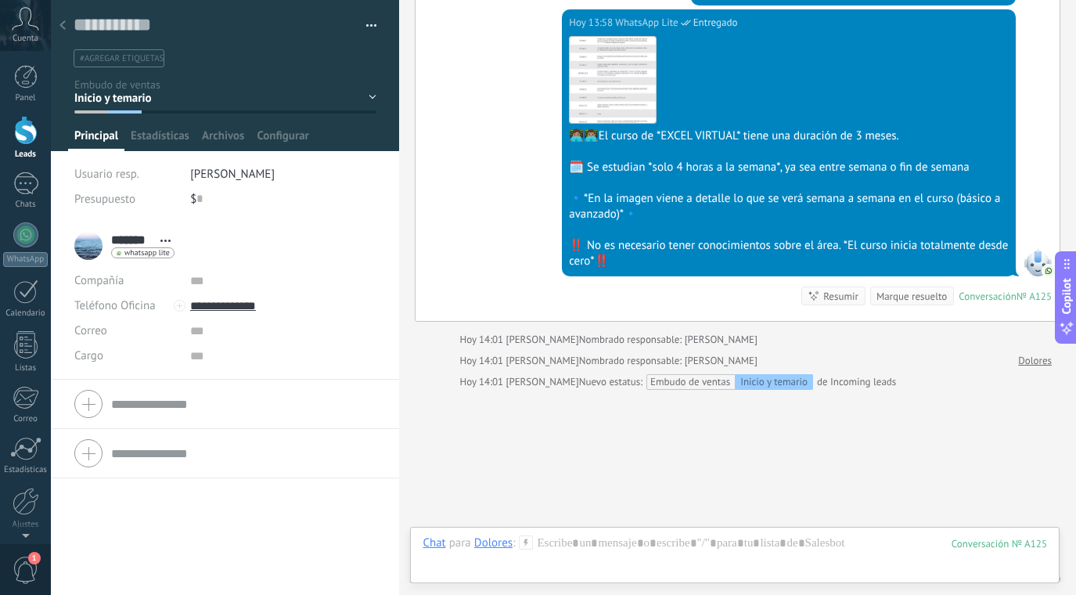
scroll to position [552, 0]
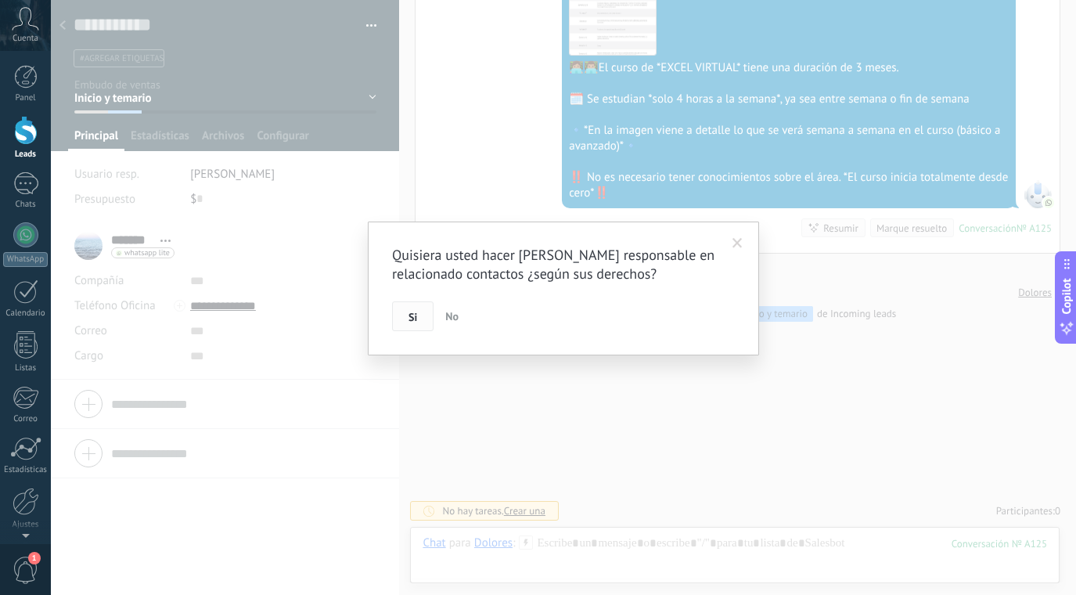
click at [419, 322] on button "Si" at bounding box center [412, 316] width 41 height 30
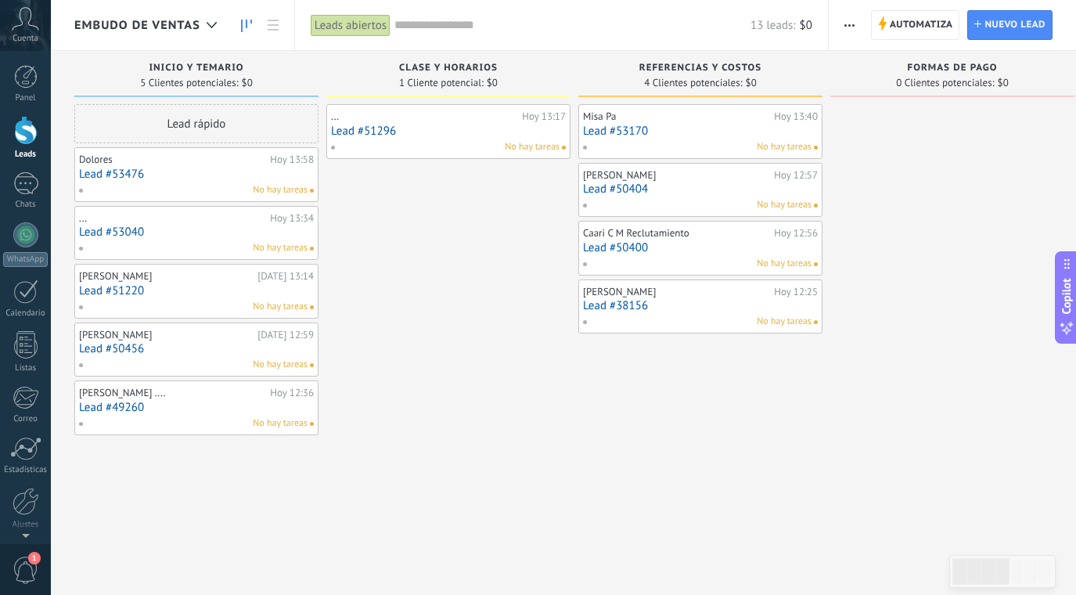
click at [472, 355] on div "... Hoy 13:17 Lead #51296 No hay tareas" at bounding box center [448, 299] width 244 height 390
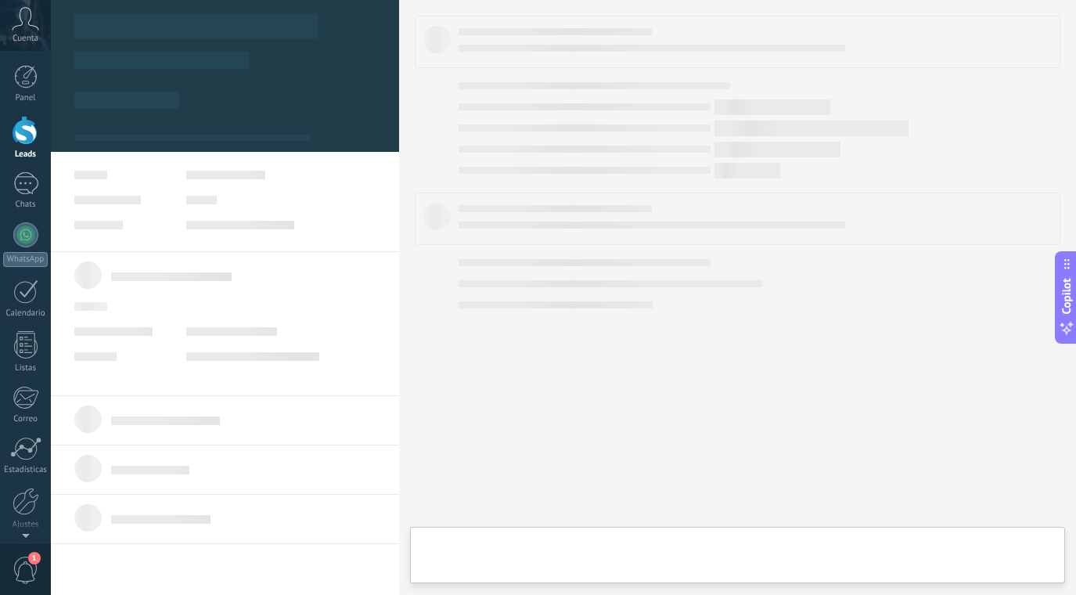
scroll to position [0, 634]
type textarea "**********"
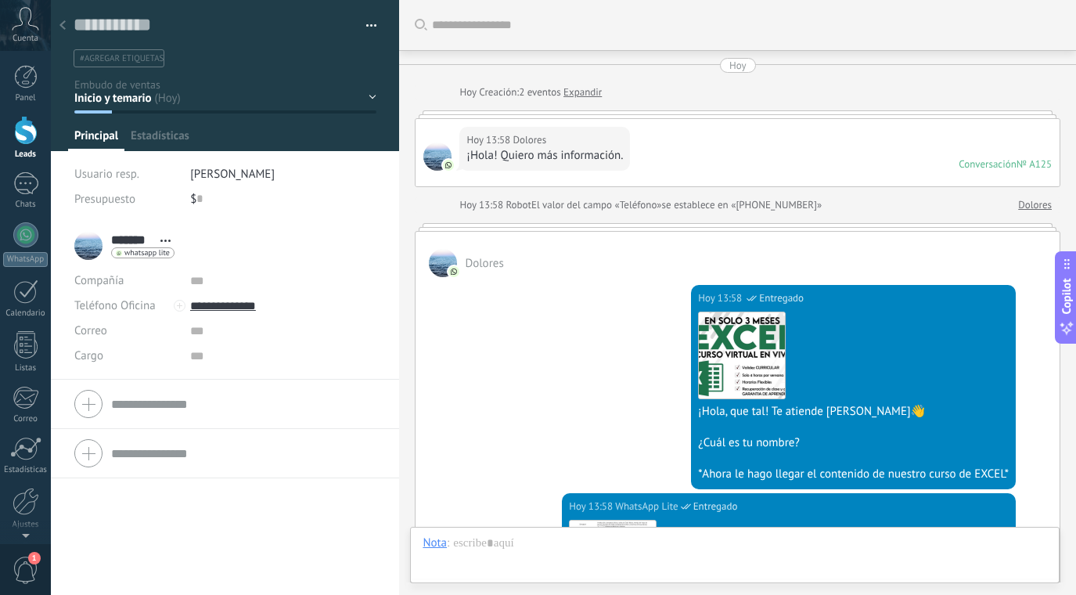
scroll to position [531, 0]
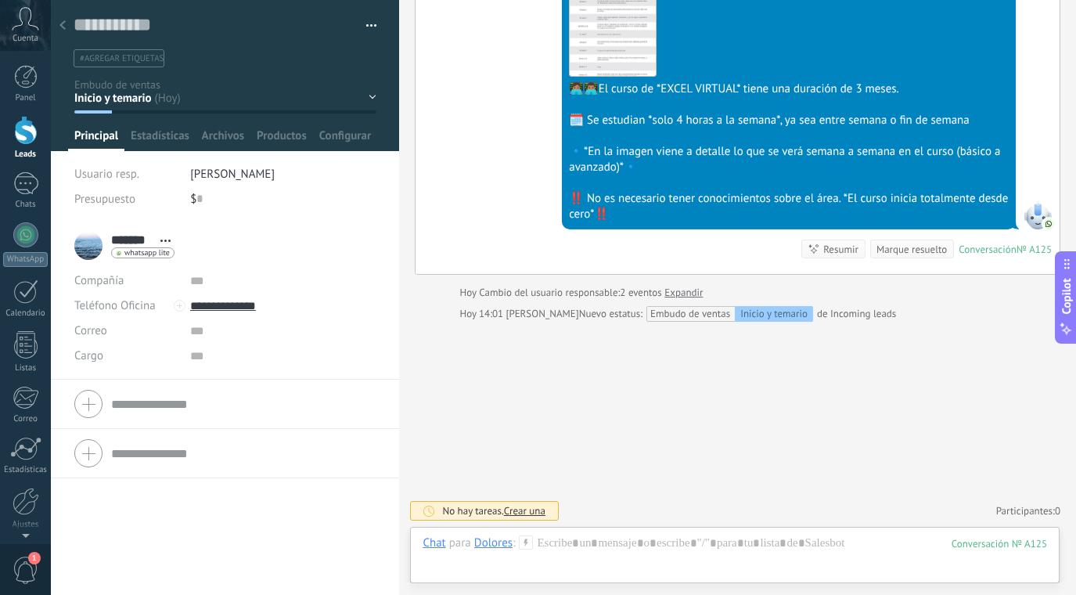
click at [69, 25] on div at bounding box center [63, 26] width 22 height 31
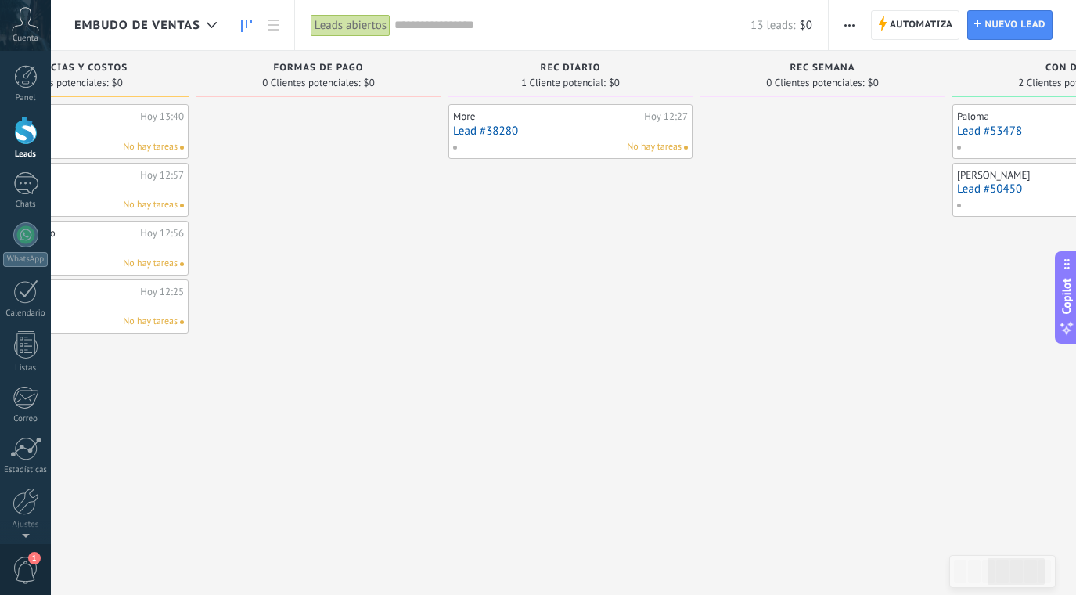
click at [437, 323] on div at bounding box center [318, 299] width 244 height 390
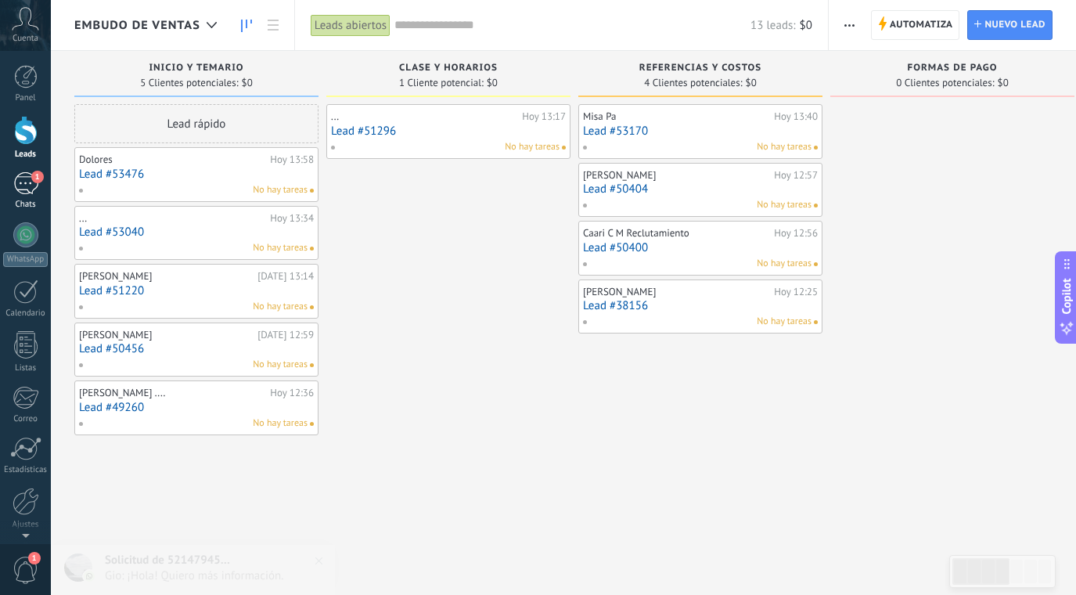
click at [24, 187] on div "1" at bounding box center [25, 183] width 25 height 23
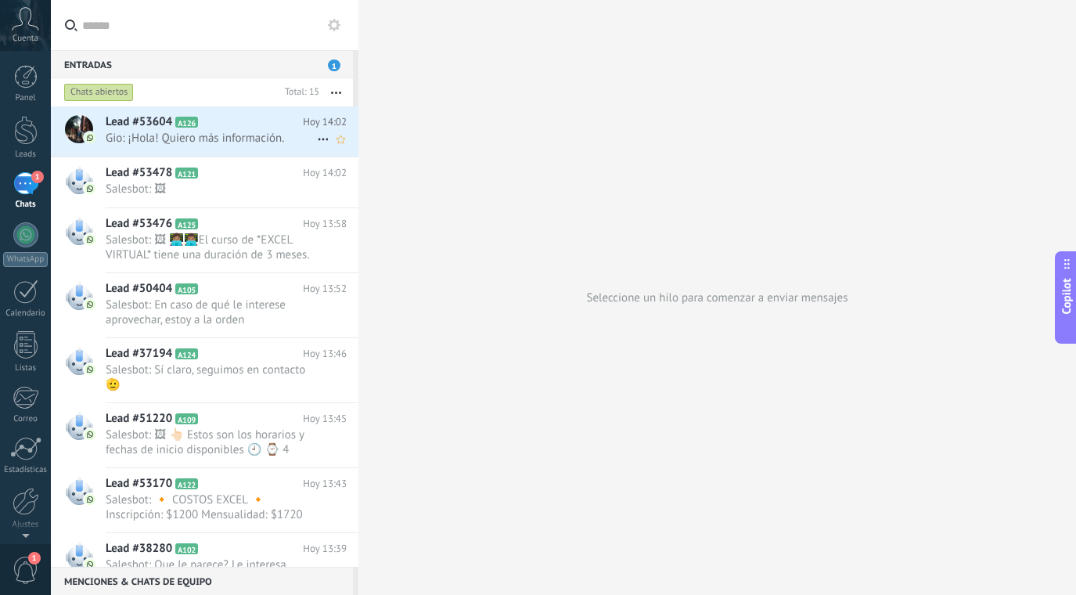
click at [266, 135] on span "Gio: ¡Hola! Quiero más información." at bounding box center [211, 138] width 211 height 15
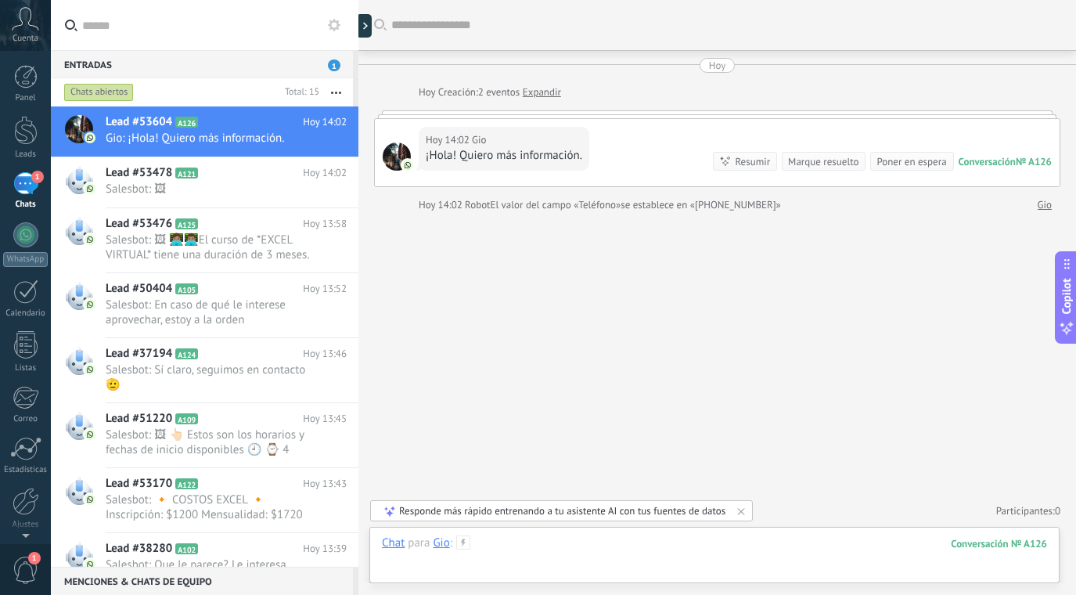
click at [524, 540] on div at bounding box center [714, 558] width 665 height 47
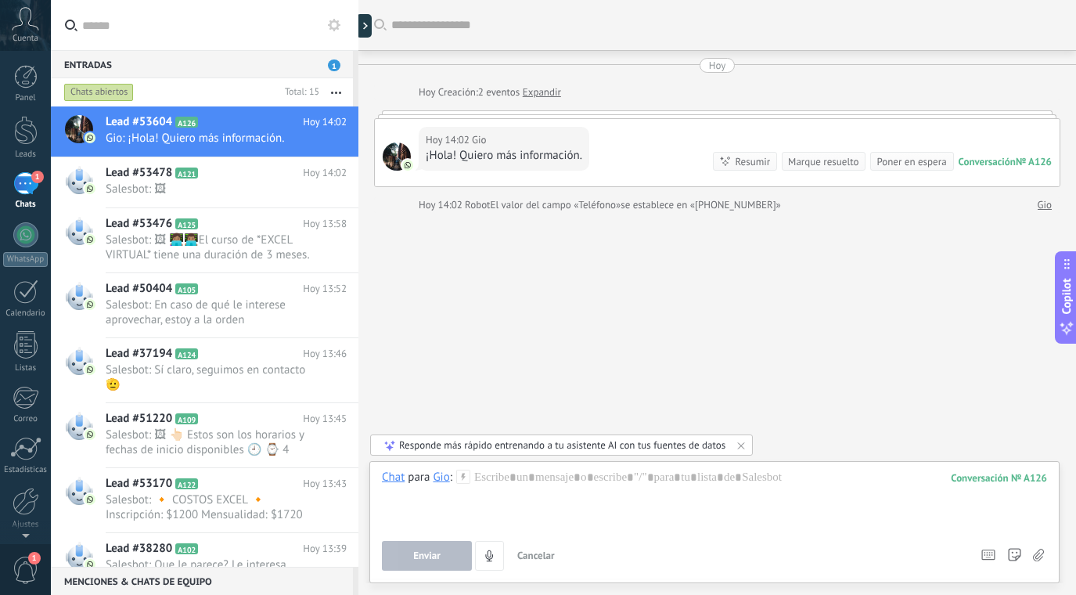
click at [463, 475] on use at bounding box center [462, 476] width 13 height 13
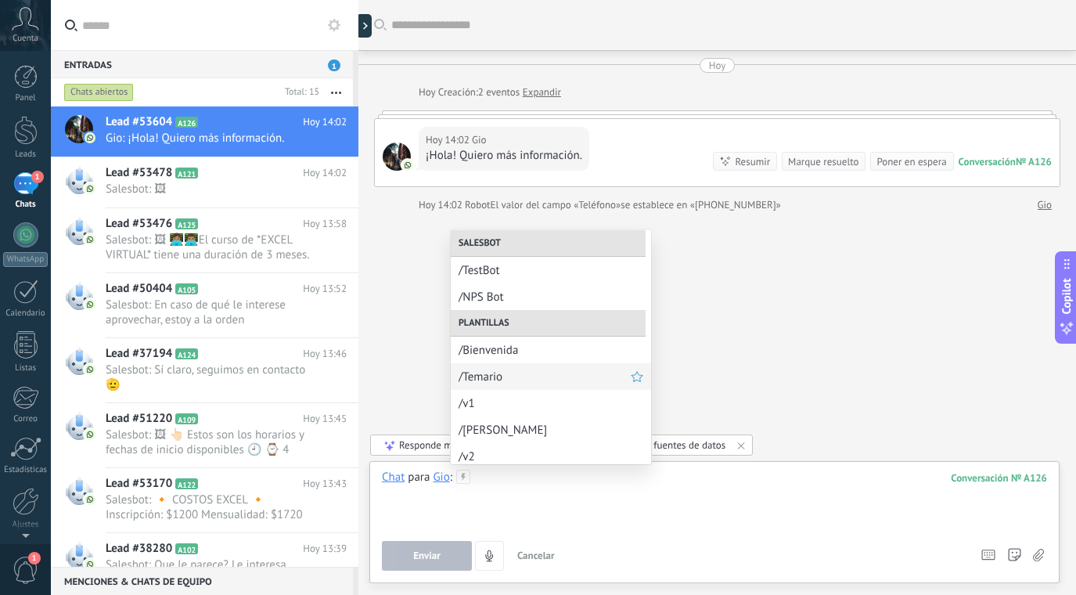
scroll to position [7, 0]
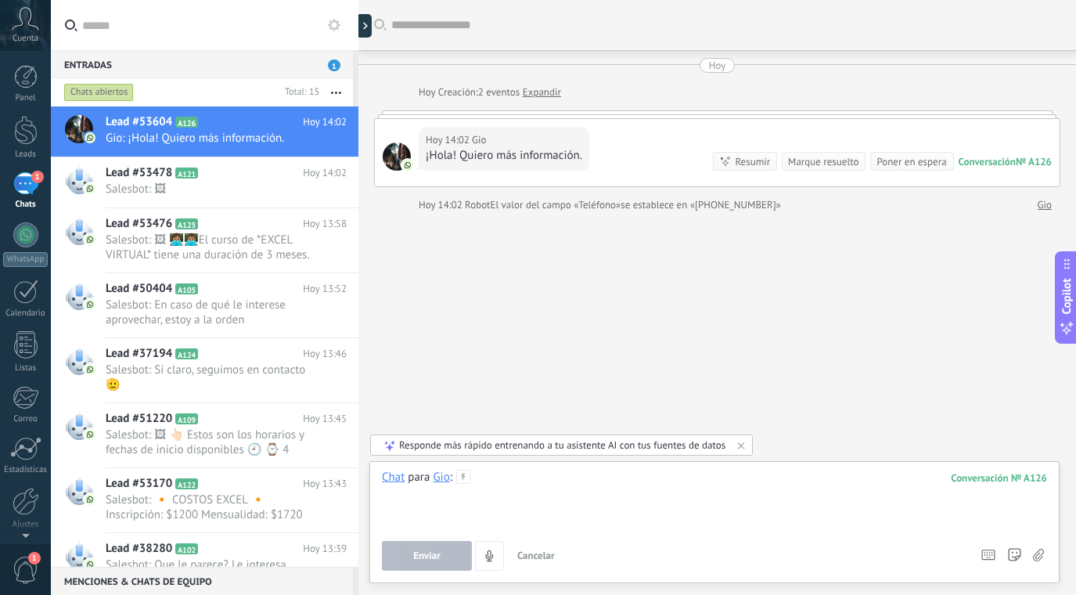
click at [524, 481] on div at bounding box center [714, 499] width 665 height 59
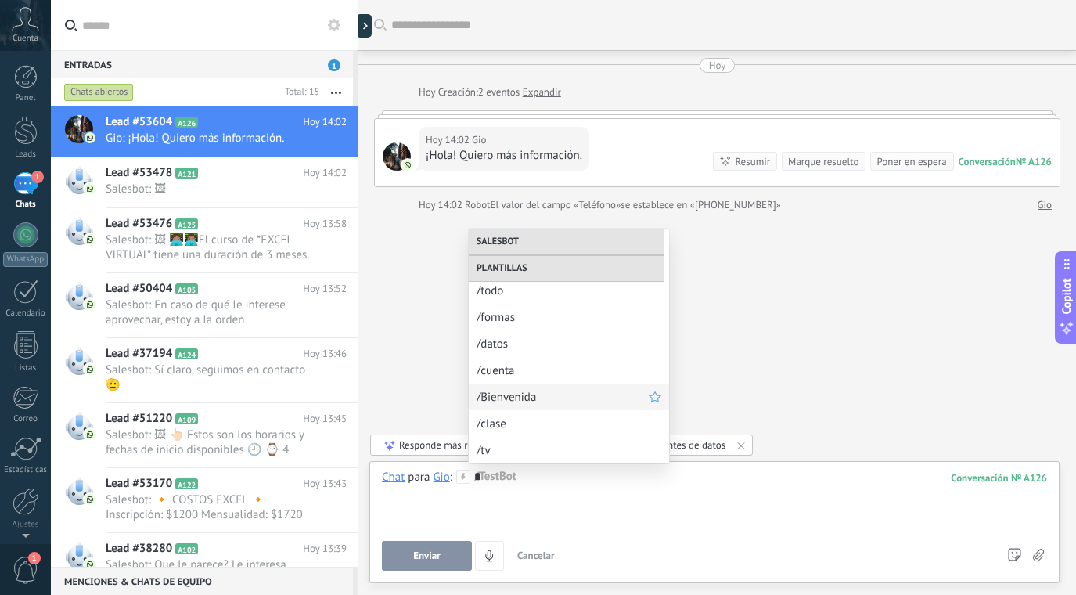
scroll to position [271, 0]
click at [543, 400] on span "/Bienvenida" at bounding box center [563, 397] width 172 height 15
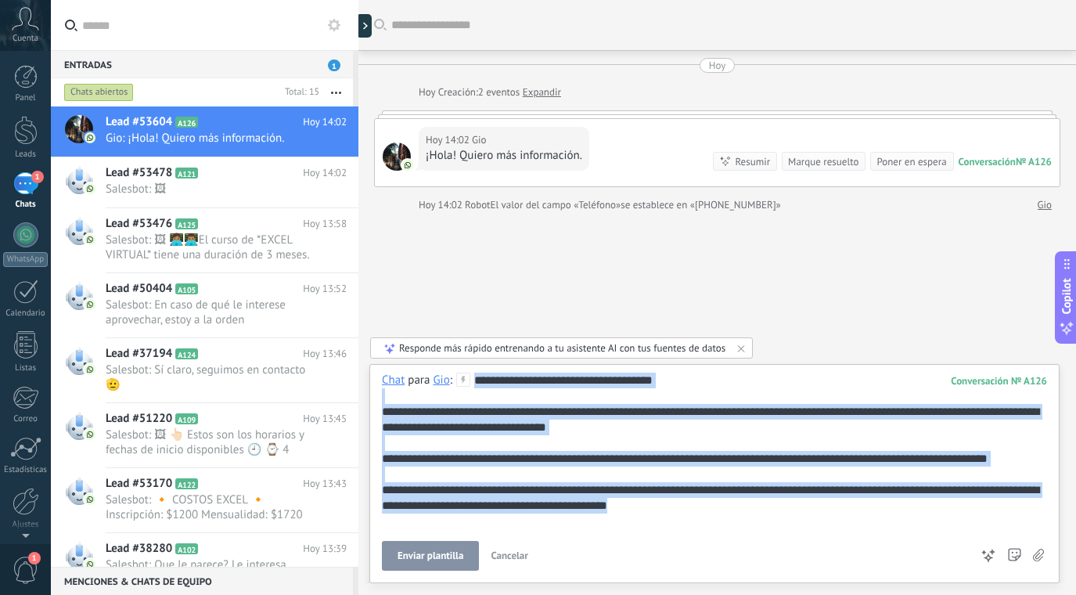
drag, startPoint x: 691, startPoint y: 525, endPoint x: 452, endPoint y: 363, distance: 289.1
click at [452, 363] on div "Buscar Carga más Hoy Hoy Creación: 2 eventos Expandir Hoy 14:02 Gio ¡Hola! Quie…" at bounding box center [717, 297] width 718 height 595
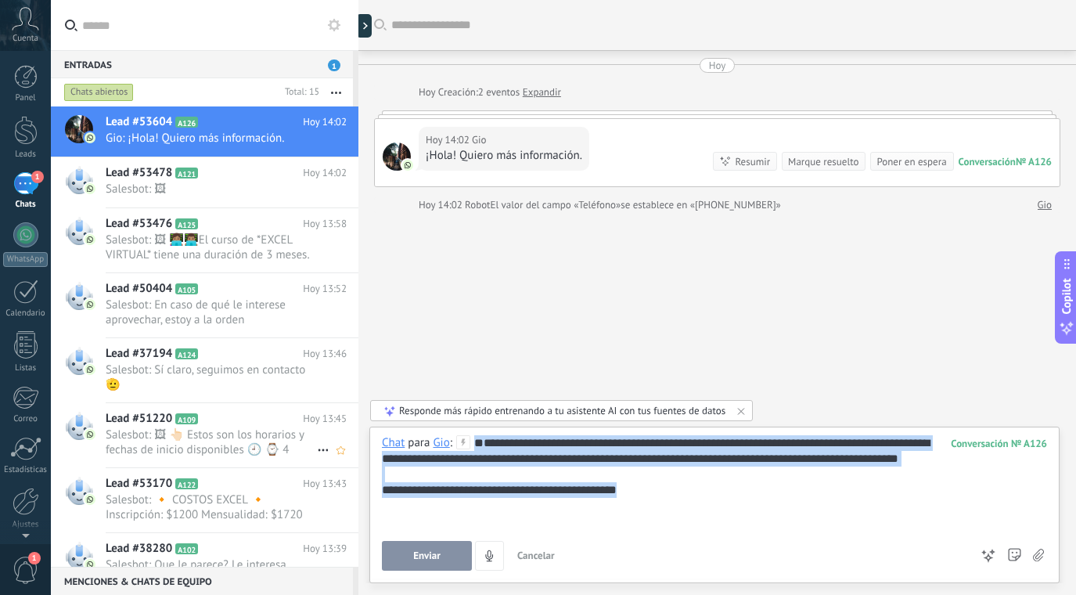
drag, startPoint x: 678, startPoint y: 524, endPoint x: 342, endPoint y: 437, distance: 346.6
click at [342, 437] on div "Entradas 1 Chats abiertos Total: 15 Silenciar Acciones múltiples Ordenar Más re…" at bounding box center [538, 297] width 1076 height 595
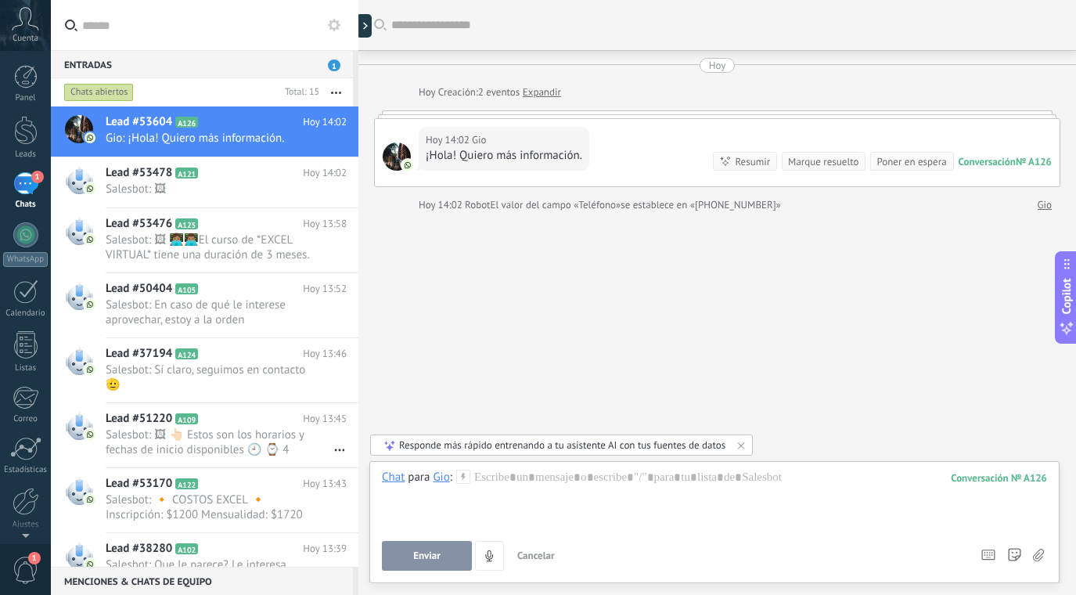
click at [464, 473] on use at bounding box center [462, 476] width 13 height 13
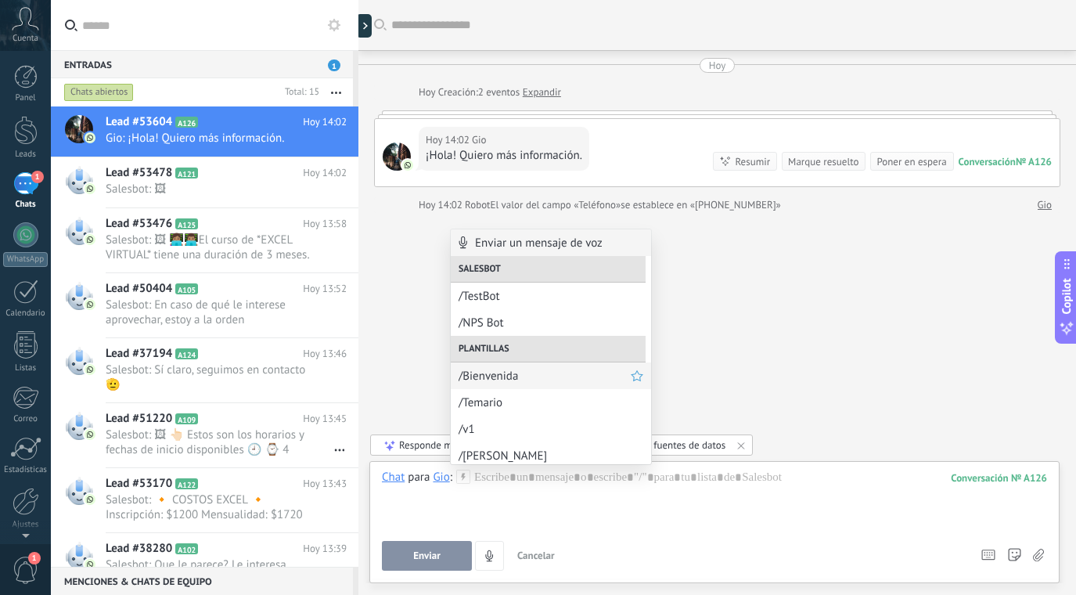
click at [496, 373] on span "/Bienvenida" at bounding box center [545, 376] width 172 height 15
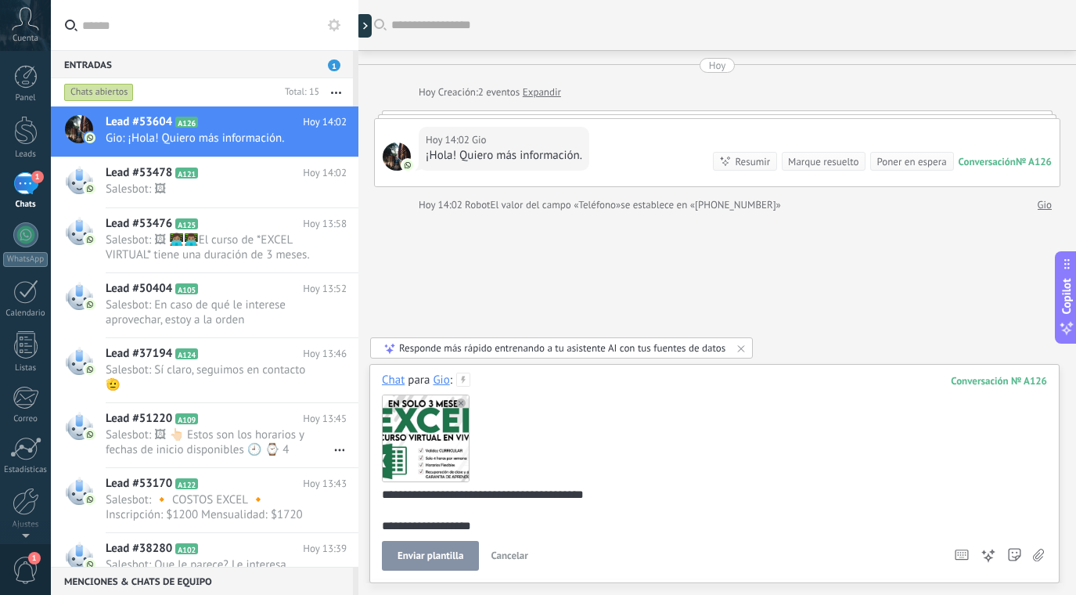
scroll to position [52, 0]
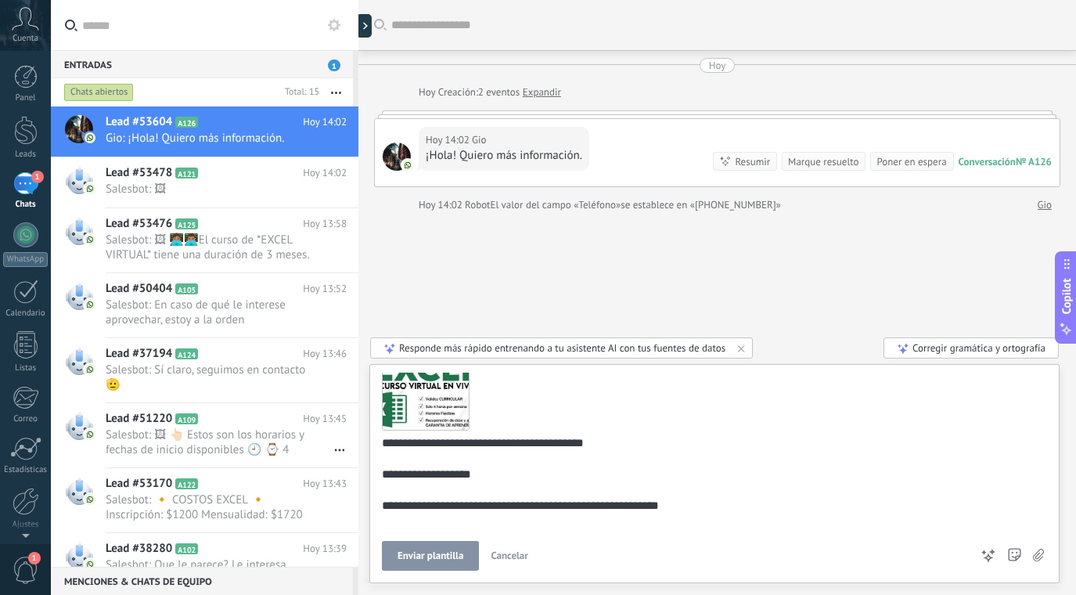
click at [440, 569] on button "Enviar plantilla" at bounding box center [430, 556] width 97 height 30
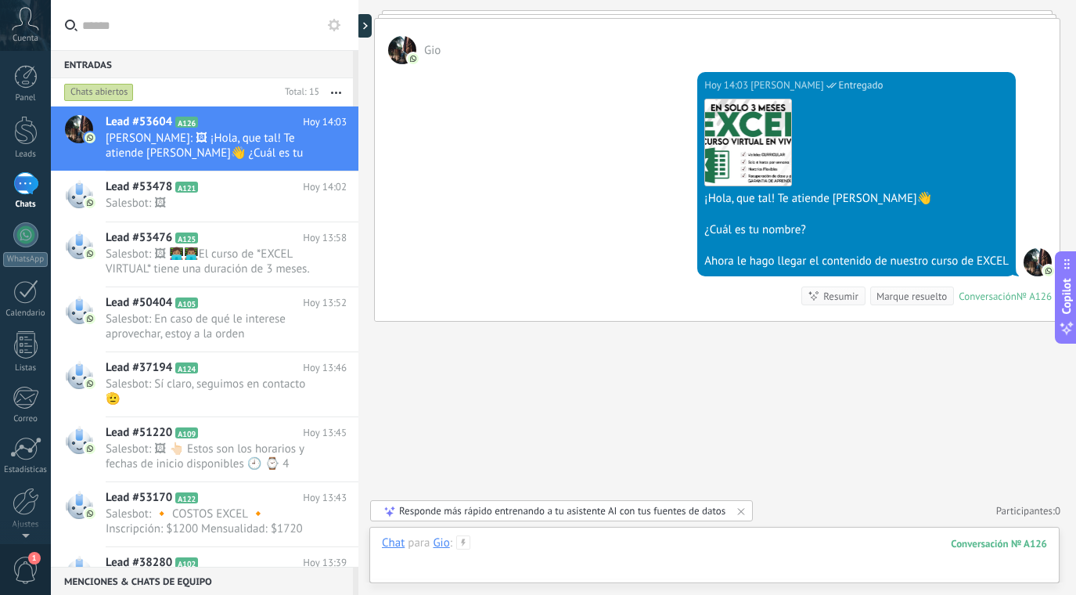
click at [538, 552] on div at bounding box center [714, 558] width 665 height 47
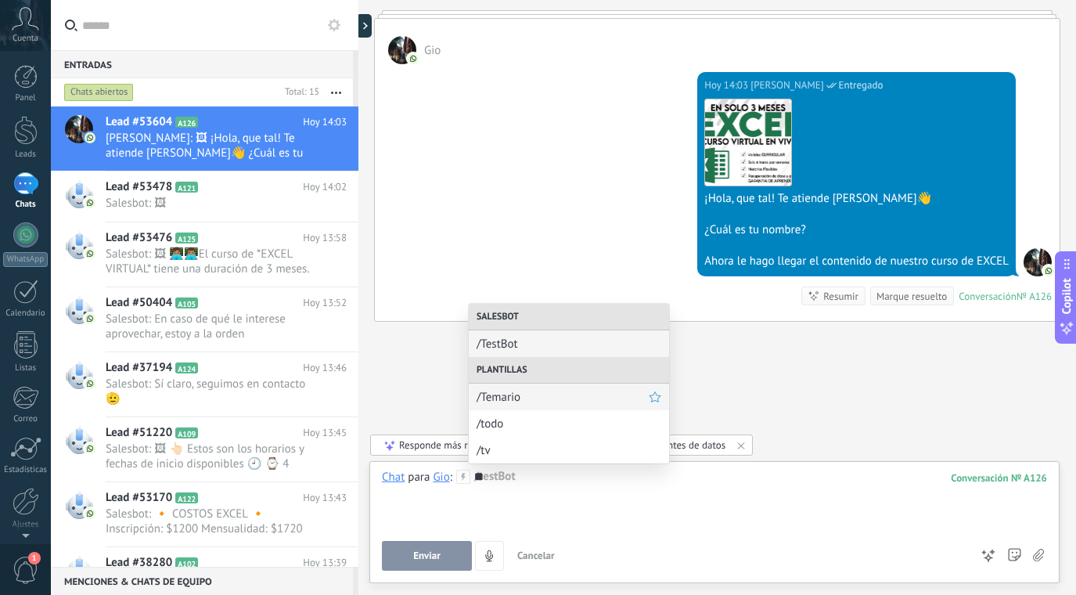
click at [518, 400] on span "/Temario" at bounding box center [563, 397] width 172 height 15
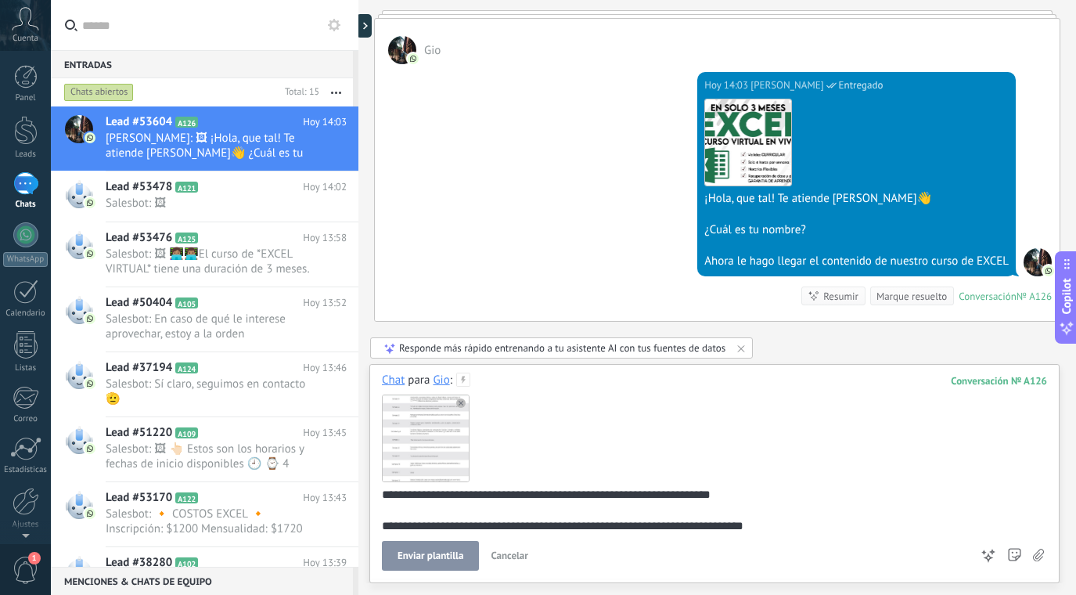
scroll to position [243, 0]
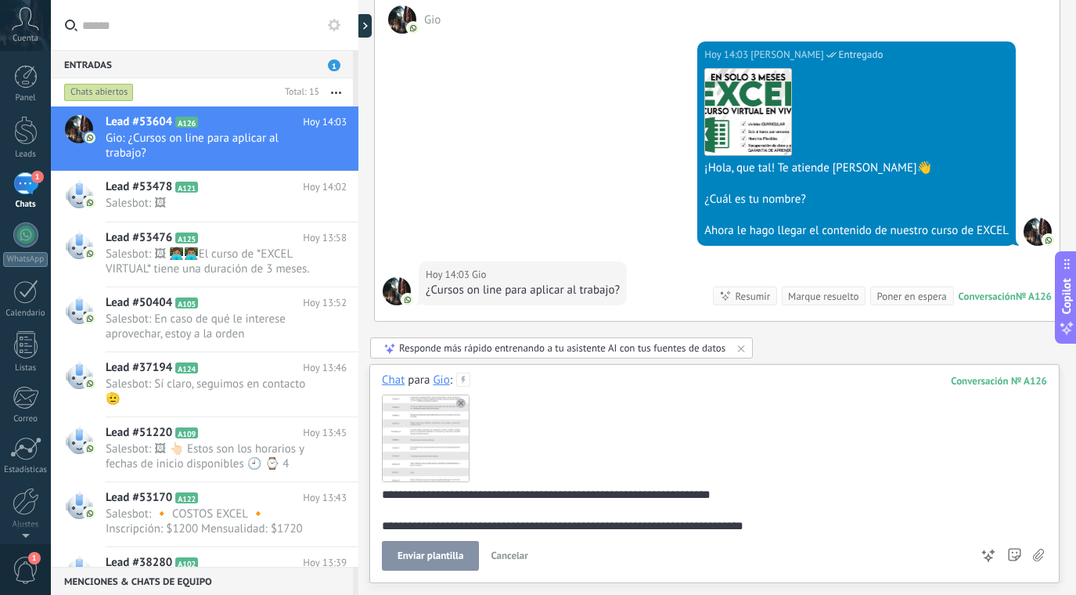
click at [440, 550] on span "Enviar plantilla" at bounding box center [431, 555] width 66 height 11
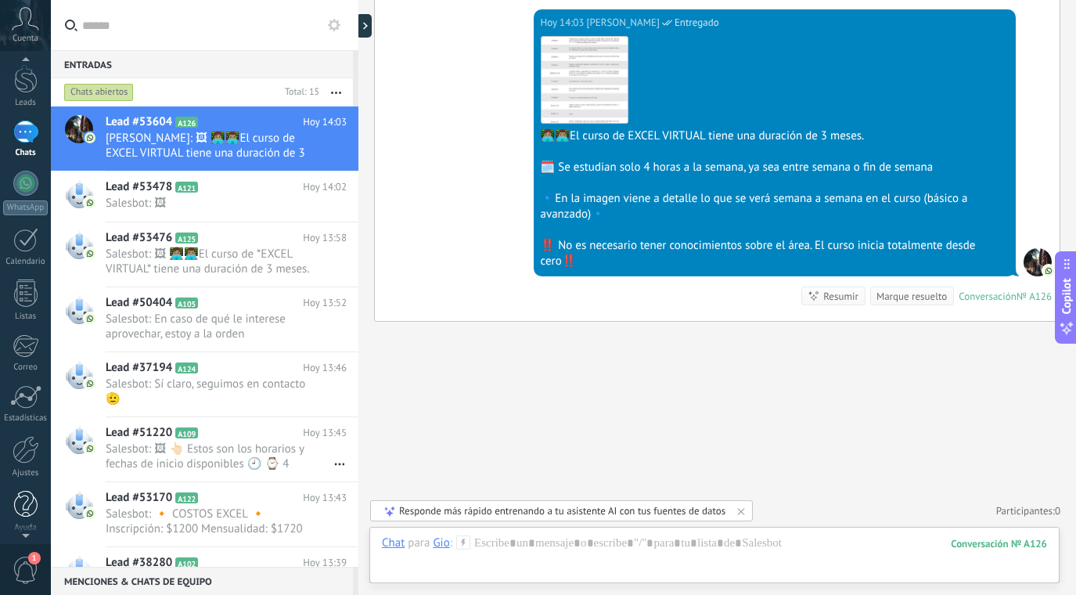
scroll to position [56, 0]
click at [24, 460] on link "Ajustes" at bounding box center [25, 452] width 51 height 42
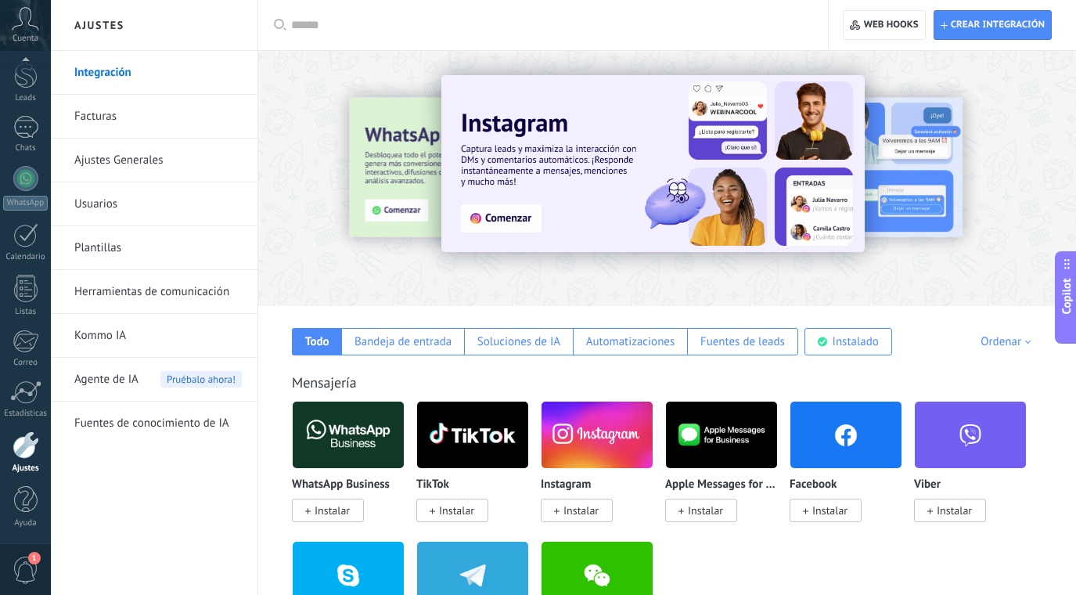
click at [103, 247] on link "Plantillas" at bounding box center [157, 248] width 167 height 44
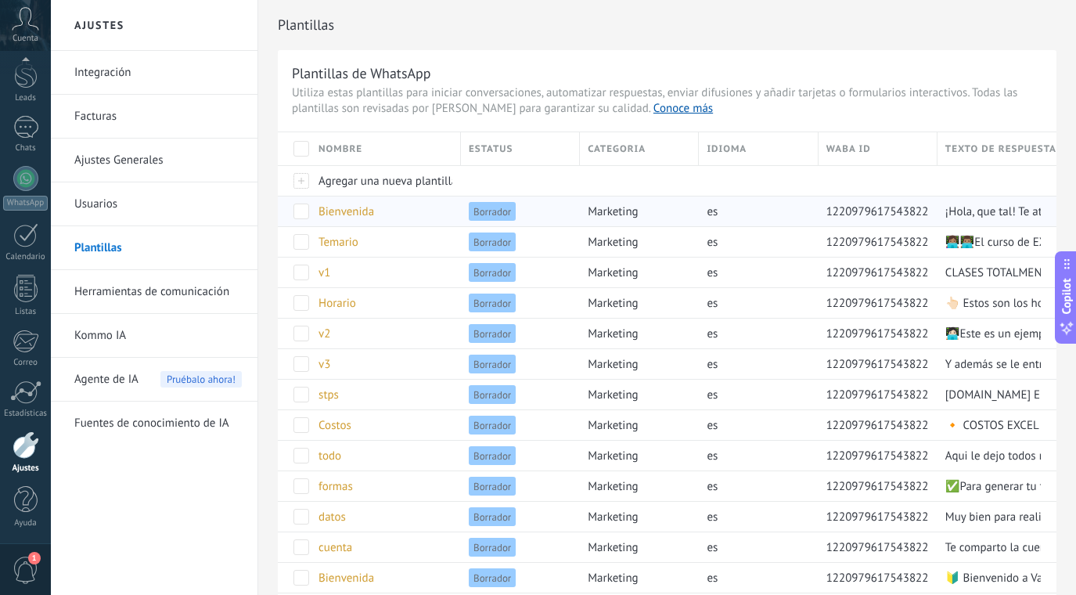
click at [365, 213] on span "Bienvenida" at bounding box center [346, 211] width 56 height 15
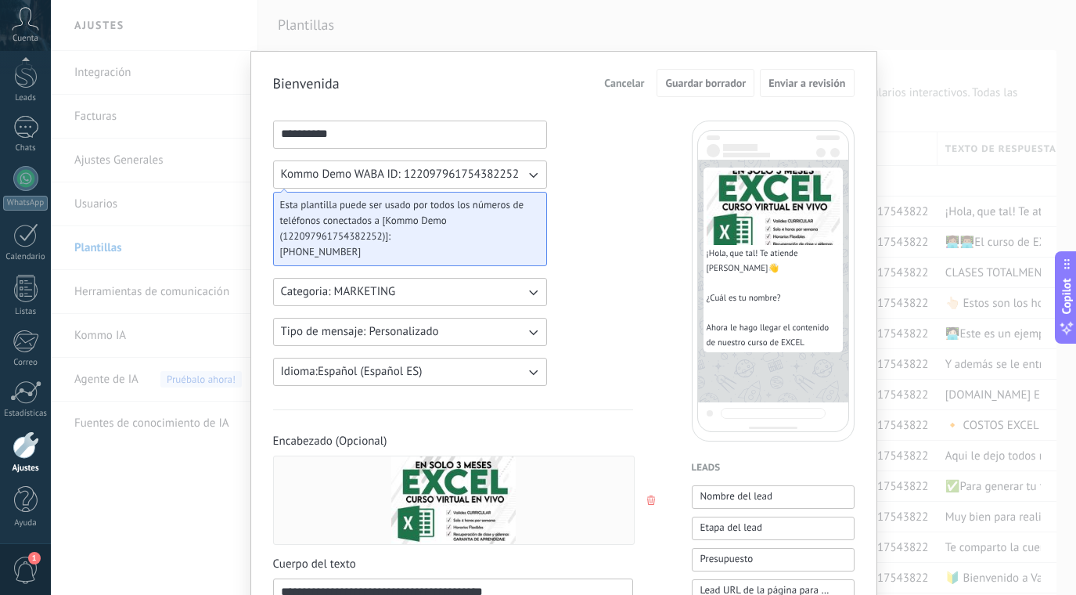
click at [358, 129] on input "**********" at bounding box center [410, 133] width 272 height 25
type input "******"
click at [696, 84] on span "Guardar borrador" at bounding box center [705, 82] width 81 height 11
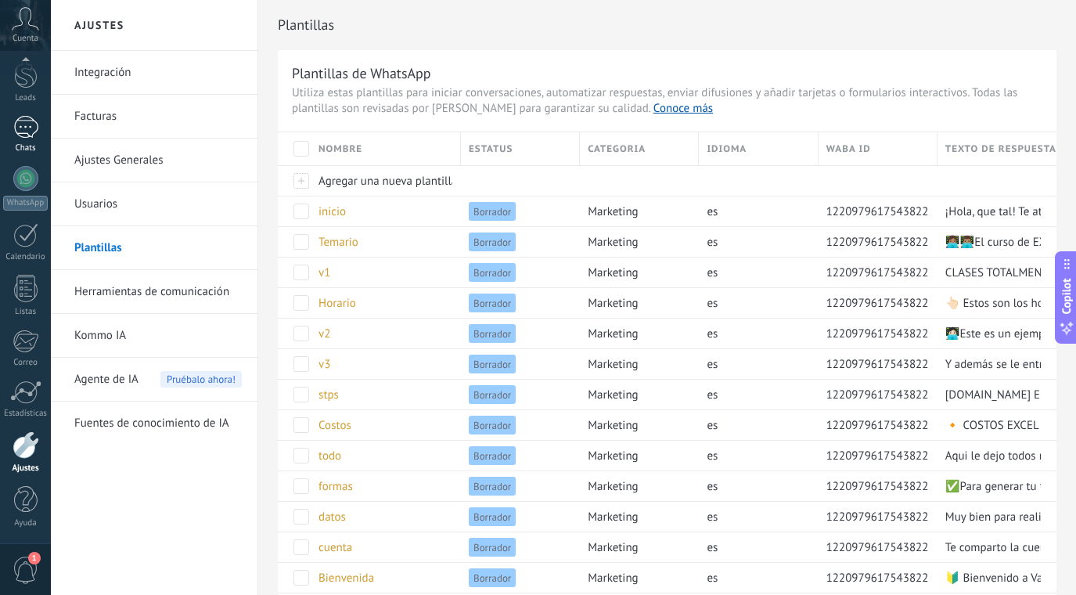
click at [34, 137] on div "1" at bounding box center [25, 127] width 25 height 23
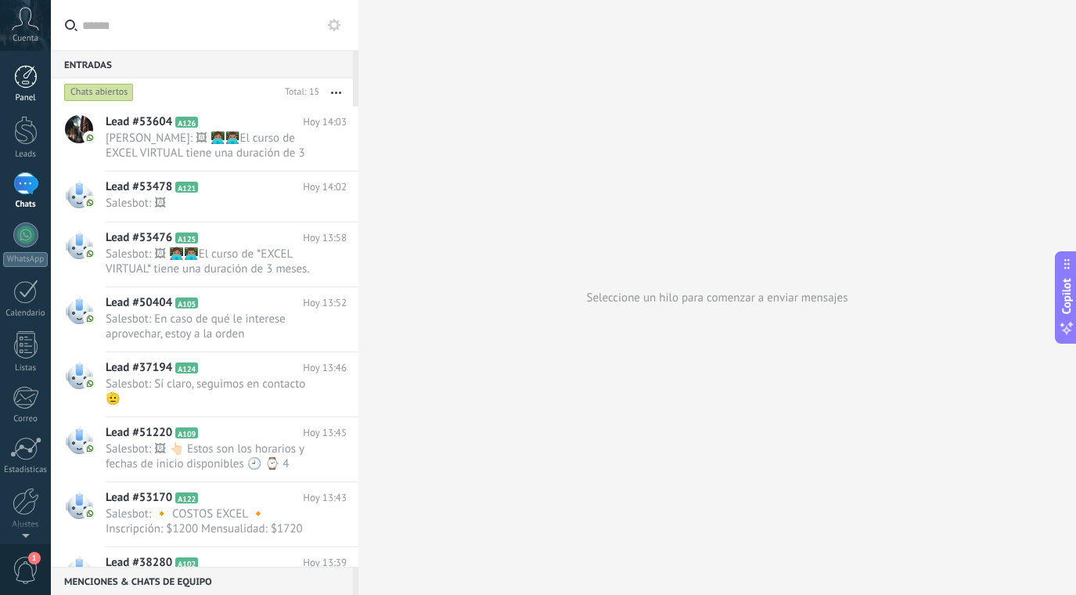
click at [27, 85] on div at bounding box center [25, 76] width 23 height 23
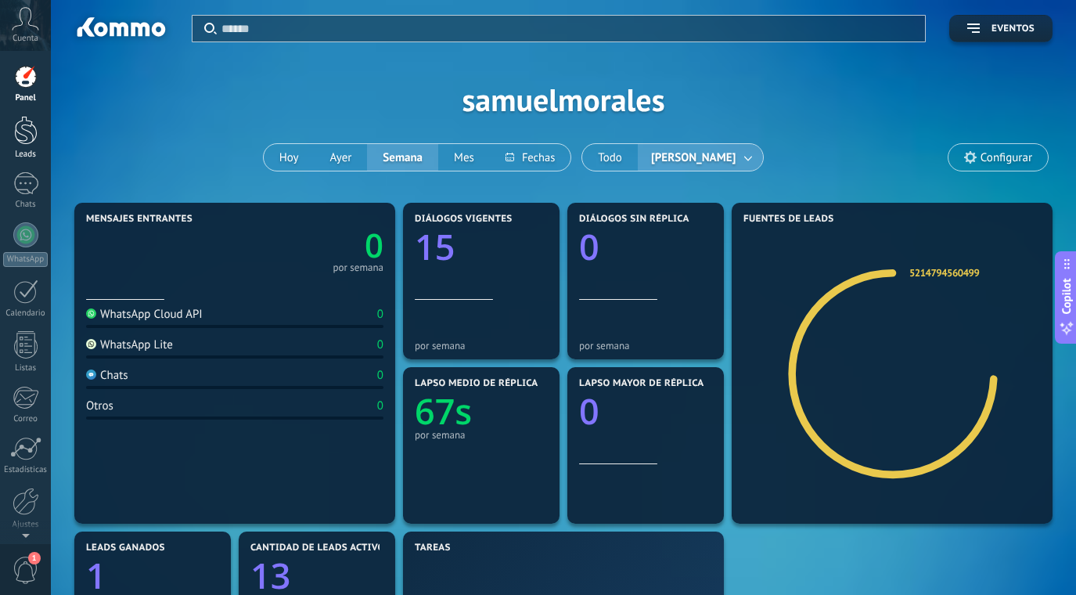
click at [18, 141] on div at bounding box center [25, 130] width 23 height 29
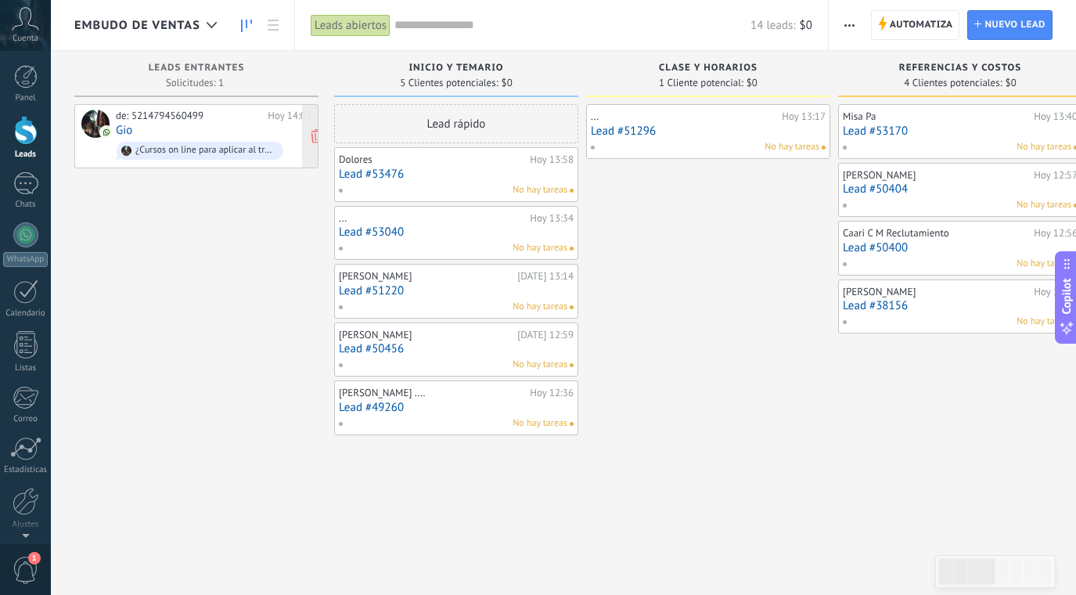
click at [245, 131] on div "de: 5214794560499 Hoy 14:02 Gio ¿Cursos on line para aplicar al trabajo?" at bounding box center [214, 136] width 196 height 53
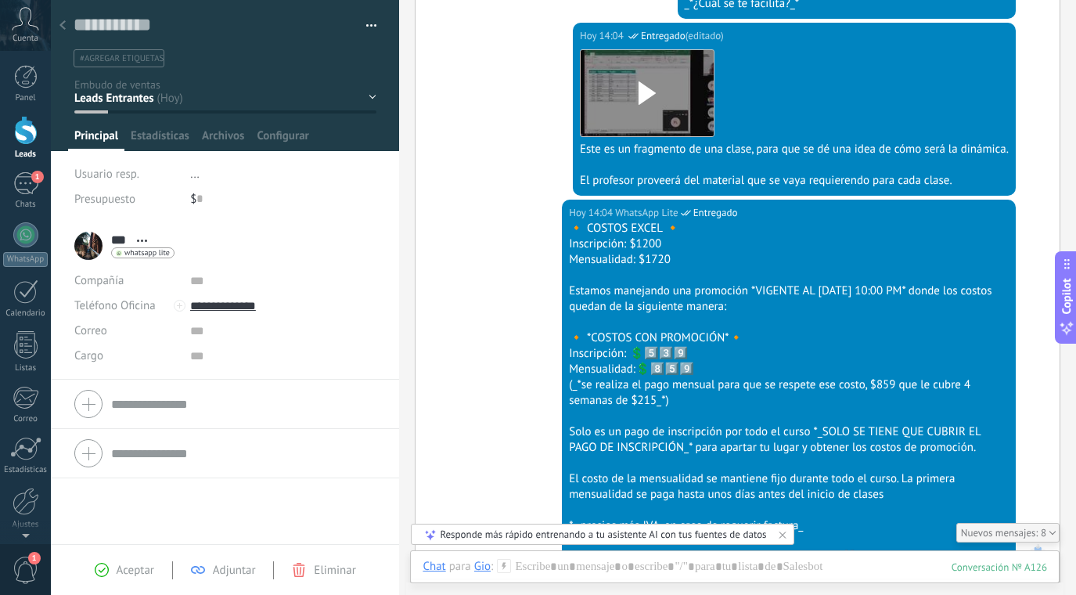
scroll to position [1576, 0]
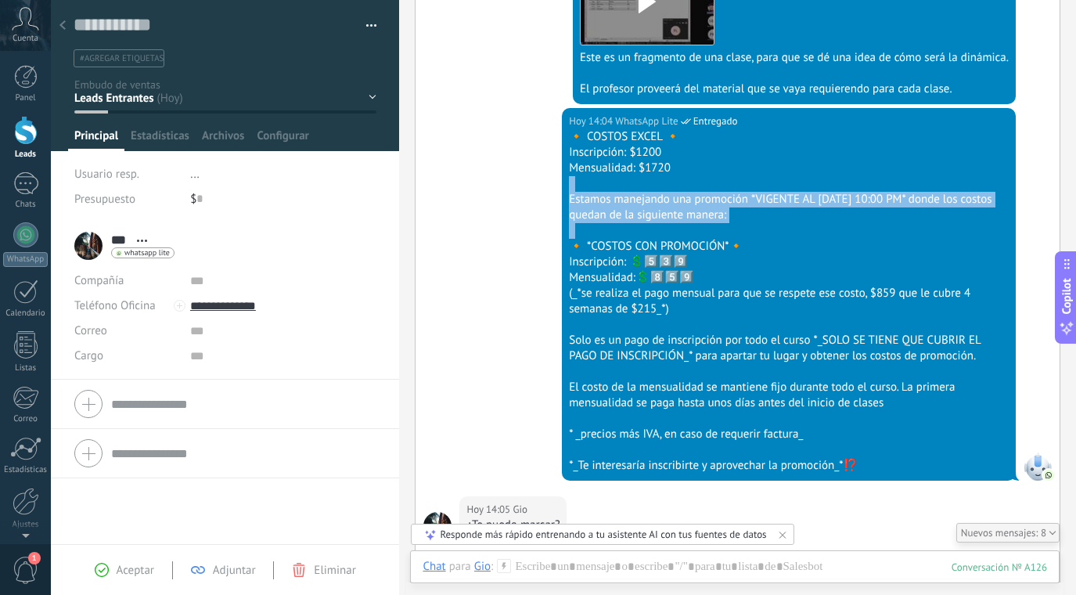
drag, startPoint x: 517, startPoint y: 0, endPoint x: 522, endPoint y: 146, distance: 145.6
click at [522, 146] on div "Hoy 14:04 WhatsApp Lite Entregado 🔸 COSTOS EXCEL 🔸 Inscripción: $1200 Mensualid…" at bounding box center [738, 302] width 644 height 388
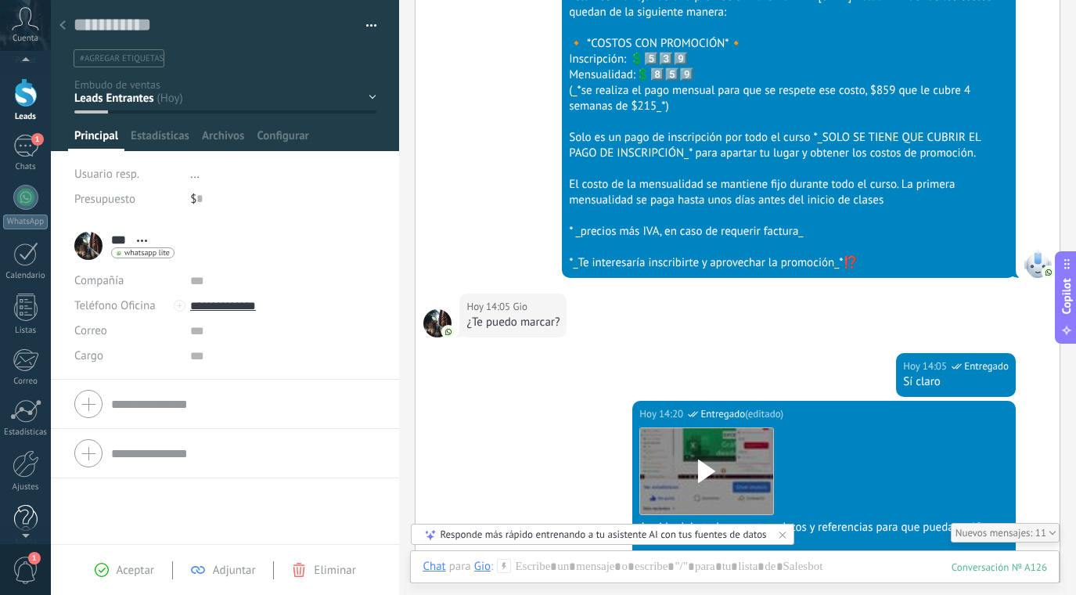
scroll to position [56, 0]
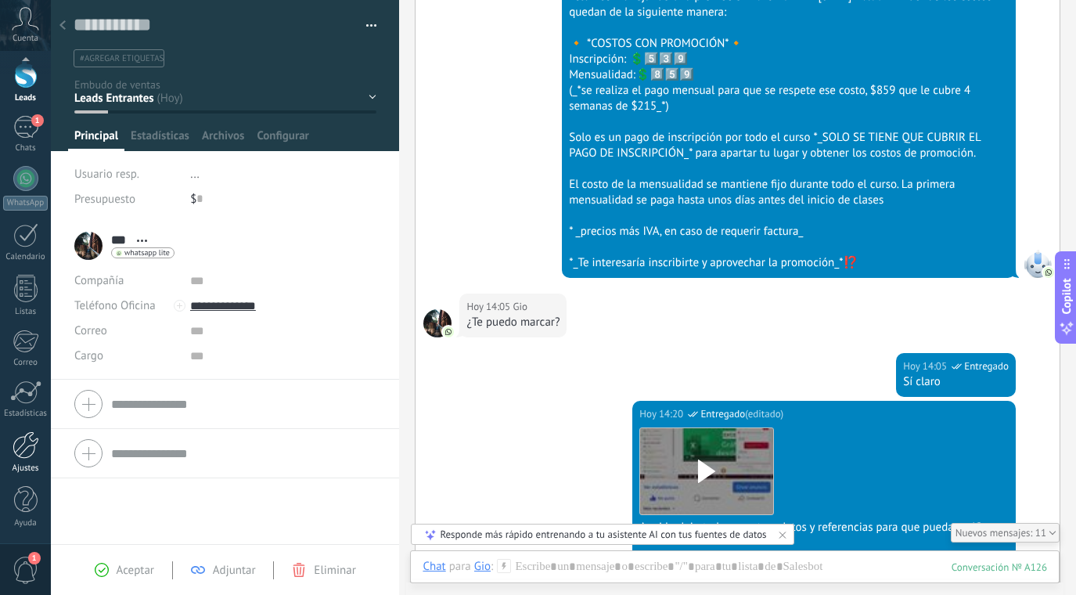
click at [28, 454] on div at bounding box center [26, 444] width 27 height 27
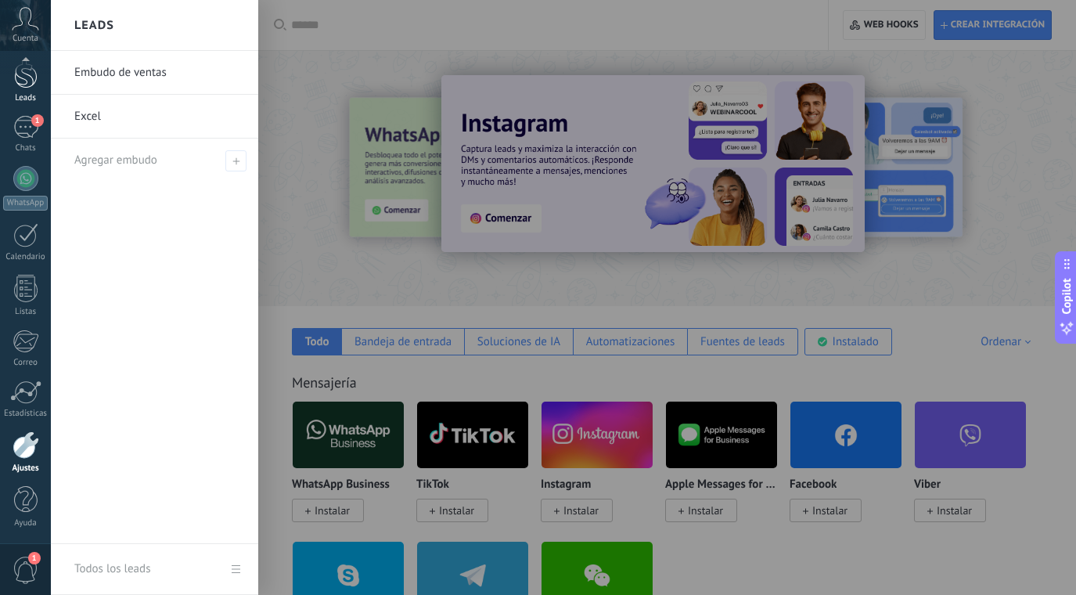
click at [31, 76] on div at bounding box center [25, 73] width 23 height 29
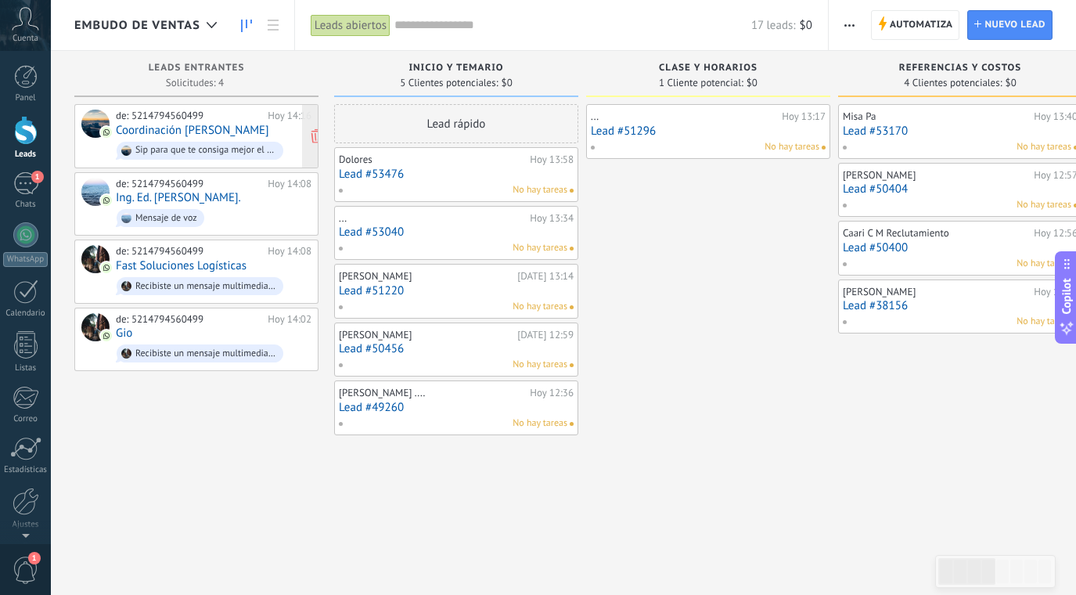
click at [254, 124] on link "Coordinación TORRES LANDA" at bounding box center [192, 130] width 153 height 13
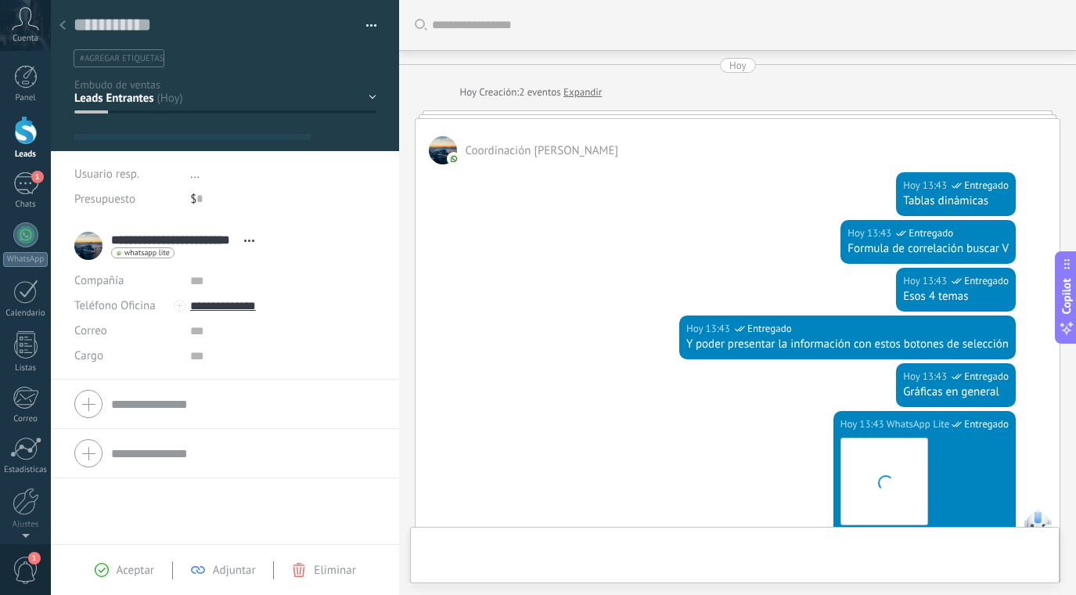
scroll to position [23, 0]
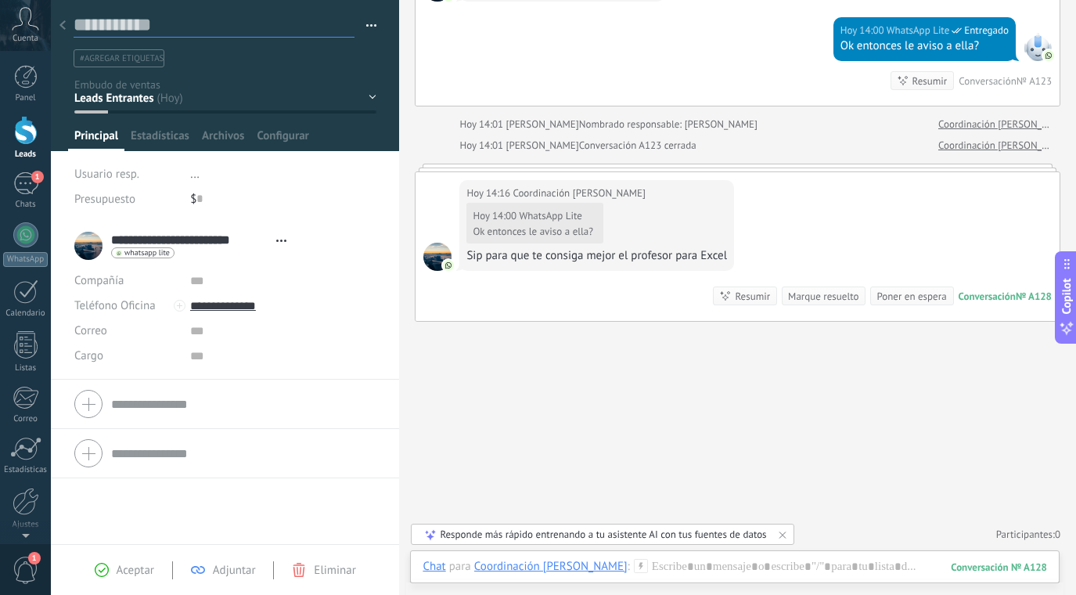
click at [76, 21] on textarea at bounding box center [214, 25] width 281 height 24
click at [70, 23] on div at bounding box center [63, 26] width 22 height 31
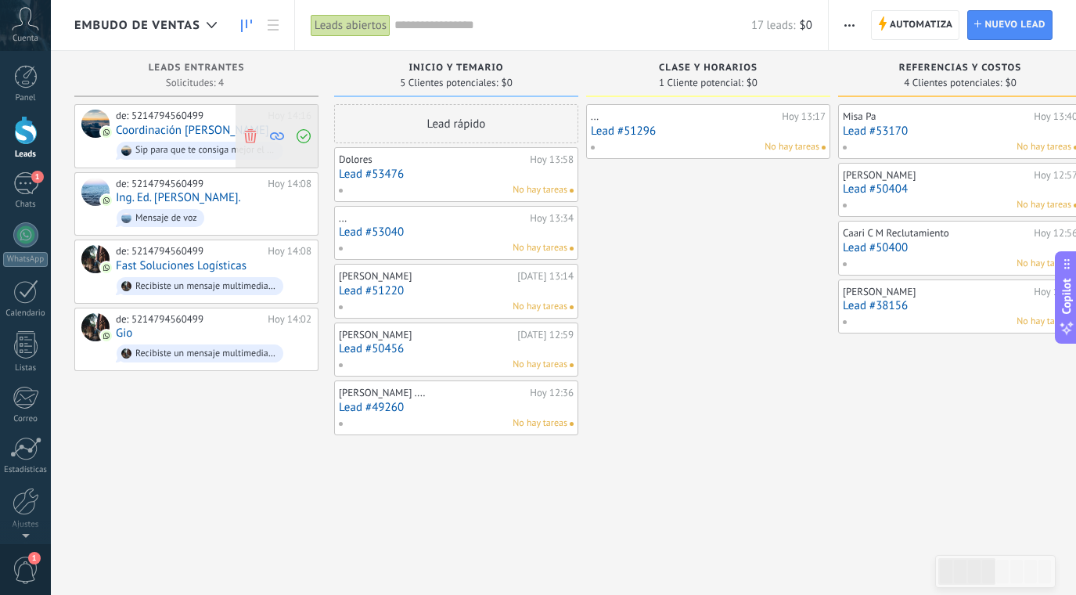
click at [250, 126] on span at bounding box center [249, 136] width 21 height 63
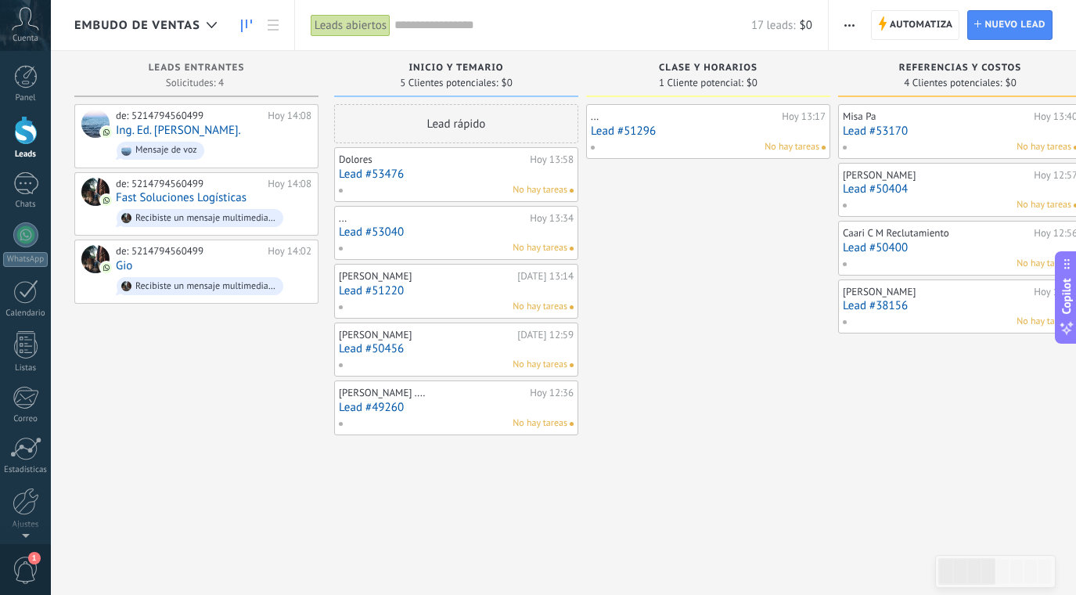
click at [250, 126] on div "de: 5214794560499 Hoy 14:08 Ing. Ed. González. Mensaje de voz" at bounding box center [214, 136] width 196 height 53
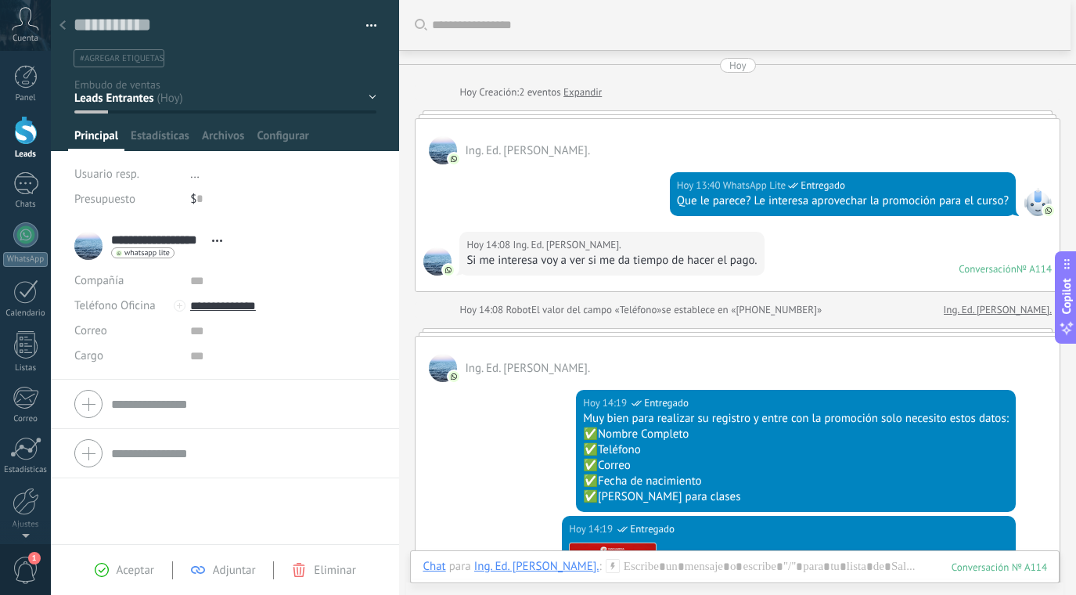
click at [0, 0] on div "Inicio y temario clase y horarios referencias y costos Formas de pago Rec Diario" at bounding box center [0, 0] width 0 height 0
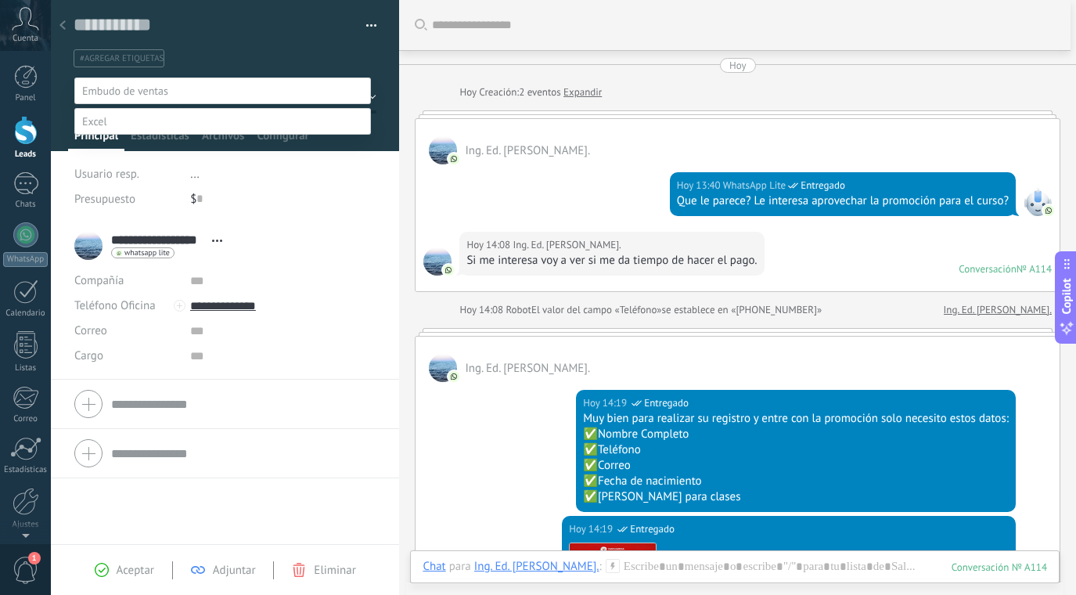
click at [0, 0] on label "Rec Diario" at bounding box center [0, 0] width 0 height 0
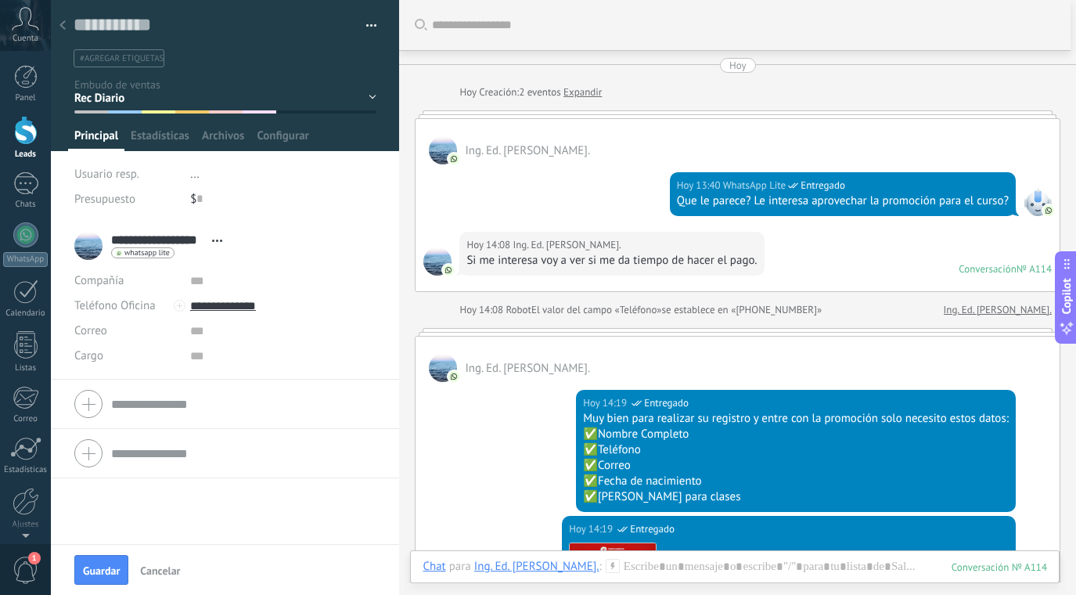
click at [70, 23] on div at bounding box center [63, 26] width 22 height 31
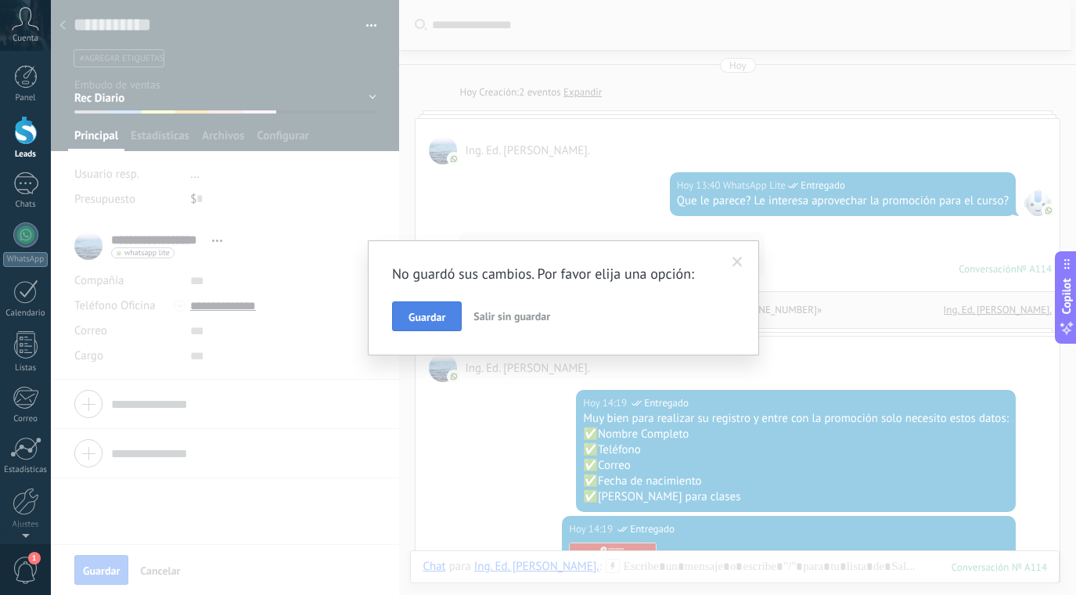
click at [432, 316] on span "Guardar" at bounding box center [426, 316] width 37 height 11
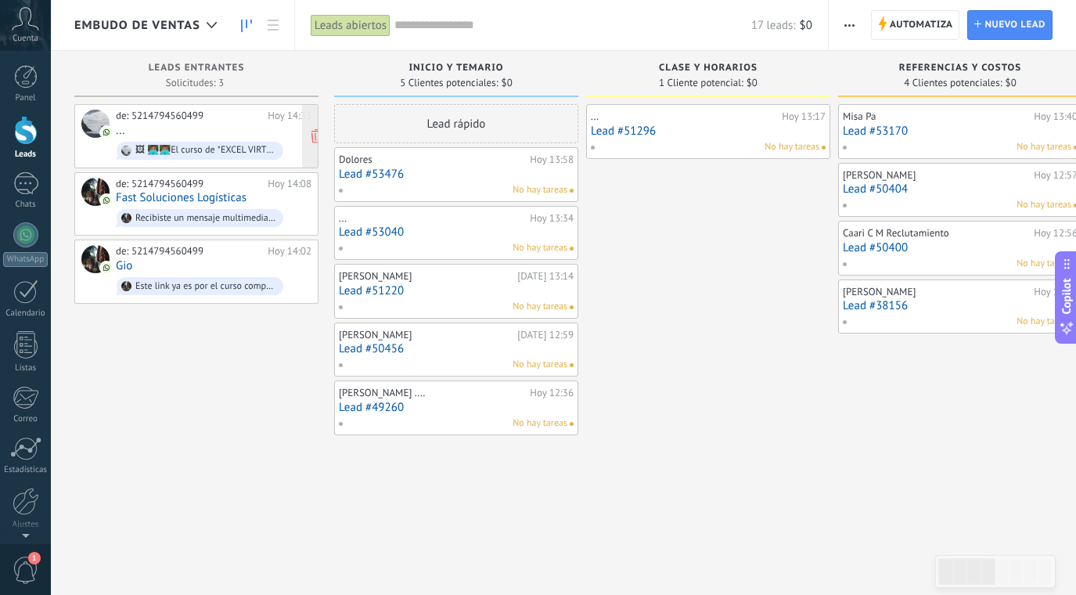
click at [268, 139] on span "🖼 👩🏽‍💻👨🏽‍💻El curso de *EXCEL VIRTUAL* tiene una duración de 3 meses. 🗓️ Se estu…" at bounding box center [214, 151] width 196 height 24
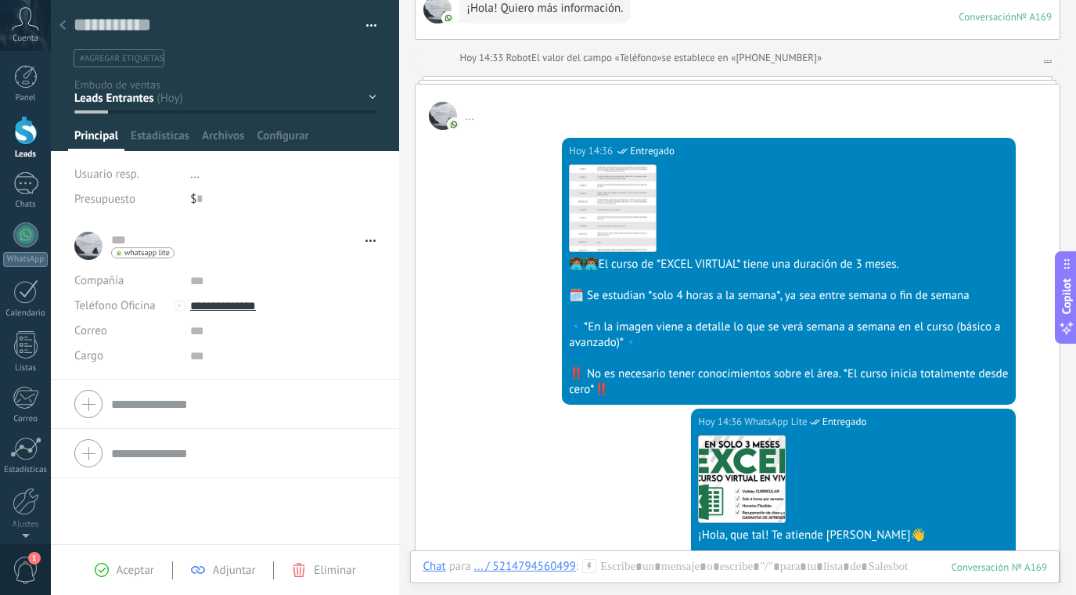
scroll to position [148, 0]
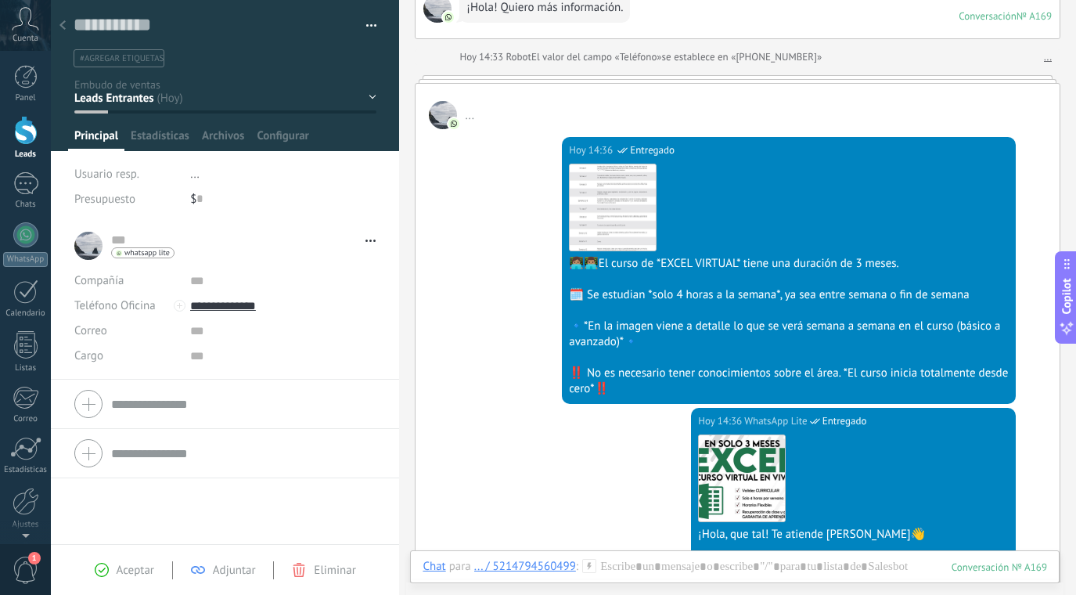
click at [0, 0] on div "Inicio y temario clase y horarios referencias y costos Formas de pago Rec Diario" at bounding box center [0, 0] width 0 height 0
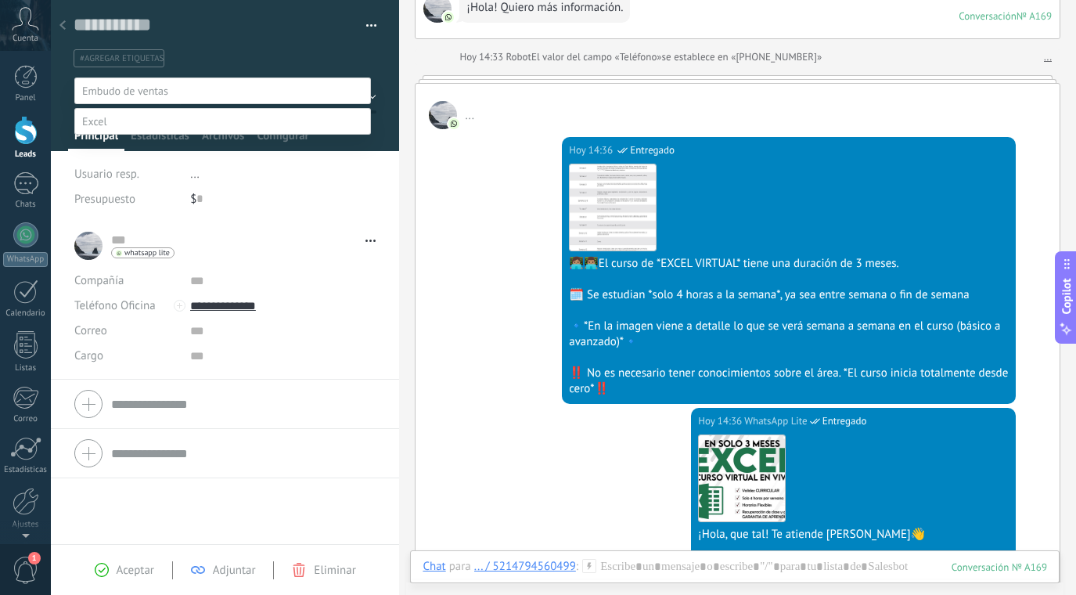
click at [0, 0] on label "Inicio y temario" at bounding box center [0, 0] width 0 height 0
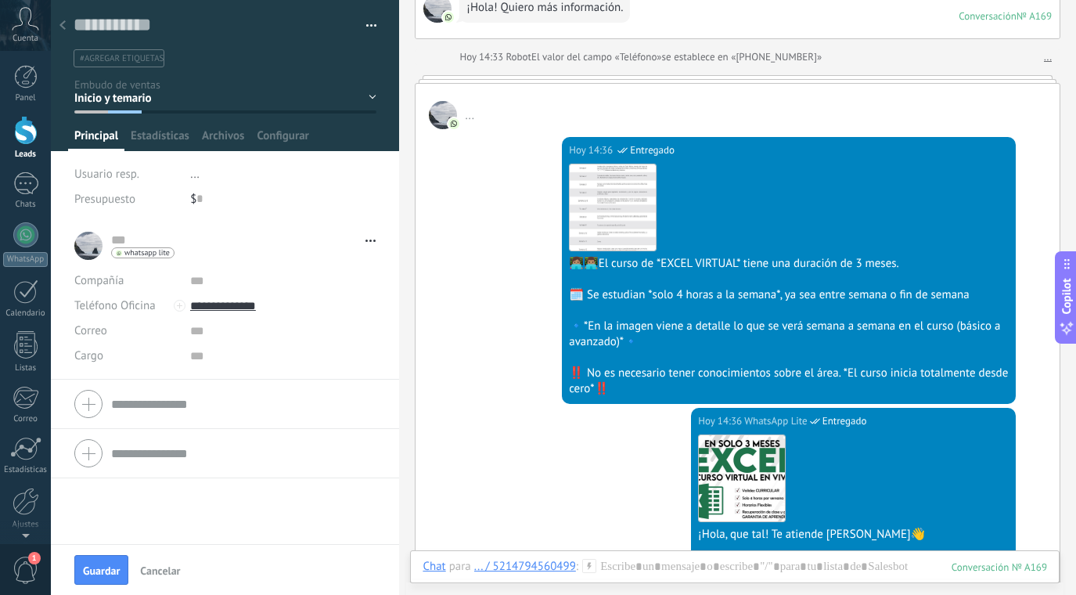
click at [61, 27] on icon at bounding box center [62, 24] width 6 height 9
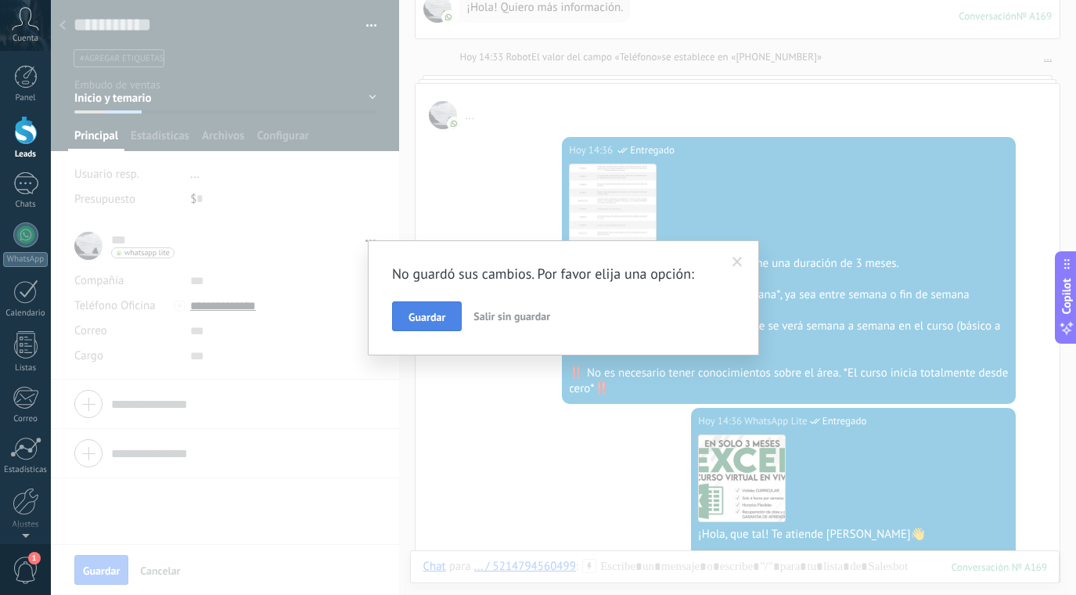
click at [444, 316] on span "Guardar" at bounding box center [426, 316] width 37 height 11
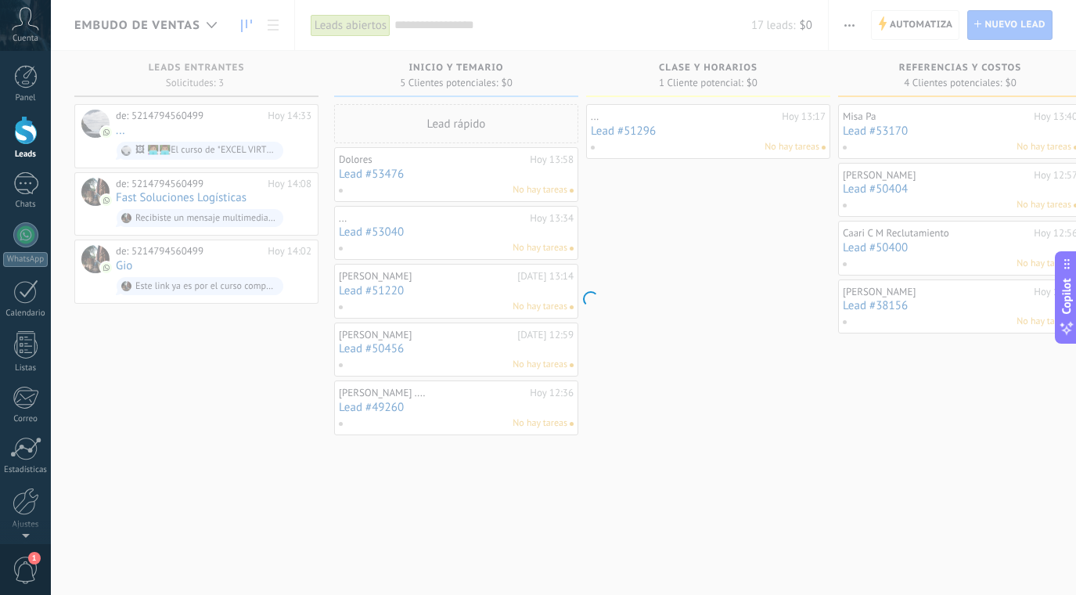
click at [278, 131] on body ".abccls-1,.abccls-2{fill-rule:evenodd}.abccls-2{fill:#fff} .abfcls-1{fill:none}…" at bounding box center [538, 297] width 1076 height 595
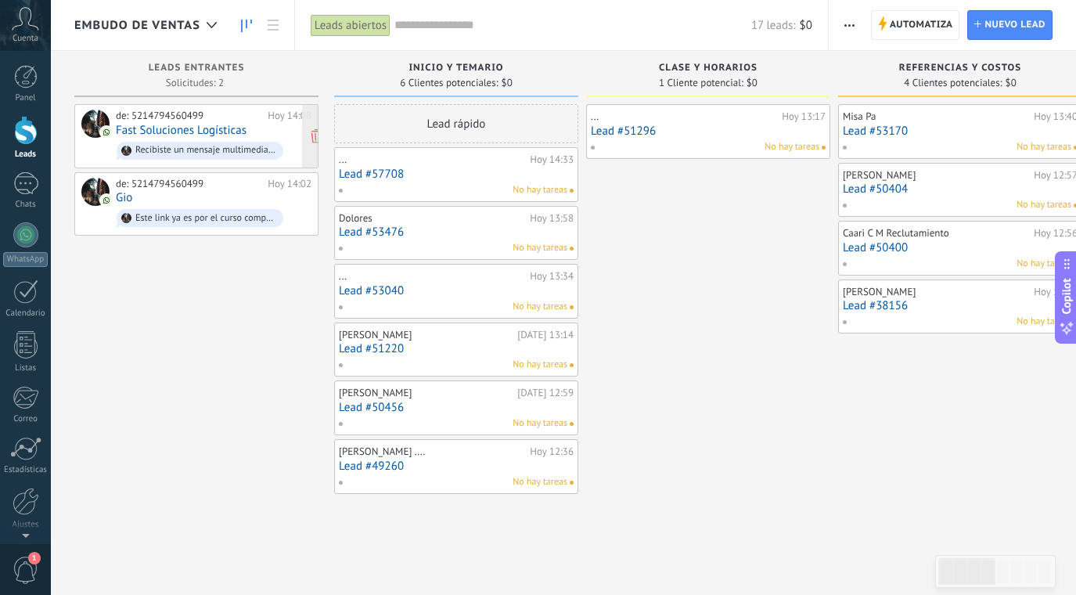
click at [273, 120] on div "Hoy 14:08" at bounding box center [290, 116] width 44 height 13
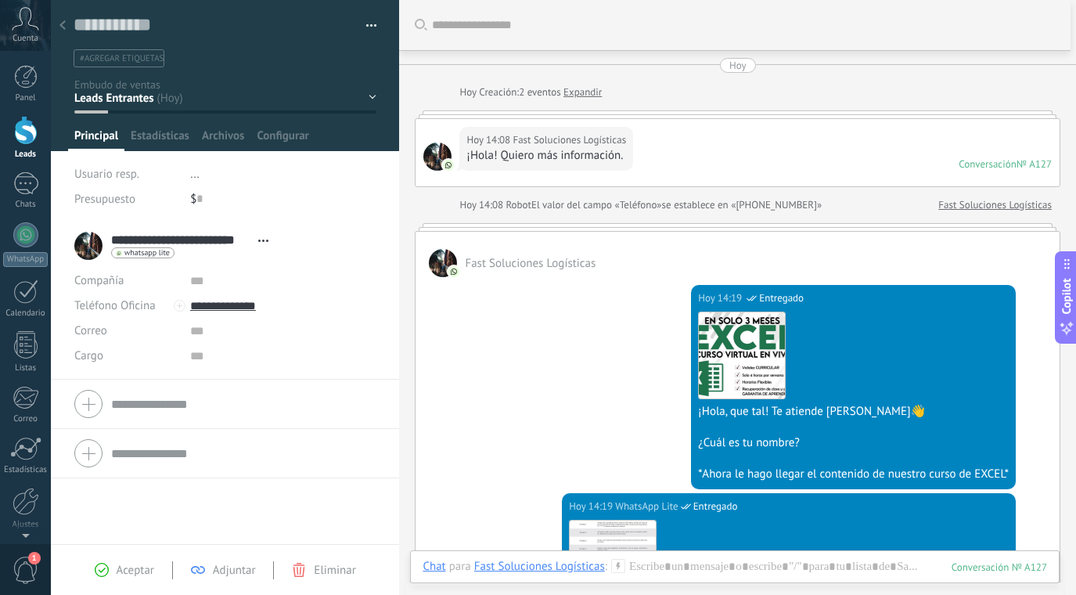
click at [0, 0] on div "Inicio y temario clase y horarios referencias y costos Formas de pago Rec Diario" at bounding box center [0, 0] width 0 height 0
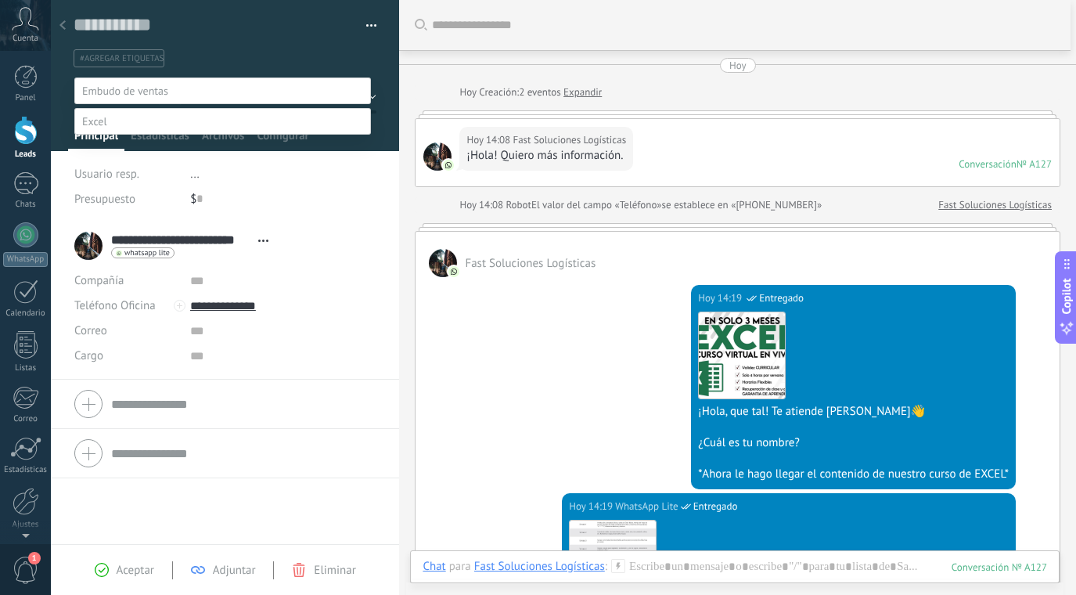
click at [0, 0] on label "referencias y costos" at bounding box center [0, 0] width 0 height 0
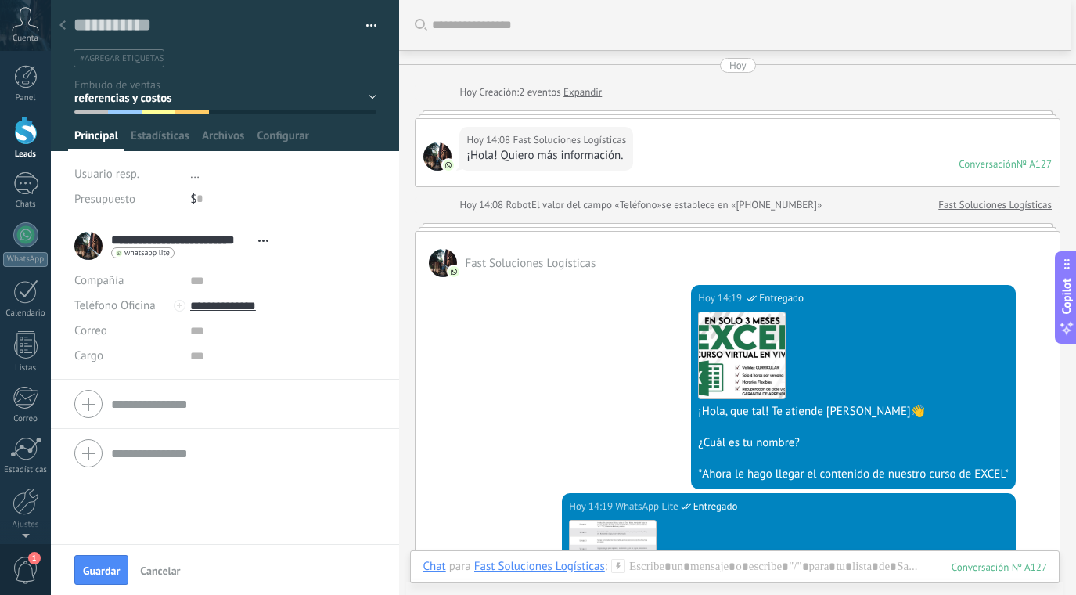
click at [65, 26] on icon at bounding box center [62, 24] width 6 height 9
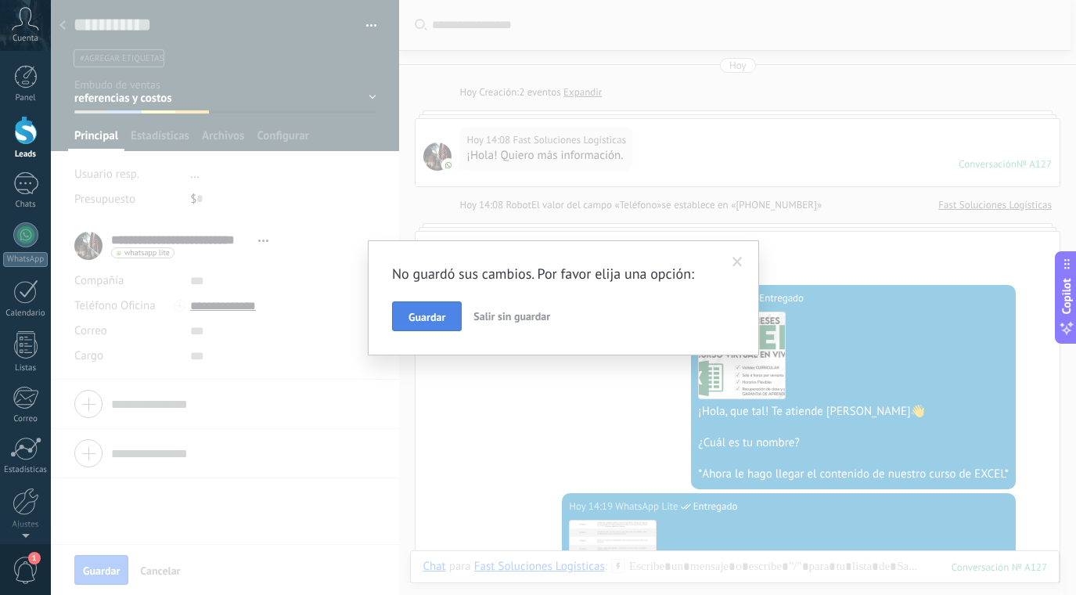
click at [434, 311] on span "Guardar" at bounding box center [426, 316] width 37 height 11
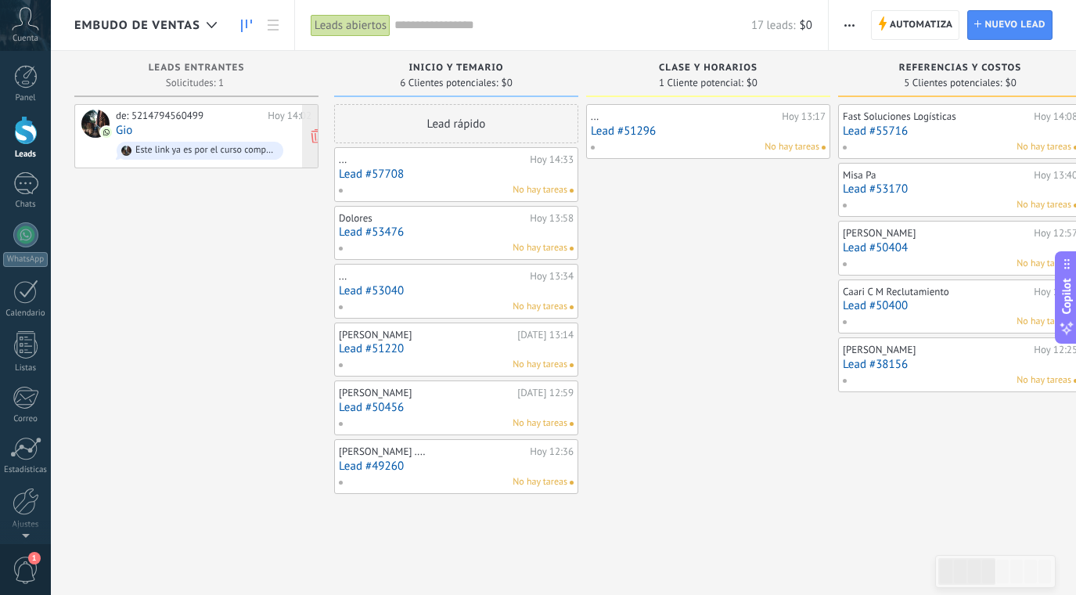
click at [263, 121] on div "de: 5214794560499 Hoy 14:02 Gio Este link ya es por el curso completo" at bounding box center [214, 136] width 196 height 53
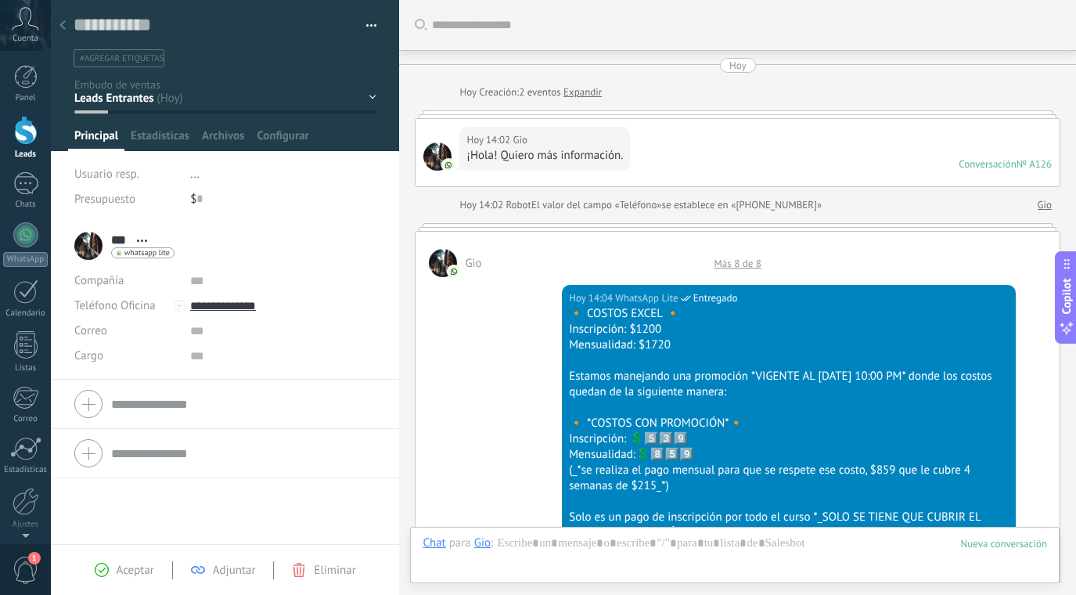
scroll to position [1715, 0]
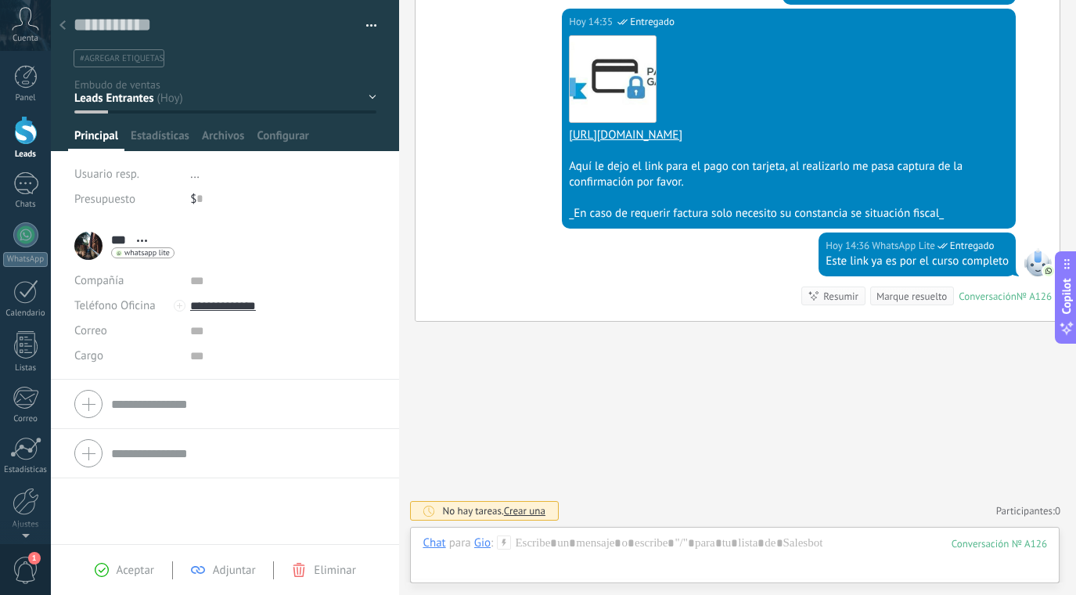
click at [0, 0] on div "Inicio y temario clase y horarios referencias y costos Formas de pago Rec Diario" at bounding box center [0, 0] width 0 height 0
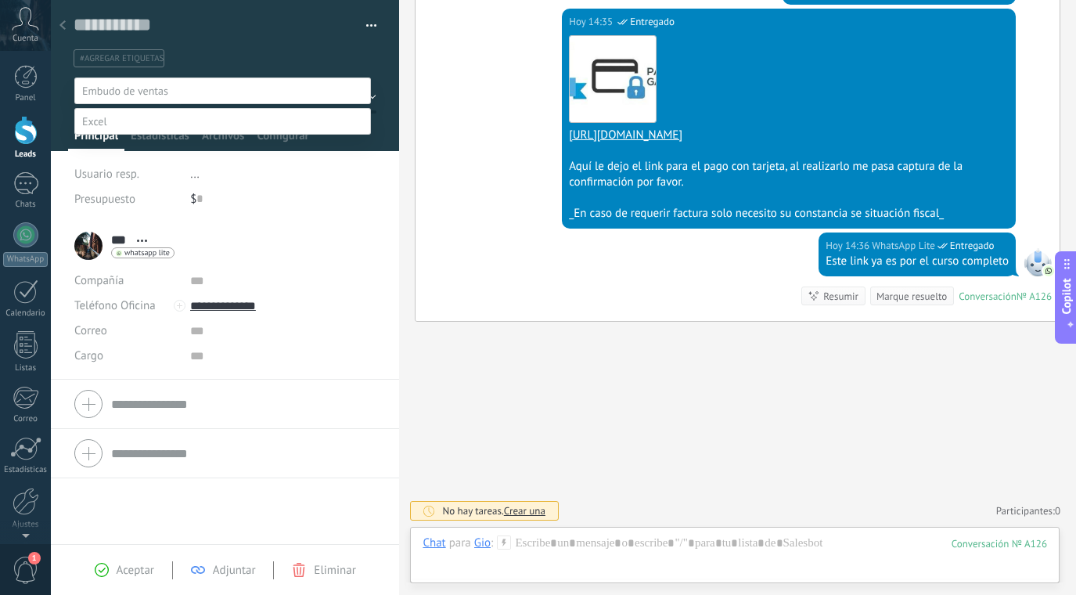
click at [0, 0] on label "CON DATOS" at bounding box center [0, 0] width 0 height 0
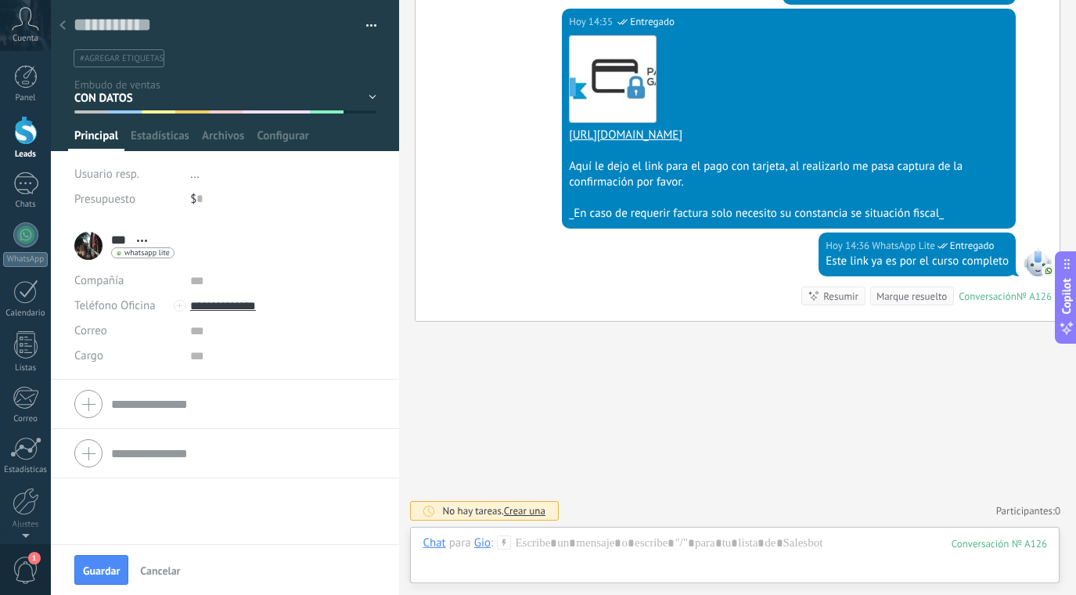
click at [61, 27] on icon at bounding box center [62, 24] width 6 height 9
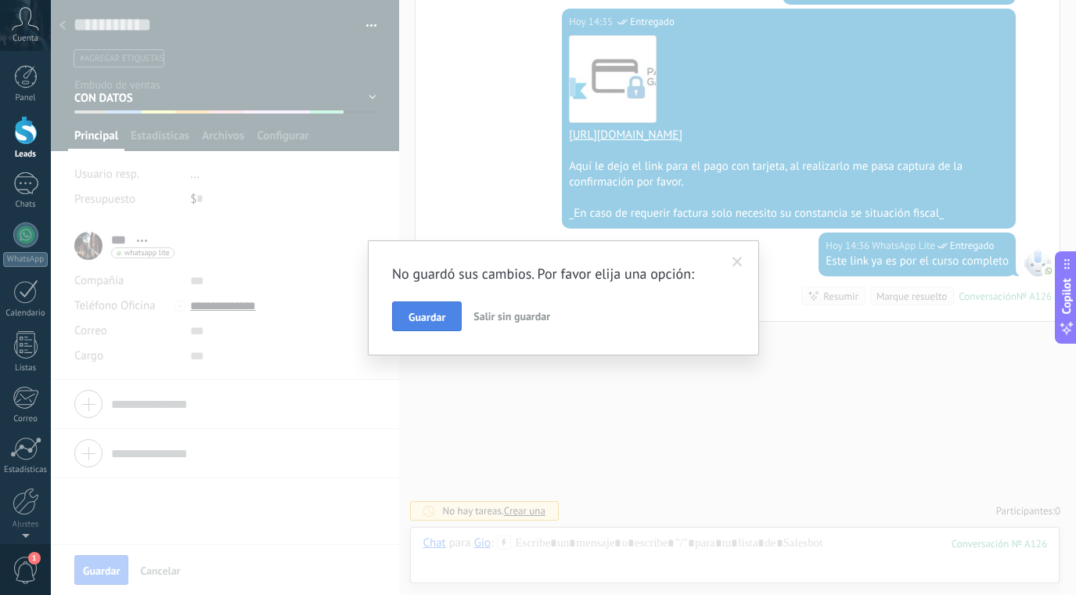
click at [435, 314] on span "Guardar" at bounding box center [426, 316] width 37 height 11
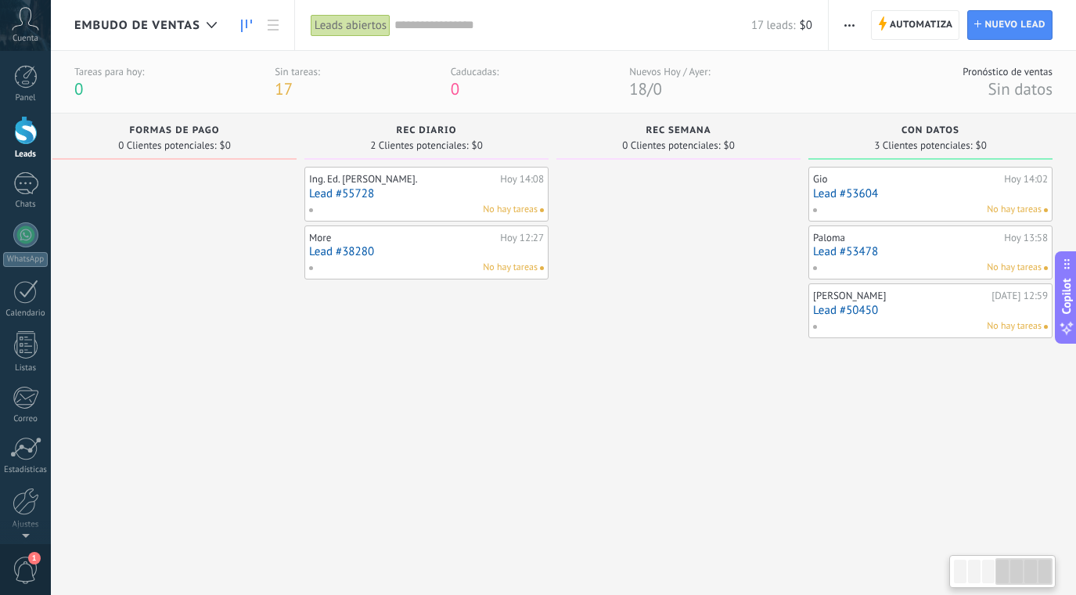
scroll to position [0, 778]
click at [453, 249] on link "Lead #38280" at bounding box center [426, 251] width 235 height 13
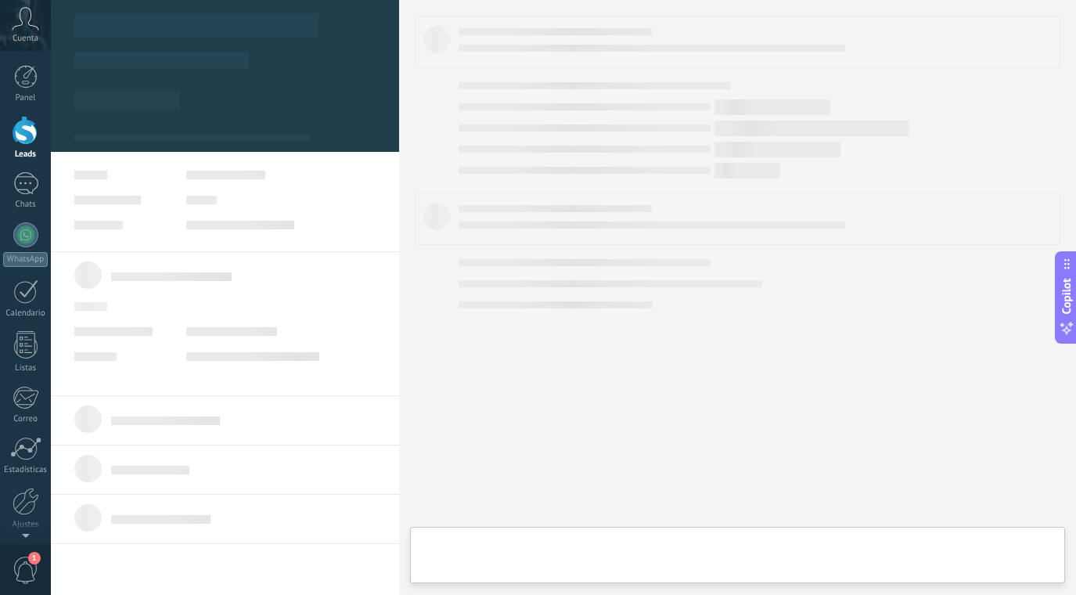
click at [453, 249] on div at bounding box center [563, 297] width 1025 height 595
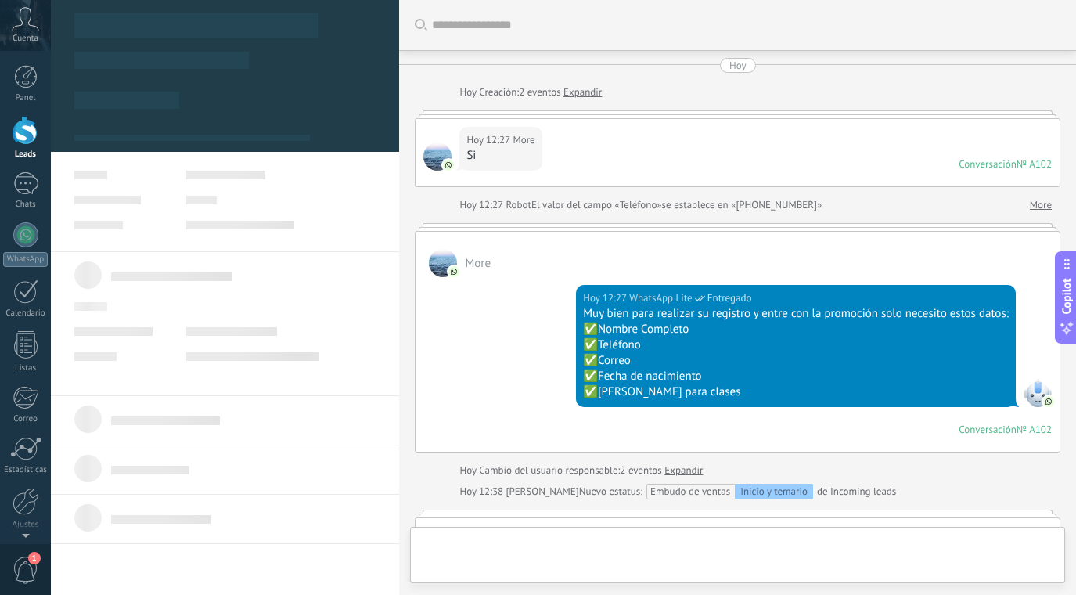
type textarea "**********"
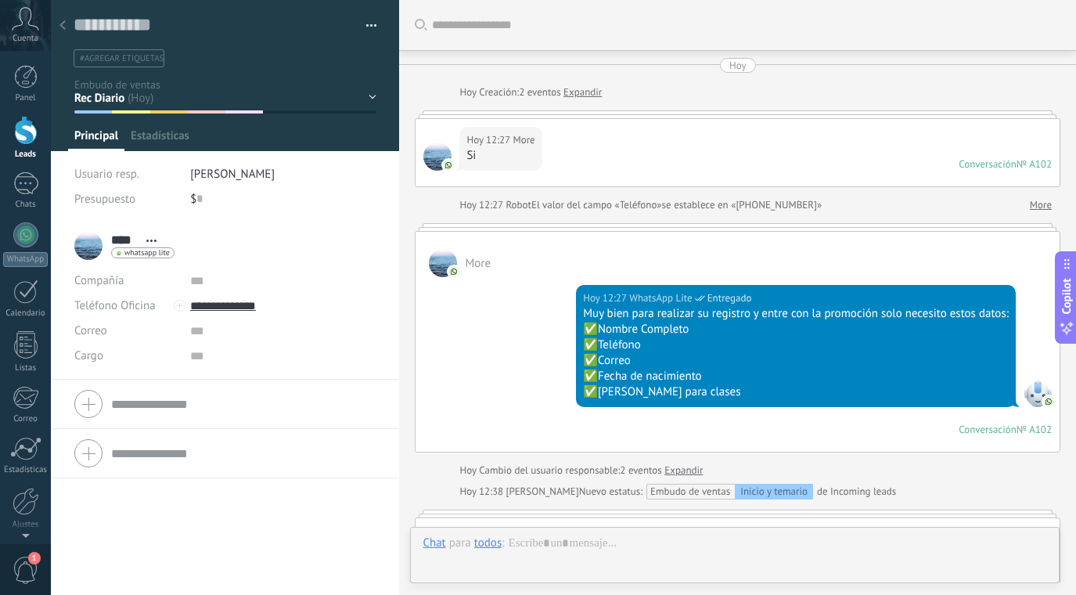
scroll to position [23, 0]
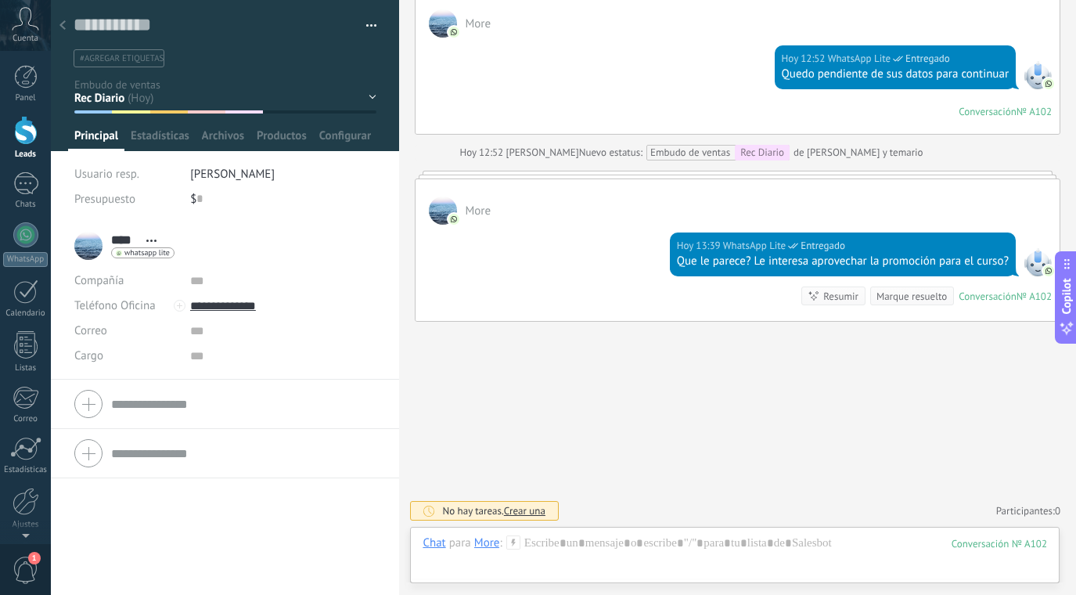
click at [615, 221] on div "More" at bounding box center [738, 201] width 644 height 45
click at [70, 22] on div at bounding box center [63, 26] width 22 height 31
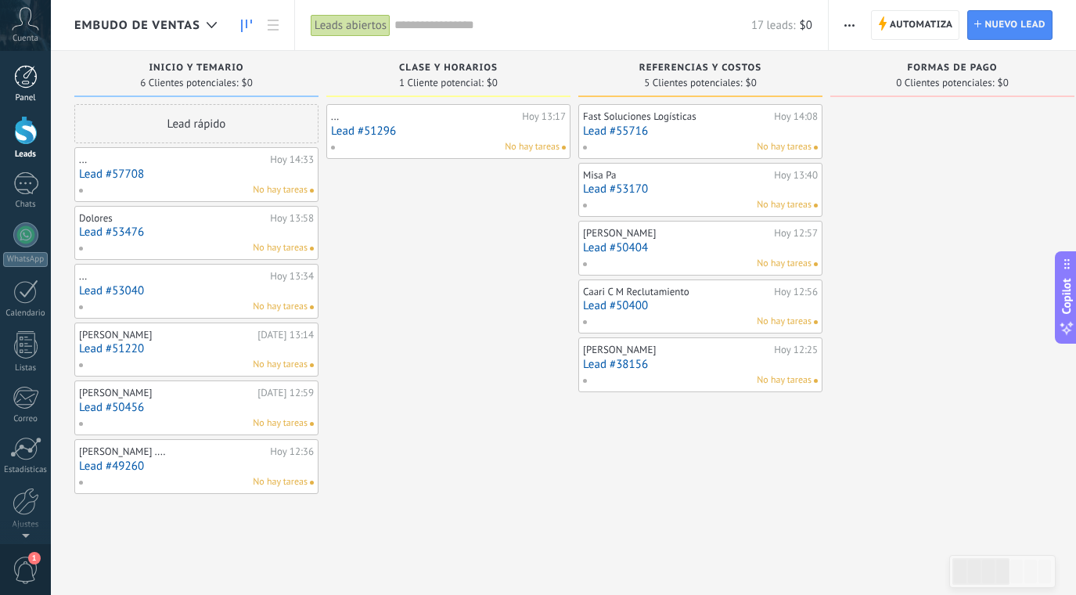
click at [26, 70] on div at bounding box center [25, 76] width 23 height 23
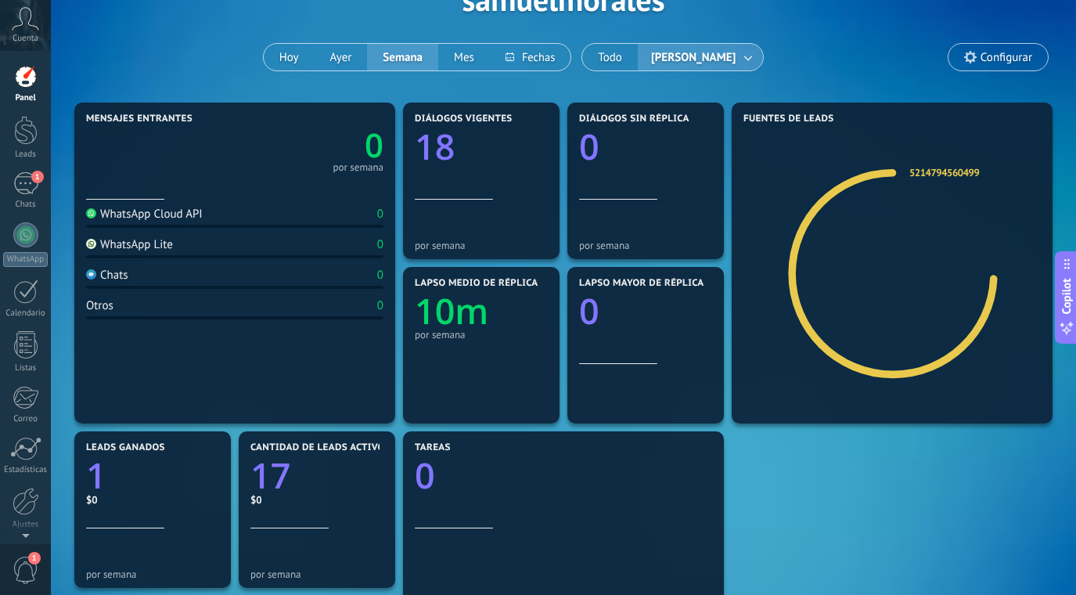
scroll to position [94, 0]
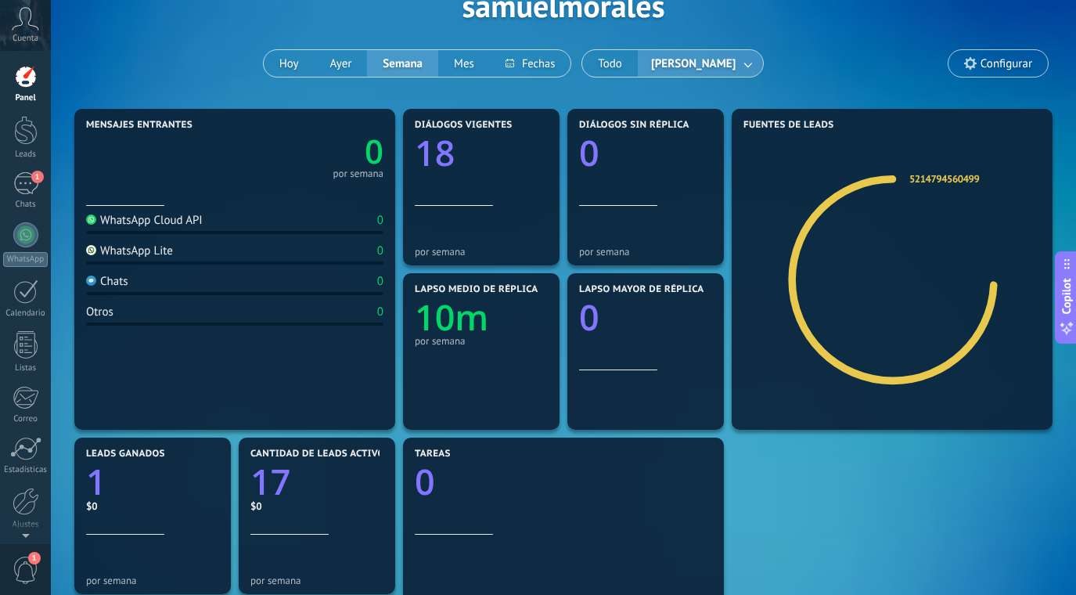
click at [754, 59] on link at bounding box center [749, 64] width 28 height 26
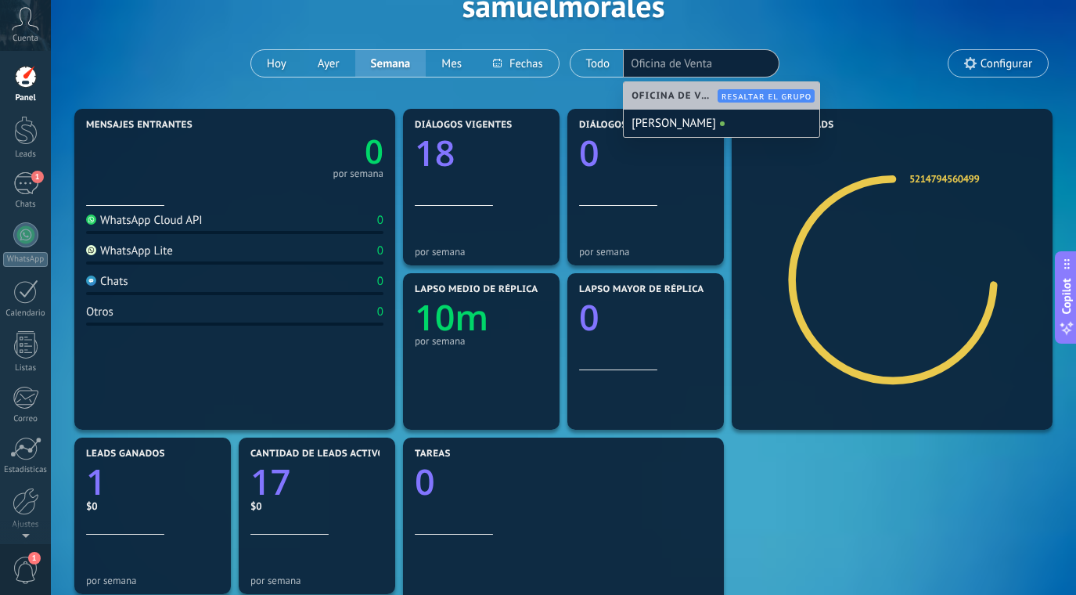
click at [681, 88] on div "Oficina de Venta Resaltar el grupo" at bounding box center [722, 95] width 196 height 27
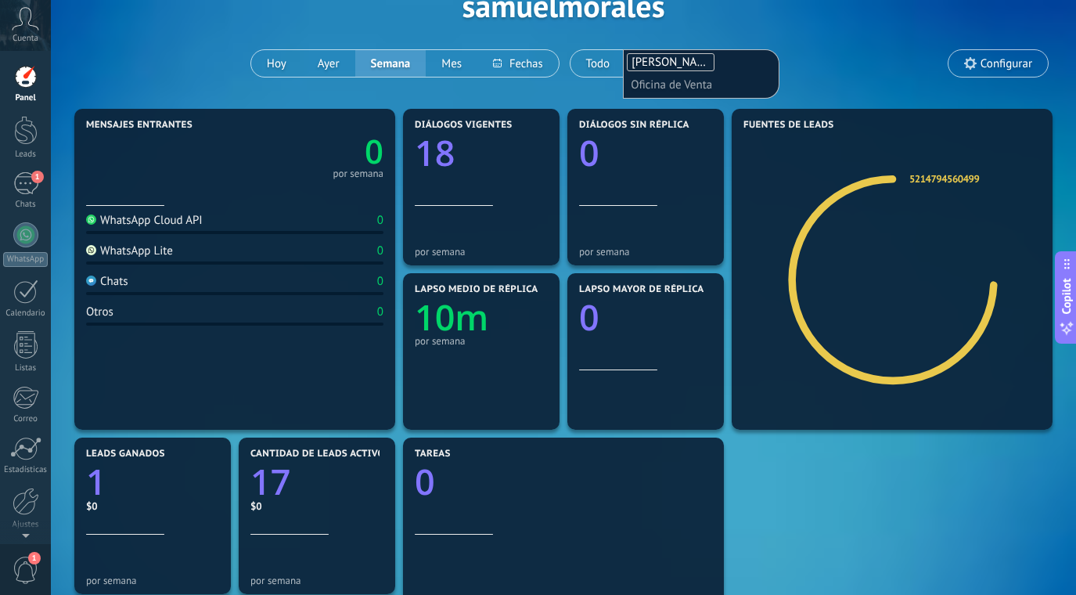
click at [814, 52] on div "Aplicar Eventos samuelmorales Hoy Ayer Semana Mes Todo Samuel Morales Florian S…" at bounding box center [563, 5] width 978 height 199
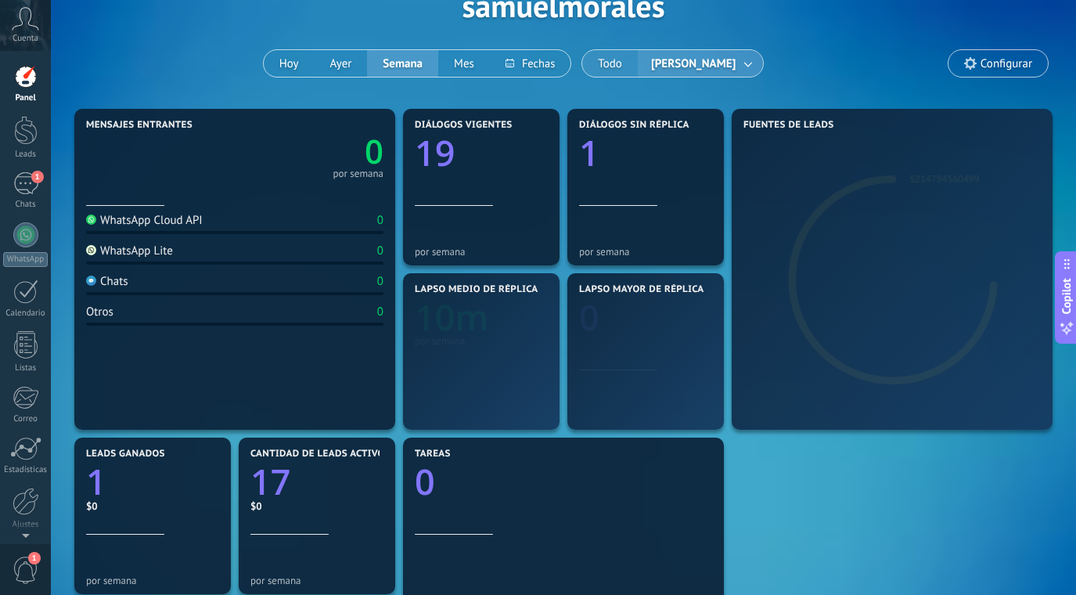
click at [590, 56] on button "Todo" at bounding box center [610, 63] width 56 height 27
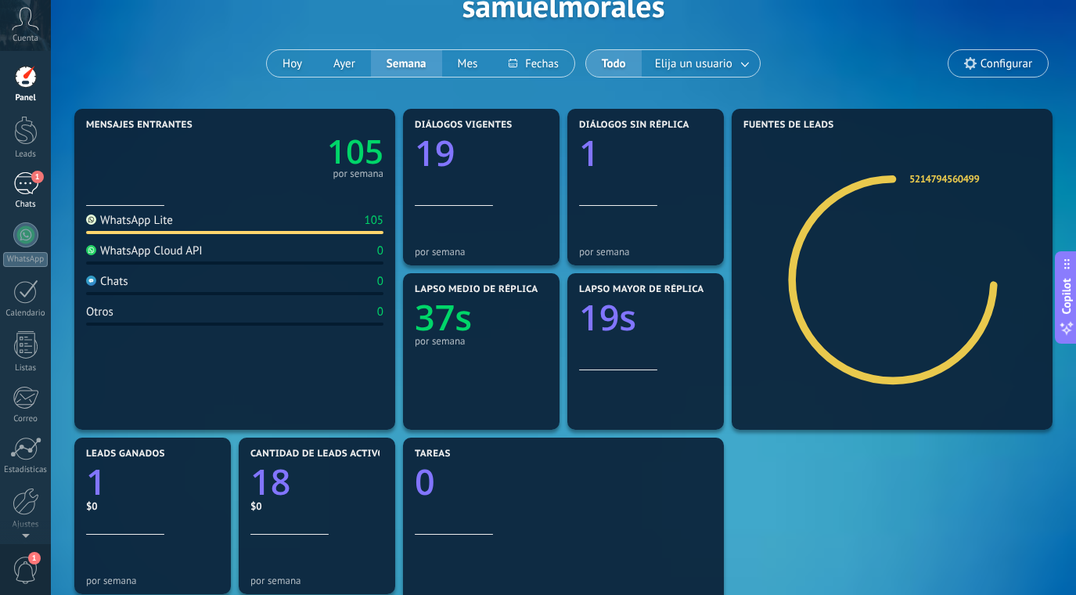
click at [34, 196] on link "1 Chats" at bounding box center [25, 191] width 51 height 38
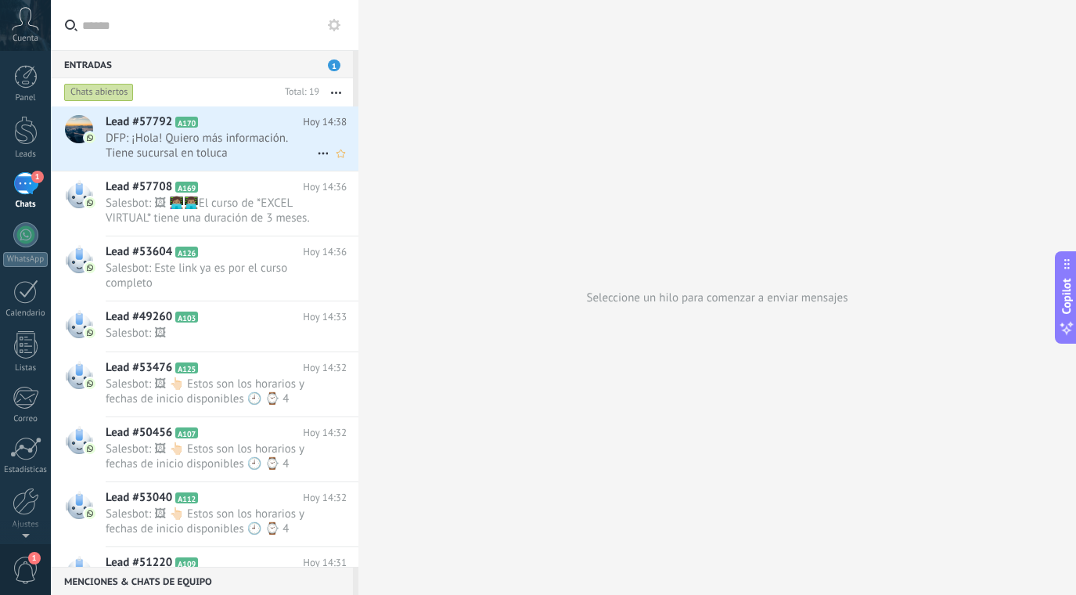
click at [270, 146] on span "DFP: ¡Hola! Quiero más información. Tiene sucursal en toluca" at bounding box center [211, 146] width 211 height 30
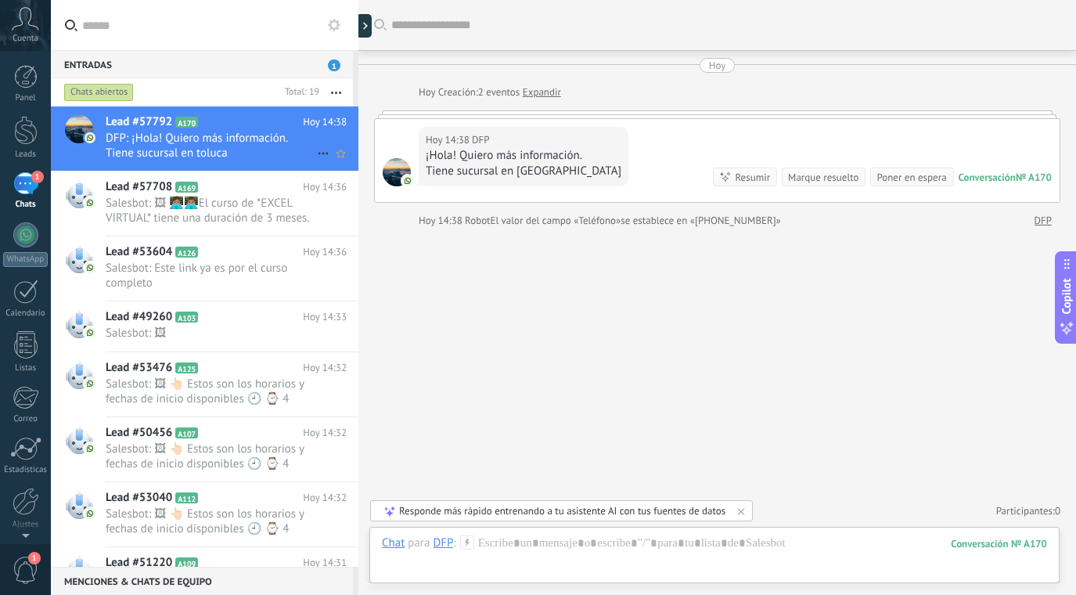
click at [293, 133] on span "DFP: ¡Hola! Quiero más información. Tiene sucursal en toluca" at bounding box center [211, 146] width 211 height 30
click at [652, 147] on div "Hoy 14:38 DFP ¡Hola! Quiero más información. Tiene sucursal en toluca Conversac…" at bounding box center [717, 160] width 685 height 83
click at [500, 142] on div "Hoy 14:38 DFP" at bounding box center [524, 140] width 196 height 16
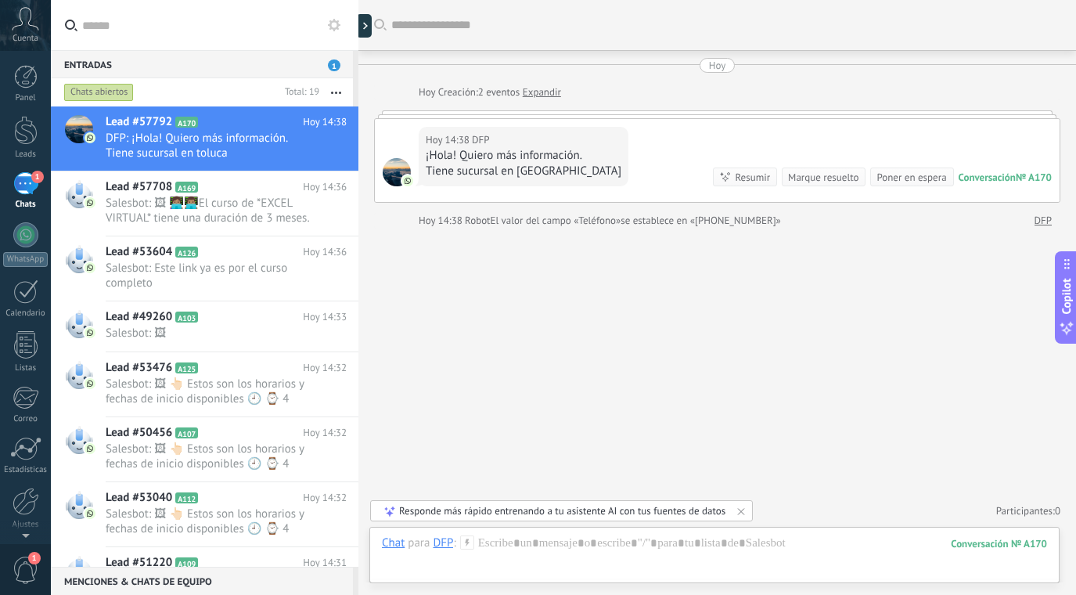
click at [424, 118] on div "Hoy 14:38 DFP ¡Hola! Quiero más información. Tiene sucursal en toluca Conversac…" at bounding box center [717, 160] width 686 height 85
click at [577, 541] on div at bounding box center [714, 558] width 665 height 47
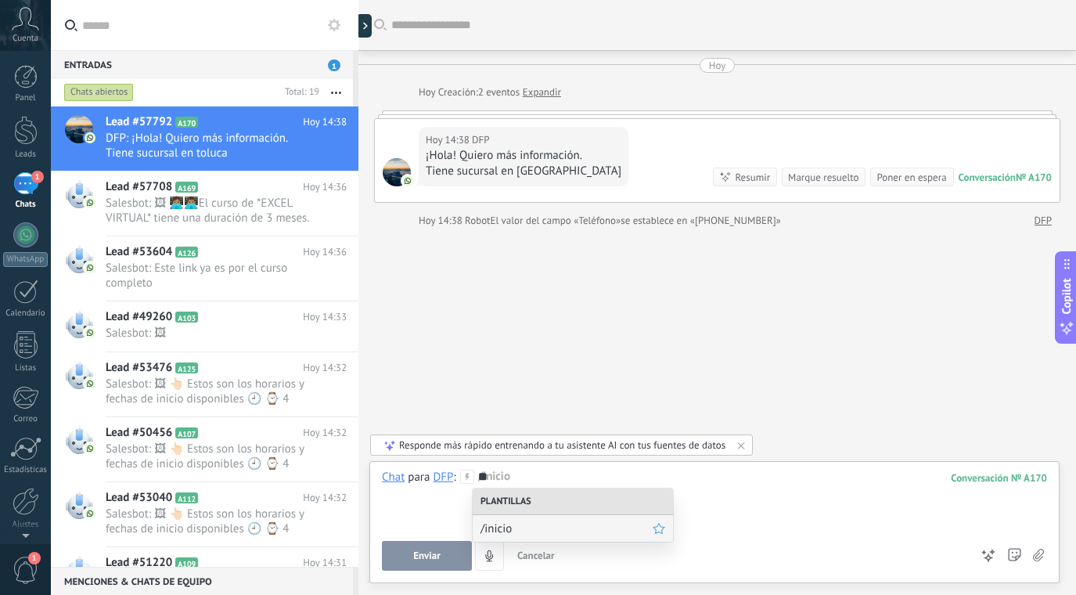
click at [545, 524] on span "/inicio" at bounding box center [566, 528] width 172 height 15
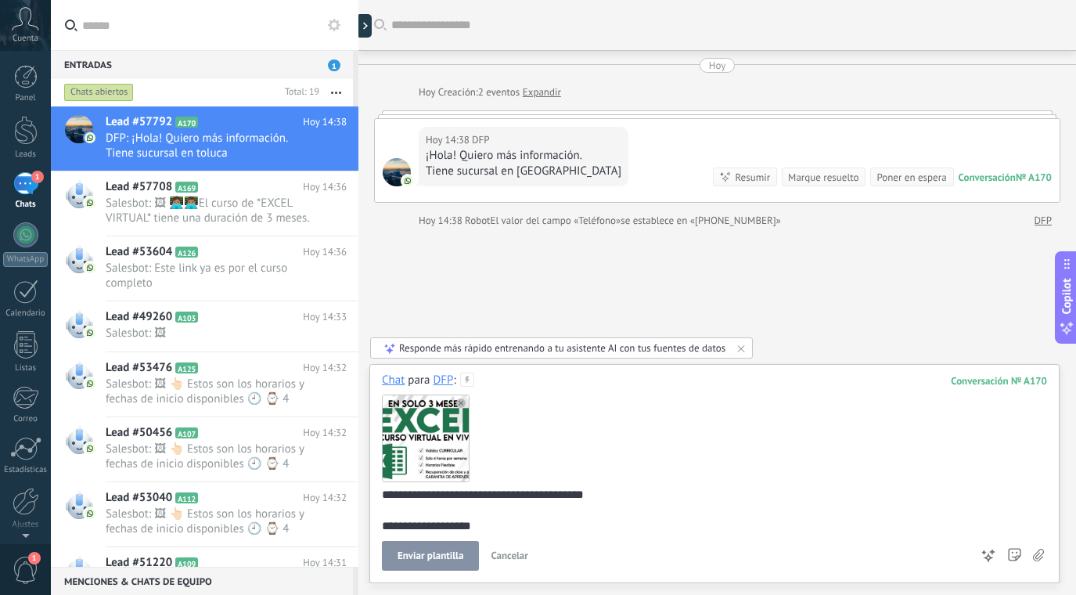
click at [441, 556] on span "Enviar plantilla" at bounding box center [431, 555] width 66 height 11
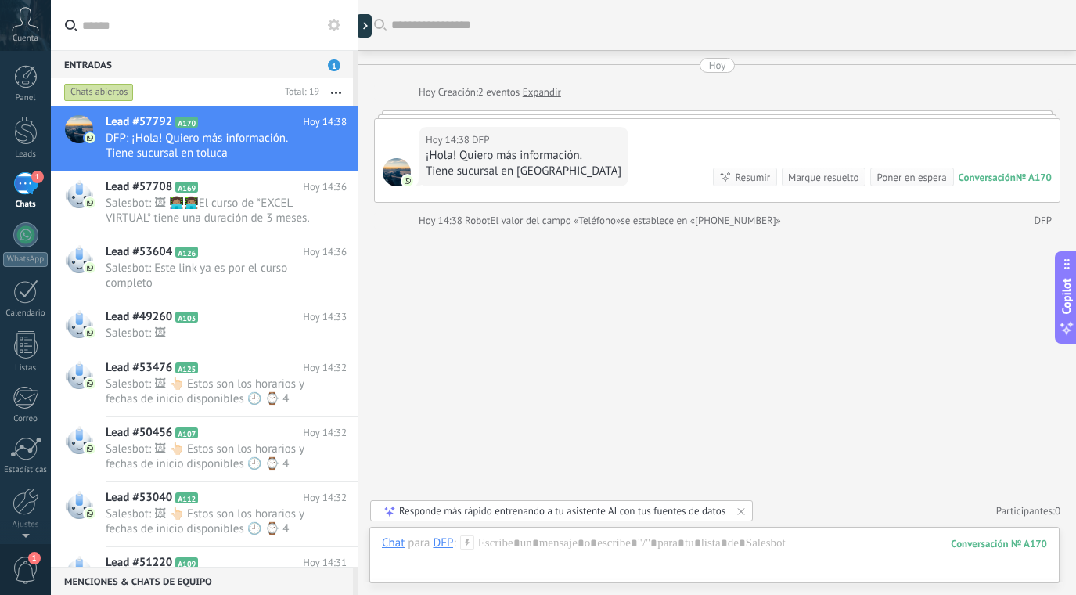
scroll to position [228, 0]
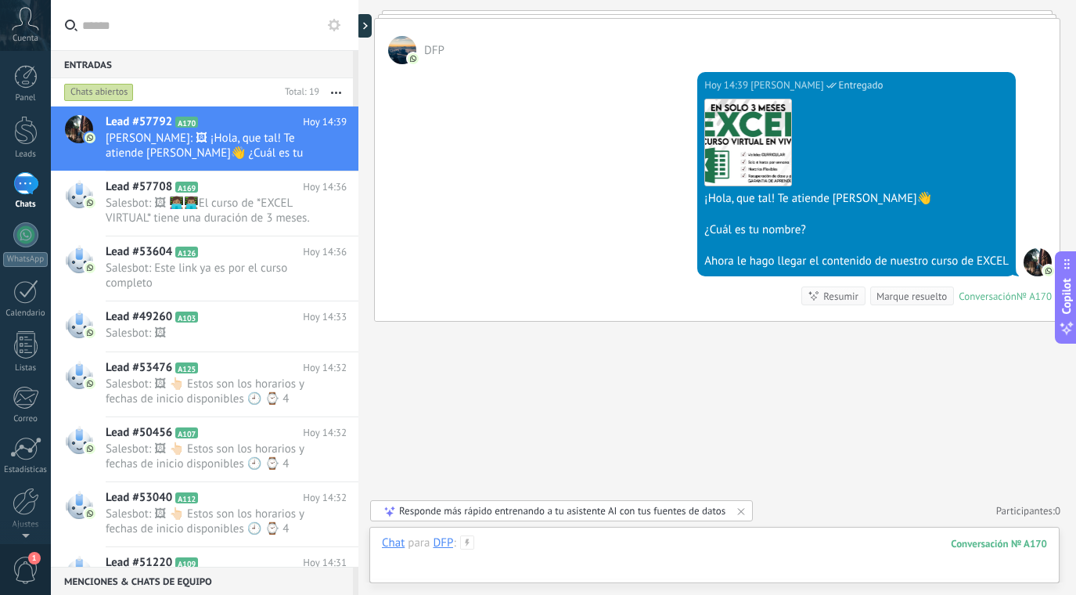
click at [486, 540] on div at bounding box center [714, 558] width 665 height 47
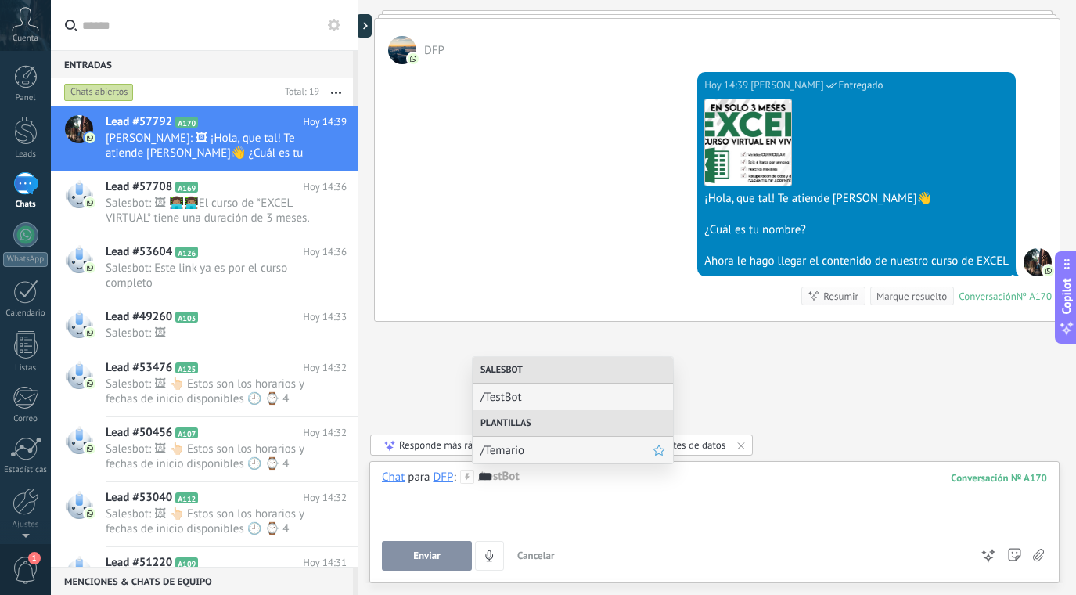
click at [519, 455] on span "/Temario" at bounding box center [566, 450] width 172 height 15
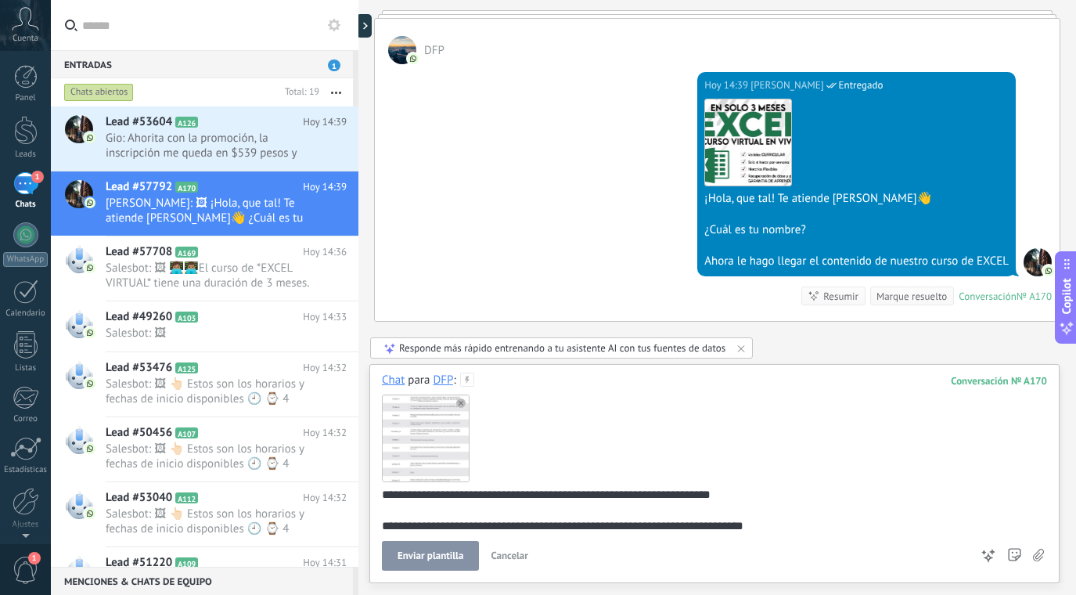
click at [439, 552] on span "Enviar plantilla" at bounding box center [431, 555] width 66 height 11
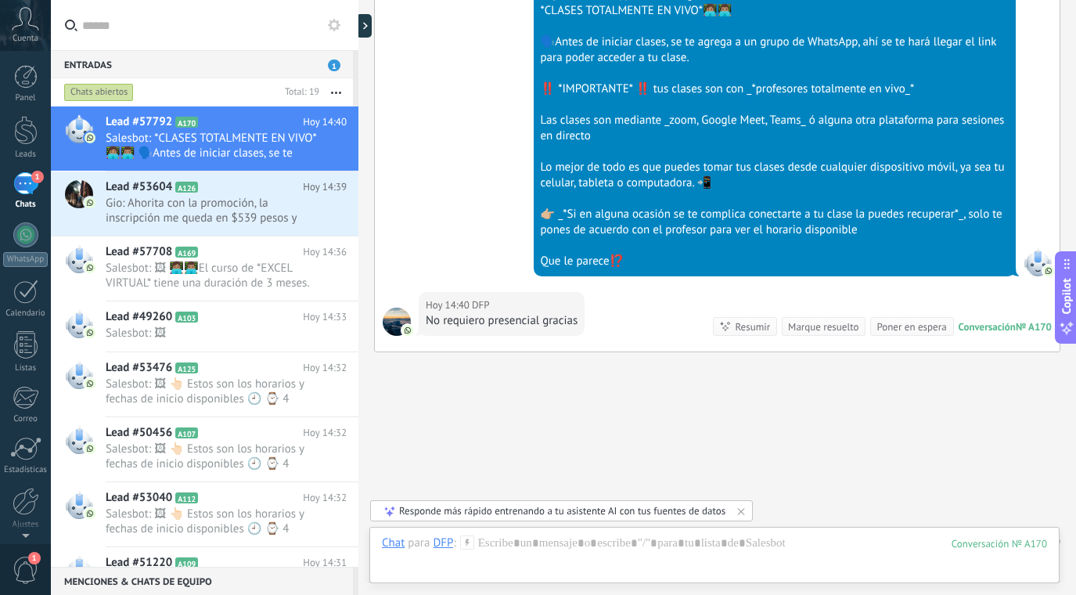
scroll to position [1088, 0]
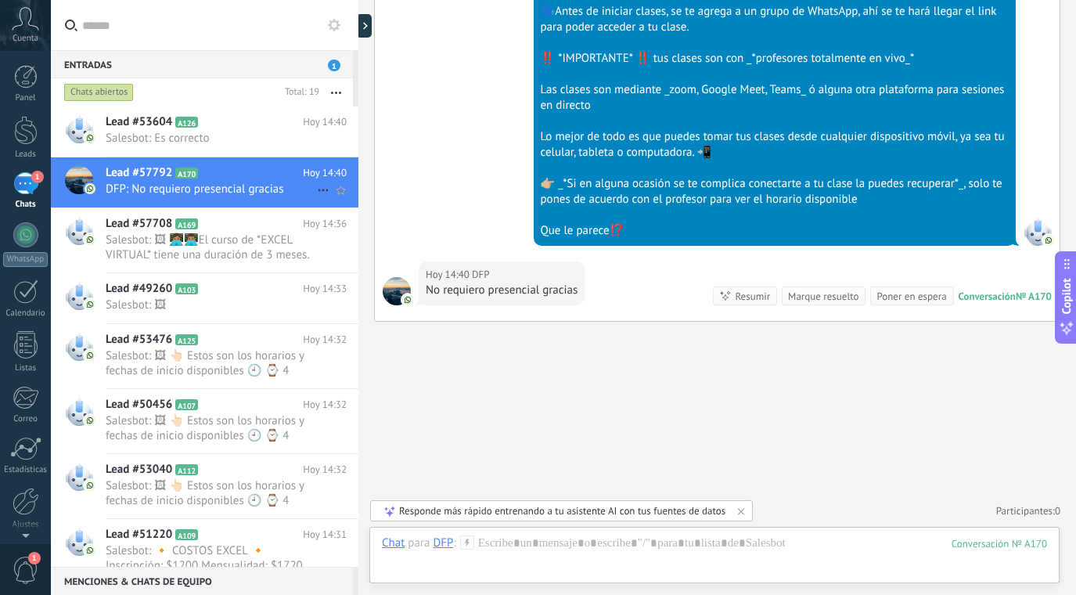
click at [324, 186] on icon at bounding box center [323, 190] width 19 height 19
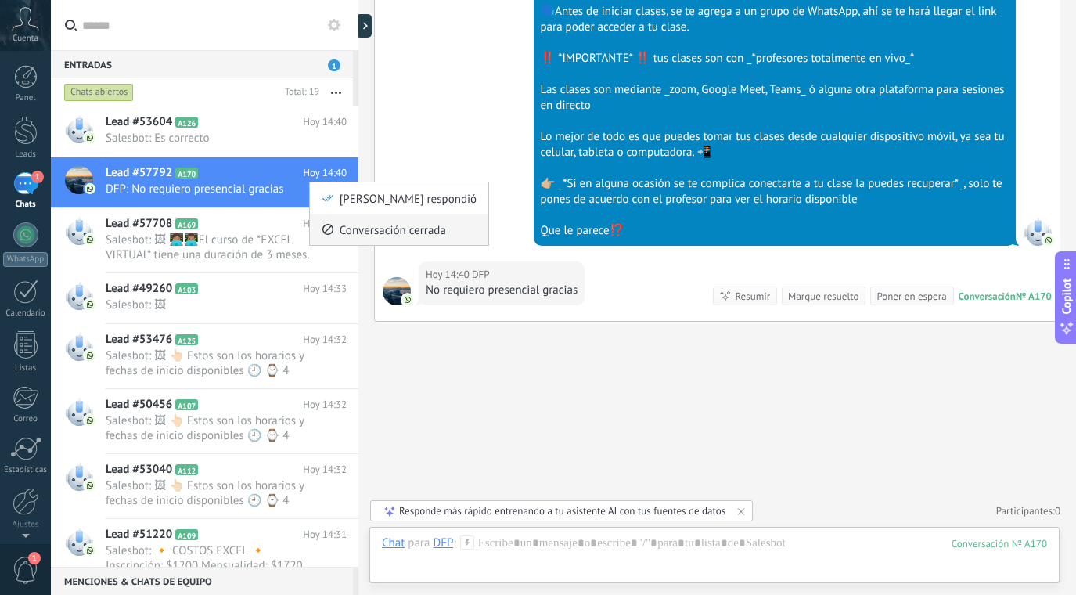
click at [373, 228] on span "Conversación cerrada" at bounding box center [393, 229] width 106 height 31
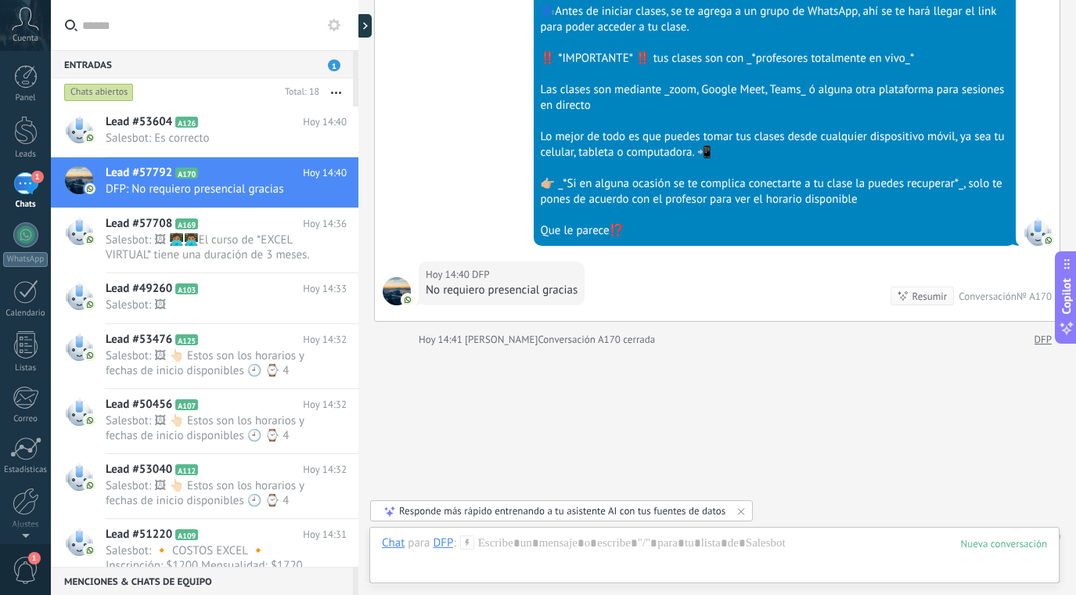
scroll to position [1114, 0]
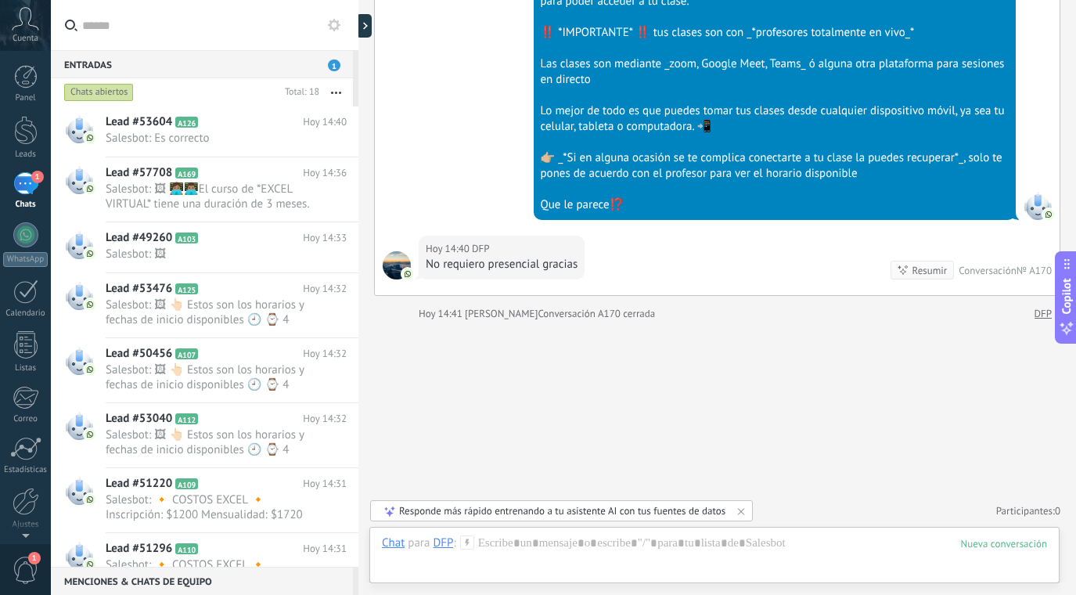
click at [337, 92] on icon "button" at bounding box center [336, 93] width 10 height 2
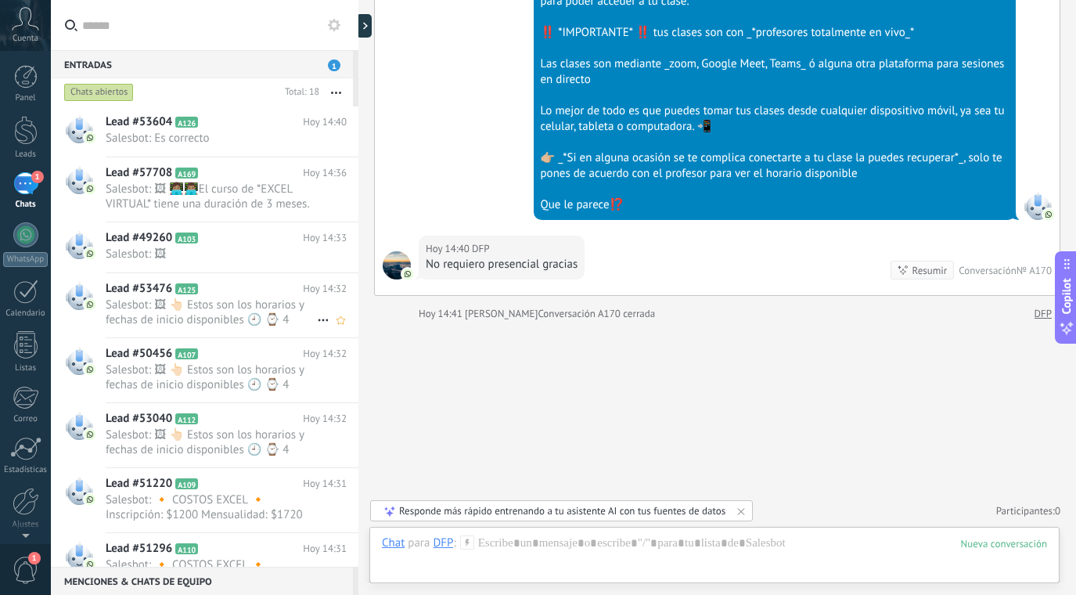
scroll to position [0, 0]
click at [333, 67] on span "1" at bounding box center [334, 65] width 13 height 12
click at [202, 249] on span "Salesbot: 🖼" at bounding box center [211, 254] width 211 height 15
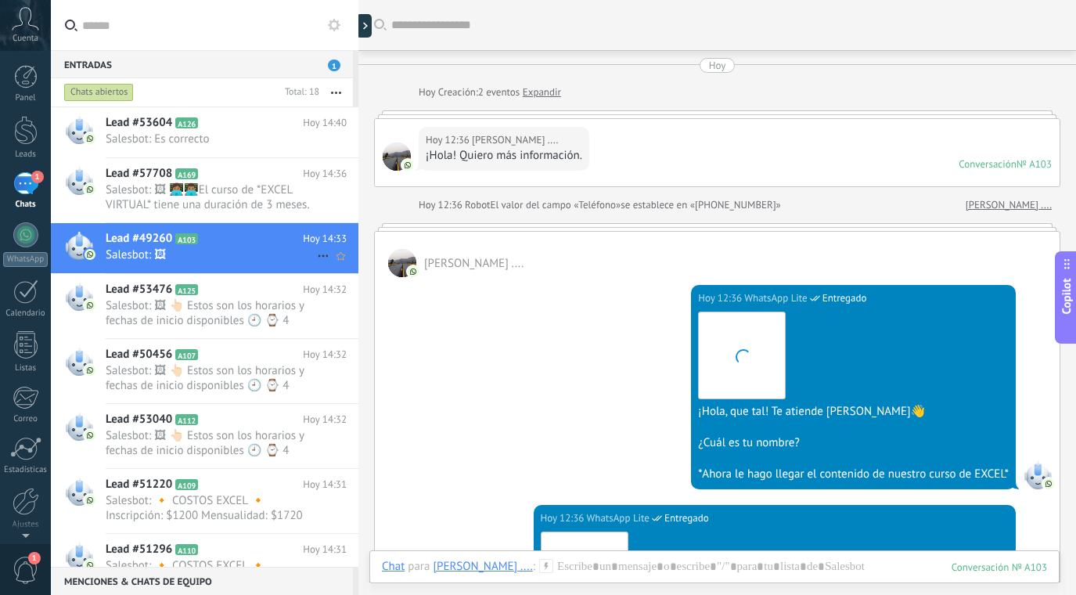
scroll to position [1905, 0]
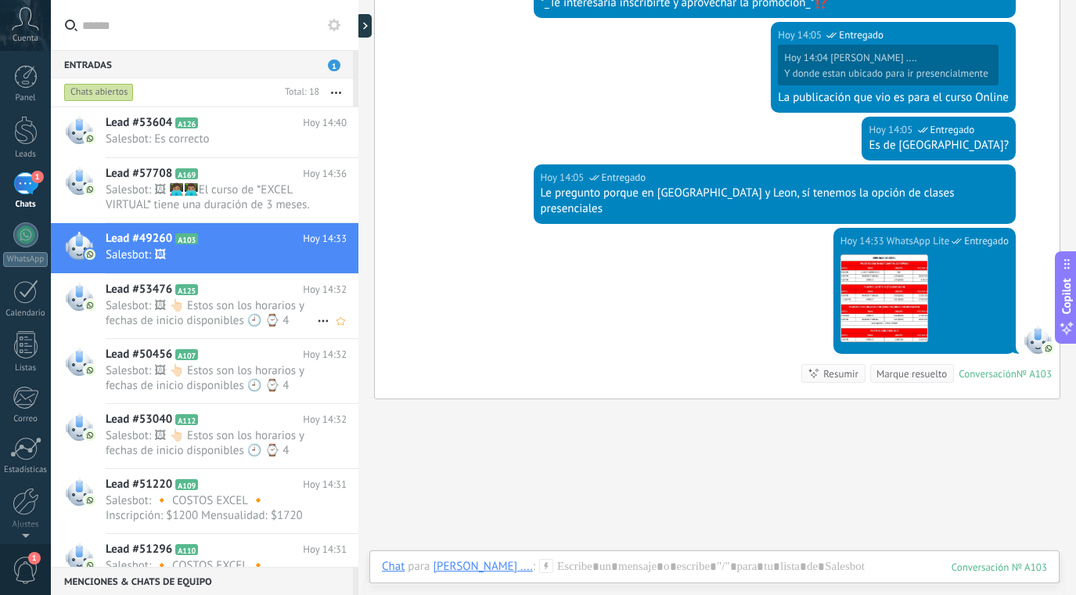
click at [220, 314] on span "Salesbot: 🖼 👆🏻 Estos son los horarios y fechas de inicio disponibles 🕘 ⌚ 4 hora…" at bounding box center [211, 313] width 211 height 30
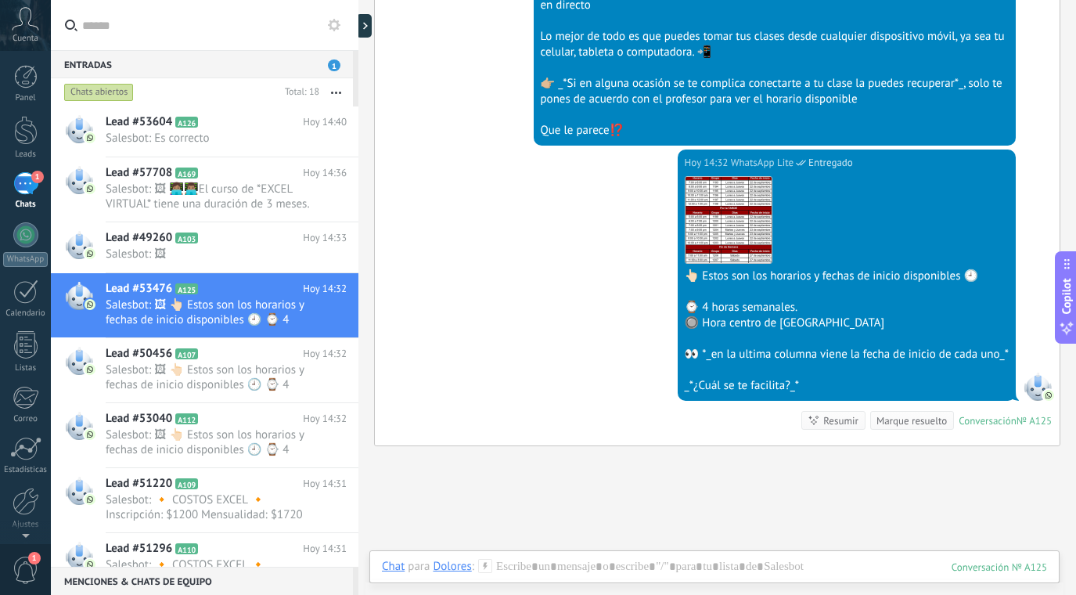
click at [331, 90] on button "button" at bounding box center [336, 92] width 34 height 28
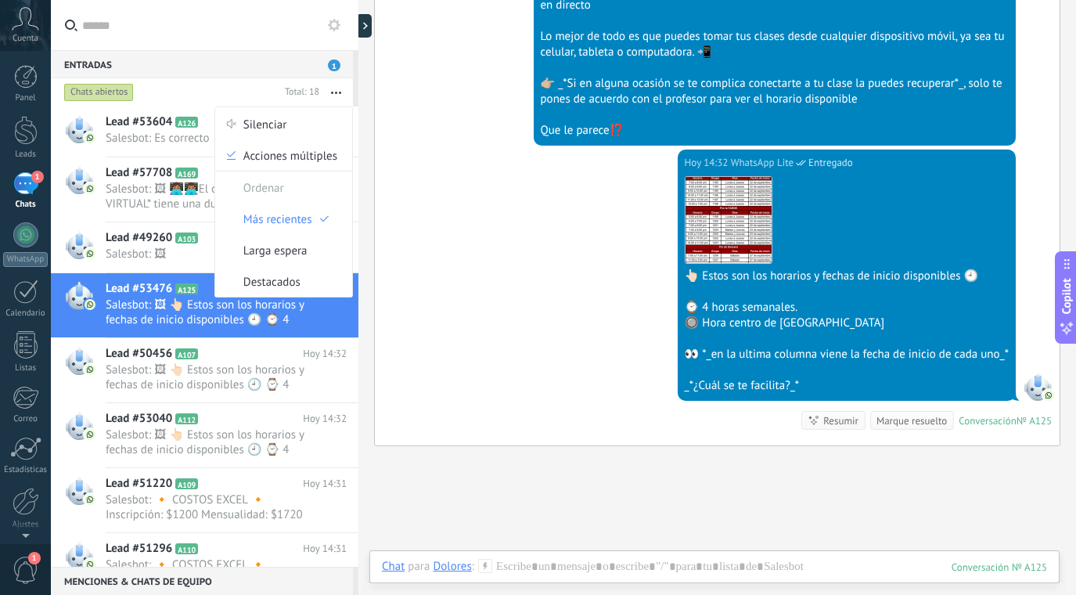
click at [331, 90] on button "button" at bounding box center [336, 92] width 34 height 28
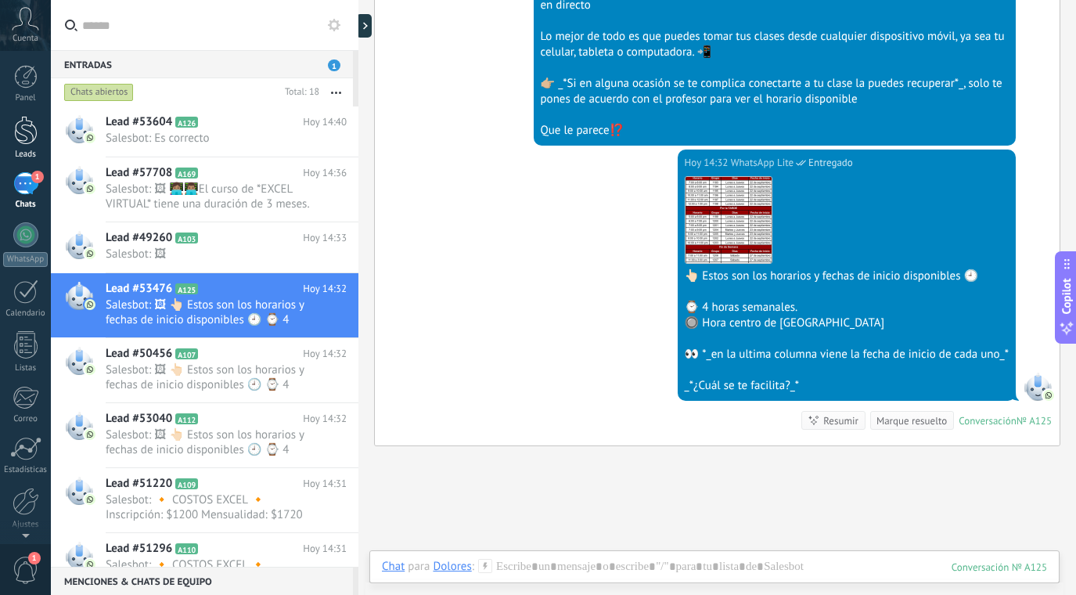
click at [32, 126] on div at bounding box center [25, 130] width 23 height 29
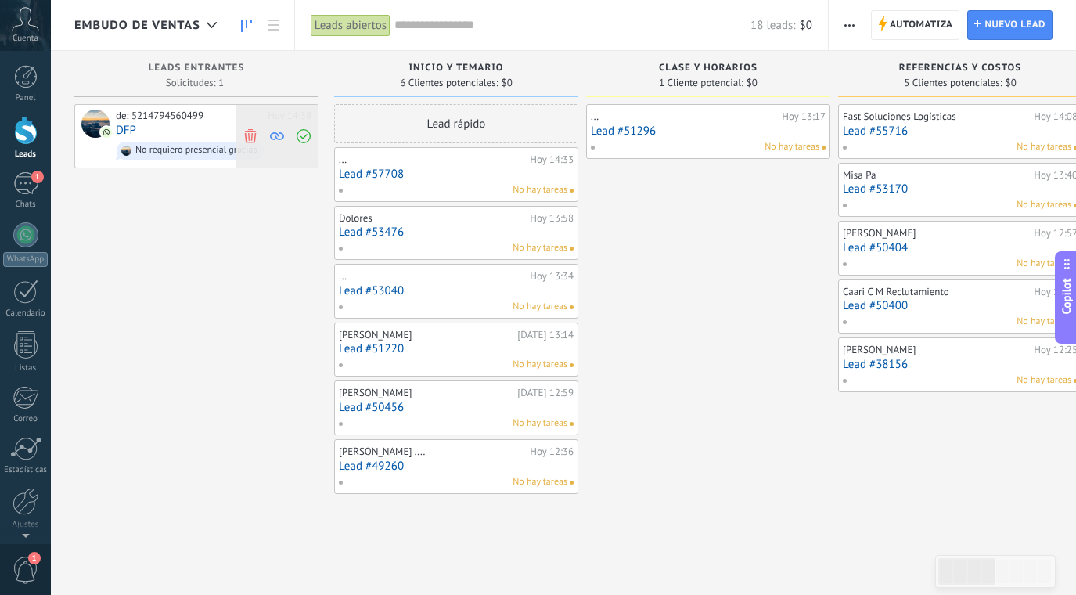
click at [247, 135] on icon at bounding box center [250, 135] width 14 height 14
click at [29, 177] on div "1" at bounding box center [25, 183] width 25 height 23
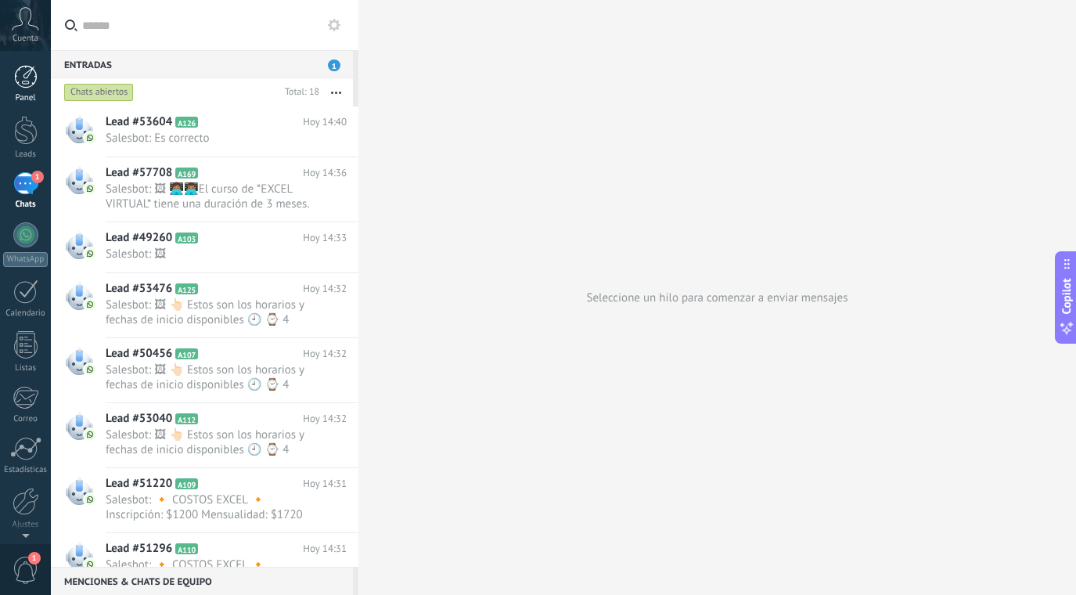
click at [27, 75] on div at bounding box center [25, 76] width 23 height 23
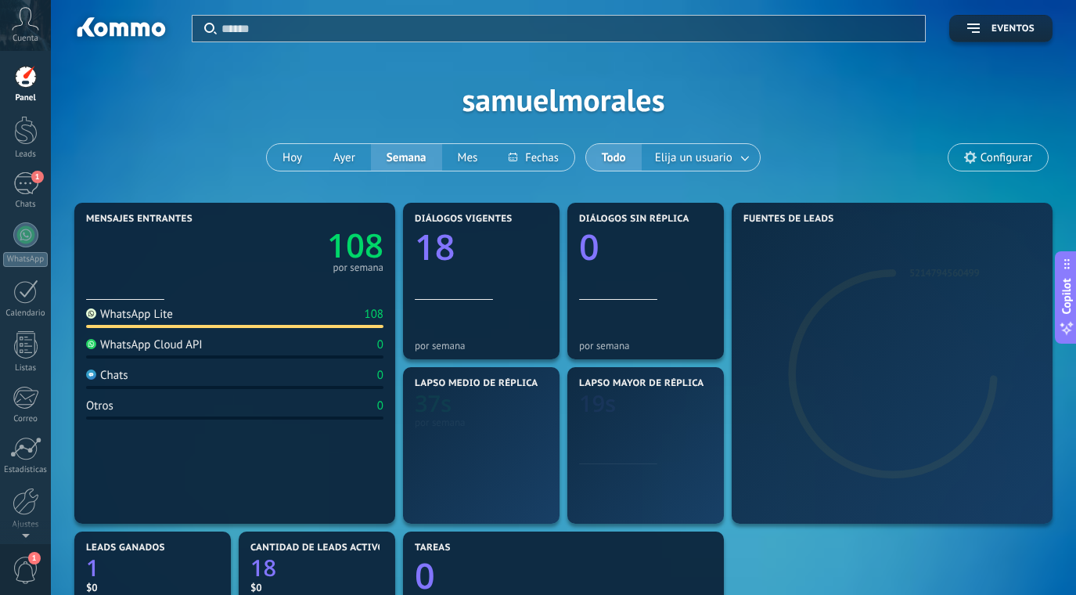
click at [27, 110] on div "Panel Leads 1 Chats WhatsApp Clientes" at bounding box center [25, 332] width 51 height 535
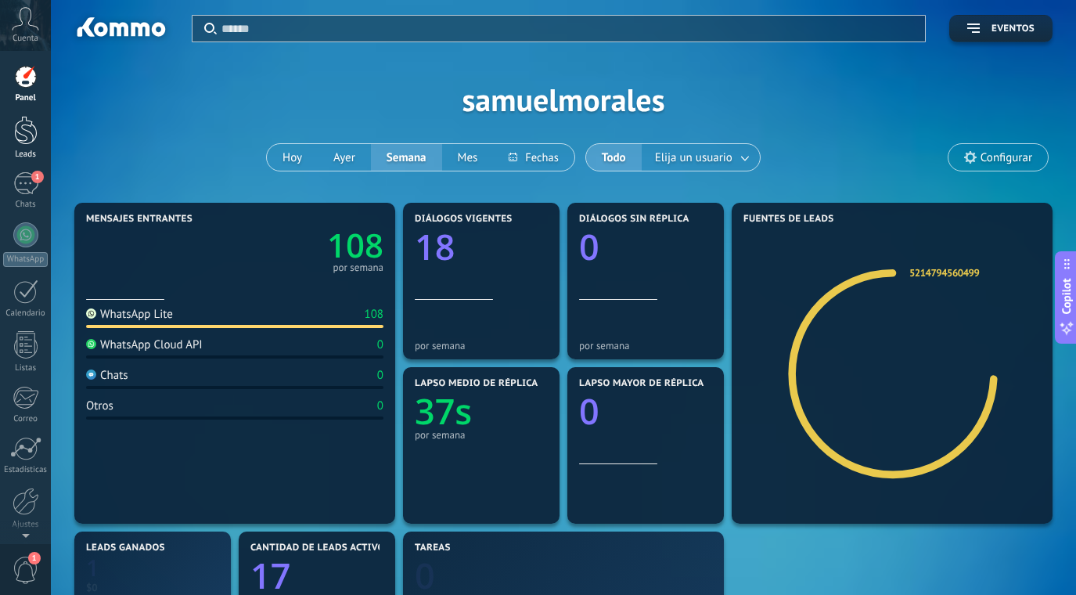
click at [27, 122] on div at bounding box center [25, 130] width 23 height 29
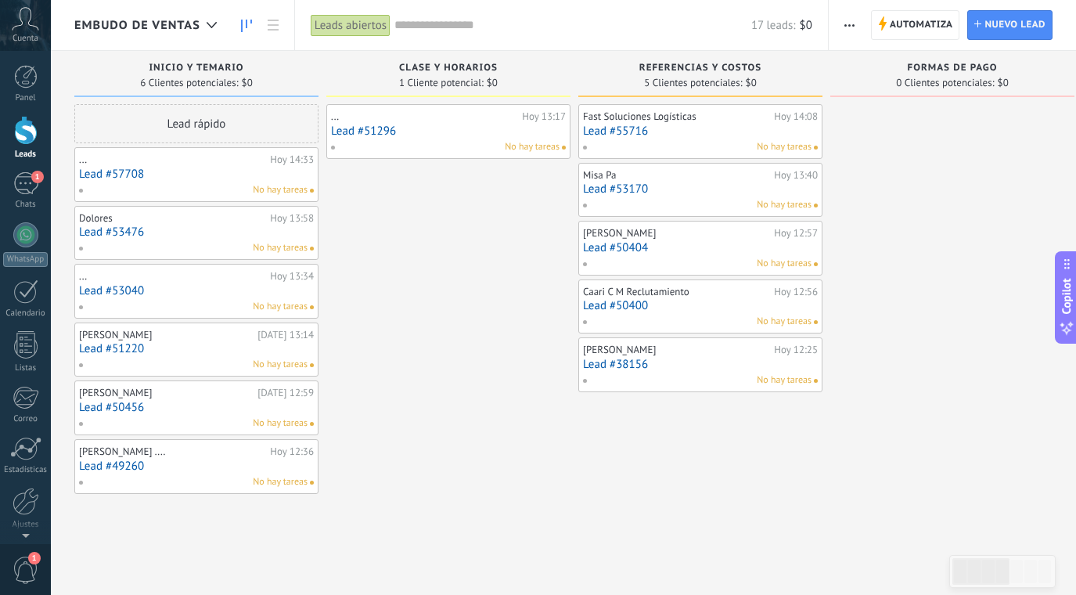
click at [28, 122] on div at bounding box center [25, 130] width 23 height 29
click at [38, 185] on div "2" at bounding box center [25, 183] width 25 height 23
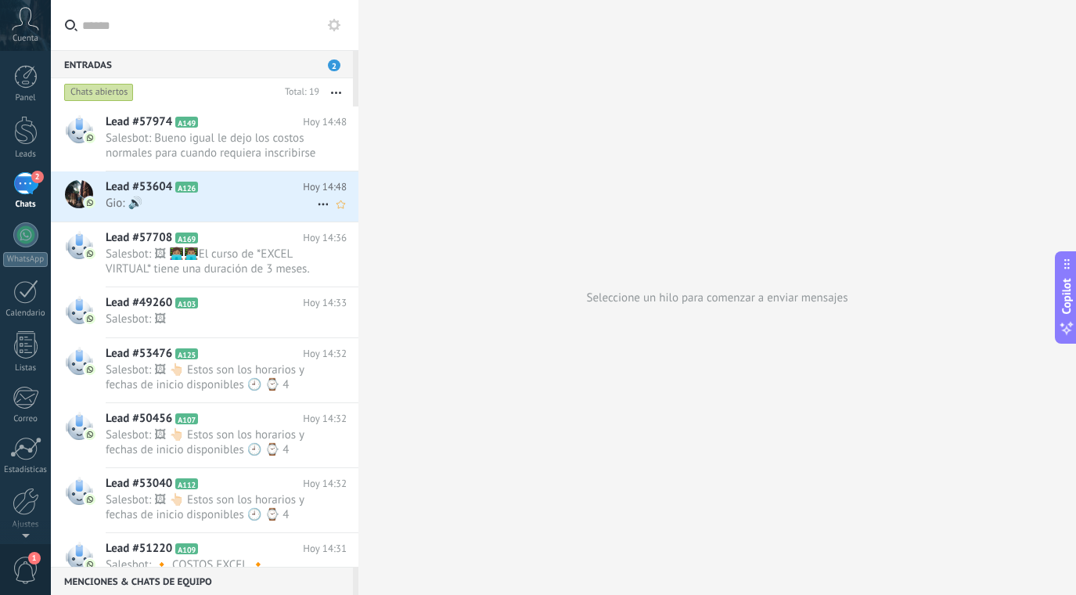
click at [233, 196] on span "Gio: 🔊" at bounding box center [211, 203] width 211 height 15
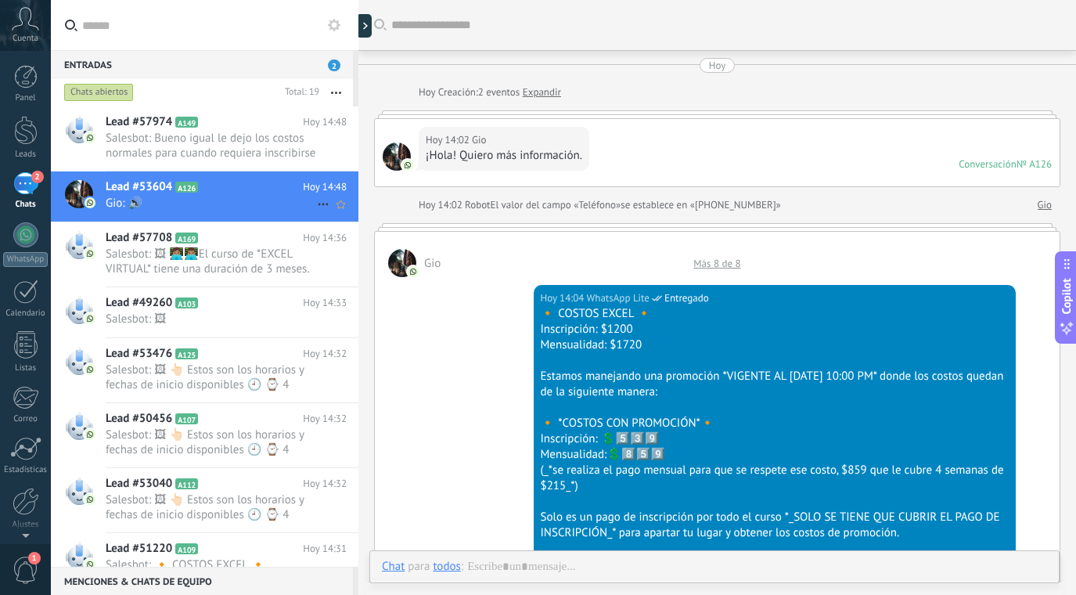
scroll to position [2012, 0]
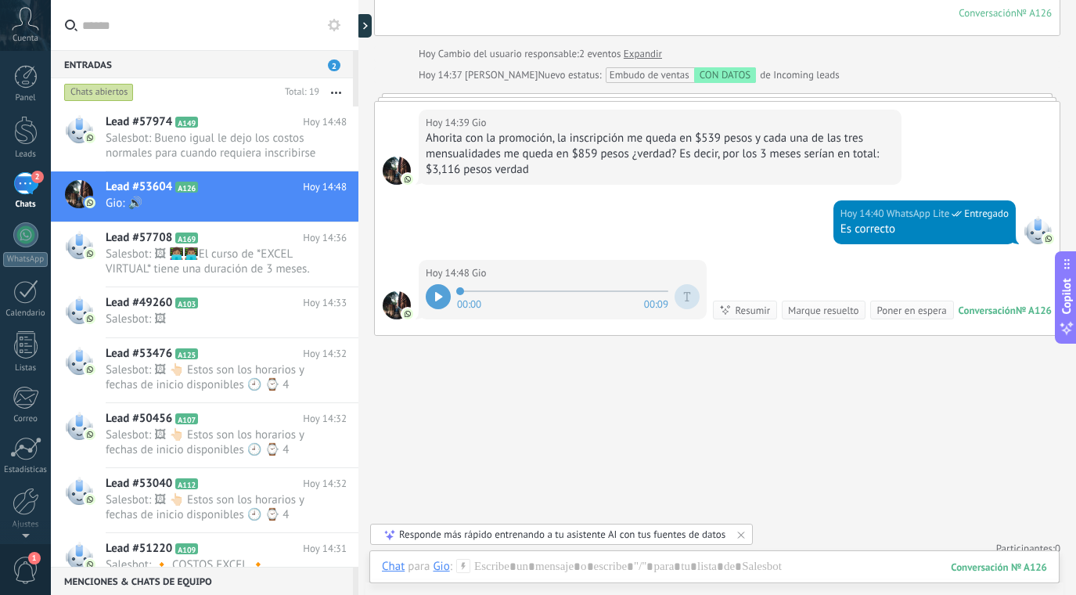
click at [434, 290] on div at bounding box center [438, 296] width 25 height 25
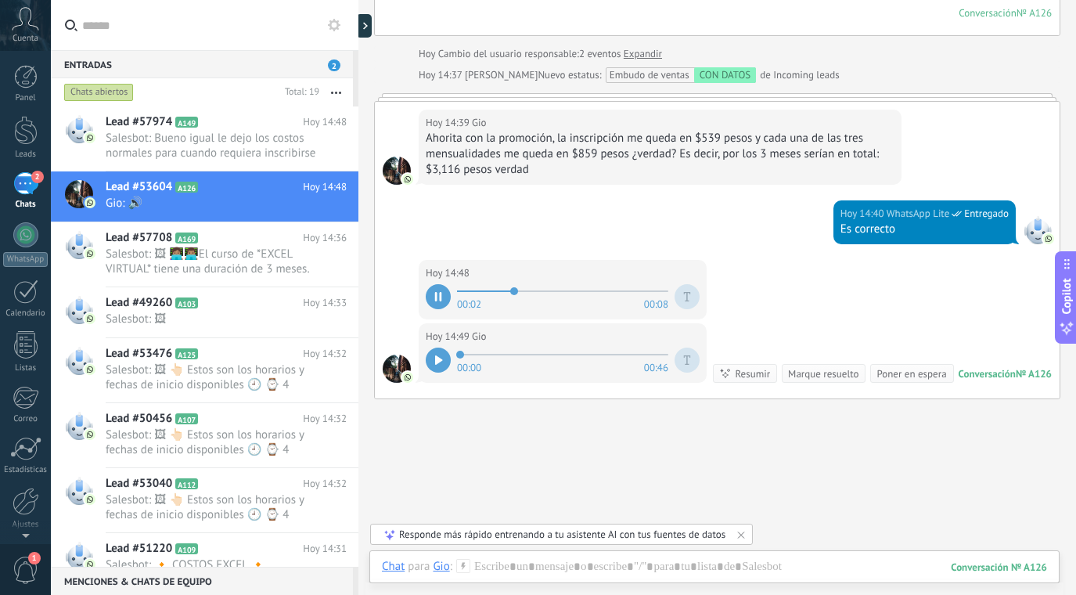
scroll to position [2078, 0]
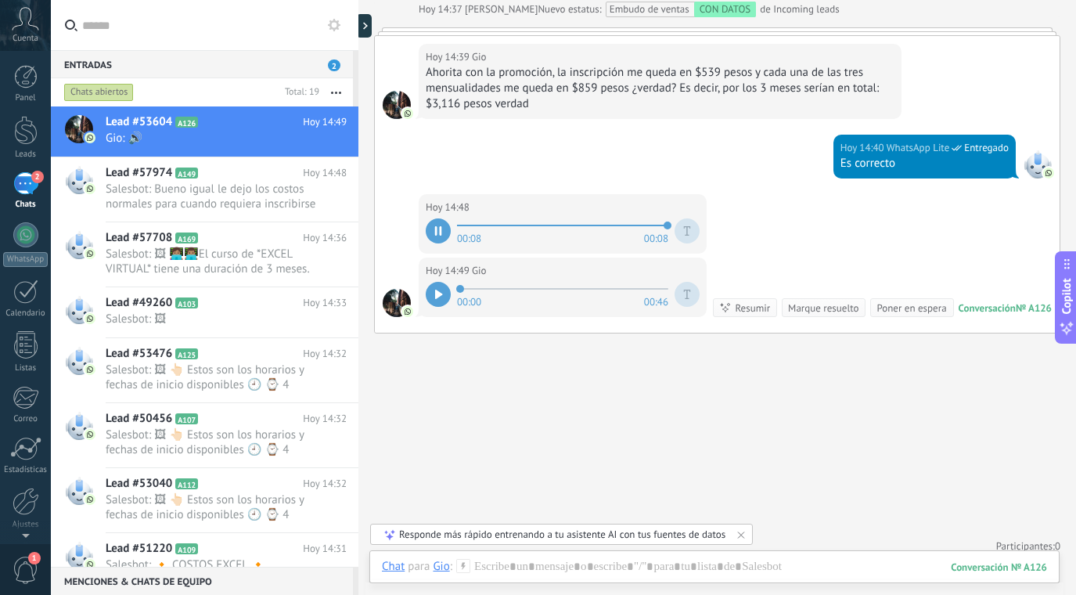
click at [436, 294] on icon at bounding box center [438, 294] width 7 height 9
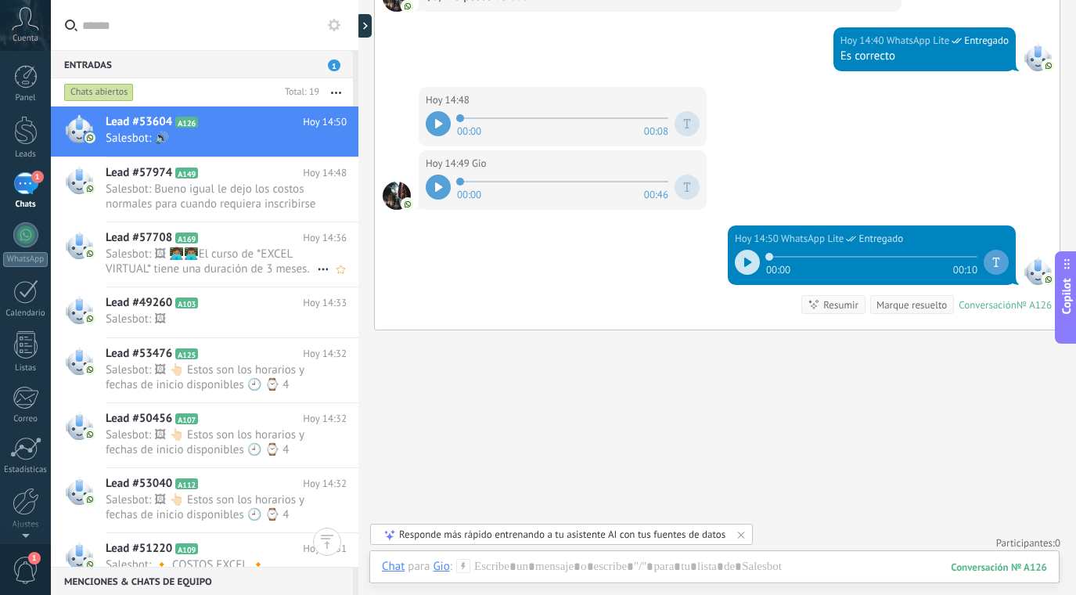
scroll to position [0, 0]
click at [24, 175] on div "1" at bounding box center [25, 183] width 25 height 23
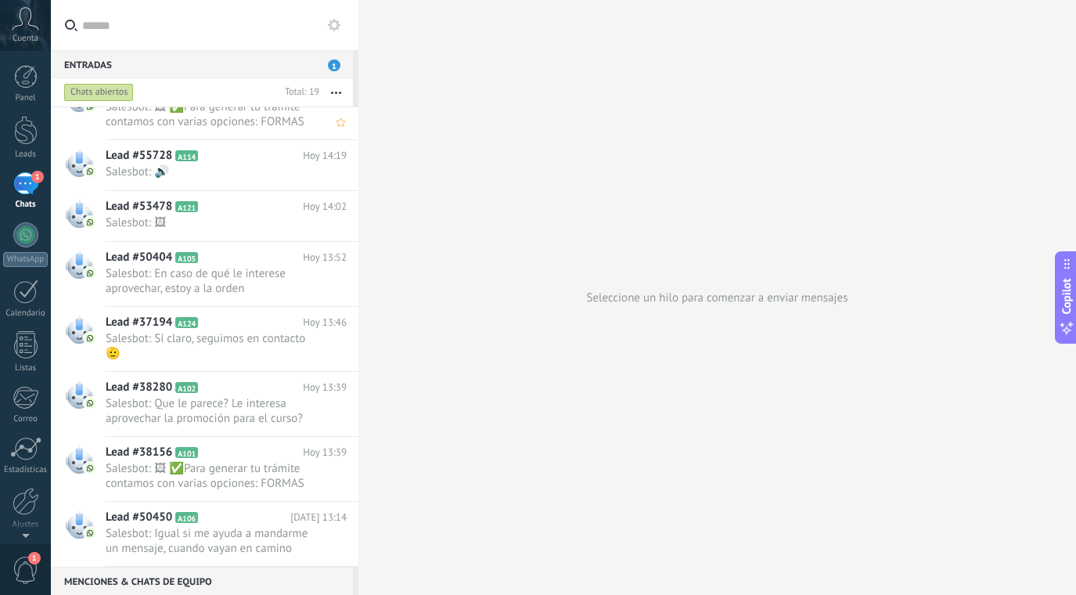
scroll to position [718, 0]
click at [445, 350] on div "Seleccione un hilo para comenzar a enviar mensajes" at bounding box center [717, 297] width 718 height 595
click at [334, 66] on span "1" at bounding box center [334, 65] width 13 height 12
click at [332, 63] on span "1" at bounding box center [334, 65] width 13 height 12
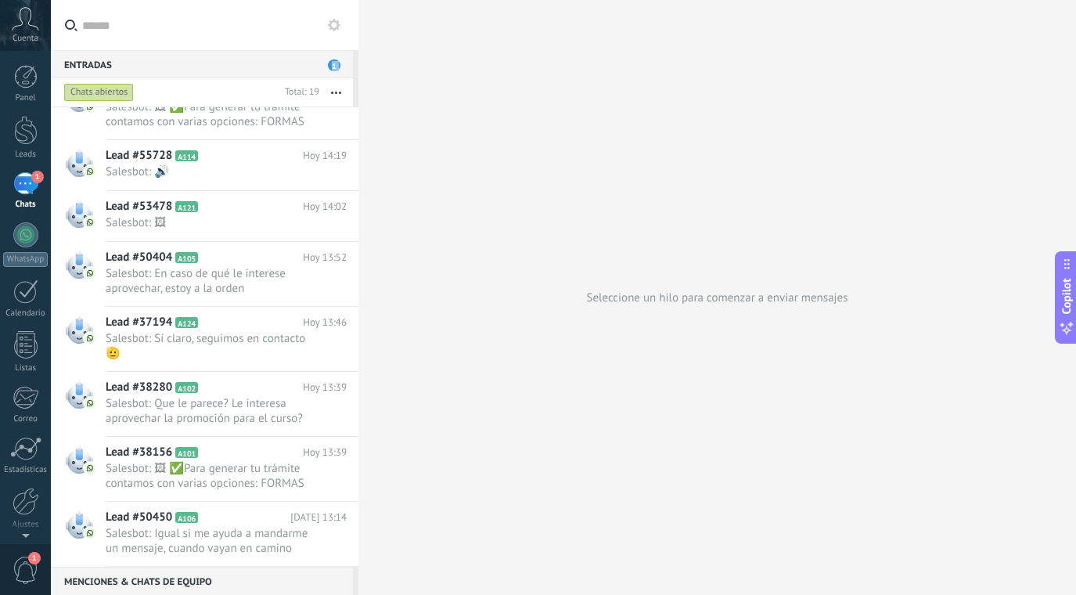
click at [332, 63] on span "1" at bounding box center [334, 65] width 13 height 12
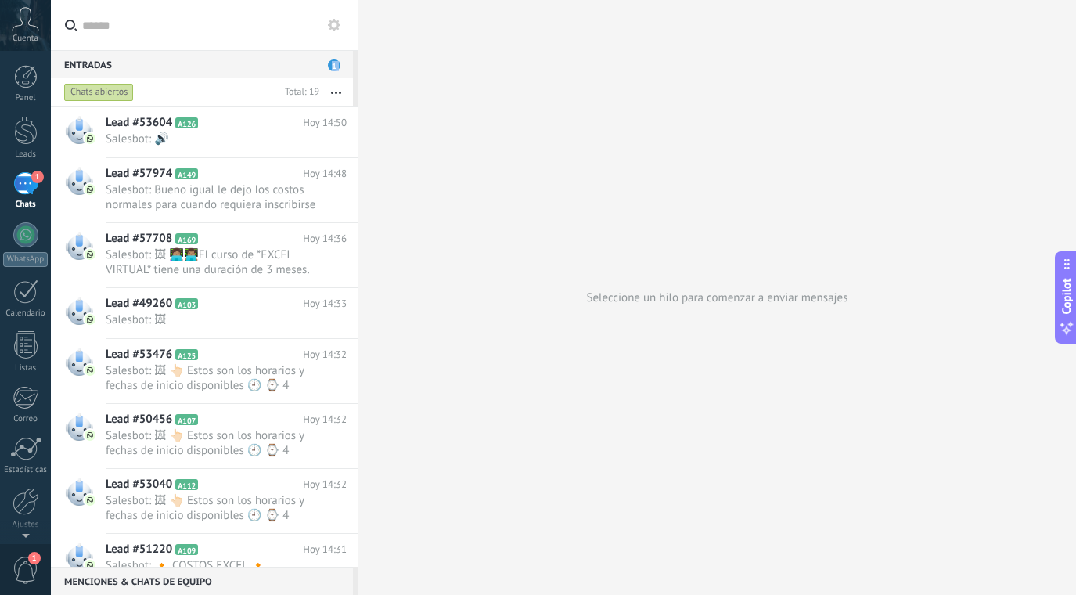
scroll to position [0, 0]
click at [333, 63] on span "1" at bounding box center [334, 65] width 13 height 12
click at [29, 138] on div at bounding box center [25, 130] width 23 height 29
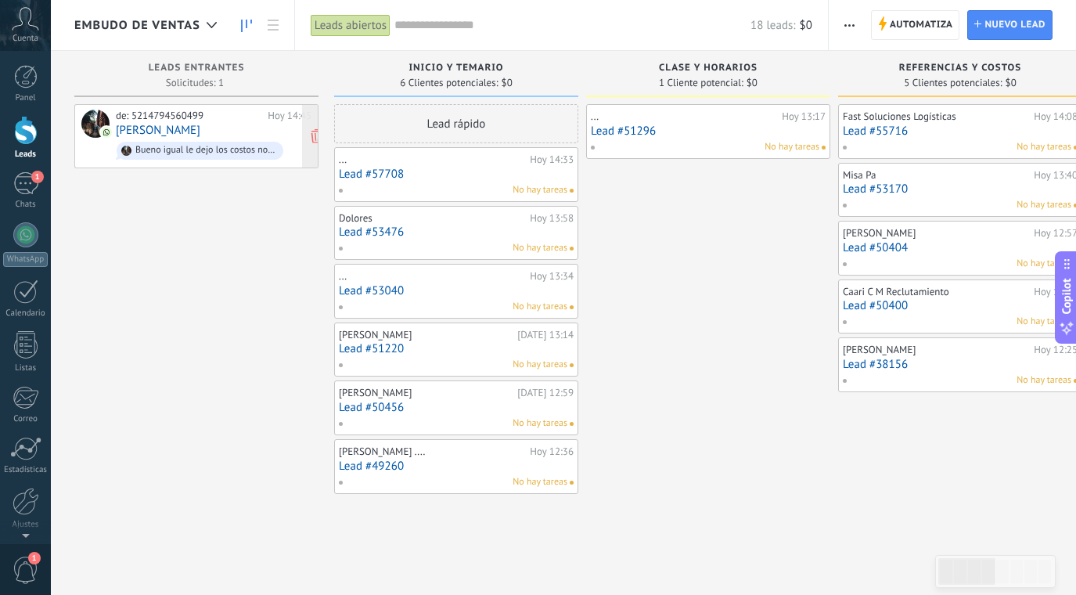
click at [251, 123] on div "de: 5214794560499 Hoy 14:45 Emiliano Ortiz Bueno igual le dejo los costos norma…" at bounding box center [214, 136] width 196 height 53
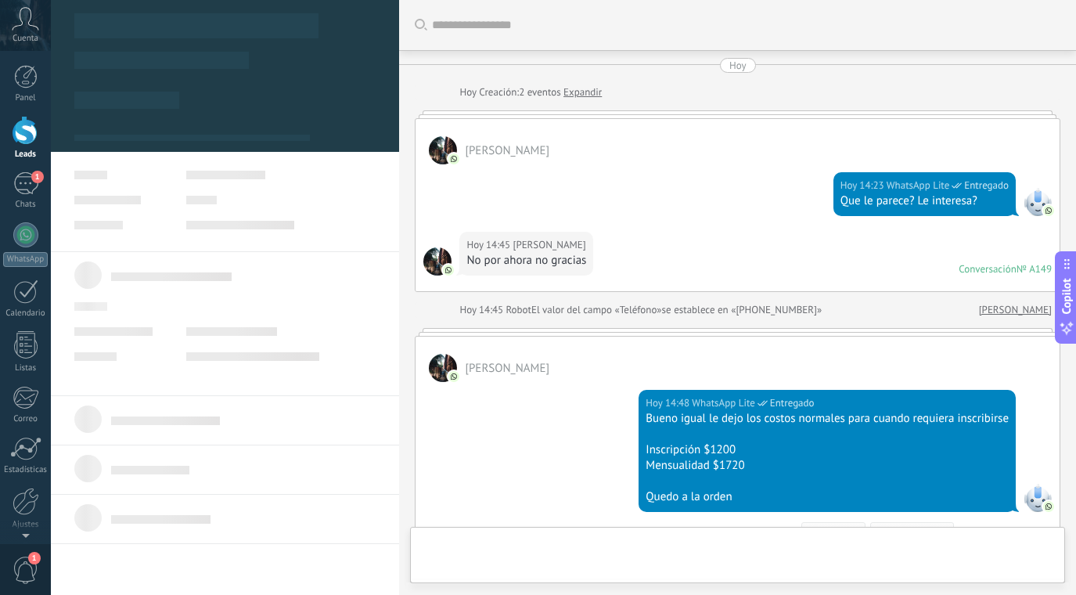
scroll to position [236, 0]
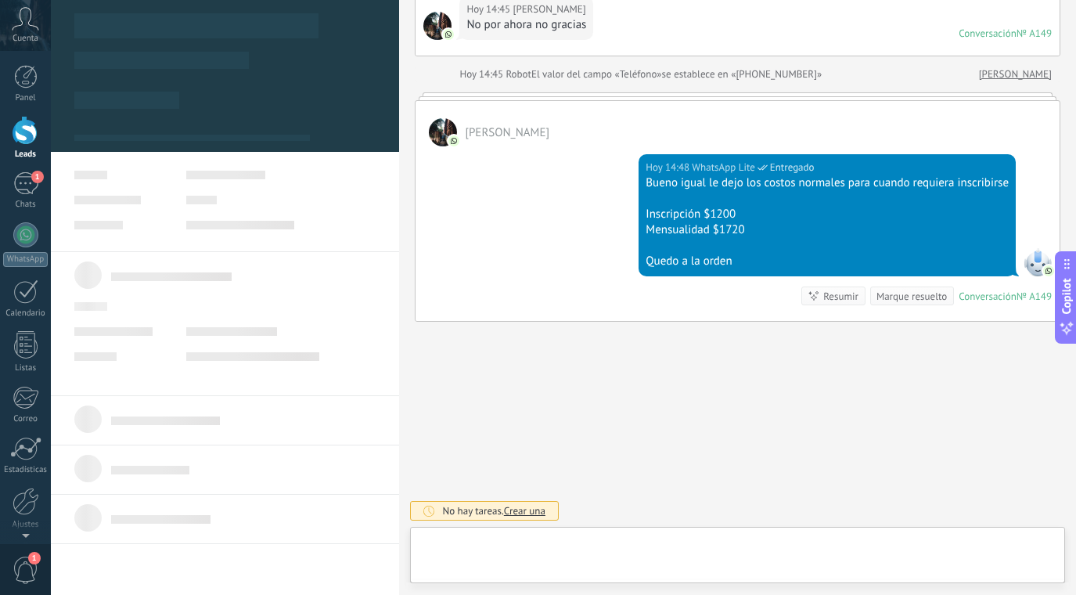
type textarea "**********"
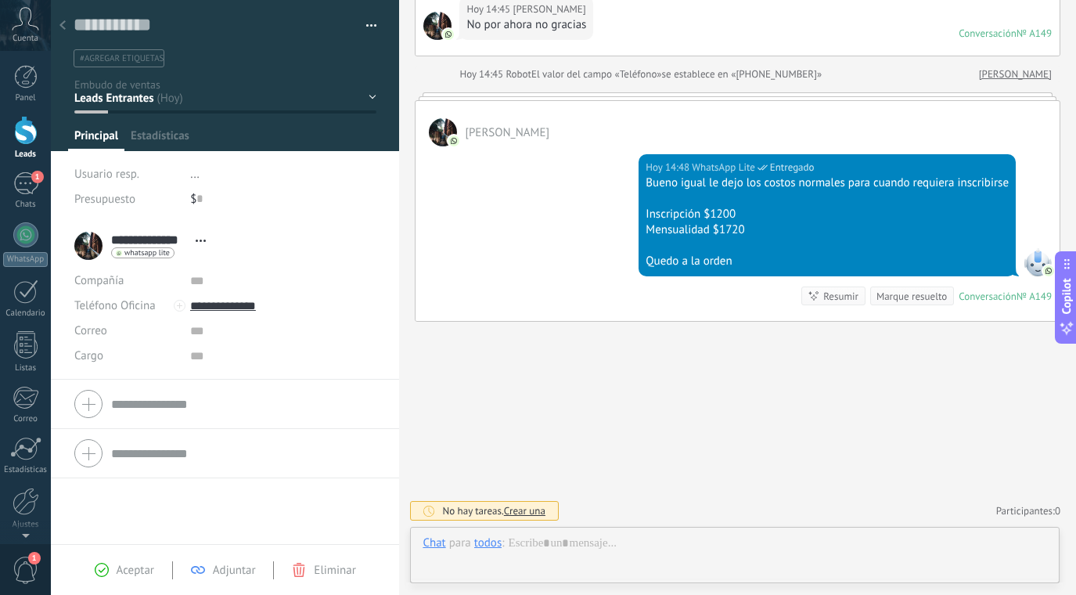
scroll to position [23, 0]
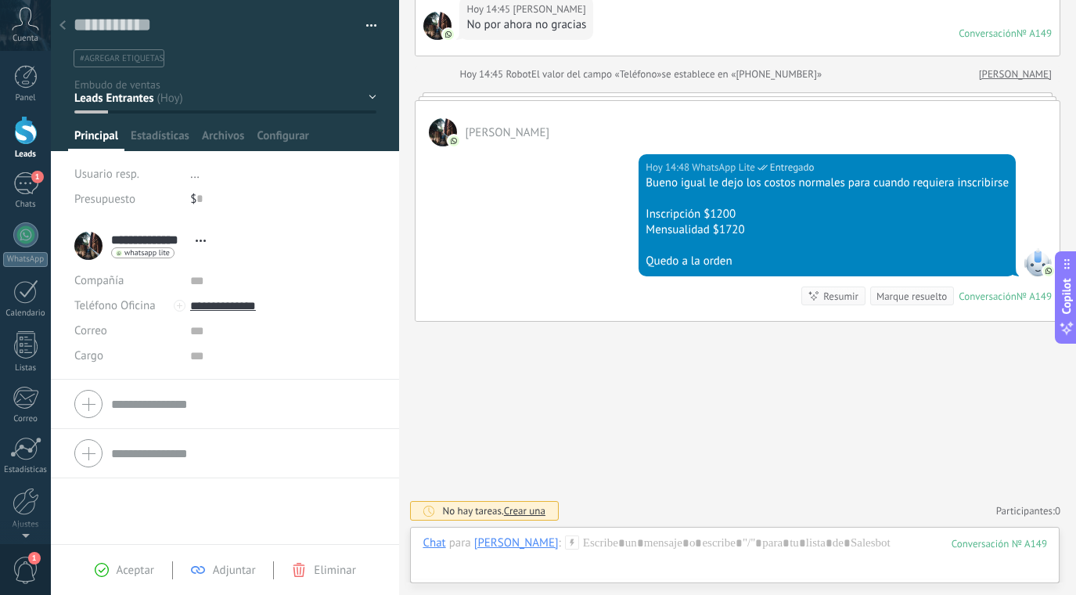
click at [373, 95] on div at bounding box center [225, 75] width 349 height 151
click at [0, 0] on div "Inicio y temario clase y horarios referencias y costos Formas de pago Rec Diario" at bounding box center [0, 0] width 0 height 0
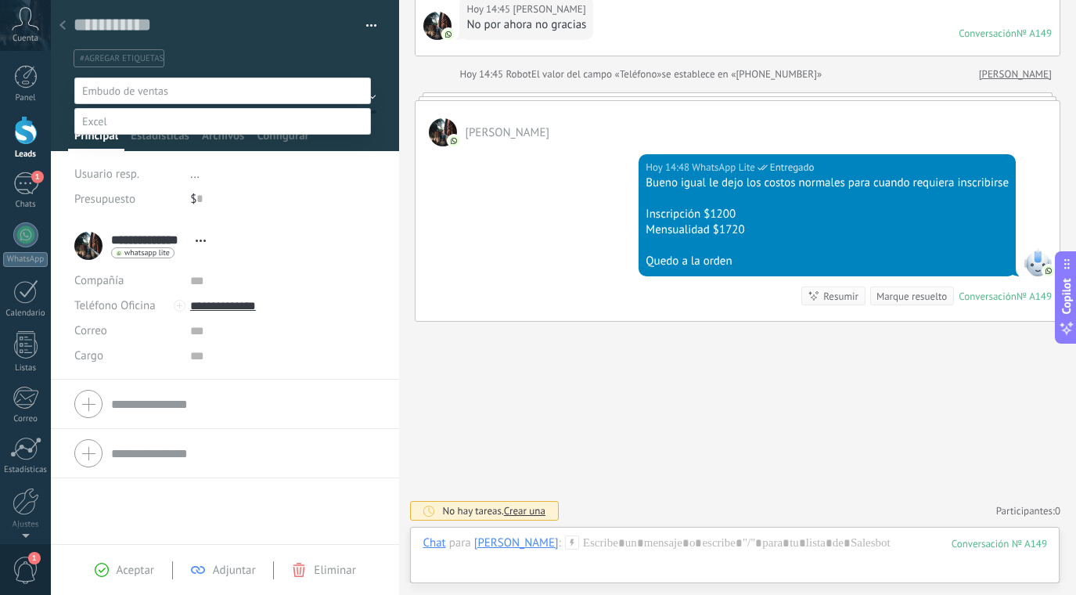
click at [0, 0] on label "Venta Perdido" at bounding box center [0, 0] width 0 height 0
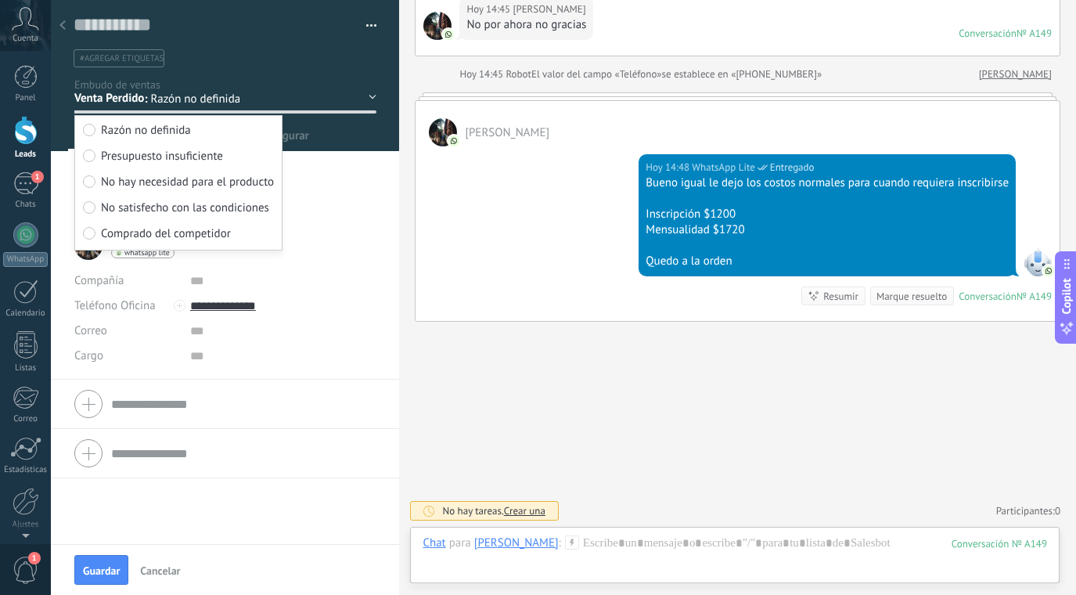
click at [437, 258] on div "Hoy 14:48 WhatsApp Lite Entregado Bueno igual le dejo los costos normales para …" at bounding box center [738, 233] width 644 height 175
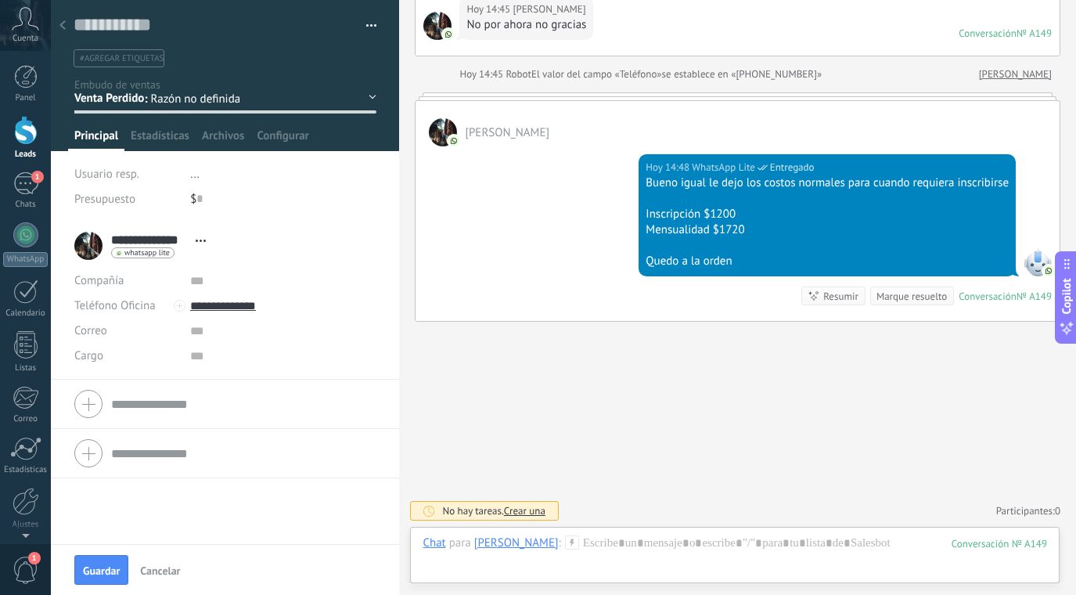
click at [0, 0] on div "Inicio y temario clase y horarios referencias y costos Formas de pago Rec Diario" at bounding box center [0, 0] width 0 height 0
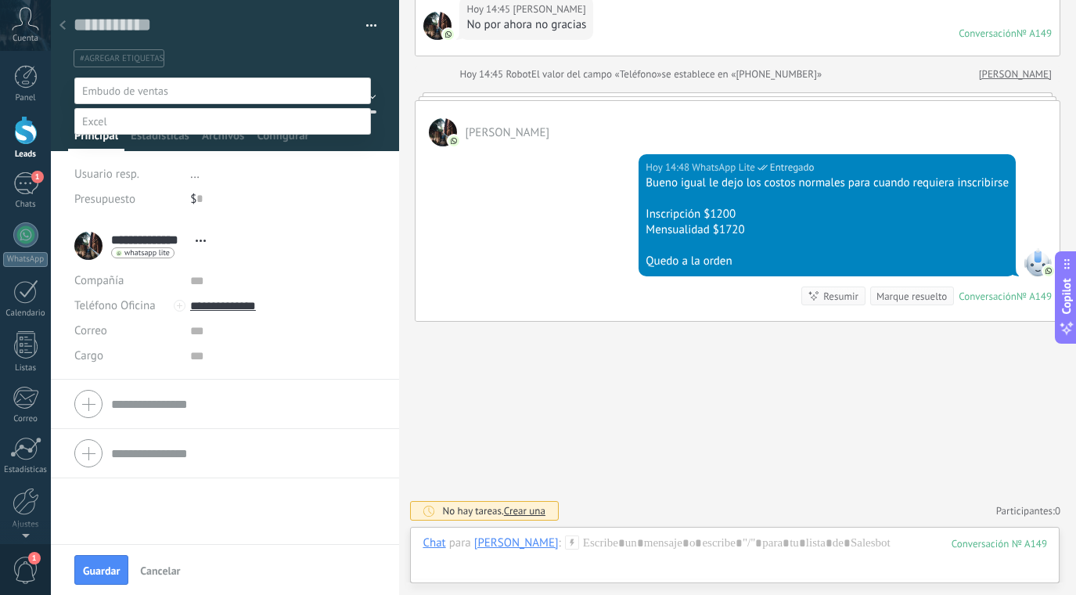
click at [469, 178] on div at bounding box center [563, 297] width 1025 height 595
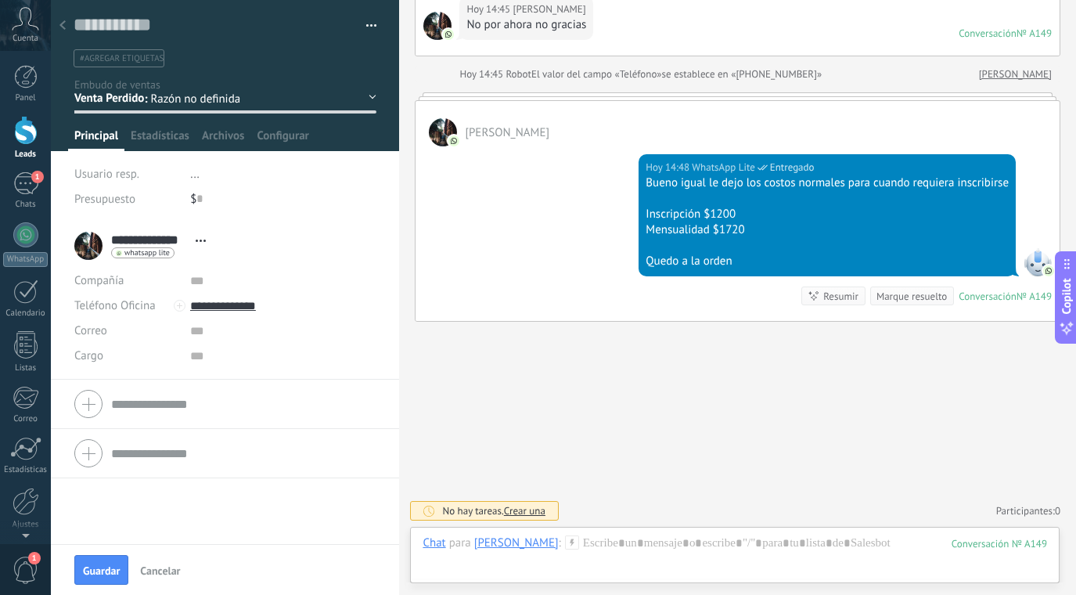
click at [64, 23] on use at bounding box center [62, 24] width 6 height 9
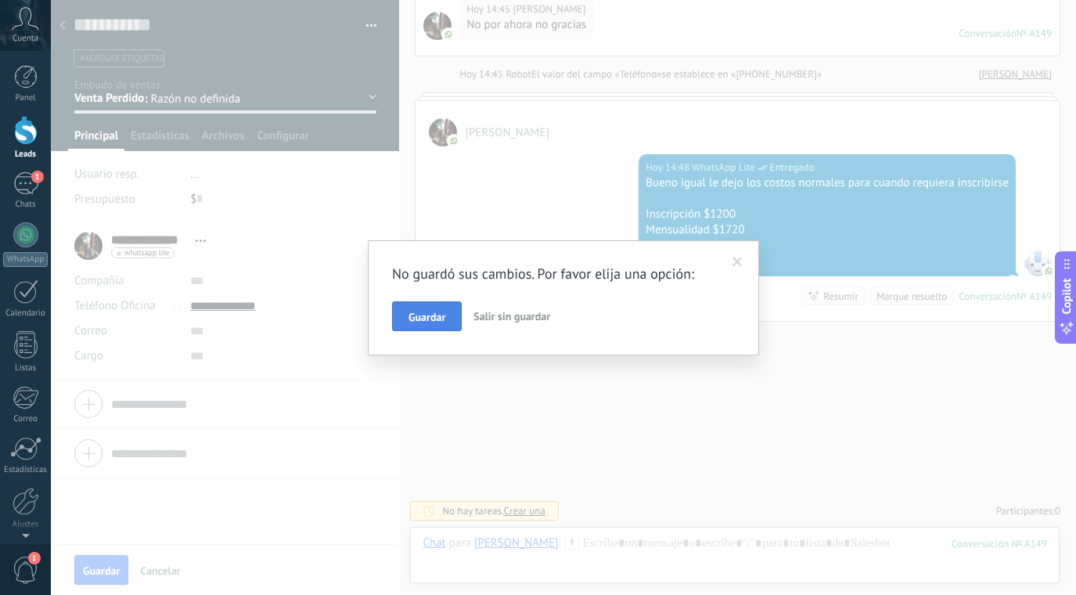
click at [443, 311] on span "Guardar" at bounding box center [426, 316] width 37 height 11
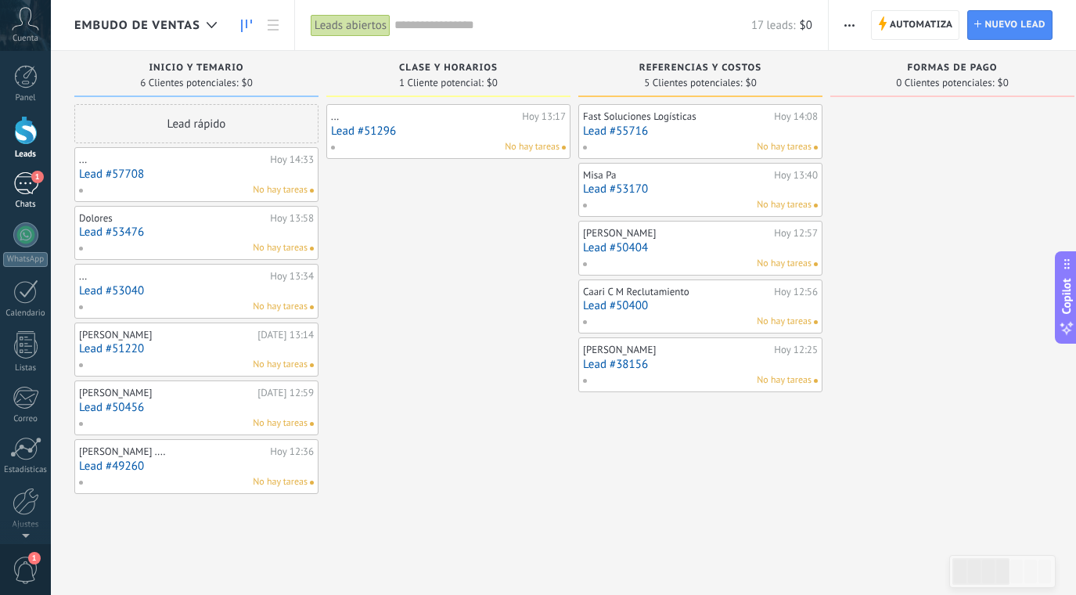
click at [27, 181] on div "1" at bounding box center [25, 183] width 25 height 23
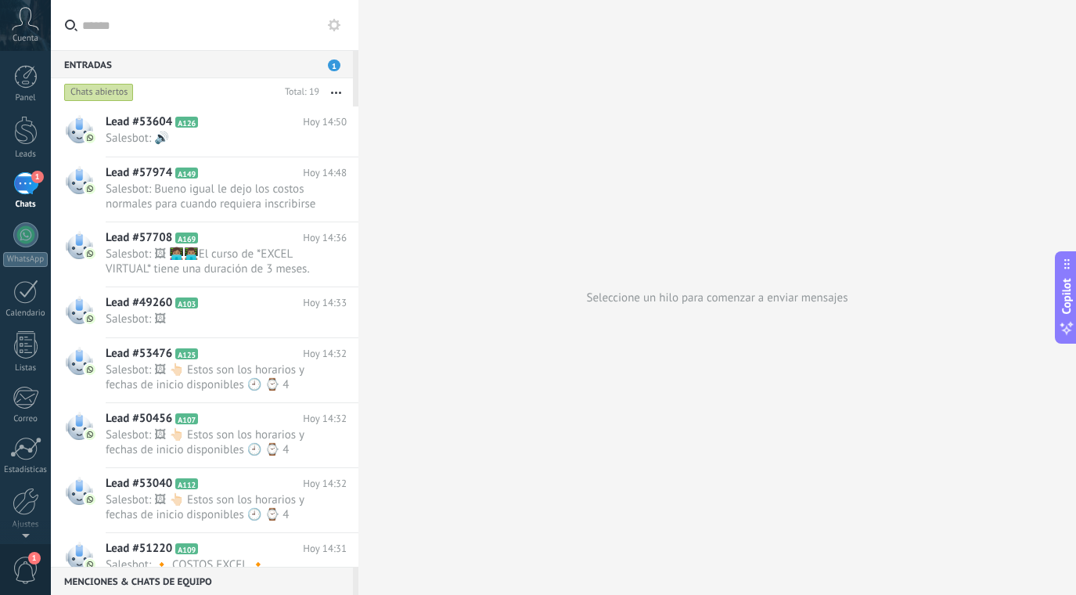
click at [333, 60] on span "1" at bounding box center [334, 65] width 13 height 12
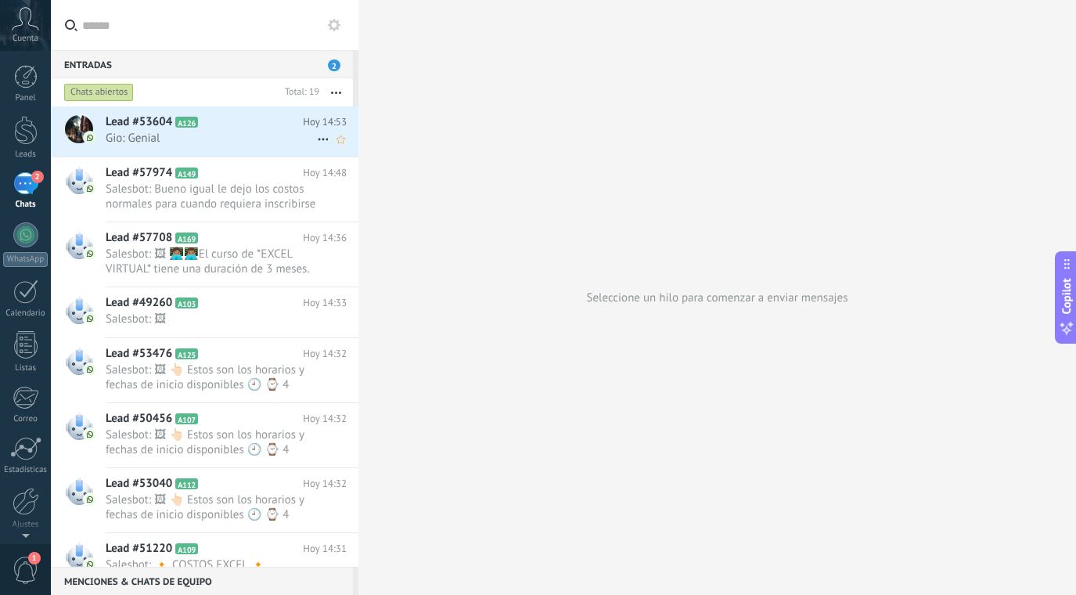
click at [247, 124] on h2 "Lead #53604 A126" at bounding box center [204, 122] width 197 height 16
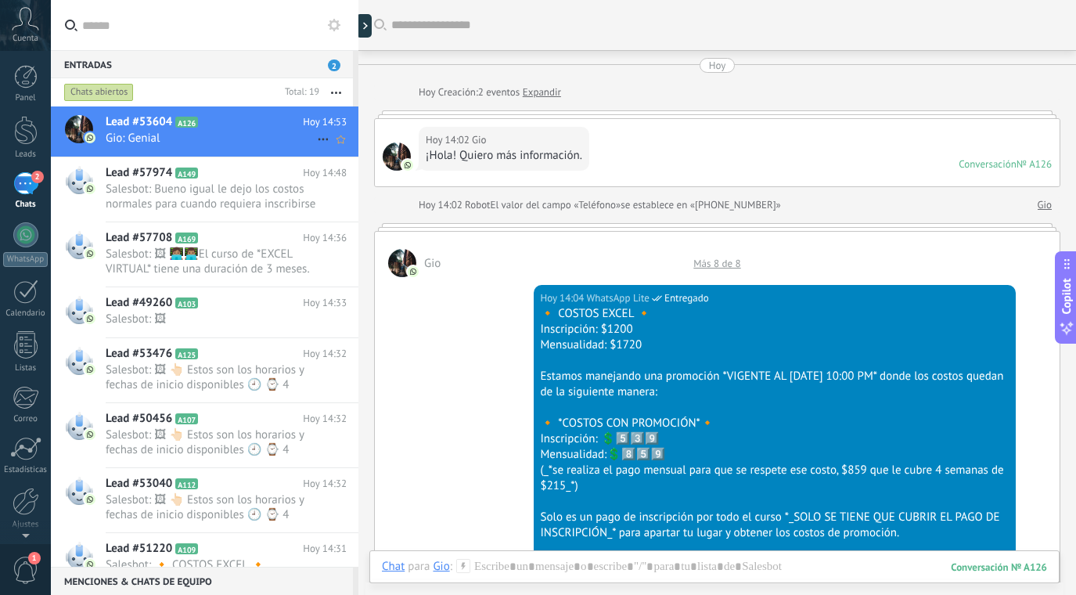
scroll to position [2218, 0]
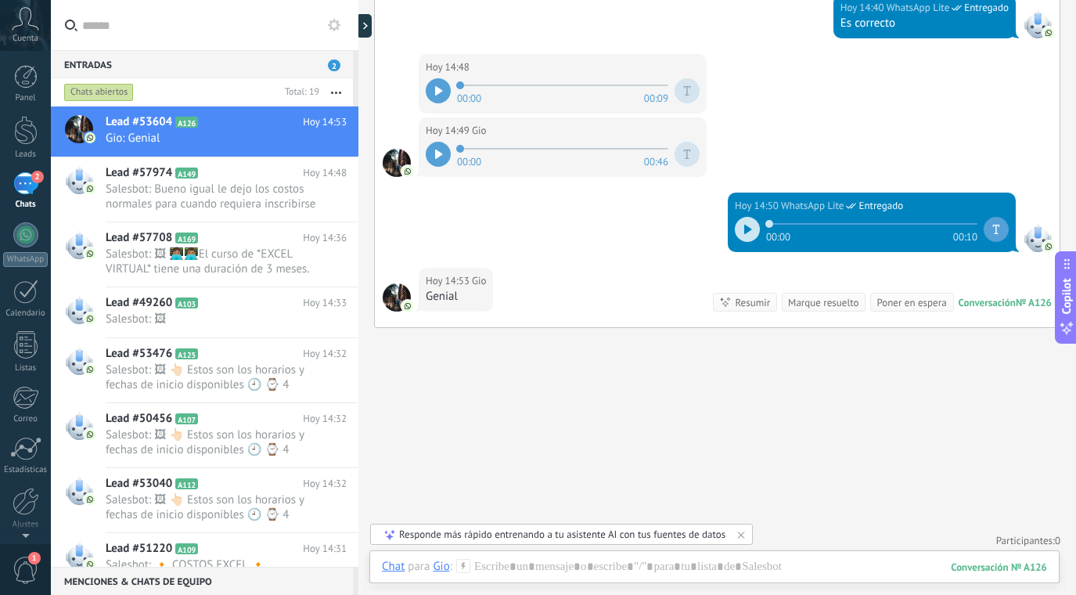
click at [818, 302] on div "Marque resuelto" at bounding box center [823, 302] width 70 height 15
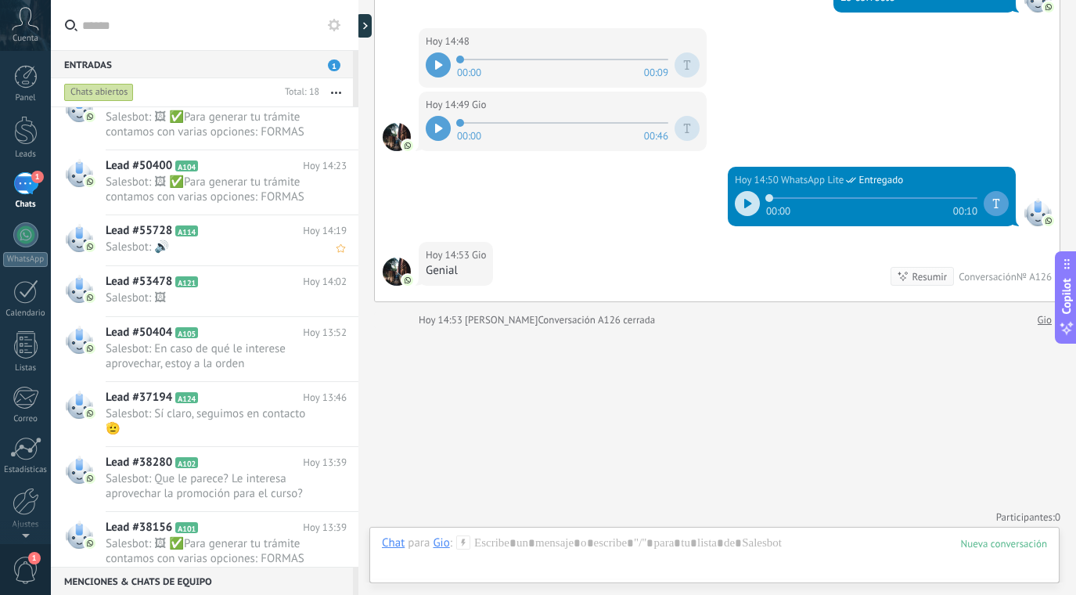
scroll to position [592, 0]
click at [234, 546] on span "Salesbot: 🖼 ✅Para generar tu trámite contamos con varias opciones: FORMAS DE PA…" at bounding box center [211, 551] width 211 height 30
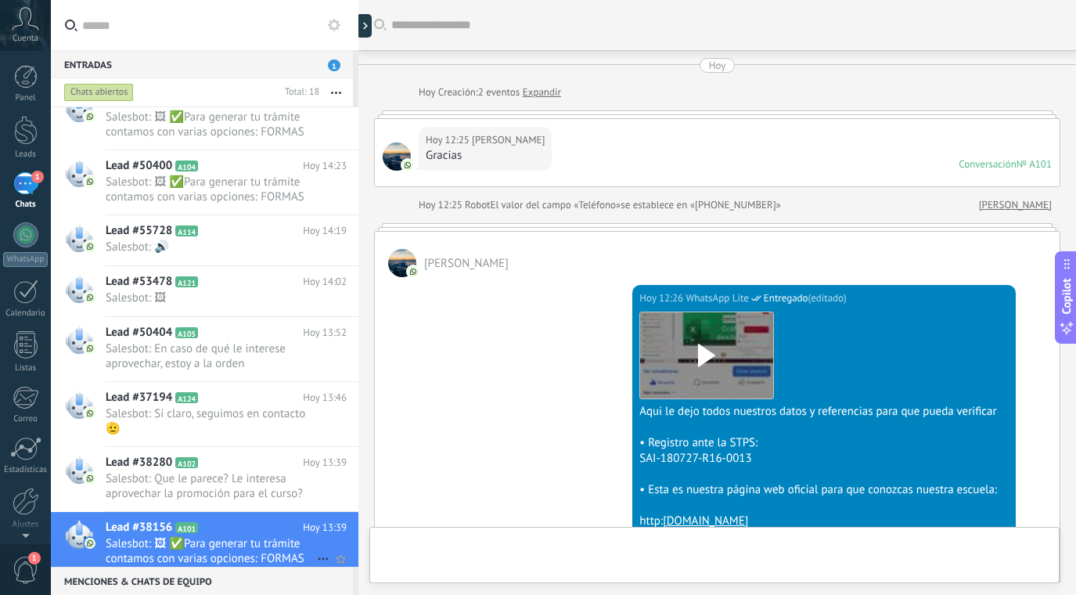
scroll to position [1496, 0]
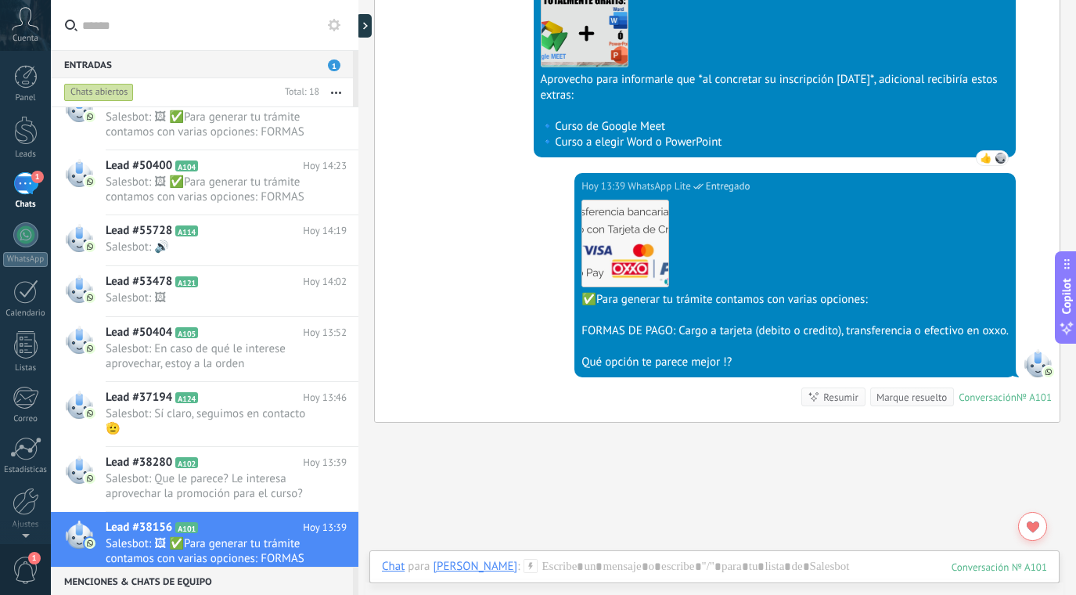
click at [909, 396] on div "Marque resuelto" at bounding box center [911, 397] width 70 height 15
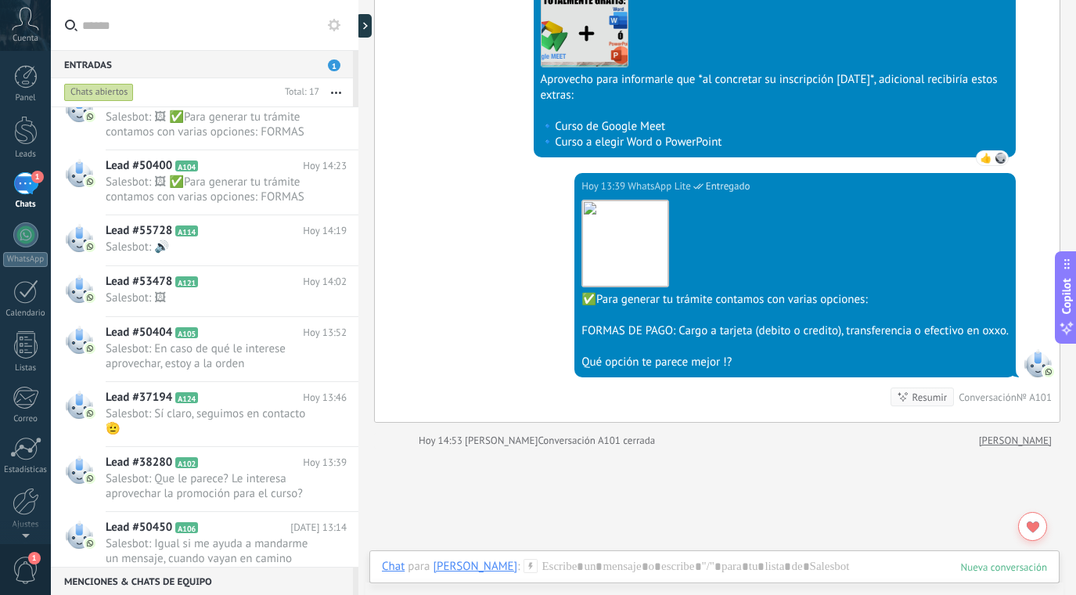
scroll to position [1522, 0]
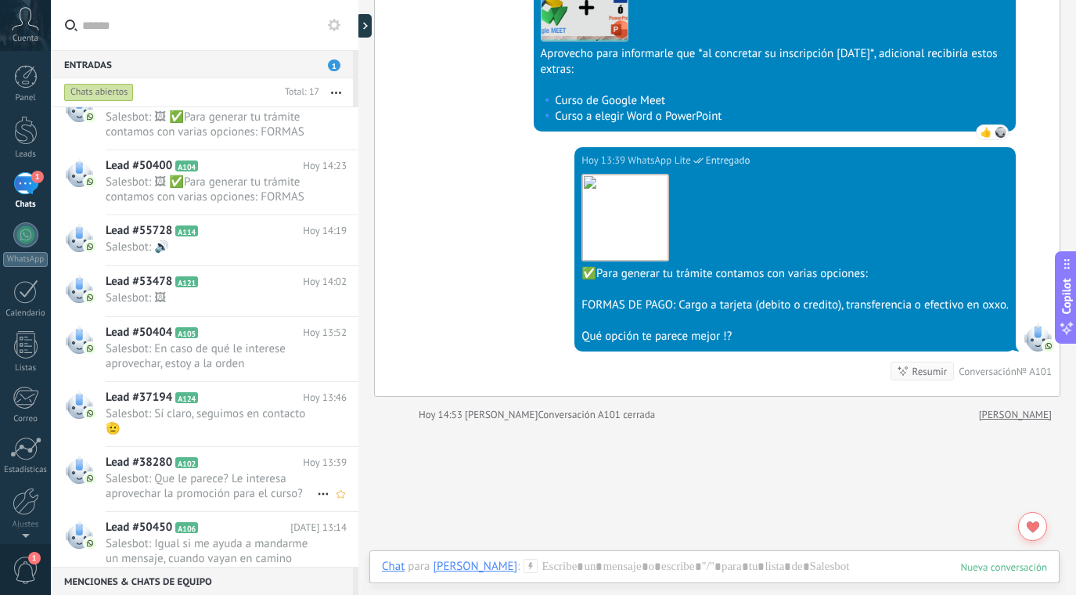
click at [261, 491] on span "Salesbot: Que le parece? Le interesa aprovechar la promoción para el curso?" at bounding box center [211, 486] width 211 height 30
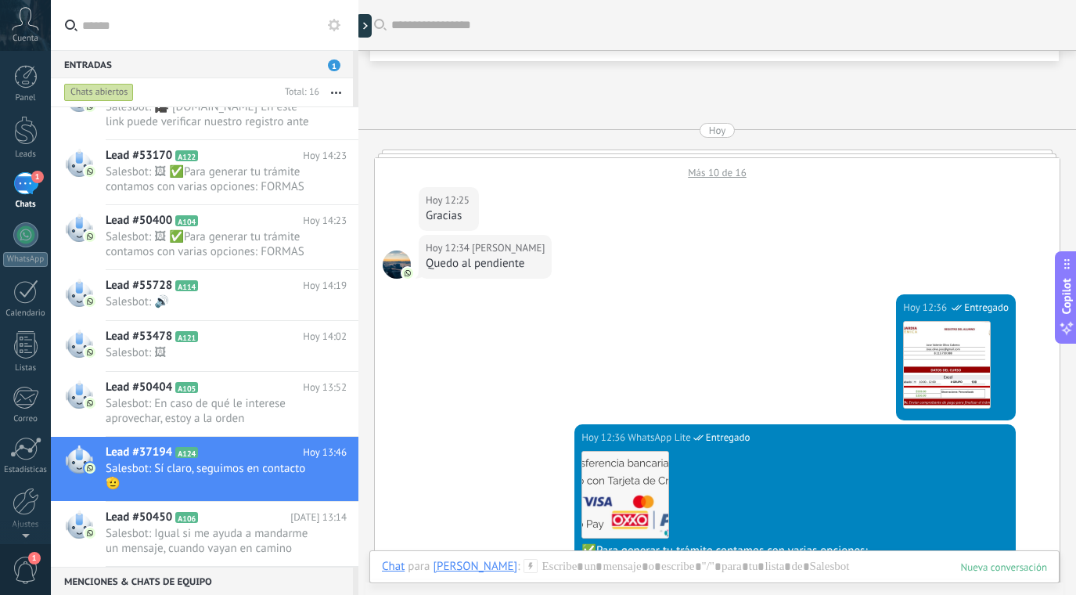
scroll to position [23, 0]
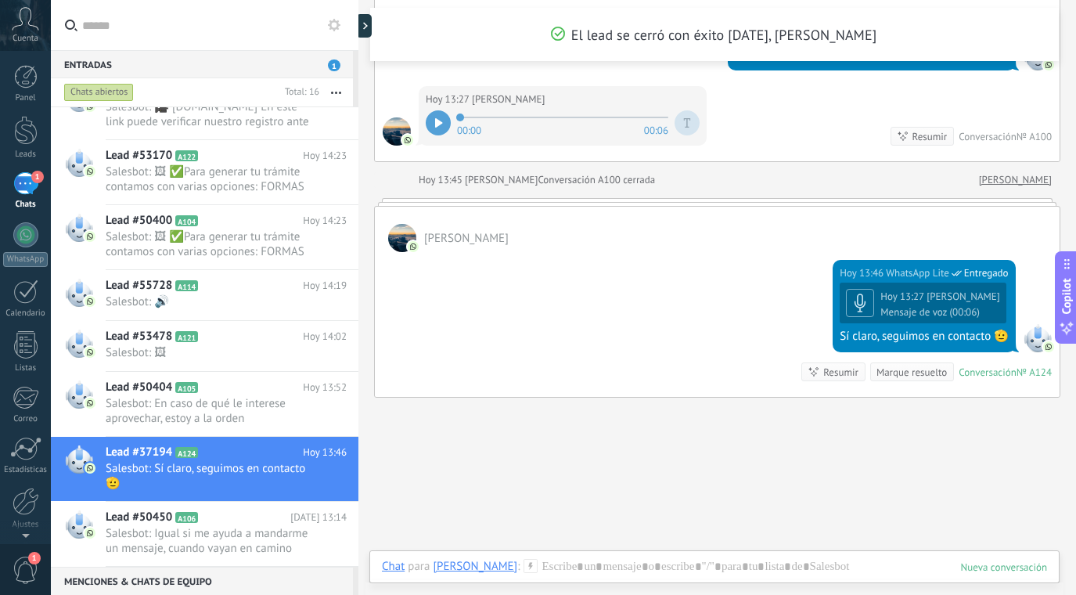
click at [901, 370] on div "Marque resuelto" at bounding box center [911, 372] width 70 height 15
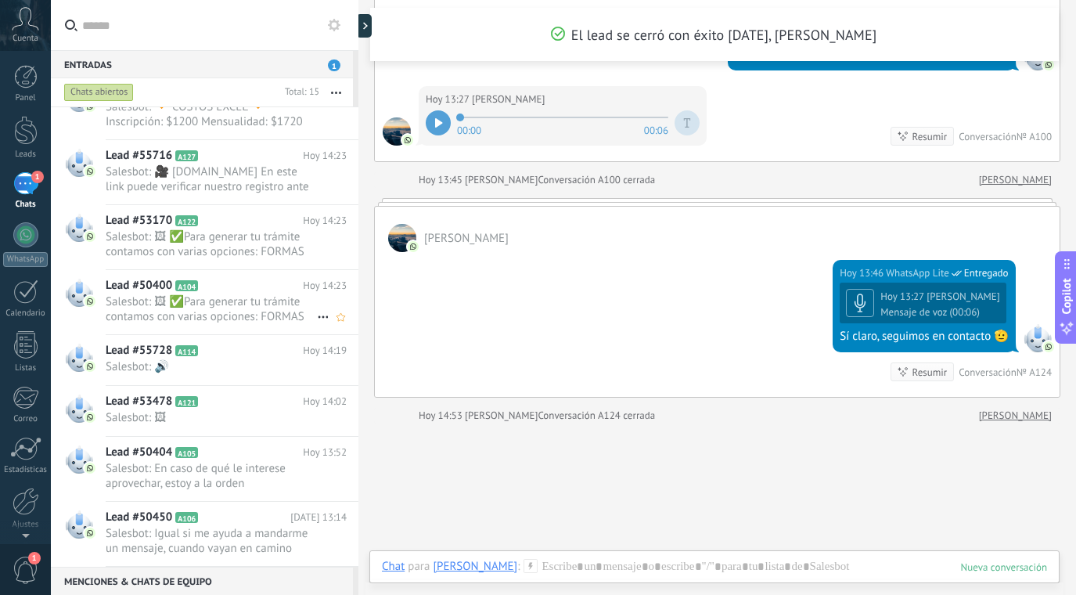
scroll to position [2560, 0]
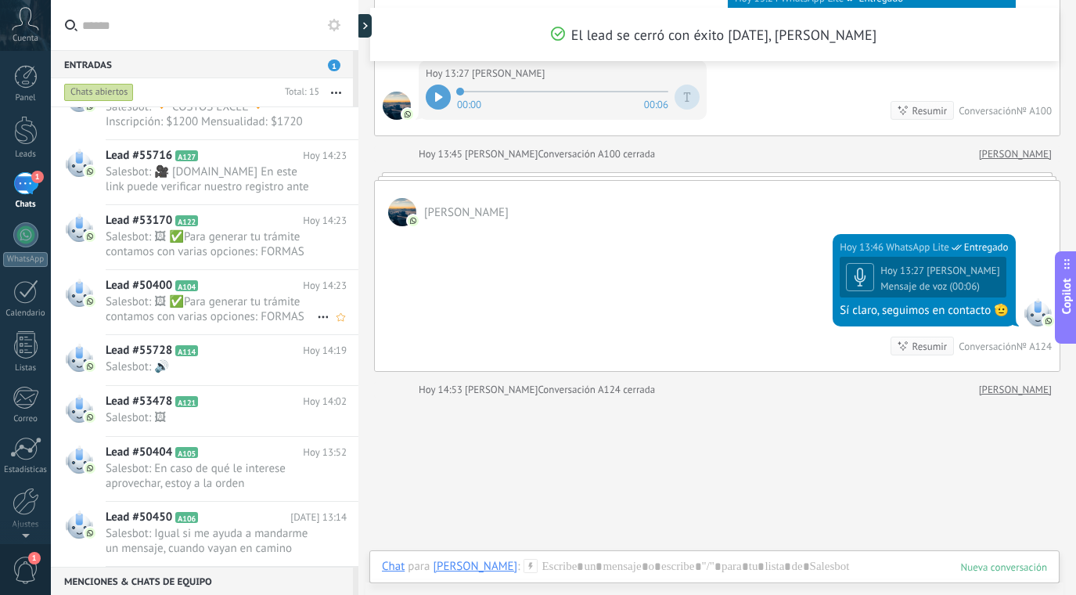
click at [257, 296] on span "Salesbot: 🖼 ✅Para generar tu trámite contamos con varias opciones: FORMAS DE PA…" at bounding box center [211, 309] width 211 height 30
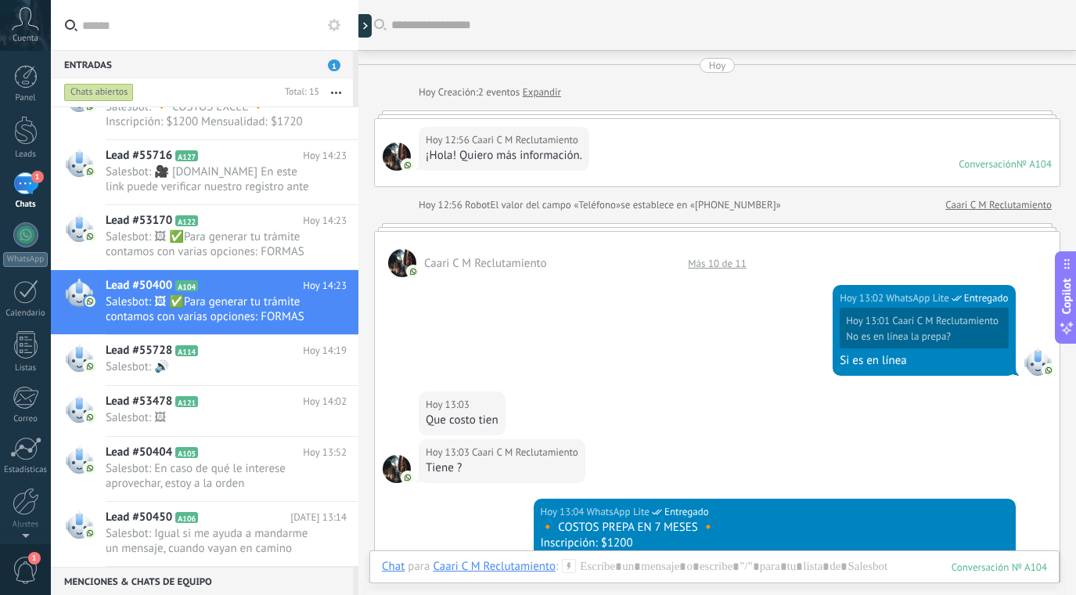
scroll to position [1980, 0]
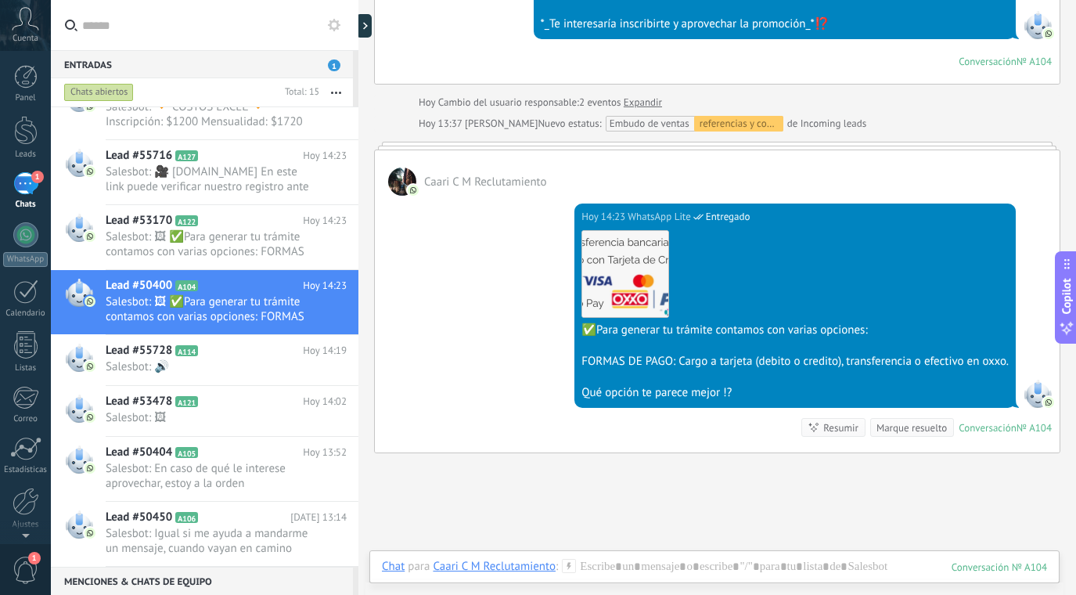
click at [900, 423] on div "Marque resuelto" at bounding box center [911, 427] width 70 height 15
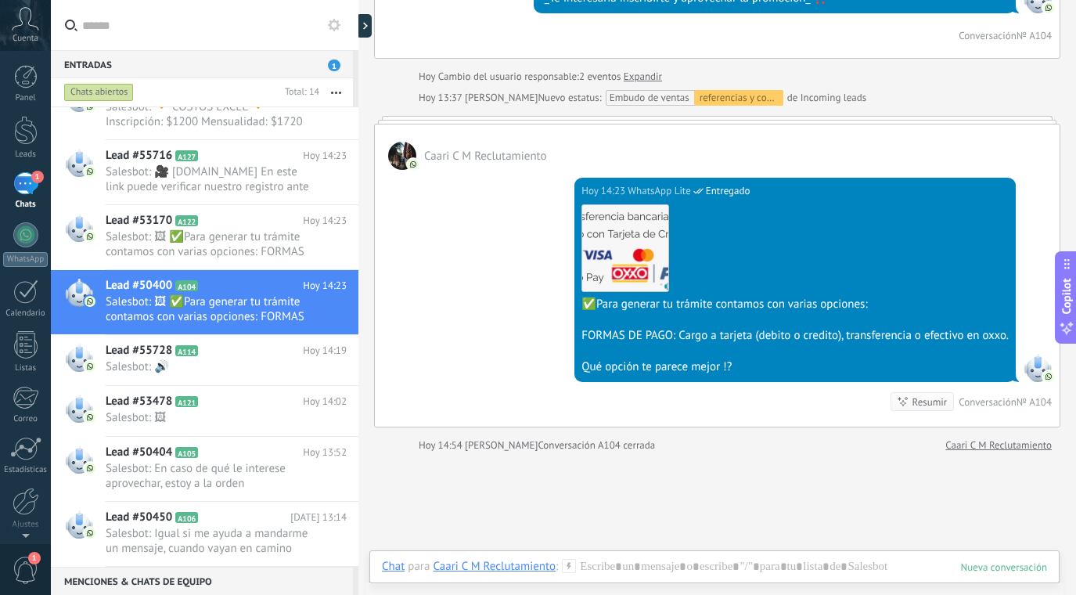
scroll to position [408, 0]
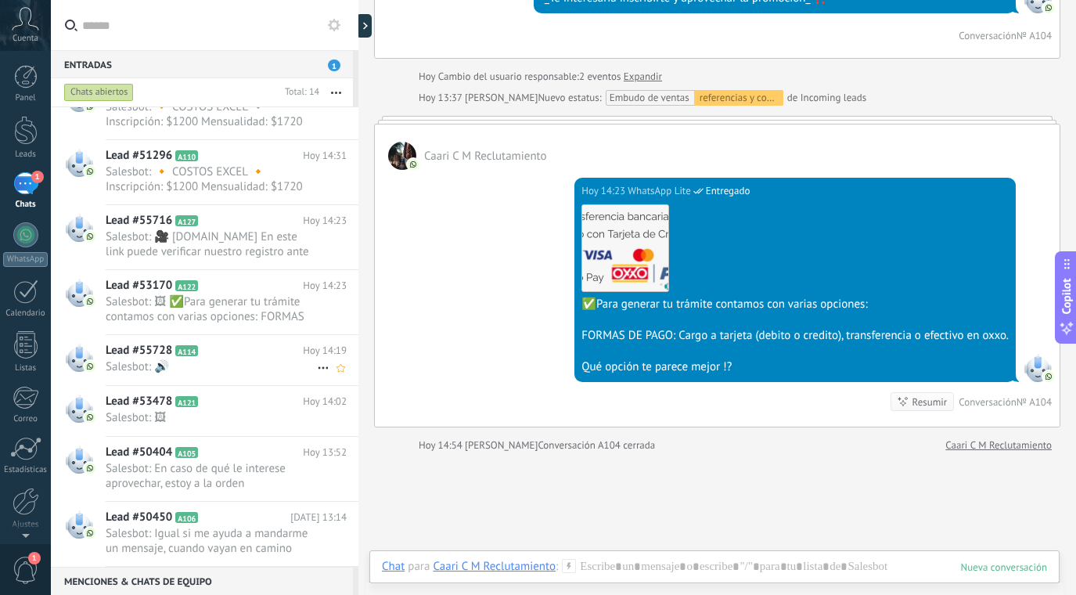
click at [257, 371] on span "Salesbot: 🔊" at bounding box center [211, 366] width 211 height 15
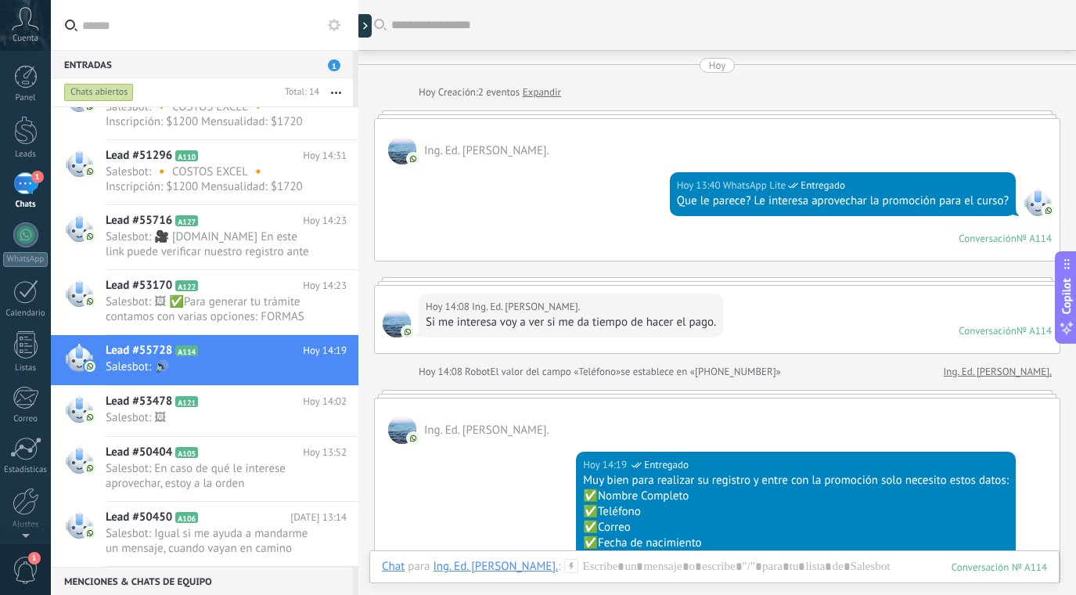
scroll to position [880, 0]
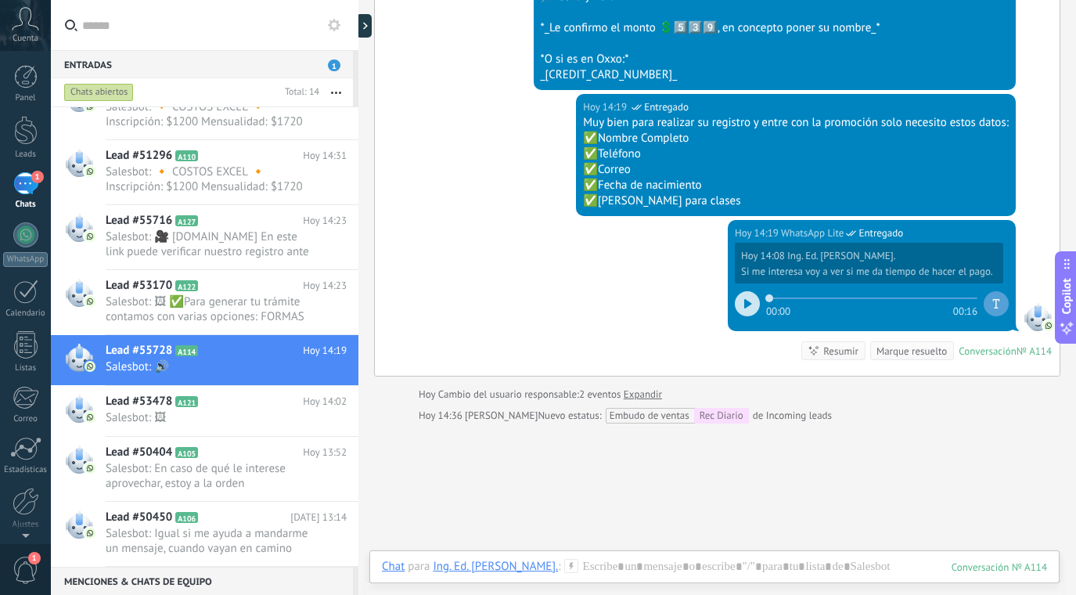
click at [906, 345] on div "Marque resuelto" at bounding box center [911, 351] width 70 height 15
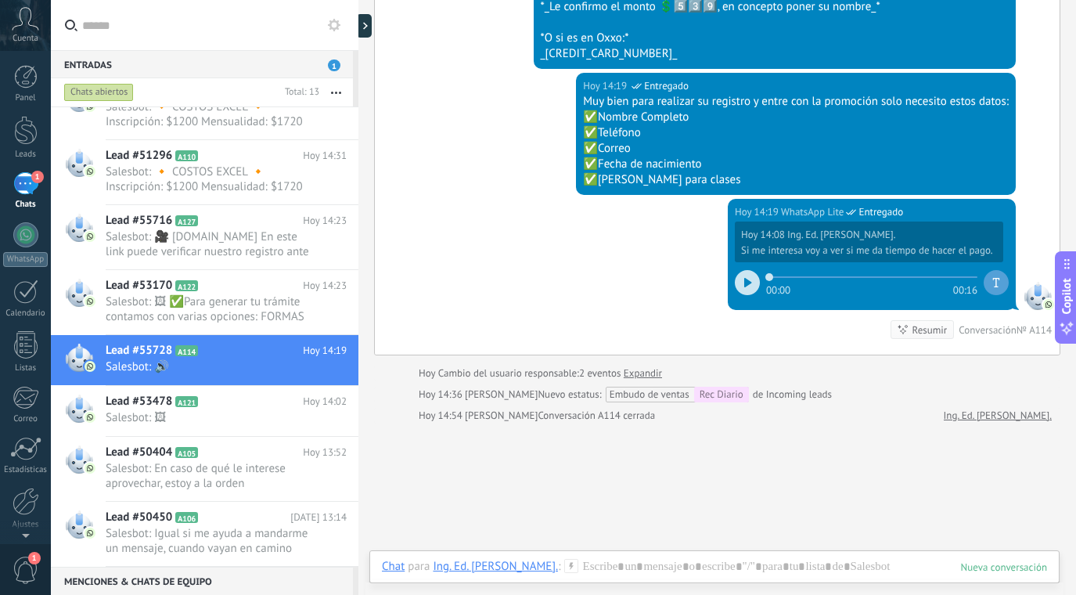
scroll to position [357, 0]
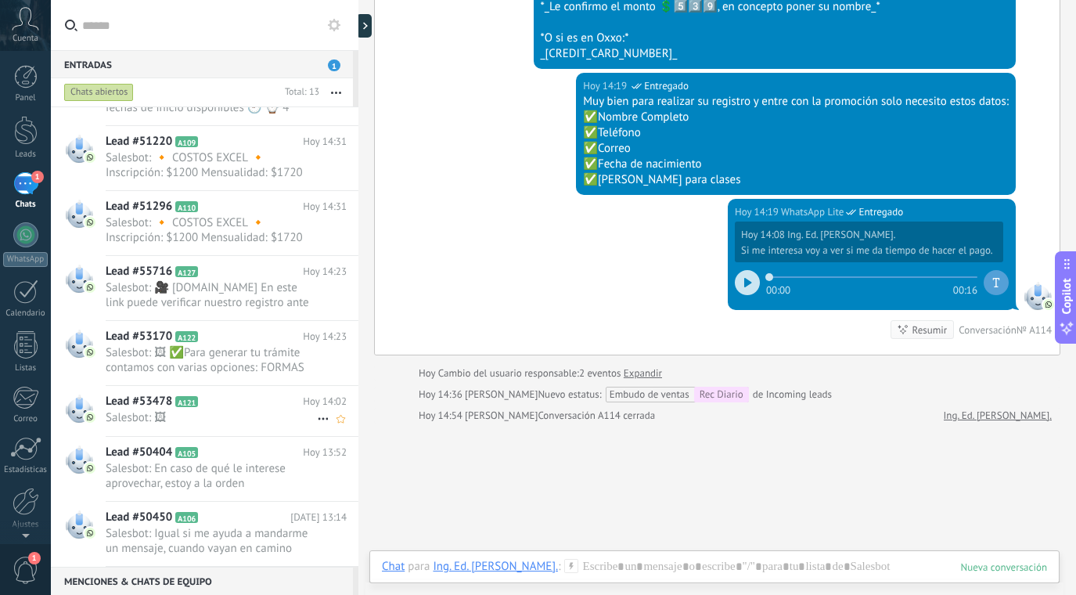
click at [236, 419] on span "Salesbot: 🖼" at bounding box center [211, 417] width 211 height 15
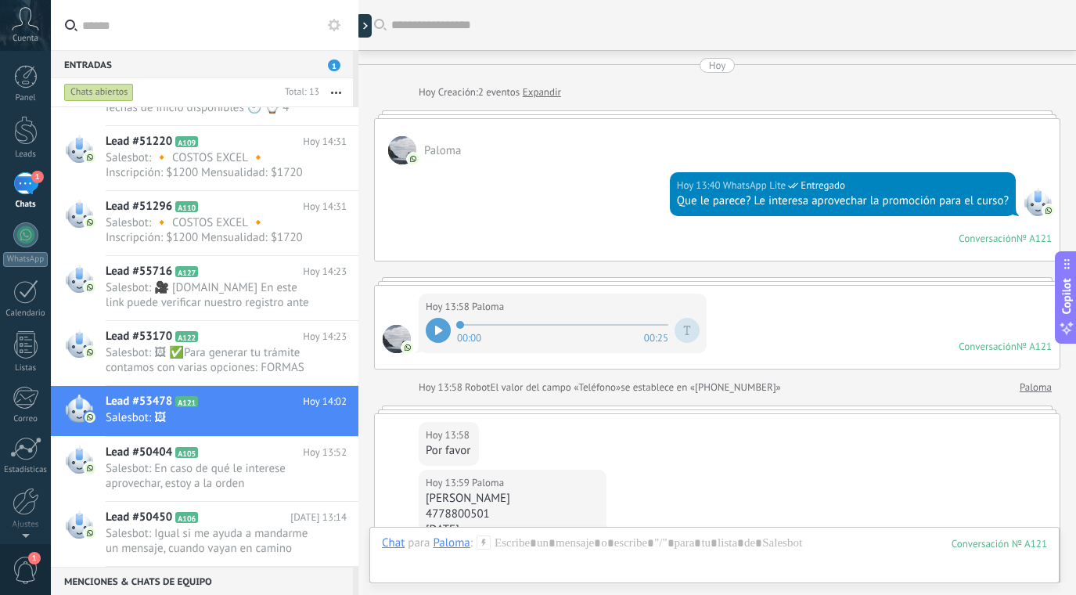
scroll to position [982, 0]
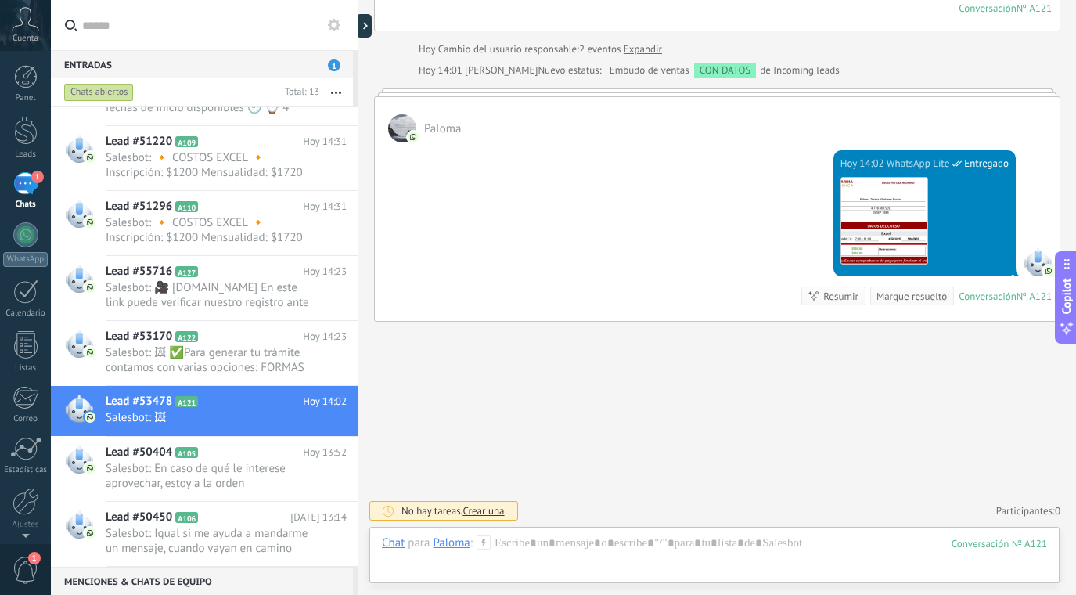
click at [924, 294] on div "Marque resuelto" at bounding box center [911, 296] width 70 height 15
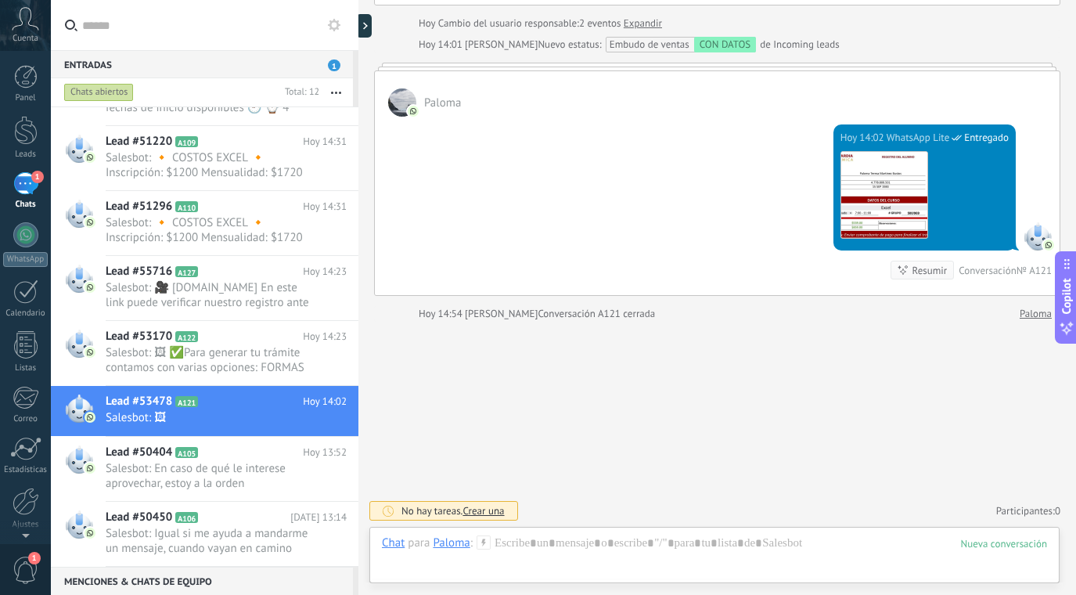
scroll to position [306, 0]
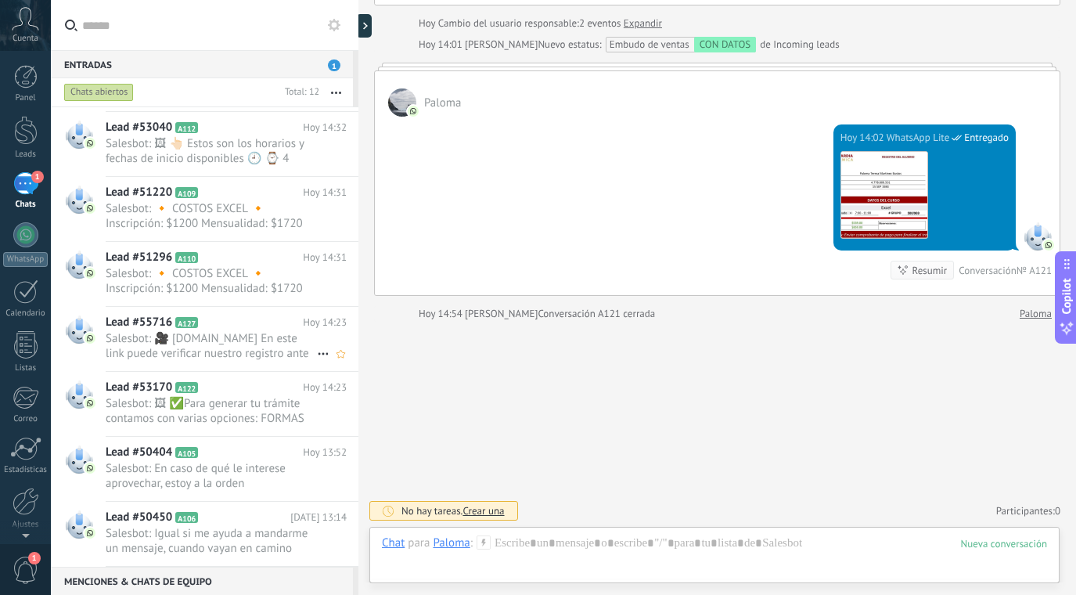
click at [287, 344] on span "Salesbot: 🎥 [DOMAIN_NAME] En este link puede verificar nuestro registro ante la…" at bounding box center [211, 346] width 211 height 30
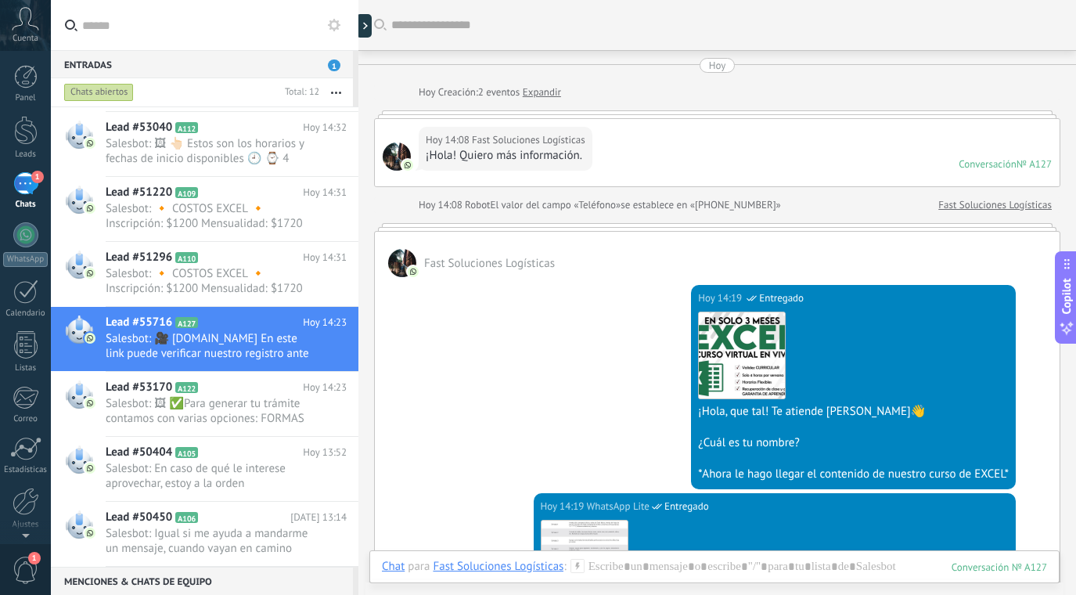
scroll to position [1917, 0]
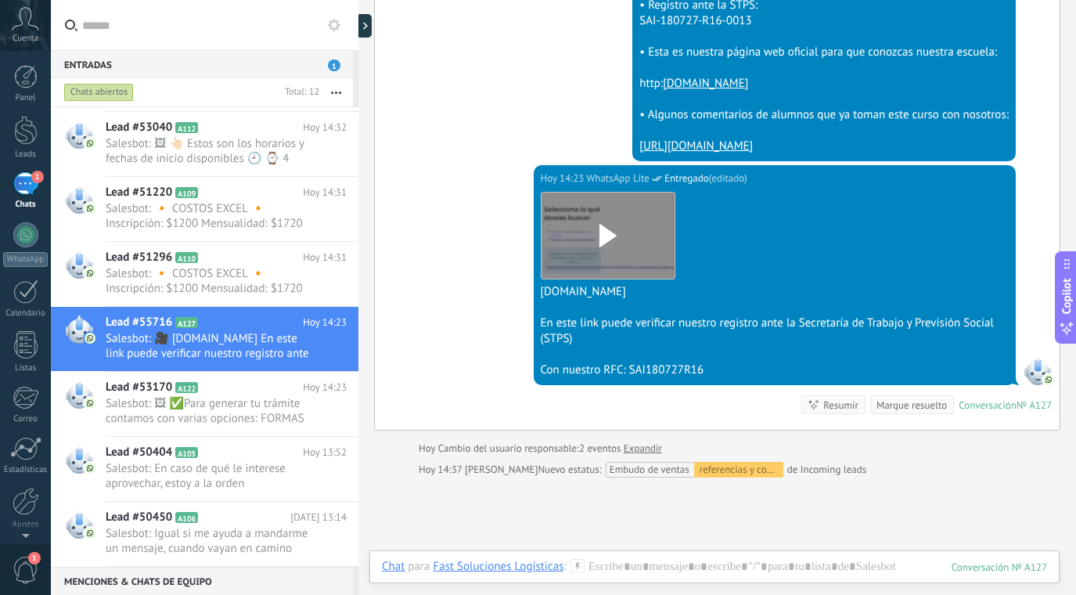
click at [890, 400] on div "Marque resuelto" at bounding box center [911, 405] width 70 height 15
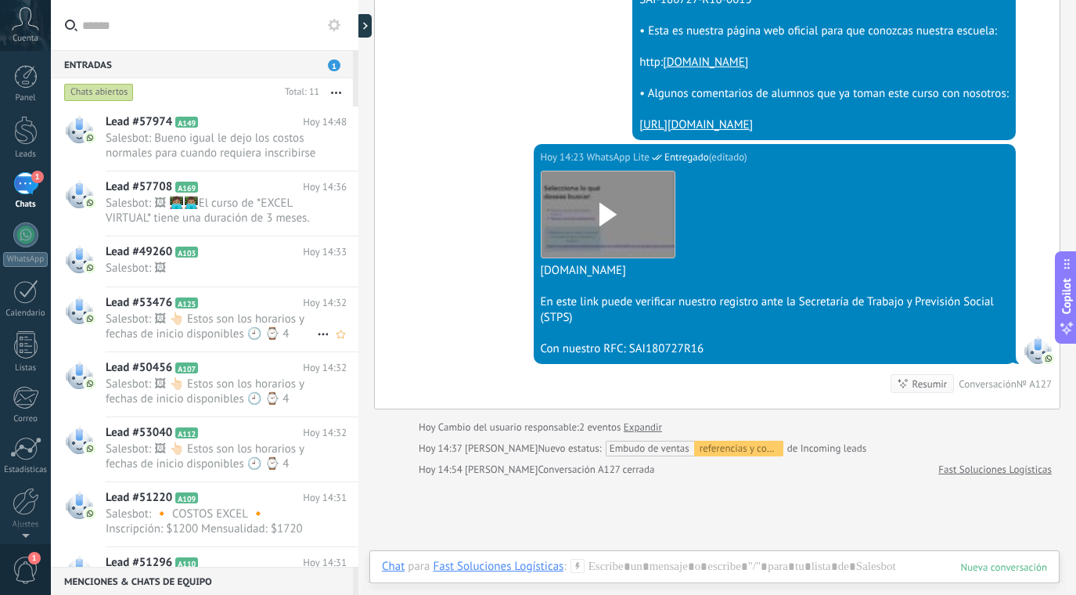
scroll to position [0, 0]
click at [244, 236] on div "Lead #57708 A169 [DATE] 14:36 Salesbot: 🖼 👩🏽‍💻👨🏽‍💻El curso de *EXCEL VIRTUAL* t…" at bounding box center [205, 204] width 308 height 65
click at [248, 250] on h2 "Lead #49260 A103" at bounding box center [204, 253] width 197 height 16
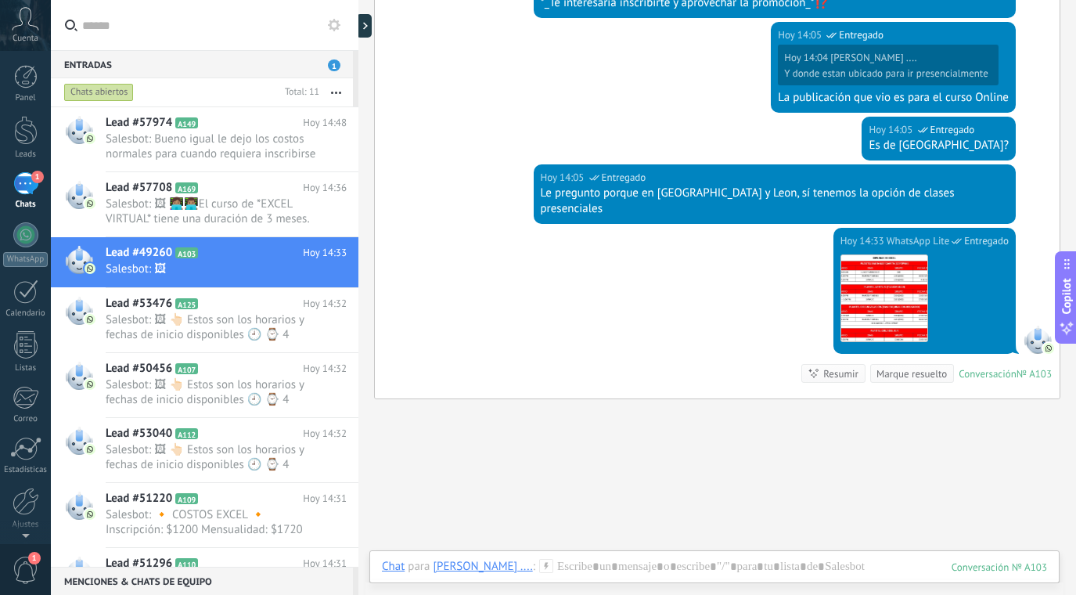
click at [916, 366] on div "Marque resuelto" at bounding box center [911, 373] width 70 height 15
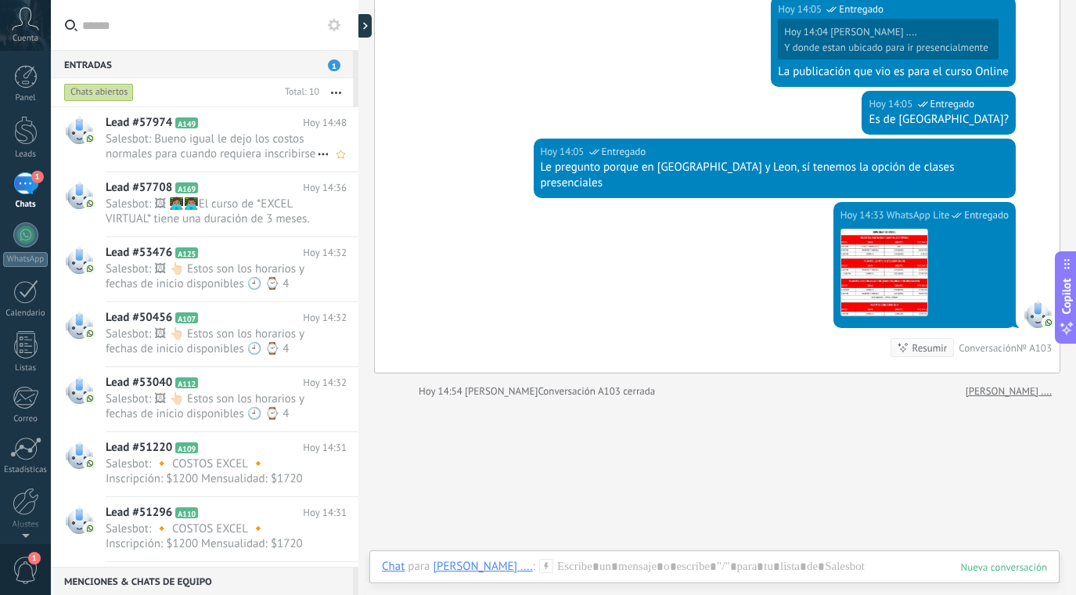
click at [260, 171] on div "Lead #57974 A149 Hoy 14:48 Salesbot: Bueno igual le dejo los costos normales pa…" at bounding box center [232, 139] width 253 height 64
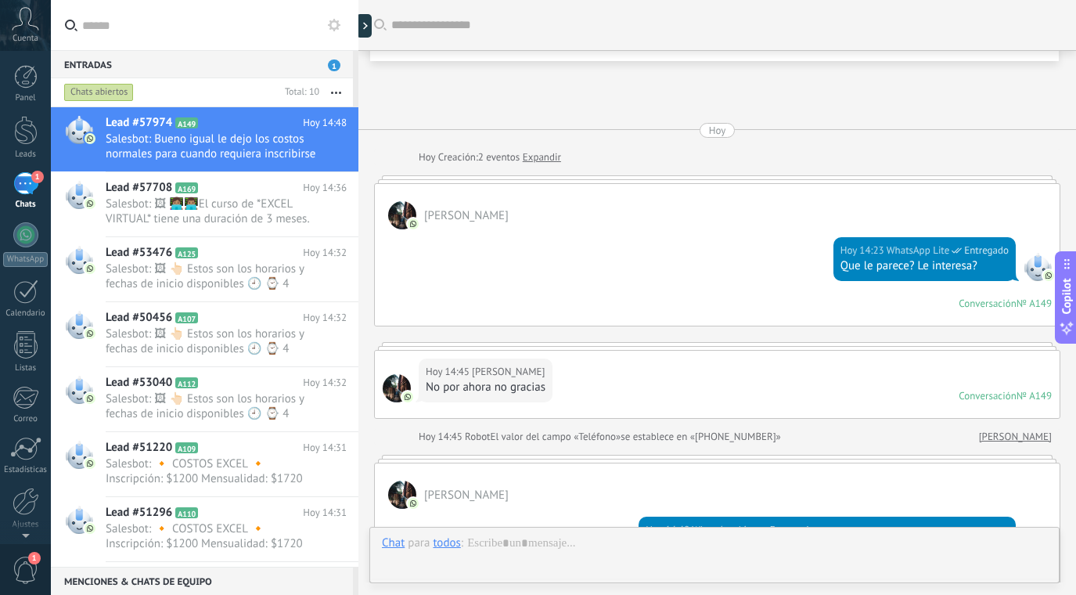
scroll to position [409, 0]
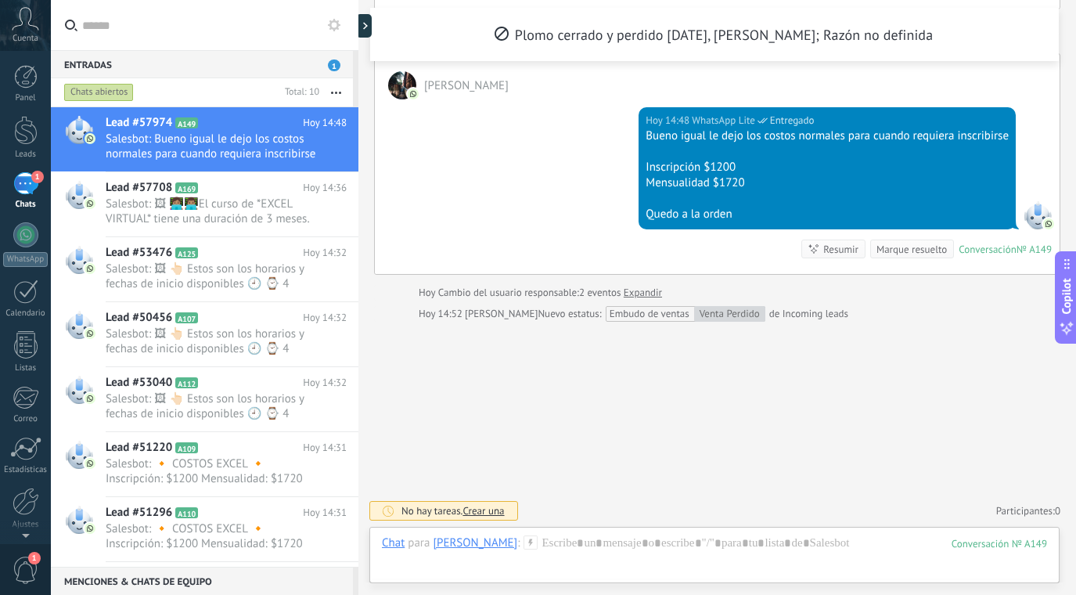
click at [903, 244] on div "Marque resuelto" at bounding box center [911, 249] width 70 height 15
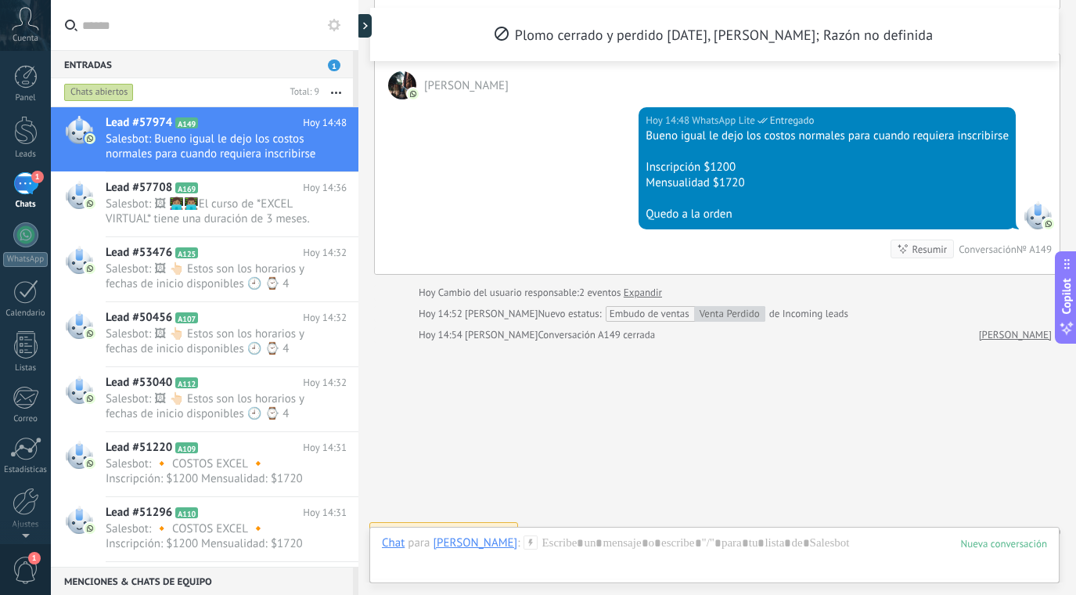
scroll to position [430, 0]
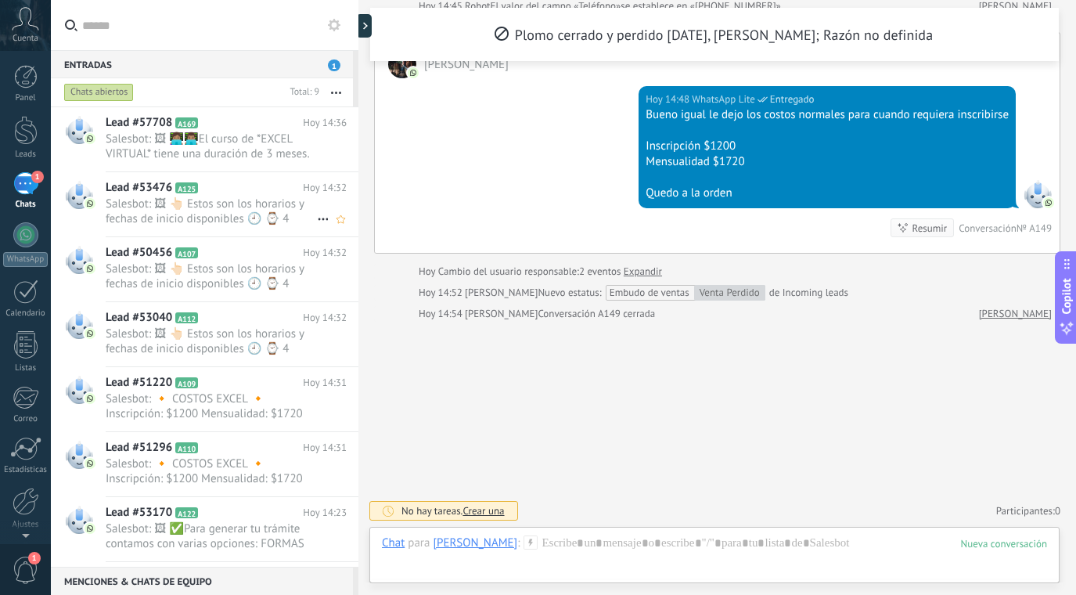
click at [250, 209] on span "Salesbot: 🖼 👆🏻 Estos son los horarios y fechas de inicio disponibles 🕘 ⌚ 4 hora…" at bounding box center [211, 211] width 211 height 30
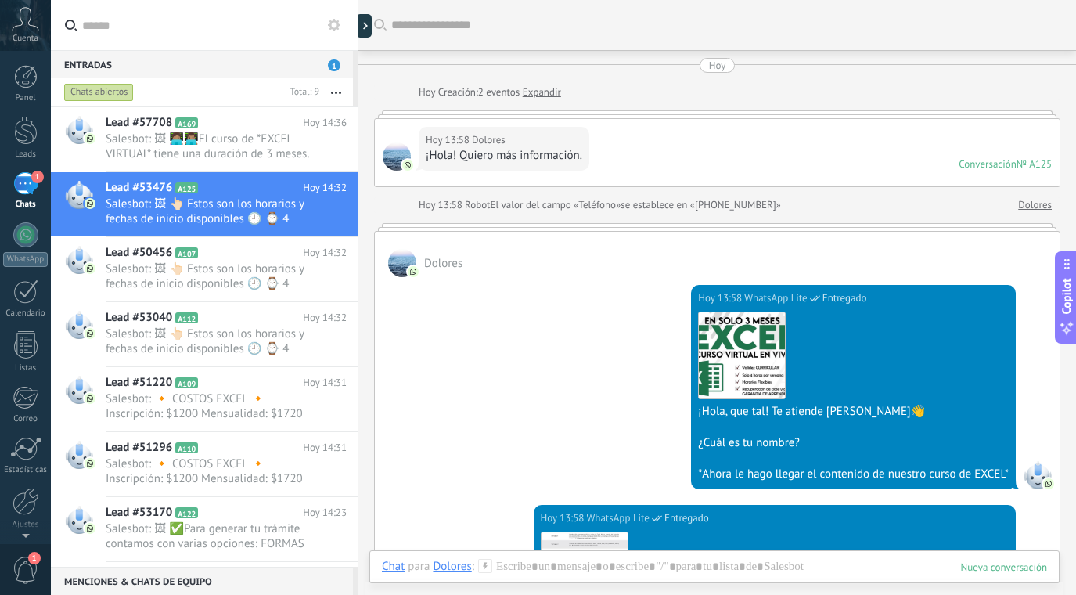
scroll to position [1085, 0]
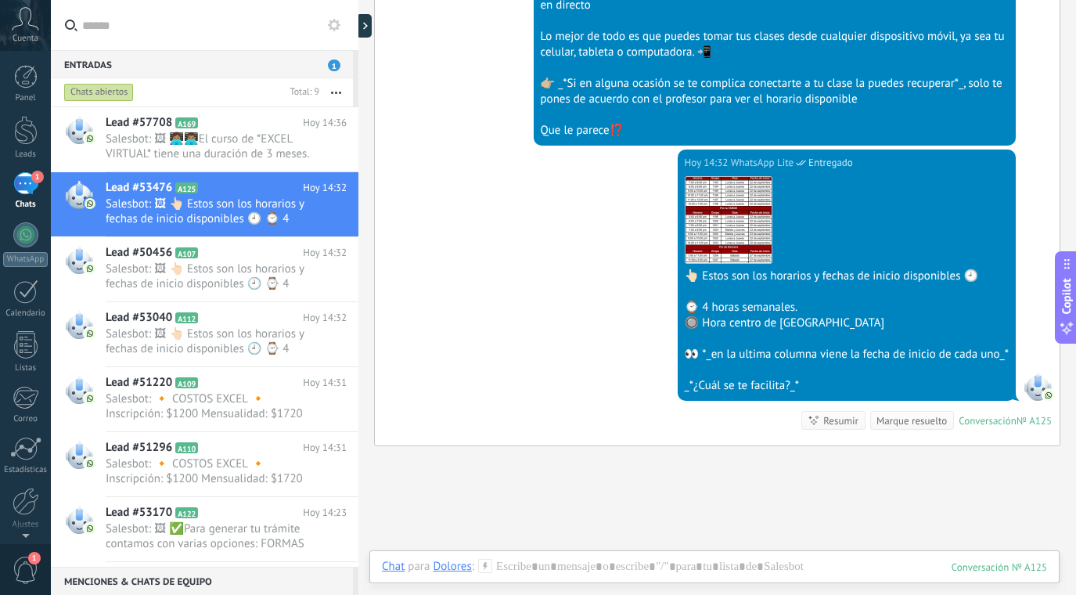
click at [919, 426] on div "Marque resuelto" at bounding box center [911, 420] width 70 height 15
click at [247, 130] on h2 "Lead #57708 A169" at bounding box center [204, 123] width 197 height 16
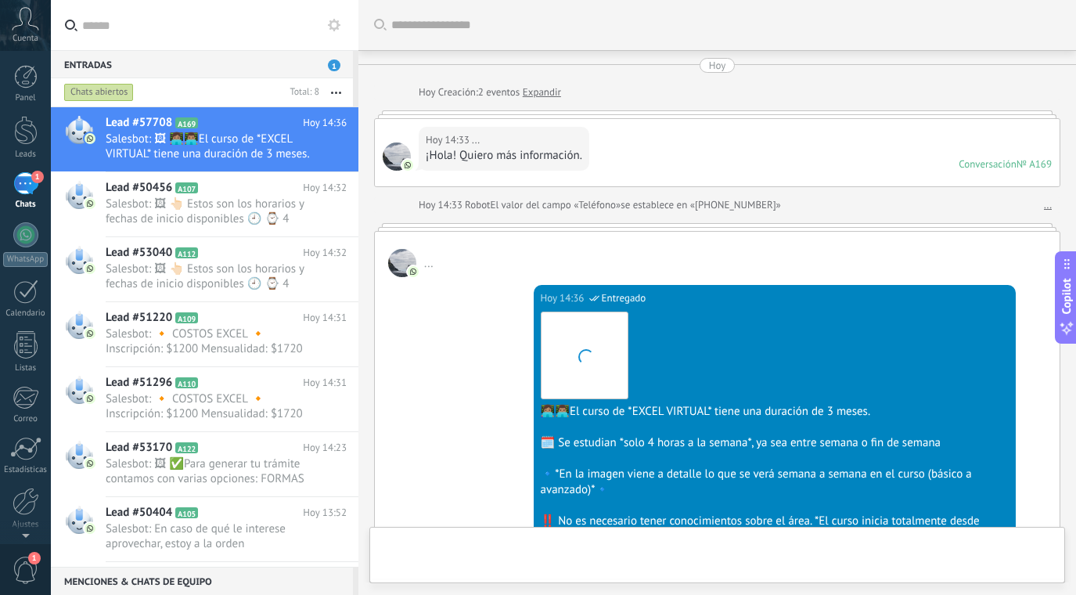
scroll to position [531, 0]
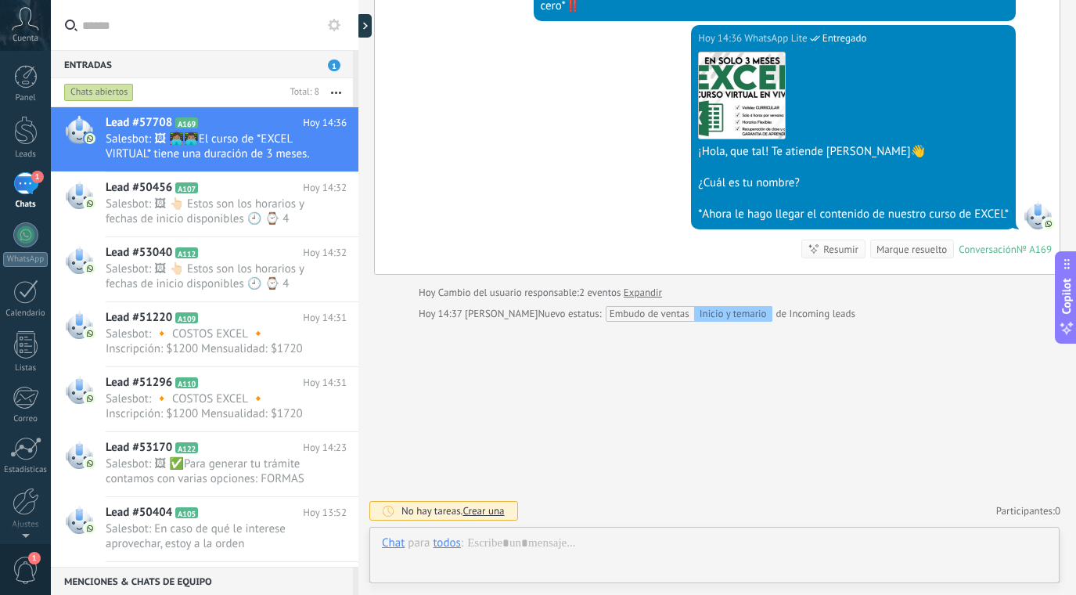
click at [914, 251] on div "Marque resuelto" at bounding box center [911, 249] width 70 height 15
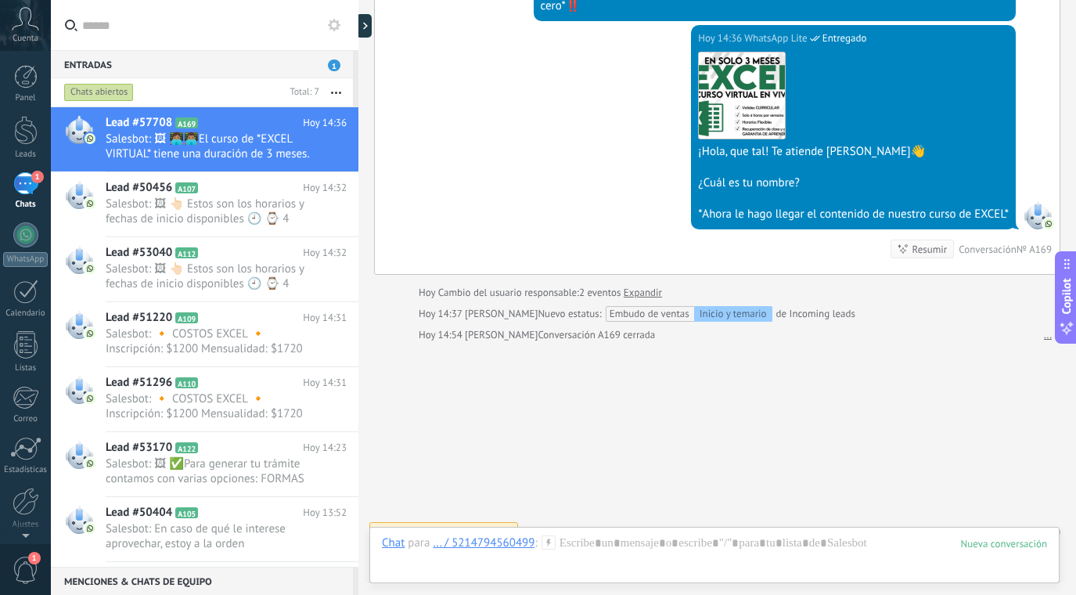
scroll to position [552, 0]
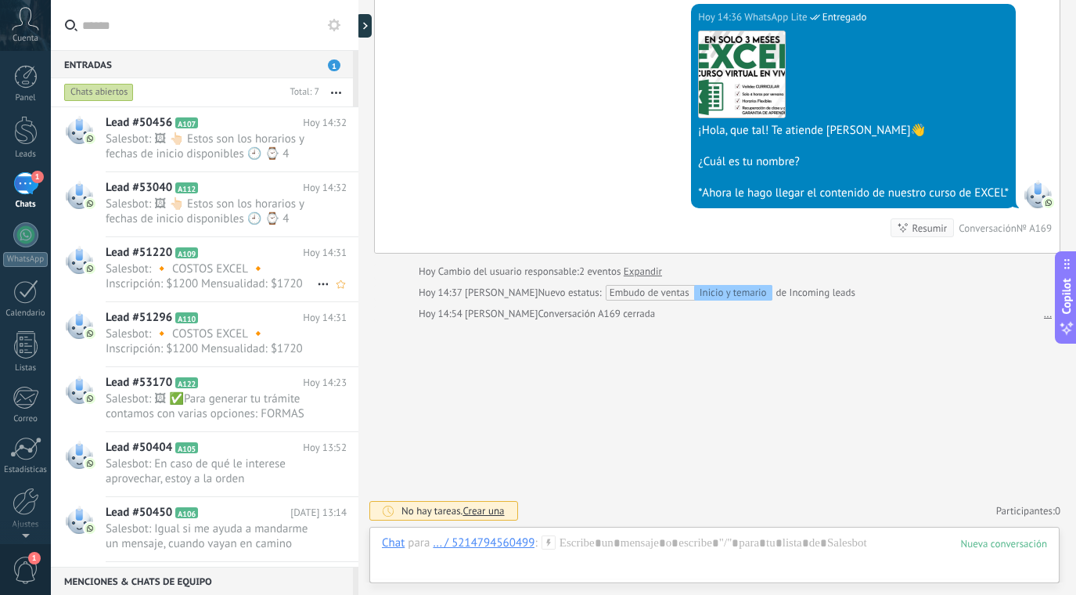
click at [272, 300] on div "Lead #51220 A109 Hoy 14:31 Salesbot: 🔸 COSTOS EXCEL 🔸 Inscripción: $1200 Mensua…" at bounding box center [232, 269] width 253 height 64
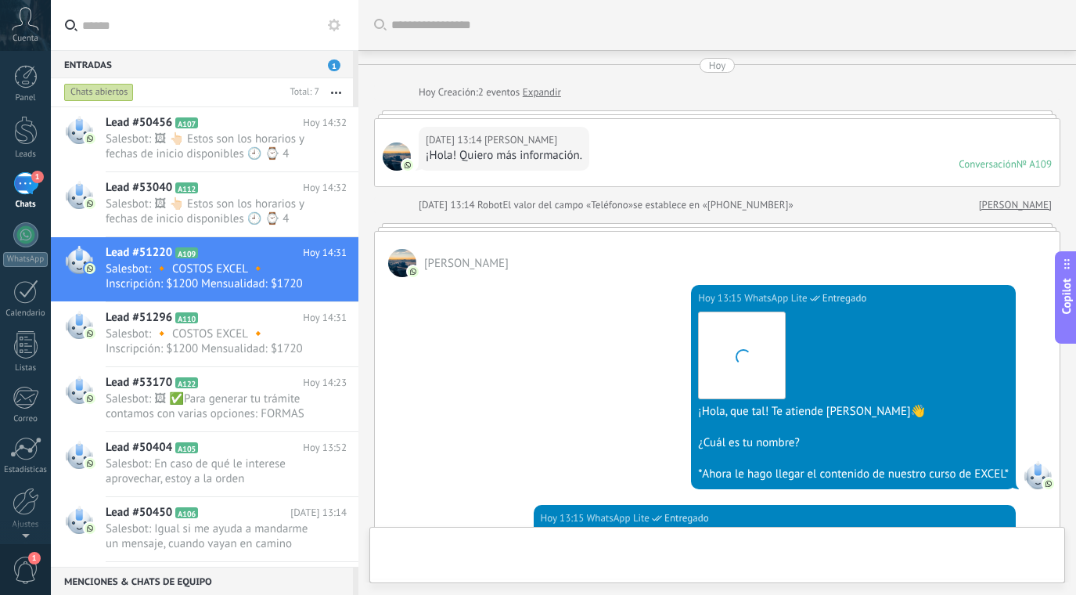
scroll to position [1607, 0]
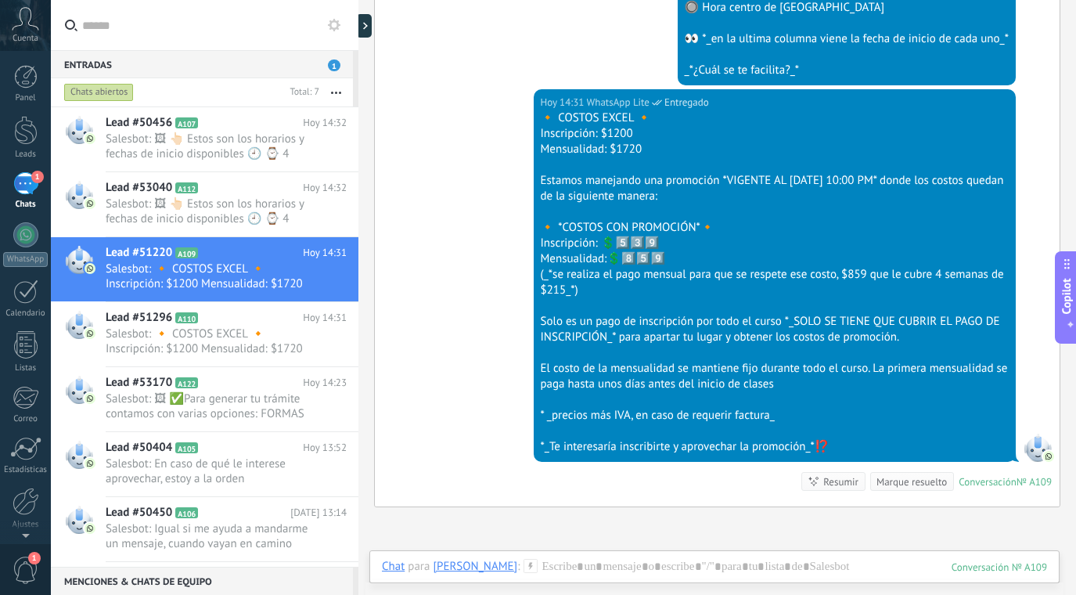
click at [901, 482] on div "Marque resuelto" at bounding box center [911, 481] width 70 height 15
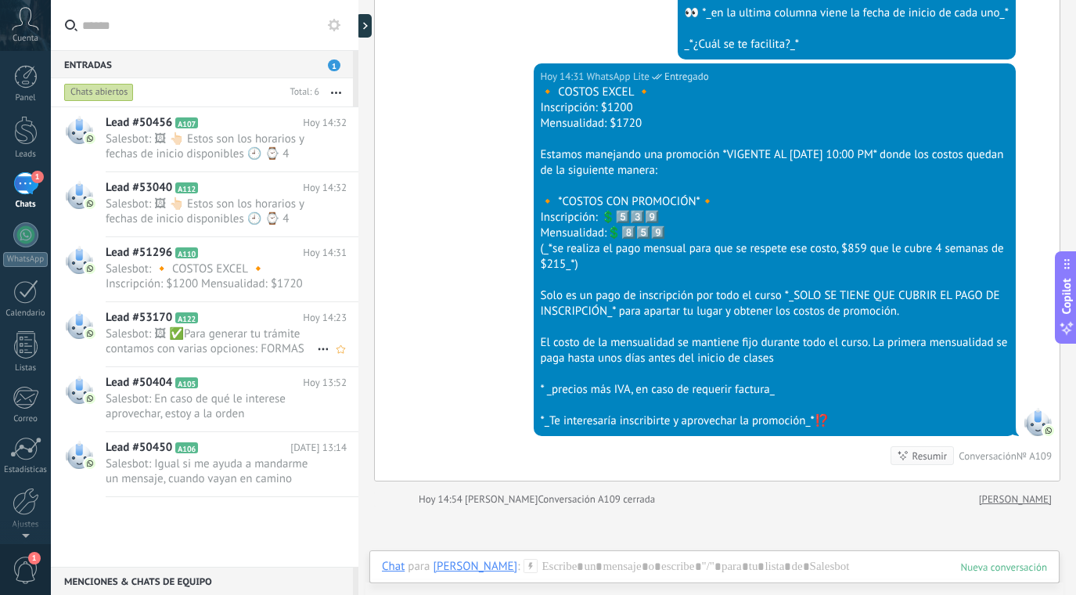
click at [255, 341] on span "Salesbot: 🖼 ✅Para generar tu trámite contamos con varias opciones: FORMAS DE PA…" at bounding box center [211, 341] width 211 height 30
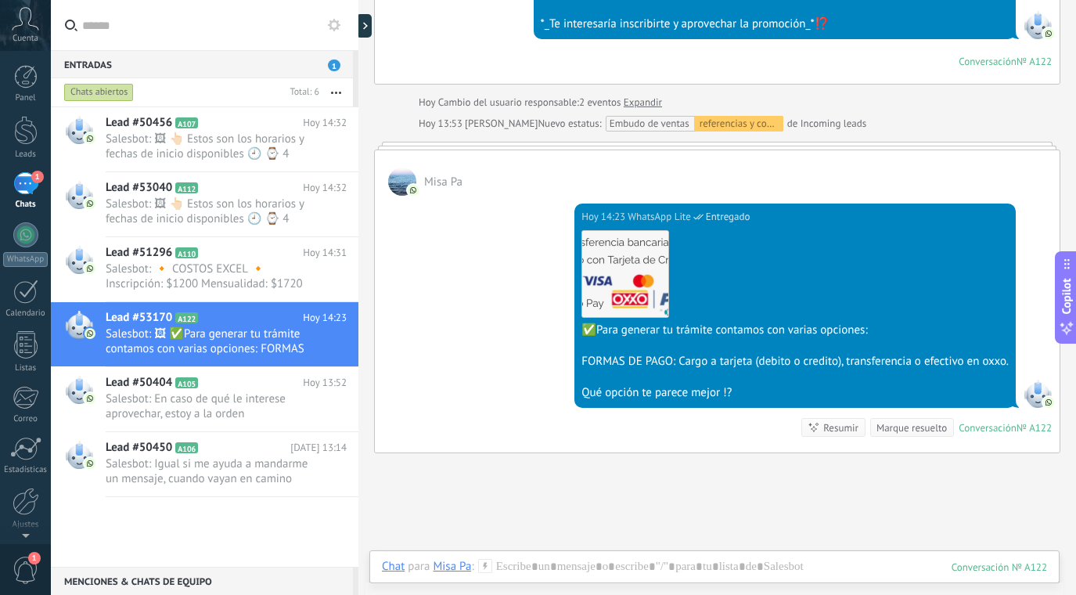
click at [912, 429] on div "Marque resuelto" at bounding box center [911, 427] width 70 height 15
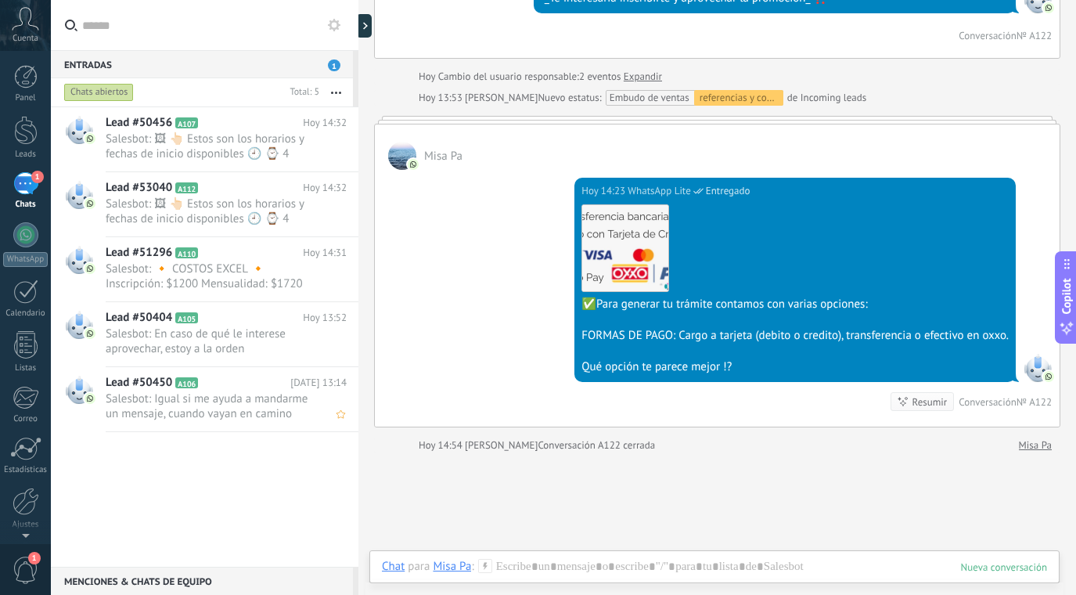
click at [247, 398] on span "Salesbot: Igual si me ayuda a mandarme un mensaje, cuando vayan en camino para …" at bounding box center [211, 406] width 211 height 30
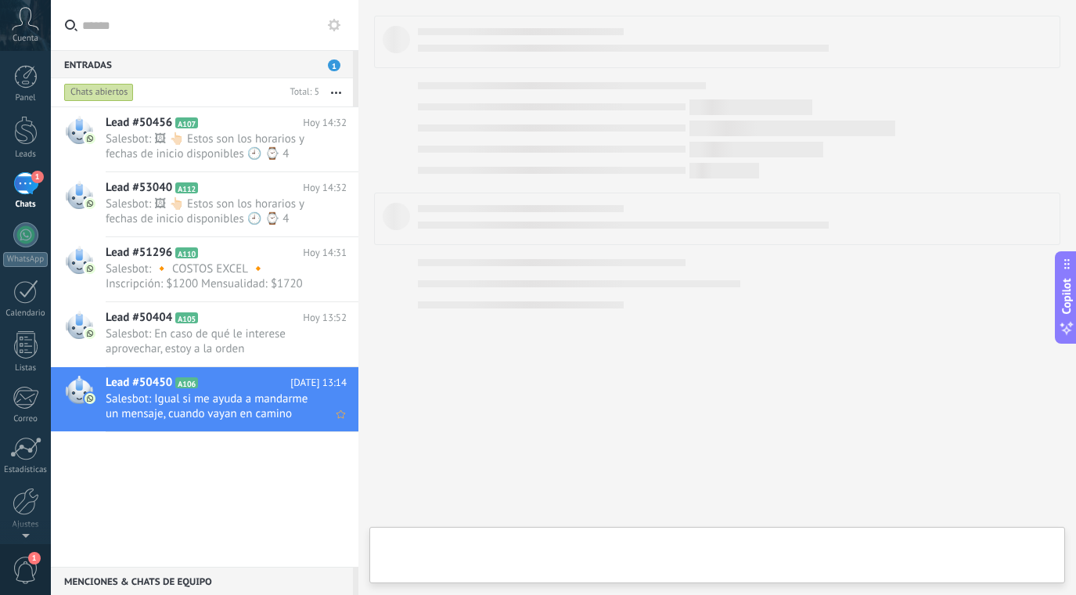
click at [247, 398] on span "Salesbot: Igual si me ayuda a mandarme un mensaje, cuando vayan en camino para …" at bounding box center [211, 406] width 211 height 30
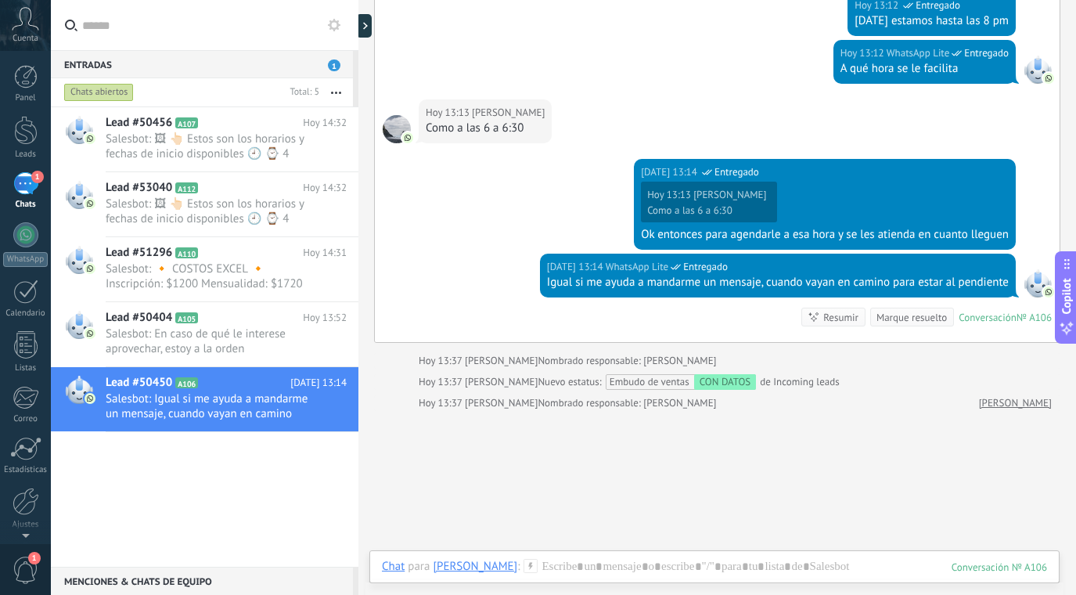
click at [916, 315] on div "Marque resuelto" at bounding box center [911, 317] width 70 height 15
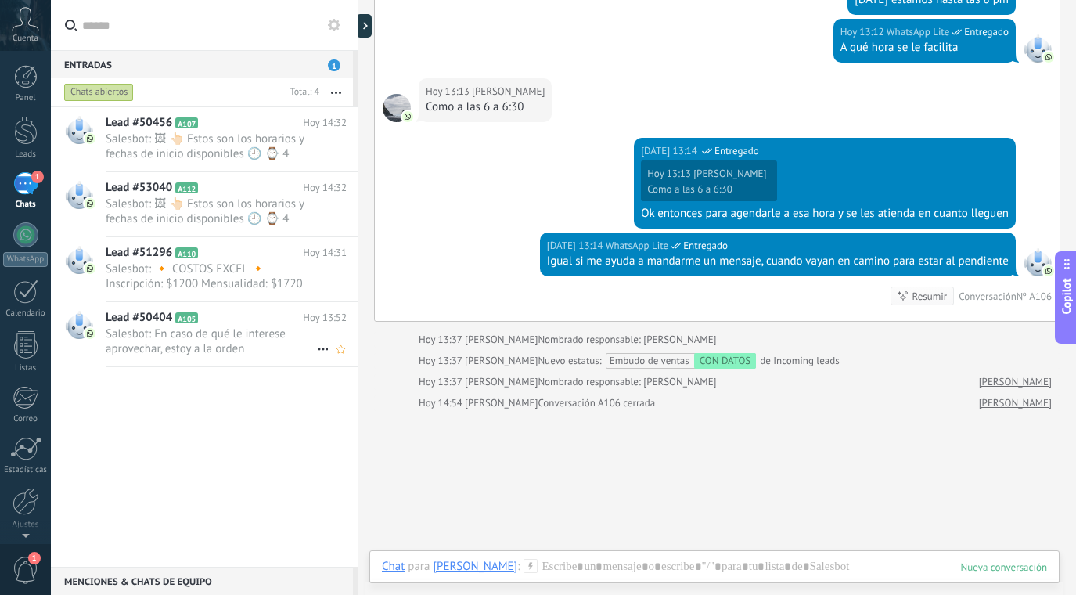
click at [274, 326] on span "Salesbot: En caso de qué le interese aprovechar, estoy a la orden" at bounding box center [211, 341] width 211 height 30
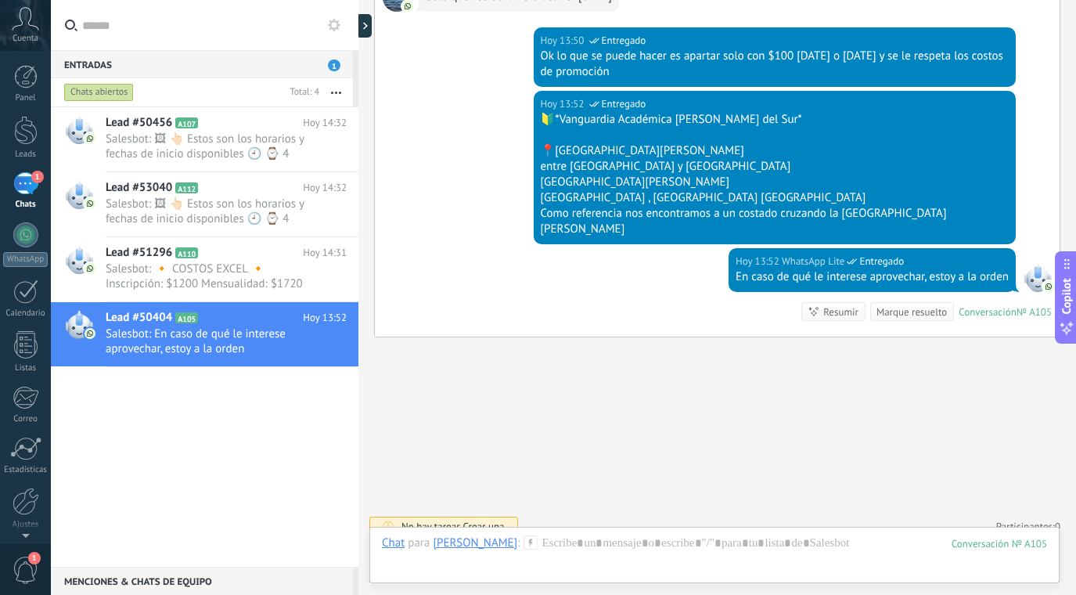
click at [916, 304] on div "Marque resuelto" at bounding box center [911, 311] width 70 height 15
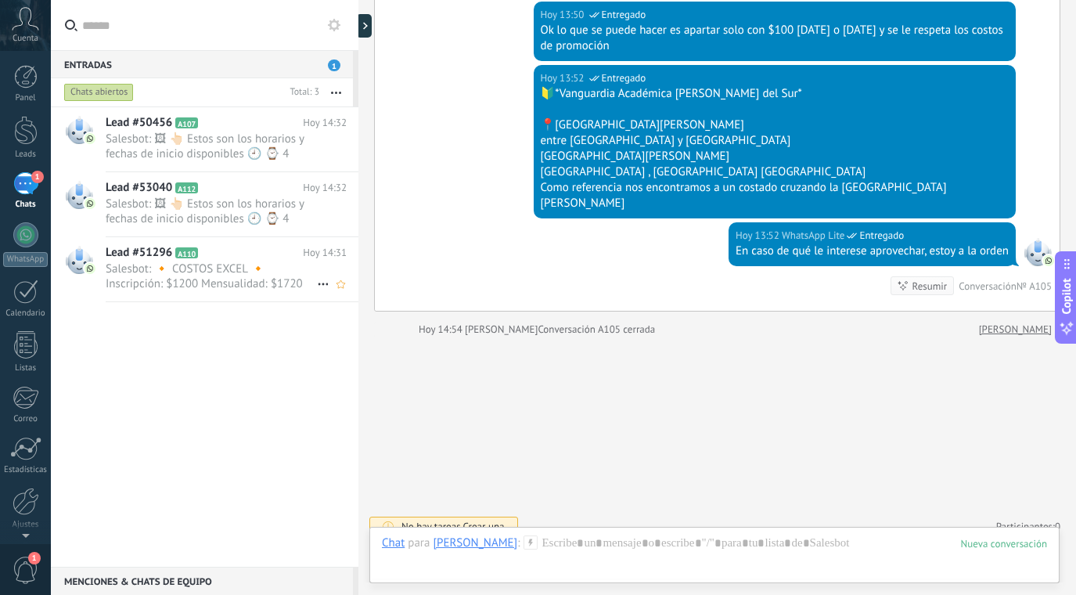
click at [242, 264] on span "Salesbot: 🔸 COSTOS EXCEL 🔸 Inscripción: $1200 Mensualidad: $1720 Estamos maneja…" at bounding box center [211, 276] width 211 height 30
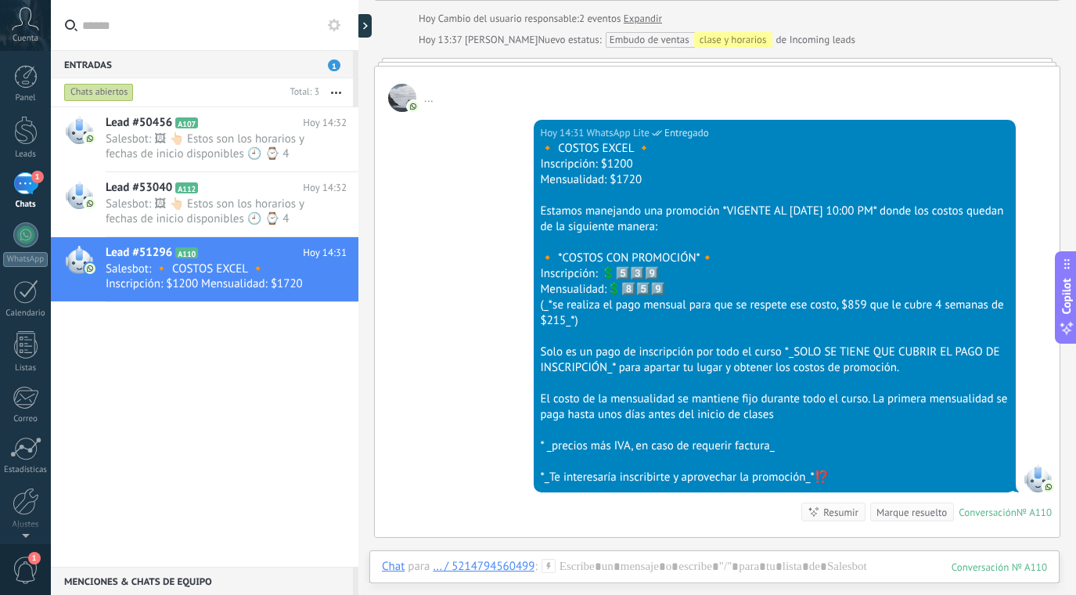
click at [910, 513] on div "Marque resuelto" at bounding box center [911, 512] width 70 height 15
click at [240, 206] on span "Salesbot: 🖼 👆🏻 Estos son los horarios y fechas de inicio disponibles 🕘 ⌚ 4 hora…" at bounding box center [211, 211] width 211 height 30
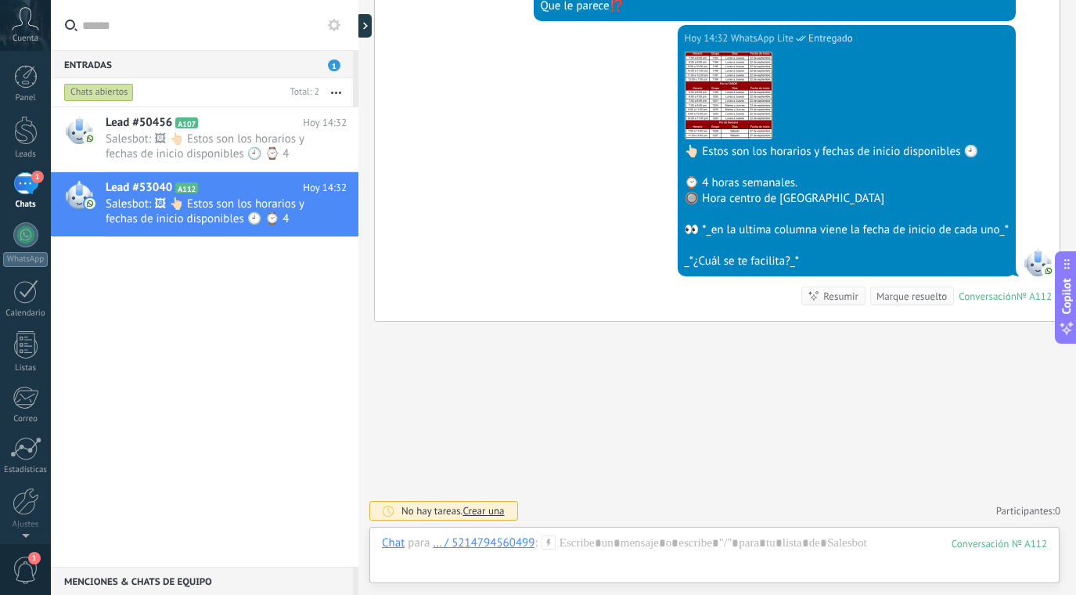
click at [891, 293] on div "Marque resuelto" at bounding box center [911, 296] width 70 height 15
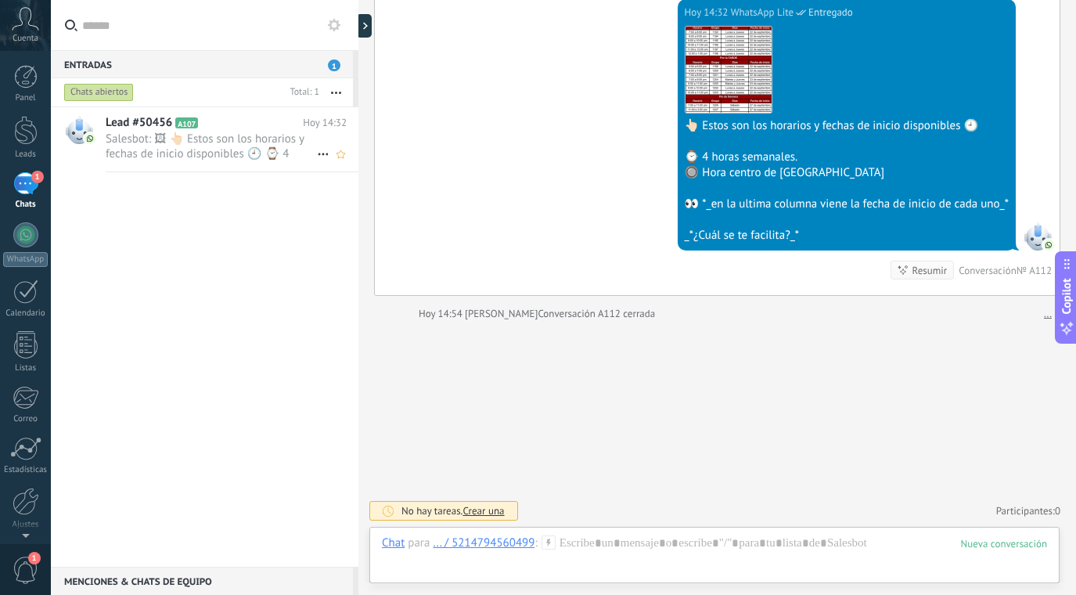
click at [269, 143] on span "Salesbot: 🖼 👆🏻 Estos son los horarios y fechas de inicio disponibles 🕘 ⌚ 4 hora…" at bounding box center [211, 146] width 211 height 30
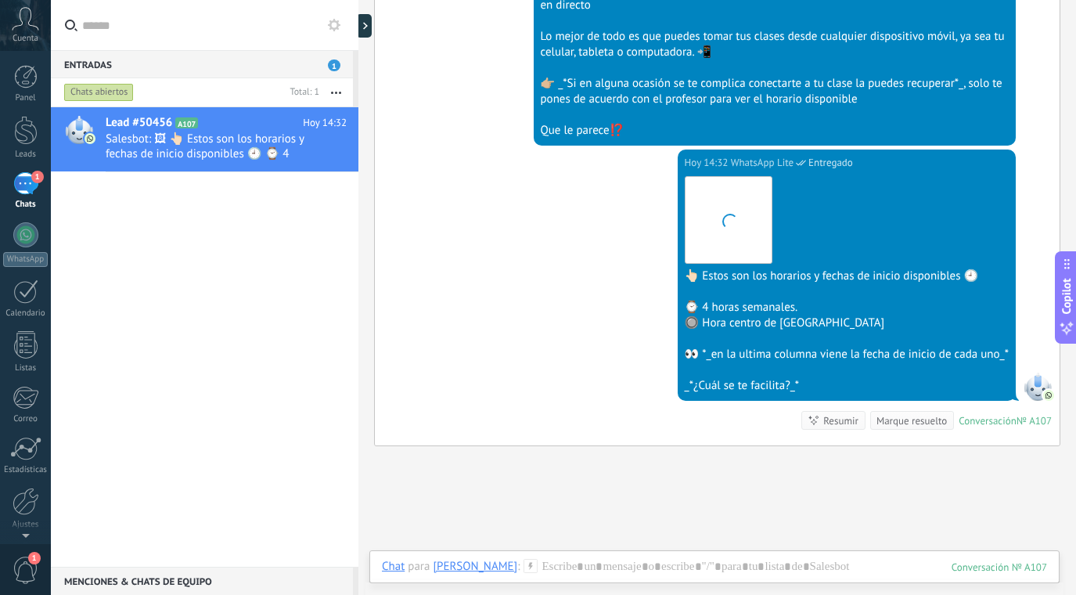
click at [919, 416] on div "Marque resuelto" at bounding box center [911, 420] width 70 height 15
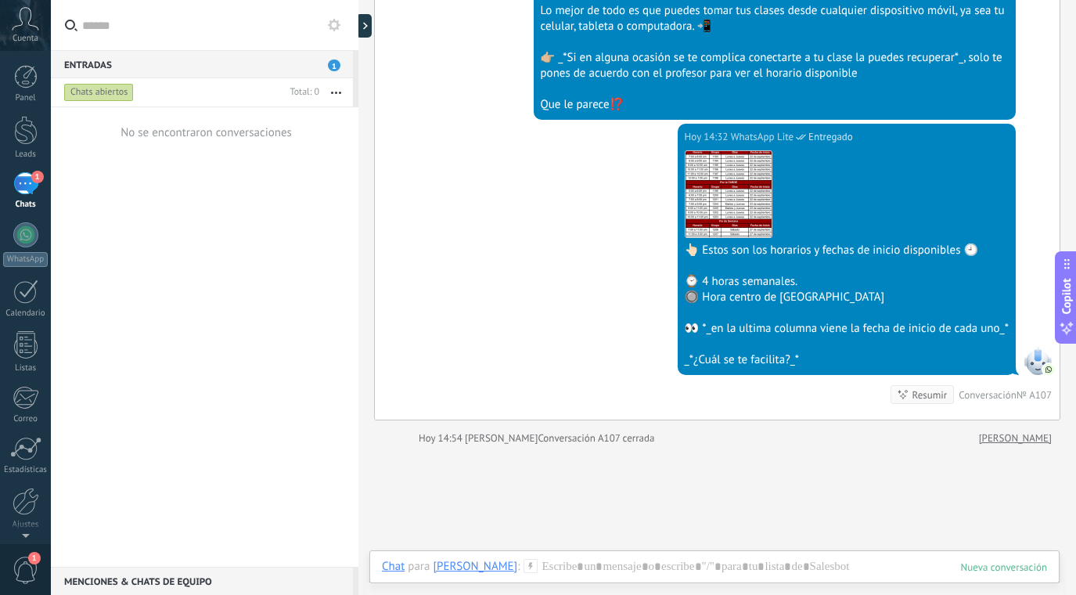
click at [335, 67] on span "1" at bounding box center [334, 65] width 13 height 12
click at [336, 88] on button "button" at bounding box center [336, 92] width 34 height 28
click at [129, 54] on div "Entradas 1" at bounding box center [202, 64] width 302 height 28
click at [343, 25] on button at bounding box center [334, 25] width 19 height 19
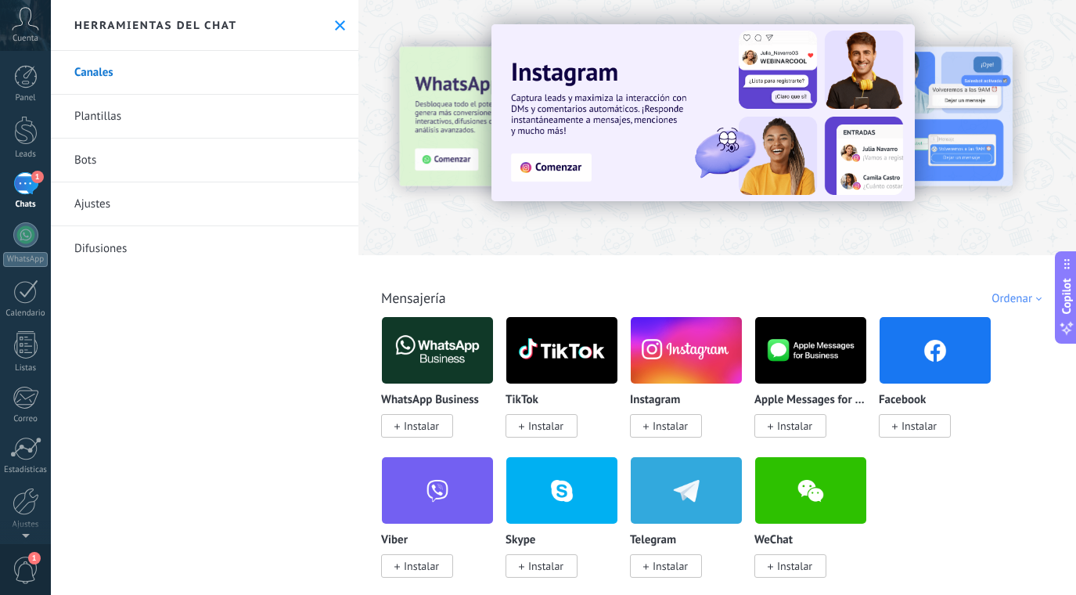
click at [131, 158] on link "Bots" at bounding box center [205, 161] width 308 height 44
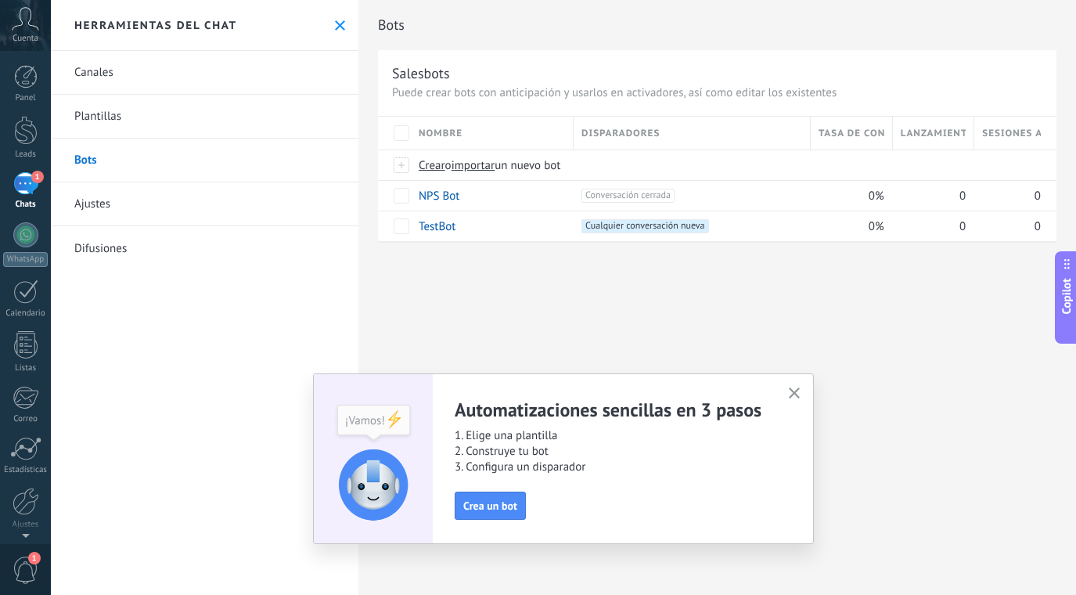
click at [796, 394] on icon "button" at bounding box center [795, 393] width 12 height 12
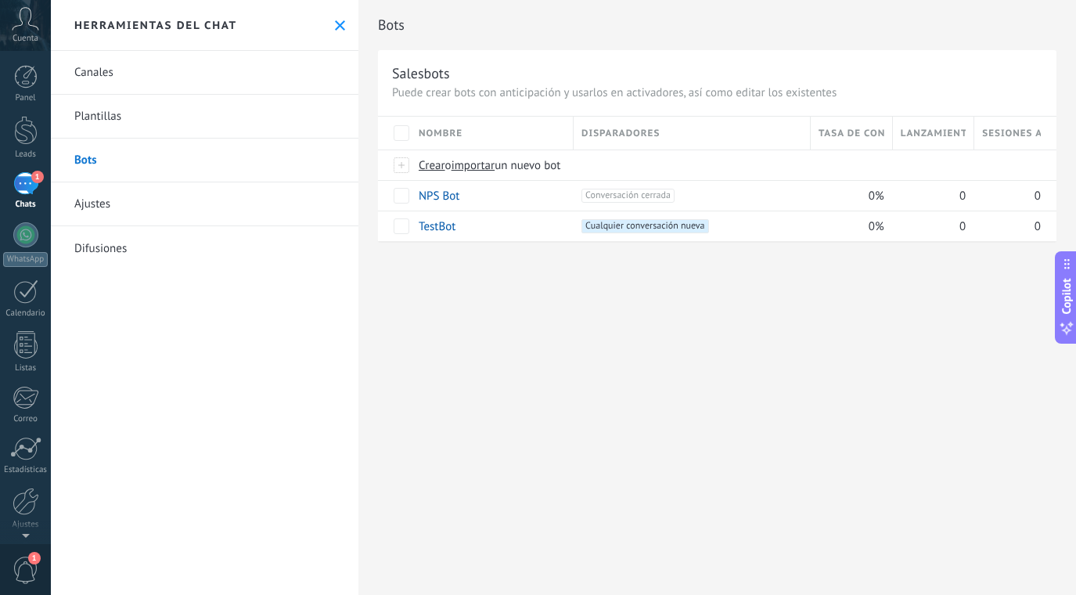
click at [336, 23] on use at bounding box center [340, 25] width 10 height 10
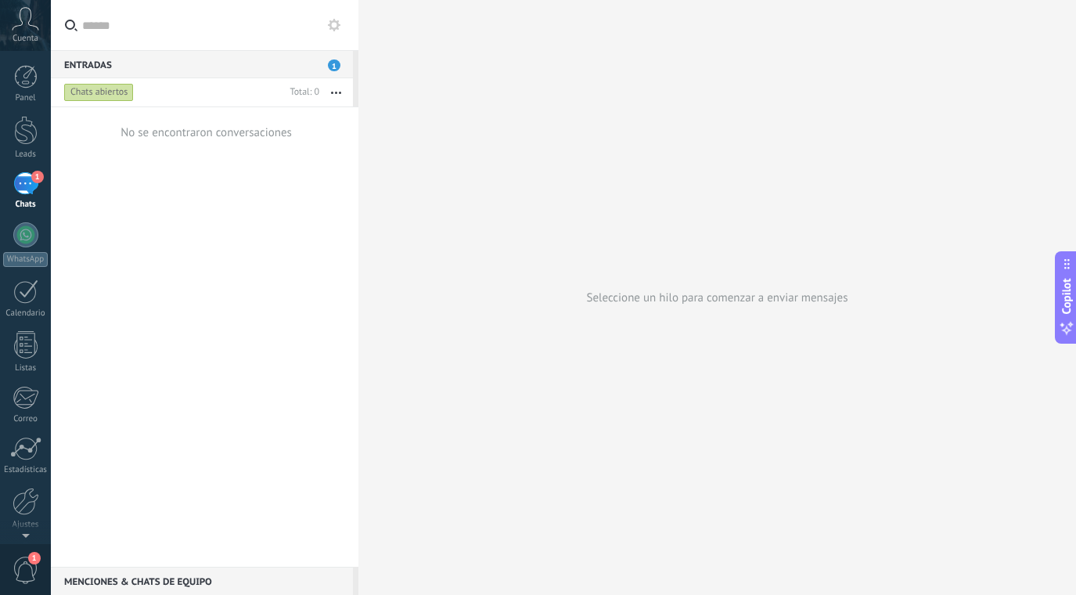
click at [21, 174] on div "1" at bounding box center [25, 183] width 25 height 23
click at [336, 89] on button "button" at bounding box center [336, 92] width 34 height 28
click at [281, 282] on span "Destacados" at bounding box center [271, 280] width 57 height 31
click at [332, 92] on use "button" at bounding box center [336, 93] width 10 height 2
click at [280, 221] on span "Más recientes" at bounding box center [277, 218] width 69 height 31
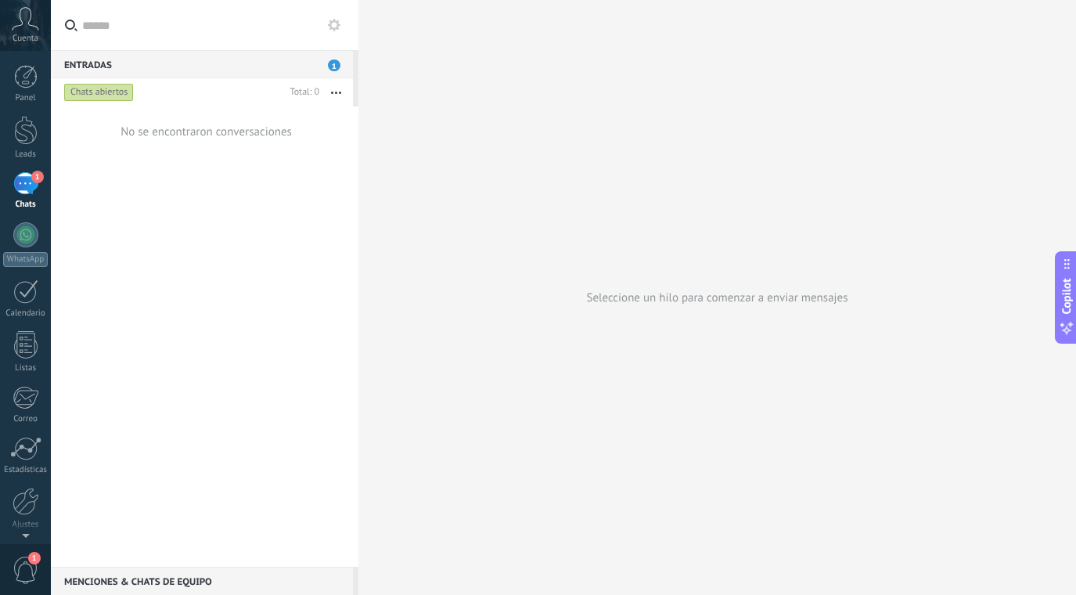
click at [336, 66] on span "1" at bounding box center [334, 65] width 13 height 12
click at [23, 128] on div at bounding box center [25, 130] width 23 height 29
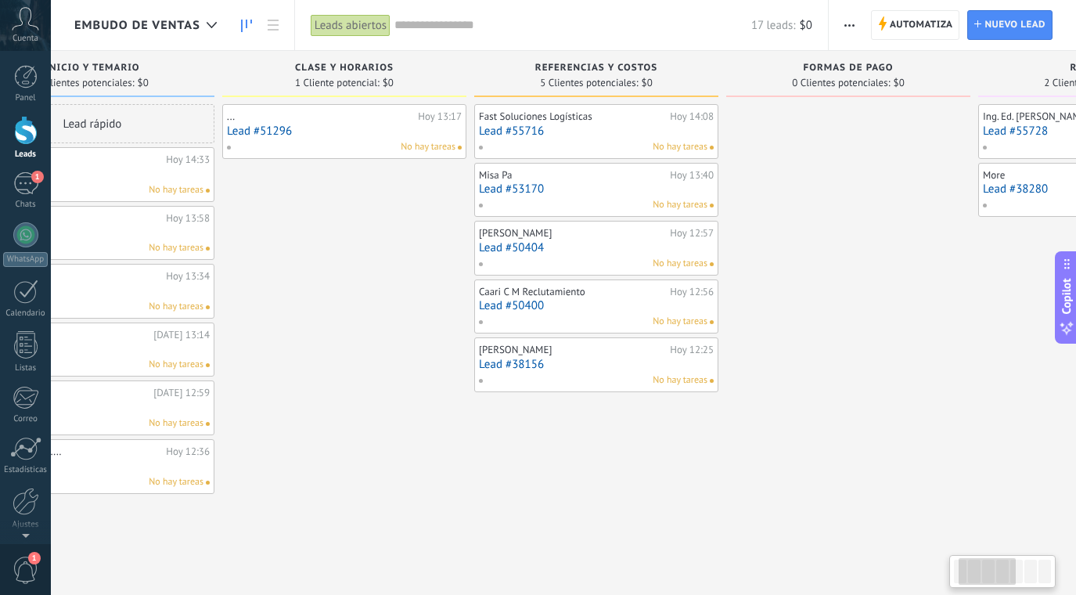
scroll to position [0, 2]
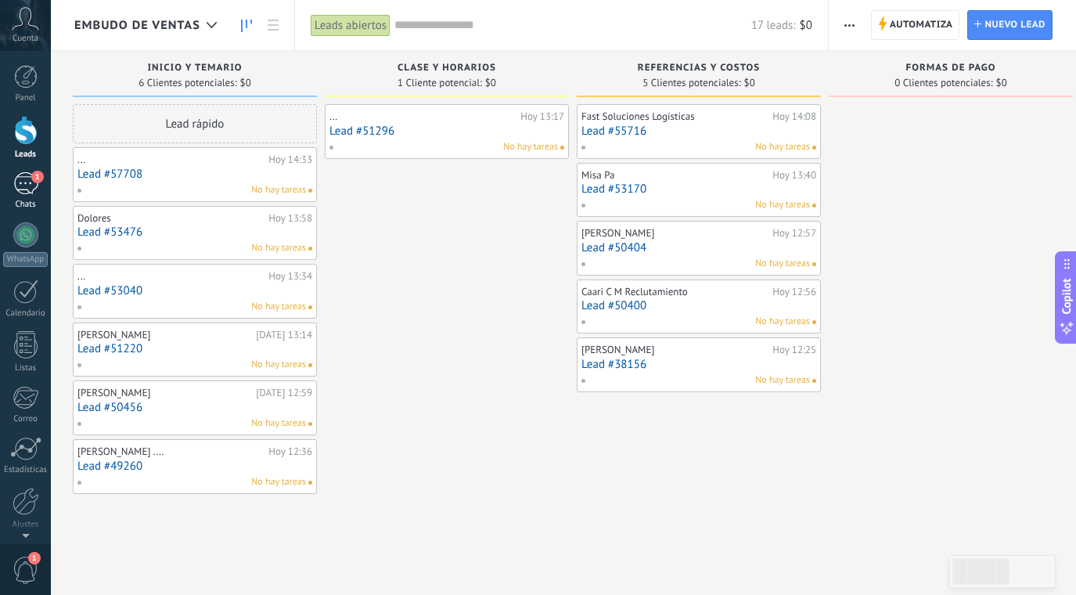
click at [26, 181] on div "1" at bounding box center [25, 183] width 25 height 23
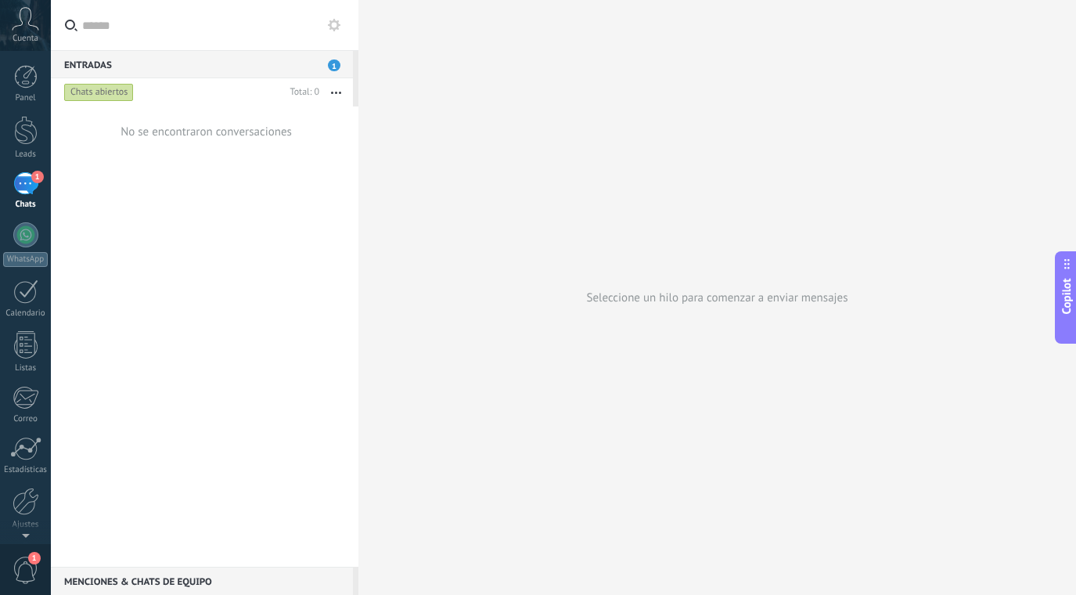
click at [329, 65] on span "1" at bounding box center [334, 65] width 13 height 12
click at [36, 572] on span "1" at bounding box center [26, 569] width 27 height 27
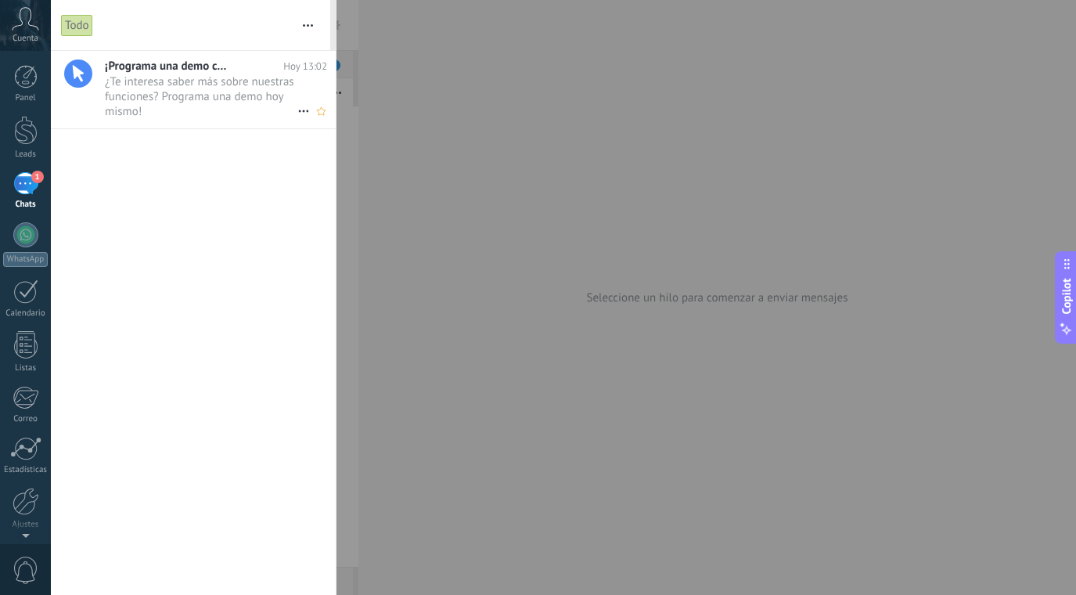
click at [202, 94] on span "¿Te interesa saber más sobre nuestras funciones? Programa una demo hoy mismo! •…" at bounding box center [201, 96] width 193 height 44
click at [21, 181] on div "1" at bounding box center [25, 183] width 25 height 23
click at [14, 185] on div "1" at bounding box center [25, 183] width 25 height 23
click at [39, 185] on link "1 Chats" at bounding box center [25, 191] width 51 height 38
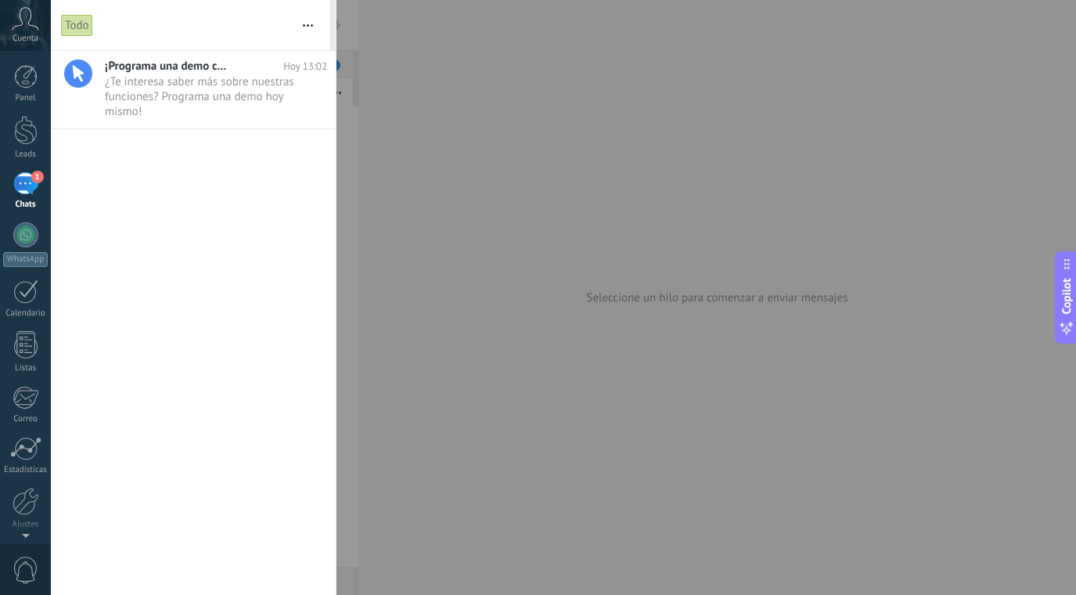
click at [39, 185] on link "1 Chats" at bounding box center [25, 191] width 51 height 38
click at [554, 279] on div at bounding box center [538, 297] width 1076 height 595
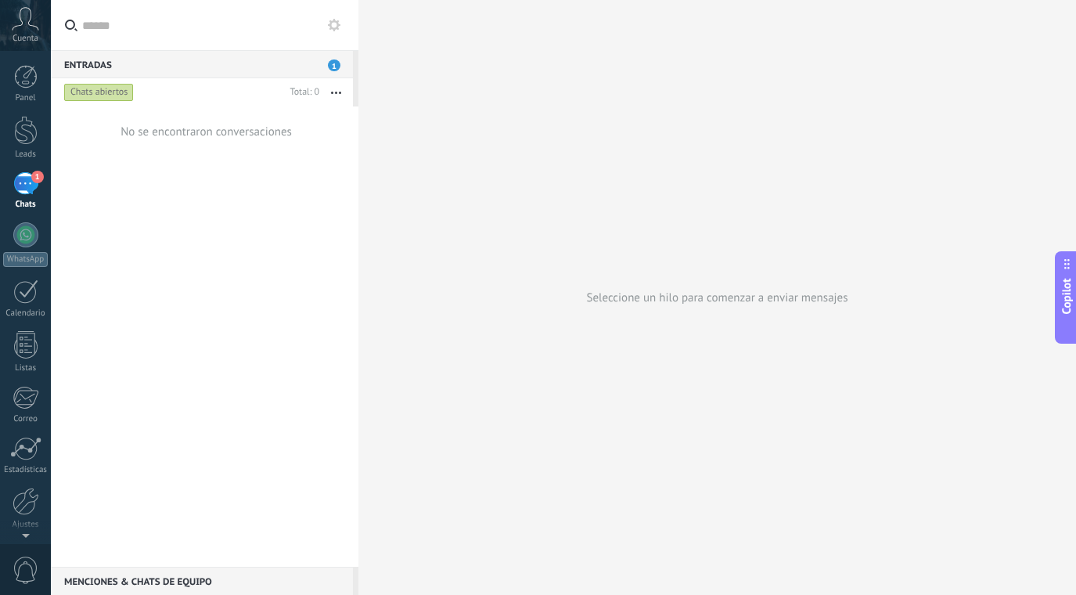
click at [336, 95] on button "button" at bounding box center [336, 92] width 34 height 28
click at [250, 411] on div "No se encontraron conversaciones" at bounding box center [205, 336] width 308 height 460
click at [334, 26] on icon at bounding box center [334, 25] width 13 height 13
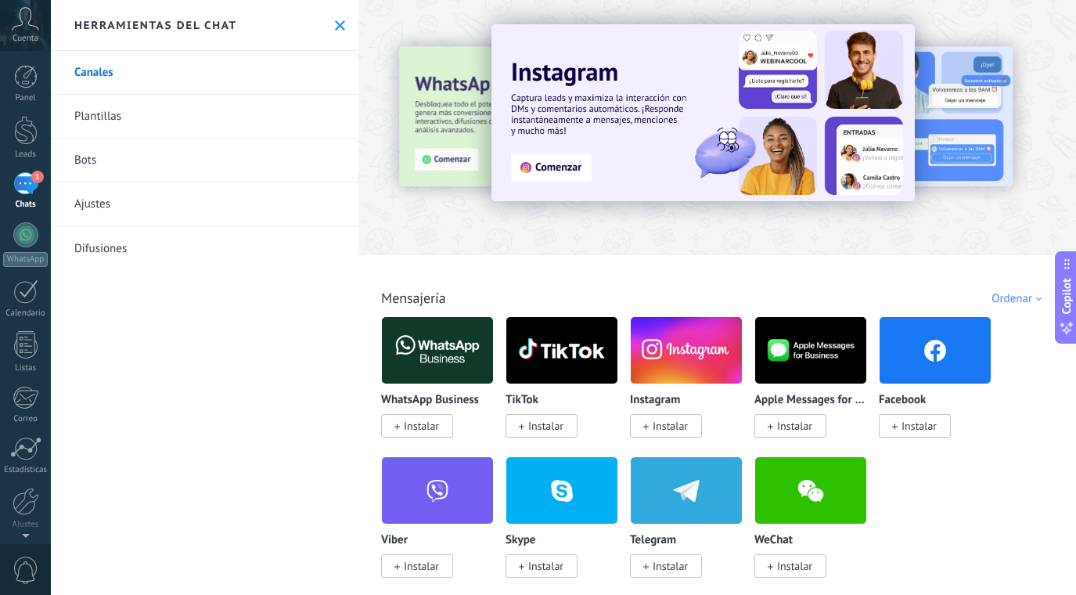
click at [221, 99] on link "Plantillas" at bounding box center [205, 117] width 308 height 44
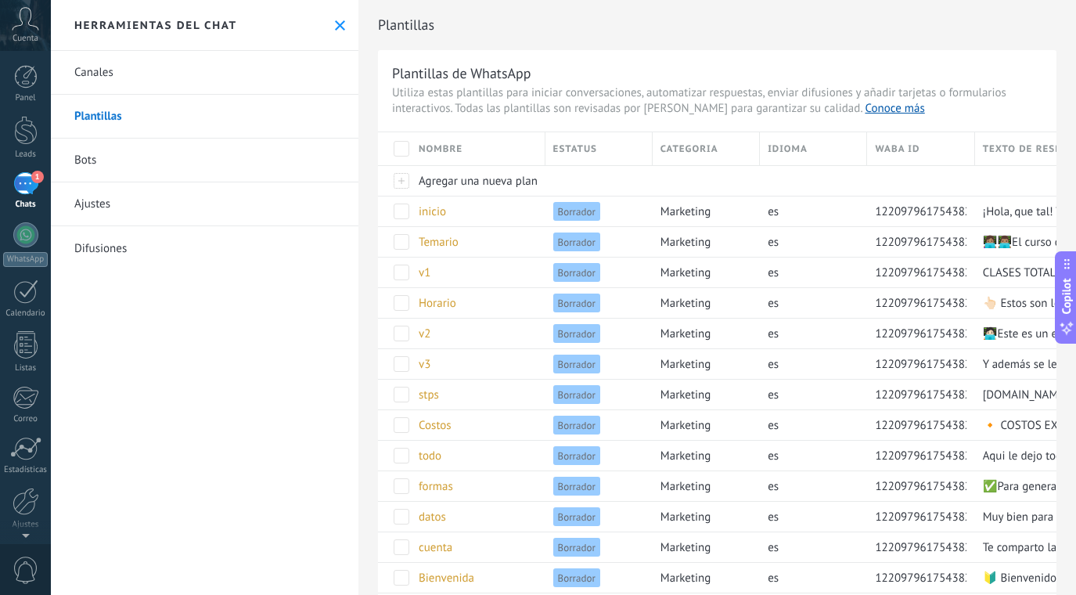
click at [192, 153] on link "Bots" at bounding box center [205, 161] width 308 height 44
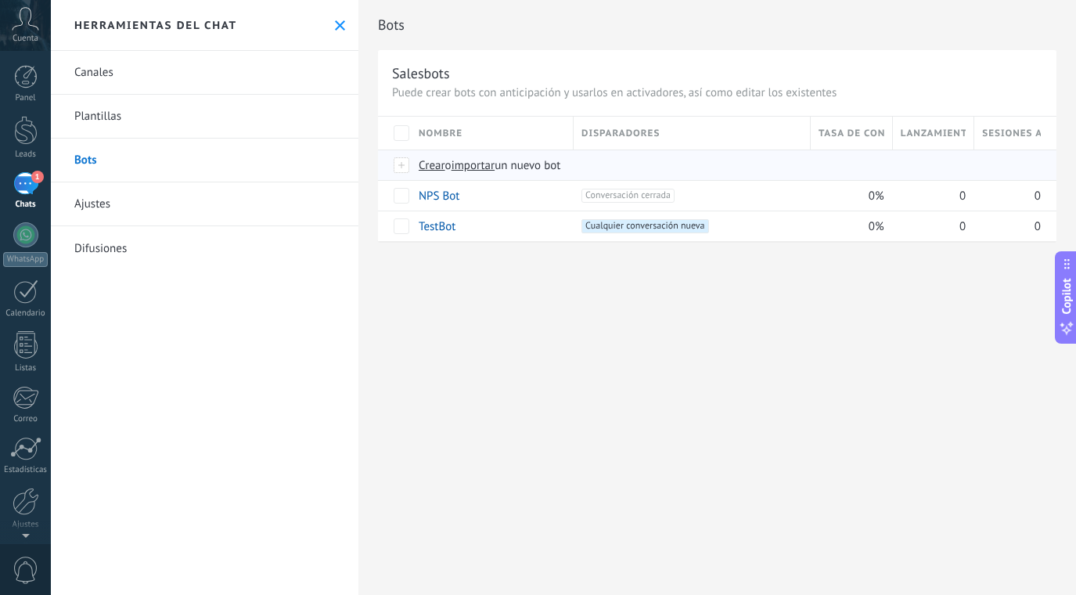
click at [433, 165] on span "Crear" at bounding box center [432, 165] width 27 height 15
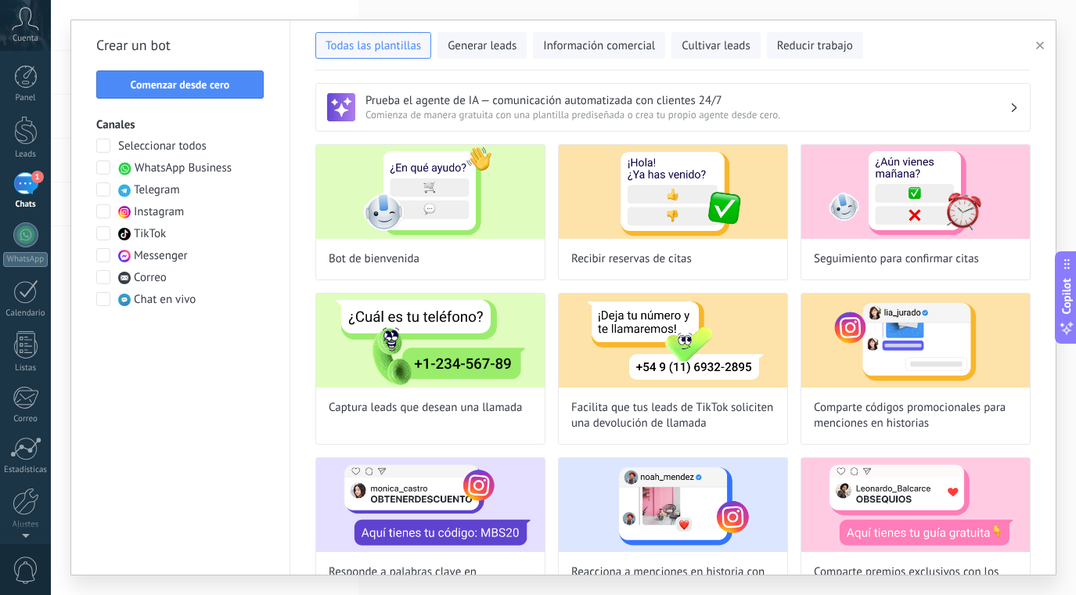
click at [102, 166] on span at bounding box center [103, 167] width 14 height 14
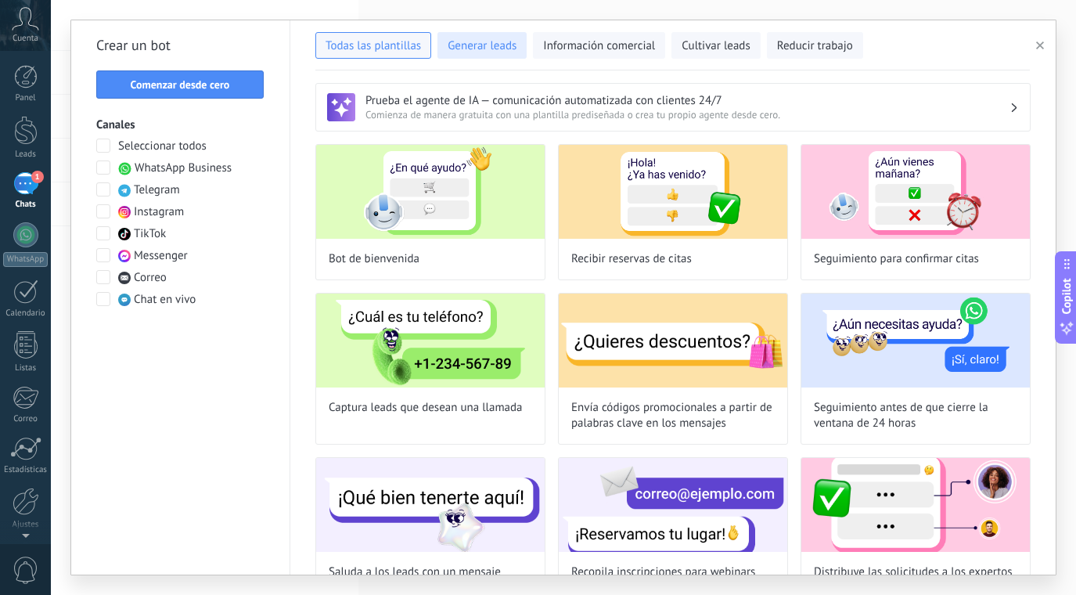
click at [483, 40] on span "Generar leads" at bounding box center [482, 46] width 69 height 16
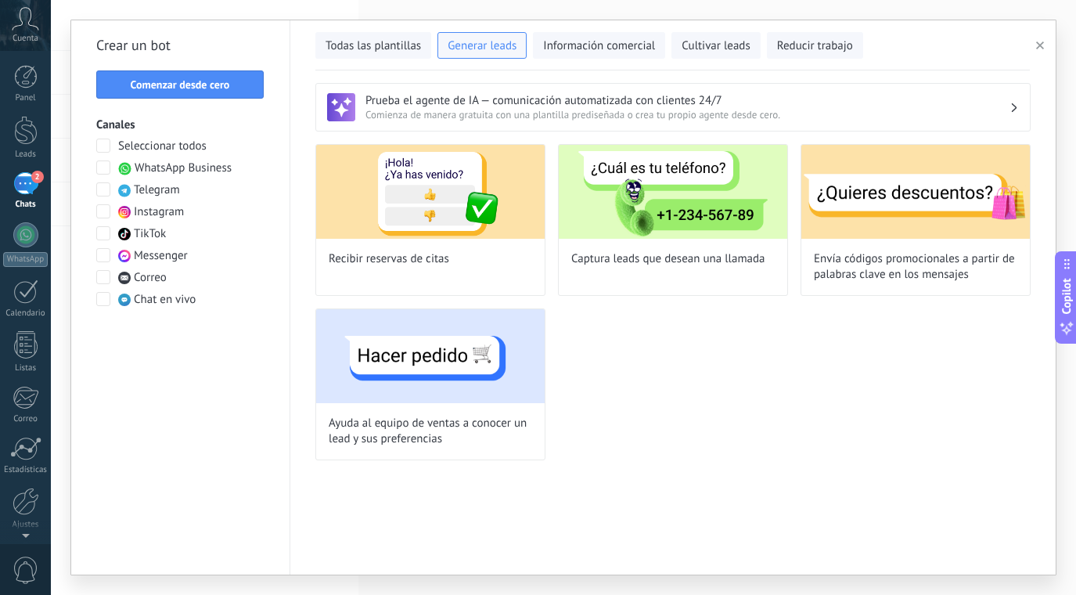
click at [33, 176] on span "2" at bounding box center [37, 177] width 13 height 13
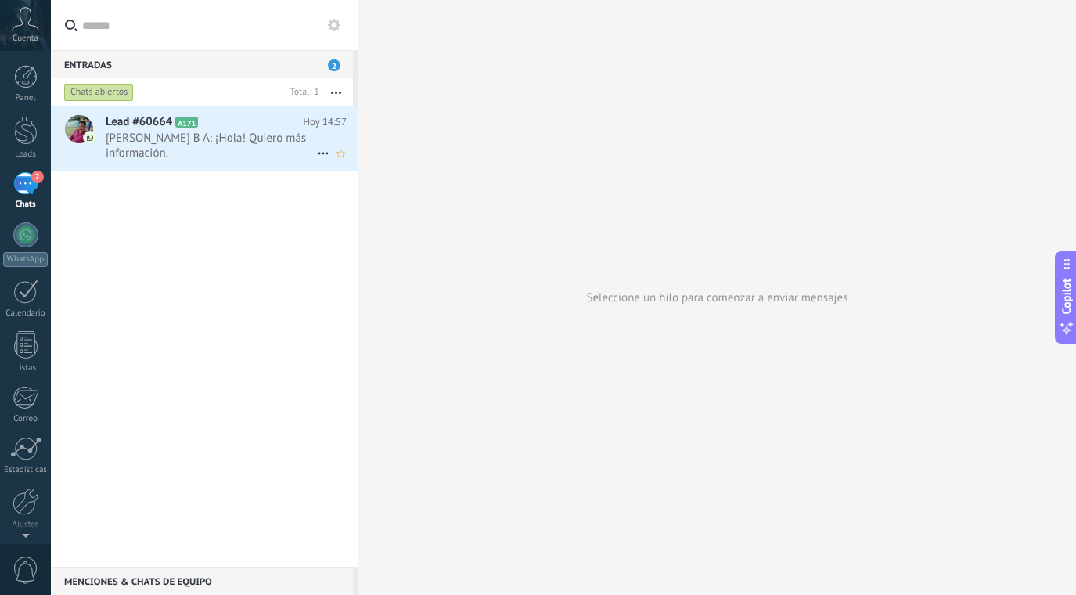
click at [262, 152] on span "María Elideth B A: ¡Hola! Quiero más información." at bounding box center [211, 146] width 211 height 30
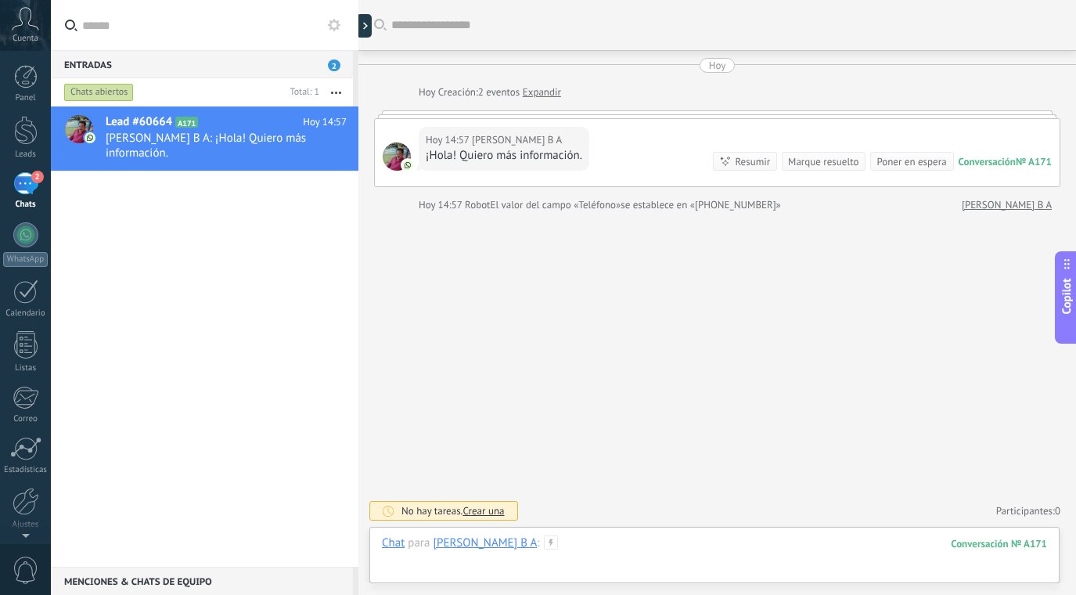
click at [576, 541] on div at bounding box center [714, 558] width 665 height 47
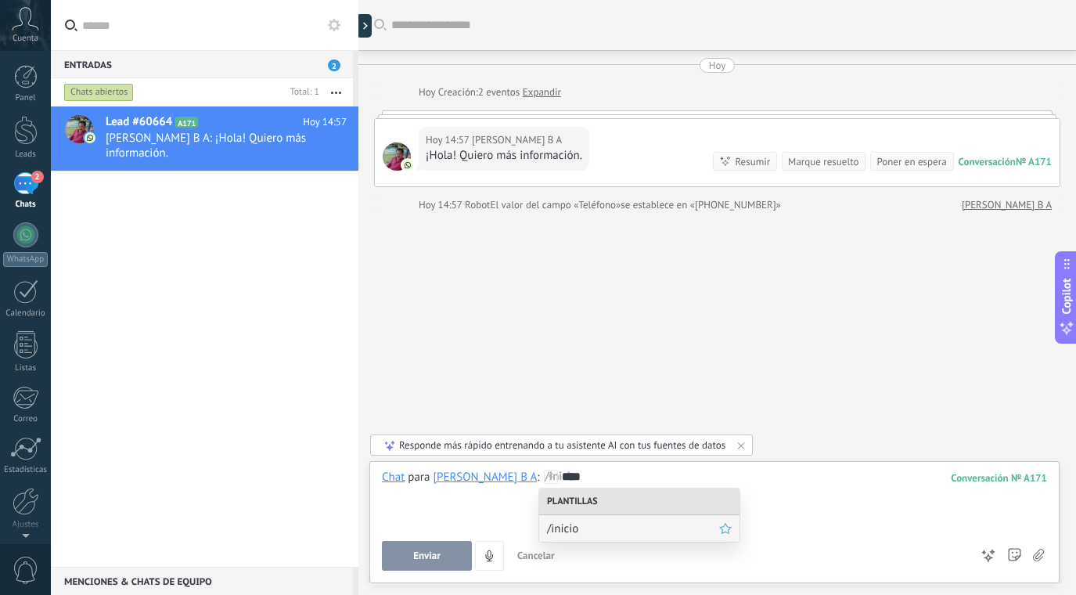
click at [578, 532] on span "/inicio" at bounding box center [633, 528] width 172 height 15
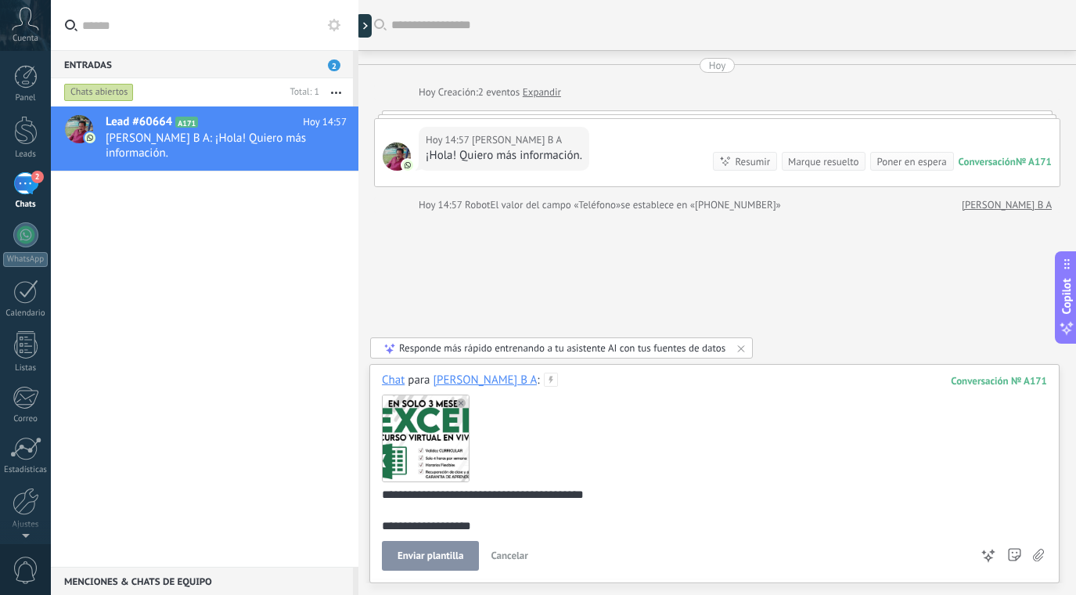
scroll to position [52, 0]
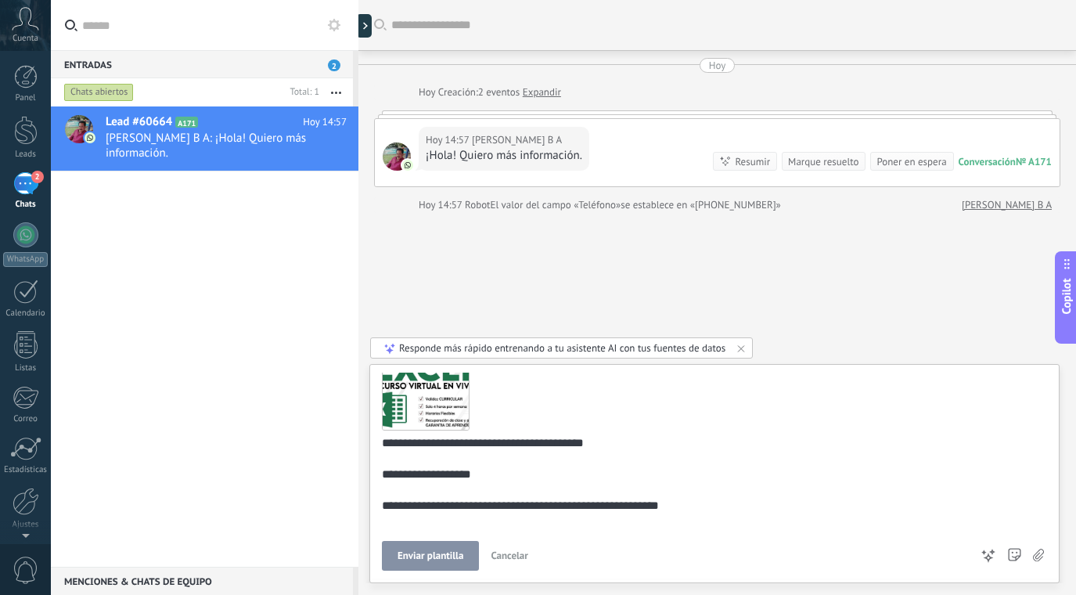
click at [454, 558] on span "Enviar plantilla" at bounding box center [431, 555] width 66 height 11
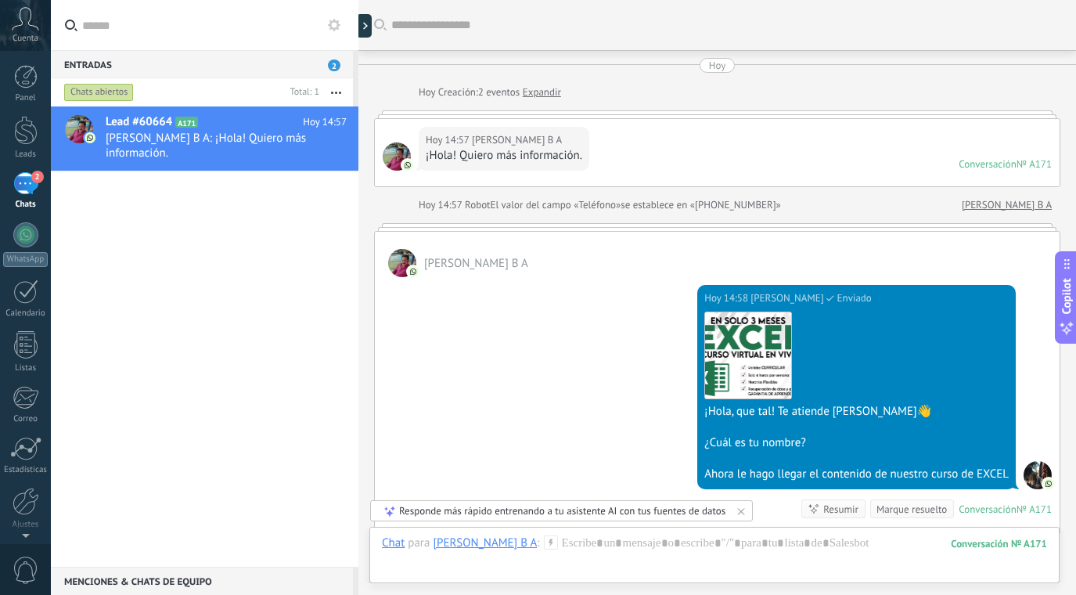
scroll to position [213, 0]
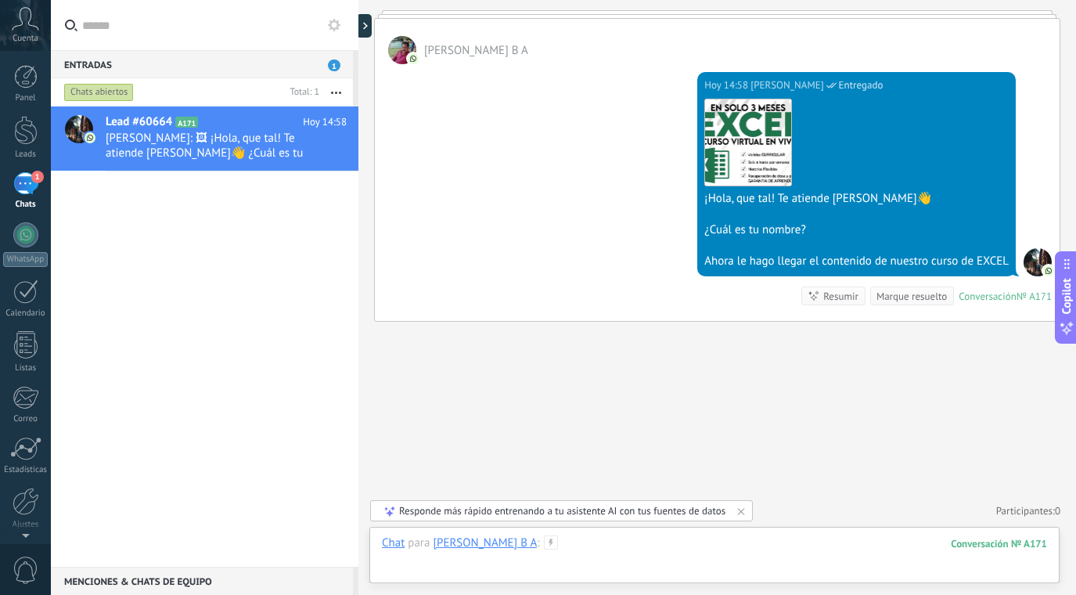
click at [591, 546] on div at bounding box center [714, 558] width 665 height 47
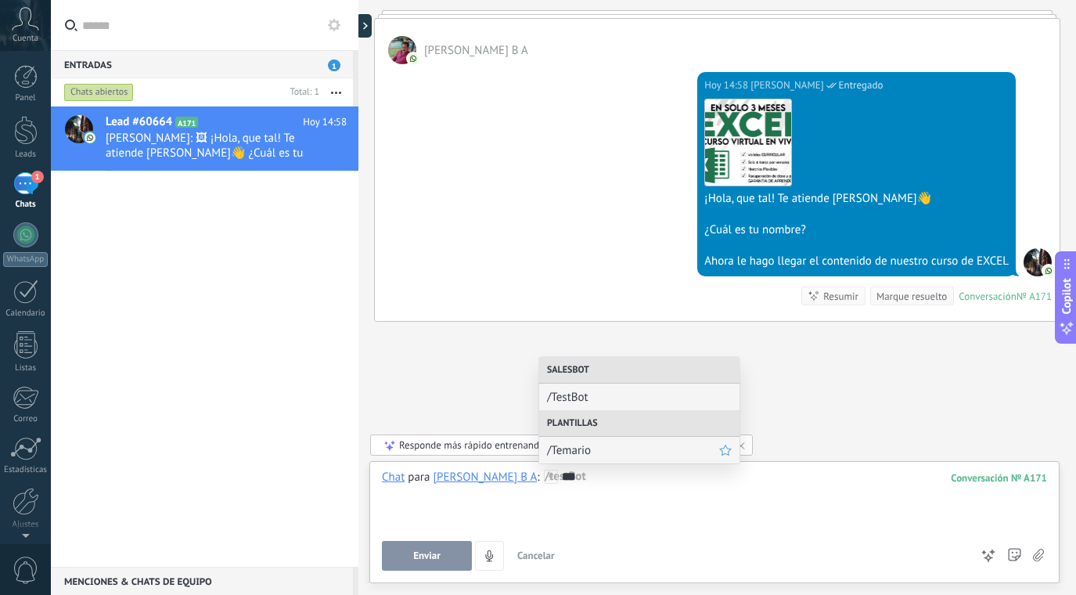
click at [578, 447] on span "/Temario" at bounding box center [633, 450] width 172 height 15
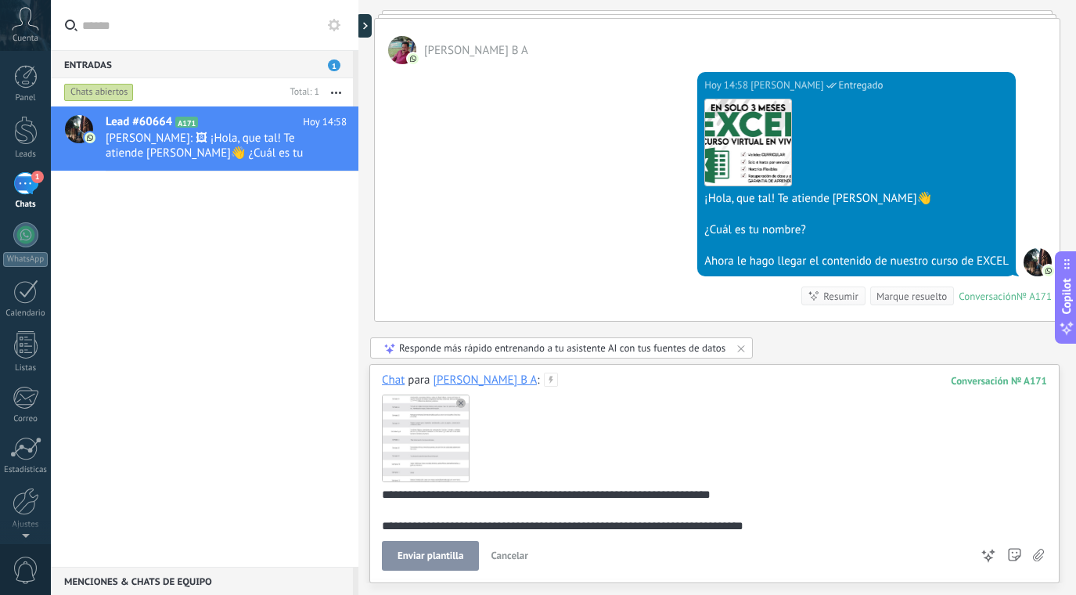
click at [430, 563] on button "Enviar plantilla" at bounding box center [430, 556] width 97 height 30
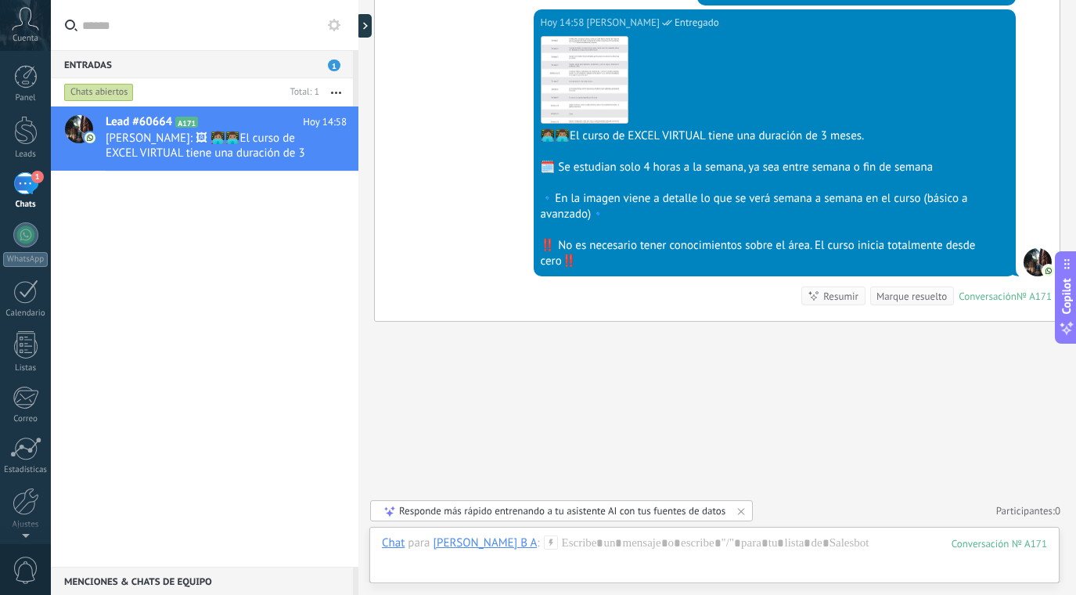
scroll to position [484, 0]
click at [907, 298] on div "Marque resuelto" at bounding box center [911, 296] width 70 height 15
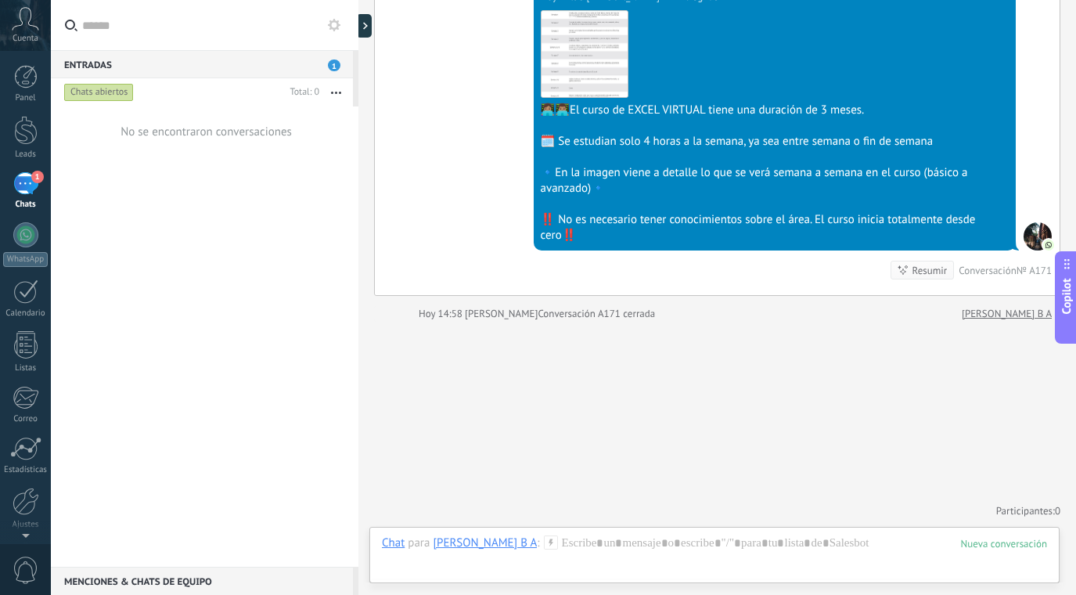
scroll to position [509, 0]
click at [495, 539] on div "[PERSON_NAME] B A" at bounding box center [485, 542] width 104 height 14
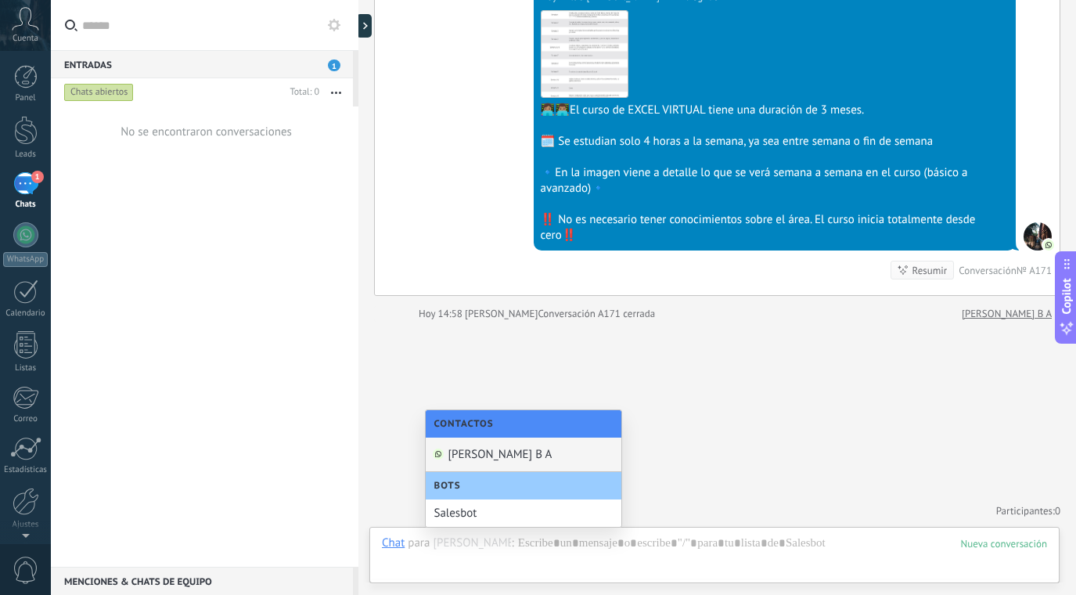
click at [513, 452] on div "[PERSON_NAME] B A" at bounding box center [524, 454] width 196 height 34
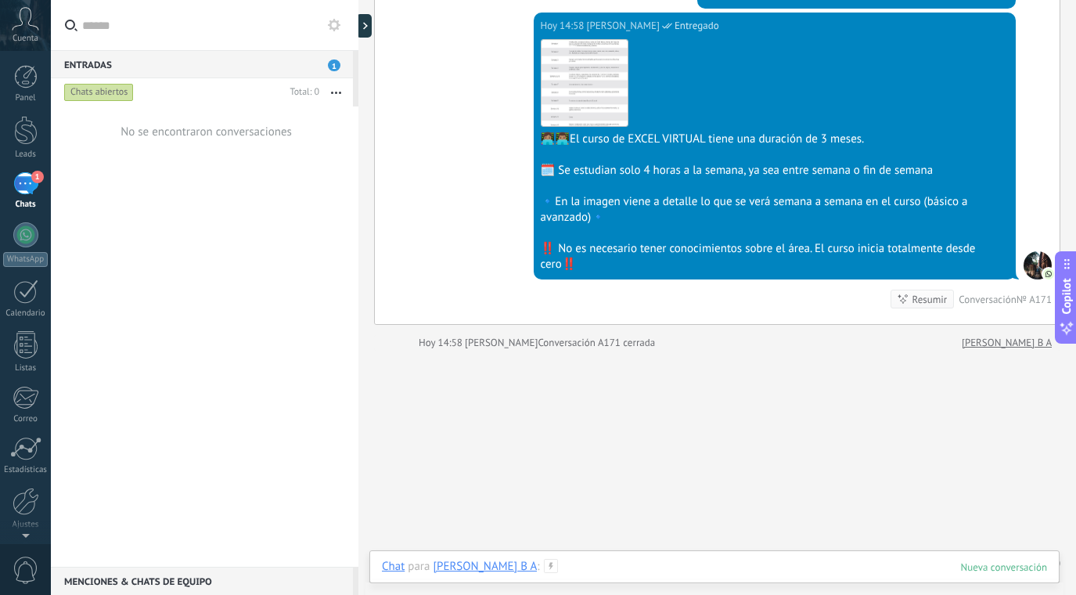
scroll to position [477, 0]
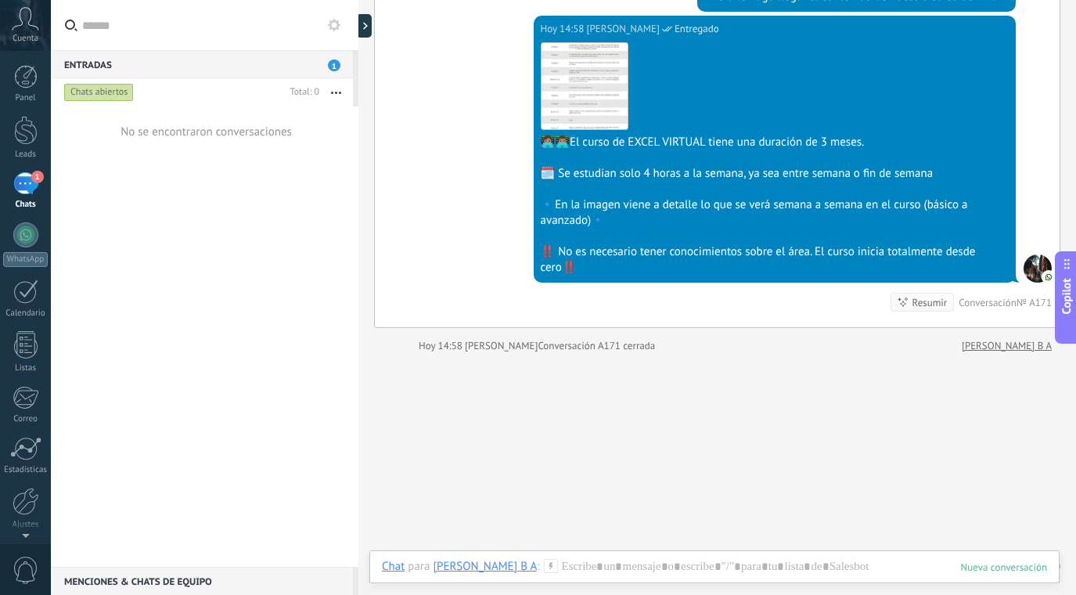
click at [1027, 348] on link "[PERSON_NAME] B A" at bounding box center [1007, 346] width 90 height 16
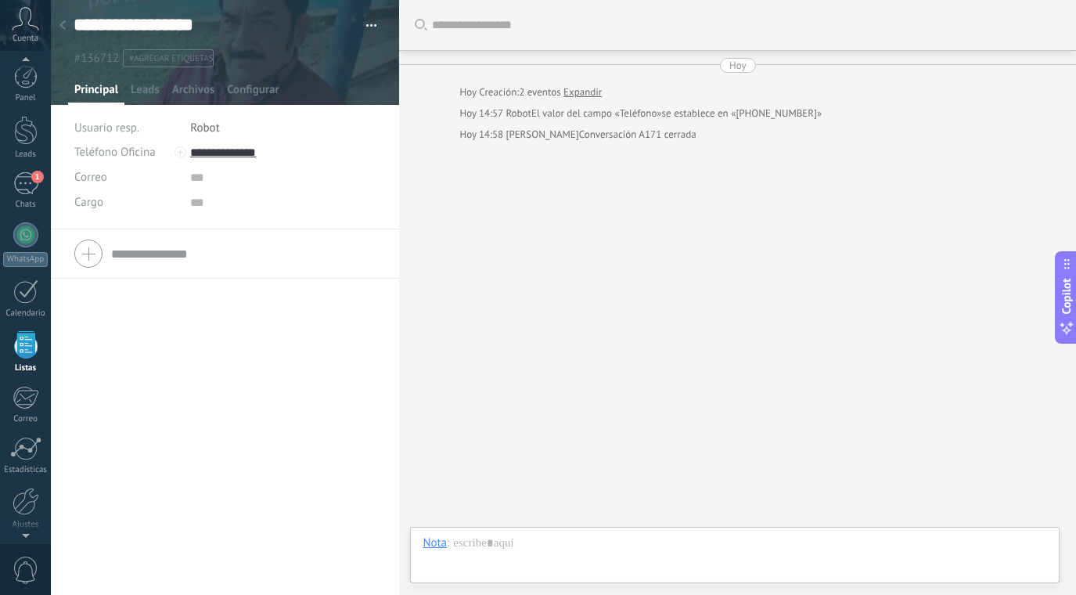
scroll to position [41, 0]
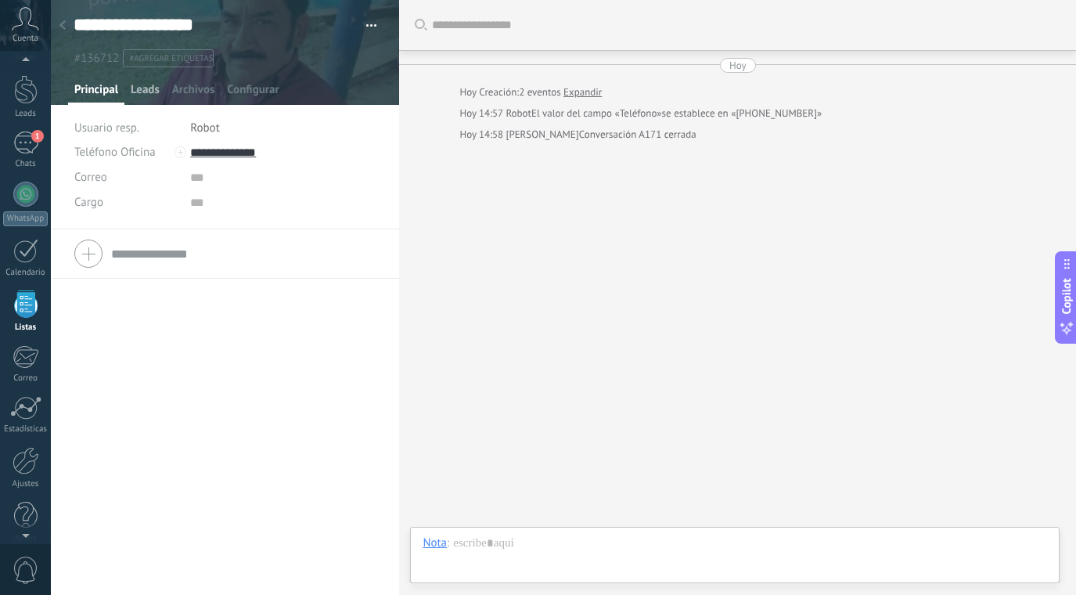
click at [149, 91] on span "Leads" at bounding box center [145, 93] width 29 height 23
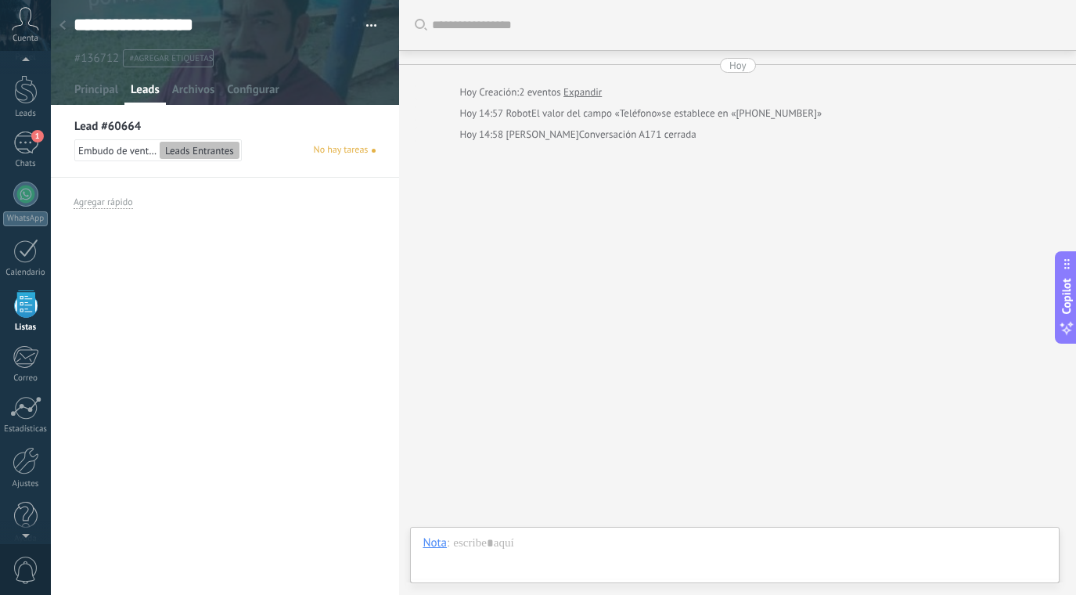
click at [128, 150] on span "Embudo de ventas" at bounding box center [117, 150] width 78 height 13
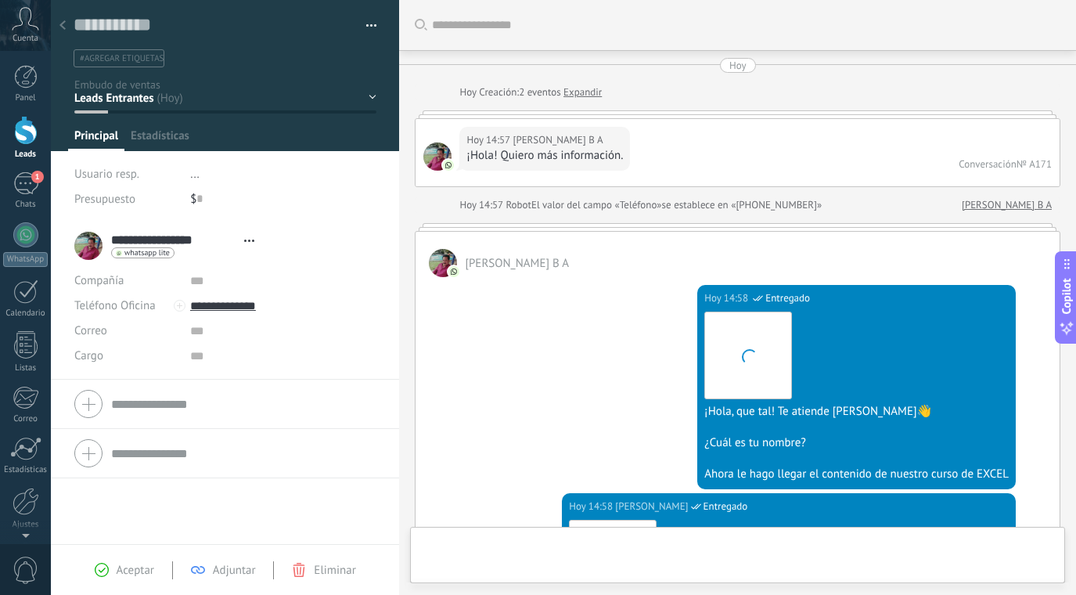
scroll to position [509, 0]
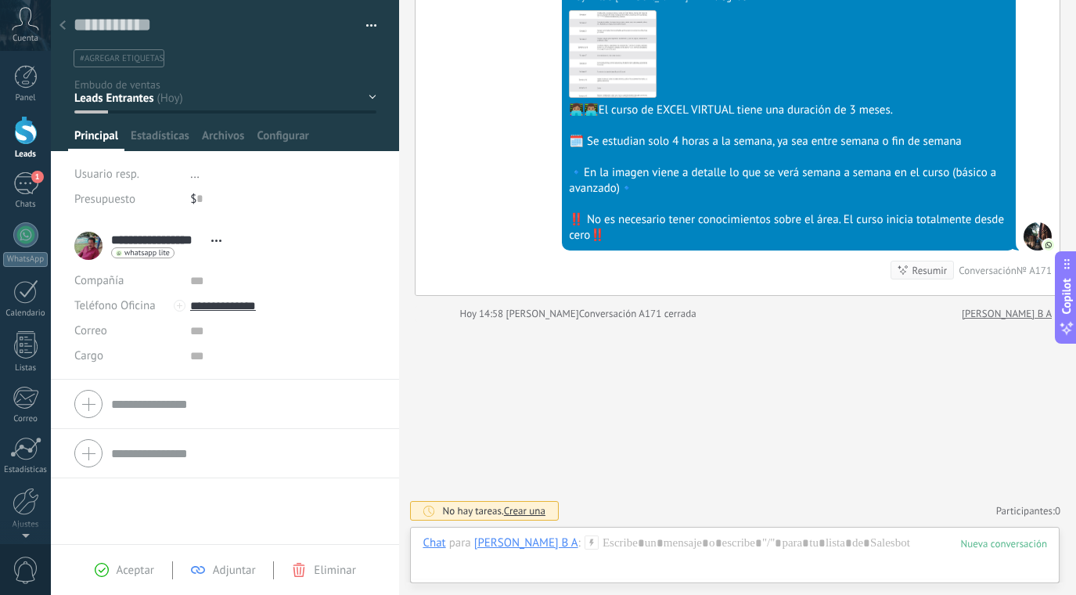
click at [0, 0] on div "Inicio y temario clase y horarios referencias y costos Formas de pago Rec Diario" at bounding box center [0, 0] width 0 height 0
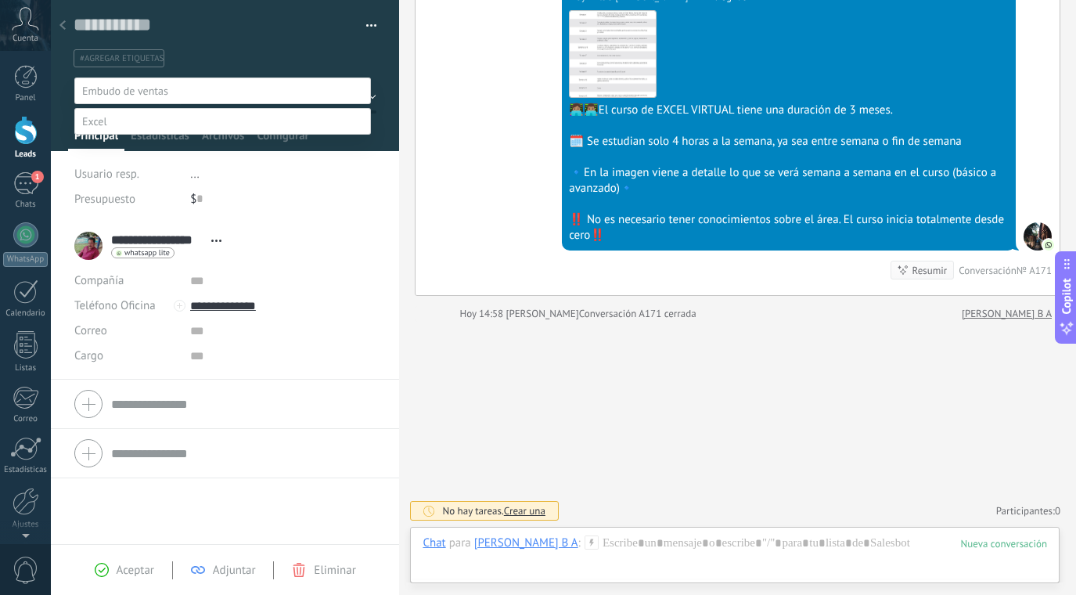
click at [0, 0] on label "Inicio y temario" at bounding box center [0, 0] width 0 height 0
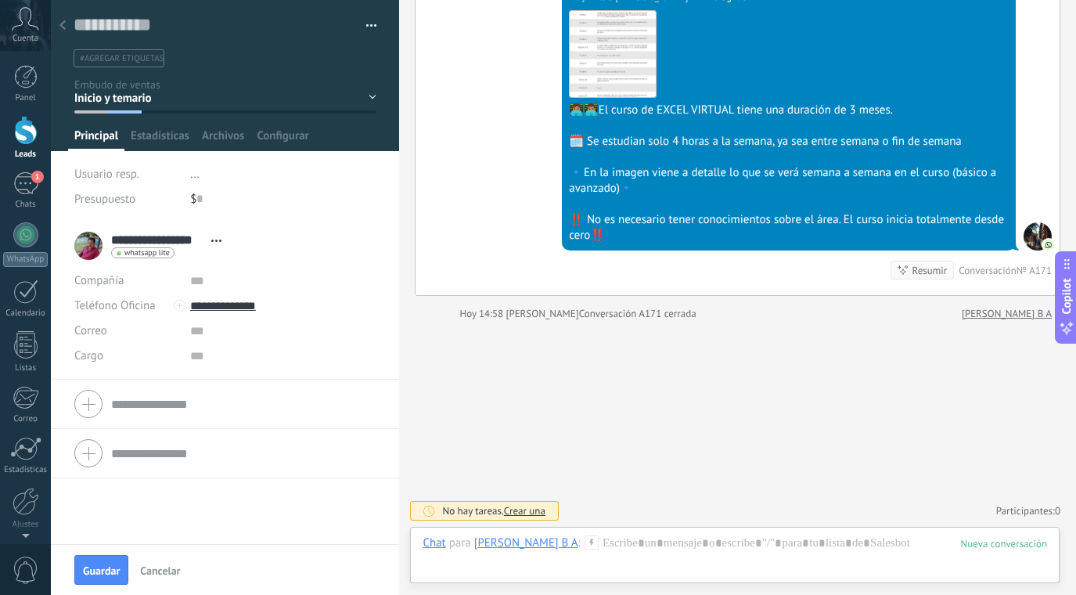
click at [67, 28] on div at bounding box center [63, 26] width 22 height 31
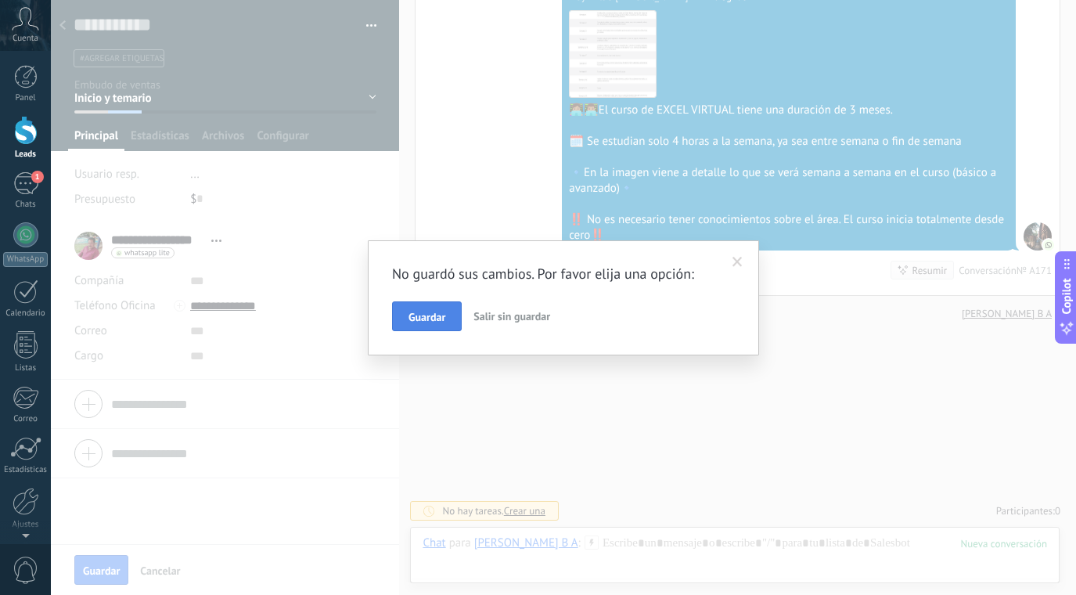
click at [438, 306] on button "Guardar" at bounding box center [427, 316] width 70 height 30
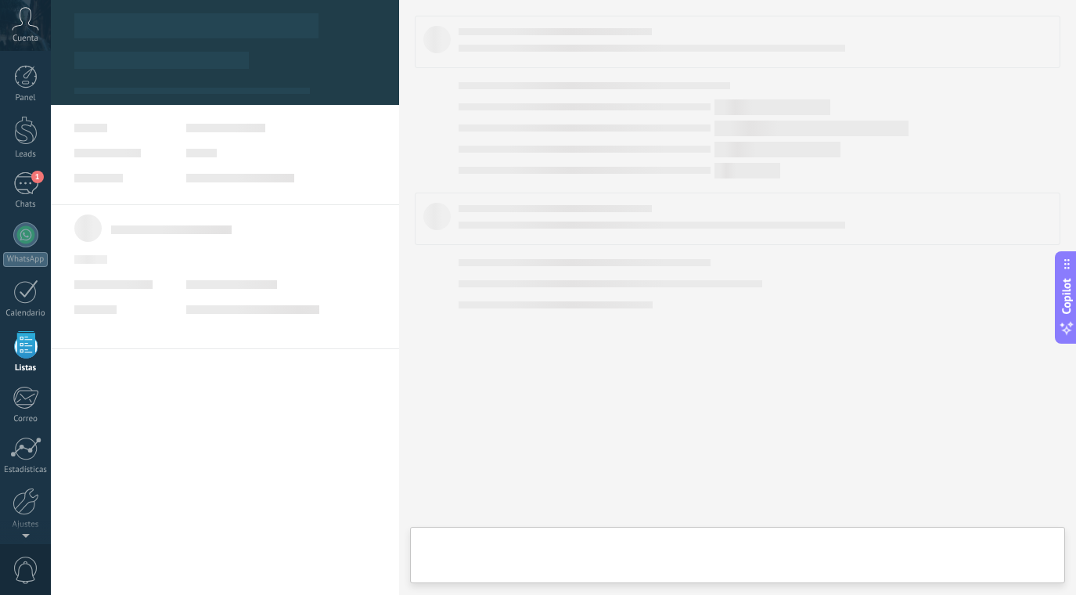
scroll to position [41, 0]
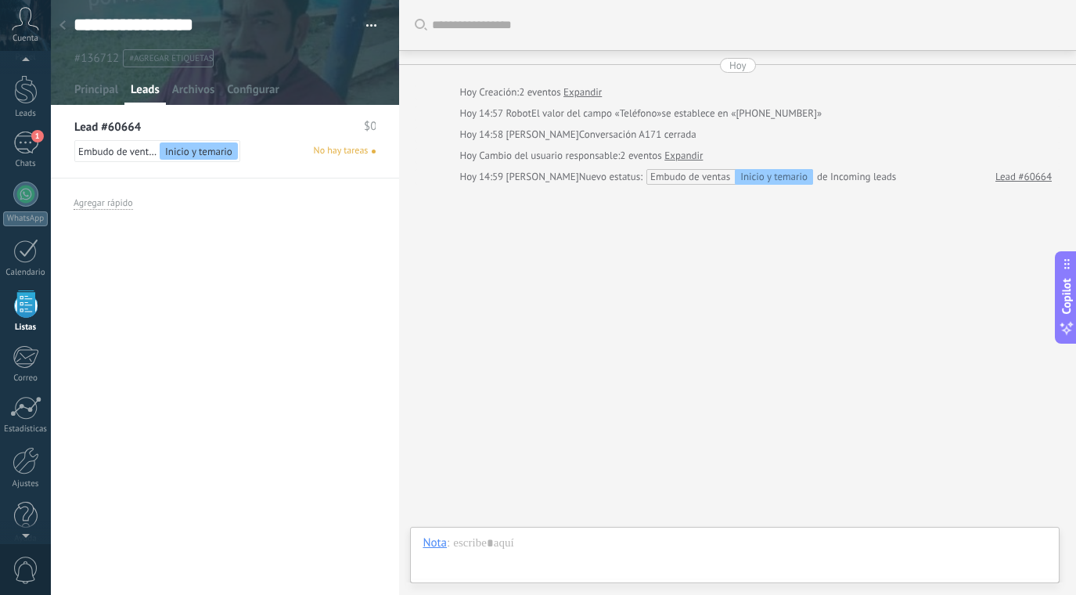
click at [63, 28] on use at bounding box center [62, 24] width 6 height 9
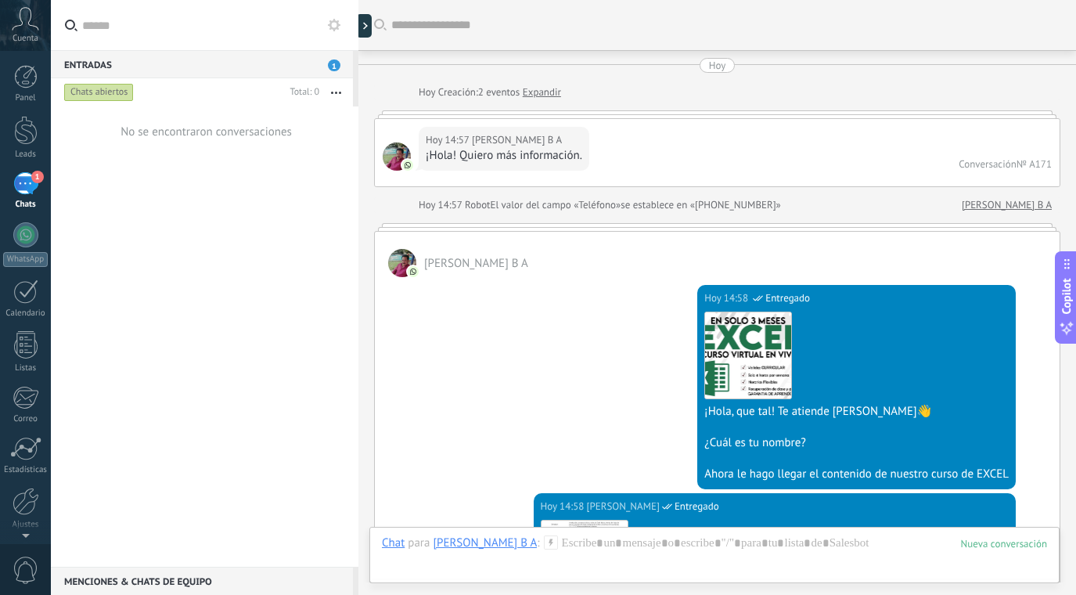
scroll to position [351, 0]
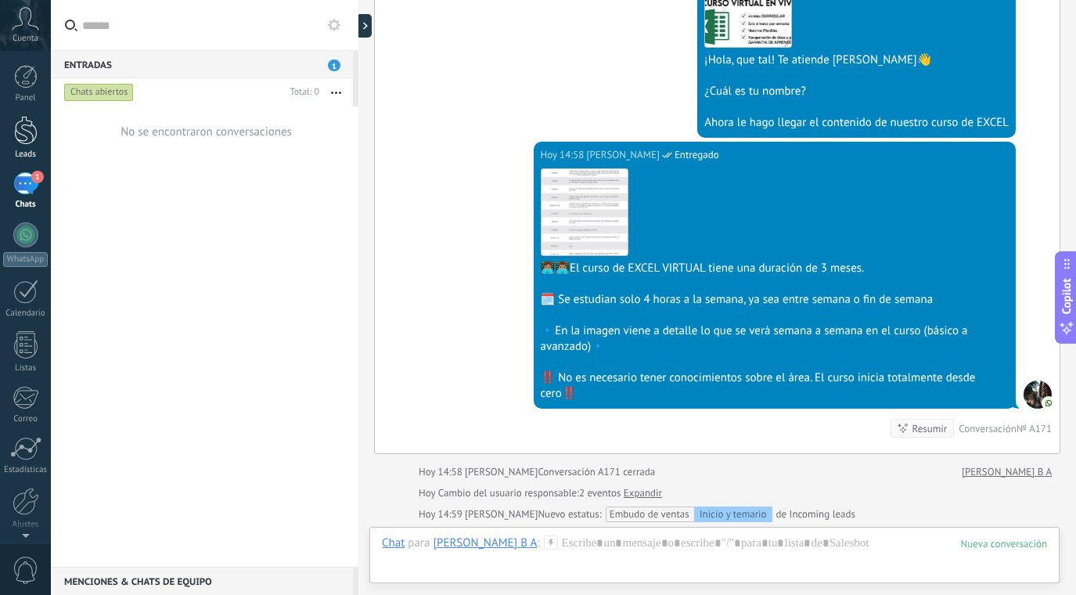
click at [23, 131] on div at bounding box center [25, 130] width 23 height 29
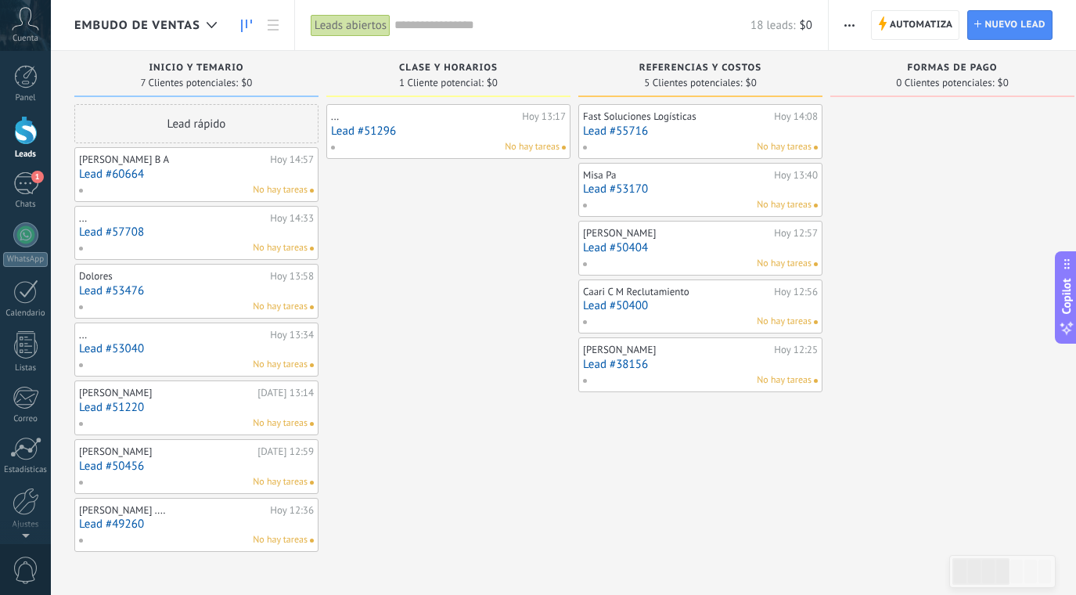
click at [223, 518] on link "Lead #49260" at bounding box center [196, 523] width 235 height 13
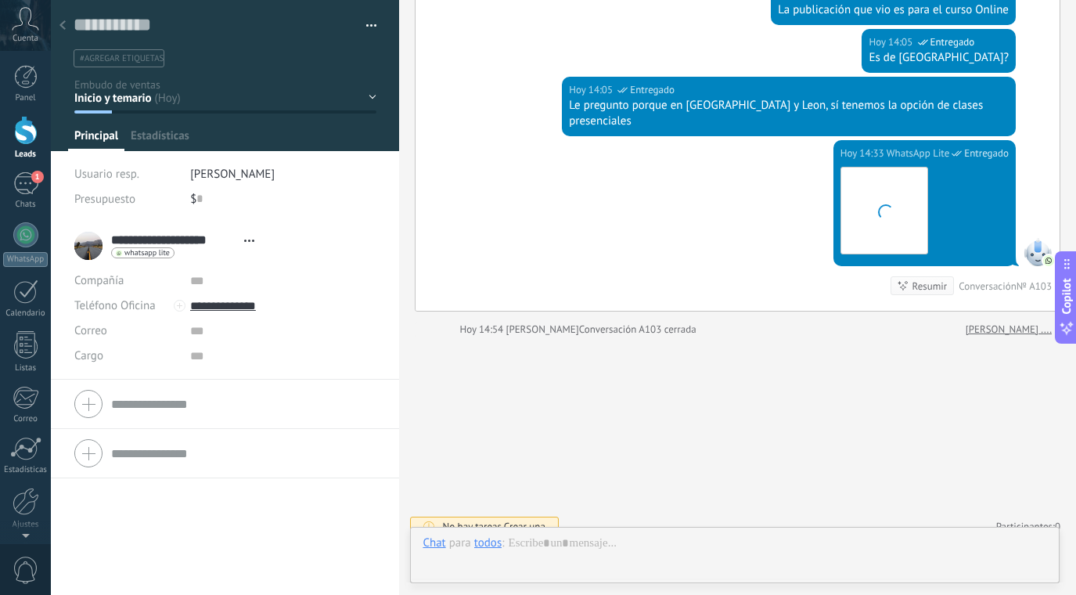
scroll to position [23, 0]
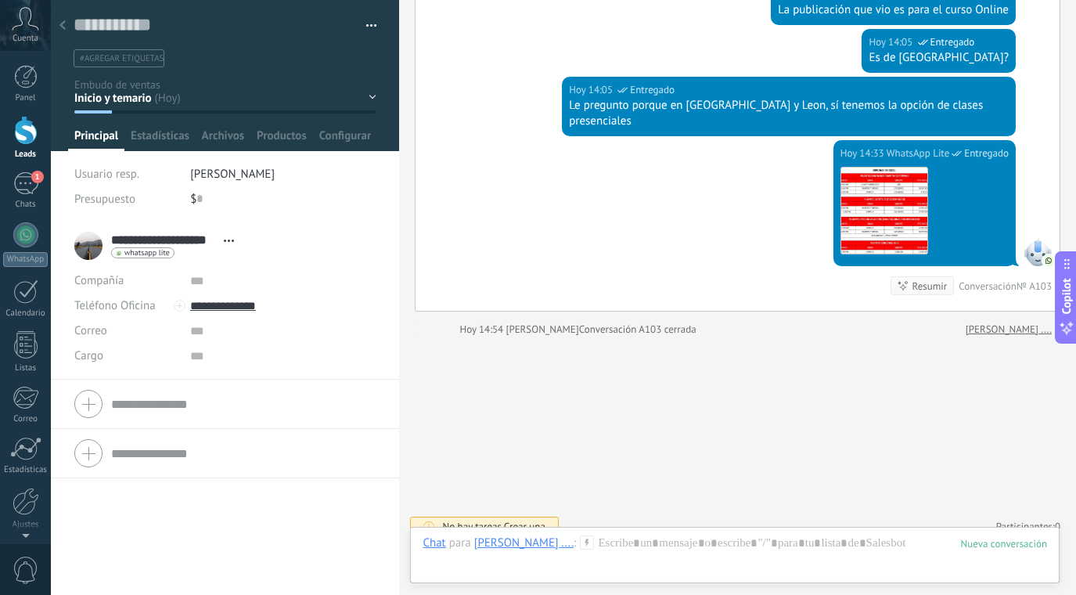
click at [68, 23] on div at bounding box center [63, 26] width 22 height 31
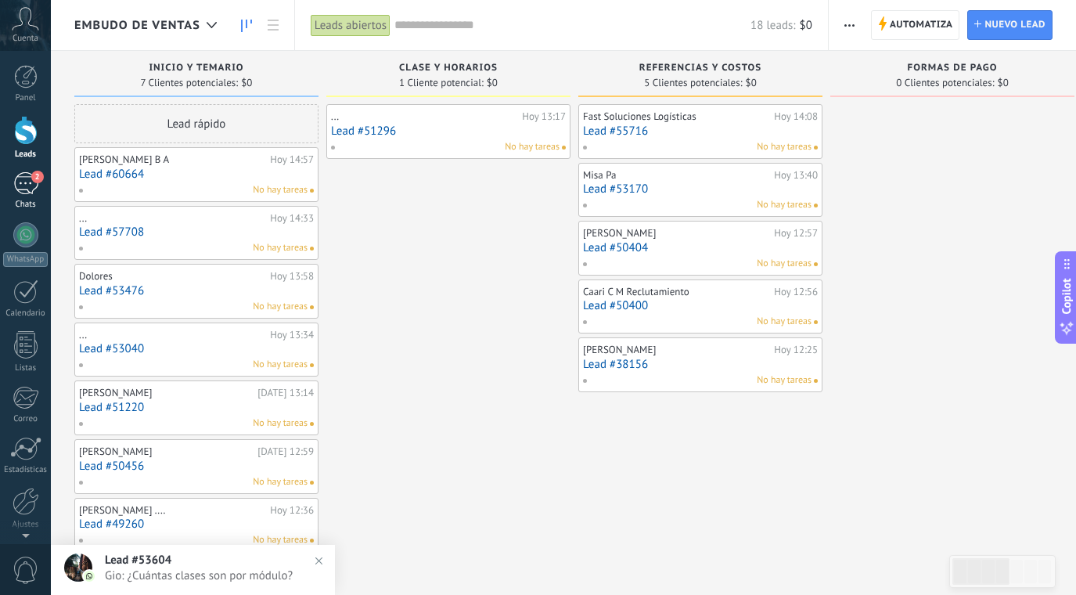
click at [17, 185] on div "2" at bounding box center [25, 183] width 25 height 23
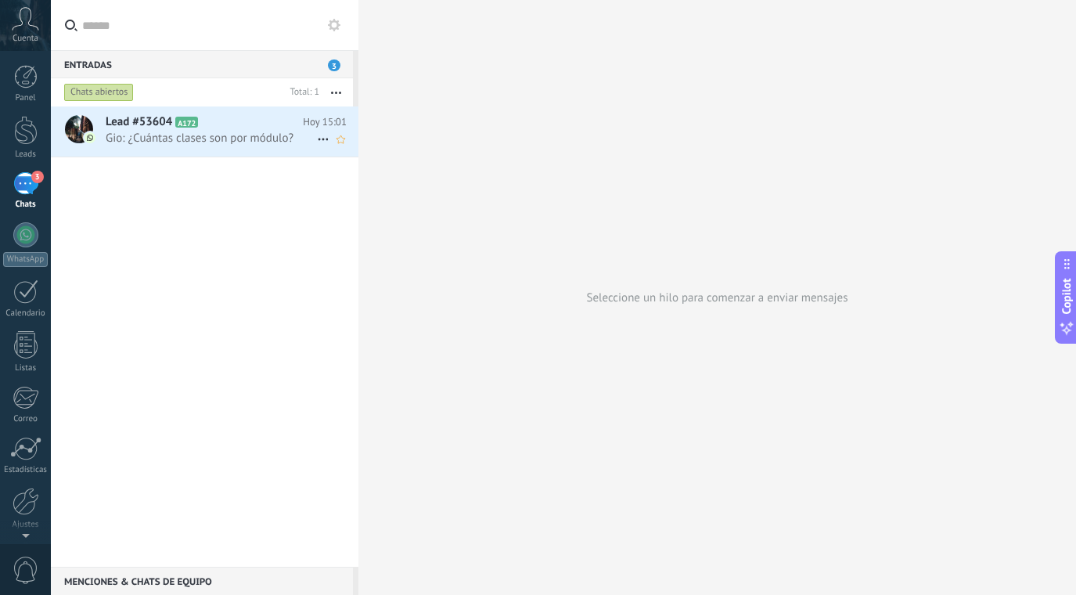
click at [236, 141] on span "Gio: ¿Cuántas clases son por módulo?" at bounding box center [211, 138] width 211 height 15
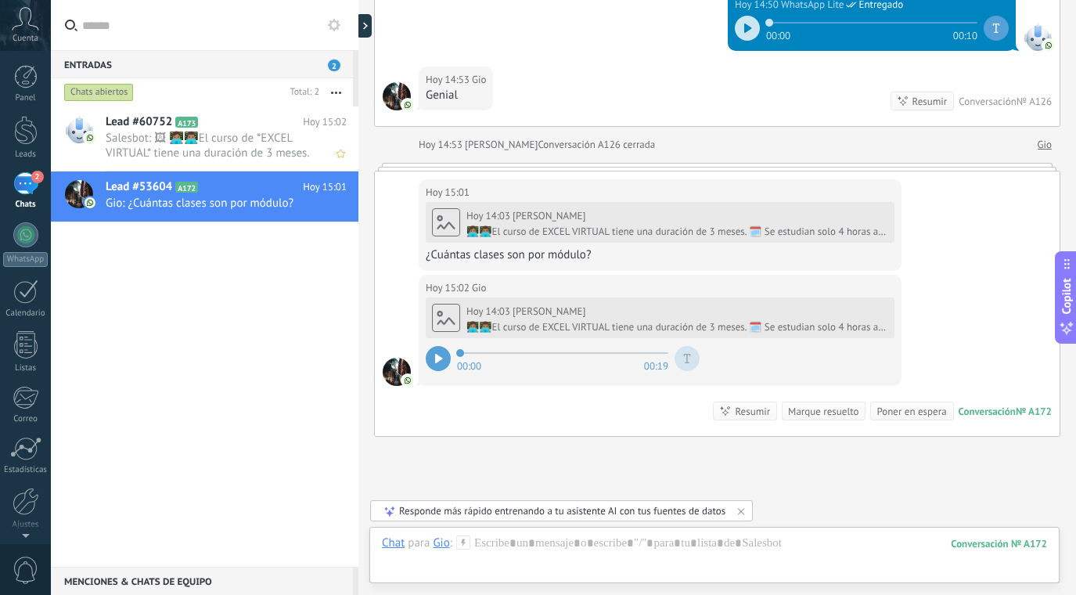
scroll to position [2534, 0]
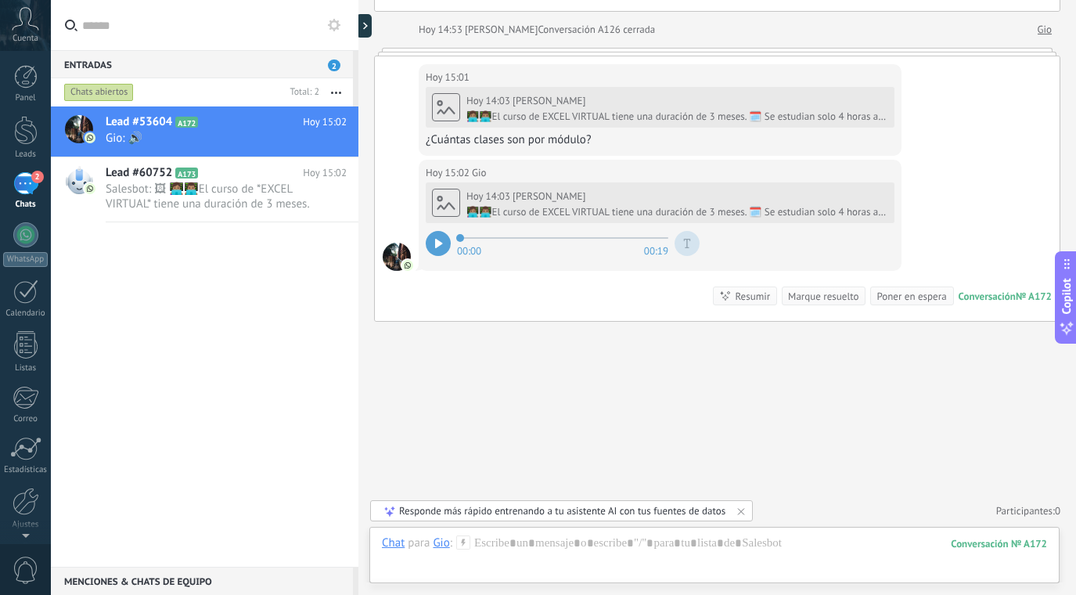
click at [439, 240] on icon at bounding box center [439, 243] width 8 height 9
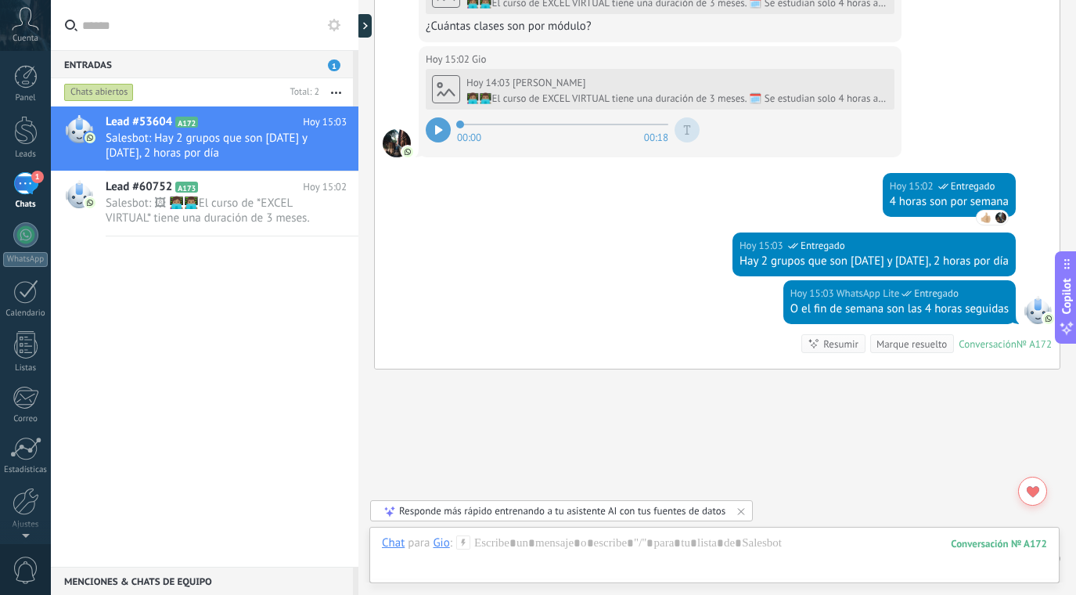
scroll to position [2695, 0]
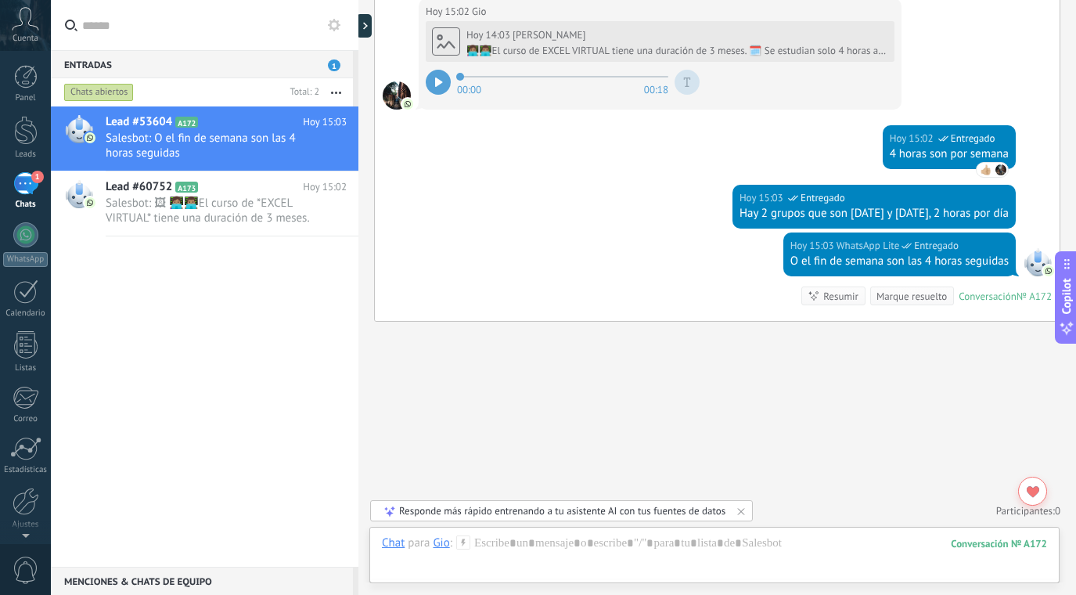
click at [907, 303] on div "Marque resuelto" at bounding box center [911, 296] width 70 height 15
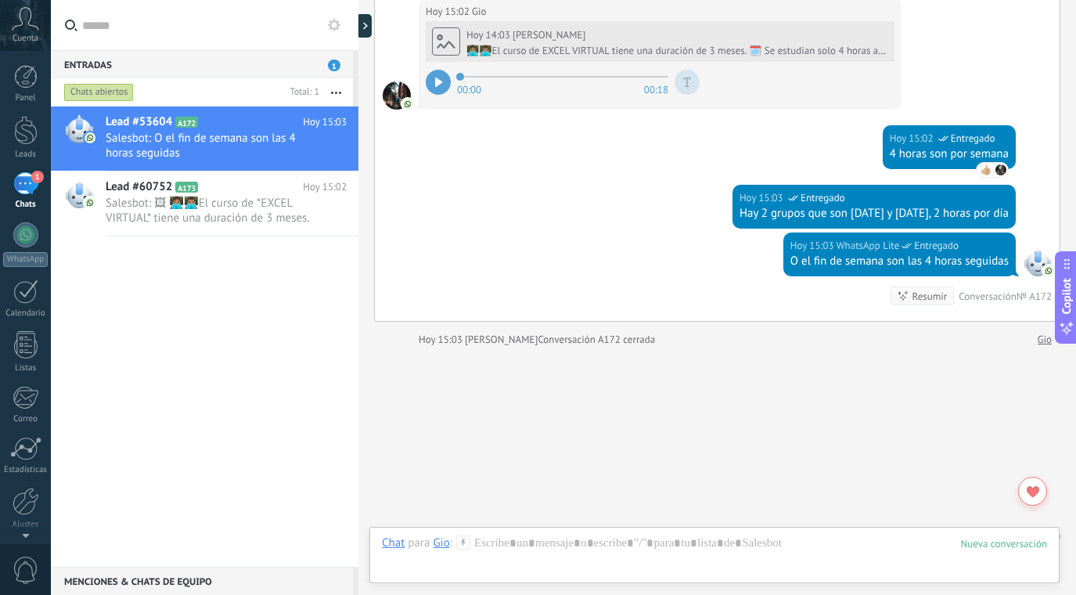
scroll to position [2721, 0]
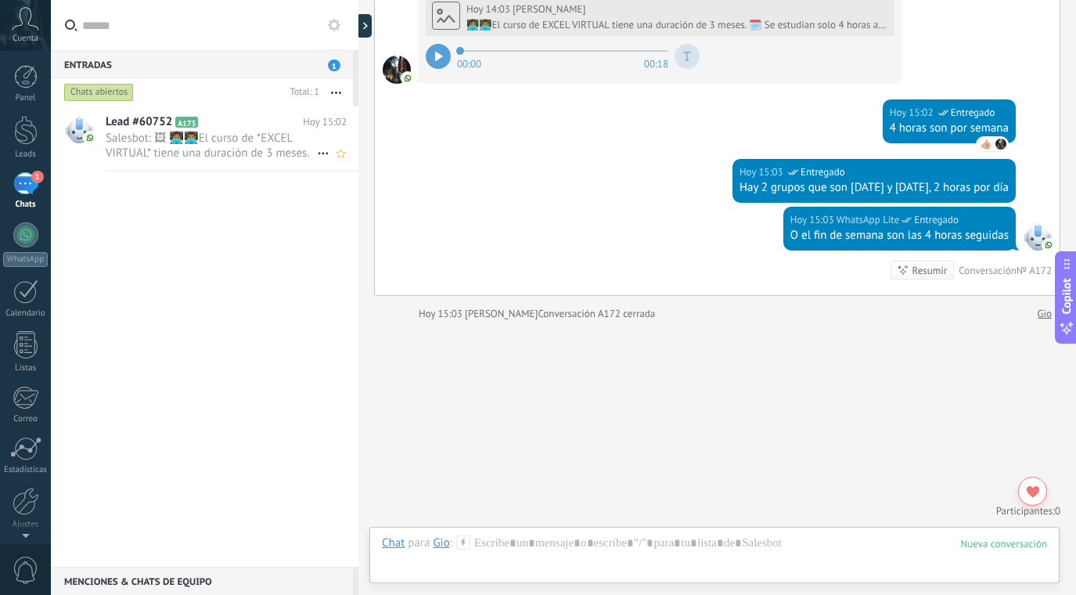
click at [240, 143] on span "Salesbot: 🖼 👩🏽‍💻👨🏽‍💻El curso de *EXCEL VIRTUAL* tiene una duración de 3 meses. …" at bounding box center [211, 146] width 211 height 30
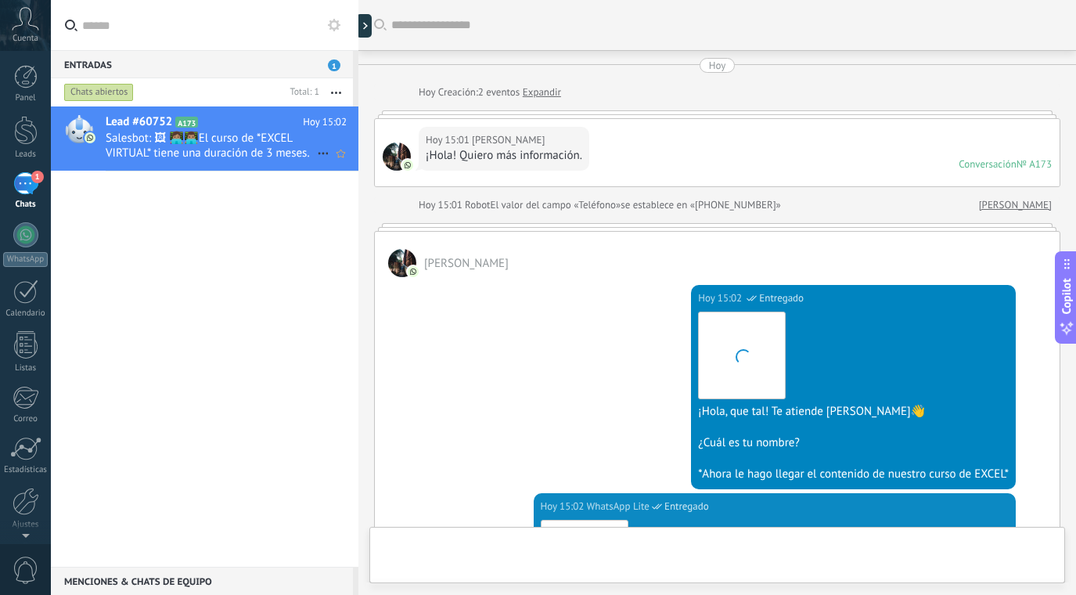
scroll to position [484, 0]
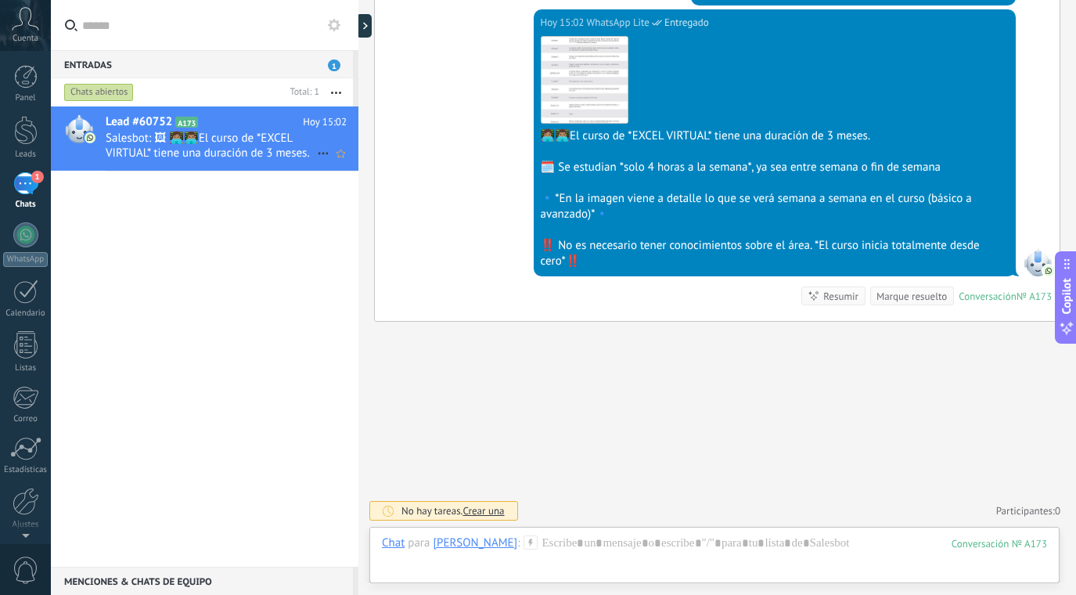
click at [249, 128] on h2 "Lead #60752 A173" at bounding box center [204, 122] width 197 height 16
click at [448, 545] on div "[PERSON_NAME]" at bounding box center [475, 542] width 85 height 14
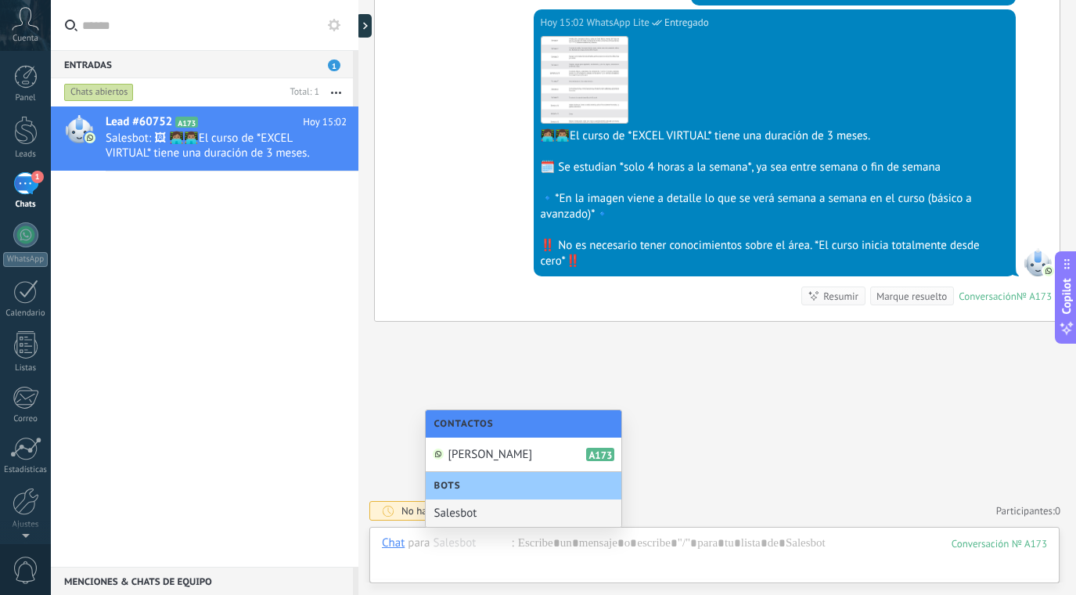
click at [849, 460] on div "Buscar Carga más Hoy Hoy Creación: 2 eventos Expandir Hoy 15:01 Mary ¡Hola! Qui…" at bounding box center [717, 55] width 718 height 1078
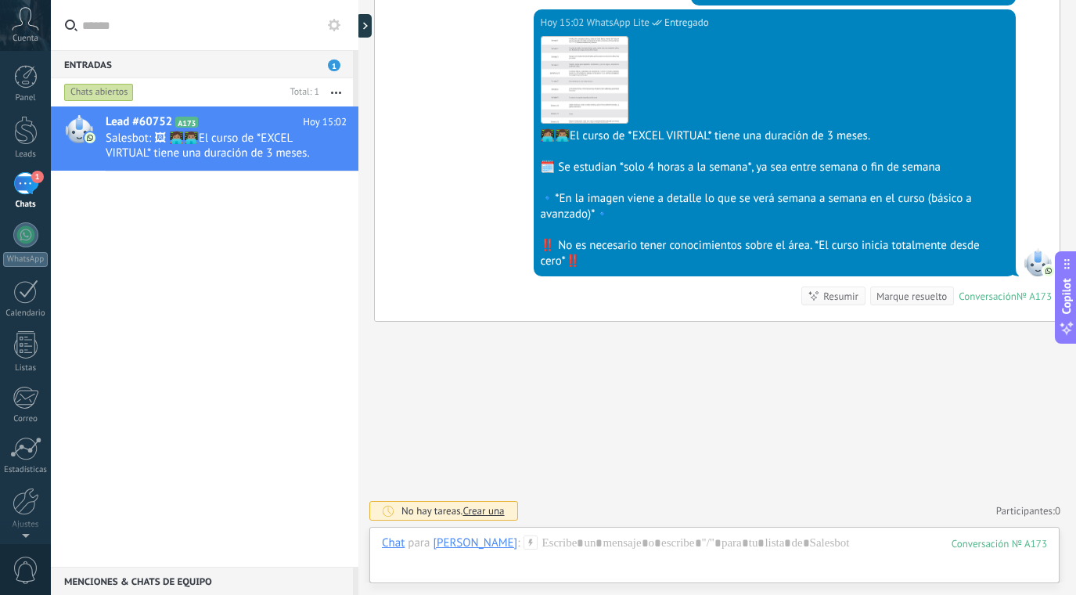
click at [984, 546] on div "173" at bounding box center [999, 543] width 95 height 13
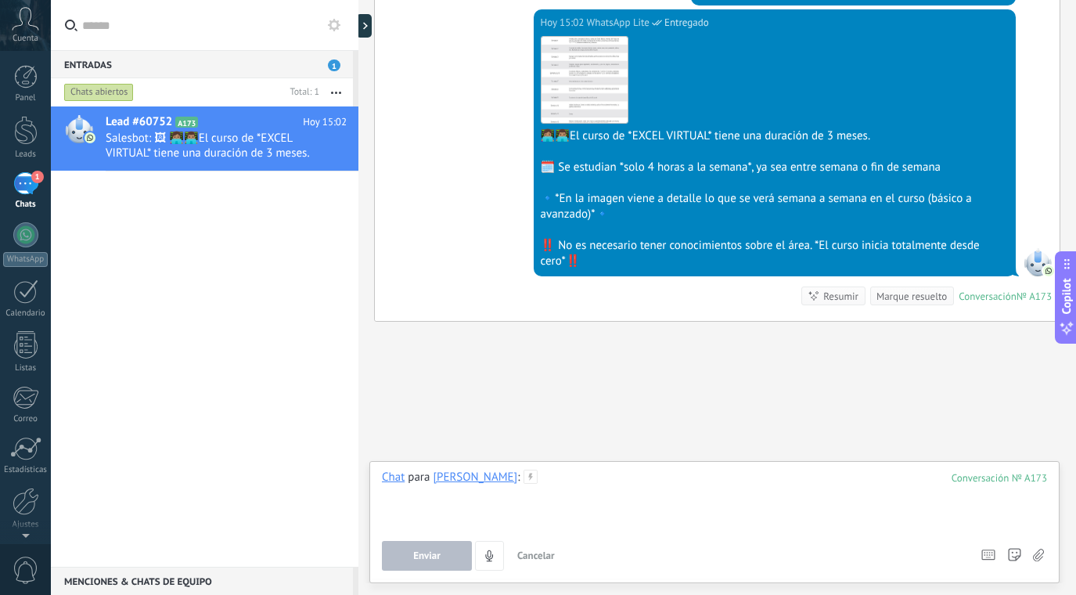
click at [799, 494] on div at bounding box center [714, 499] width 665 height 59
click at [398, 478] on div "Chat" at bounding box center [393, 477] width 23 height 14
click at [498, 506] on div at bounding box center [714, 499] width 665 height 59
click at [524, 475] on icon at bounding box center [531, 477] width 14 height 14
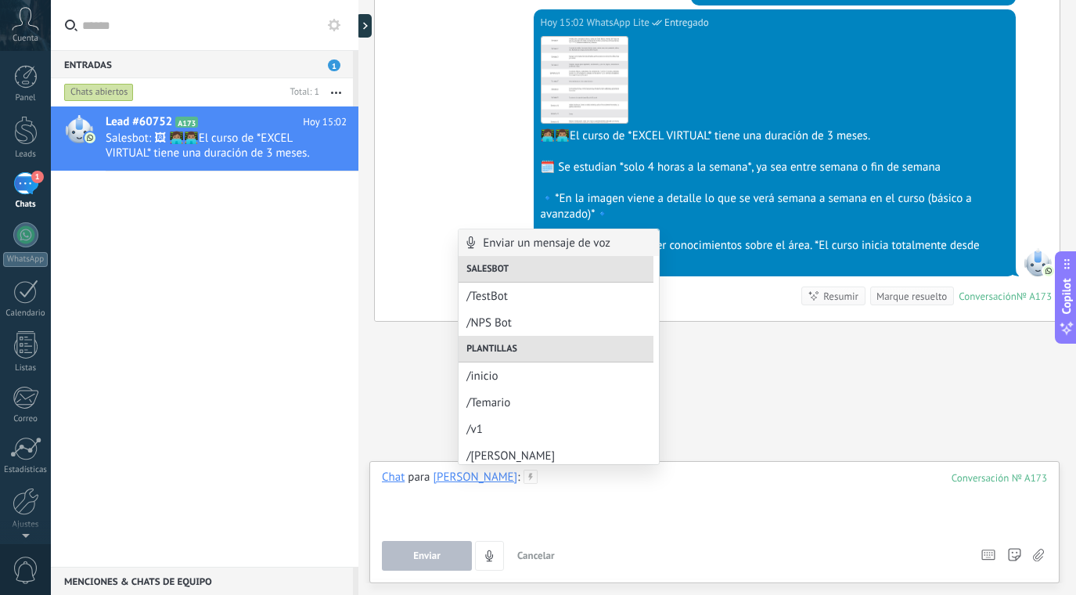
click at [527, 480] on div at bounding box center [714, 499] width 665 height 59
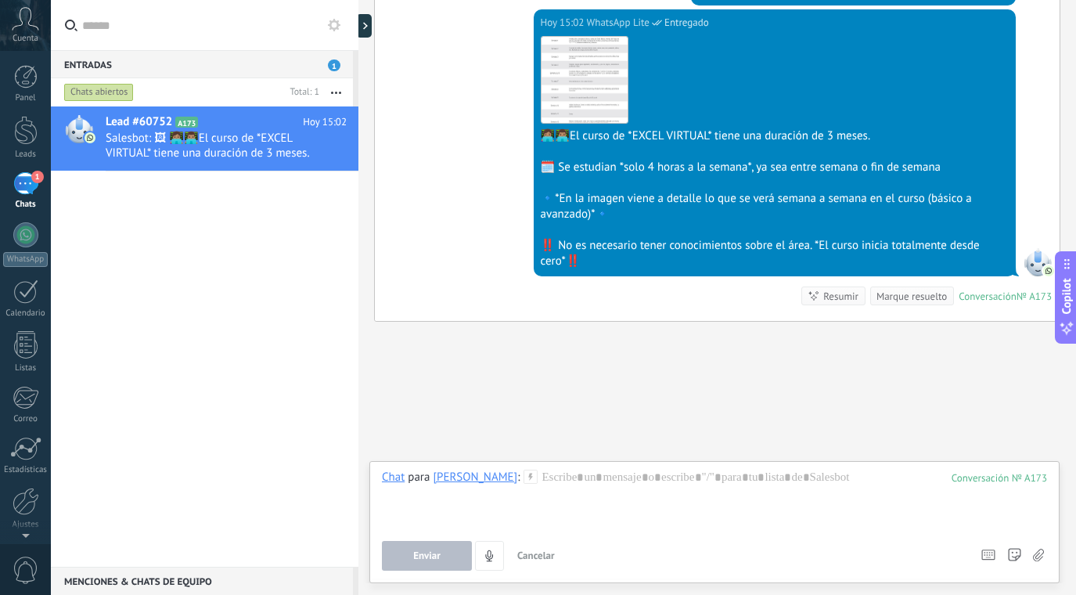
click at [439, 470] on div "[PERSON_NAME]" at bounding box center [475, 477] width 85 height 14
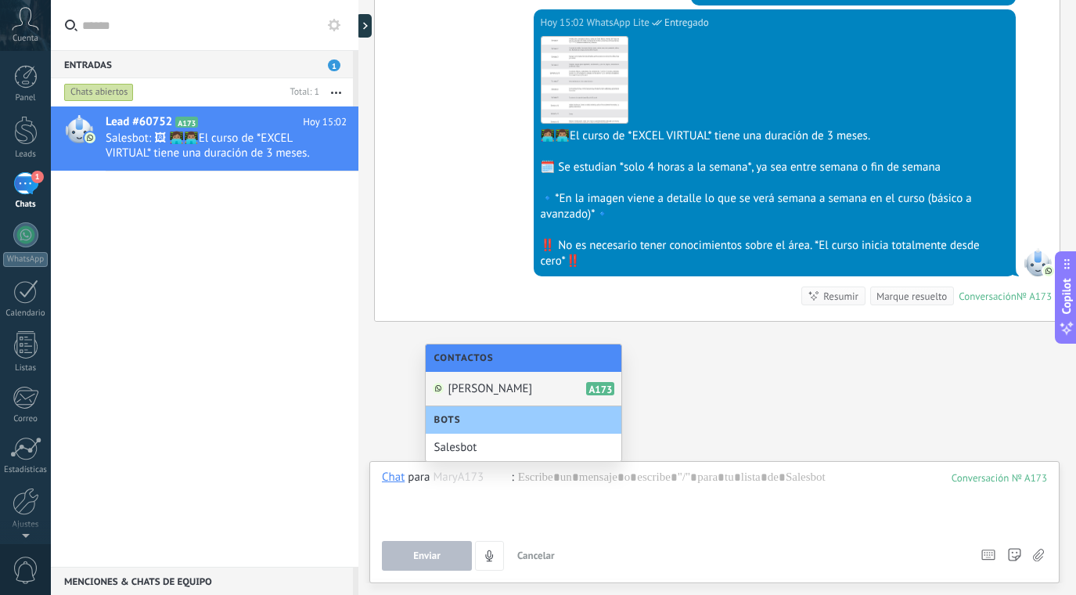
click at [491, 378] on div "Mary A173" at bounding box center [524, 389] width 196 height 34
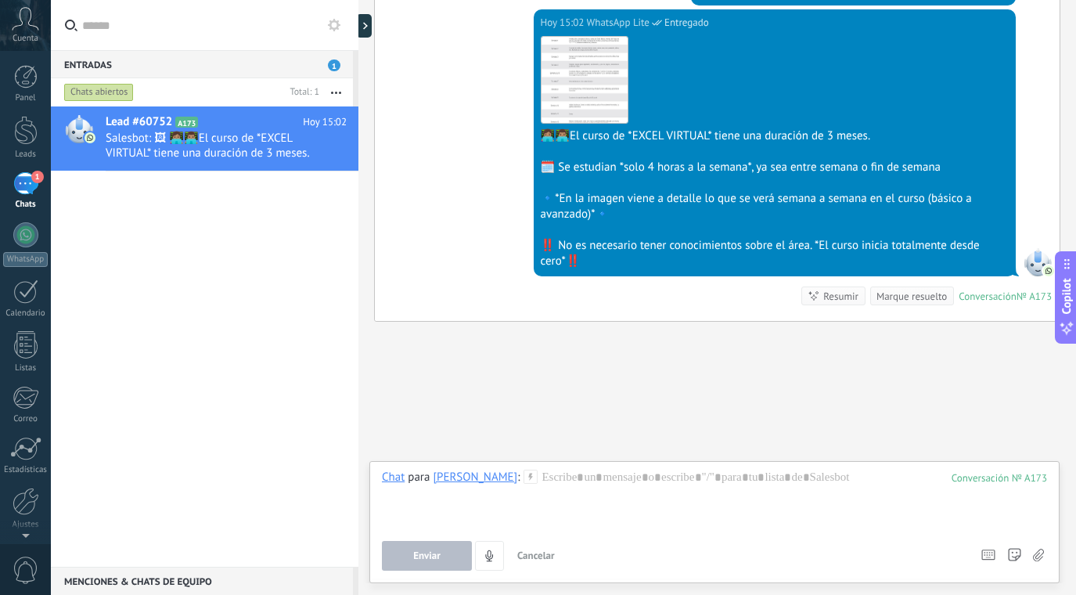
click at [708, 419] on div "Buscar Carga más Hoy Hoy Creación: 2 eventos Expandir Hoy 15:01 Mary ¡Hola! Qui…" at bounding box center [717, 55] width 718 height 1078
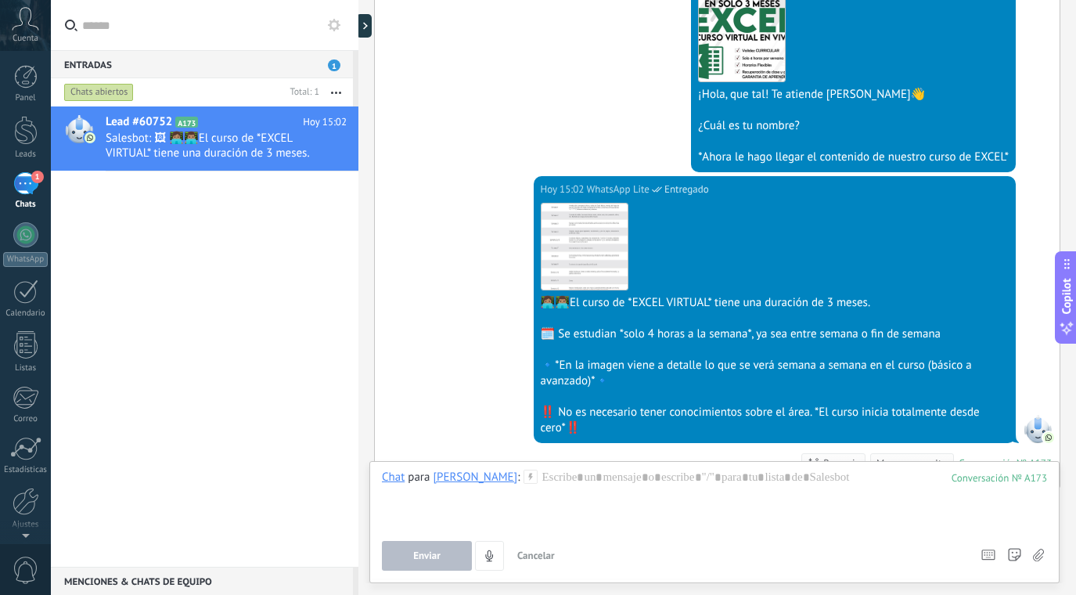
scroll to position [281, 0]
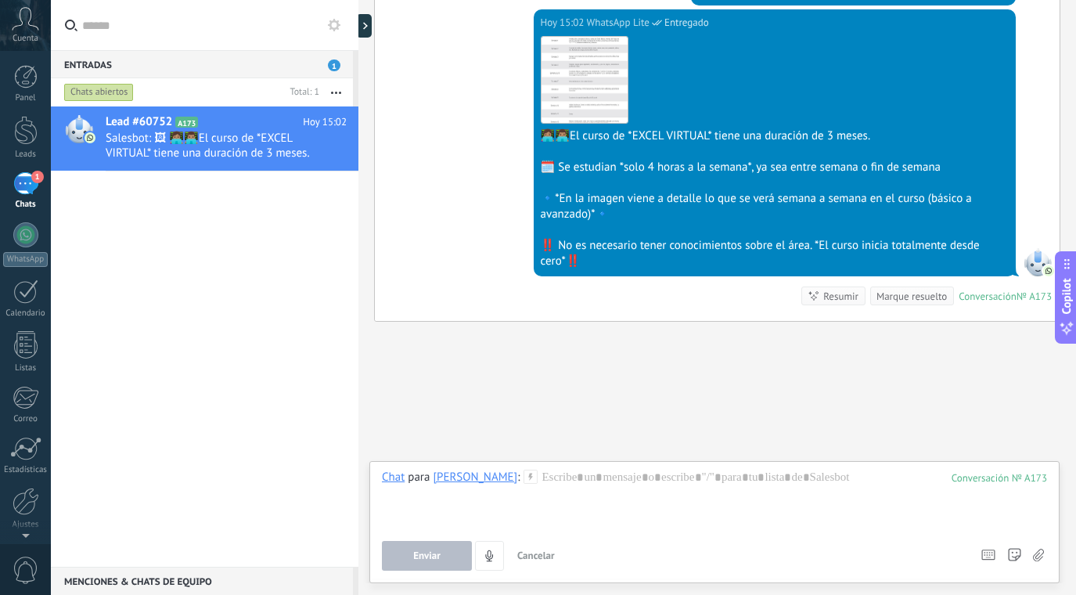
click at [912, 300] on div "Marque resuelto" at bounding box center [911, 296] width 70 height 15
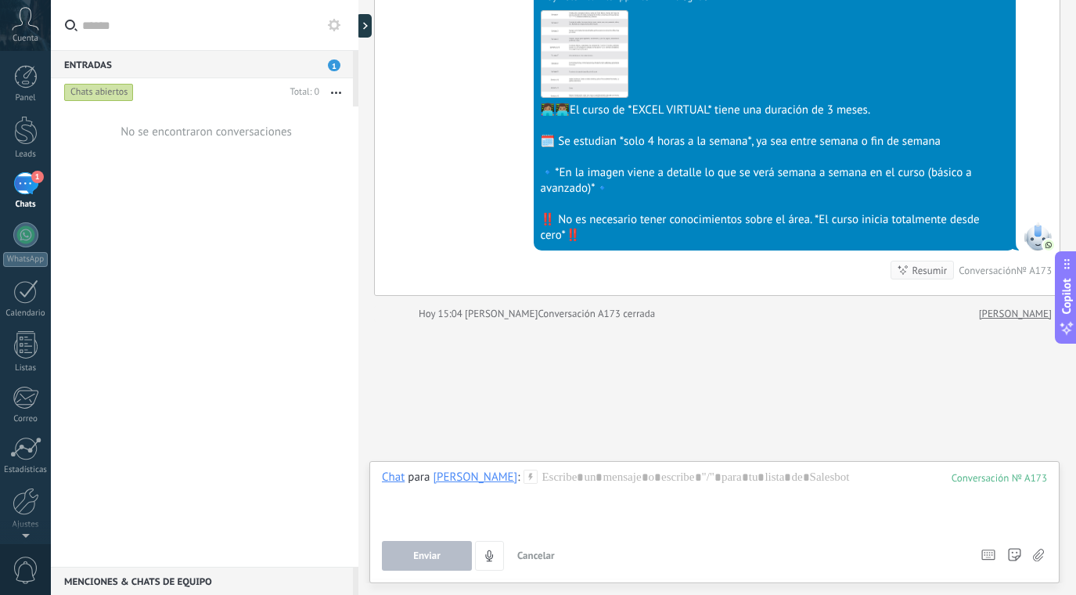
click at [438, 477] on div "[PERSON_NAME]" at bounding box center [475, 477] width 85 height 14
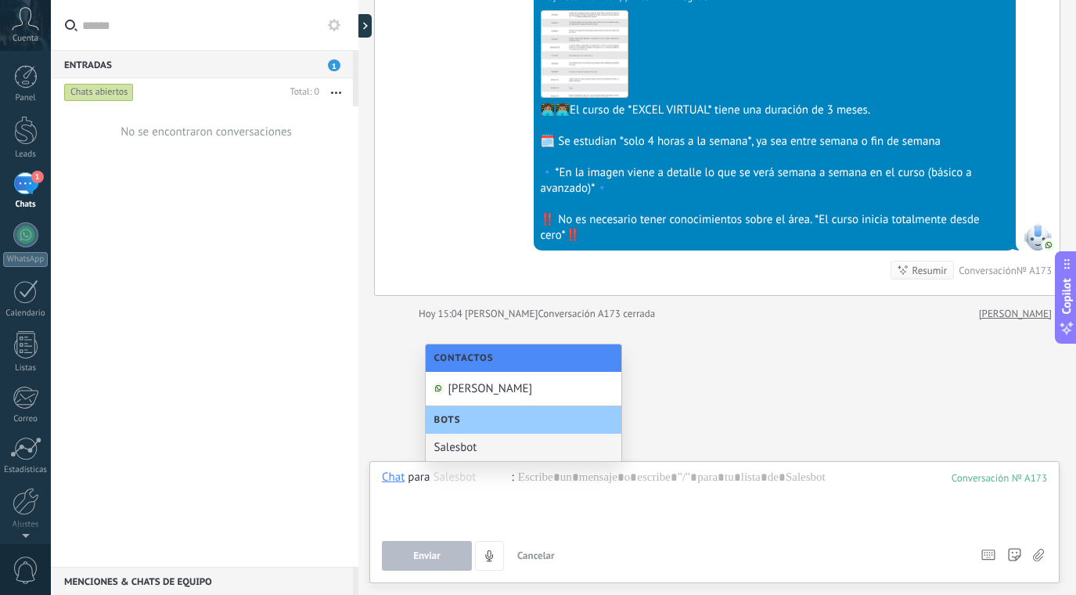
click at [762, 382] on div "Buscar Carga más Hoy Hoy Creación: 2 eventos Expandir Hoy 15:01 Mary ¡Hola! Qui…" at bounding box center [717, 43] width 718 height 1104
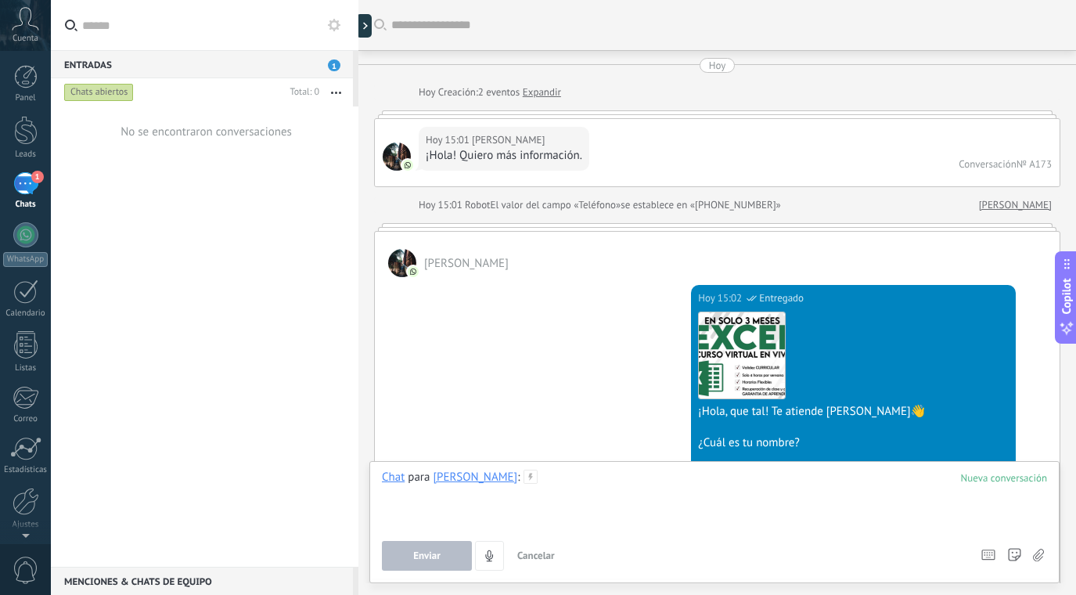
scroll to position [0, 0]
click at [437, 258] on span "[PERSON_NAME]" at bounding box center [466, 263] width 85 height 15
click at [431, 263] on span "[PERSON_NAME]" at bounding box center [466, 263] width 85 height 15
click at [388, 263] on div at bounding box center [402, 263] width 28 height 28
click at [400, 263] on div at bounding box center [402, 263] width 28 height 28
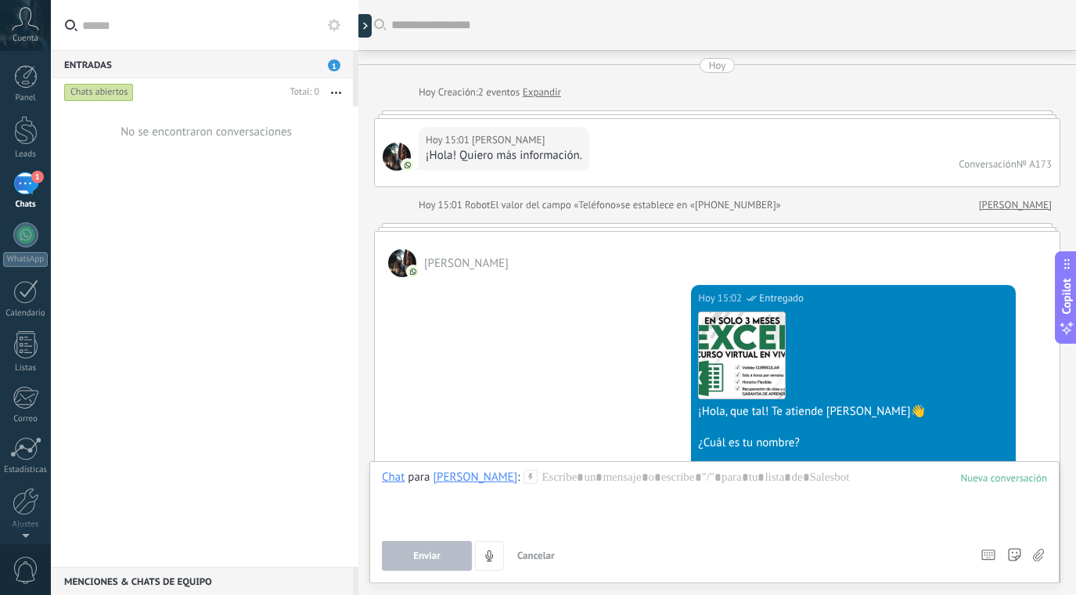
click at [1032, 201] on link "[PERSON_NAME]" at bounding box center [1015, 205] width 73 height 16
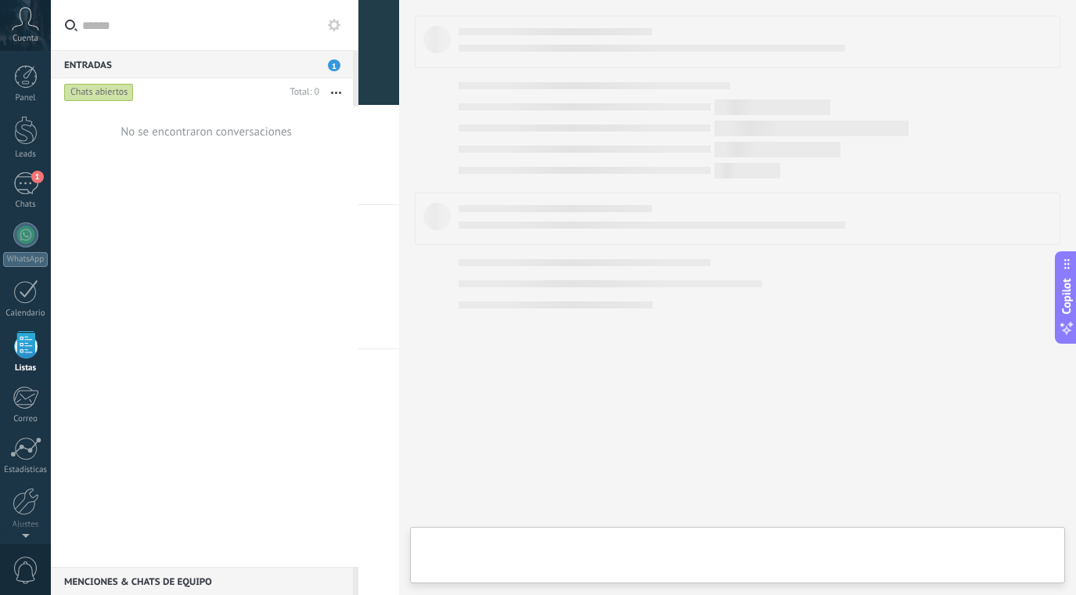
scroll to position [41, 0]
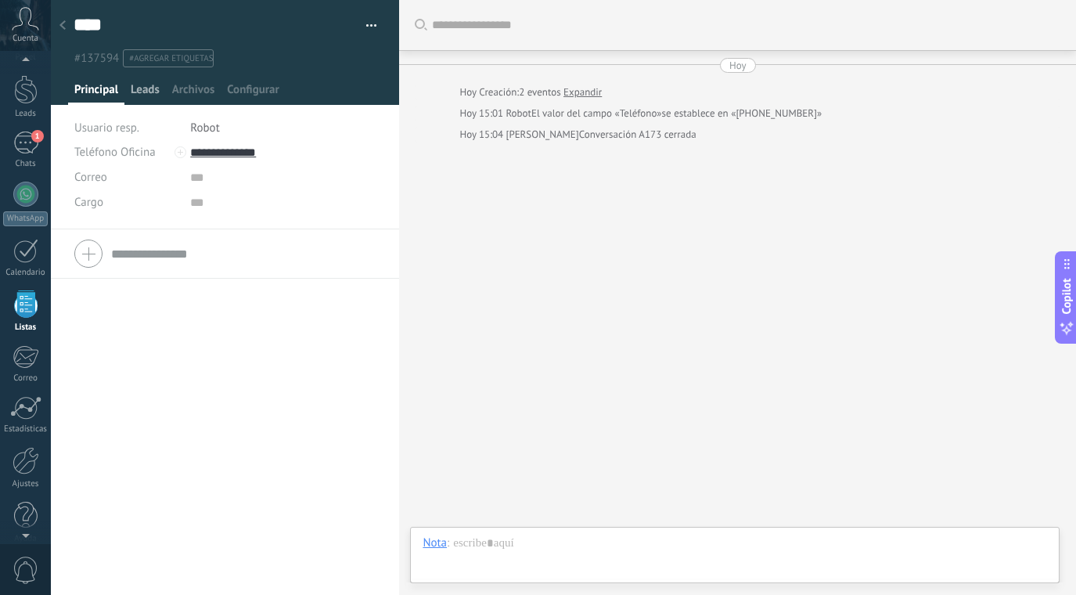
click at [142, 94] on span "Leads" at bounding box center [145, 93] width 29 height 23
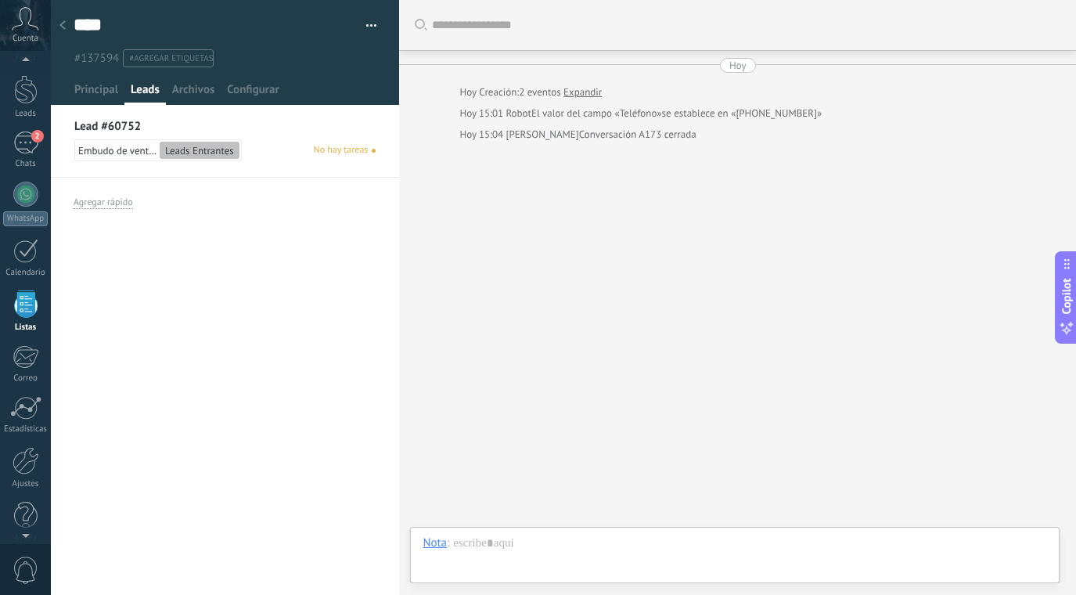
click at [127, 154] on span "Embudo de ventas" at bounding box center [117, 150] width 78 height 13
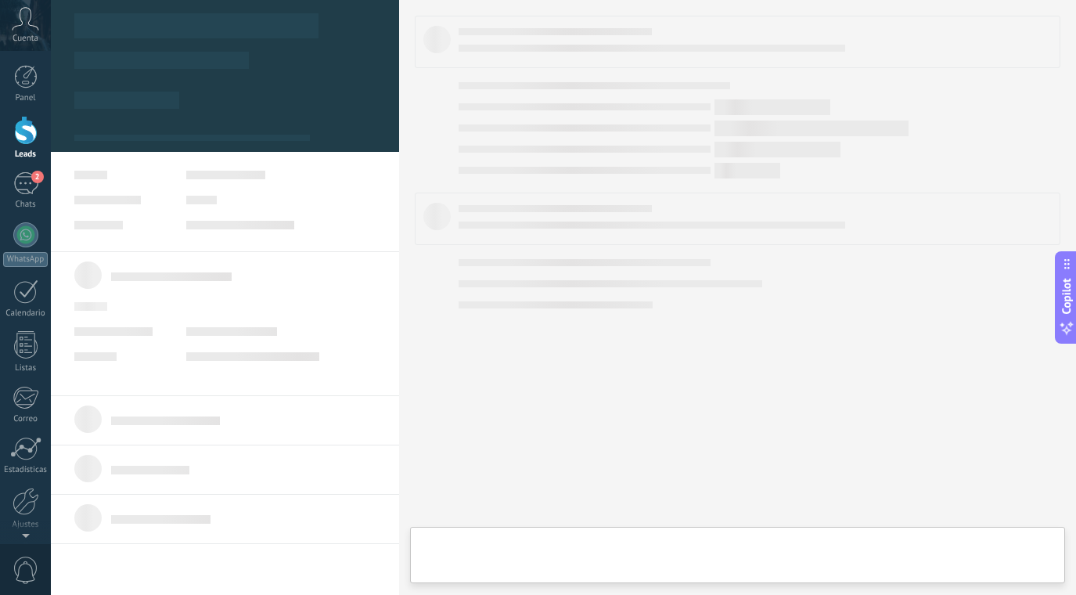
type textarea "**********"
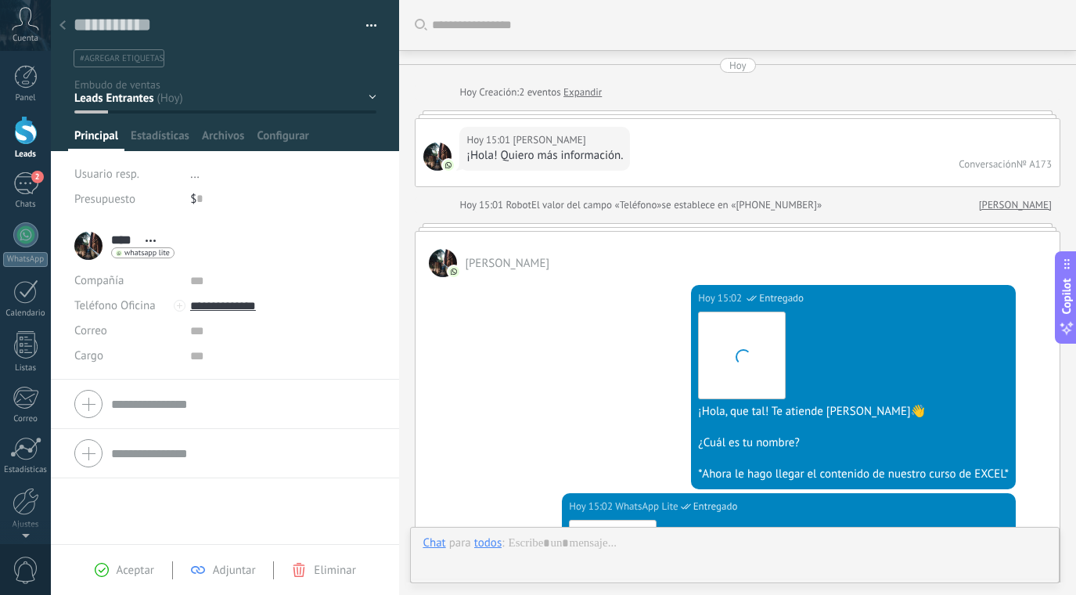
scroll to position [509, 0]
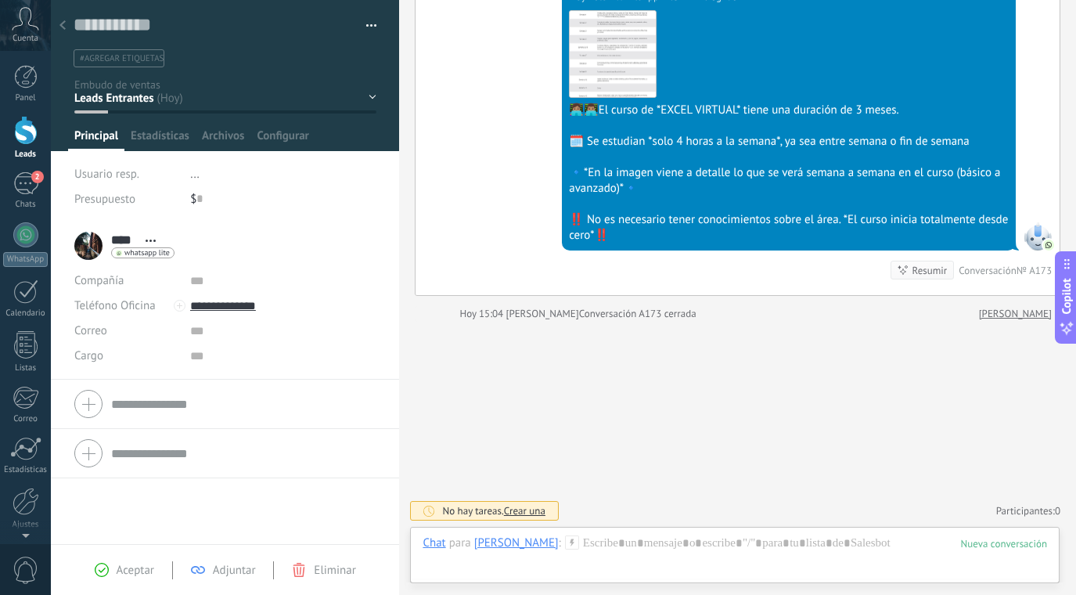
click at [0, 0] on div "Inicio y temario clase y horarios referencias y costos Formas de pago Rec Diario" at bounding box center [0, 0] width 0 height 0
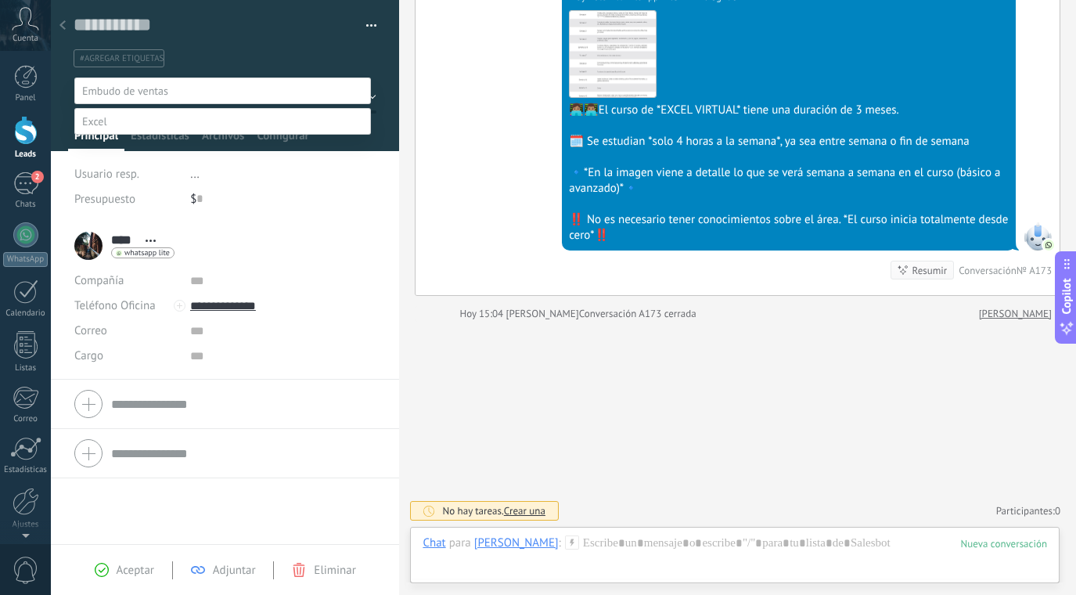
click at [0, 0] on label "Inicio y temario" at bounding box center [0, 0] width 0 height 0
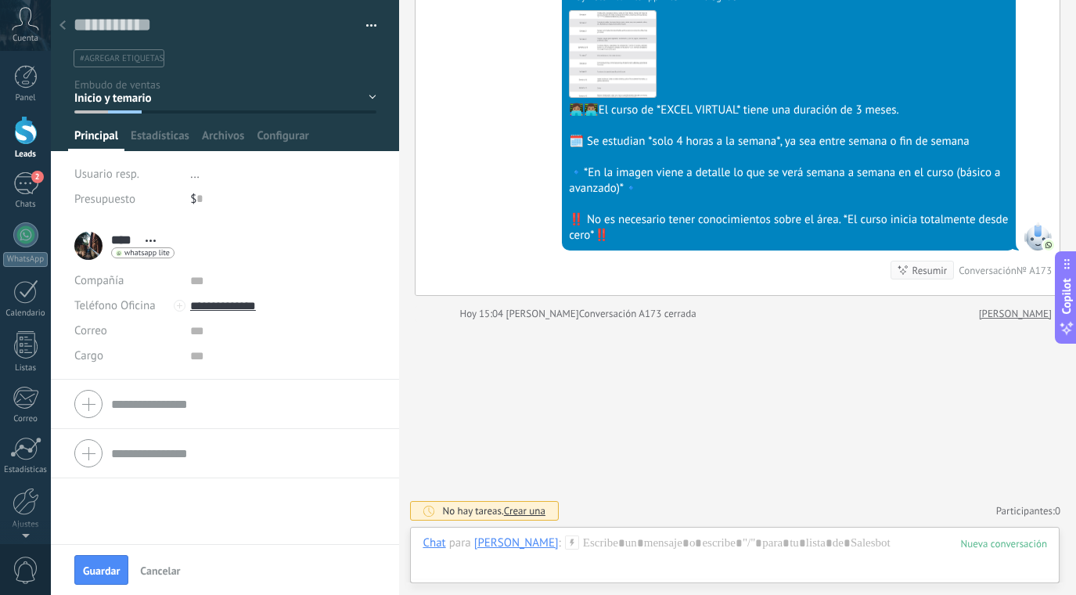
click at [63, 28] on use at bounding box center [62, 24] width 6 height 9
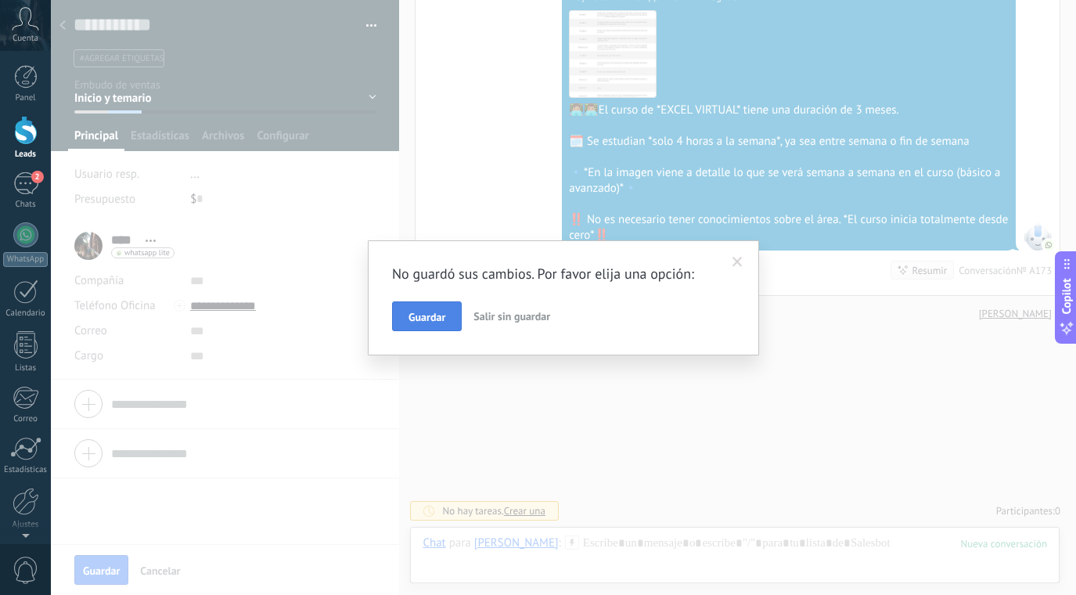
click at [435, 311] on span "Guardar" at bounding box center [426, 316] width 37 height 11
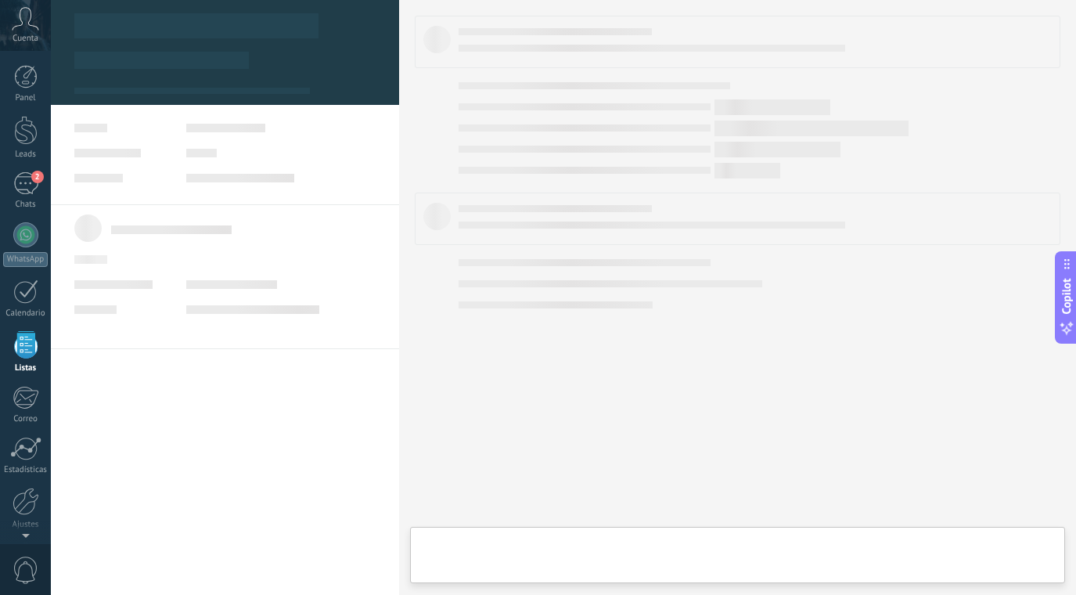
scroll to position [41, 0]
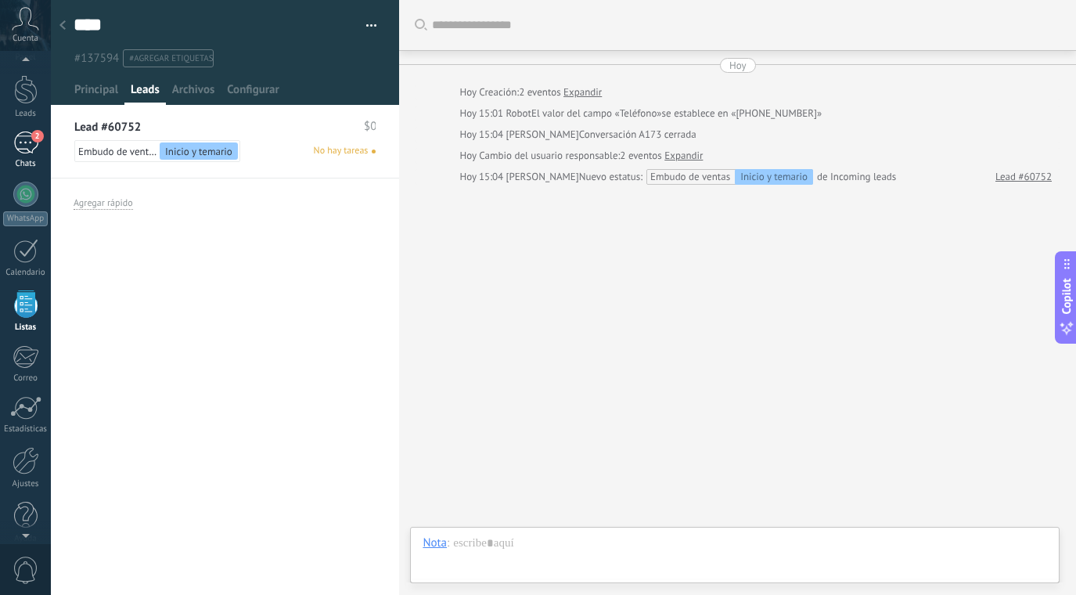
click at [38, 136] on span "2" at bounding box center [37, 136] width 13 height 13
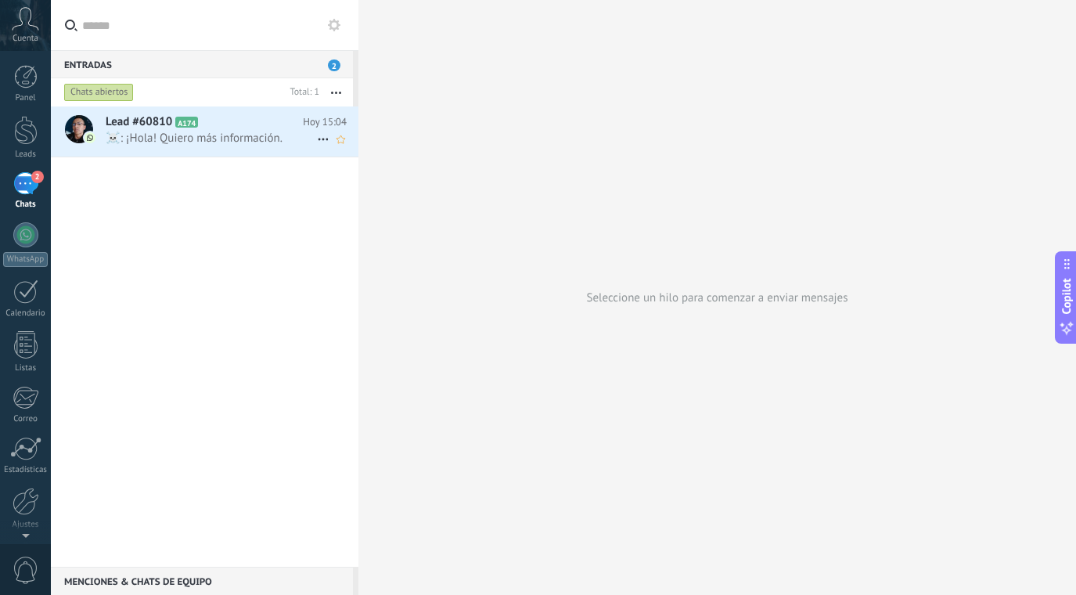
click at [273, 144] on span "☠️: ¡Hola! Quiero más información." at bounding box center [211, 138] width 211 height 15
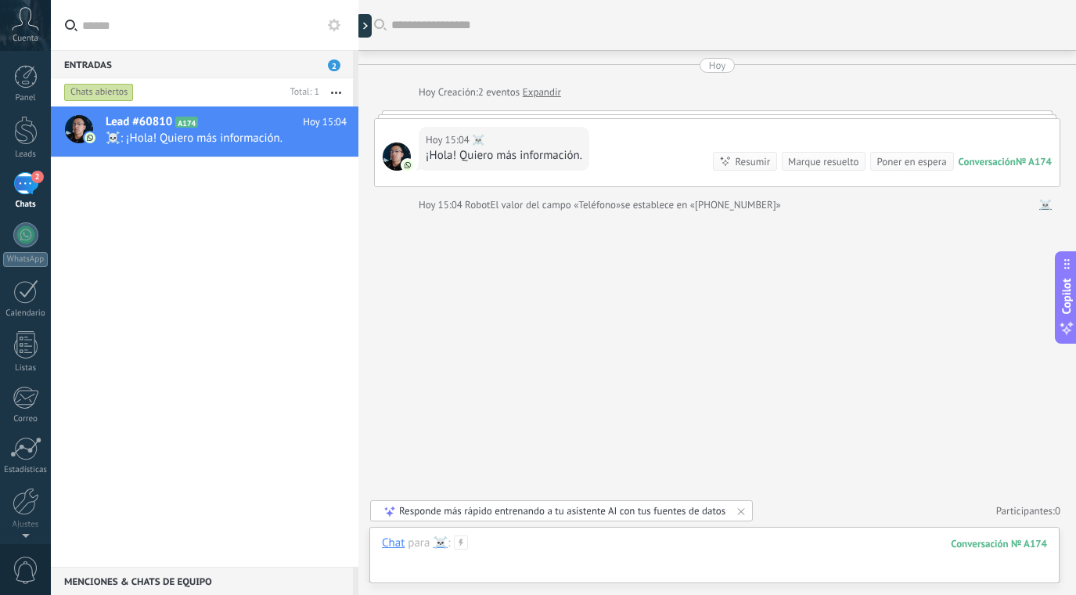
click at [520, 542] on div at bounding box center [714, 558] width 665 height 47
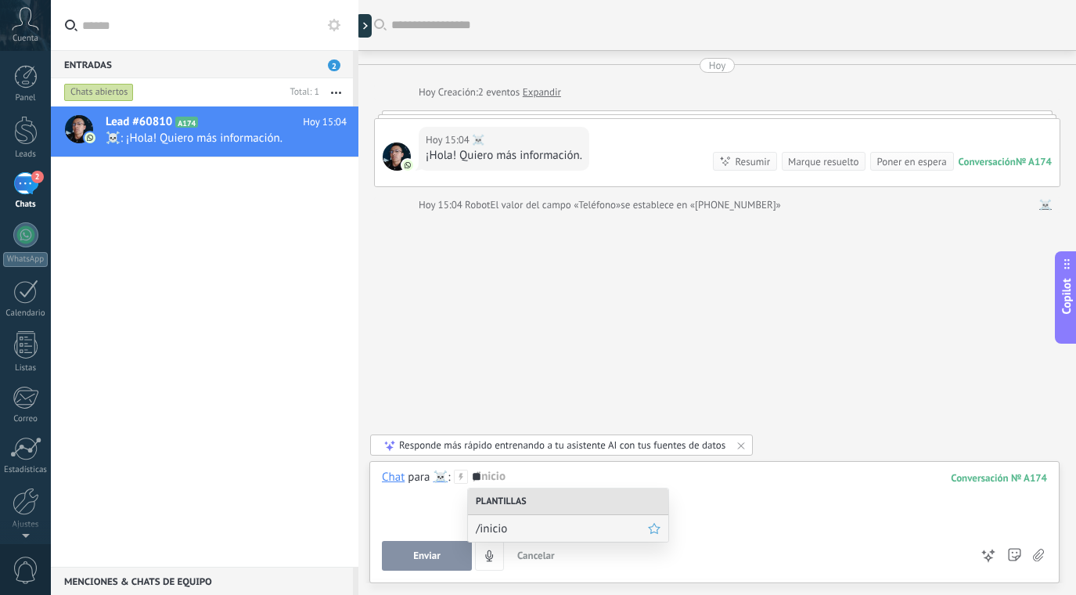
click at [499, 524] on span "/inicio" at bounding box center [562, 528] width 172 height 15
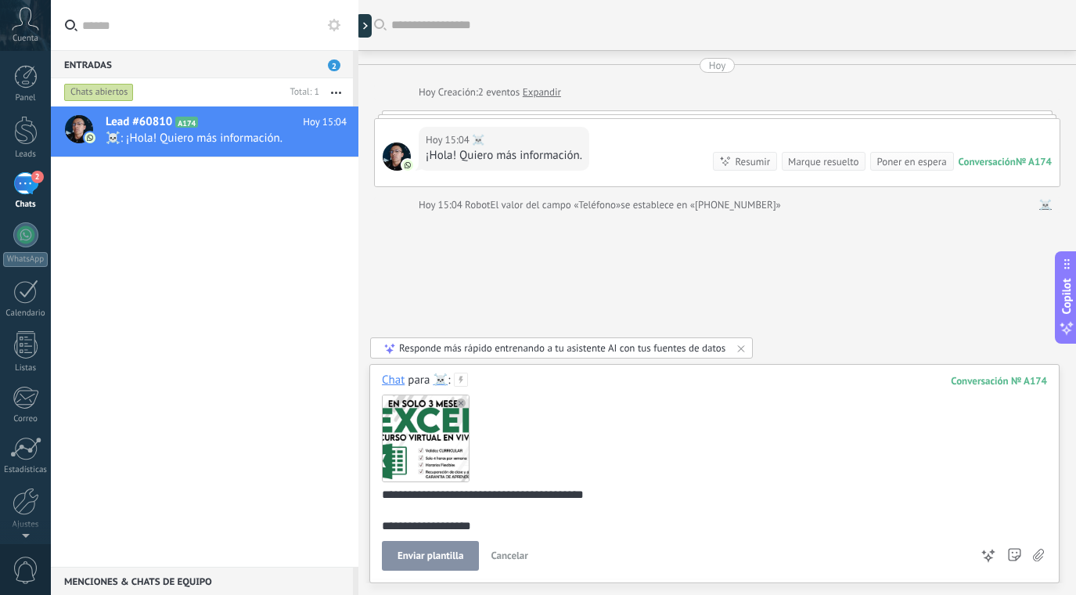
click at [443, 550] on span "Enviar plantilla" at bounding box center [431, 555] width 66 height 11
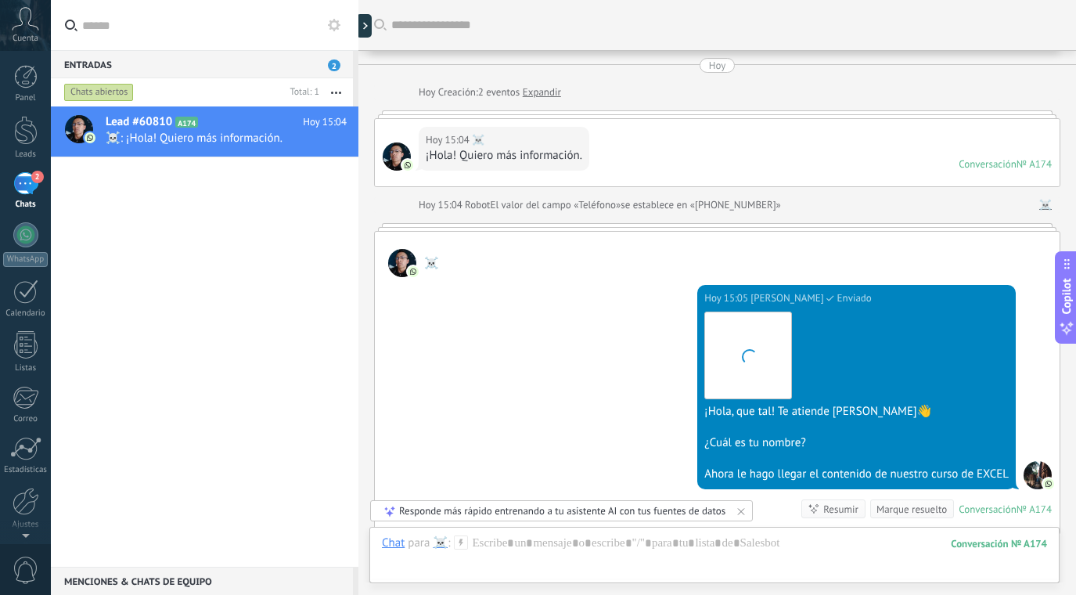
scroll to position [213, 0]
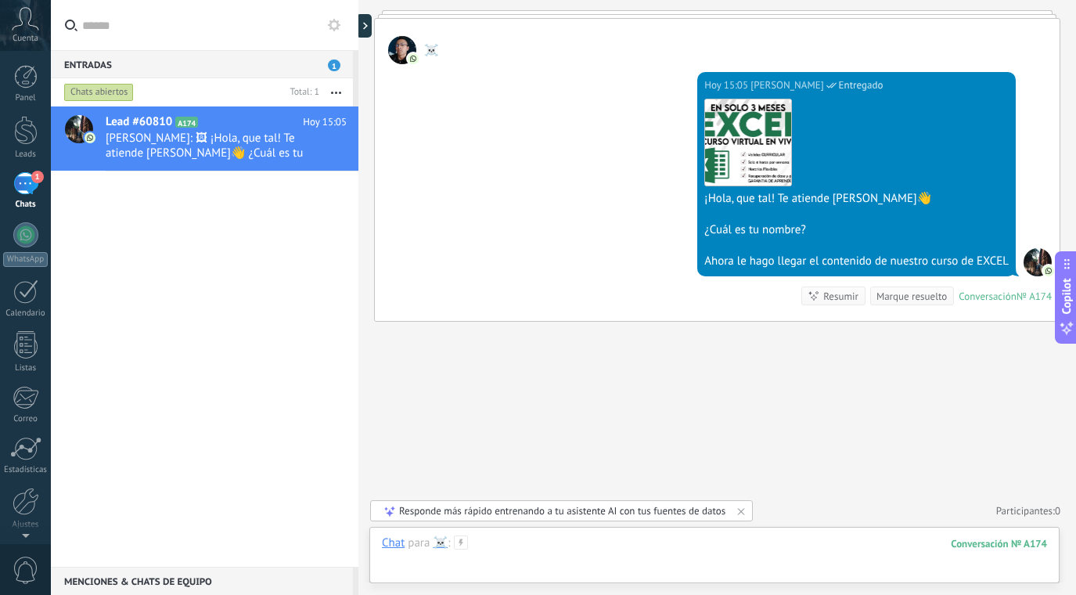
click at [517, 537] on div at bounding box center [714, 558] width 665 height 47
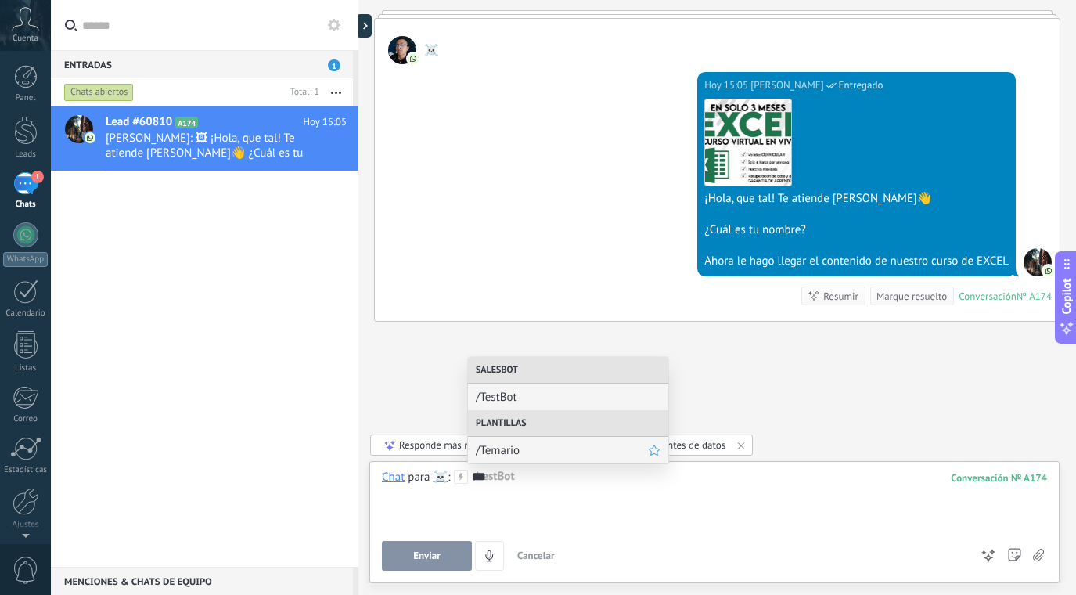
click at [502, 451] on span "/Temario" at bounding box center [562, 450] width 172 height 15
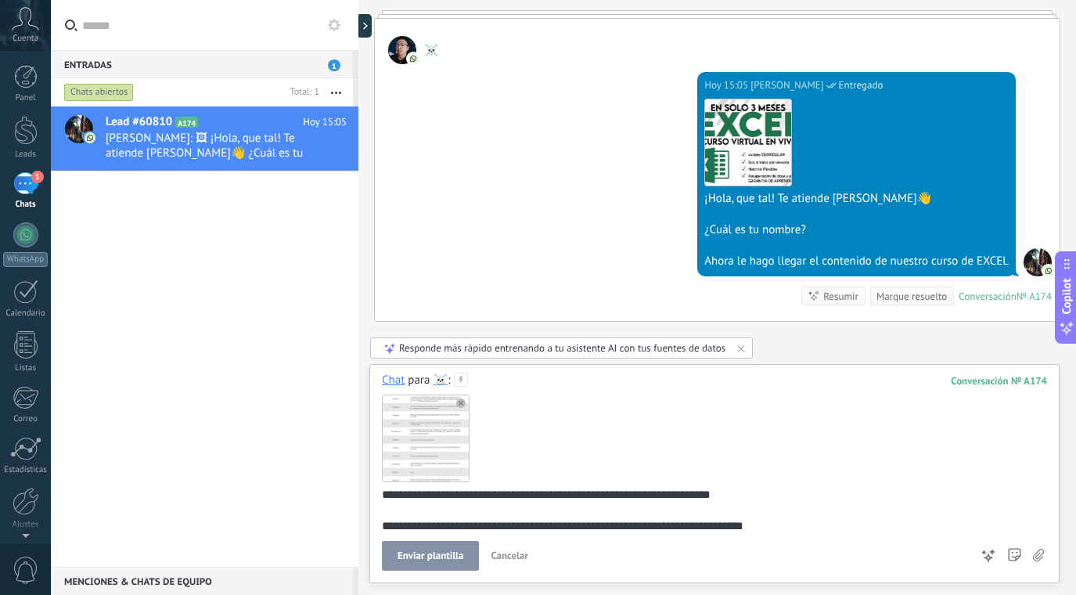
click at [434, 550] on span "Enviar plantilla" at bounding box center [431, 555] width 66 height 11
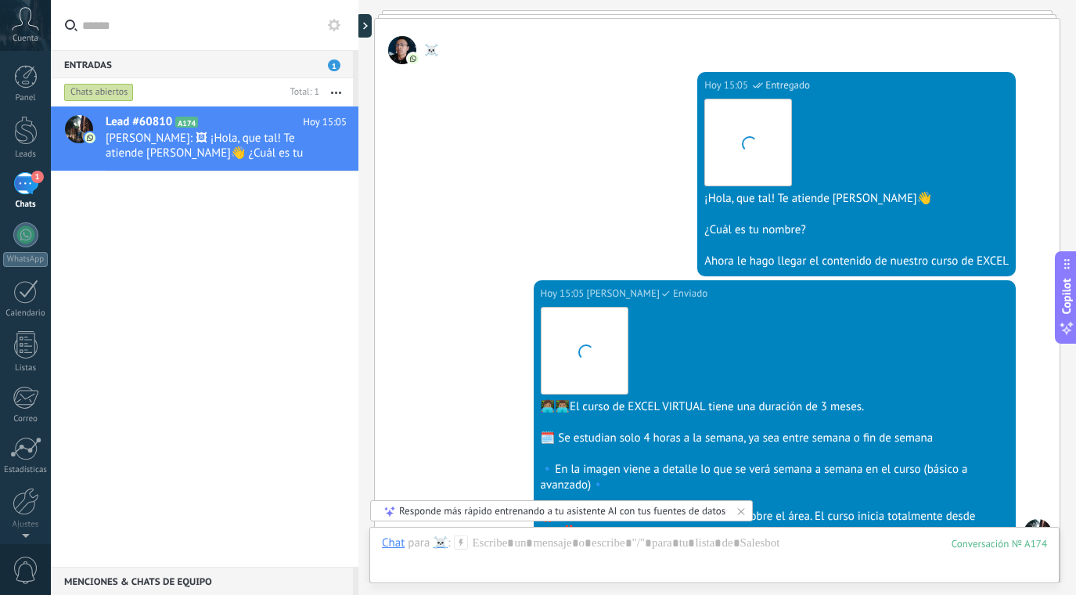
scroll to position [484, 0]
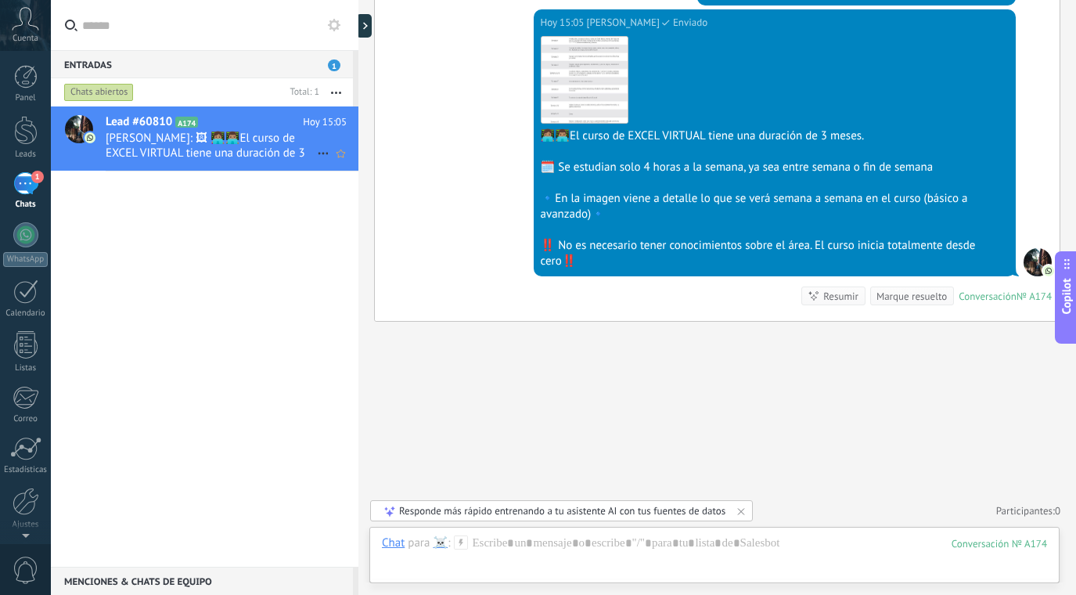
click at [135, 119] on span "Lead #60810" at bounding box center [139, 122] width 67 height 16
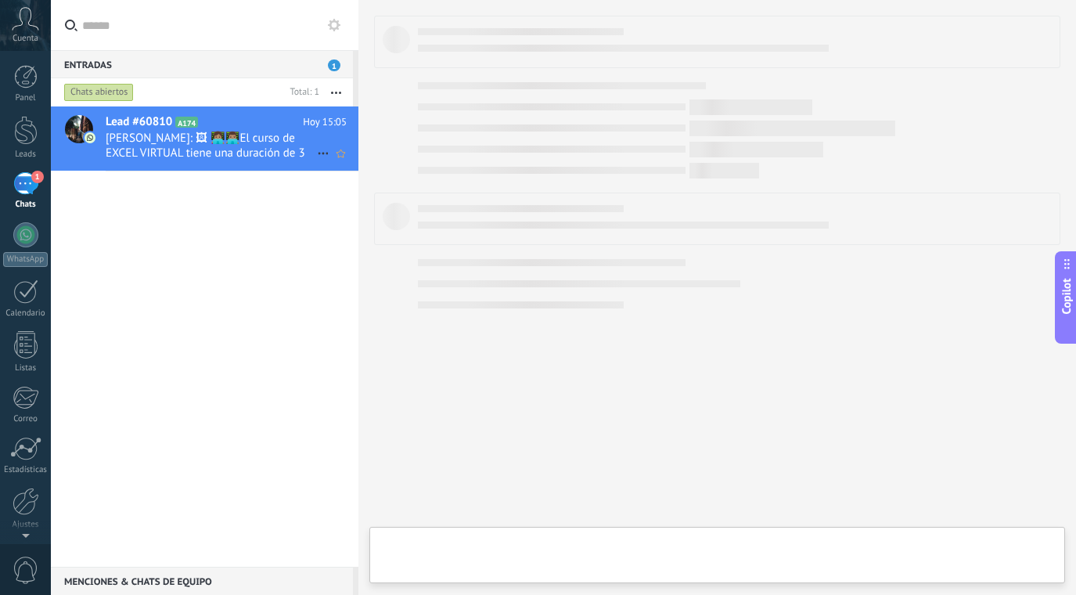
click at [135, 119] on span "Lead #60810" at bounding box center [139, 122] width 67 height 16
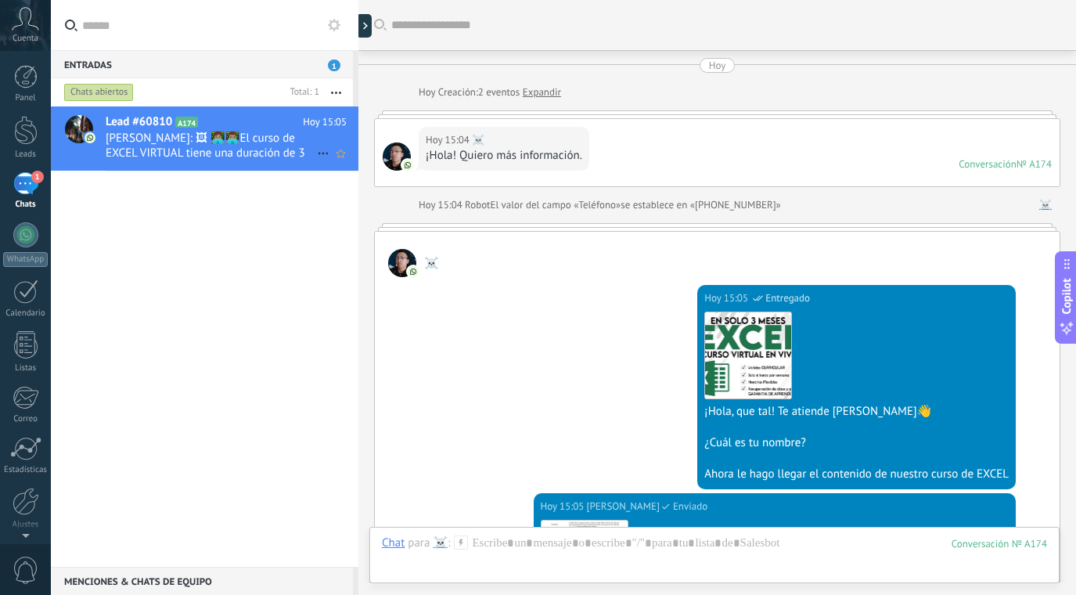
scroll to position [484, 0]
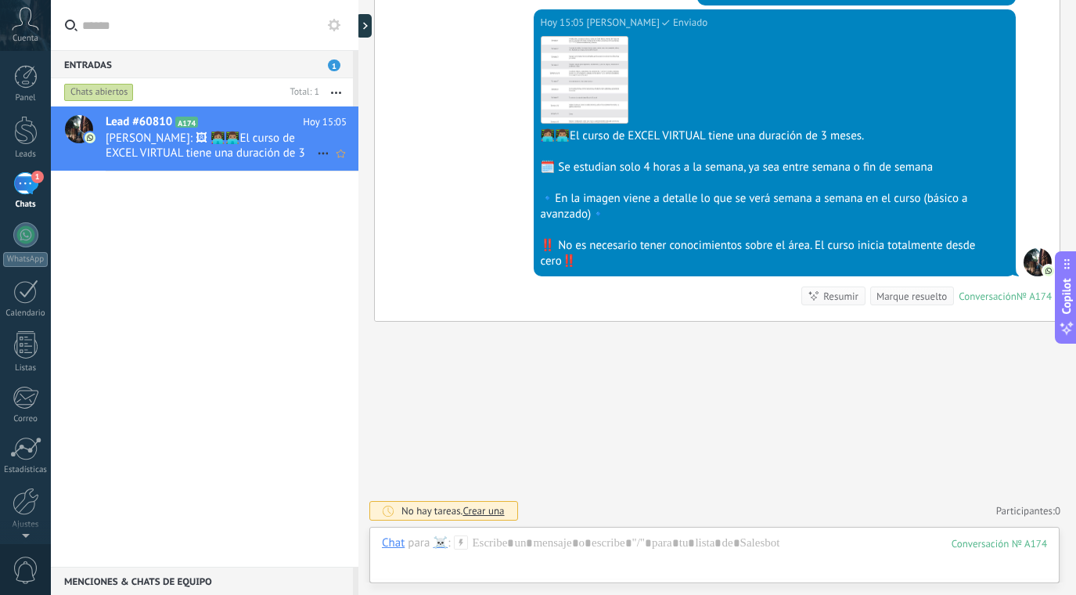
click at [135, 119] on span "Lead #60810" at bounding box center [139, 122] width 67 height 16
click at [77, 135] on div at bounding box center [79, 129] width 28 height 28
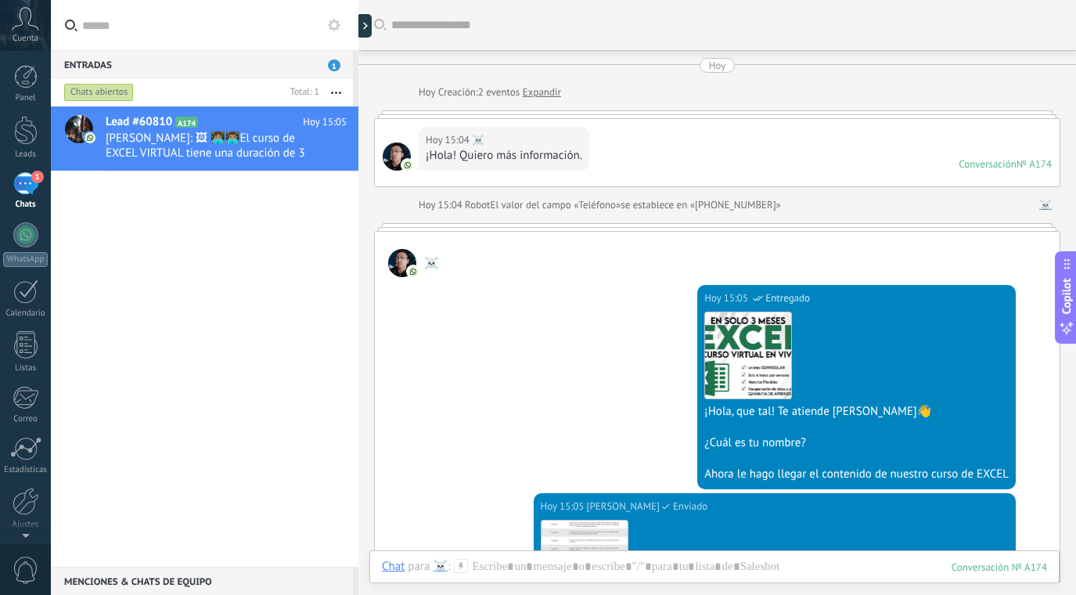
scroll to position [0, 0]
click at [402, 261] on div at bounding box center [402, 263] width 28 height 28
click at [410, 261] on div at bounding box center [402, 263] width 28 height 28
click at [392, 158] on div at bounding box center [397, 156] width 28 height 28
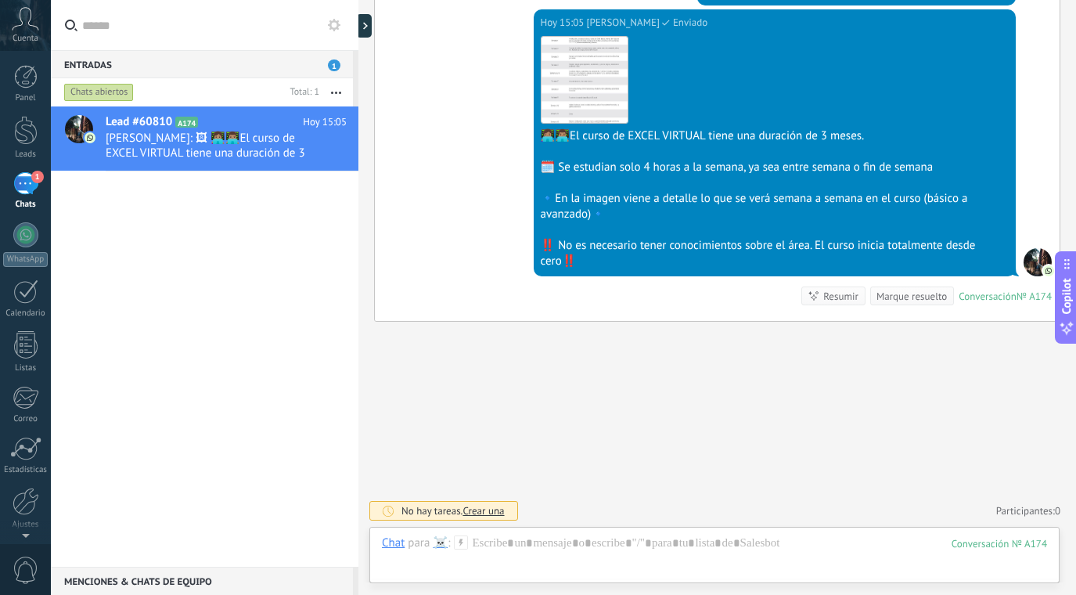
scroll to position [484, 0]
click at [336, 95] on button "button" at bounding box center [336, 92] width 34 height 28
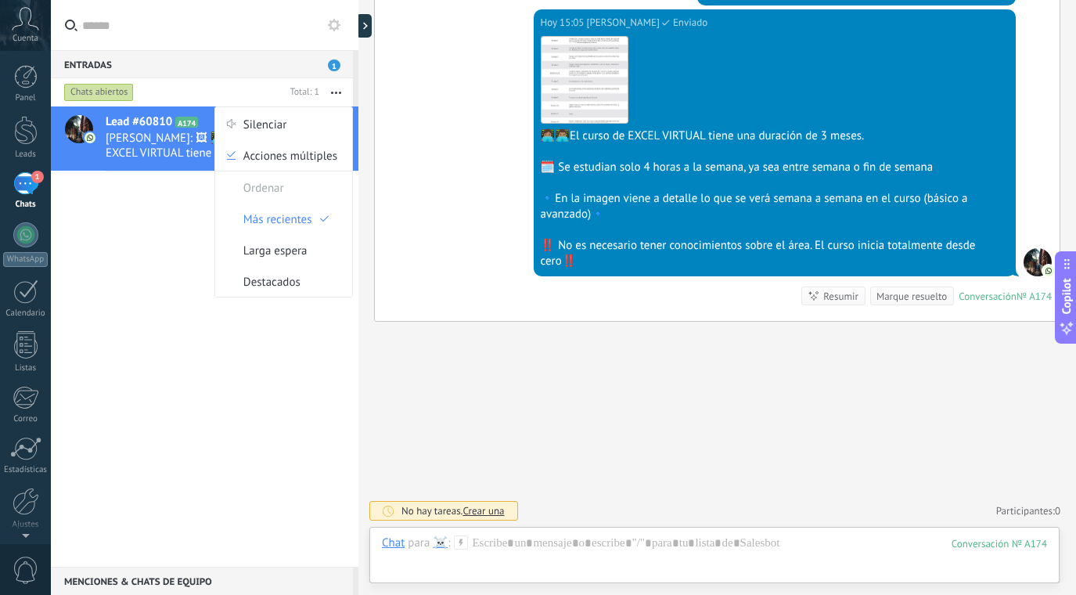
click at [408, 122] on div "Hoy 15:05 Samuel Morales Florian Enviado Descargar 👩🏽‍💻👨🏽‍💻El curso de EXCEL VI…" at bounding box center [717, 164] width 685 height 311
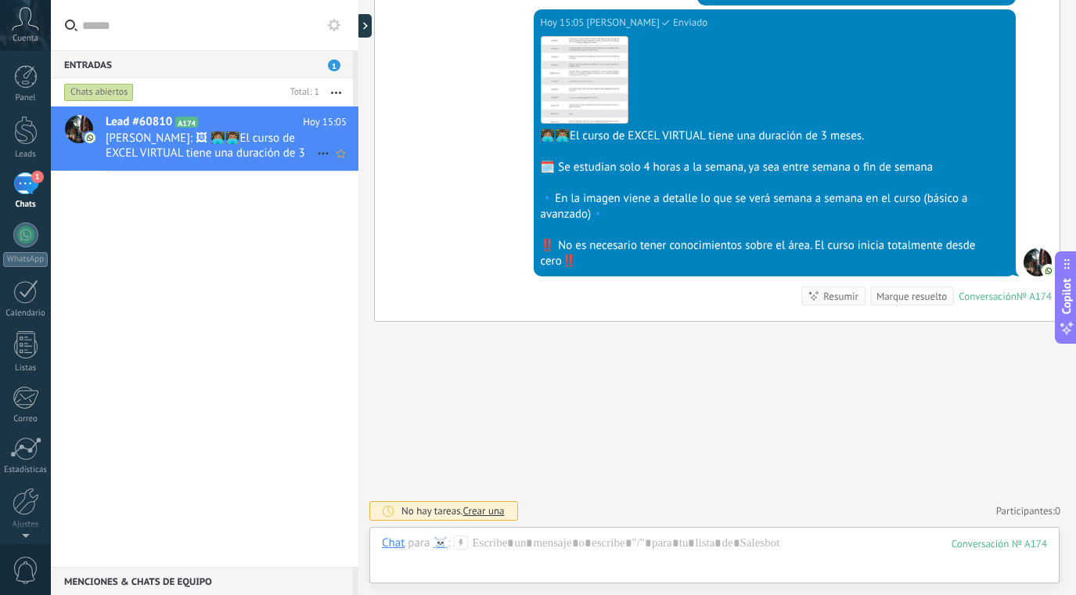
click at [83, 126] on div at bounding box center [79, 129] width 28 height 28
click at [147, 117] on span "Lead #60810" at bounding box center [139, 122] width 67 height 16
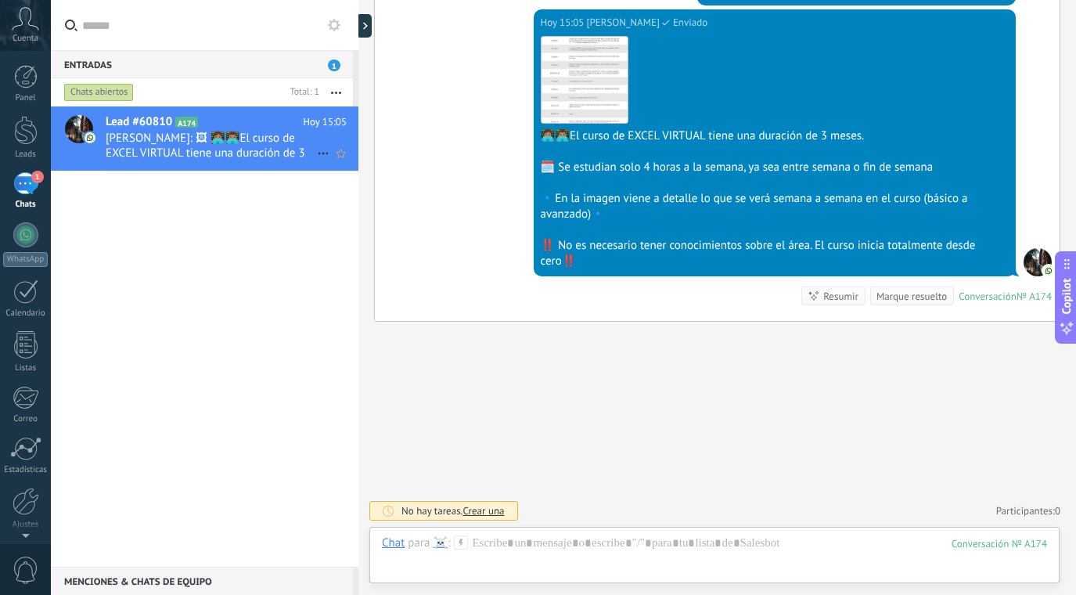
click at [185, 128] on h2 "Lead #60810 A174" at bounding box center [204, 122] width 197 height 16
click at [333, 147] on icon at bounding box center [341, 153] width 16 height 19
click at [318, 153] on use at bounding box center [323, 154] width 10 height 2
click at [277, 121] on div at bounding box center [538, 297] width 1076 height 595
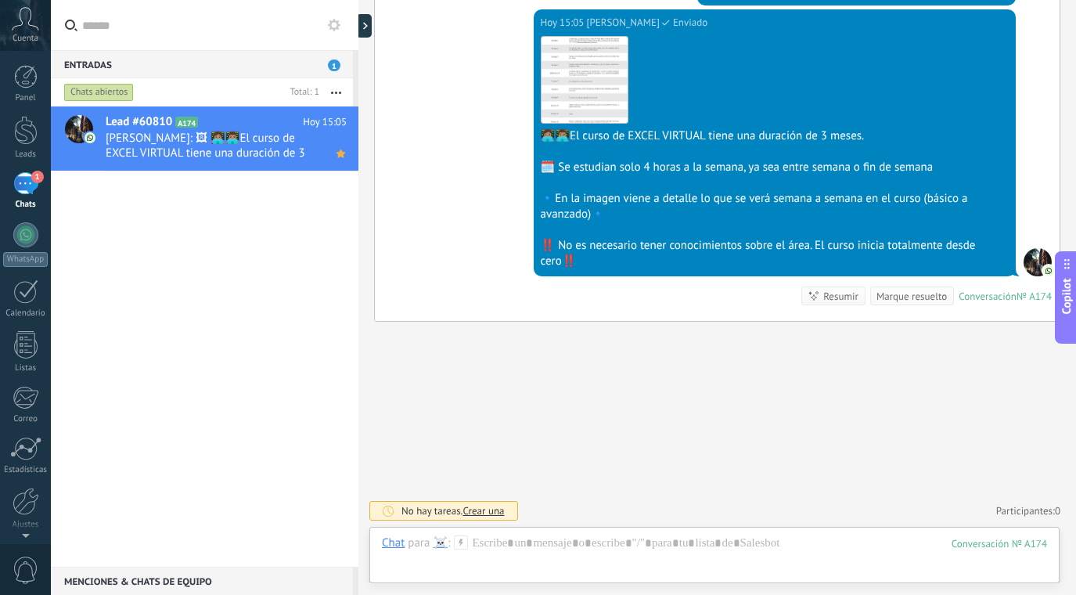
click at [277, 121] on h2 "Lead #60810 A174" at bounding box center [204, 122] width 197 height 16
click at [126, 137] on span "Samuel Morales Florian: 🖼 👩🏽‍💻👨🏽‍💻El curso de EXCEL VIRTUAL tiene una duración …" at bounding box center [211, 146] width 211 height 30
click at [78, 125] on div at bounding box center [79, 129] width 28 height 28
click at [1038, 263] on div at bounding box center [1038, 262] width 28 height 28
click at [912, 294] on div "Marque resuelto" at bounding box center [911, 296] width 70 height 15
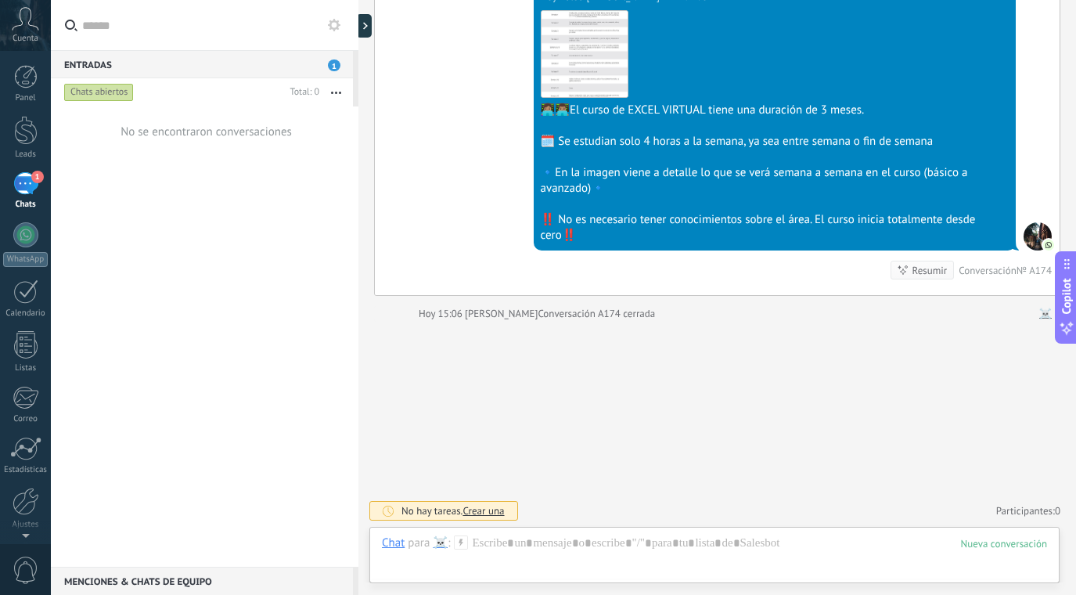
scroll to position [509, 0]
click at [1033, 246] on div at bounding box center [1038, 236] width 28 height 28
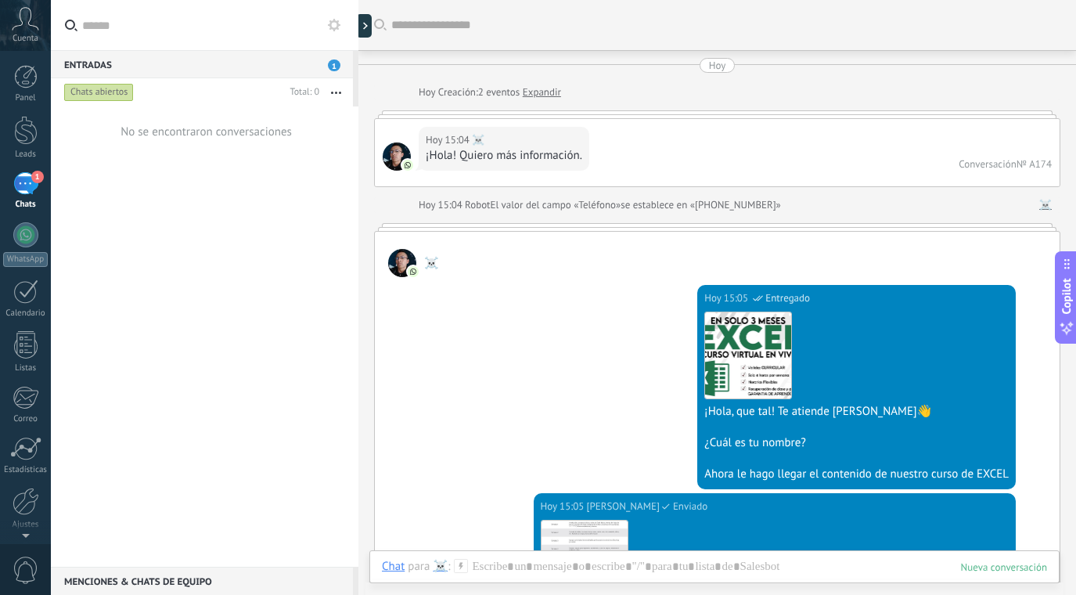
scroll to position [0, 0]
click at [396, 256] on div at bounding box center [402, 263] width 28 height 28
click at [408, 272] on img at bounding box center [413, 271] width 11 height 11
click at [418, 269] on img at bounding box center [413, 271] width 11 height 11
click at [396, 157] on div at bounding box center [397, 156] width 28 height 28
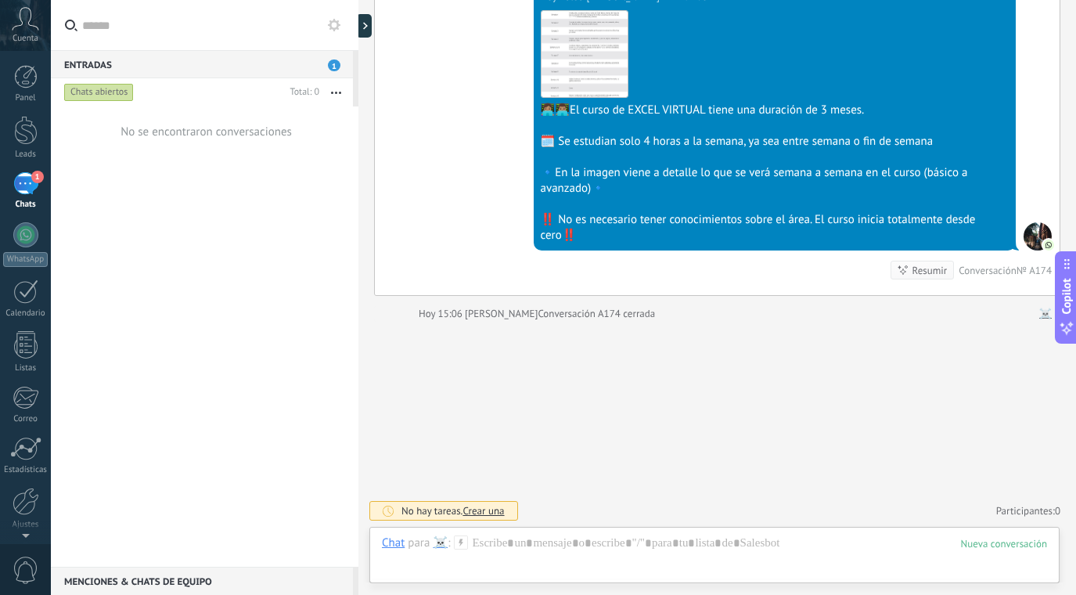
scroll to position [509, 0]
click at [442, 544] on div "☠️" at bounding box center [440, 542] width 15 height 14
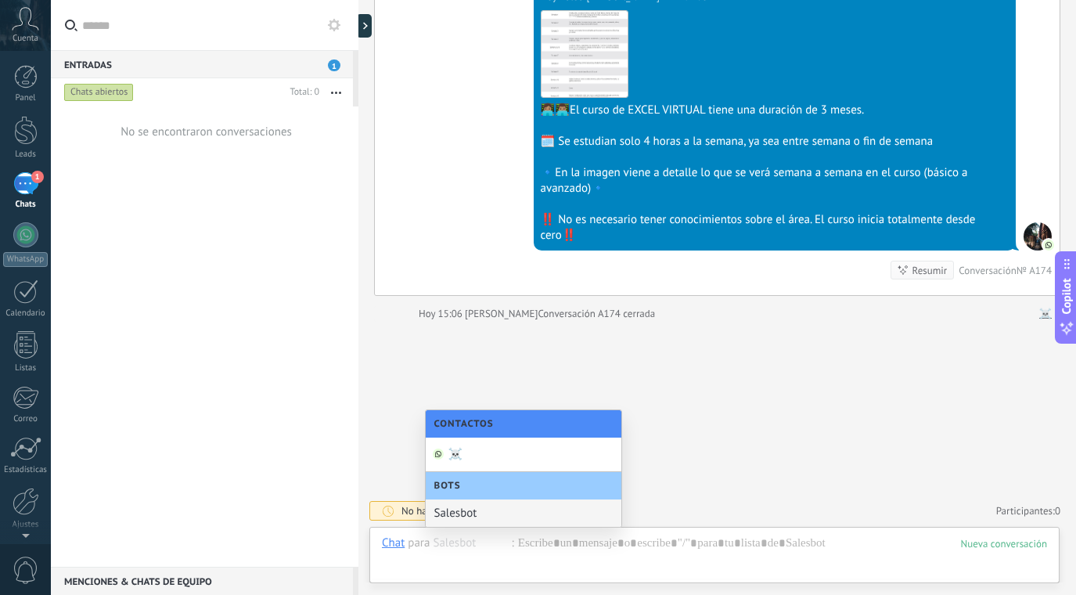
click at [769, 420] on div "Buscar Carga más Hoy Hoy Creación: 2 eventos Expandir Hoy 15:04 ☠️ ¡Hola! Quier…" at bounding box center [717, 43] width 718 height 1104
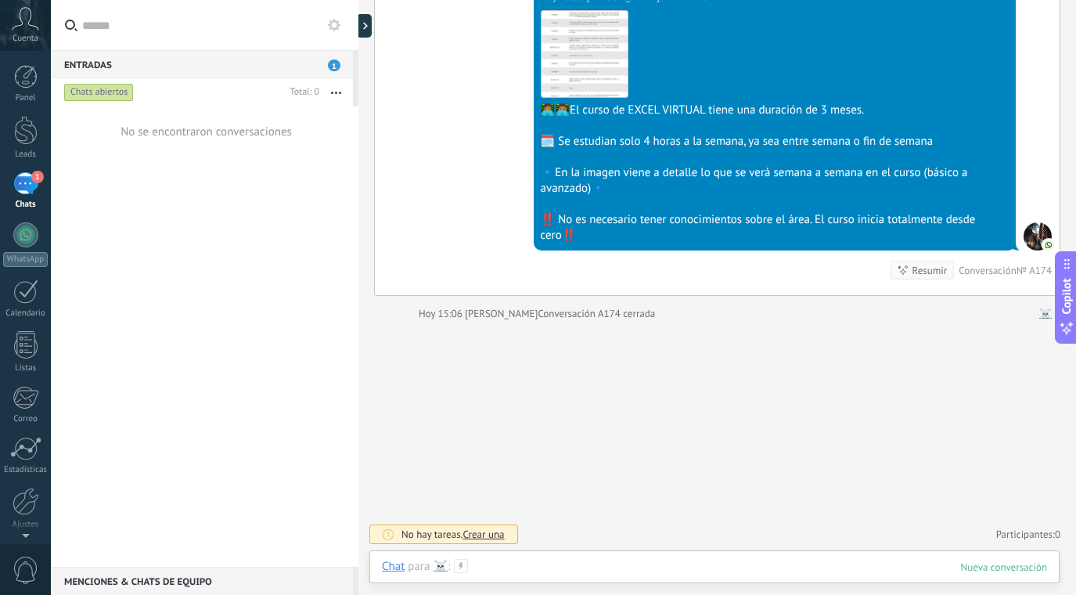
scroll to position [459, 0]
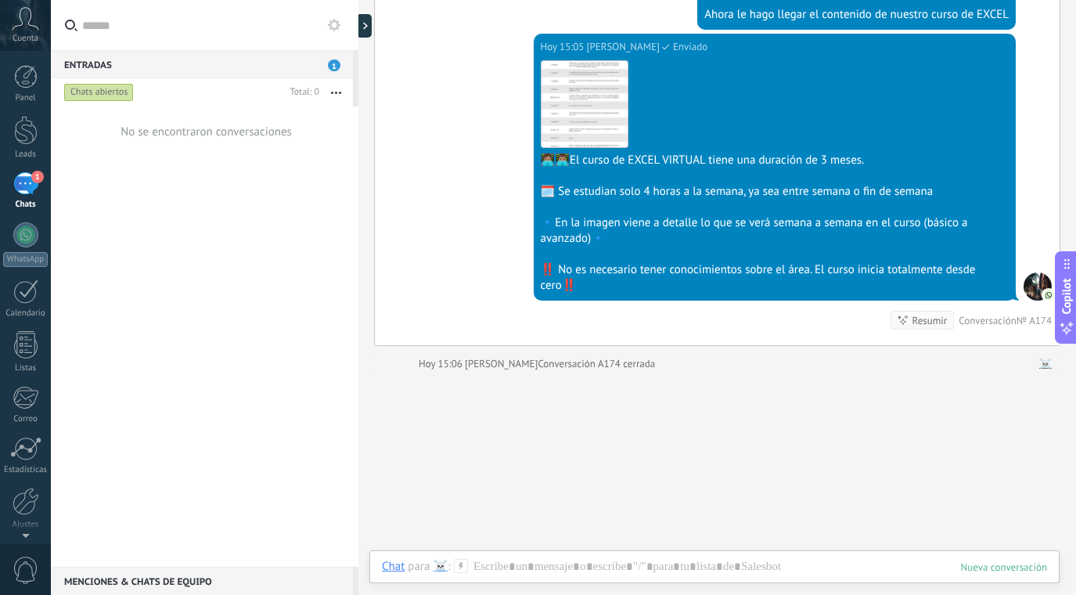
click at [1035, 278] on div at bounding box center [1038, 286] width 28 height 28
click at [1036, 284] on div at bounding box center [1038, 286] width 28 height 28
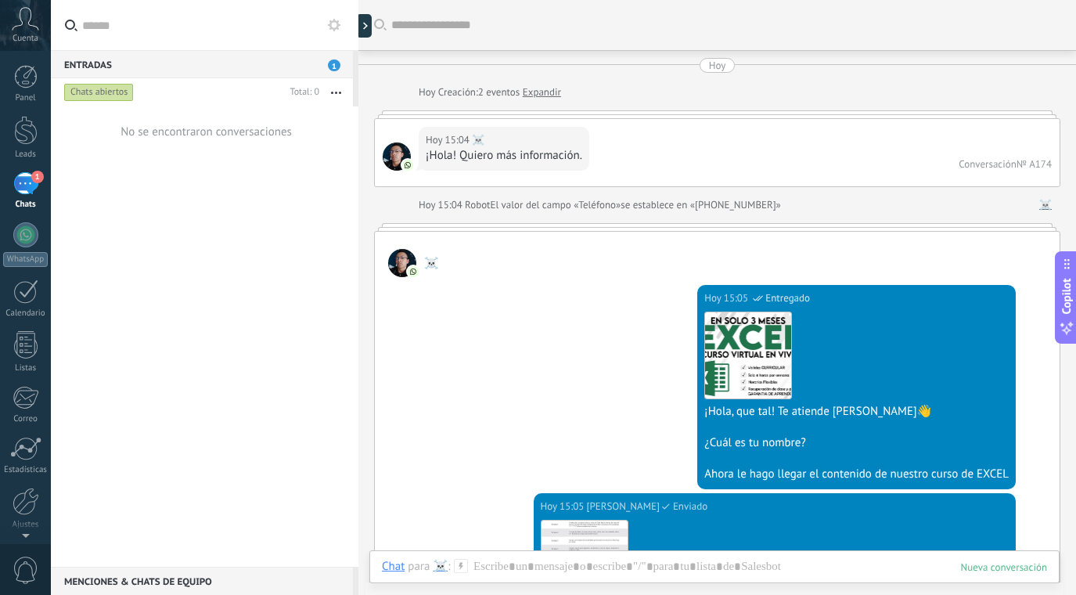
scroll to position [0, 0]
click at [408, 149] on div at bounding box center [397, 156] width 28 height 28
click at [480, 147] on span "☠️" at bounding box center [478, 140] width 13 height 16
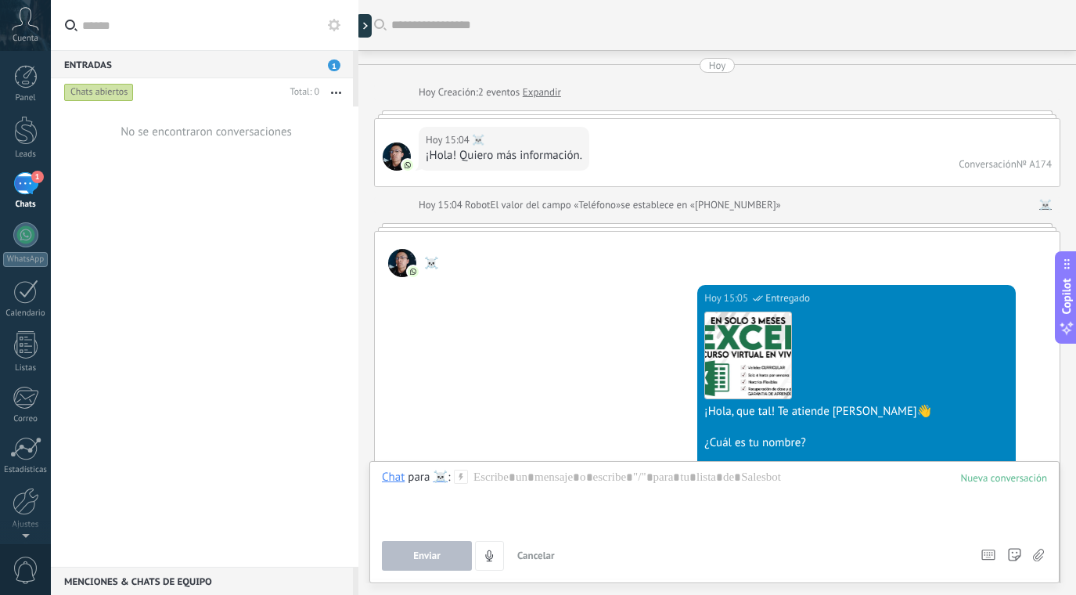
click at [398, 153] on div at bounding box center [397, 156] width 28 height 28
click at [403, 254] on div at bounding box center [402, 263] width 28 height 28
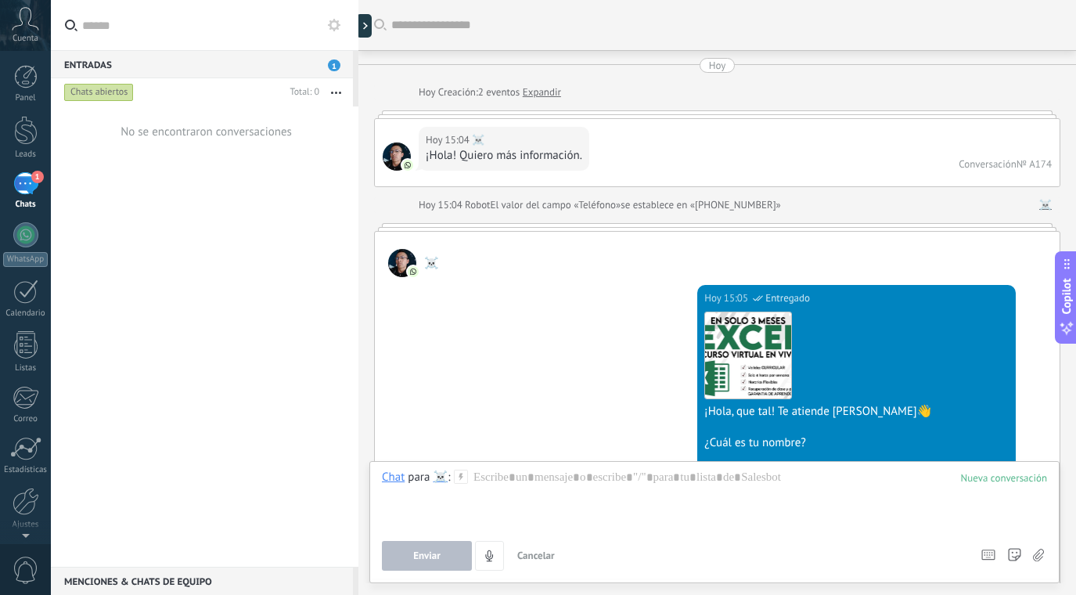
click at [26, 178] on div "1" at bounding box center [25, 183] width 25 height 23
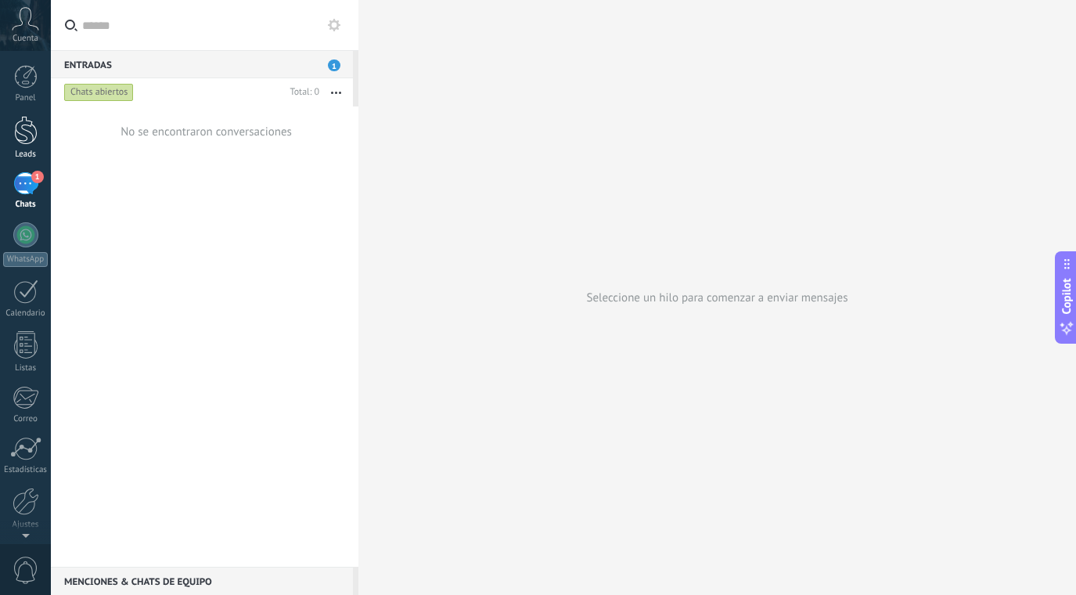
click at [29, 132] on div at bounding box center [25, 130] width 23 height 29
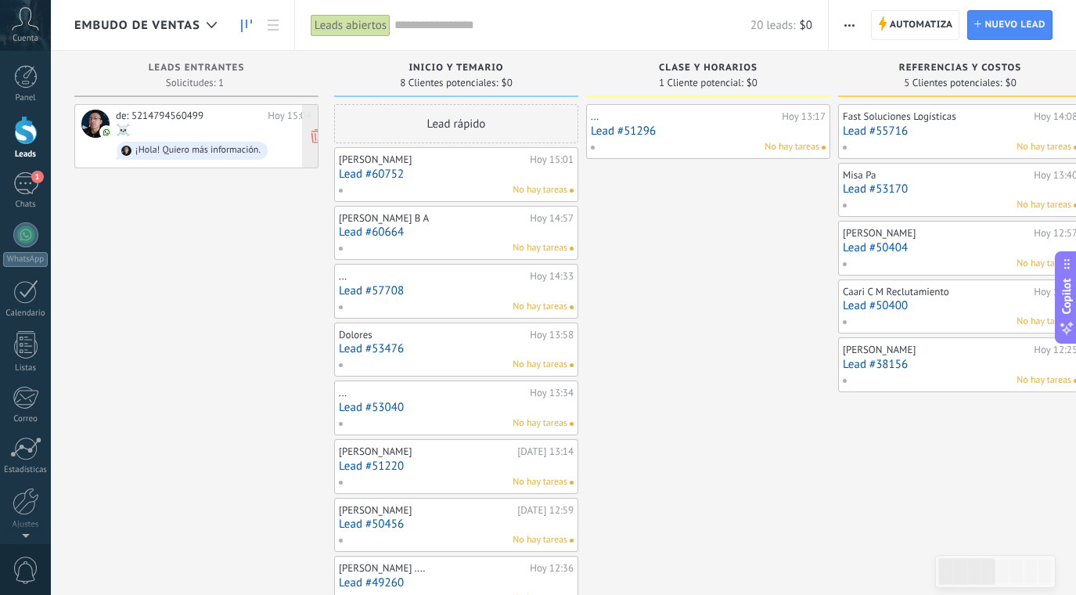
click at [269, 130] on div "de: 5214794560499 Hoy 15:04 ☠️ ¡Hola! Quiero más información." at bounding box center [214, 136] width 196 height 53
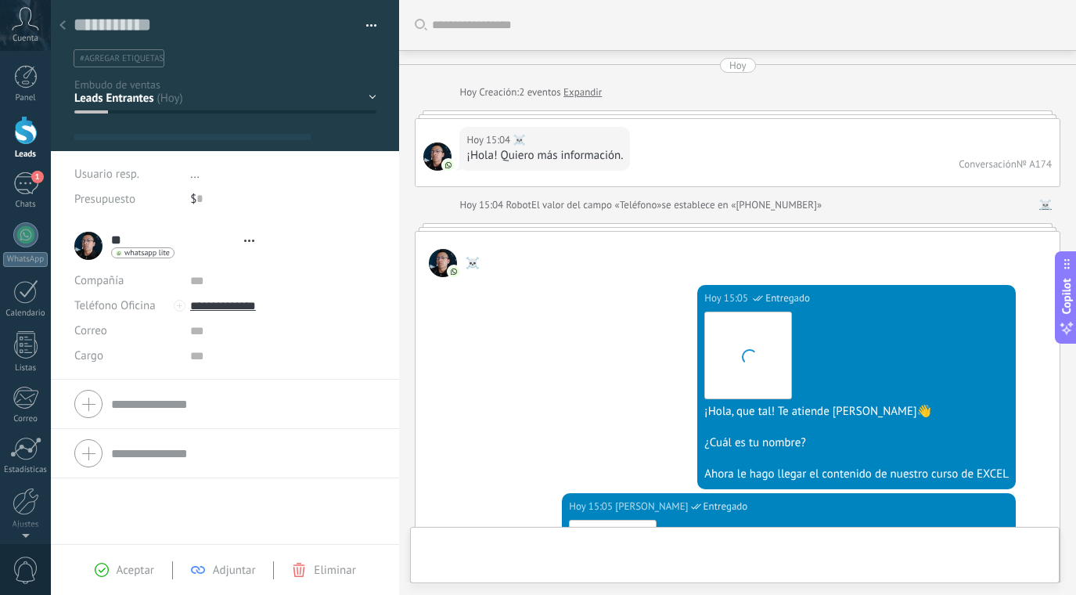
type textarea "**********"
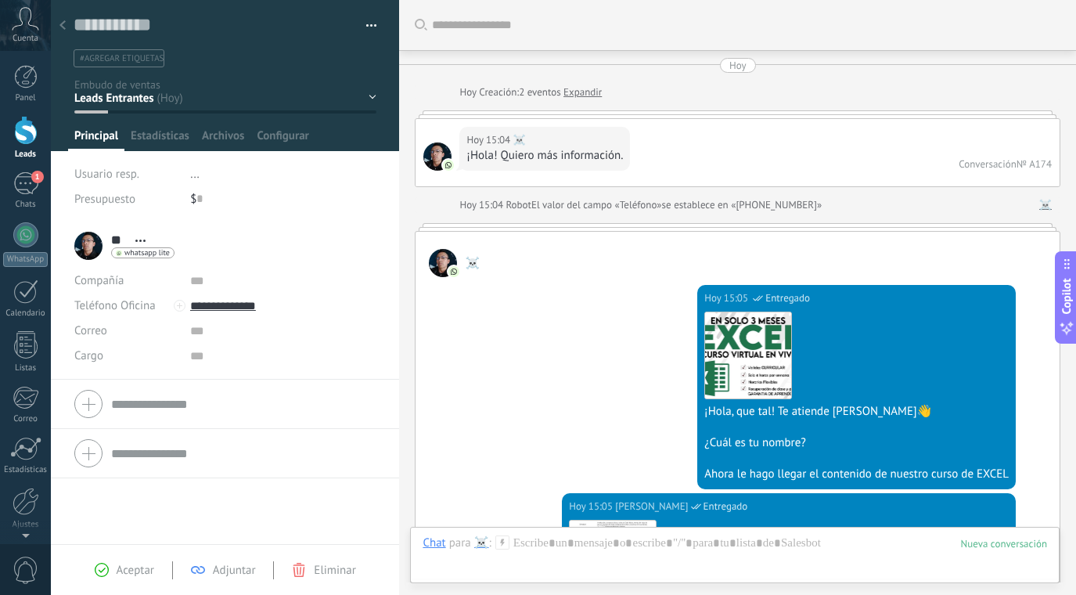
scroll to position [509, 0]
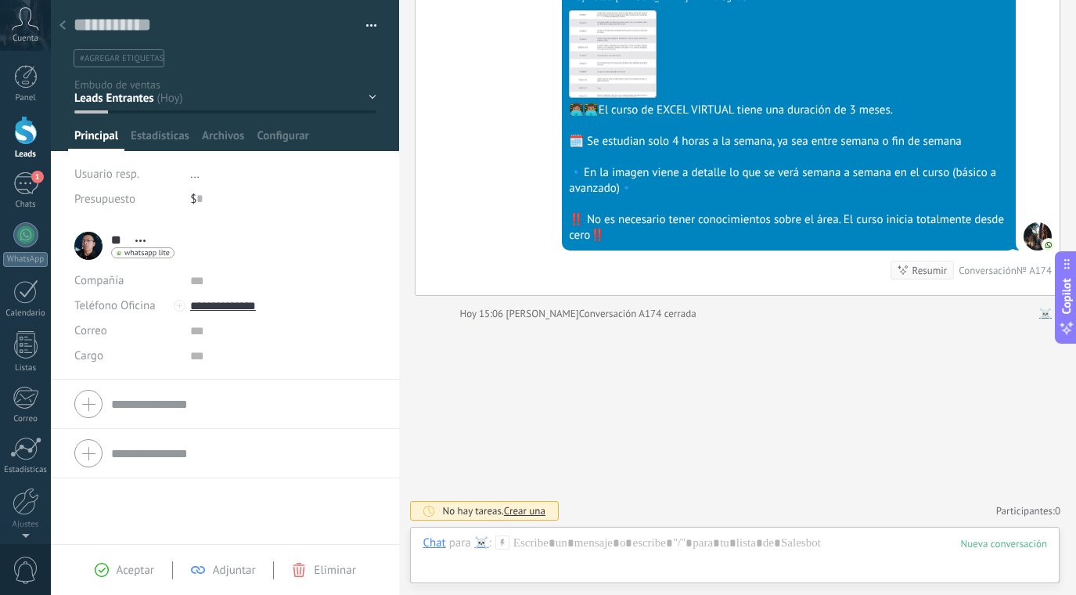
click at [0, 0] on div "Inicio y temario clase y horarios referencias y costos Formas de pago Rec Diario" at bounding box center [0, 0] width 0 height 0
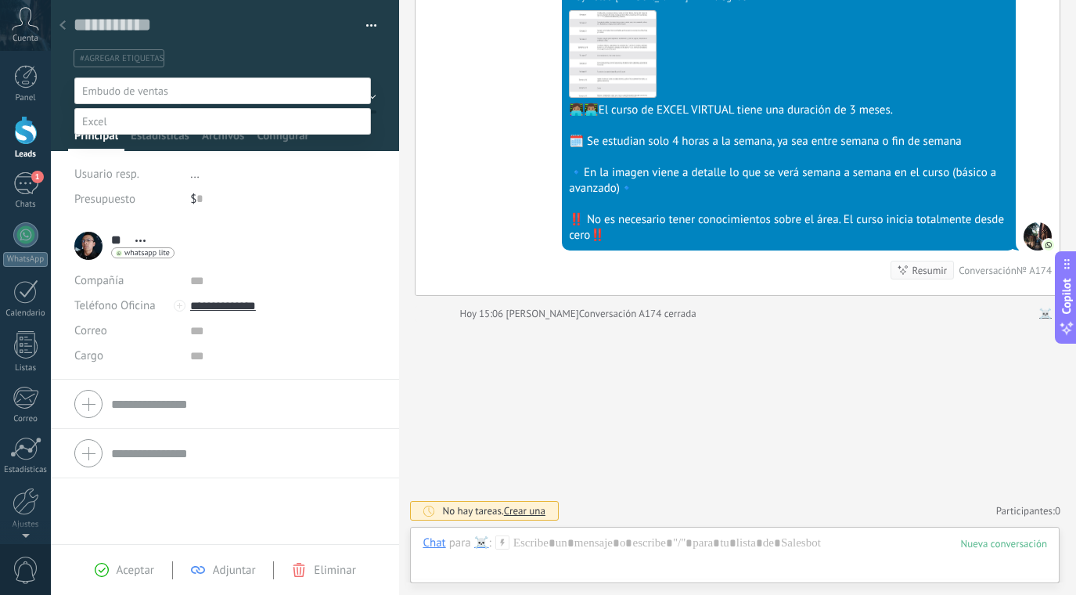
click at [0, 0] on label "Inicio y temario" at bounding box center [0, 0] width 0 height 0
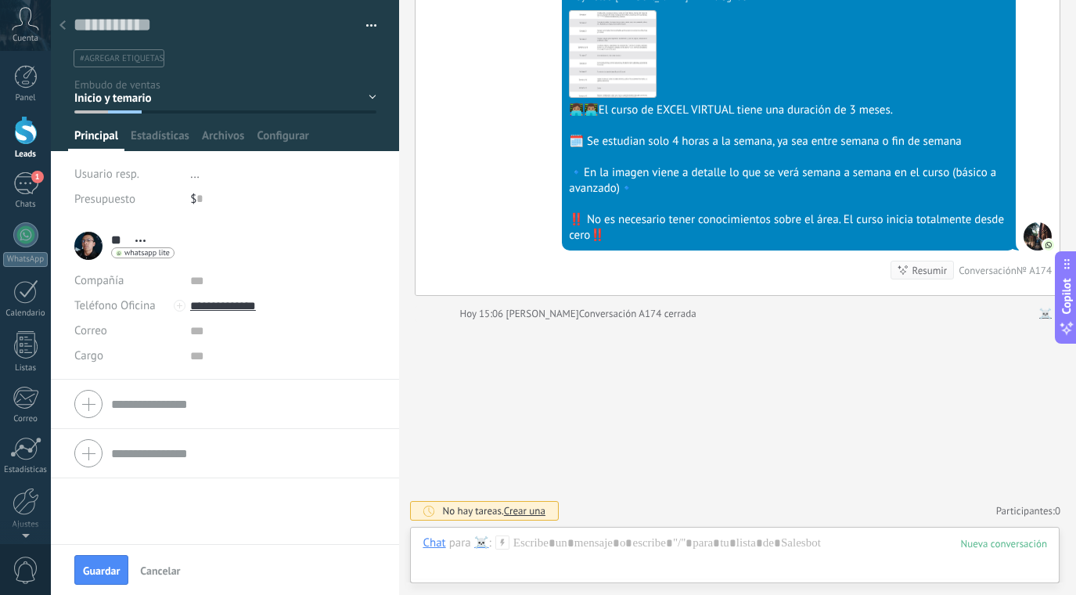
click at [62, 26] on use at bounding box center [62, 24] width 6 height 9
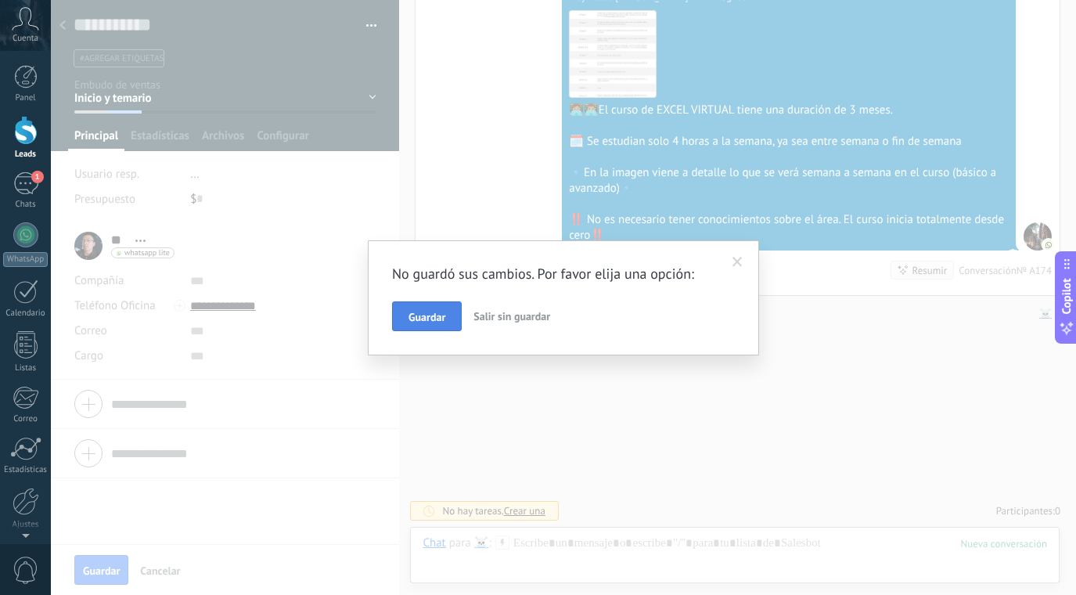
click at [448, 329] on button "Guardar" at bounding box center [427, 316] width 70 height 30
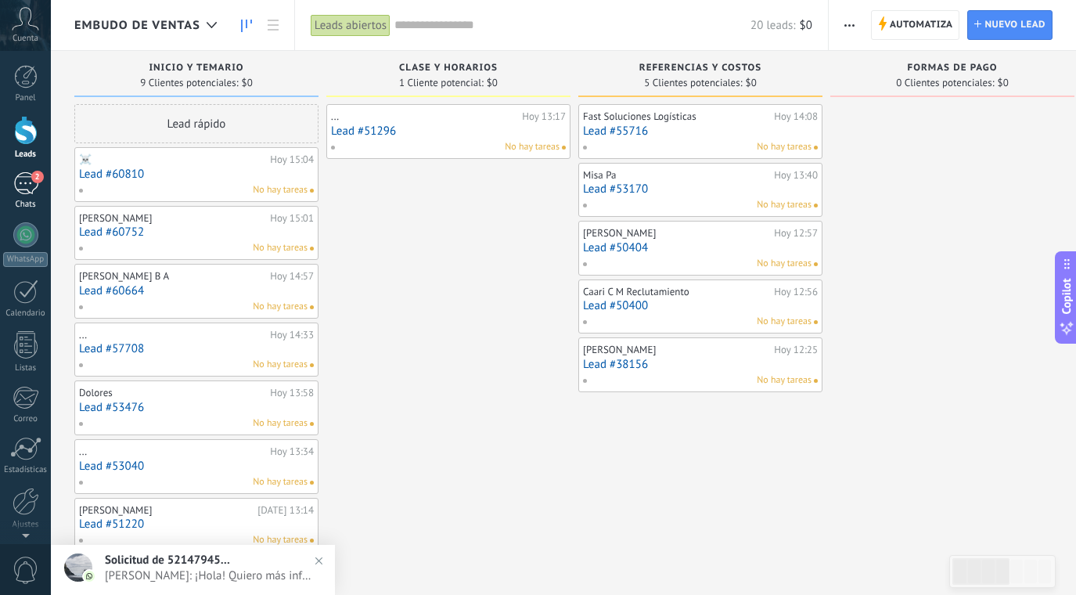
click at [34, 185] on div "2" at bounding box center [25, 183] width 25 height 23
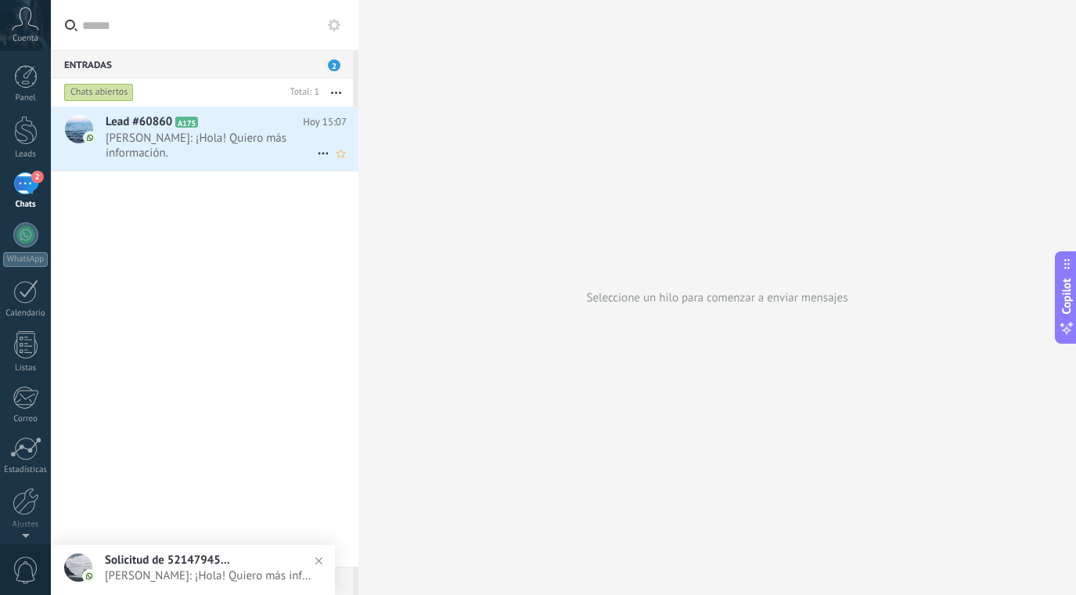
click at [237, 131] on span "Rossi: ¡Hola! Quiero más información." at bounding box center [211, 146] width 211 height 30
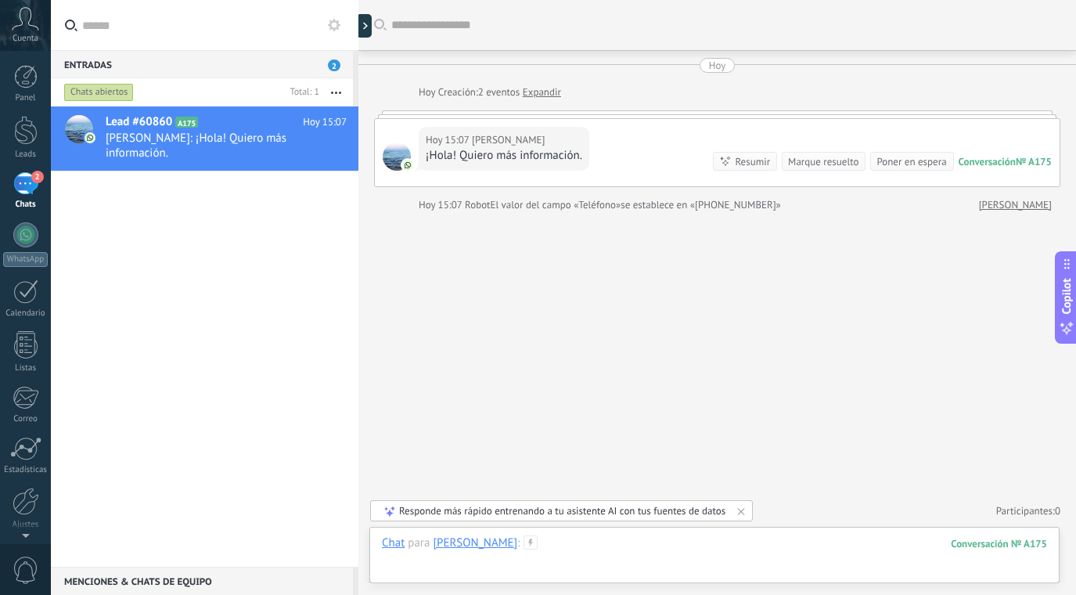
click at [536, 543] on div at bounding box center [714, 558] width 665 height 47
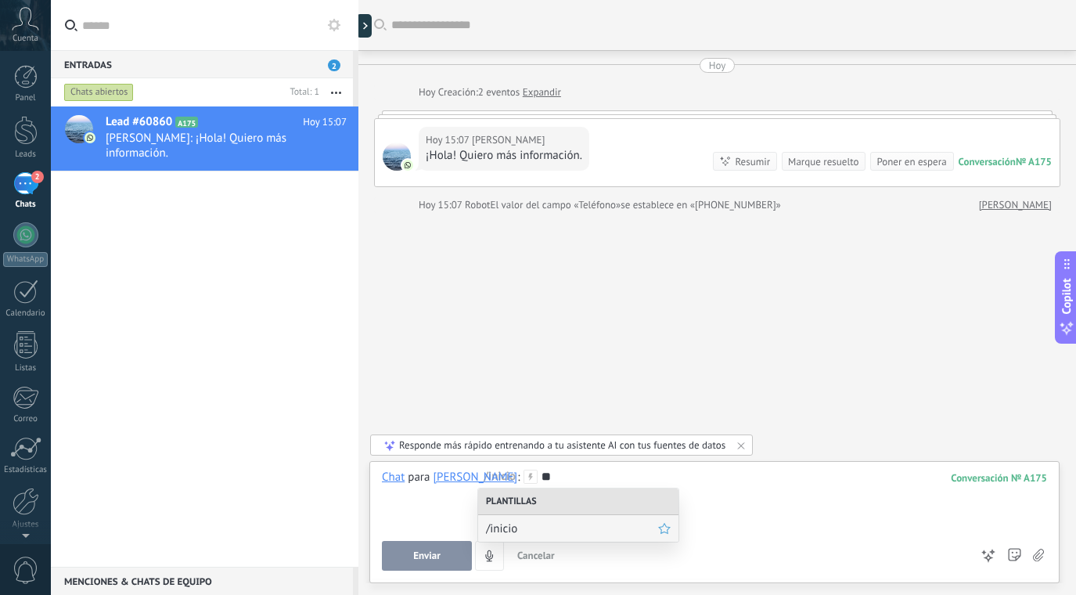
click at [566, 534] on span "/inicio" at bounding box center [572, 528] width 172 height 15
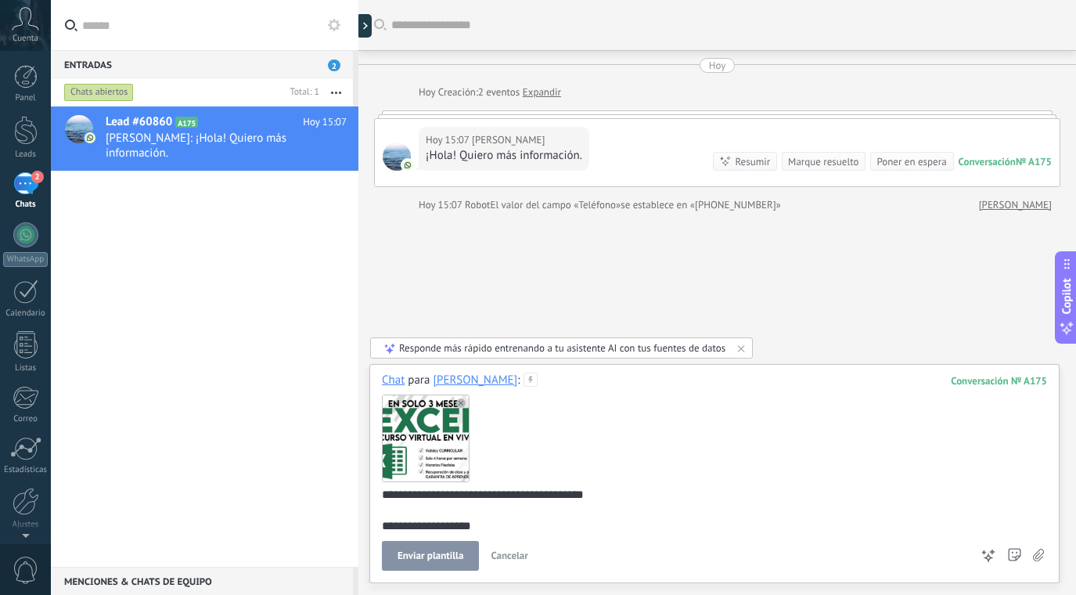
click at [419, 563] on button "Enviar plantilla" at bounding box center [430, 556] width 97 height 30
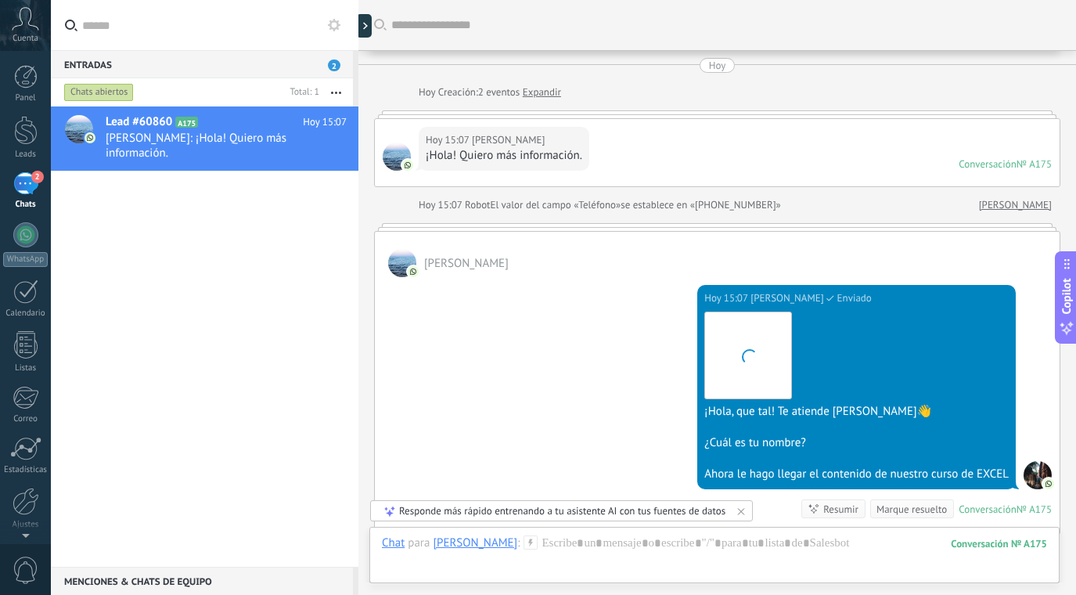
scroll to position [213, 0]
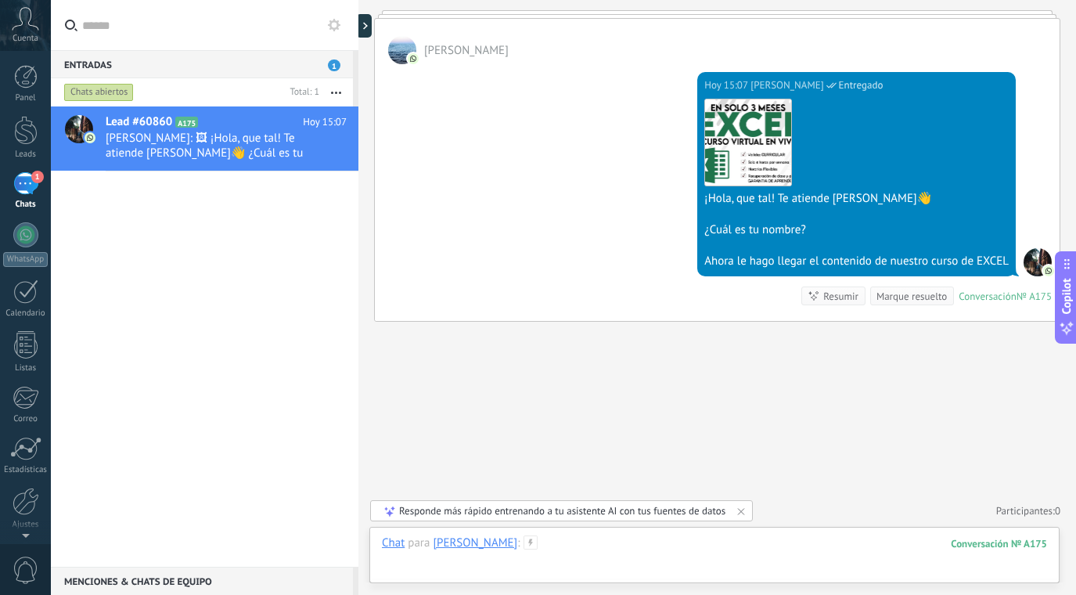
click at [521, 554] on div at bounding box center [714, 558] width 665 height 47
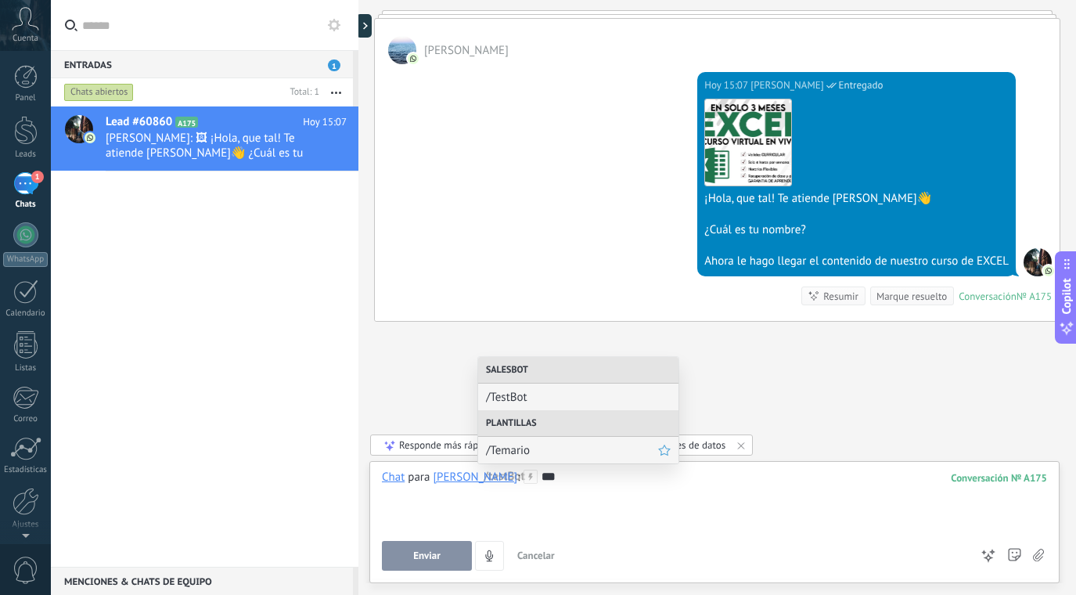
click at [516, 455] on span "/Temario" at bounding box center [572, 450] width 172 height 15
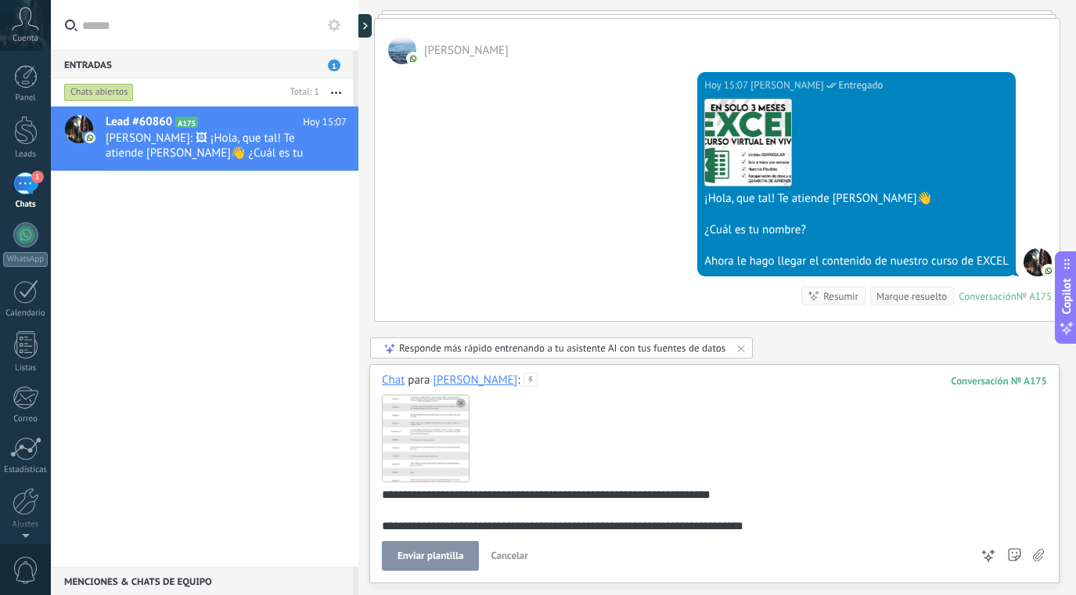
scroll to position [83, 0]
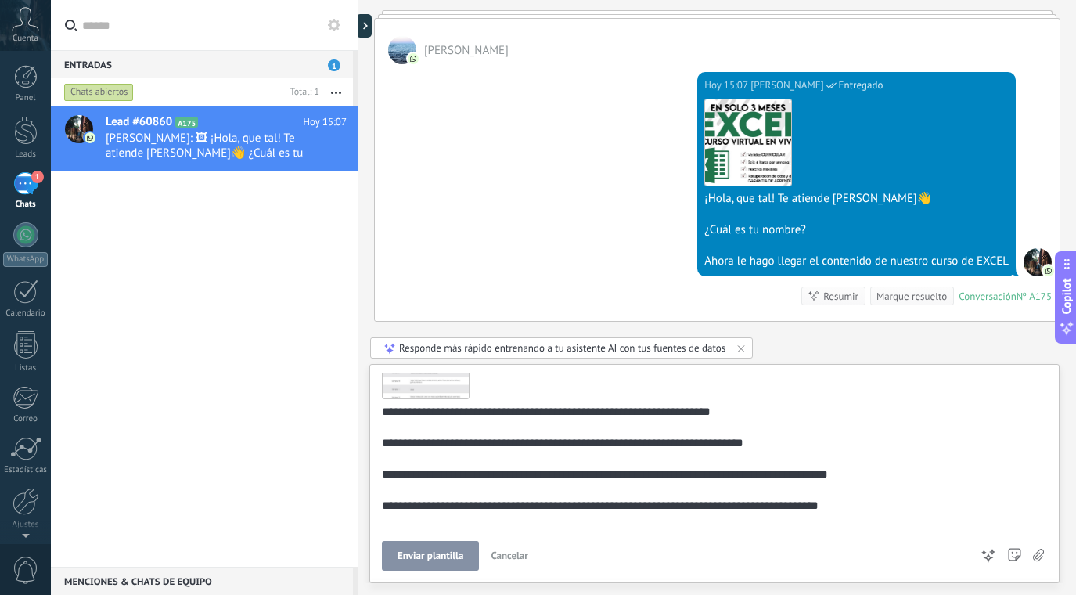
click at [445, 560] on span "Enviar plantilla" at bounding box center [431, 555] width 66 height 11
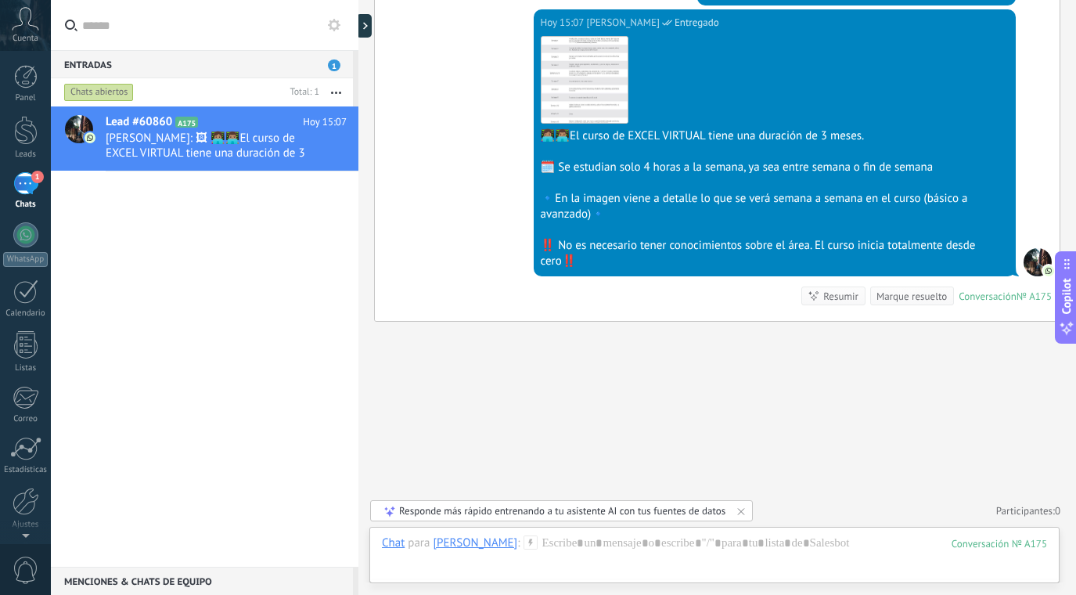
click at [1025, 262] on div at bounding box center [1038, 262] width 28 height 28
click at [1037, 262] on div at bounding box center [1038, 262] width 28 height 28
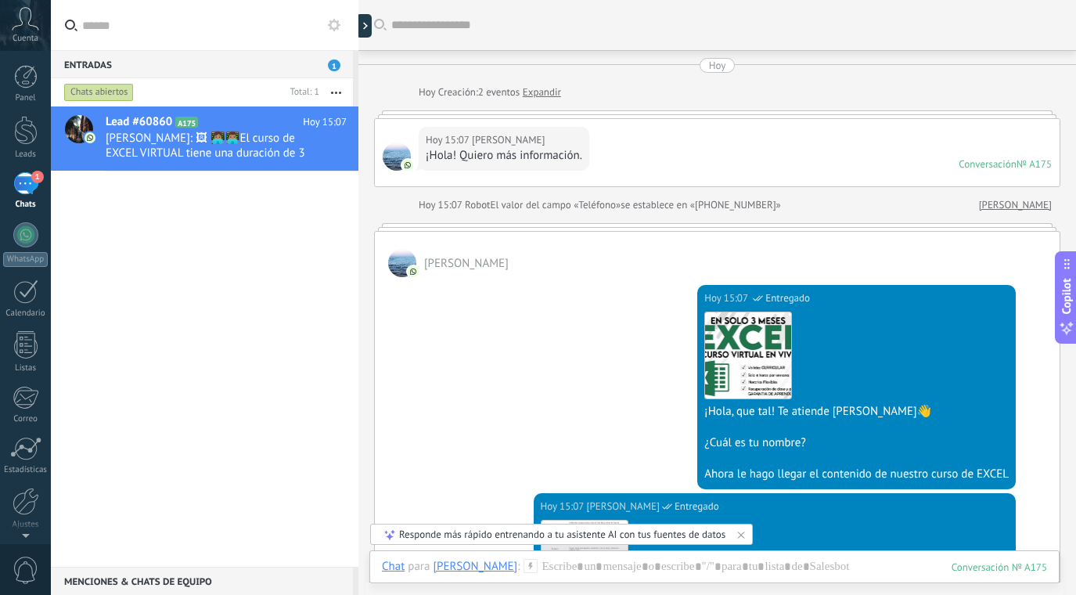
scroll to position [0, 0]
click at [552, 97] on link "Expandir" at bounding box center [542, 93] width 38 height 16
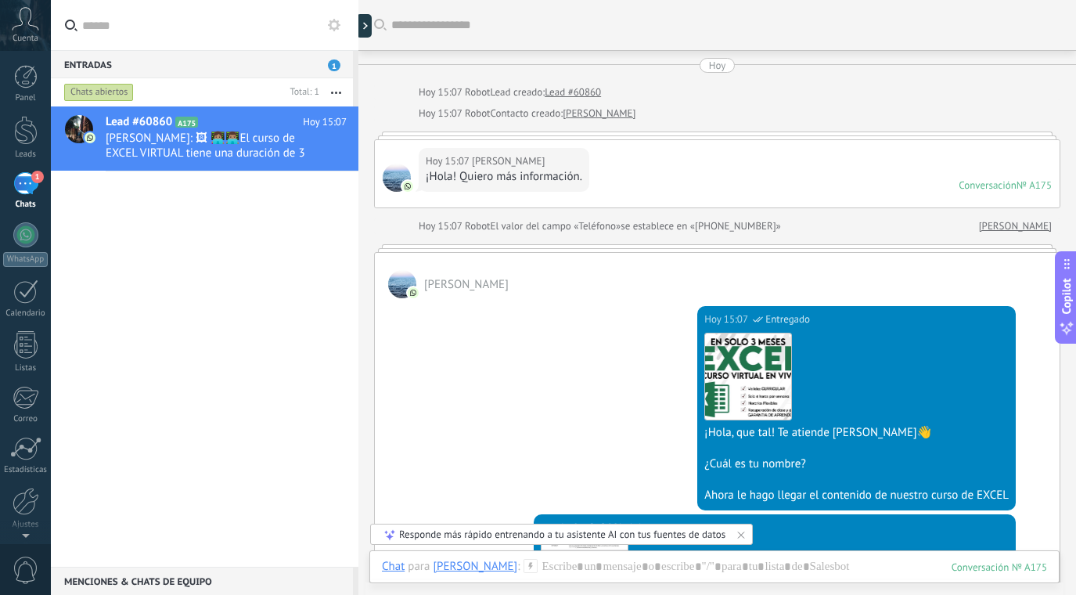
click at [580, 116] on link "[PERSON_NAME]" at bounding box center [599, 114] width 73 height 16
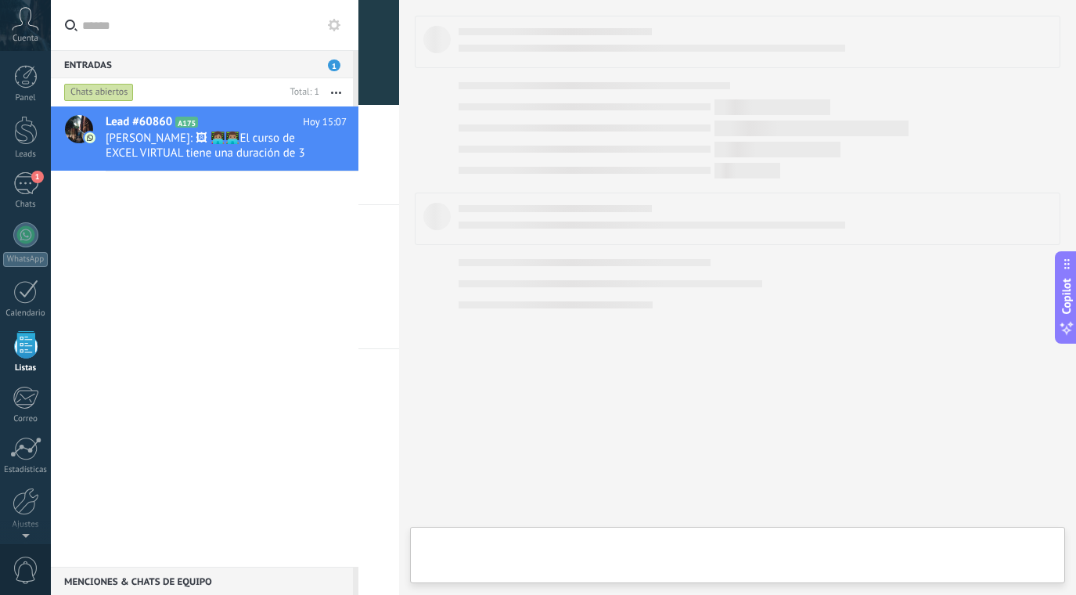
scroll to position [41, 0]
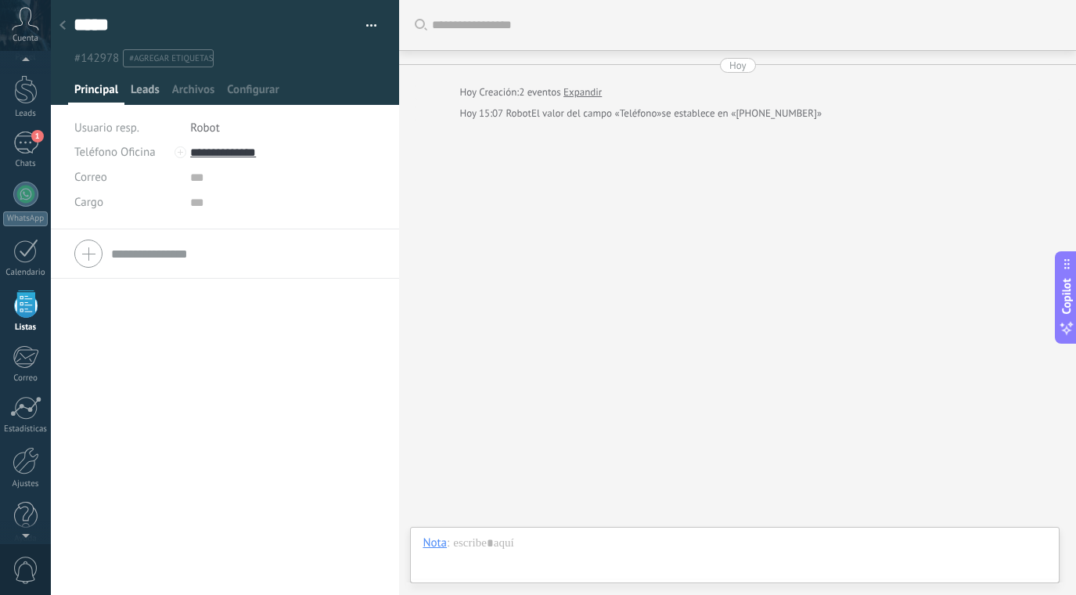
click at [159, 88] on span "Leads" at bounding box center [145, 93] width 29 height 23
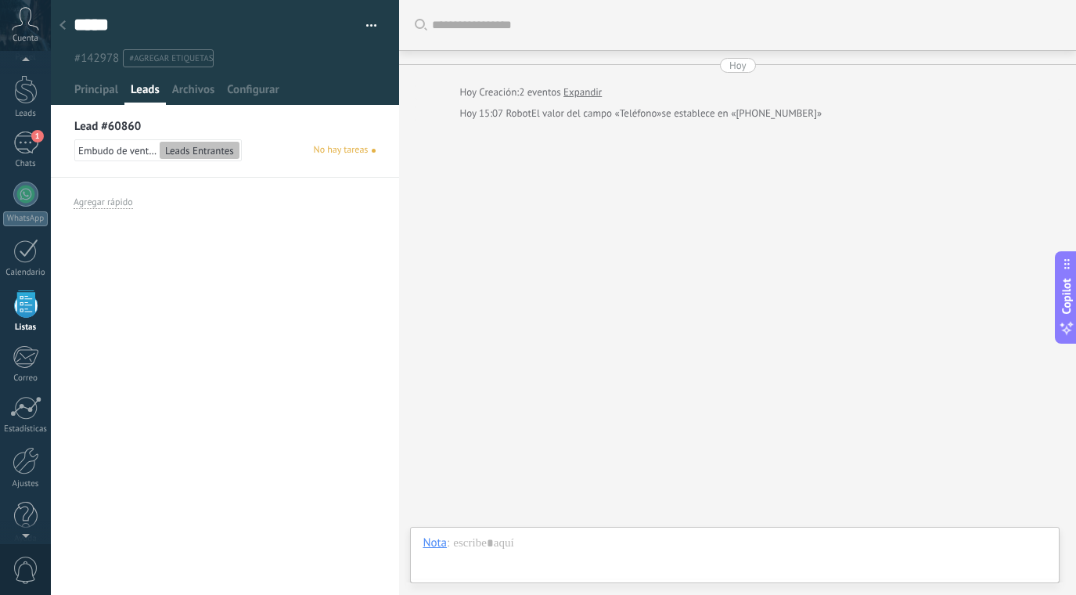
click at [131, 140] on div "Embudo de ventas Leads Entrantes" at bounding box center [157, 150] width 167 height 22
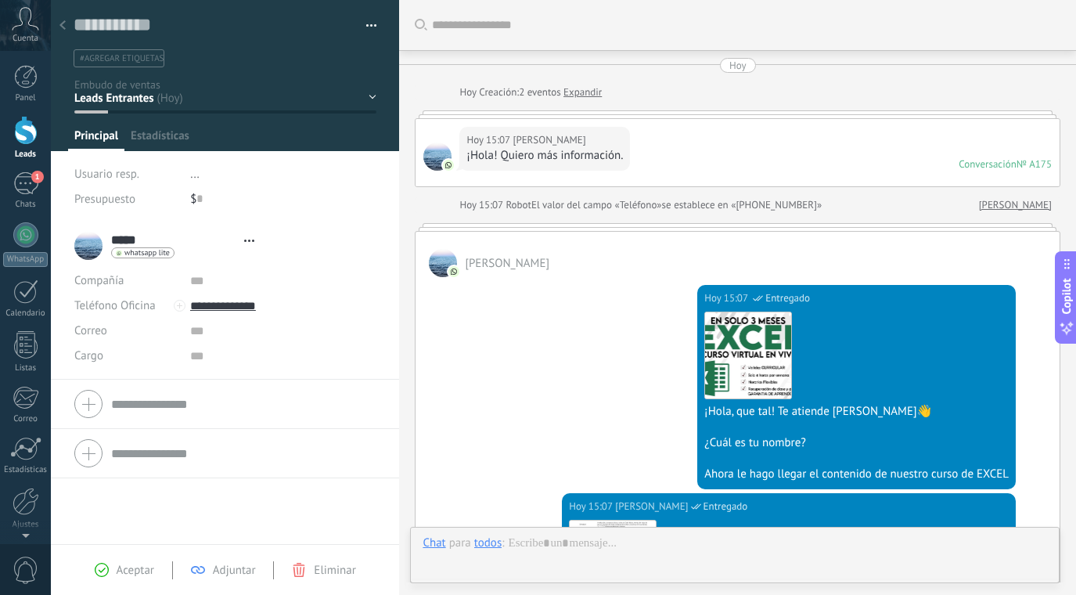
scroll to position [484, 0]
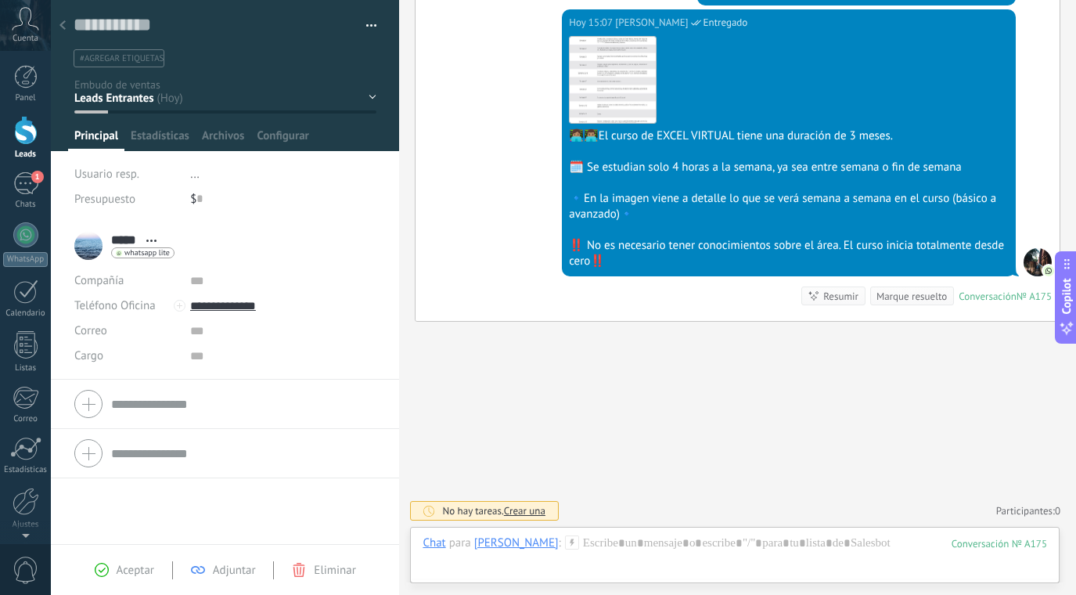
click at [0, 0] on div "Inicio y temario clase y horarios referencias y costos Formas de pago Rec Diario" at bounding box center [0, 0] width 0 height 0
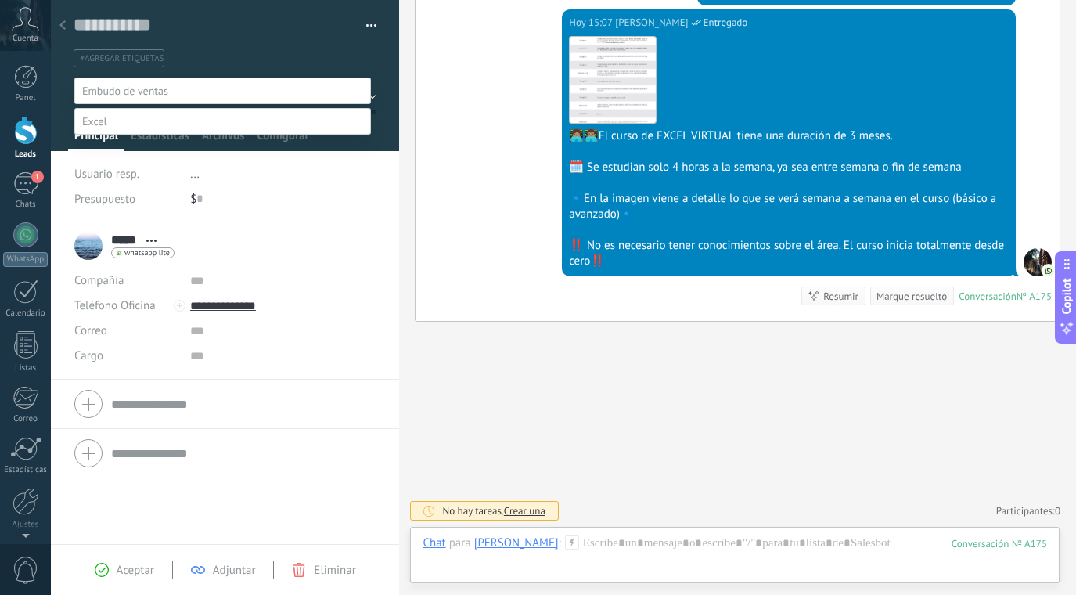
click at [0, 0] on label "Inicio y temario" at bounding box center [0, 0] width 0 height 0
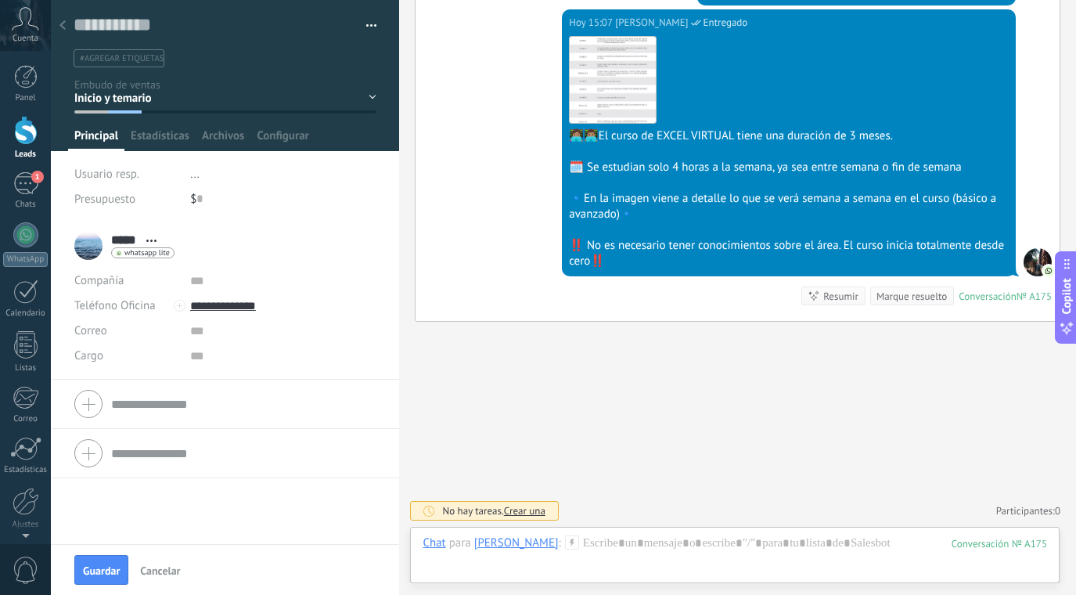
click at [63, 25] on icon at bounding box center [62, 24] width 6 height 9
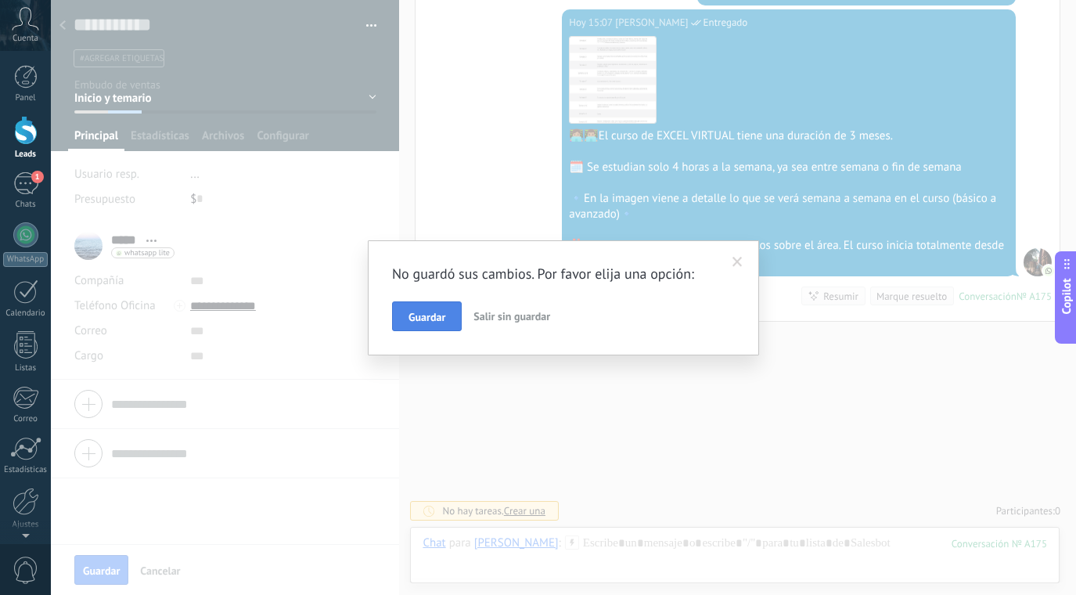
click at [424, 301] on div "Guardar Salir sin guardar" at bounding box center [563, 316] width 343 height 30
click at [429, 308] on button "Guardar" at bounding box center [427, 316] width 70 height 30
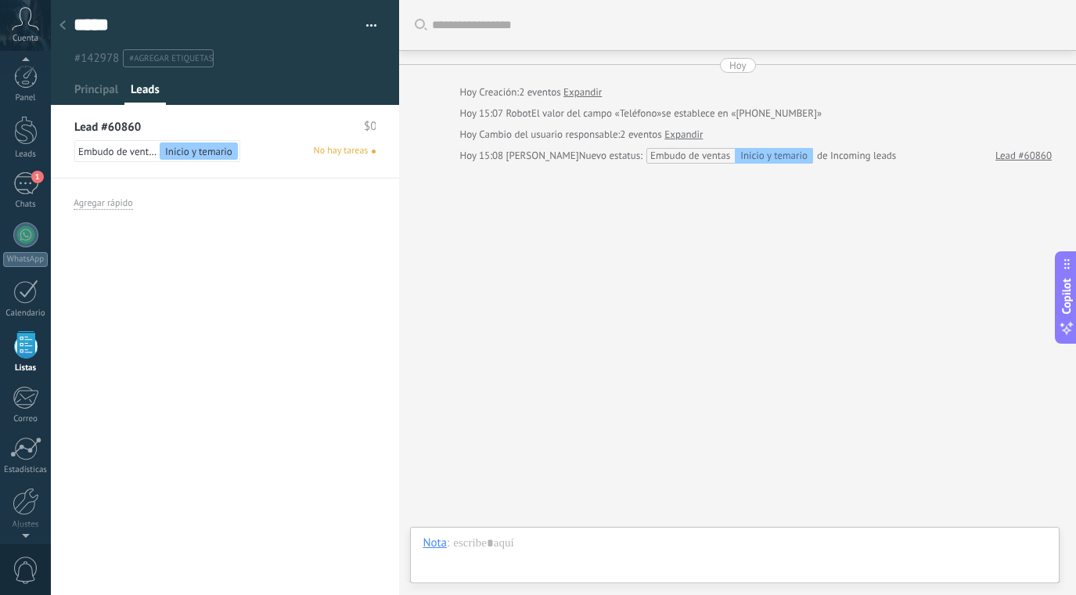
scroll to position [41, 0]
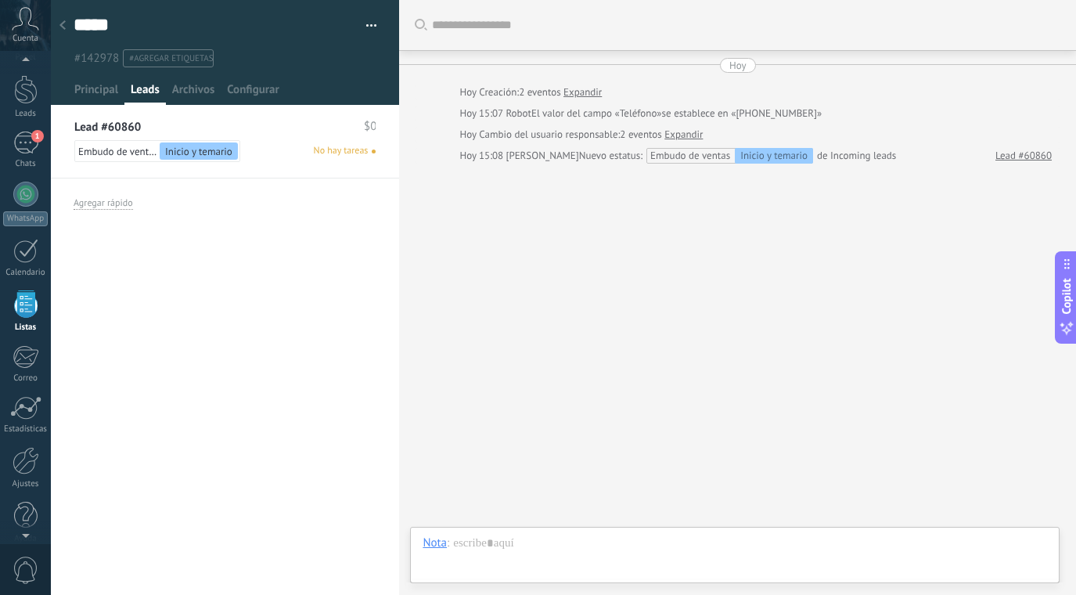
click at [52, 144] on div "Lead #60860 $0 Embudo de ventas Inicio y temario No hay tareas" at bounding box center [225, 146] width 348 height 63
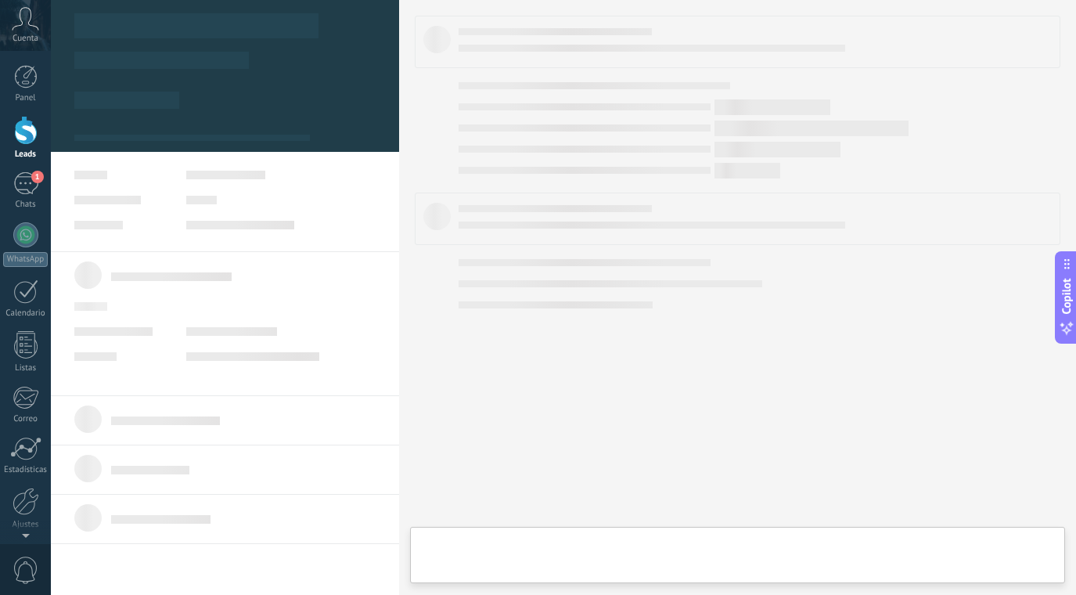
click at [31, 145] on link "Leads" at bounding box center [25, 138] width 51 height 44
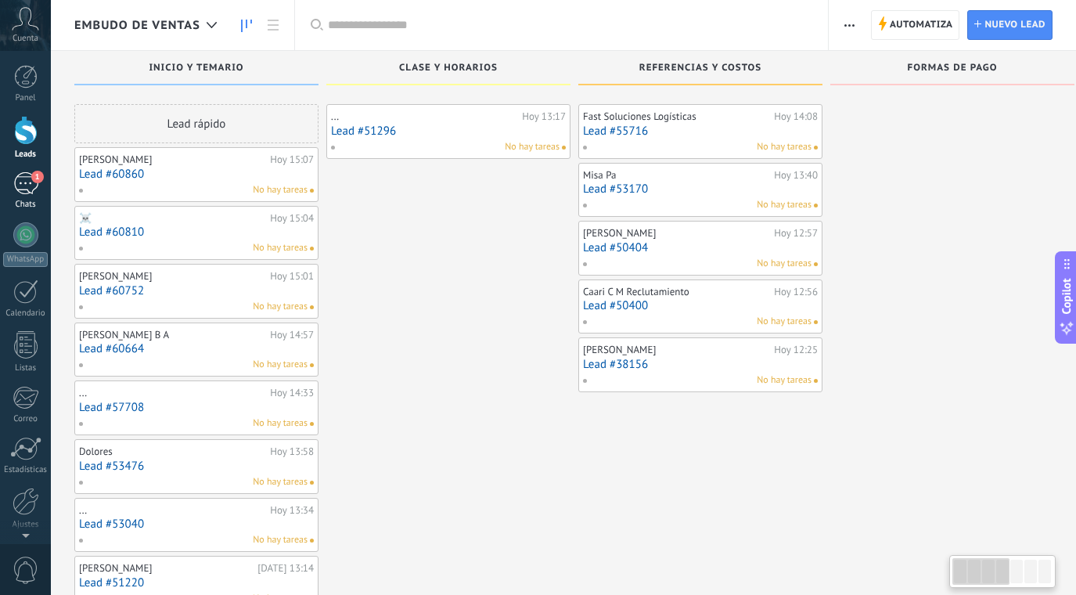
click at [31, 183] on div "1" at bounding box center [25, 183] width 25 height 23
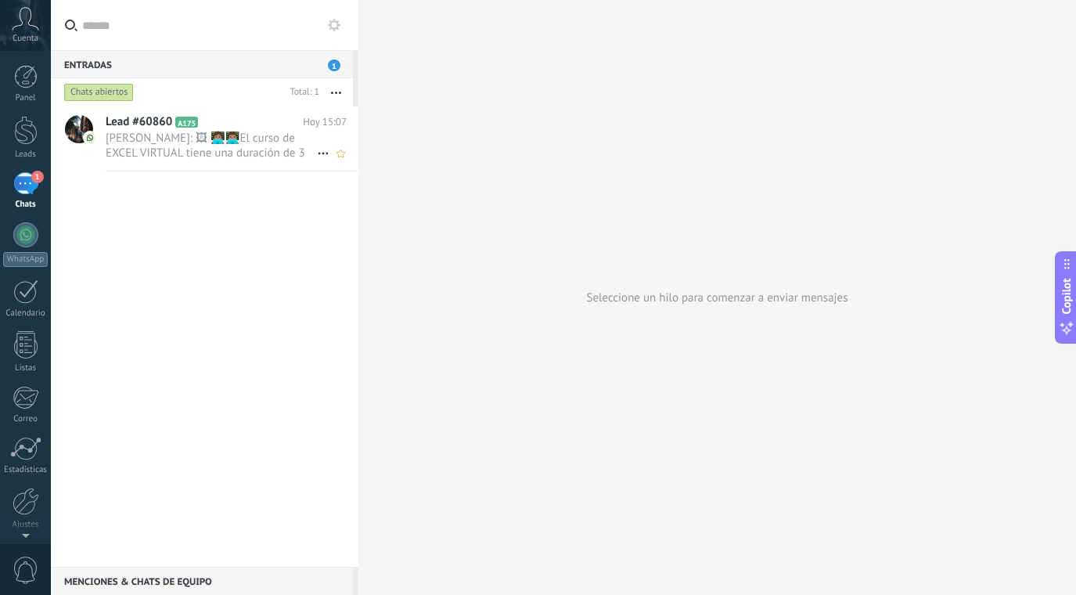
click at [276, 144] on span "Samuel Morales Florian: 🖼 👩🏽‍💻👨🏽‍💻El curso de EXCEL VIRTUAL tiene una duración …" at bounding box center [211, 146] width 211 height 30
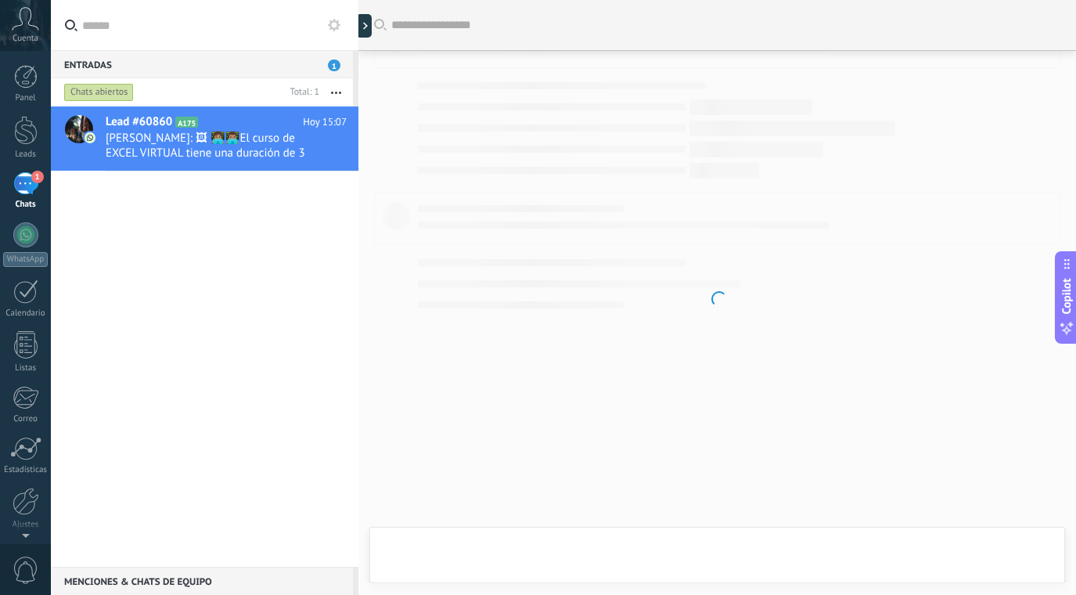
scroll to position [351, 0]
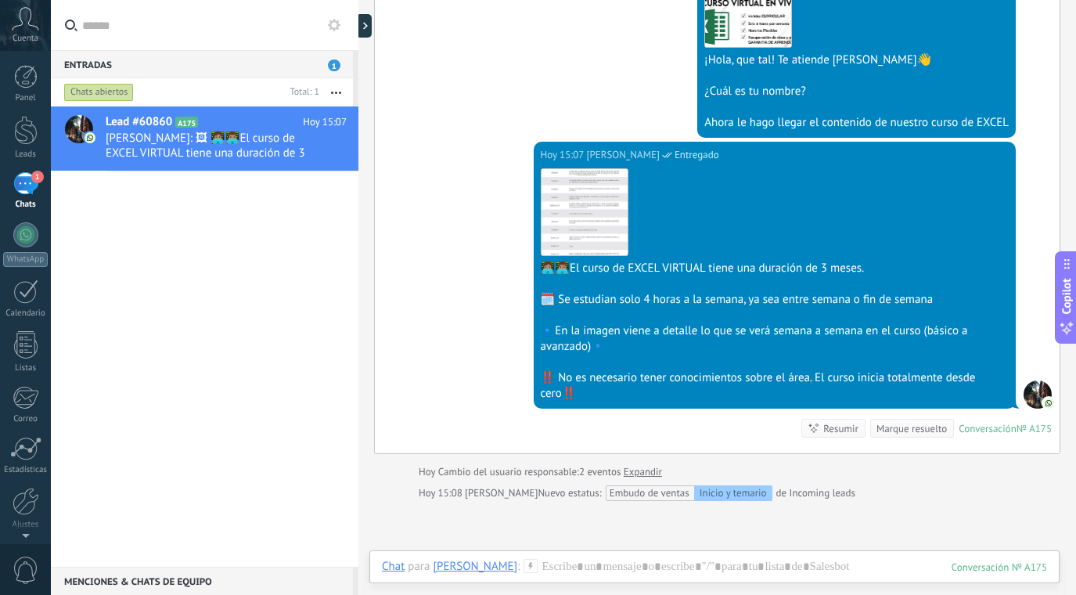
click at [897, 427] on div "Marque resuelto" at bounding box center [911, 428] width 70 height 15
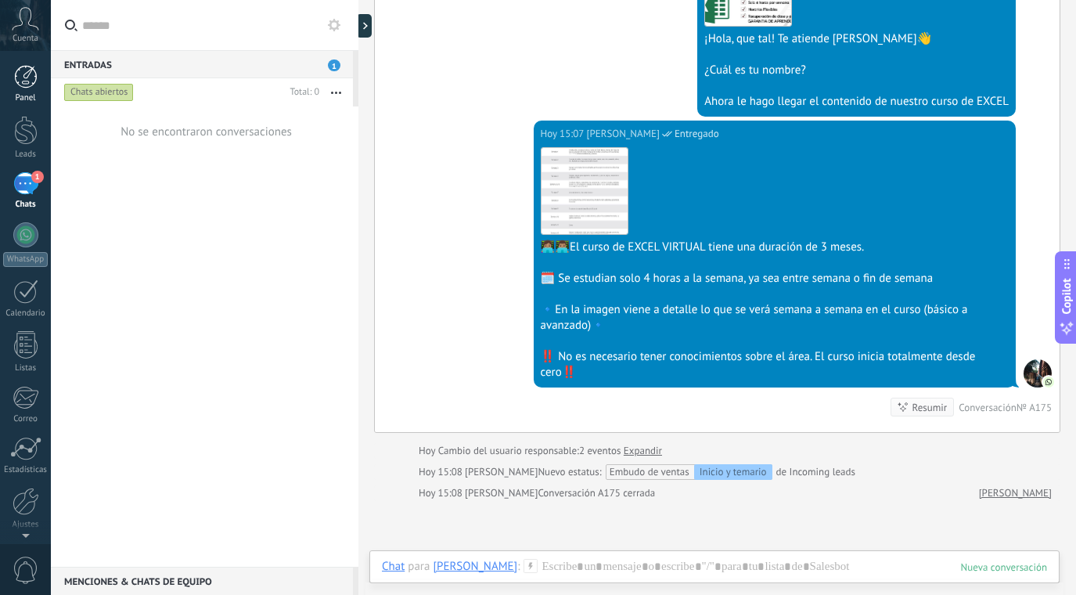
click at [23, 85] on div at bounding box center [25, 76] width 23 height 23
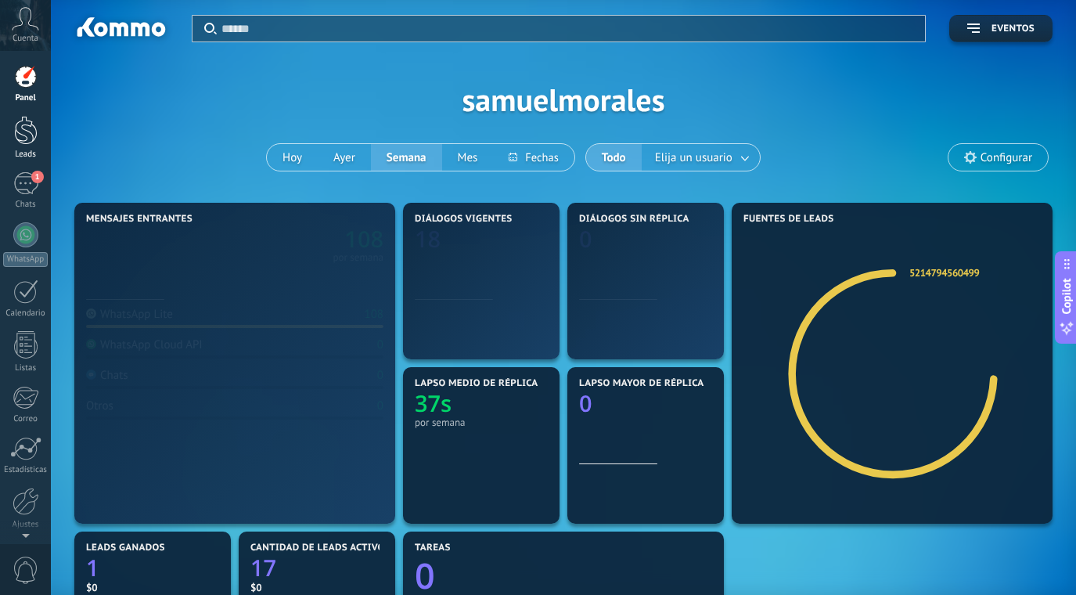
click at [25, 123] on div at bounding box center [25, 130] width 23 height 29
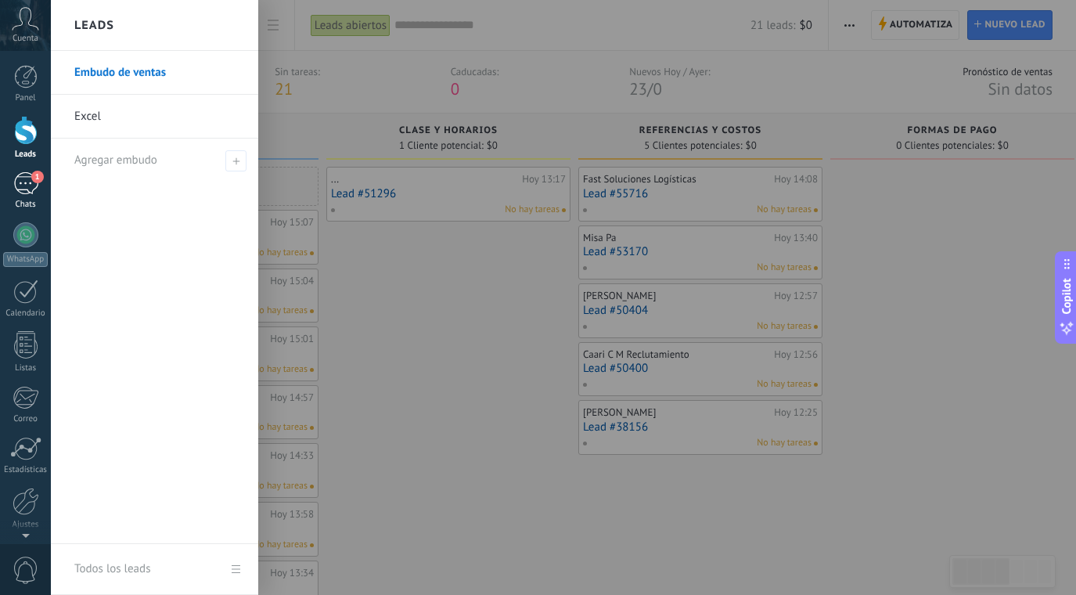
click at [26, 172] on div "1" at bounding box center [25, 183] width 25 height 23
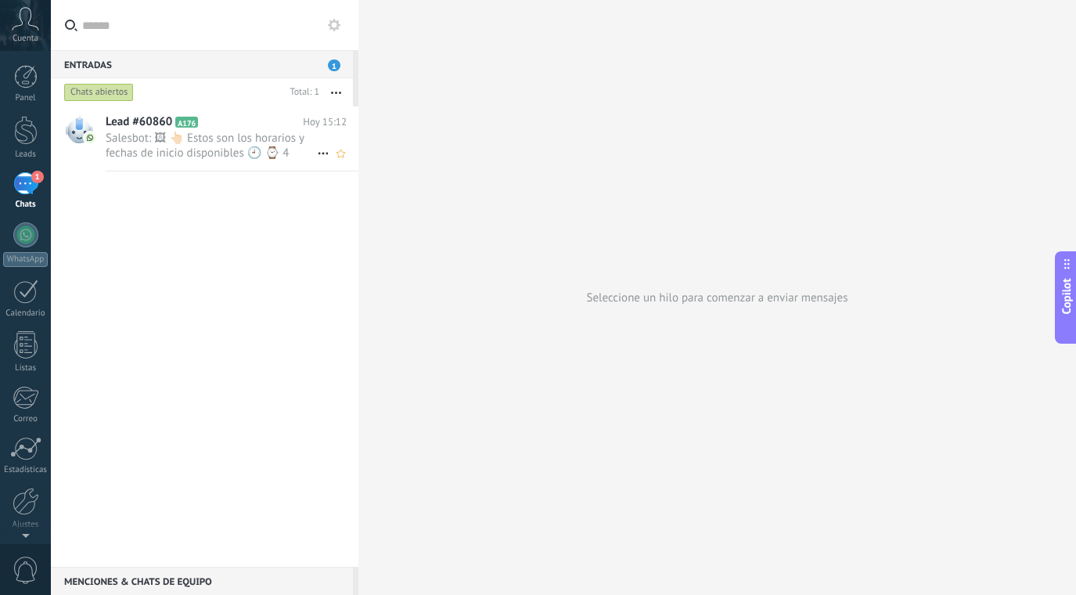
click at [237, 117] on h2 "Lead #60860 A176" at bounding box center [204, 122] width 197 height 16
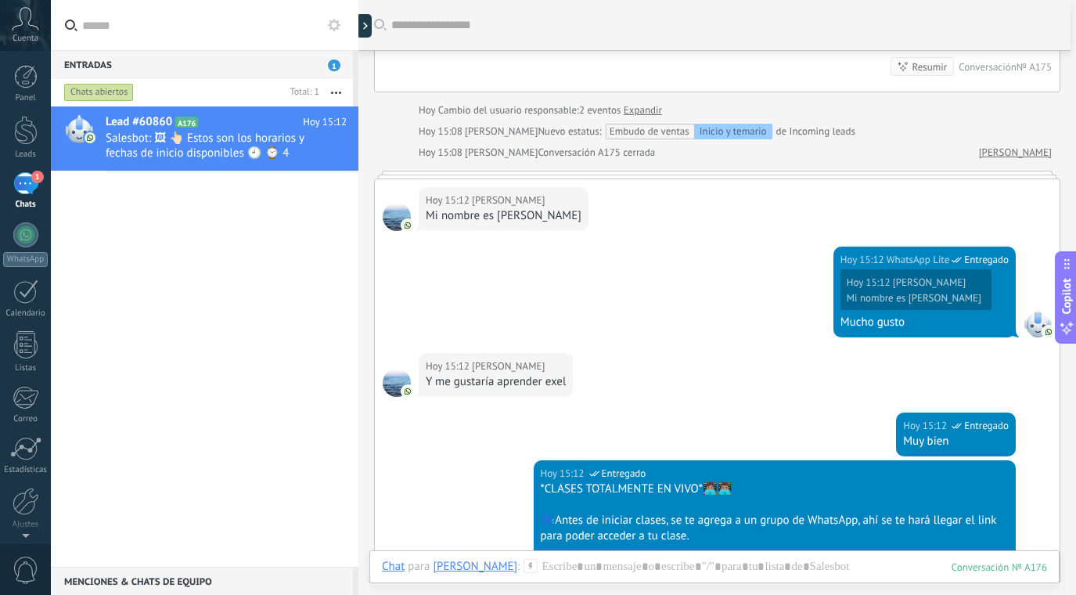
scroll to position [699, 0]
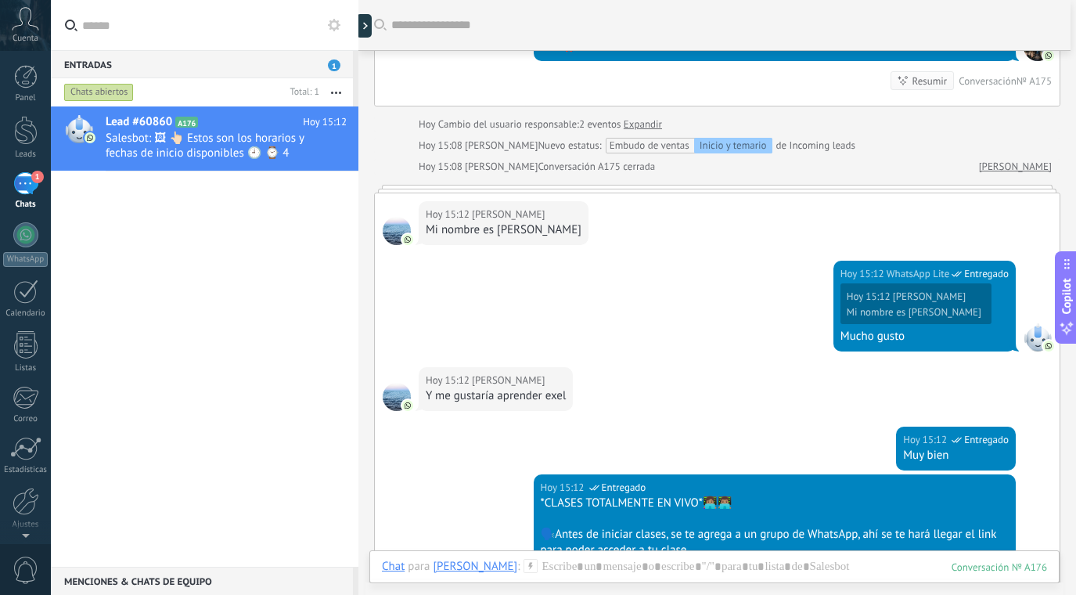
click at [1031, 166] on link "[PERSON_NAME]" at bounding box center [1015, 167] width 73 height 16
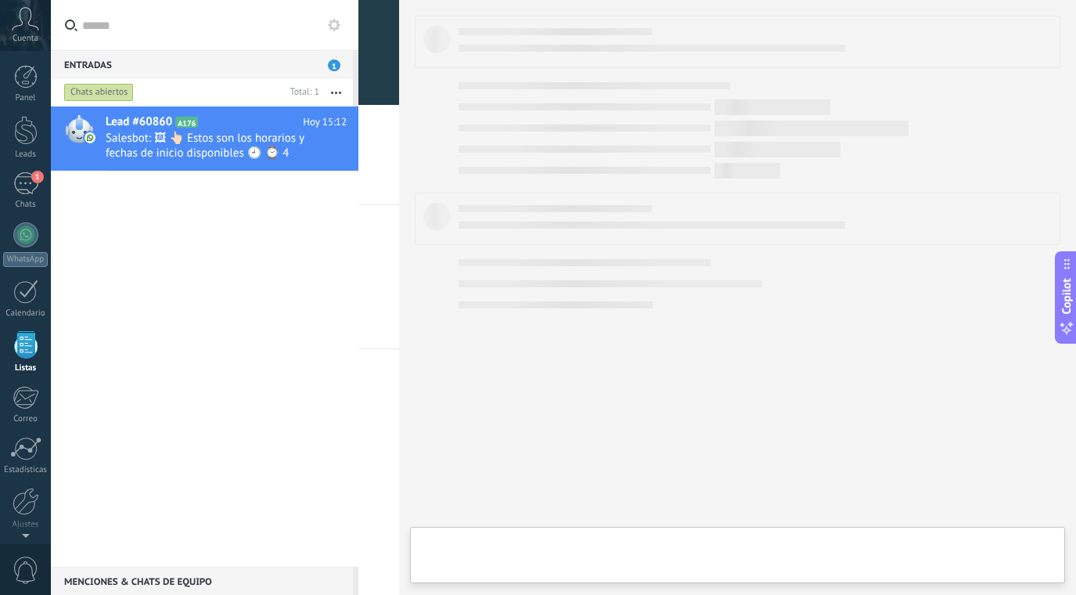
scroll to position [41, 0]
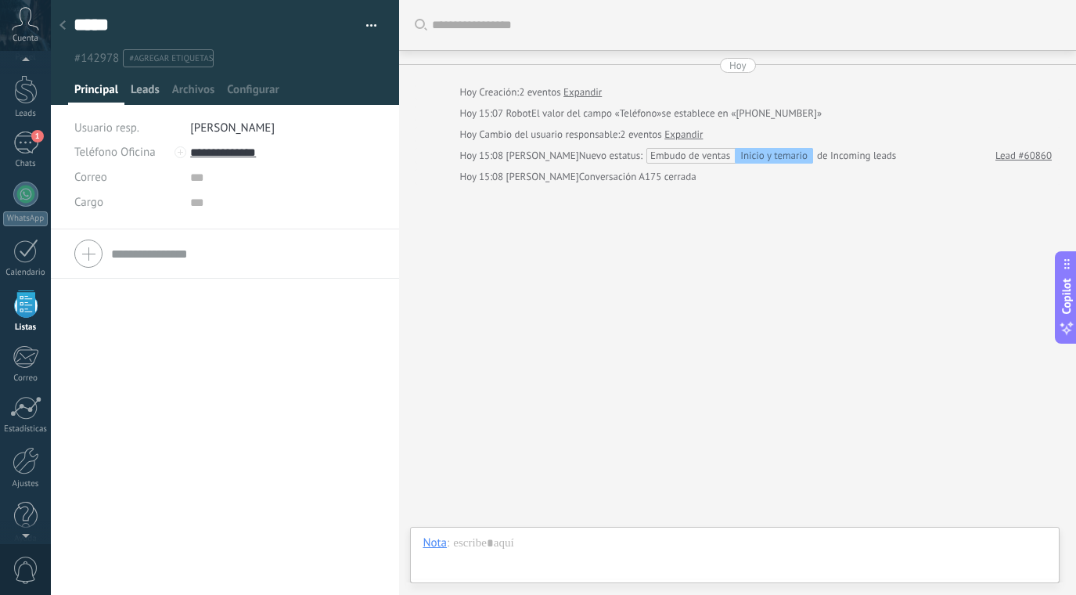
click at [128, 90] on div "Leads" at bounding box center [144, 93] width 41 height 23
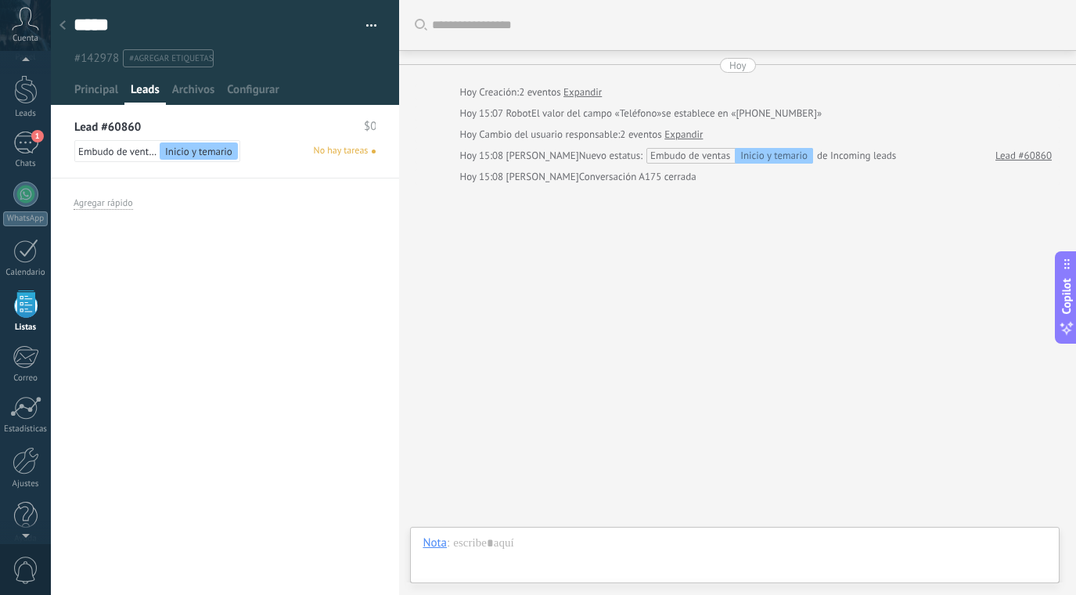
click at [225, 150] on span "Inicio y temario" at bounding box center [198, 151] width 67 height 13
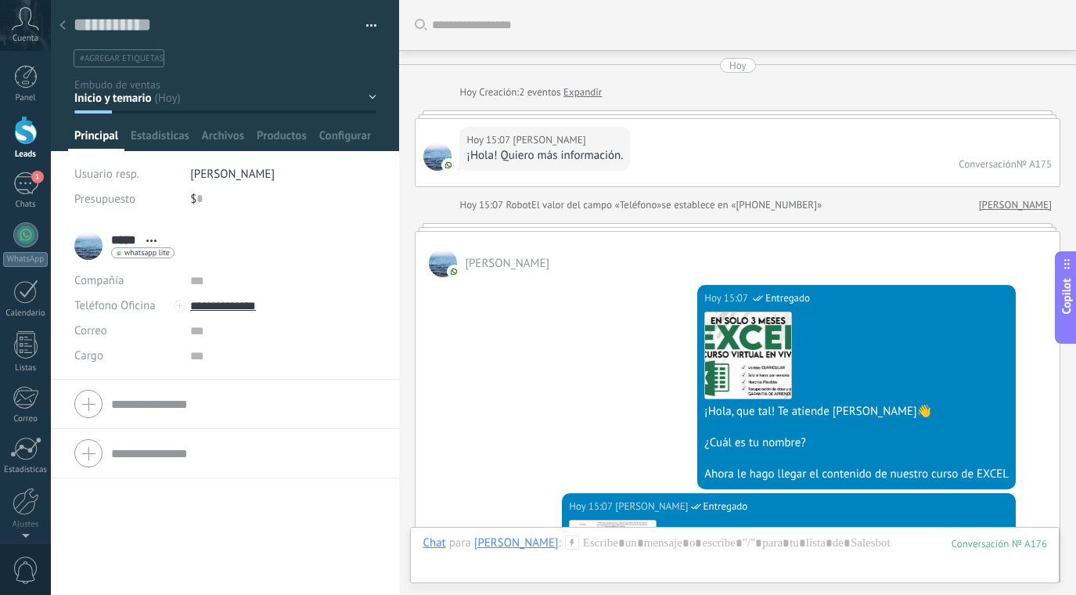
scroll to position [1446, 0]
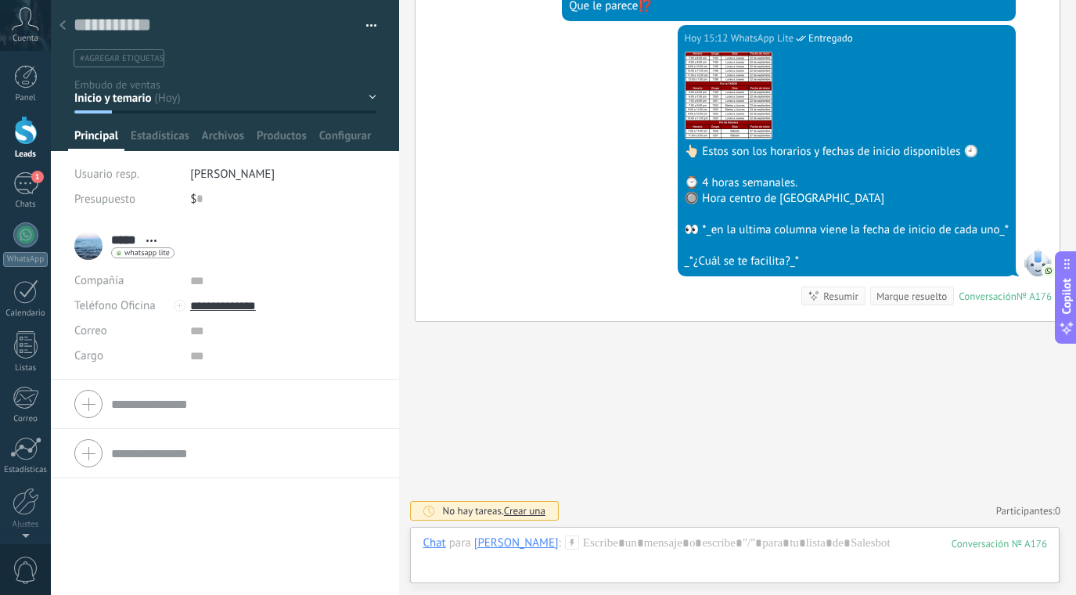
click at [0, 0] on div "Inicio y temario clase y horarios referencias y costos Formas de pago Rec Diari…" at bounding box center [0, 0] width 0 height 0
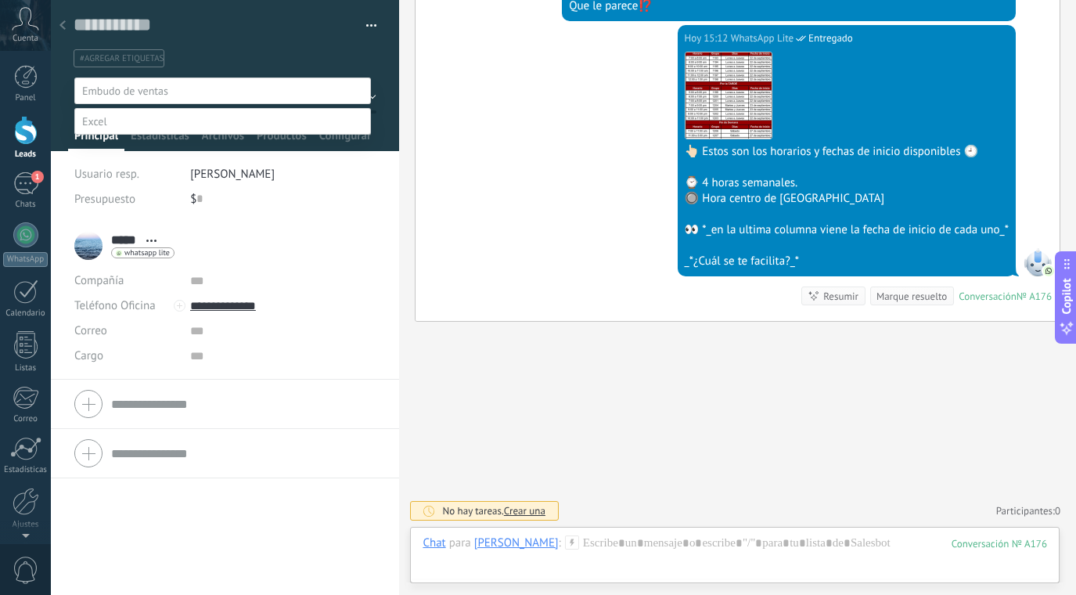
click at [0, 0] on label "clase y horarios" at bounding box center [0, 0] width 0 height 0
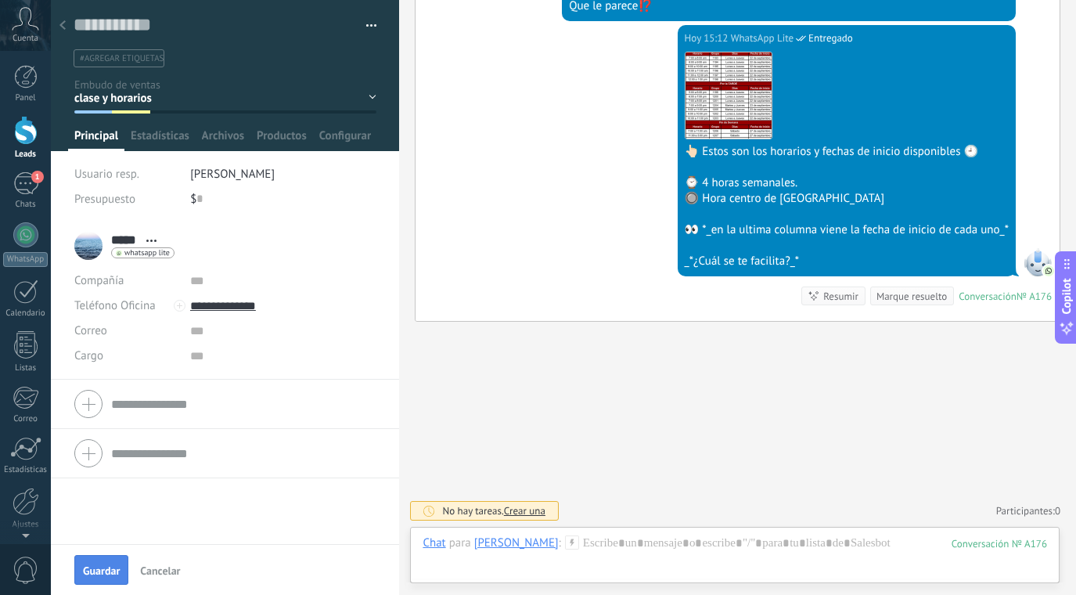
click at [98, 570] on span "Guardar" at bounding box center [101, 570] width 37 height 11
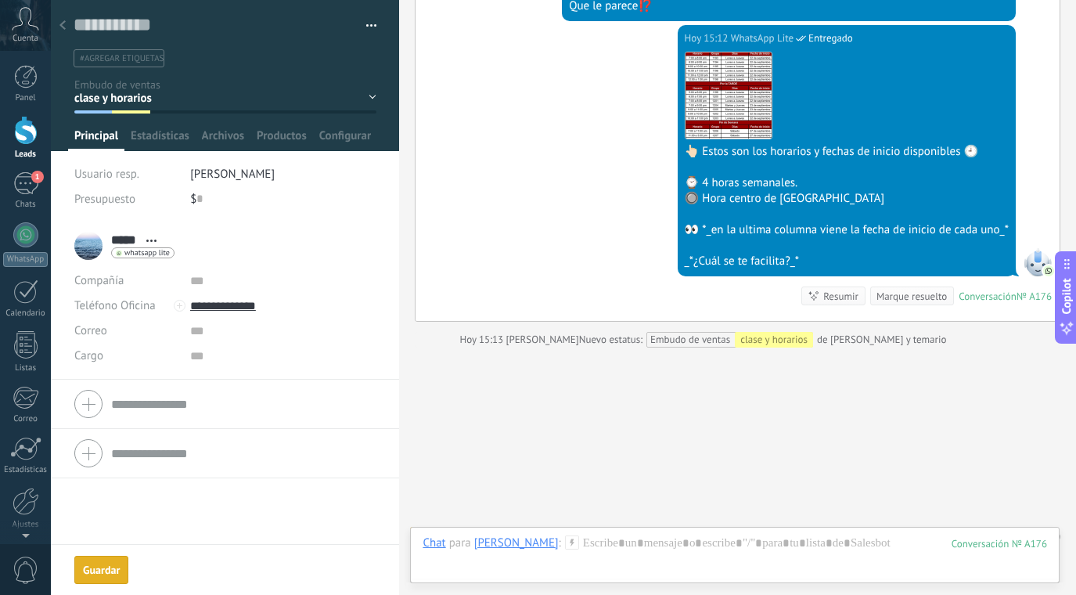
scroll to position [1472, 0]
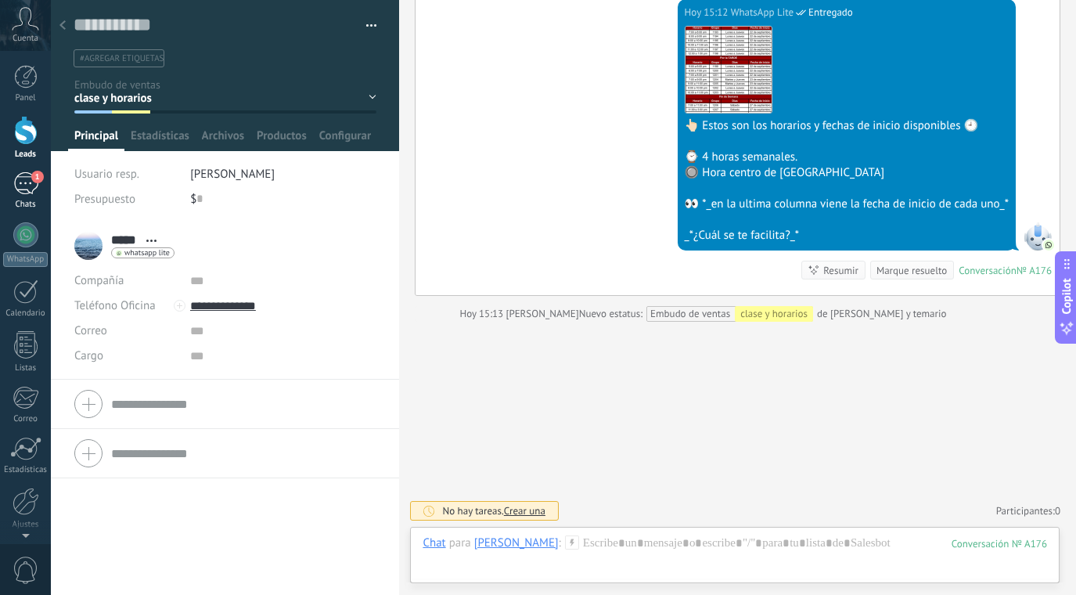
click at [29, 183] on div "1" at bounding box center [25, 183] width 25 height 23
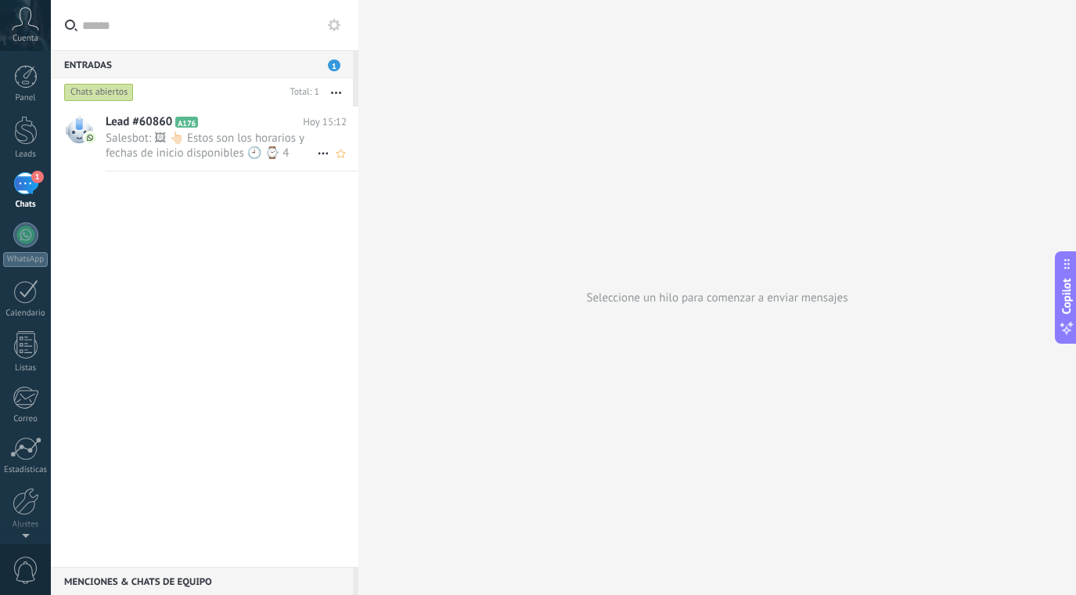
click at [215, 150] on span "Salesbot: 🖼 👆🏻 Estos son los horarios y fechas de inicio disponibles 🕘 ⌚ 4 hora…" at bounding box center [211, 146] width 211 height 30
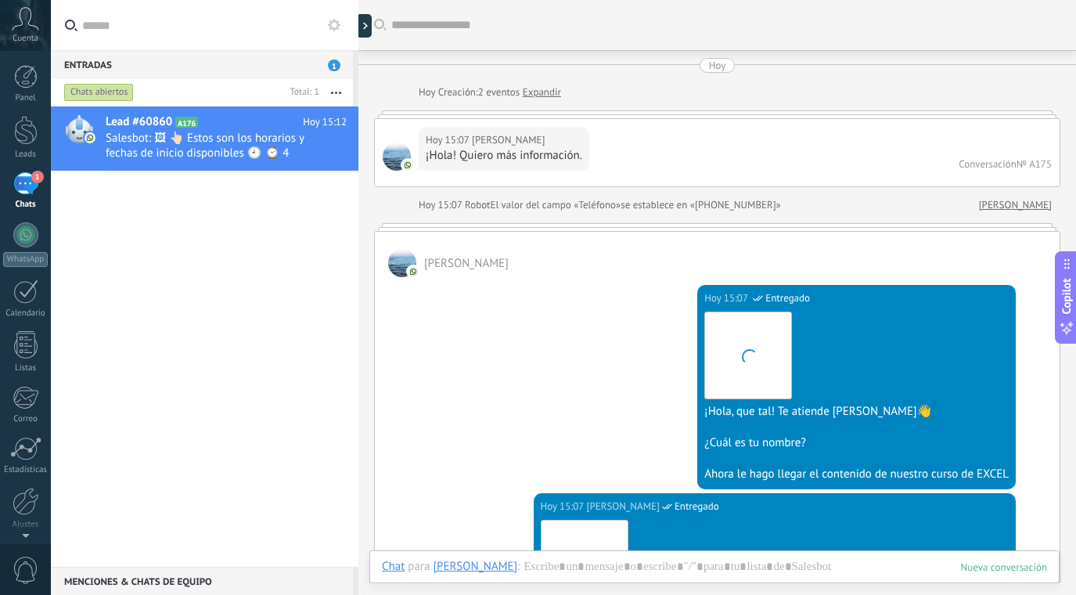
scroll to position [1322, 0]
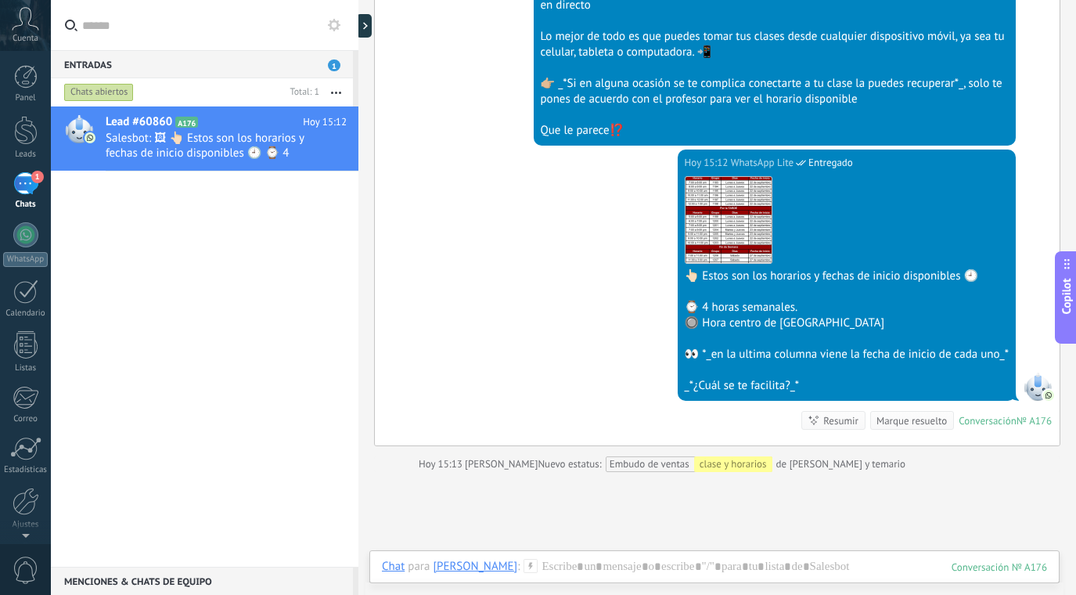
click at [909, 417] on div "Marque resuelto" at bounding box center [911, 420] width 70 height 15
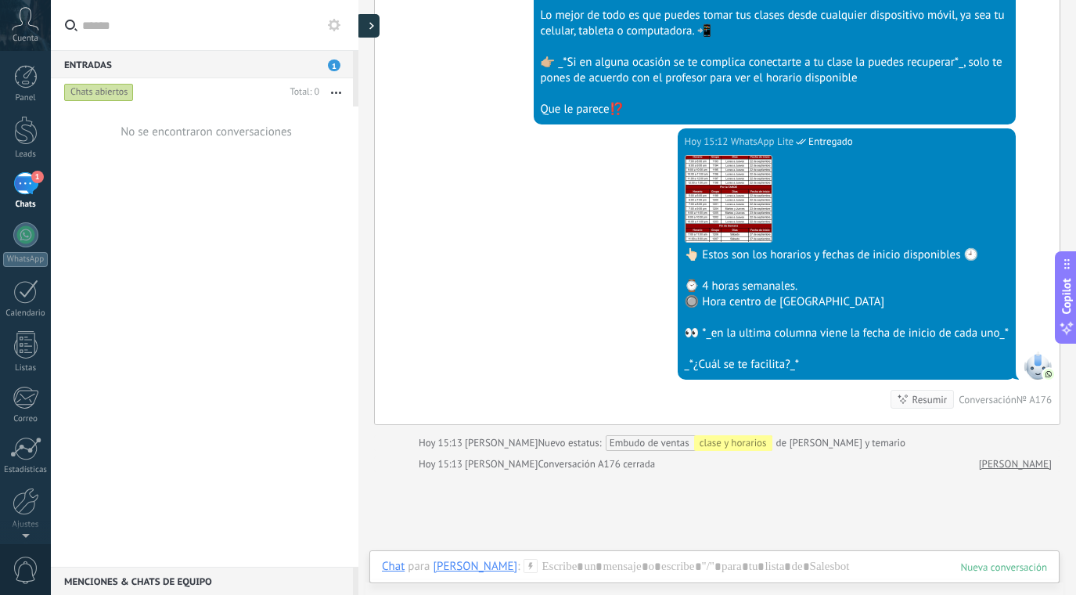
click at [365, 23] on div at bounding box center [367, 25] width 23 height 23
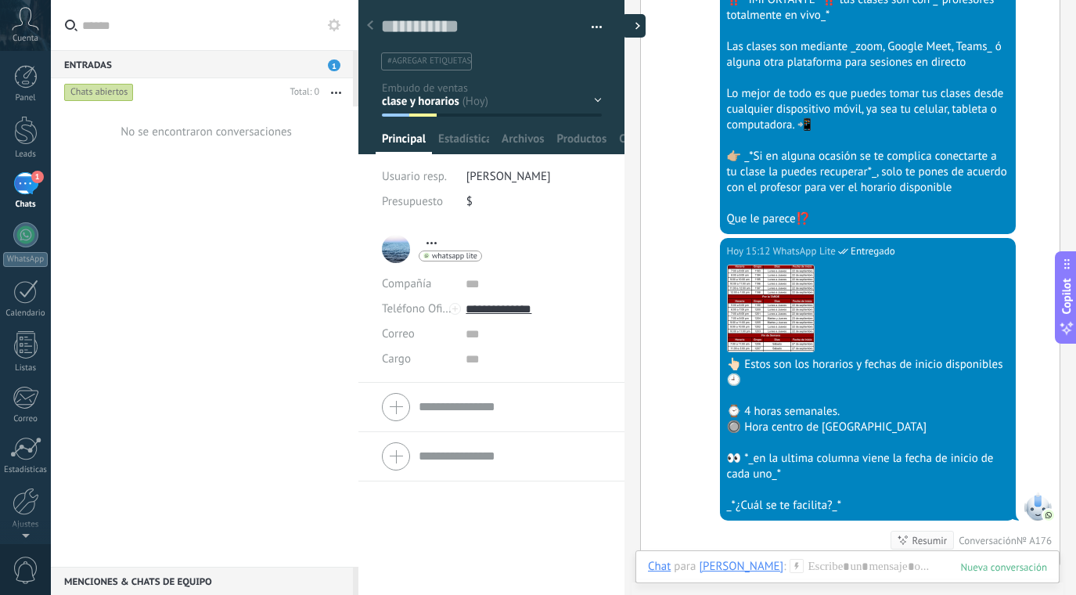
scroll to position [15, 0]
type textarea "**********"
click at [0, 0] on div "Inicio y temario clase y horarios referencias y costos Formas de pago Rec Diari…" at bounding box center [0, 0] width 0 height 0
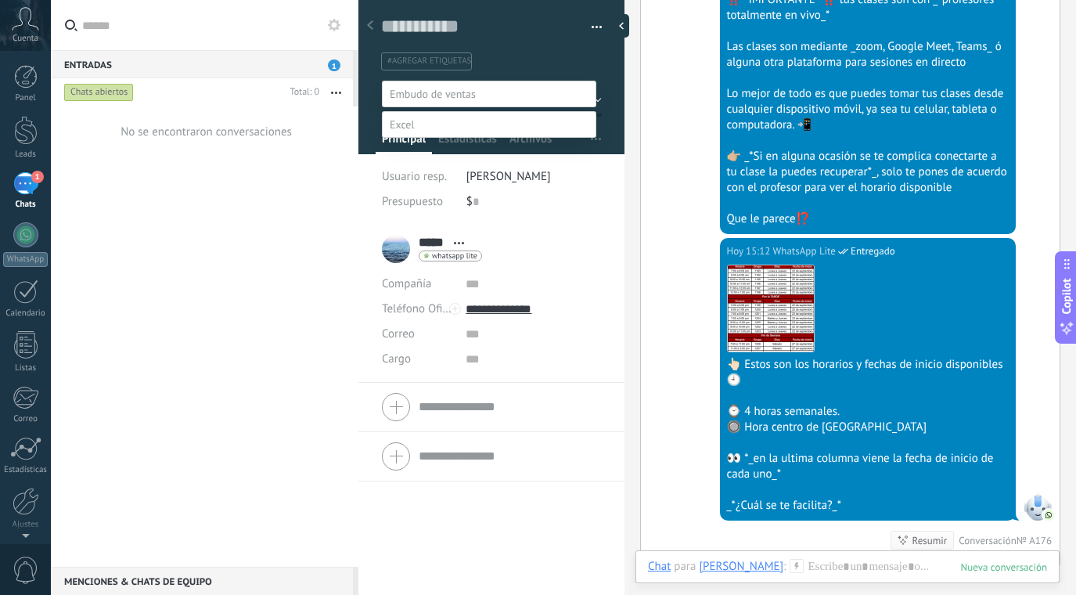
click at [649, 119] on div at bounding box center [563, 297] width 1025 height 595
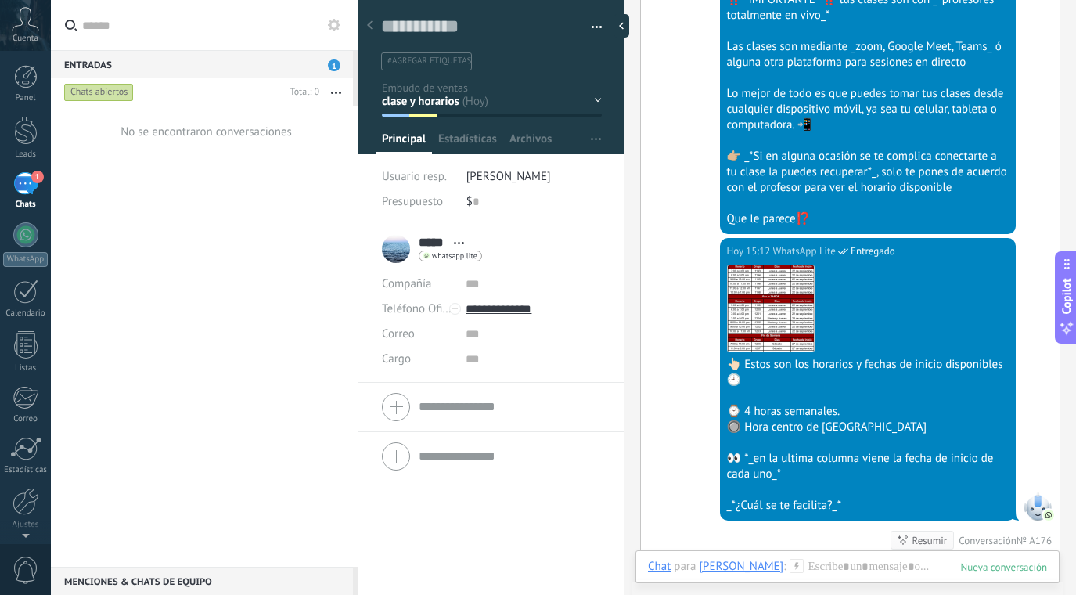
click at [370, 22] on icon at bounding box center [370, 24] width 6 height 9
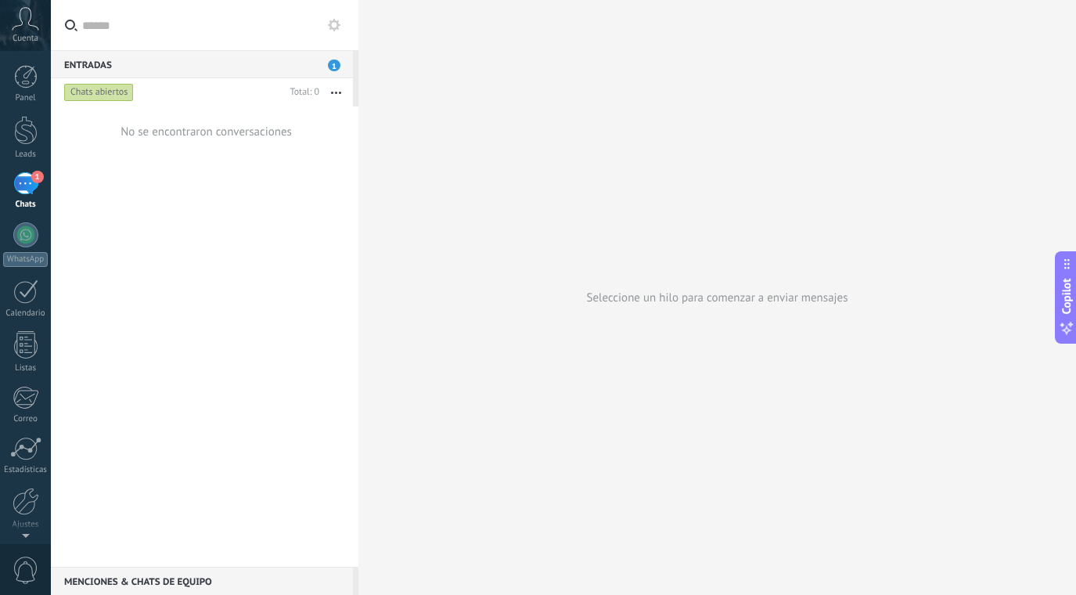
scroll to position [23, 0]
click at [287, 139] on span "Salesbot: 🔸 COSTOS EXCEL 🔸 Inscripción: $1200 Mensualidad: $1720 Estamos maneja…" at bounding box center [211, 146] width 211 height 30
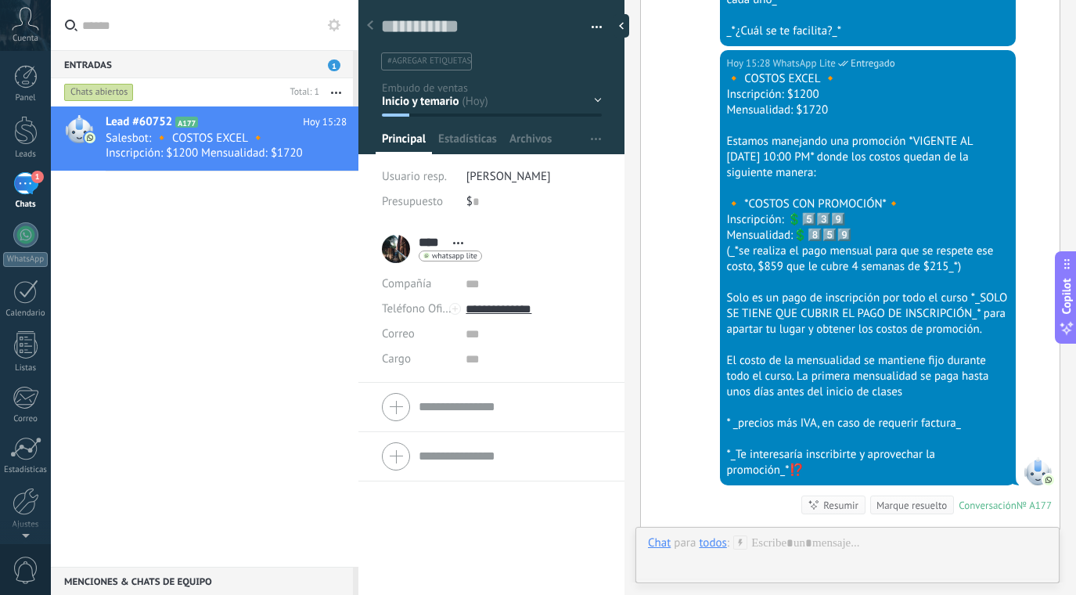
scroll to position [23, 0]
click at [0, 0] on div "Inicio y temario clase y horarios referencias y costos Formas de pago Rec Diari…" at bounding box center [0, 0] width 0 height 0
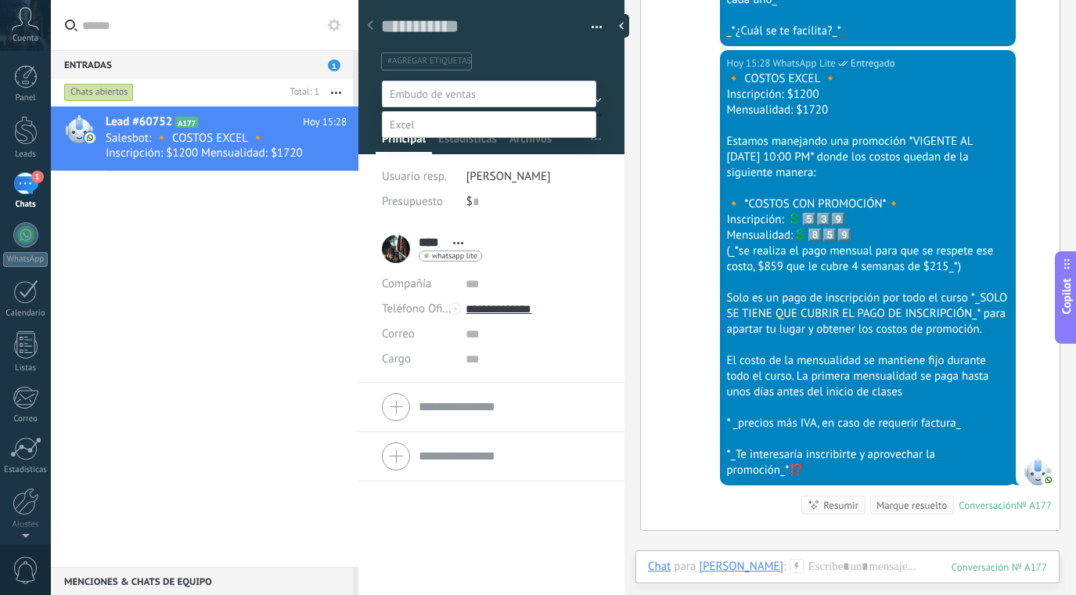
click at [0, 0] on label "referencias y costos" at bounding box center [0, 0] width 0 height 0
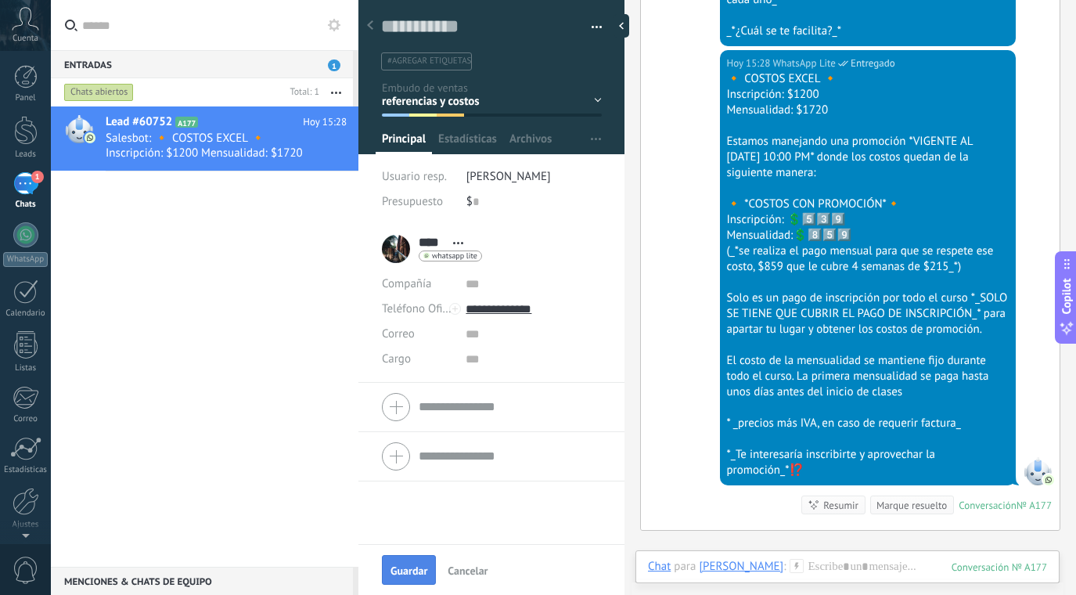
click at [400, 574] on span "Guardar" at bounding box center [408, 570] width 37 height 11
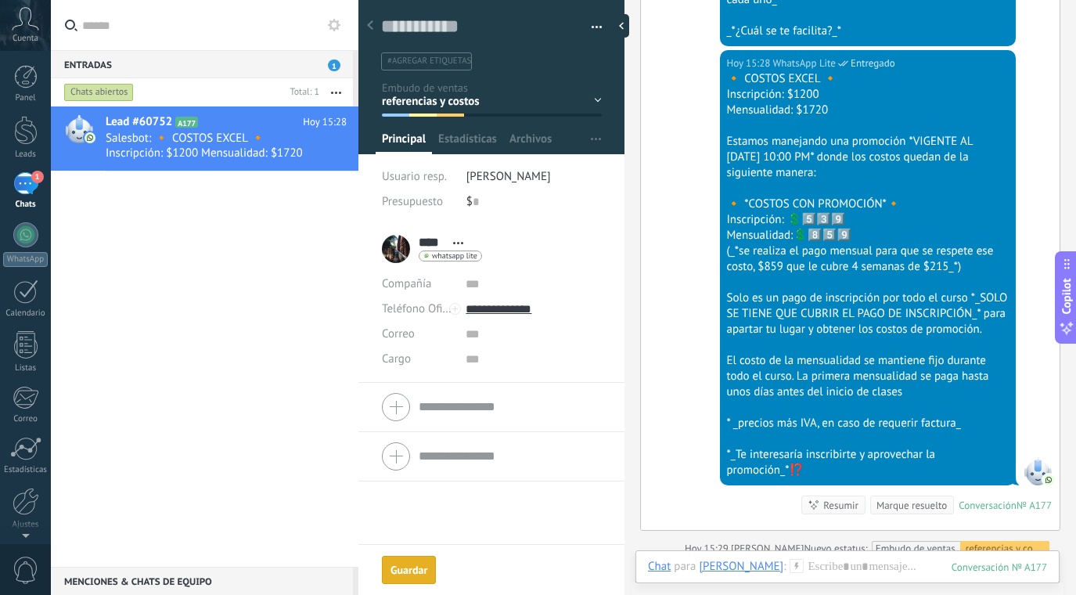
scroll to position [1629, 0]
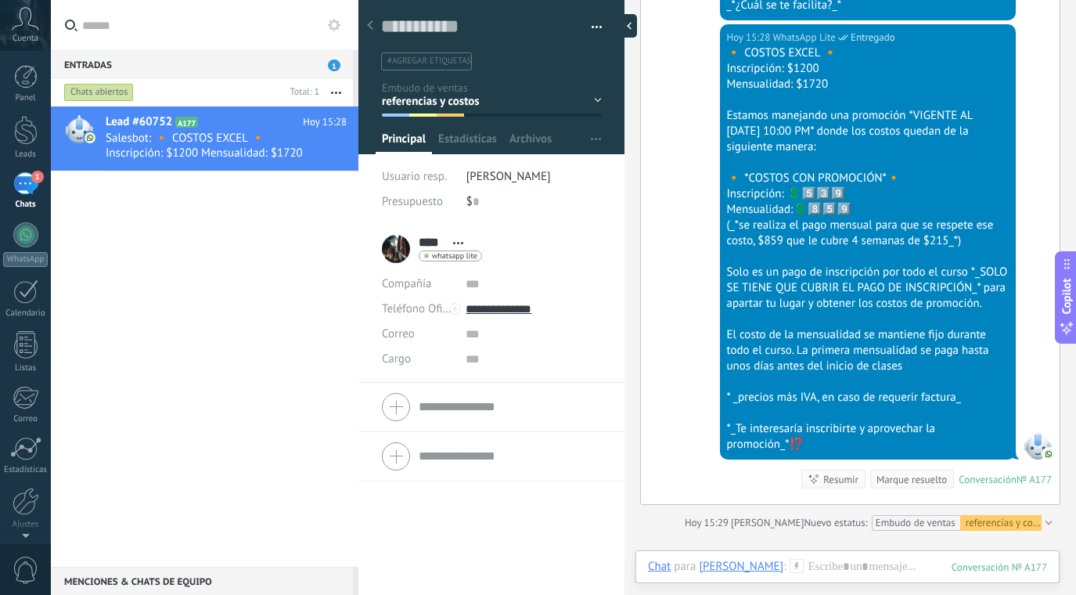
click at [626, 26] on div at bounding box center [625, 25] width 23 height 23
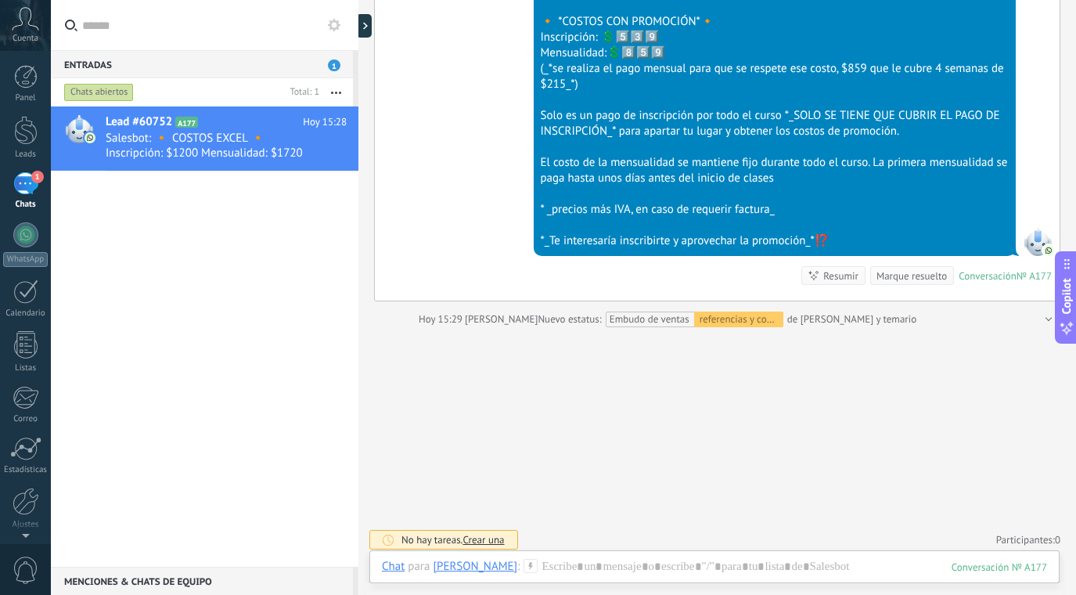
click at [927, 275] on div "Marque resuelto" at bounding box center [911, 275] width 70 height 15
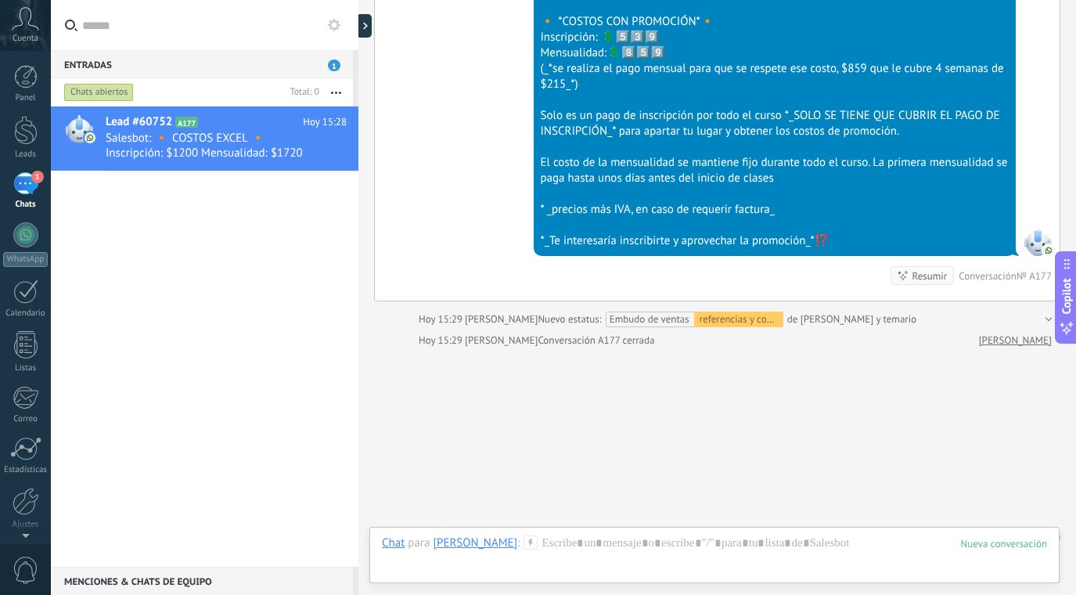
scroll to position [1650, 0]
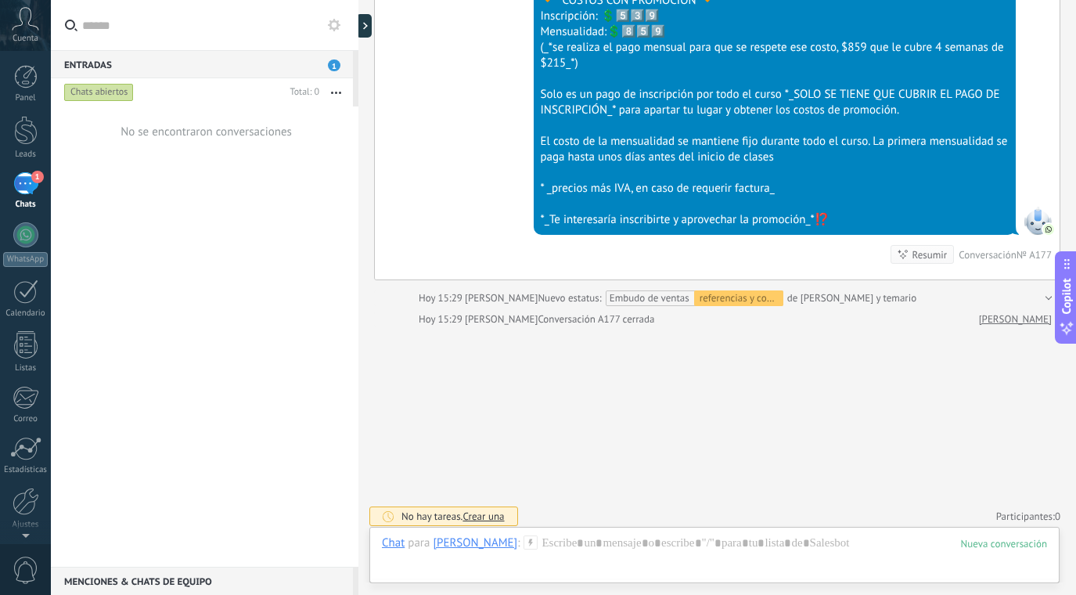
click at [283, 268] on div "No se encontraron conversaciones" at bounding box center [205, 336] width 308 height 460
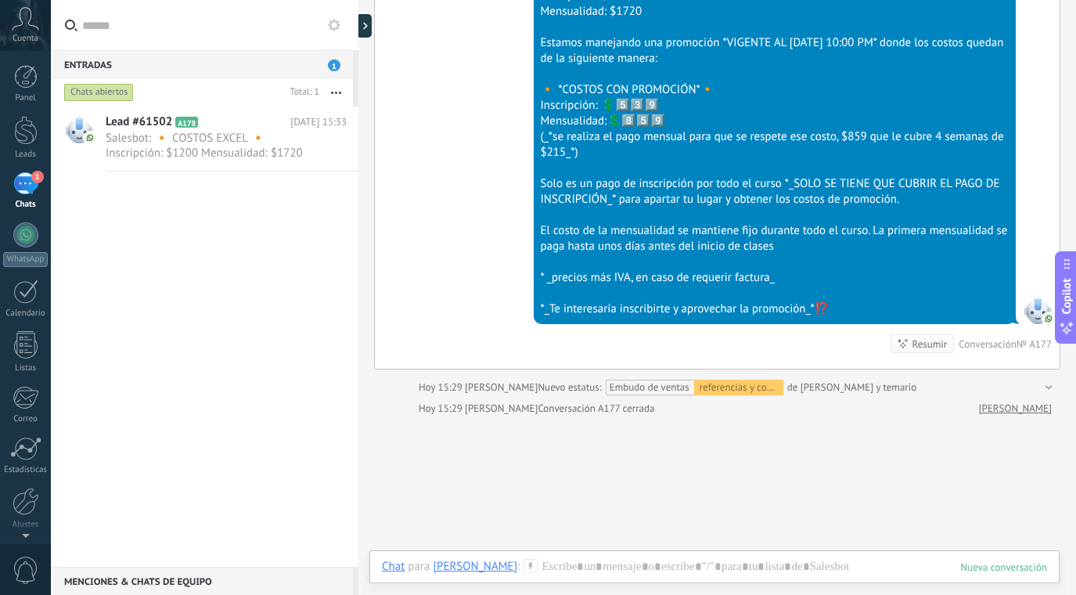
scroll to position [1545, 0]
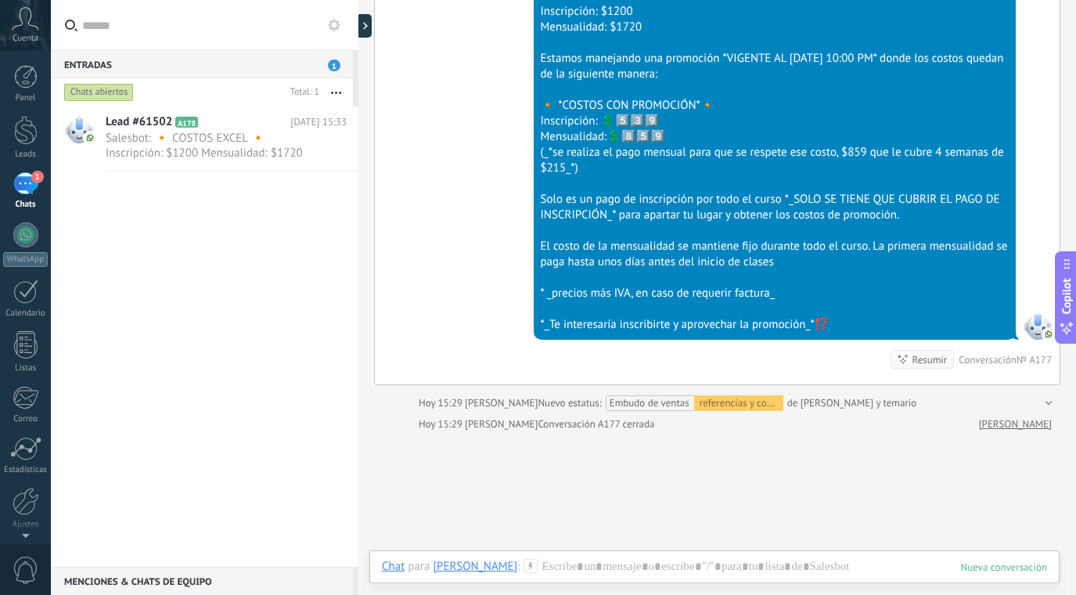
click at [358, 23] on div at bounding box center [358, 297] width 0 height 595
click at [372, 26] on icon at bounding box center [371, 26] width 5 height 8
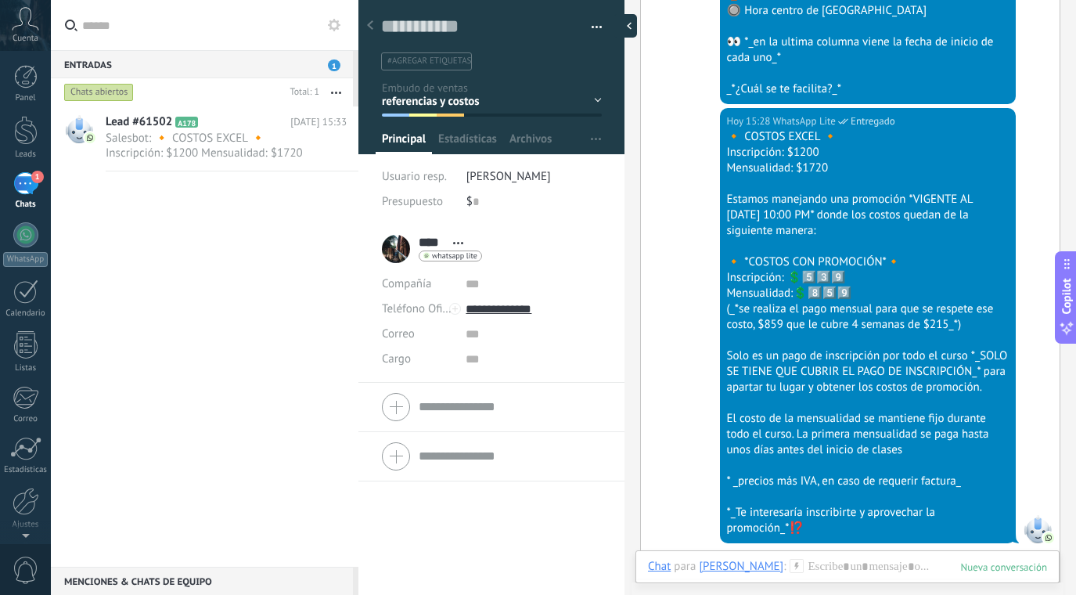
scroll to position [23, 0]
click at [0, 0] on div "Inicio y temario clase y horarios referencias y costos Formas de pago Rec Diari…" at bounding box center [0, 0] width 0 height 0
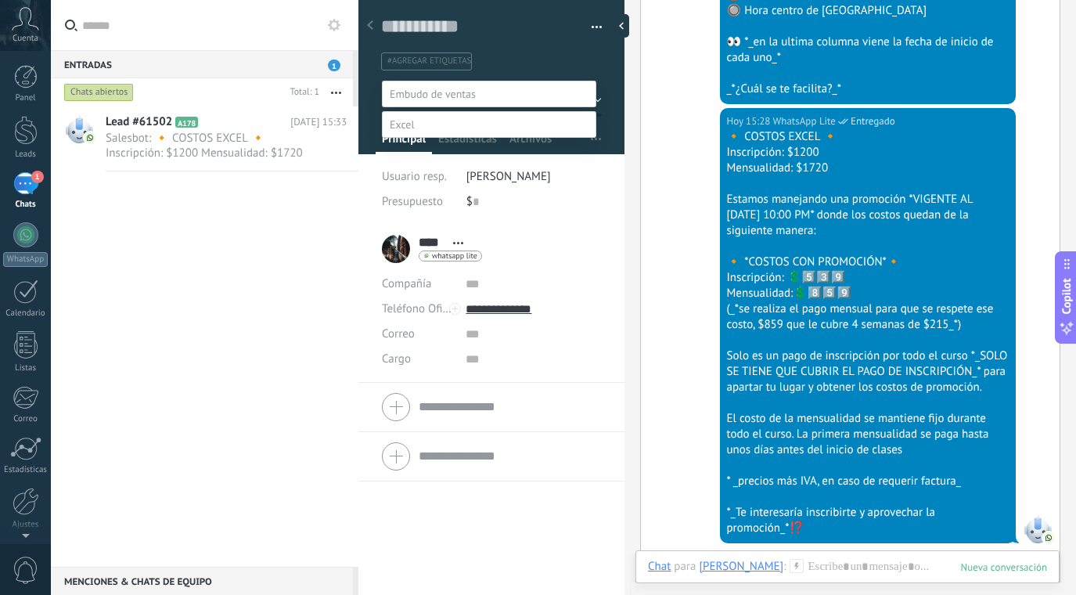
click at [647, 268] on div at bounding box center [563, 297] width 1025 height 595
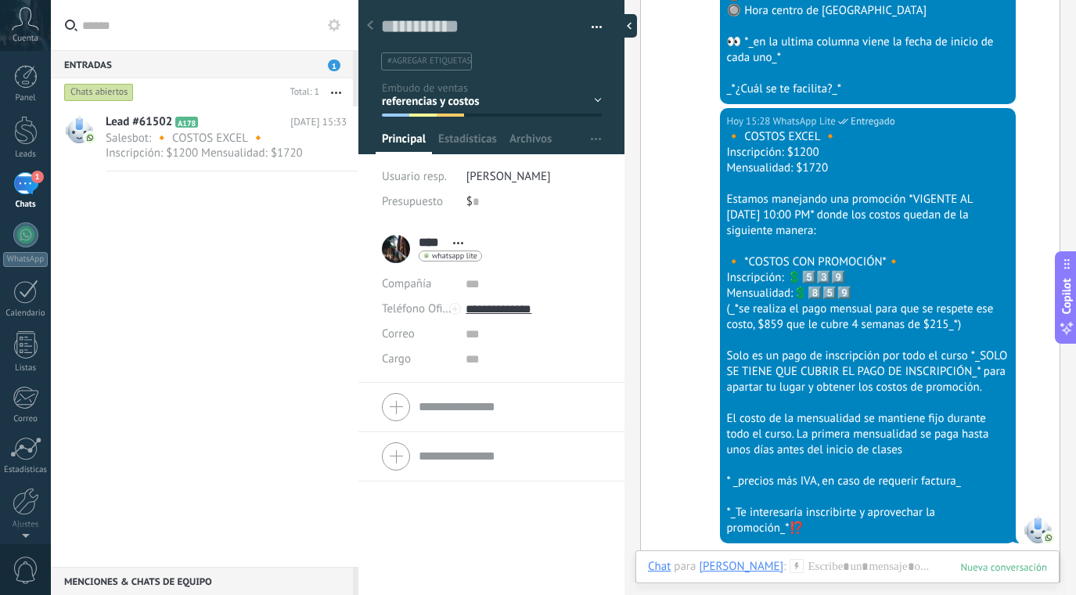
click at [624, 23] on div at bounding box center [625, 25] width 23 height 23
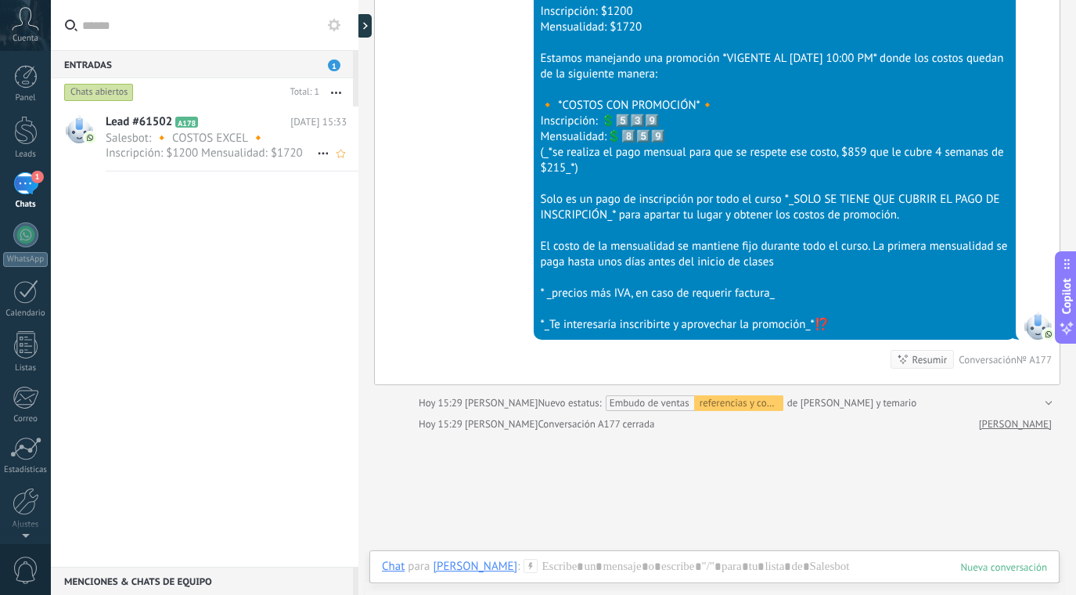
click at [241, 133] on span "Salesbot: 🔸 COSTOS EXCEL 🔸 Inscripción: $1200 Mensualidad: $1720 Estamos maneja…" at bounding box center [211, 146] width 211 height 30
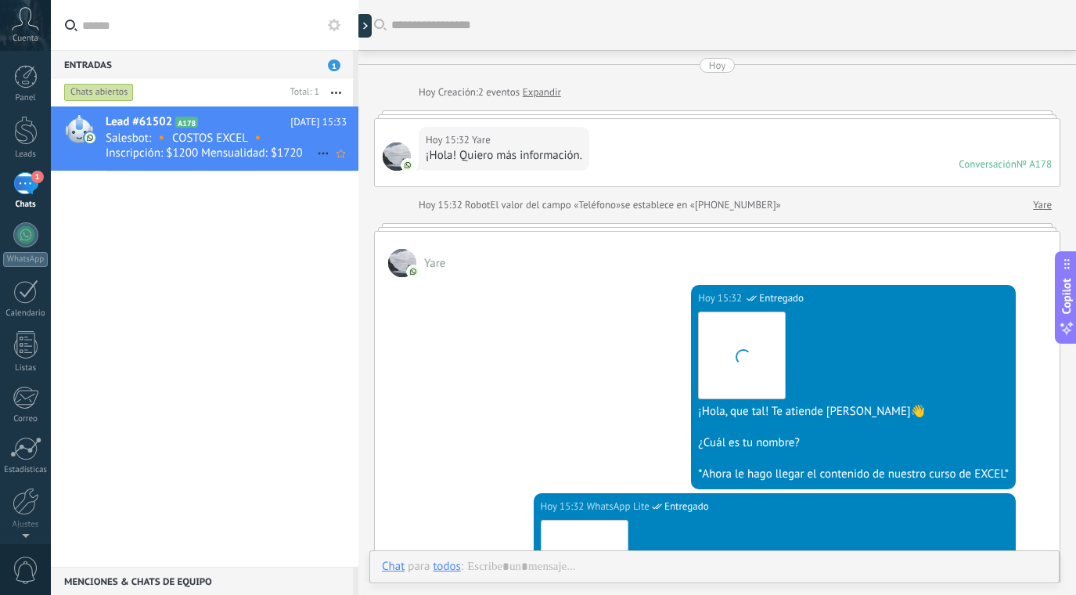
scroll to position [1398, 0]
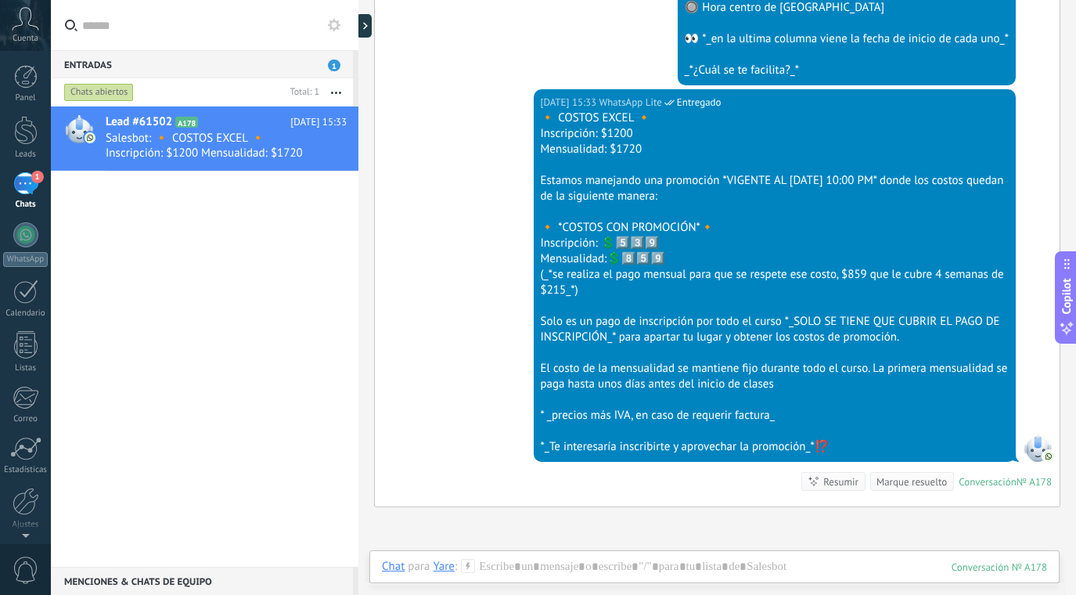
click at [923, 479] on div "Marque resuelto" at bounding box center [911, 481] width 70 height 15
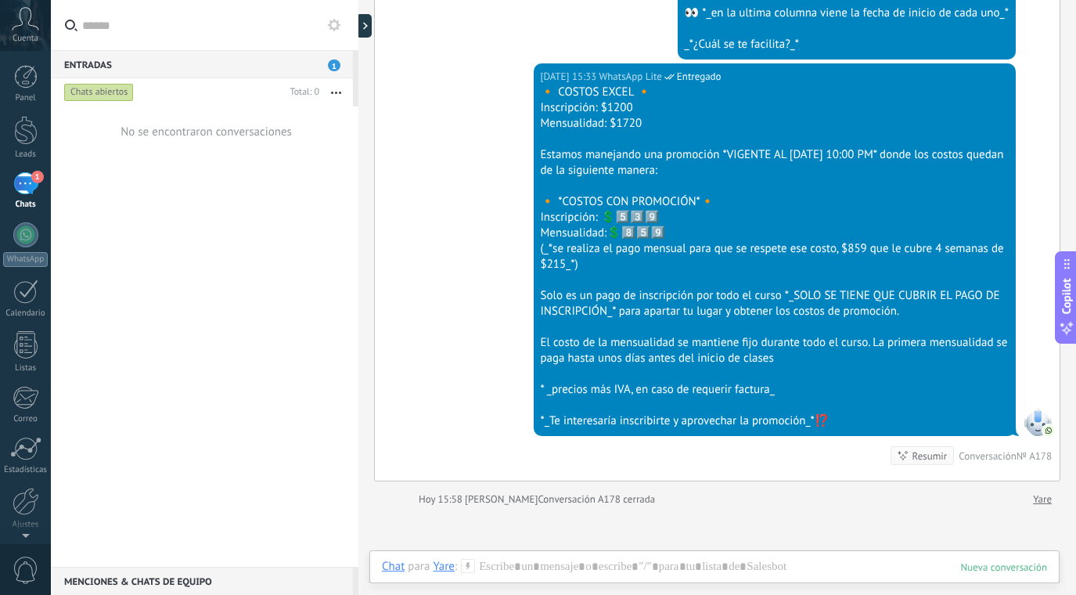
click at [39, 21] on div "Cuenta" at bounding box center [25, 25] width 51 height 51
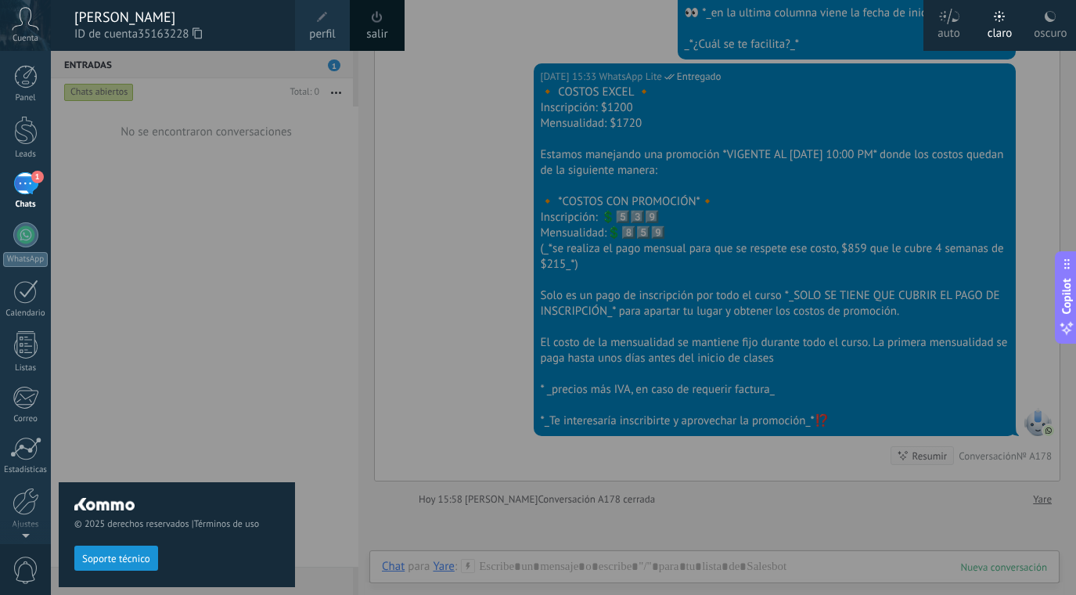
click at [338, 190] on div at bounding box center [589, 297] width 1076 height 595
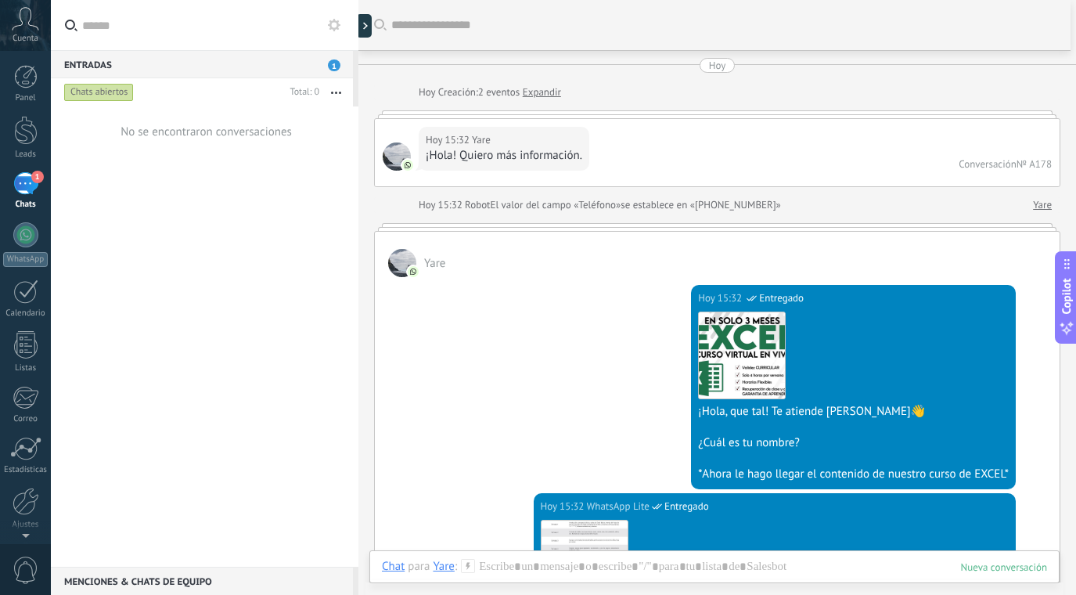
scroll to position [0, 0]
click at [333, 62] on span "1" at bounding box center [334, 65] width 13 height 12
click at [335, 66] on span "1" at bounding box center [334, 65] width 13 height 12
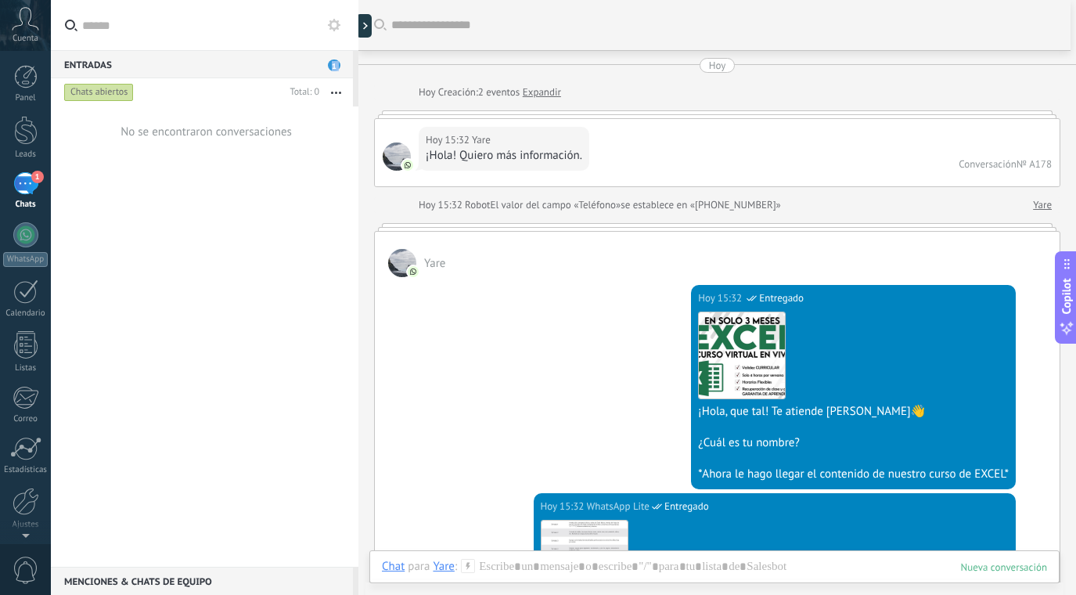
click at [335, 20] on use at bounding box center [334, 25] width 13 height 13
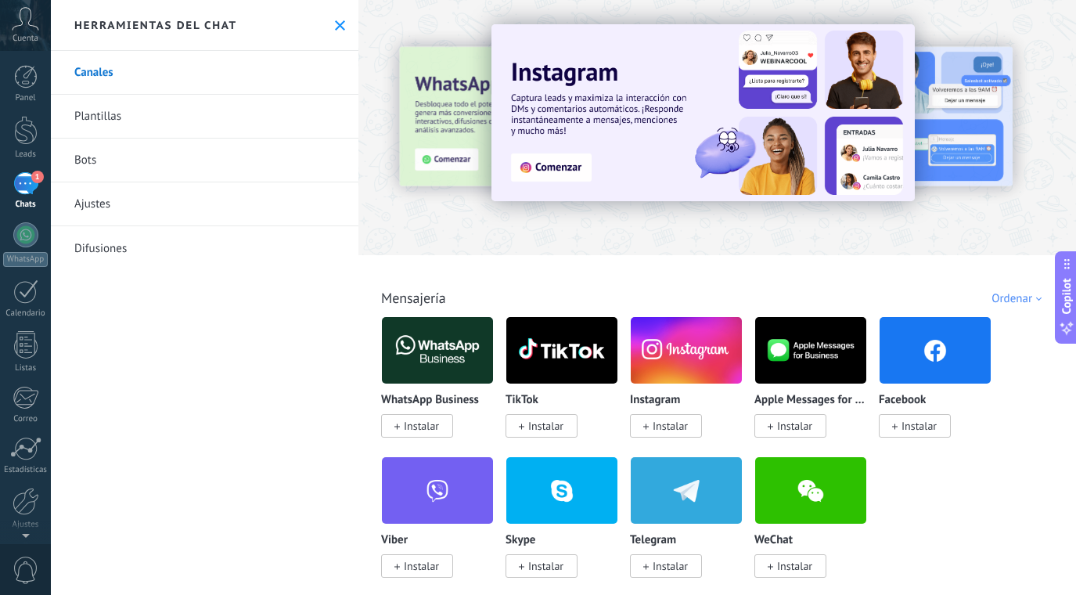
click at [344, 30] on div "Herramientas del chat" at bounding box center [205, 25] width 308 height 51
click at [335, 24] on use at bounding box center [340, 25] width 10 height 10
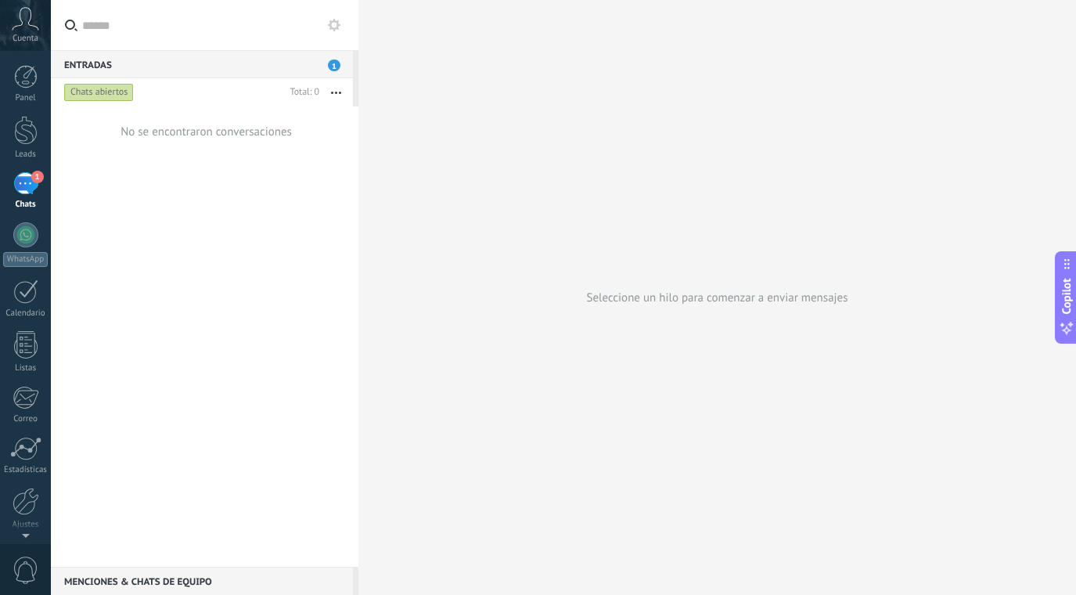
click at [372, 192] on div "Seleccione un hilo para comenzar a enviar mensajes" at bounding box center [717, 297] width 718 height 595
click at [25, 200] on div "Chats" at bounding box center [25, 205] width 45 height 10
click at [24, 133] on div at bounding box center [25, 130] width 23 height 29
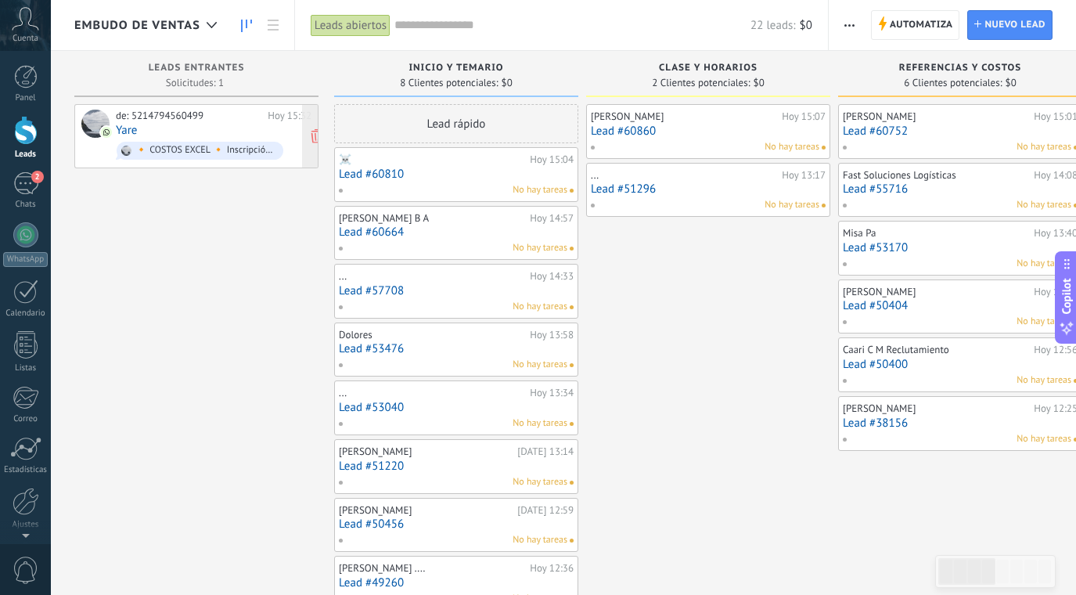
click at [174, 123] on div "de: 5214794560499 [DATE] 15:32 Yare 🔸 COSTOS EXCEL 🔸 Inscripción: $1200 Mensual…" at bounding box center [214, 136] width 196 height 53
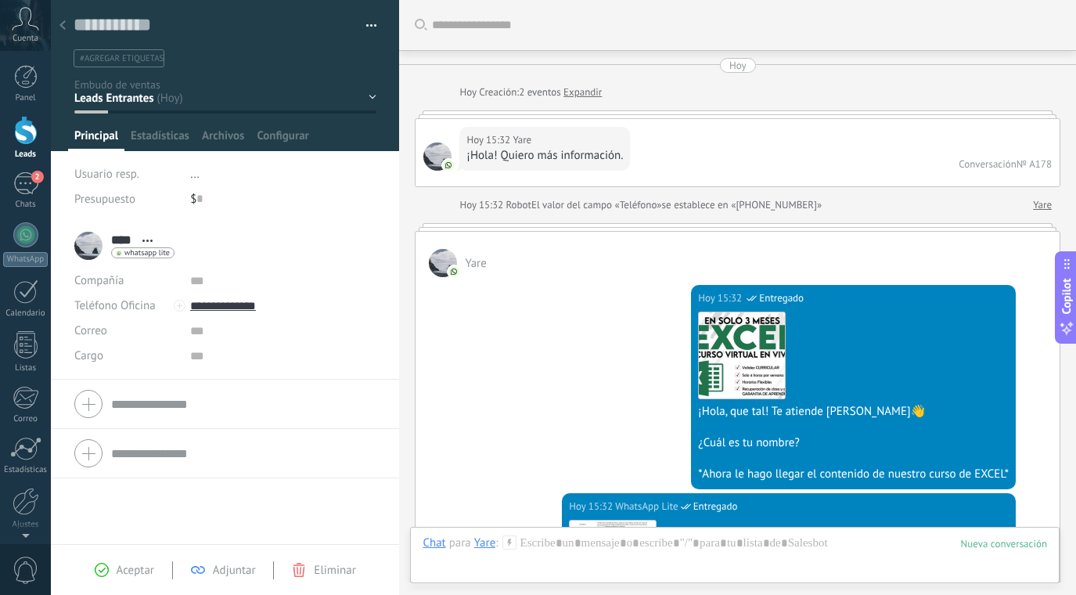
scroll to position [1609, 0]
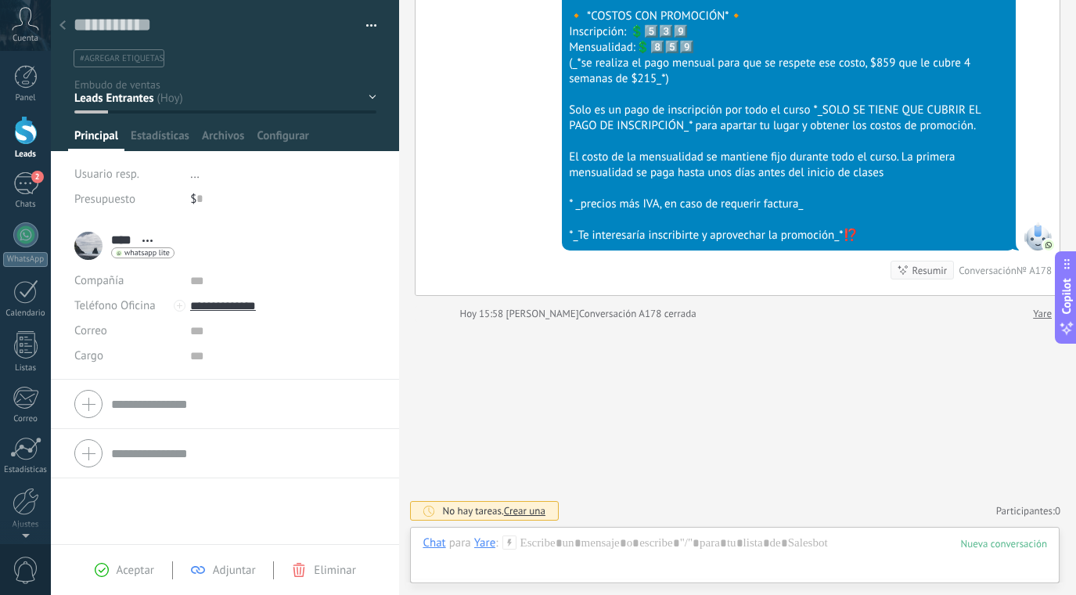
click at [0, 0] on div "Inicio y temario clase y horarios referencias y costos Formas de pago Rec Diario" at bounding box center [0, 0] width 0 height 0
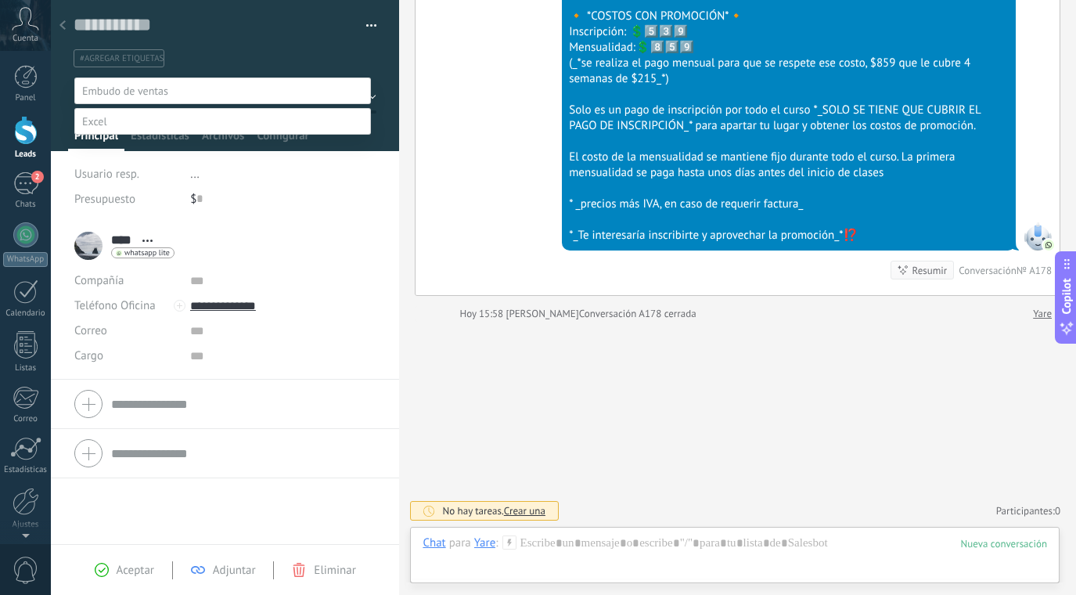
click at [0, 0] on label "referencias y costos" at bounding box center [0, 0] width 0 height 0
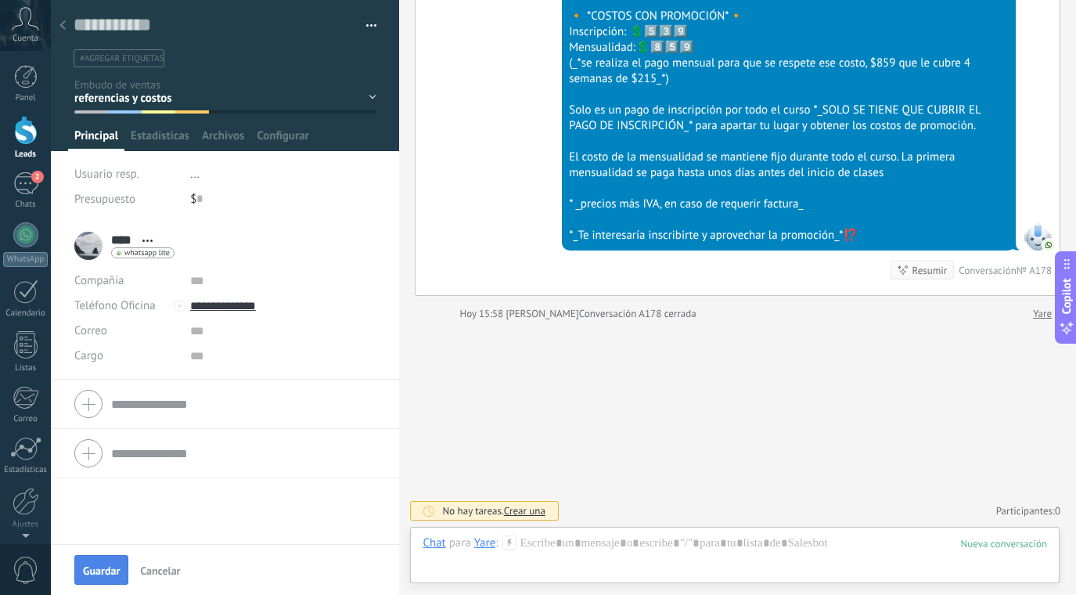
click at [118, 571] on span "Guardar" at bounding box center [101, 570] width 37 height 11
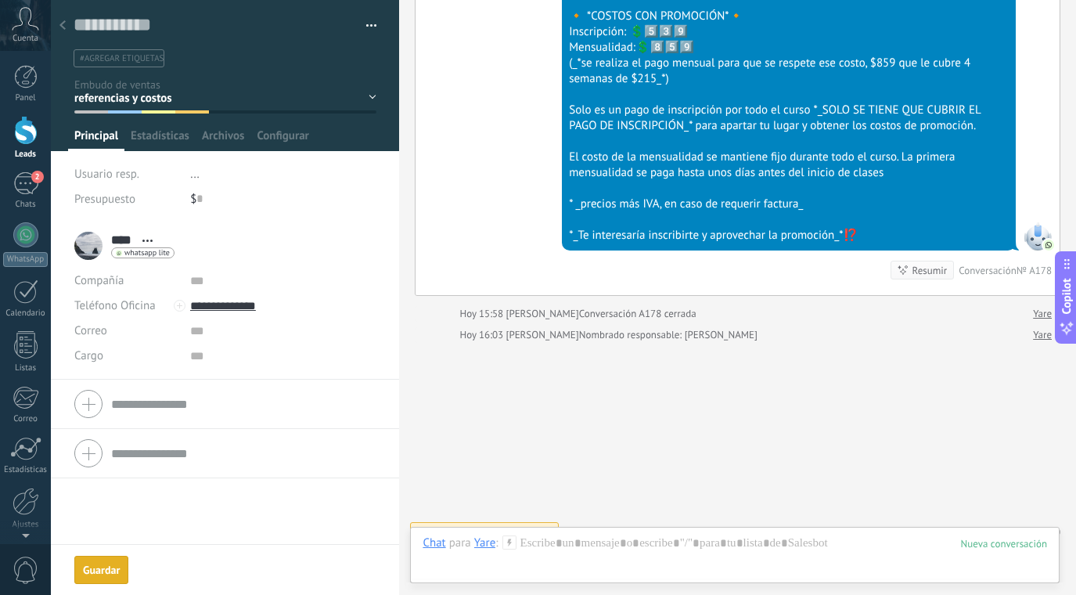
scroll to position [1672, 0]
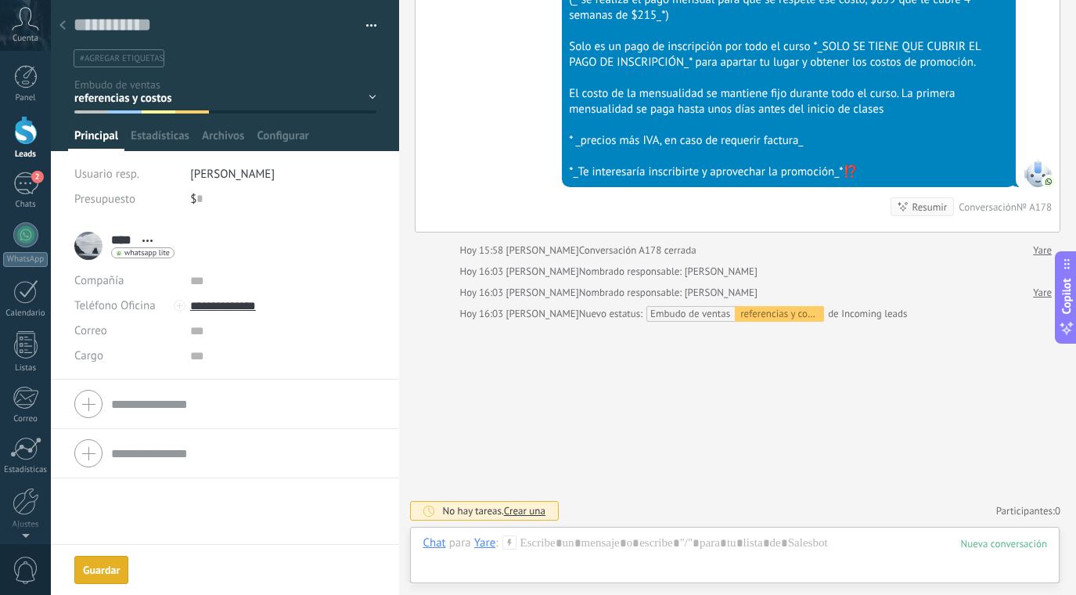
click at [68, 30] on div at bounding box center [63, 26] width 22 height 31
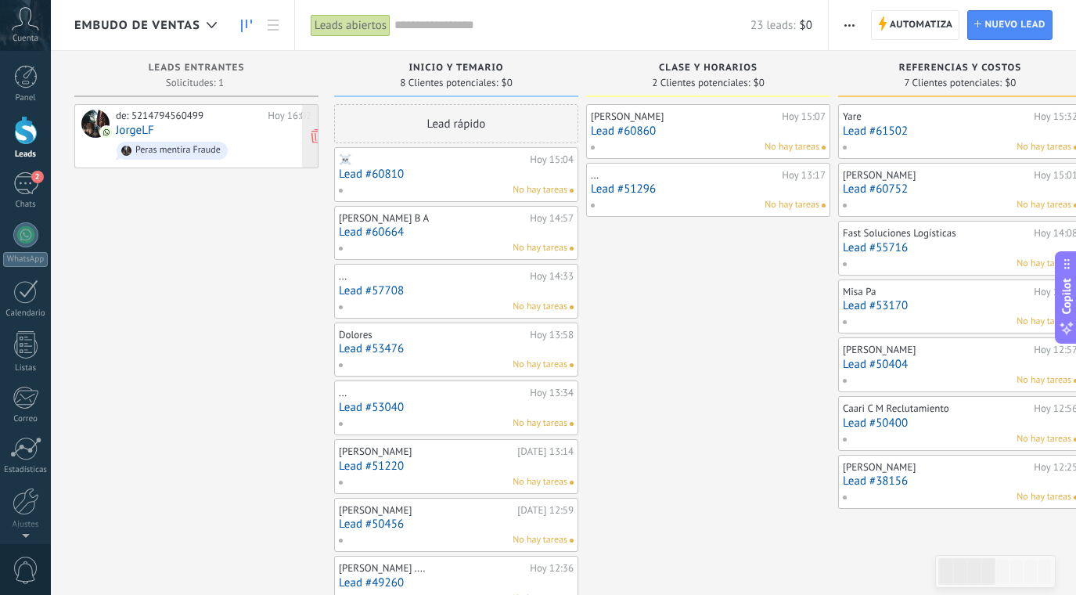
click at [257, 135] on div "de: 5214794560499 [DATE] 16:02 [PERSON_NAME] mentira Fraude" at bounding box center [214, 136] width 196 height 53
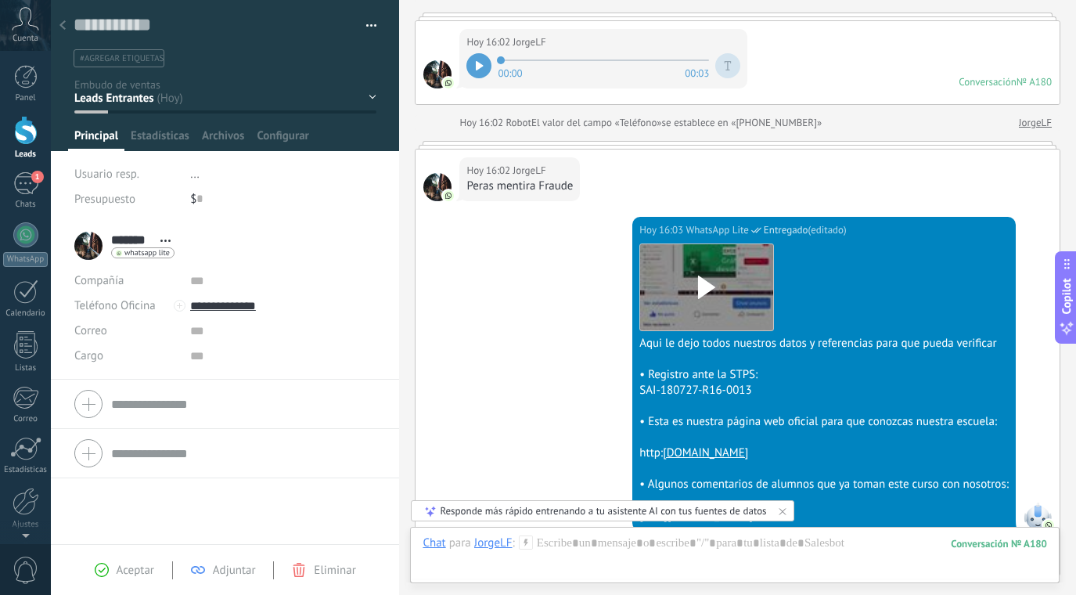
scroll to position [164, 0]
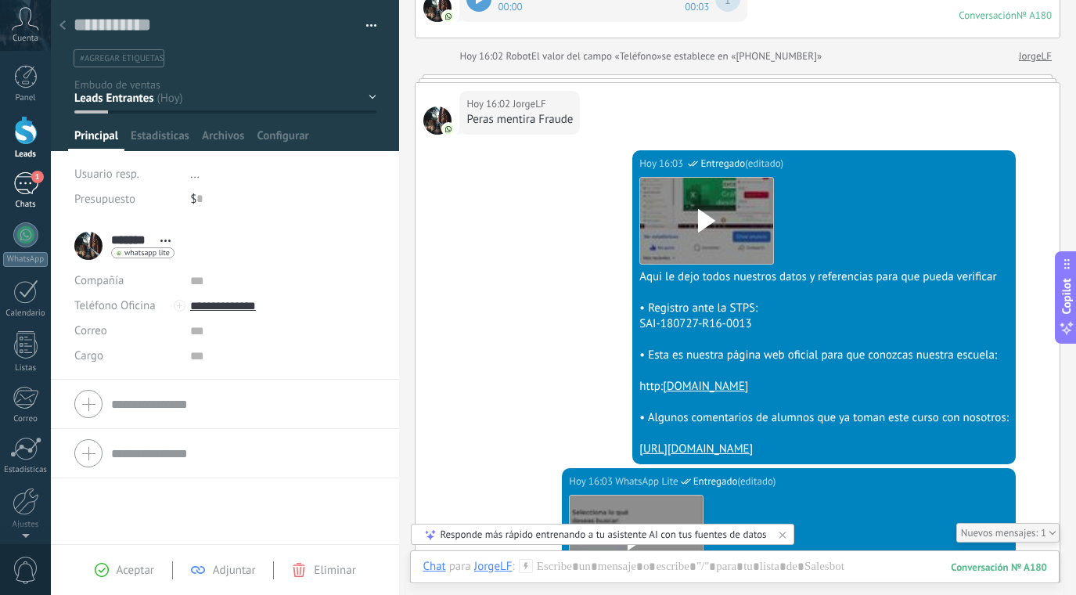
click at [34, 186] on div "1" at bounding box center [25, 183] width 25 height 23
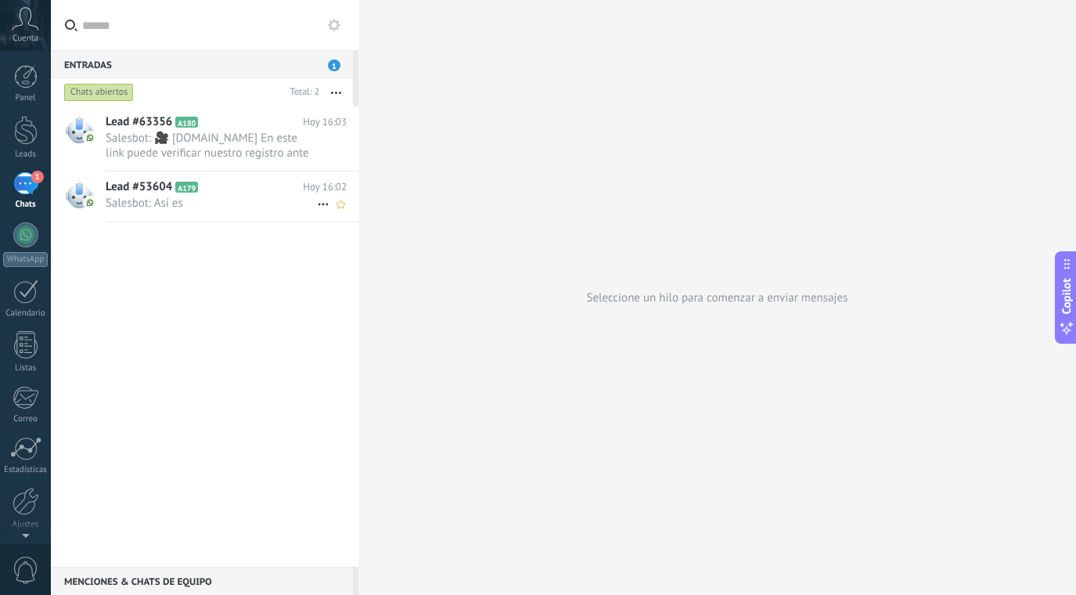
click at [258, 202] on span "Salesbot: Así es" at bounding box center [211, 203] width 211 height 15
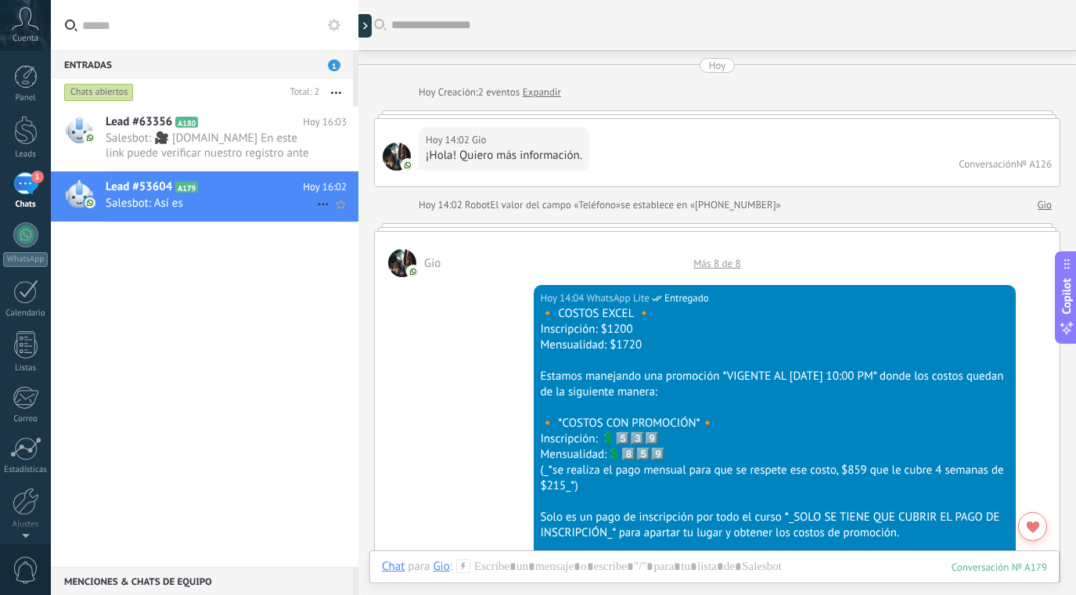
scroll to position [3237, 0]
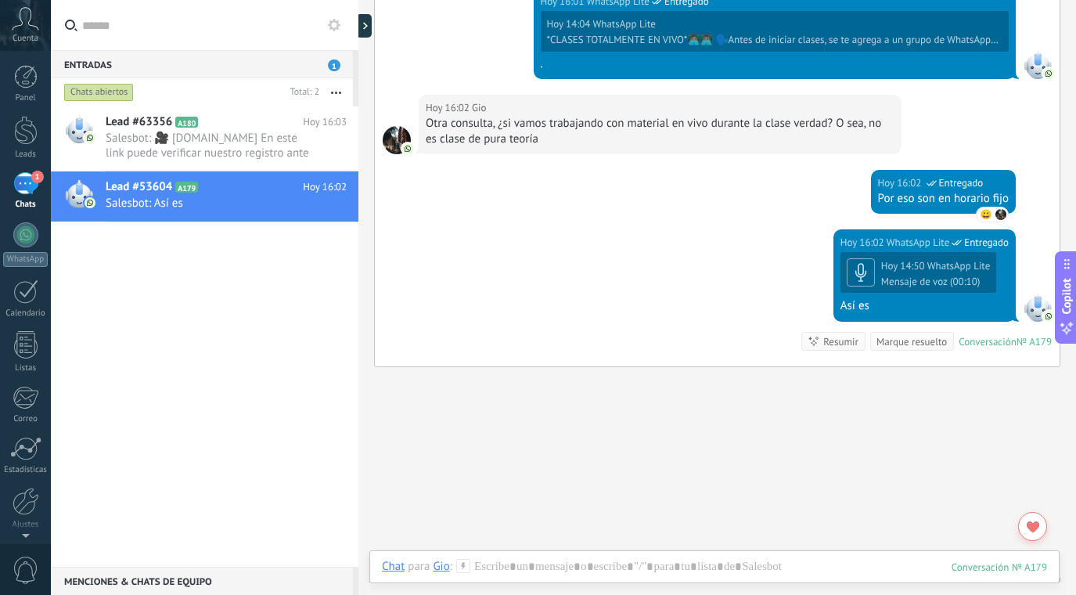
click at [904, 340] on div "Marque resuelto" at bounding box center [911, 341] width 70 height 15
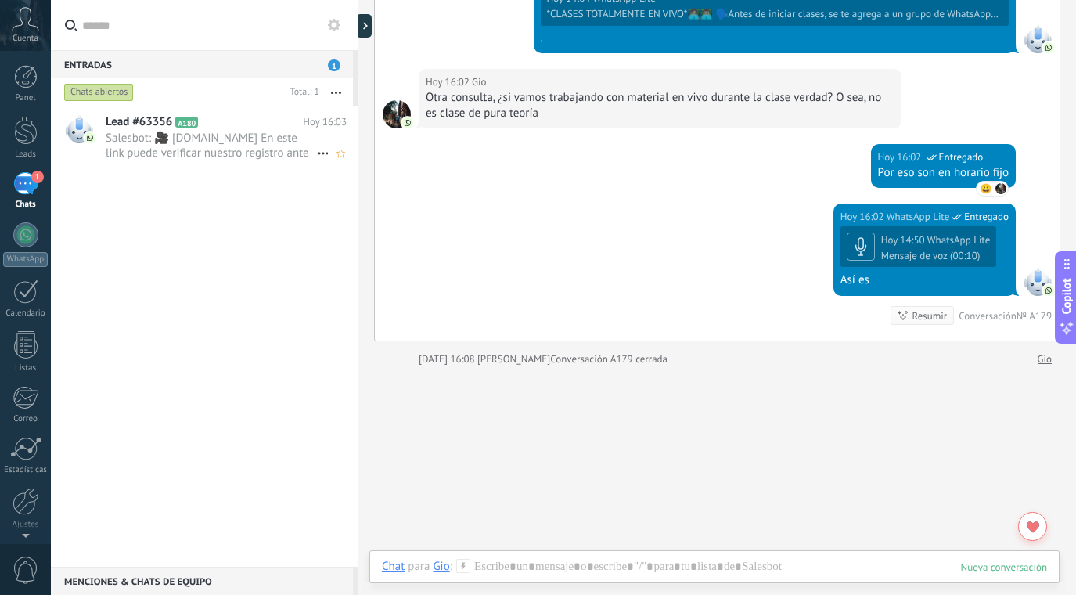
click at [284, 149] on span "Salesbot: 🎥 [DOMAIN_NAME] En este link puede verificar nuestro registro ante la…" at bounding box center [211, 146] width 211 height 30
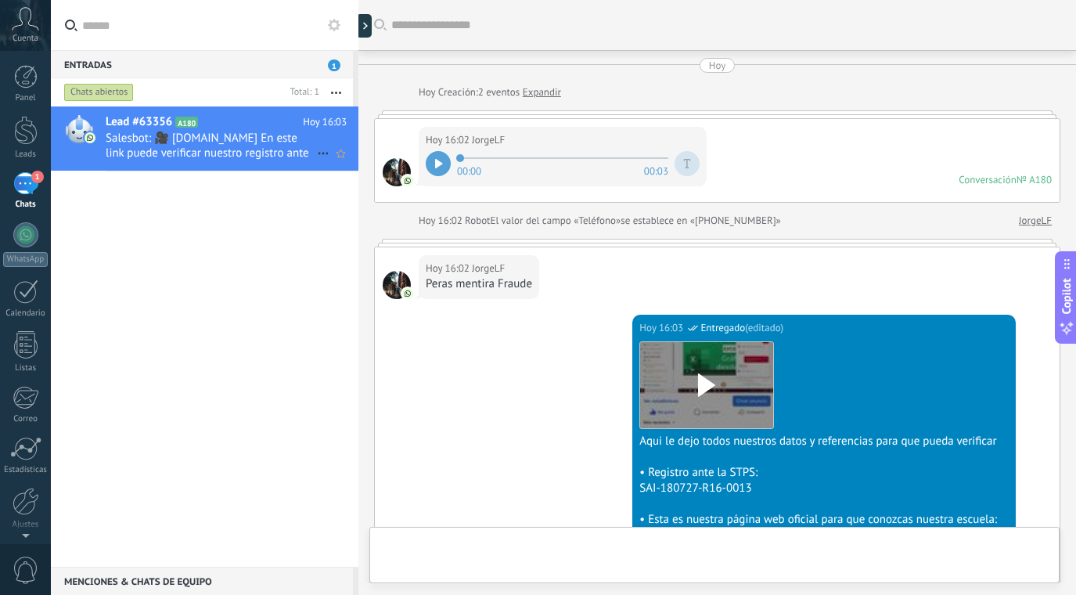
scroll to position [467, 0]
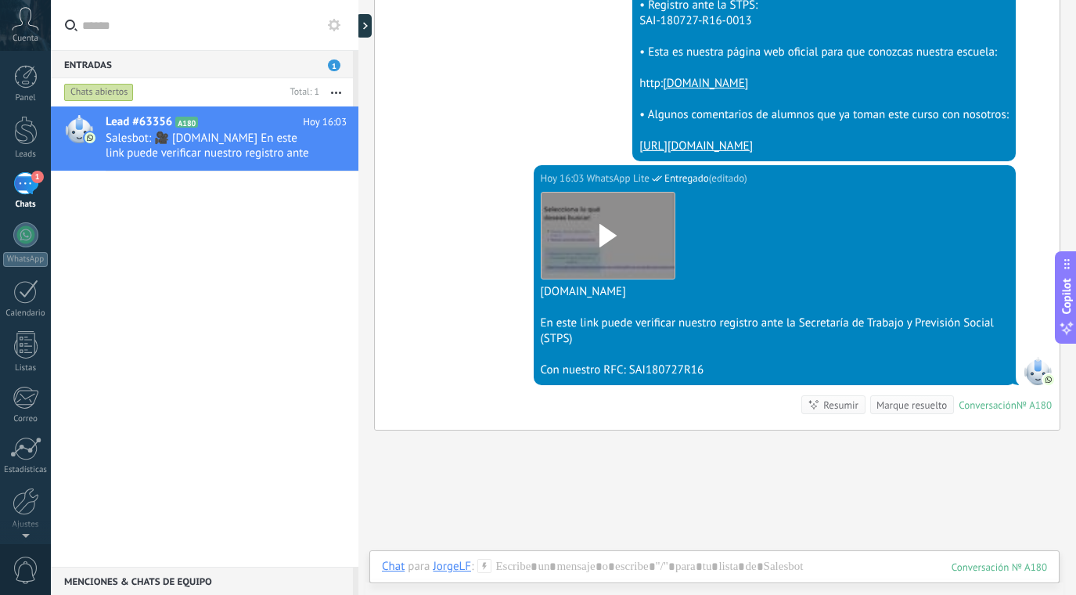
click at [898, 408] on div "Marque resuelto" at bounding box center [911, 405] width 70 height 15
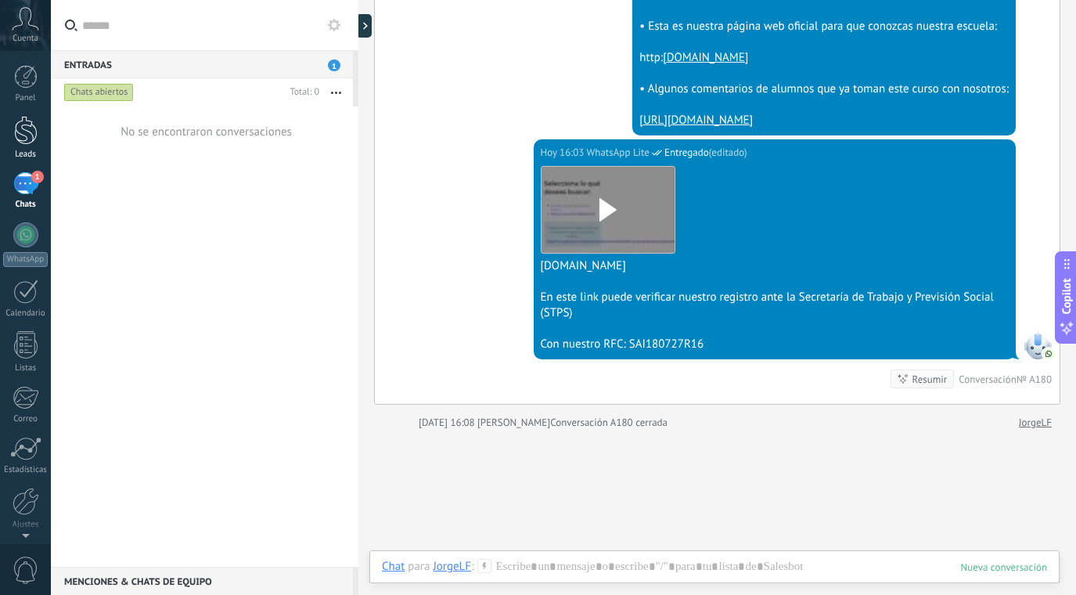
click at [20, 124] on div at bounding box center [25, 130] width 23 height 29
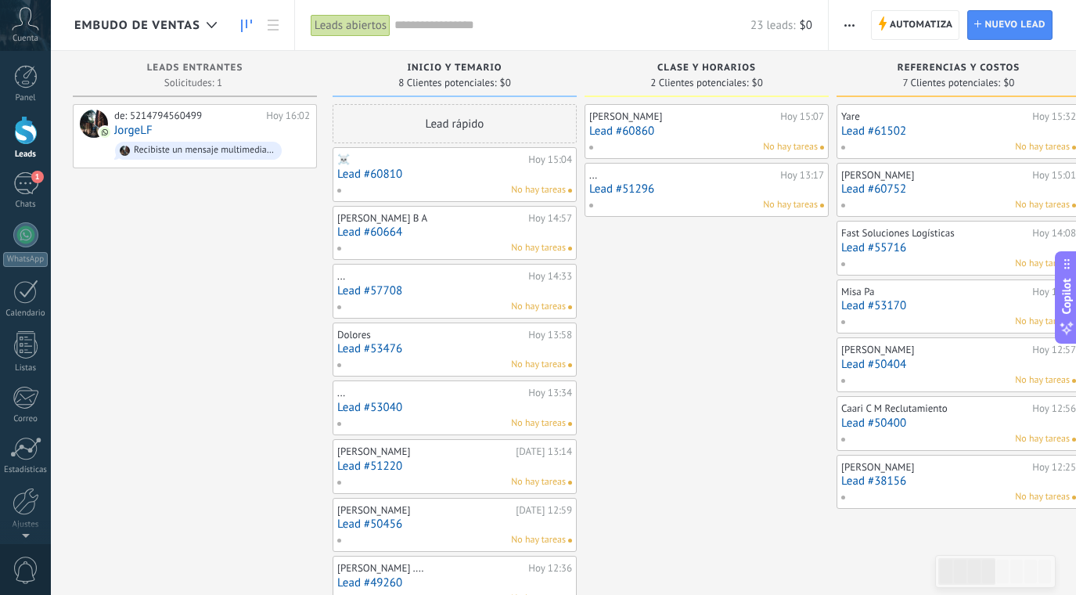
scroll to position [0, 3]
click at [116, 175] on div "de: 5214794560499 [DATE] 16:02 JorgeLF Recibiste un mensaje multimedia (id del …" at bounding box center [193, 357] width 244 height 506
click at [34, 495] on div at bounding box center [26, 501] width 27 height 27
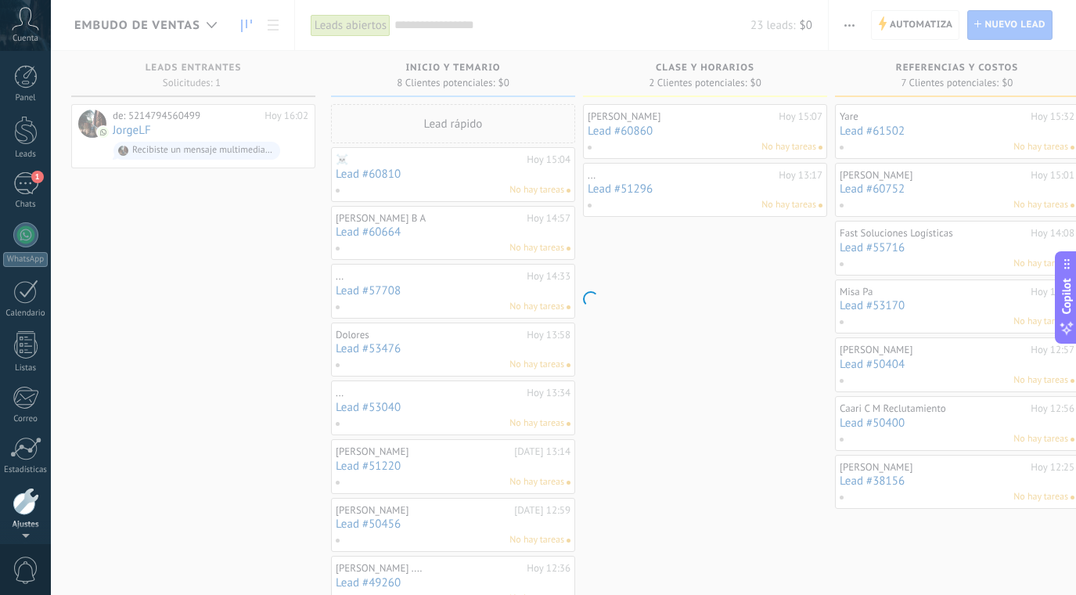
scroll to position [56, 0]
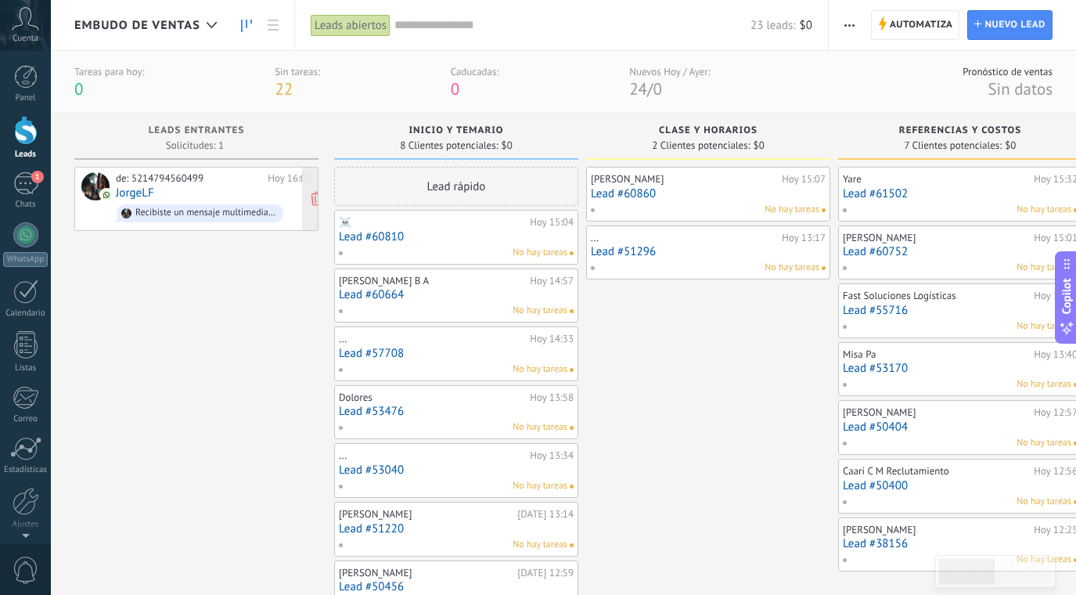
click at [227, 191] on div "de: 5214794560499 [DATE] 16:02 JorgeLF Recibiste un mensaje multimedia (id del …" at bounding box center [214, 198] width 196 height 53
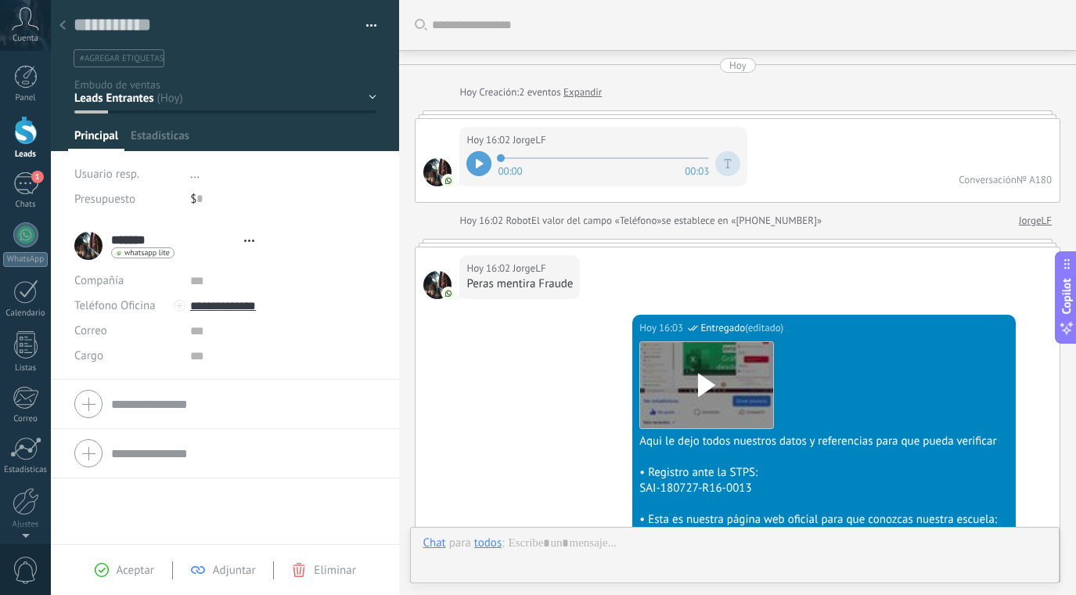
type textarea "**********"
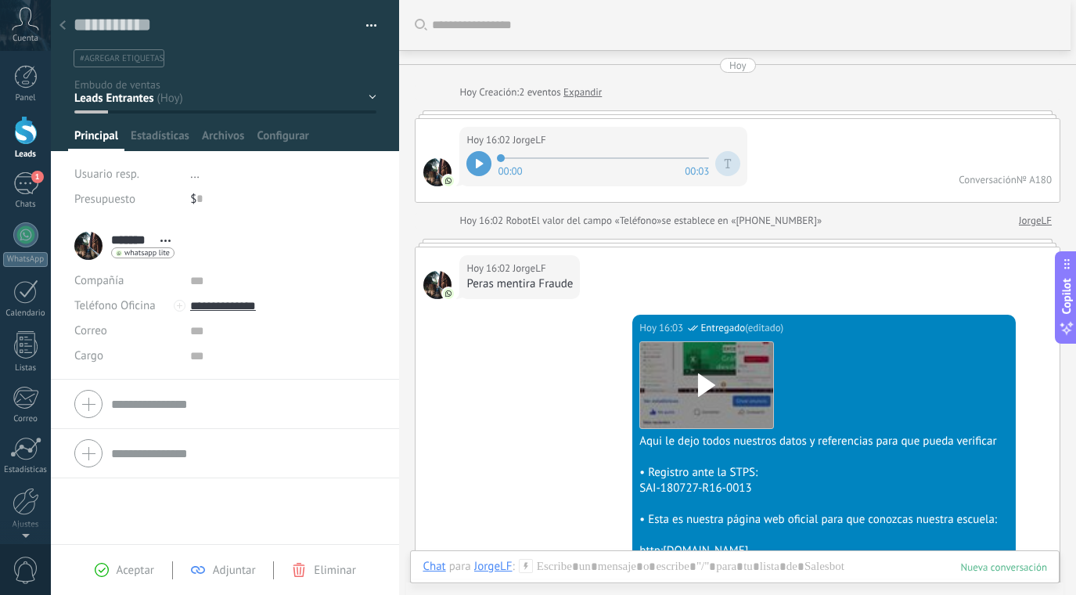
click at [0, 0] on div "Inicio y temario clase y horarios referencias y costos Formas de pago Rec Diario" at bounding box center [0, 0] width 0 height 0
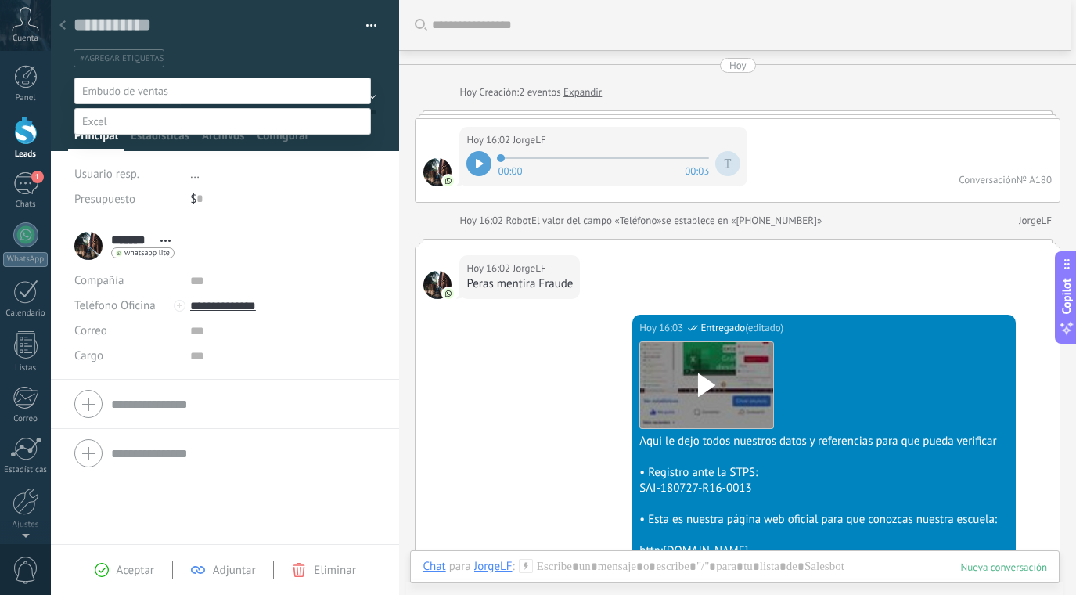
click at [0, 0] on label "Venta Perdido" at bounding box center [0, 0] width 0 height 0
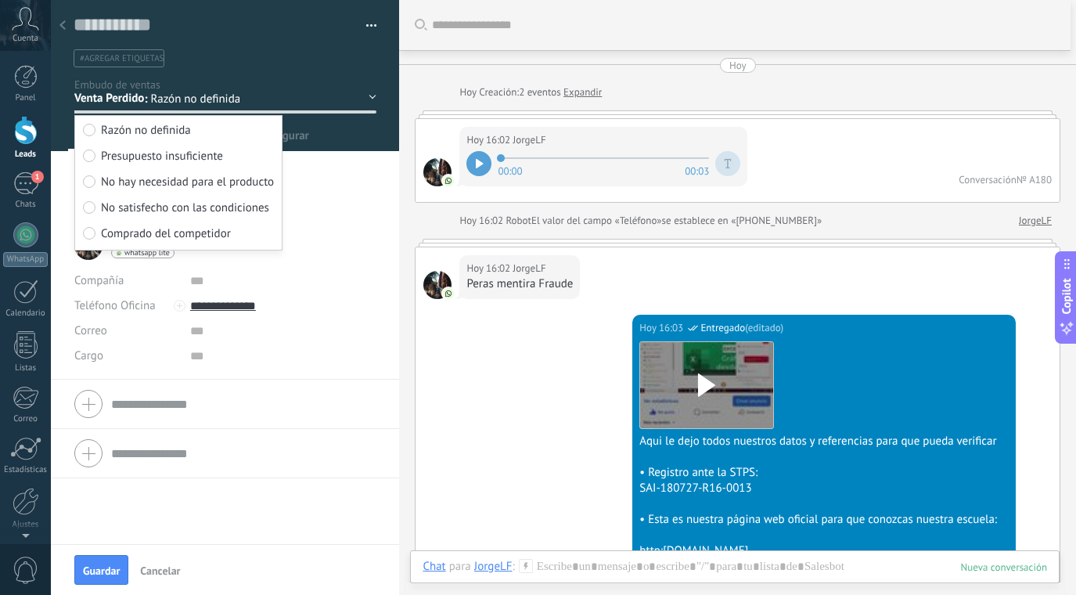
click at [193, 155] on span "Presupuesto insuficiente" at bounding box center [162, 156] width 122 height 15
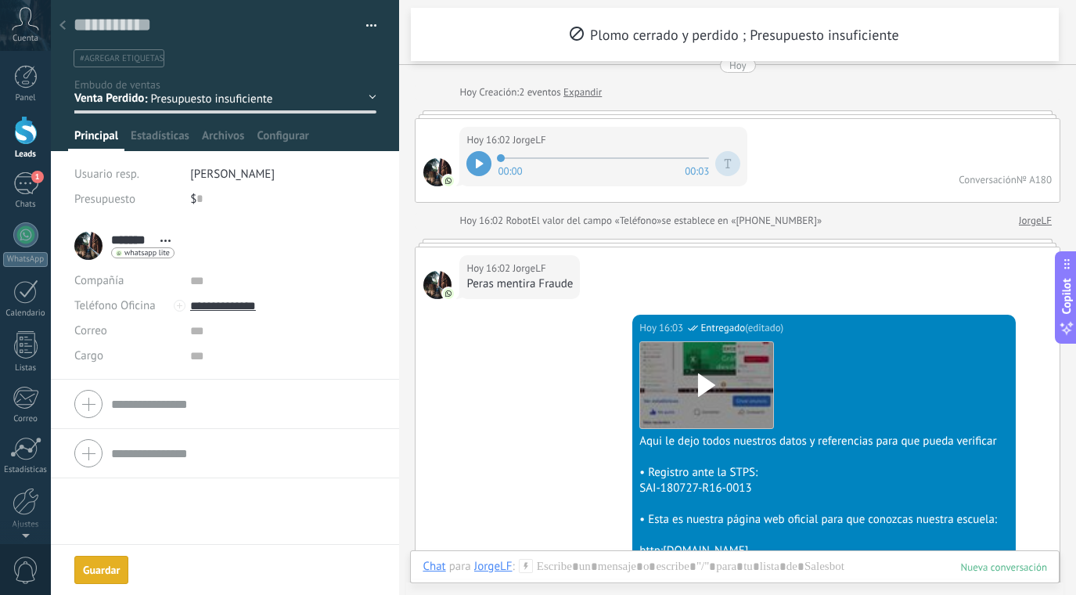
scroll to position [128, 0]
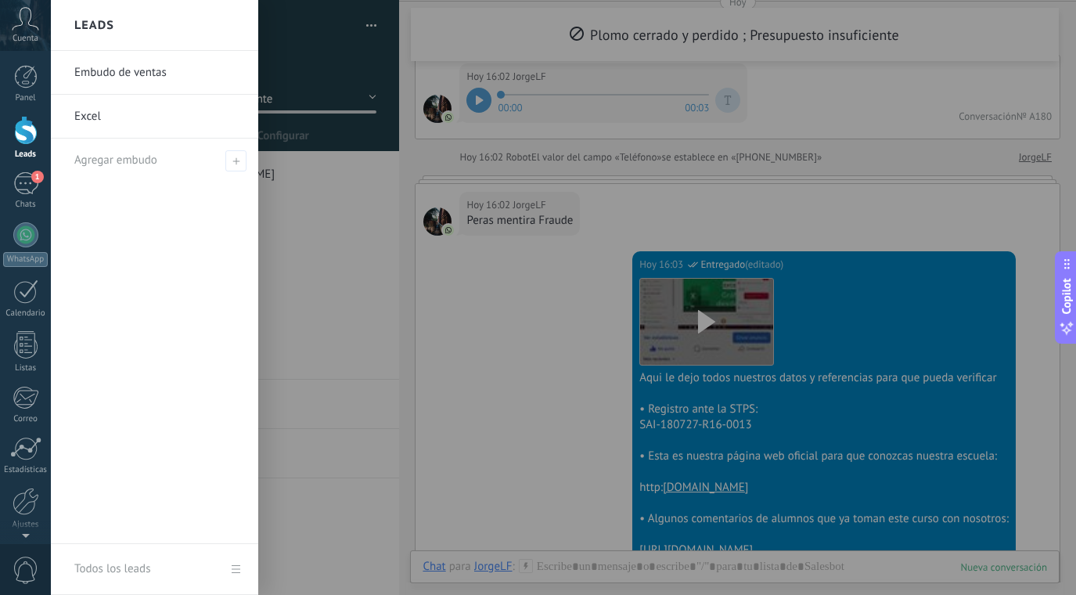
click at [24, 126] on div at bounding box center [25, 130] width 23 height 29
